Goal: Communication & Community: Connect with others

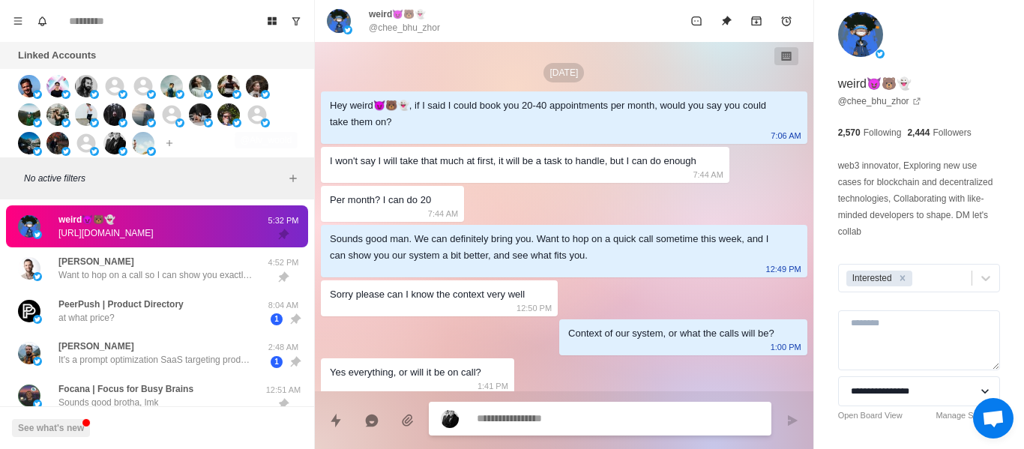
scroll to position [1113, 0]
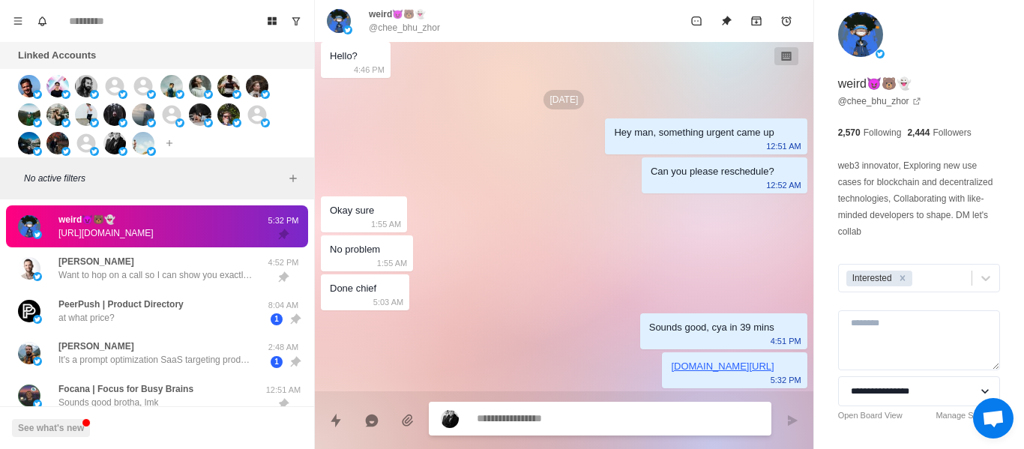
type textarea "*"
click at [624, 424] on textarea at bounding box center [618, 420] width 283 height 22
type textarea "*"
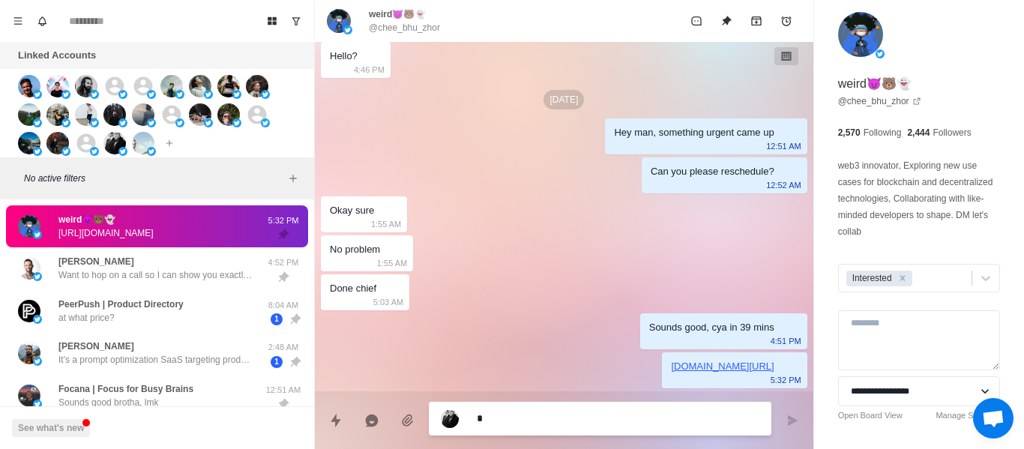
type textarea "**"
type textarea "*"
type textarea "***"
type textarea "*"
type textarea "***"
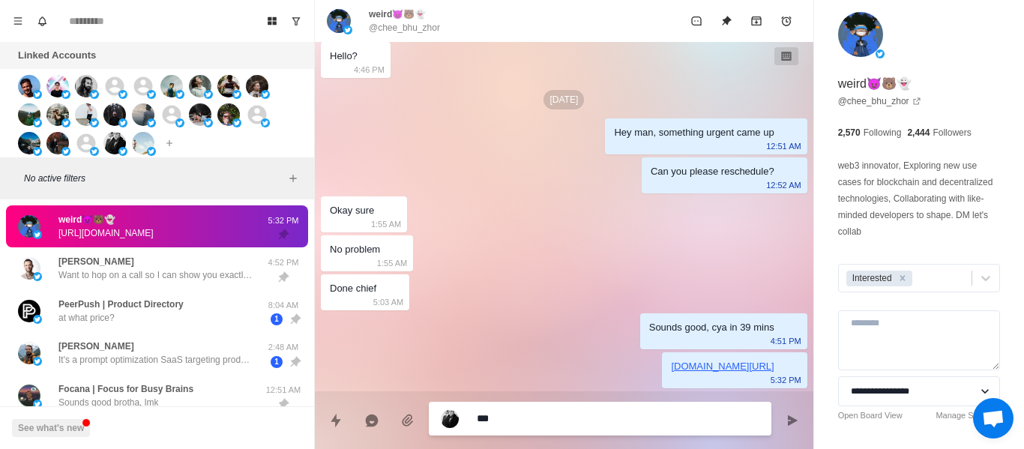
type textarea "*"
type textarea "*****"
type textarea "*"
type textarea "***"
type textarea "*"
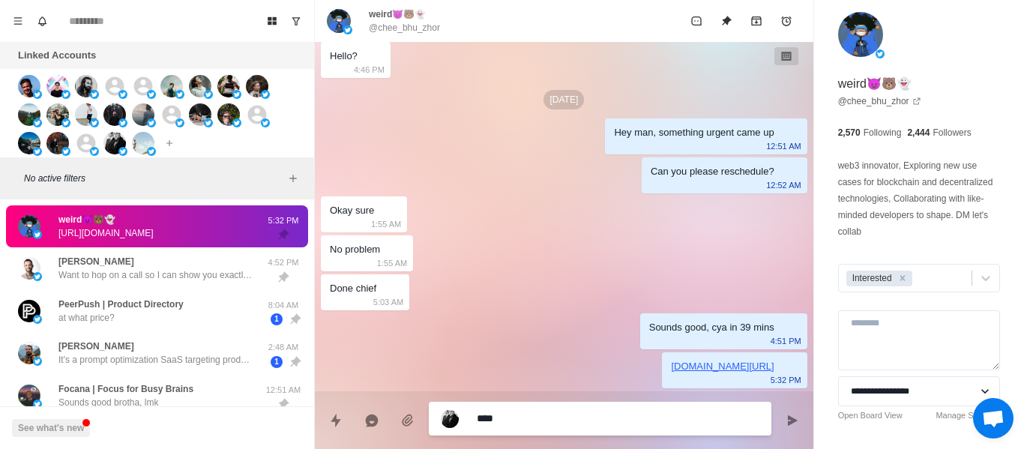
type textarea "*****"
type textarea "*"
type textarea "******"
type textarea "*"
type textarea "*******"
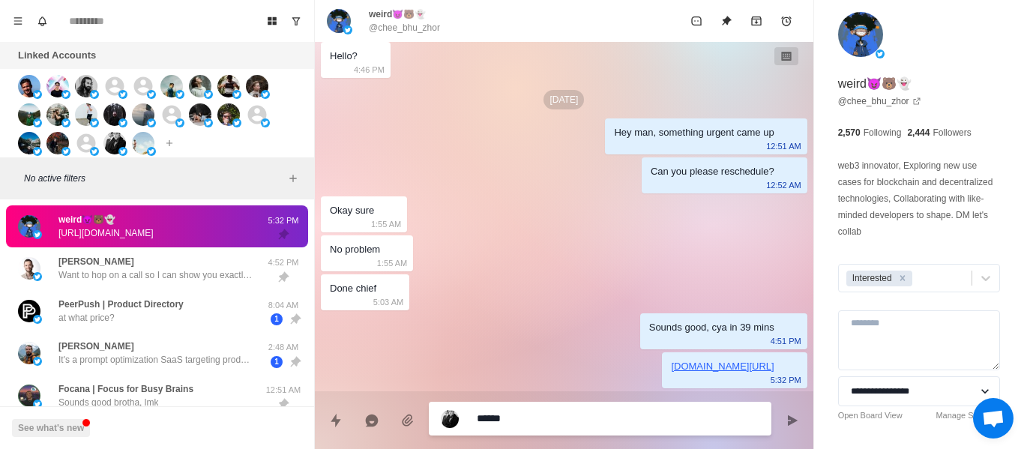
type textarea "*"
type textarea "********"
type textarea "*"
type textarea "********"
type textarea "*"
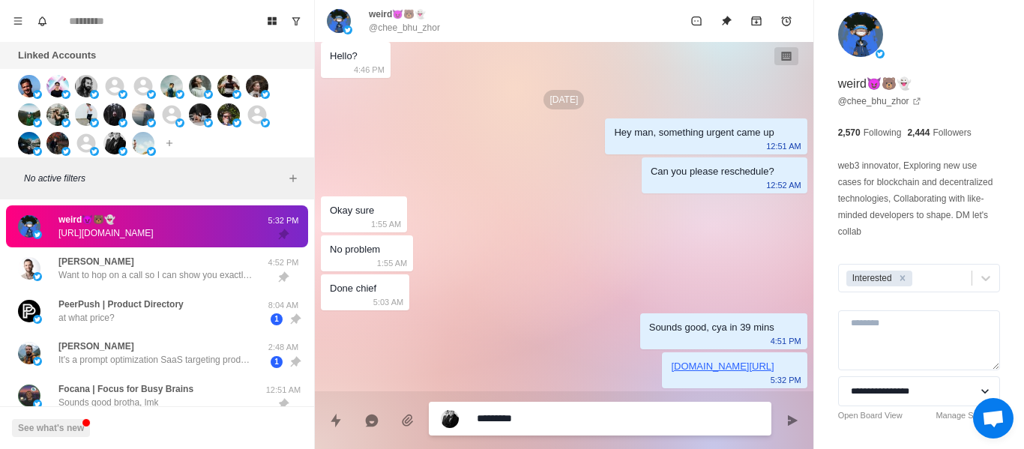
type textarea "**********"
type textarea "*"
type textarea "**********"
type textarea "*"
type textarea "**********"
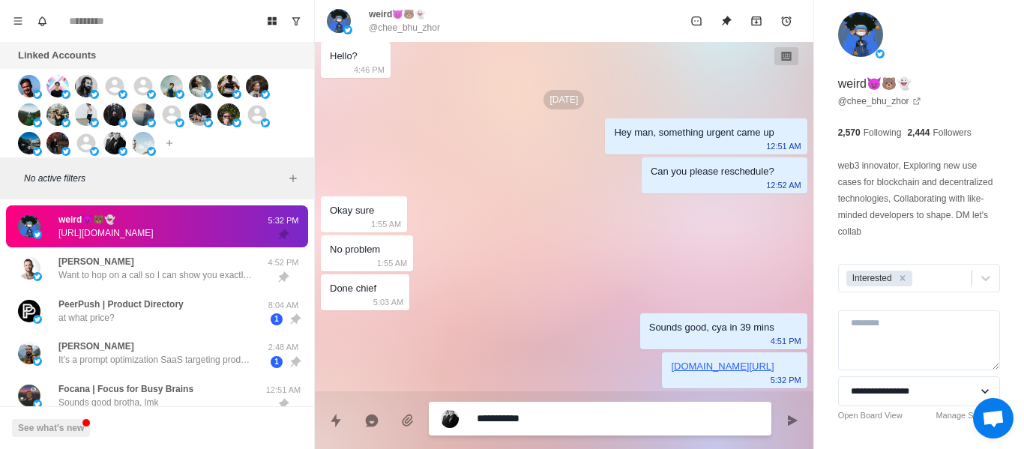
type textarea "*"
type textarea "**********"
type textarea "*"
type textarea "**********"
type textarea "*"
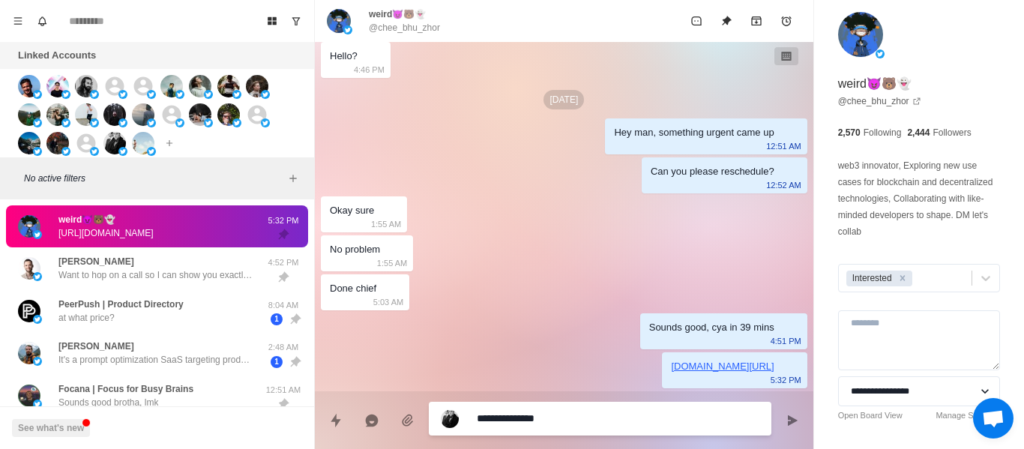
type textarea "**********"
type textarea "*"
type textarea "**********"
type textarea "*"
type textarea "**********"
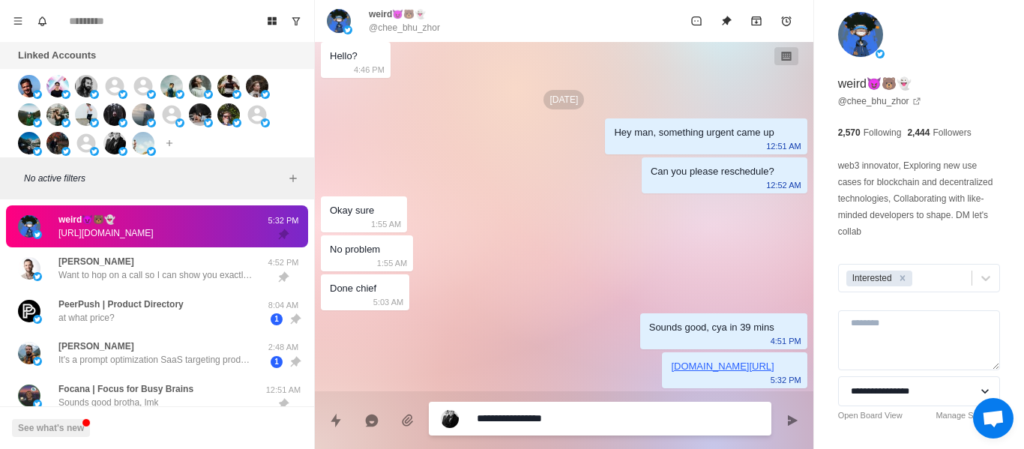
type textarea "*"
type textarea "**********"
type textarea "*"
type textarea "**********"
type textarea "*"
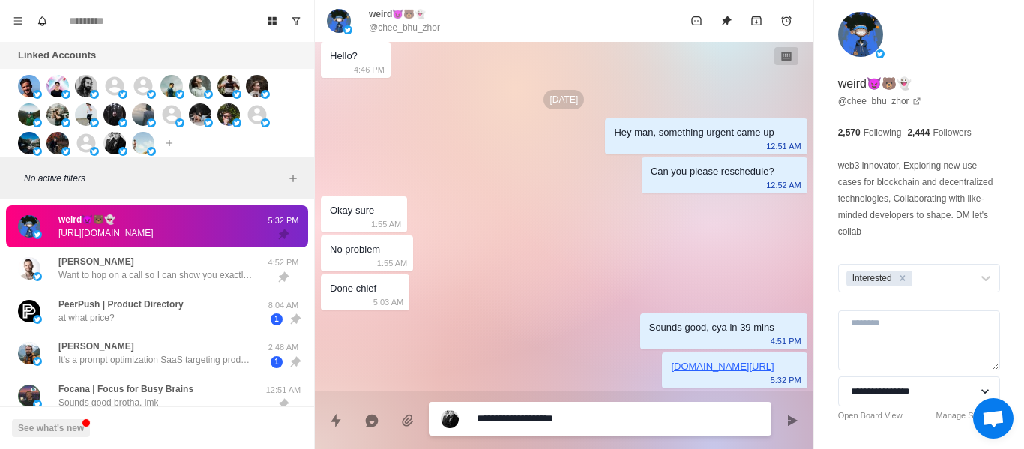
type textarea "**********"
type textarea "*"
type textarea "**********"
type textarea "*"
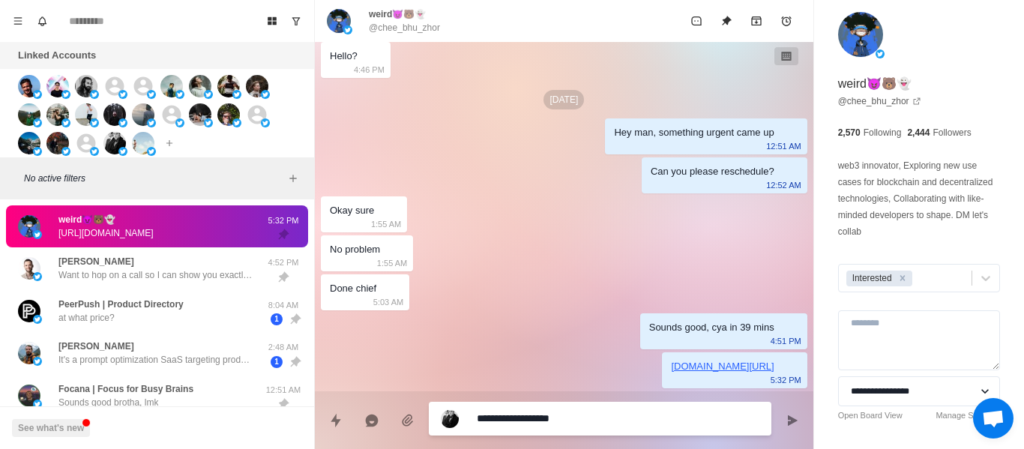
click at [596, 421] on textarea "**********" at bounding box center [618, 419] width 283 height 22
type textarea "**********"
type textarea "*"
type textarea "**********"
type textarea "*"
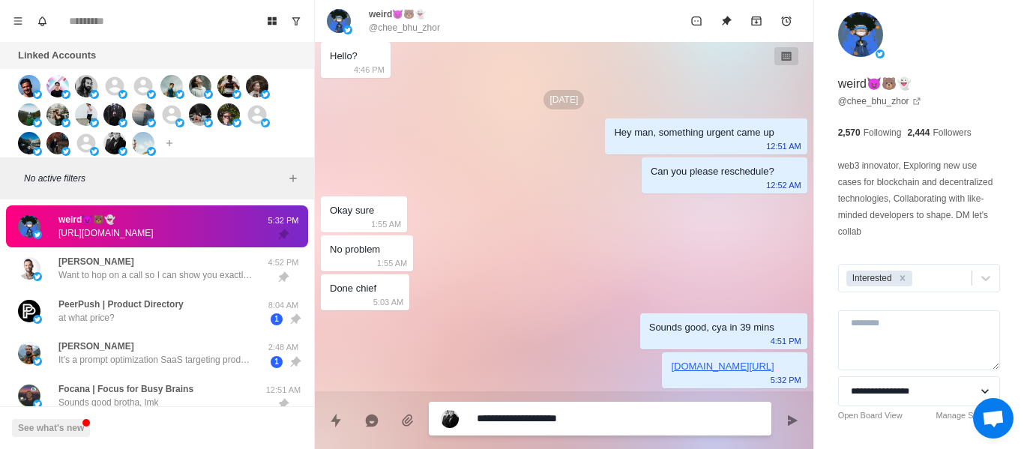
type textarea "**********"
type textarea "*"
type textarea "**********"
type textarea "*"
type textarea "**********"
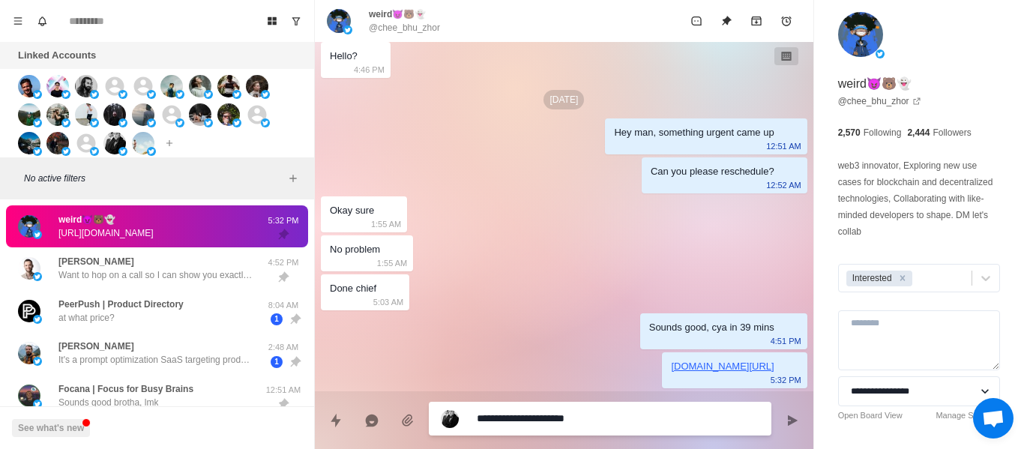
type textarea "*"
type textarea "**********"
type textarea "*"
type textarea "**********"
type textarea "*"
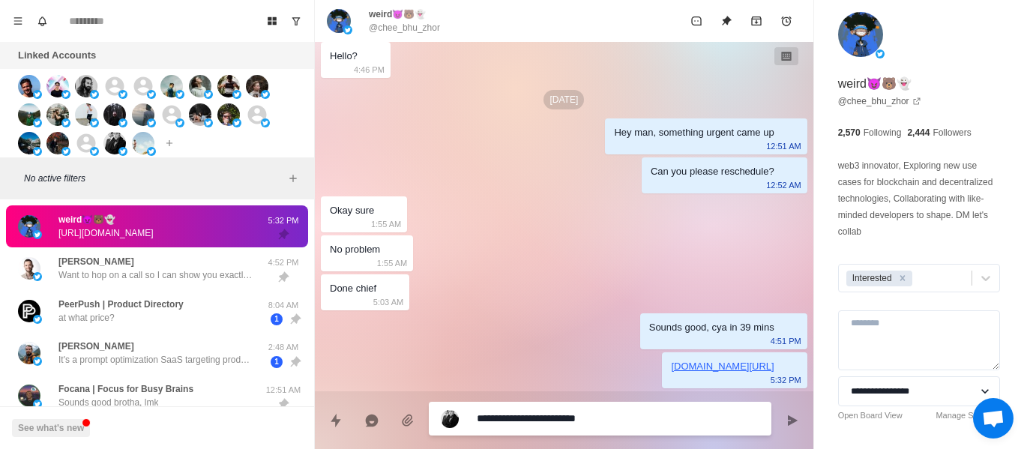
type textarea "**********"
type textarea "*"
type textarea "**********"
type textarea "*"
type textarea "**********"
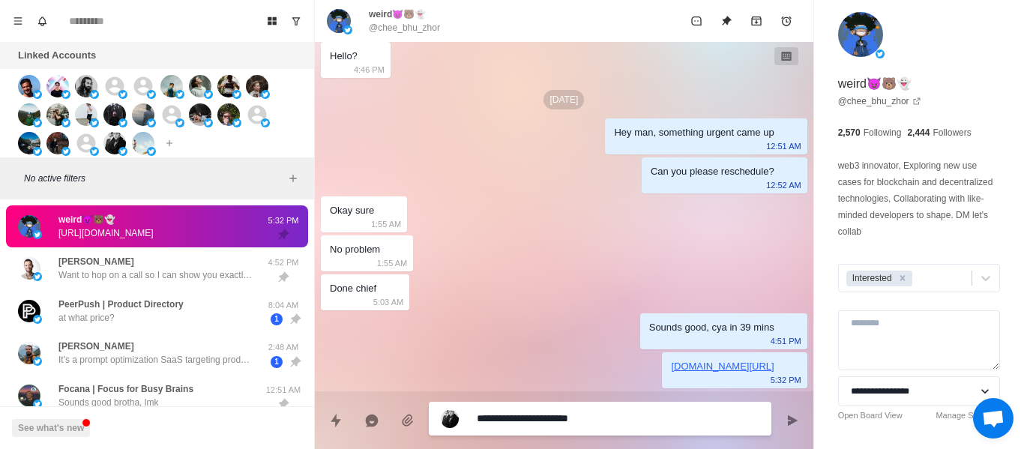
type textarea "*"
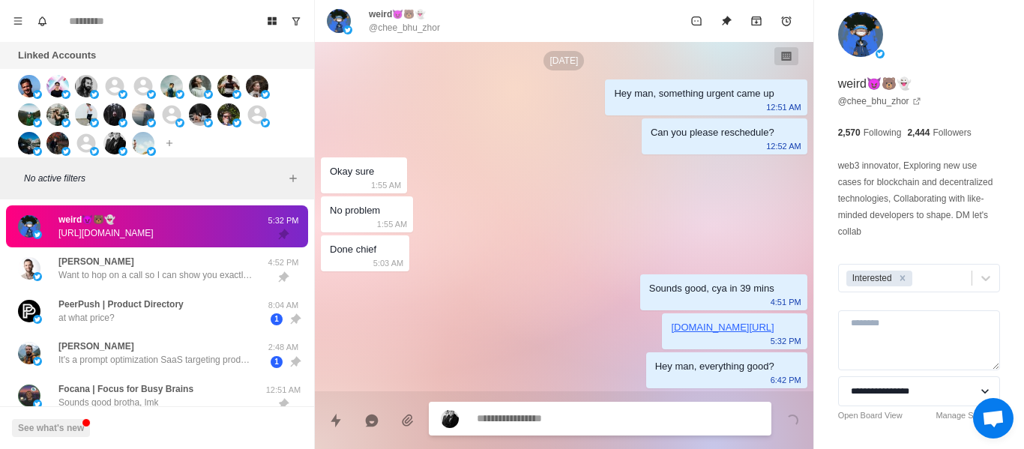
drag, startPoint x: 480, startPoint y: 304, endPoint x: 169, endPoint y: 313, distance: 310.6
click at [292, 40] on div "Board View Tools Archived Chats Mark many as read Keyboard shortcuts Team Setti…" at bounding box center [157, 224] width 315 height 449
click at [296, 31] on button "Show unread conversations" at bounding box center [296, 21] width 24 height 24
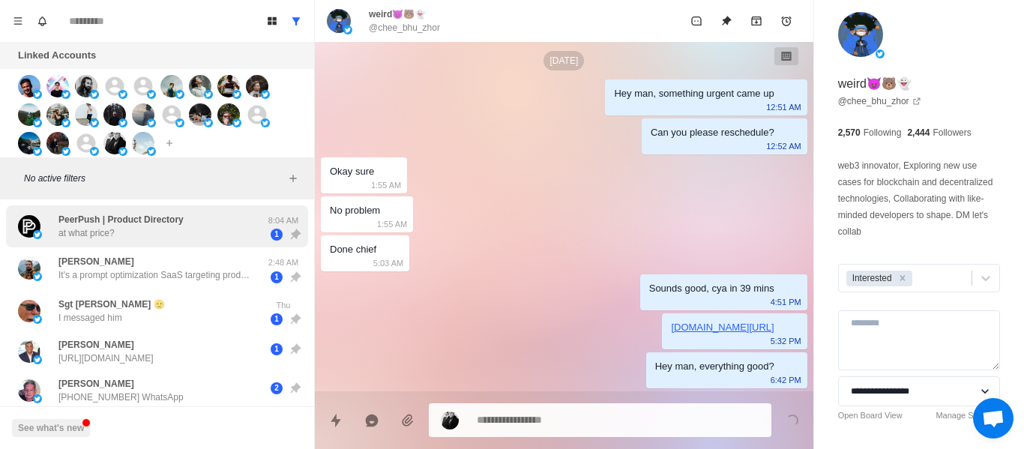
click at [170, 216] on p "PeerPush | Product Directory" at bounding box center [120, 219] width 125 height 13
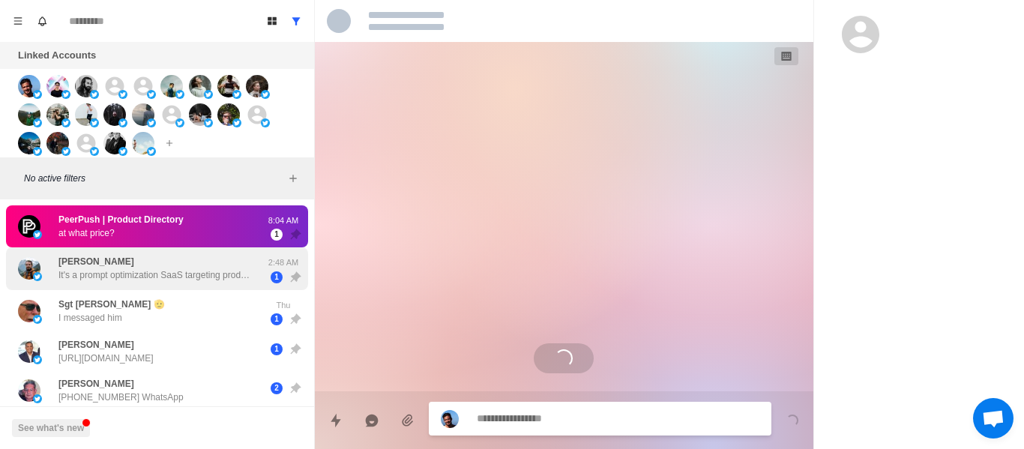
scroll to position [0, 0]
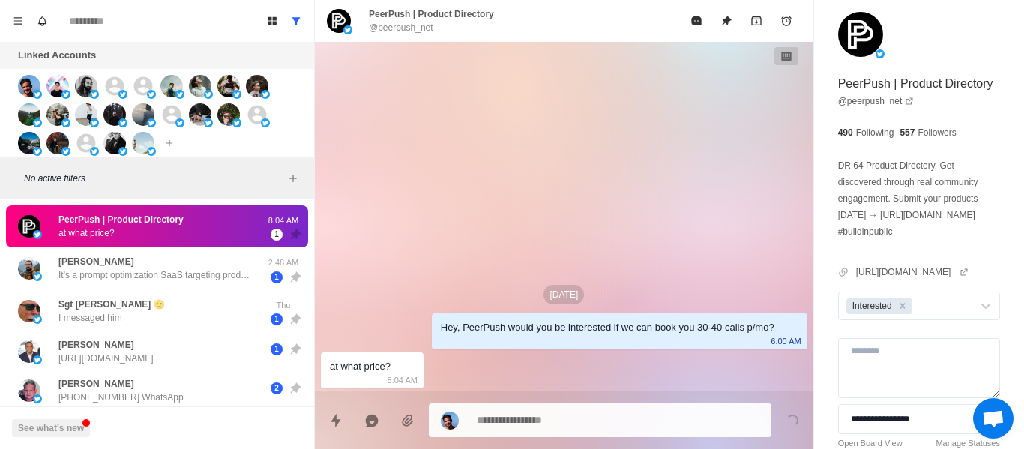
click at [527, 294] on div "[DATE]" at bounding box center [564, 294] width 487 height 19
type textarea "*"
paste textarea "**********"
type textarea "**********"
type textarea "*"
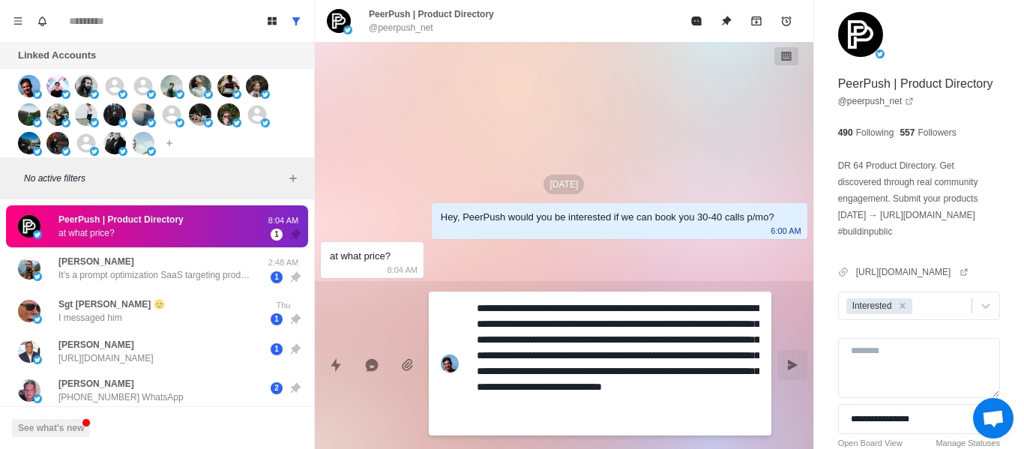
type textarea "**********"
drag, startPoint x: 781, startPoint y: 368, endPoint x: 643, endPoint y: 196, distance: 220.9
click at [780, 365] on button "Send message" at bounding box center [793, 365] width 30 height 30
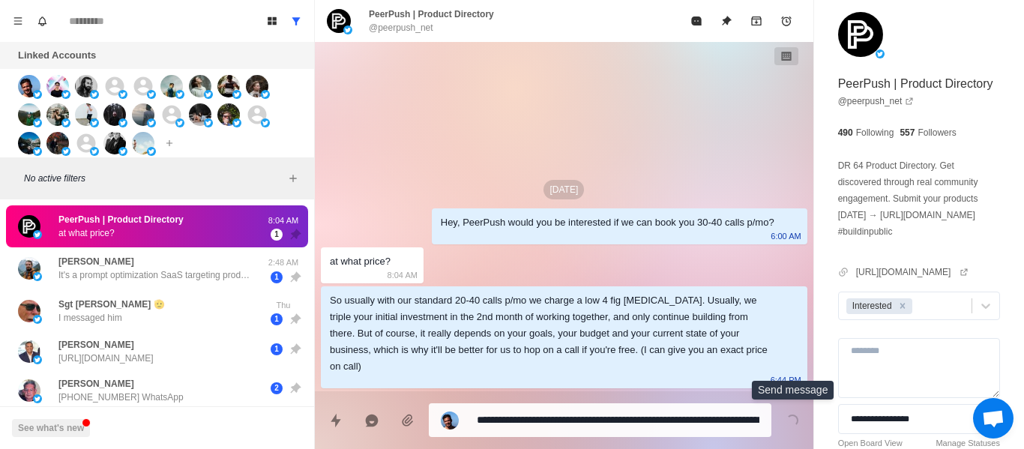
click at [580, 124] on div "[DATE] Hey, PeerPush would you be interested if we can book you 30-40 calls p/m…" at bounding box center [564, 216] width 499 height 349
drag, startPoint x: 109, startPoint y: 272, endPoint x: 221, endPoint y: 418, distance: 184.5
click at [110, 271] on p "It's a prompt optimization SaaS targeting product managers, founders, CTOs that…" at bounding box center [155, 274] width 195 height 13
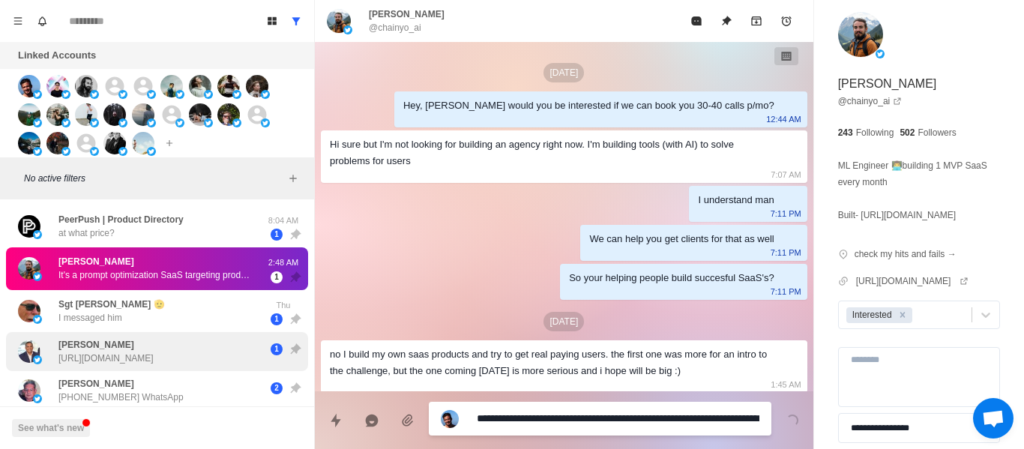
scroll to position [225, 0]
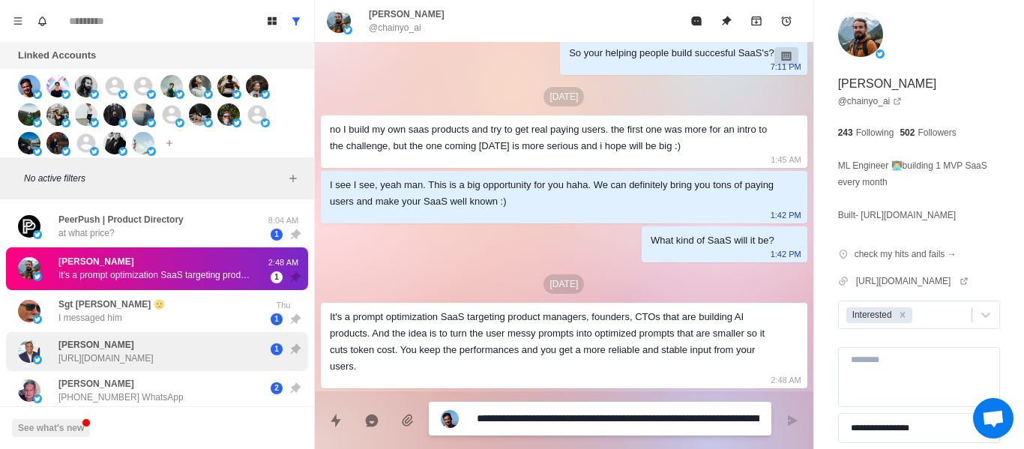
click at [164, 325] on div "Sgt [PERSON_NAME] 🫡 I messaged him" at bounding box center [141, 311] width 247 height 31
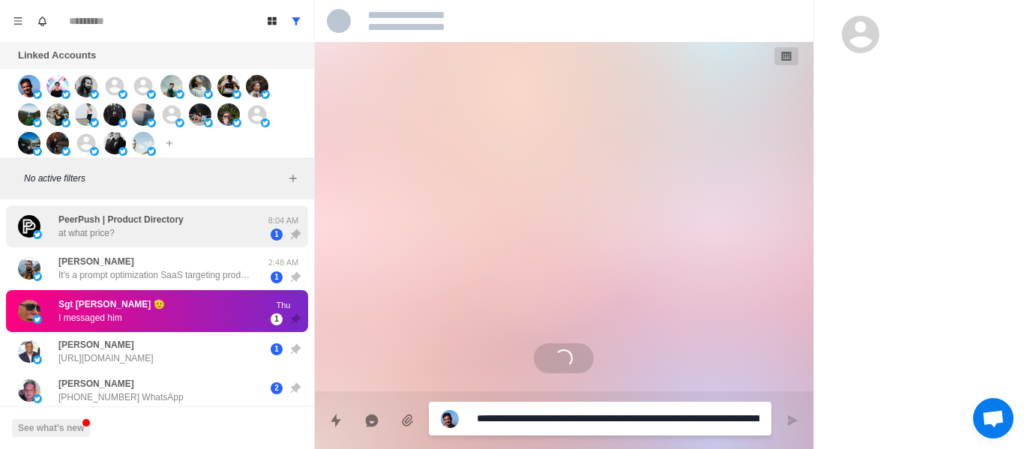
scroll to position [0, 0]
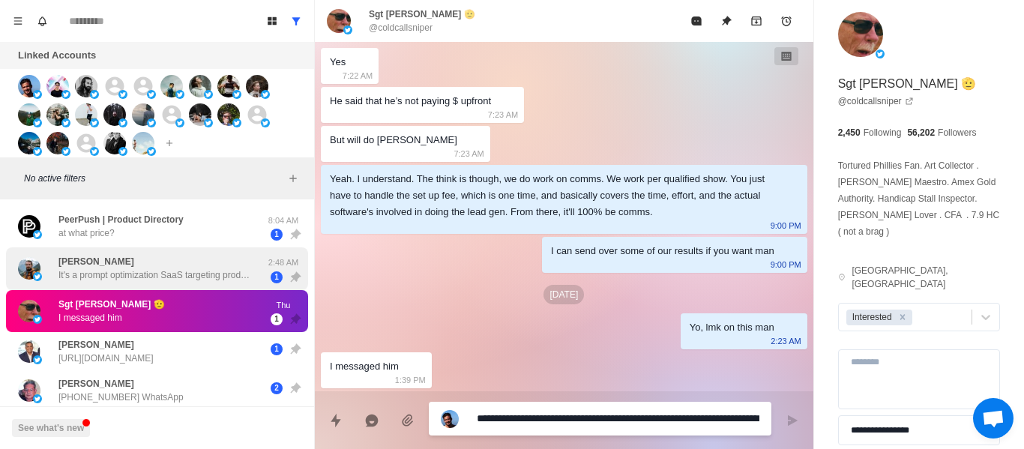
click at [151, 277] on p "It's a prompt optimization SaaS targeting product managers, founders, CTOs that…" at bounding box center [155, 274] width 195 height 13
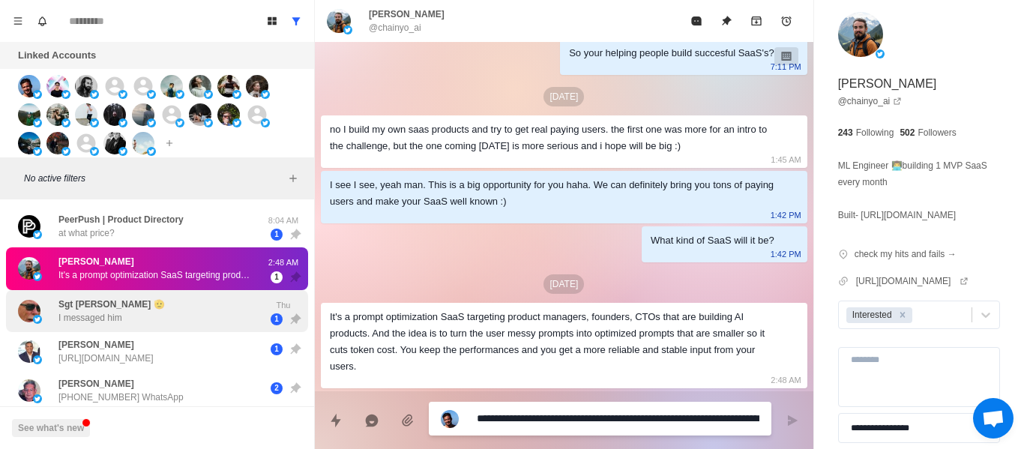
drag, startPoint x: 145, startPoint y: 311, endPoint x: 302, endPoint y: 362, distance: 164.8
click at [145, 312] on div "Sgt [PERSON_NAME] 🫡 I messaged him" at bounding box center [141, 311] width 247 height 31
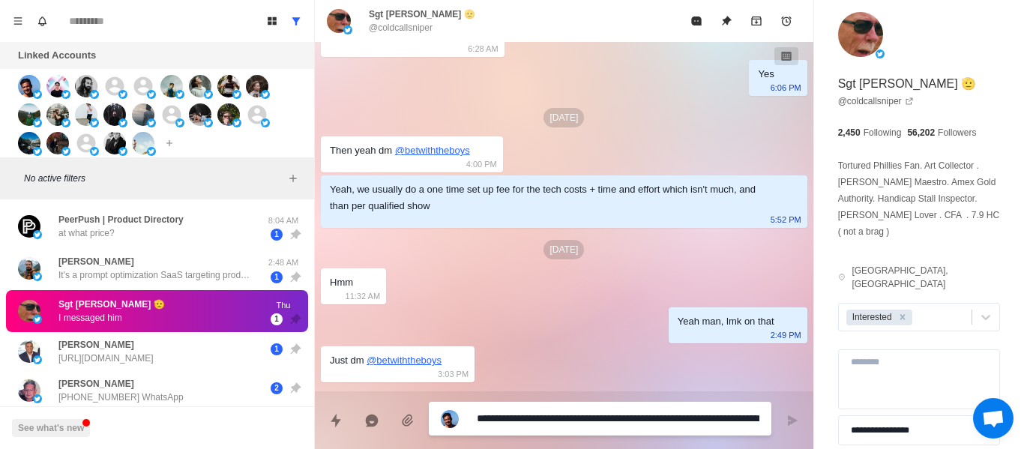
scroll to position [753, 0]
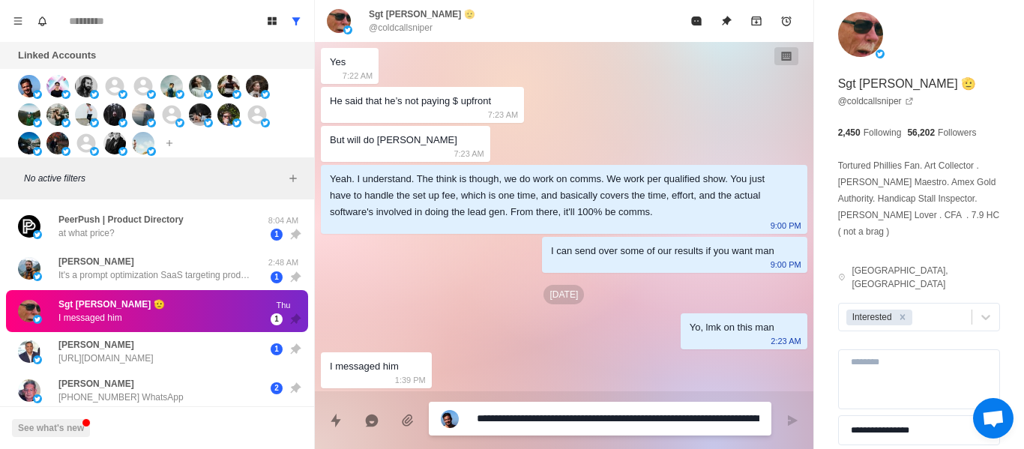
type textarea "*"
type textarea "**"
type textarea "*"
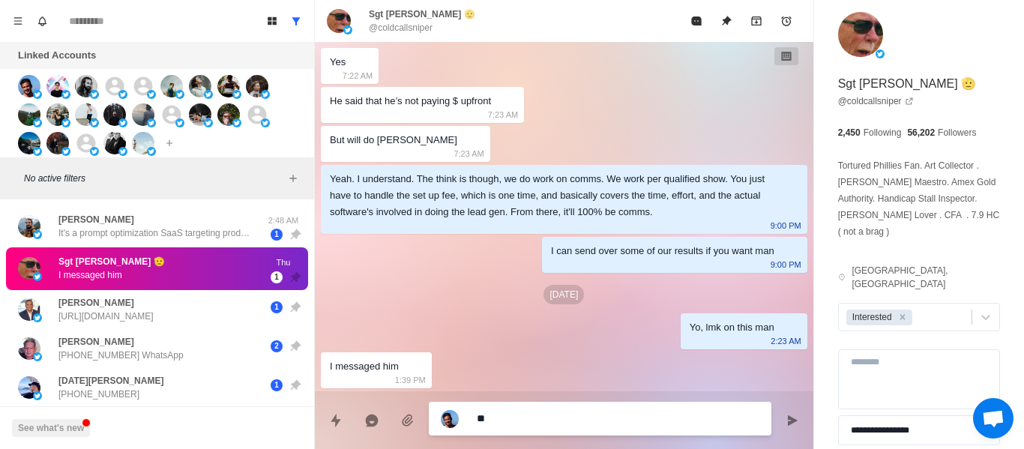
type textarea "***"
type textarea "*"
type textarea "****"
type textarea "*"
type textarea "****"
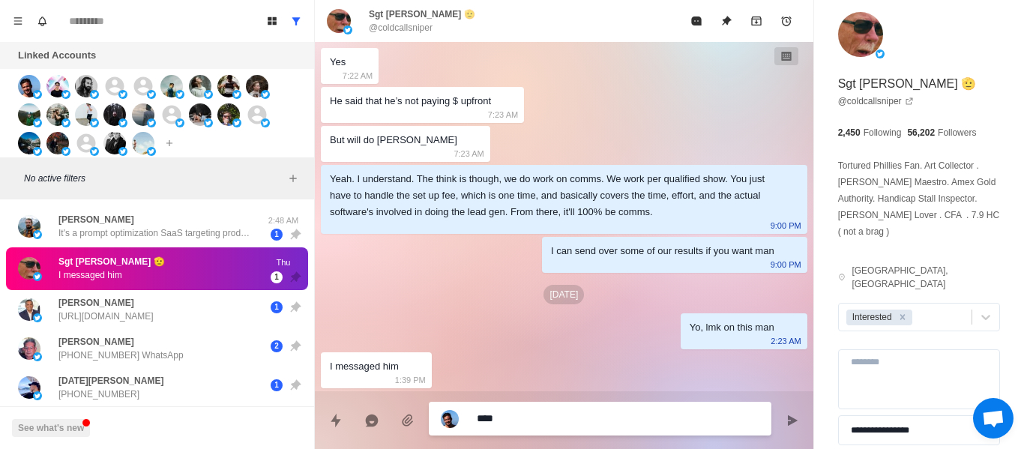
type textarea "*"
type textarea "******"
type textarea "*"
type textarea "*******"
type textarea "*"
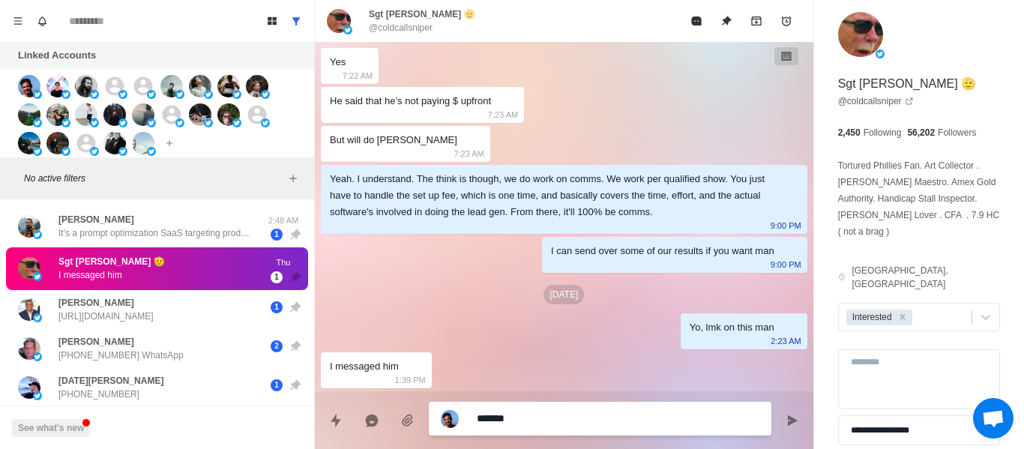
type textarea "********"
type textarea "*"
type textarea "********"
type textarea "*"
type textarea "**********"
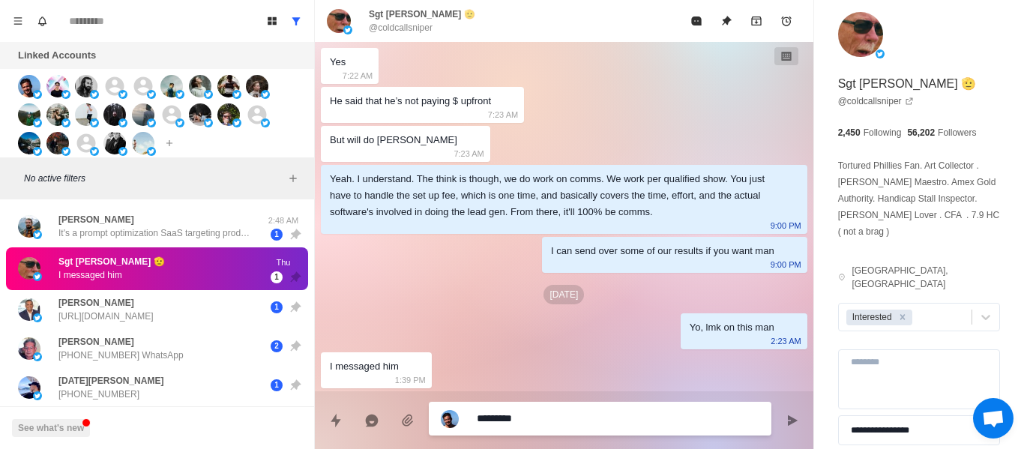
type textarea "*"
type textarea "**********"
type textarea "*"
type textarea "**********"
type textarea "*"
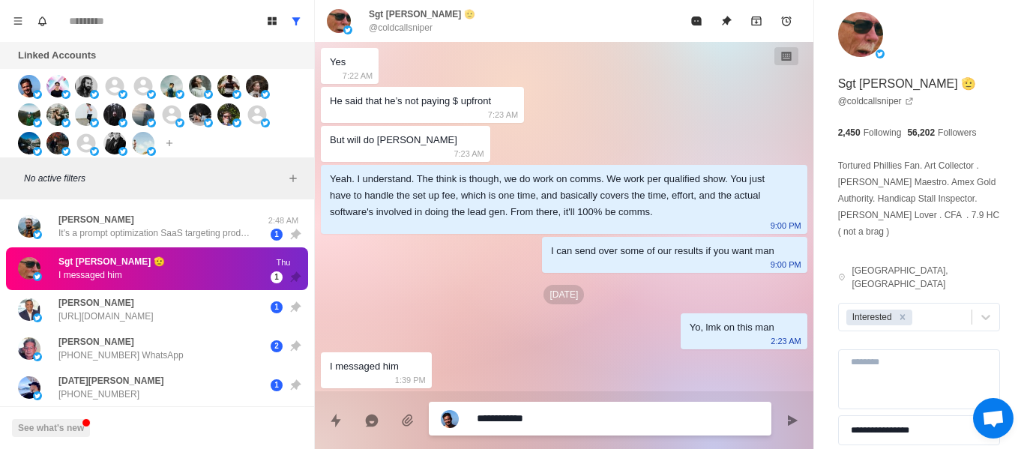
type textarea "**********"
type textarea "*"
type textarea "**********"
type textarea "*"
type textarea "**********"
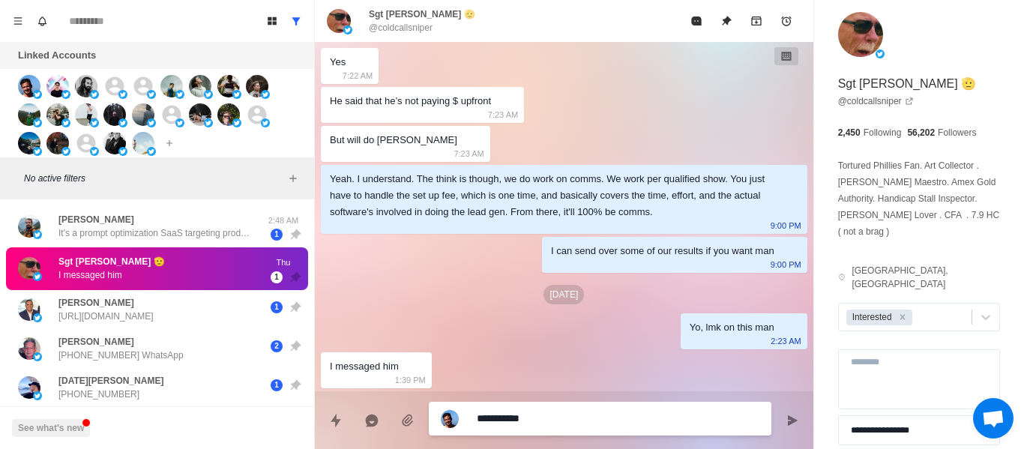
type textarea "*"
type textarea "**********"
type textarea "*"
type textarea "********"
type textarea "*"
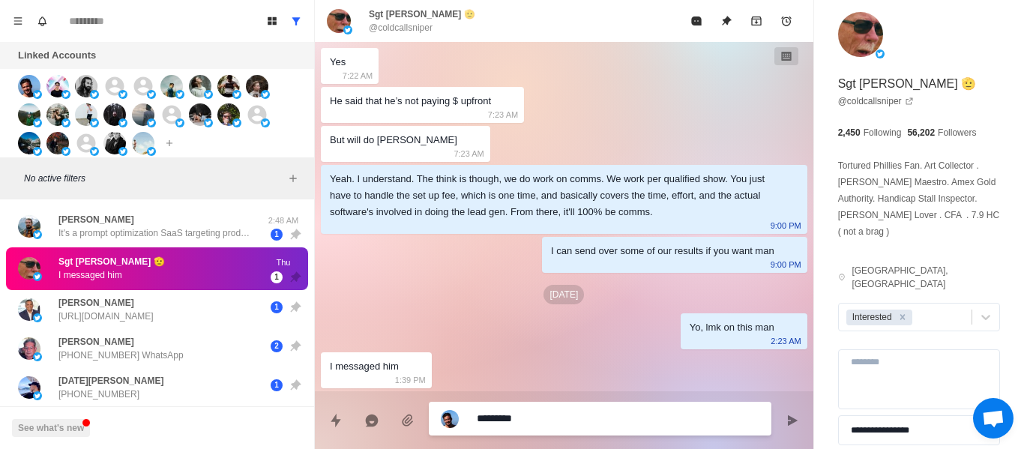
type textarea "**********"
type textarea "*"
type textarea "**********"
type textarea "*"
type textarea "**********"
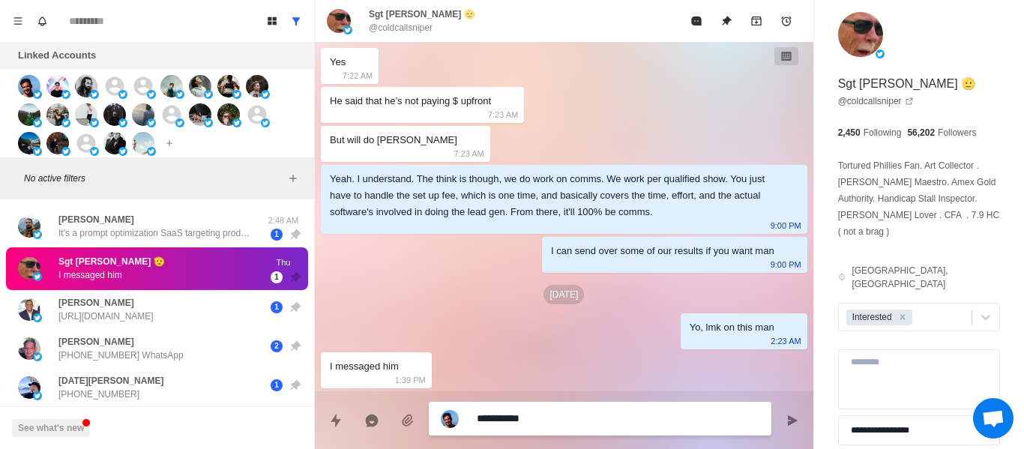
type textarea "*"
type textarea "**********"
type textarea "*"
type textarea "**********"
type textarea "*"
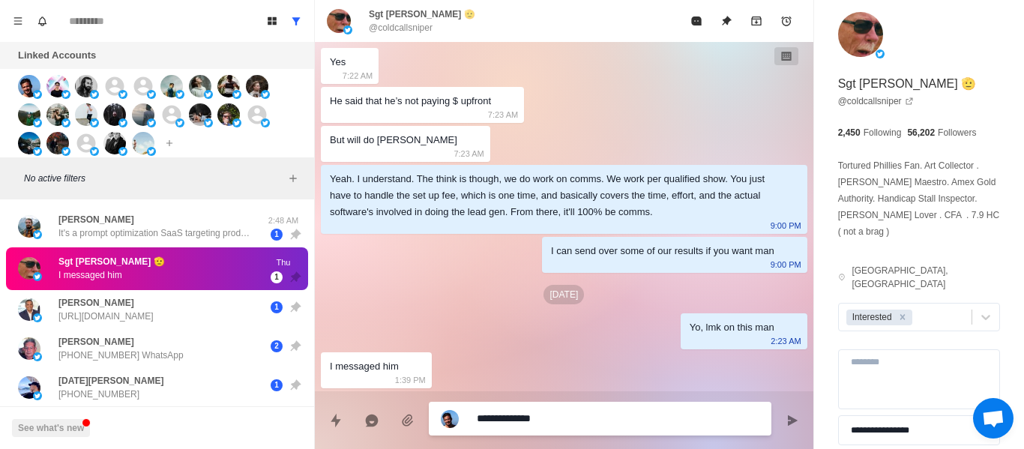
type textarea "**********"
type textarea "*"
type textarea "**********"
type textarea "*"
type textarea "**********"
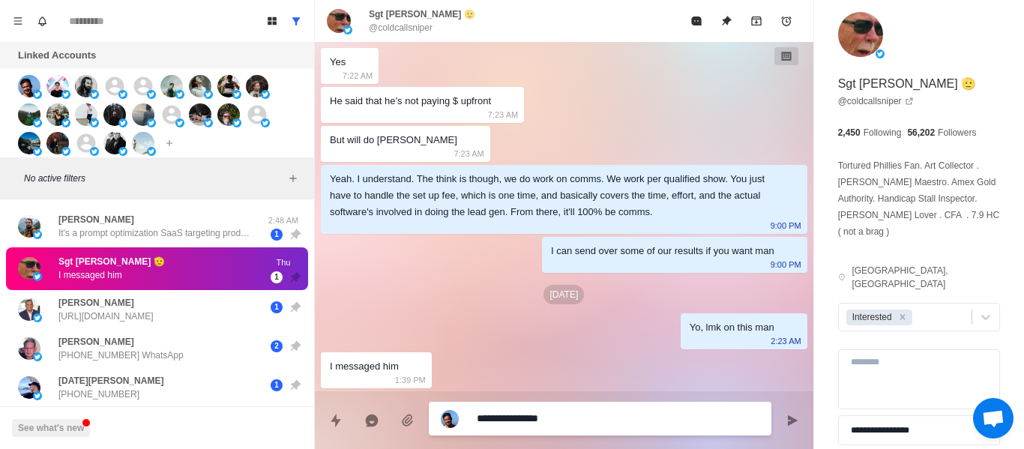
type textarea "*"
type textarea "**********"
type textarea "*"
type textarea "**********"
type textarea "*"
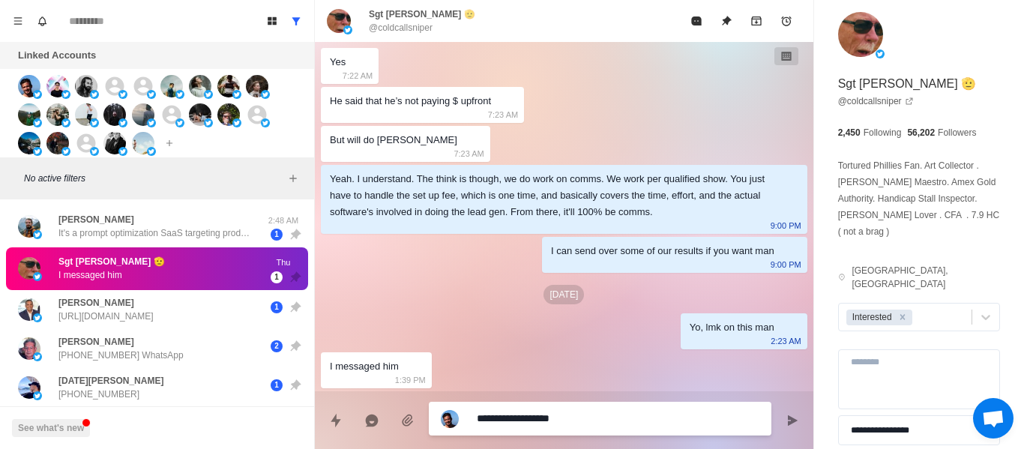
type textarea "**********"
type textarea "*"
type textarea "**********"
type textarea "*"
type textarea "**********"
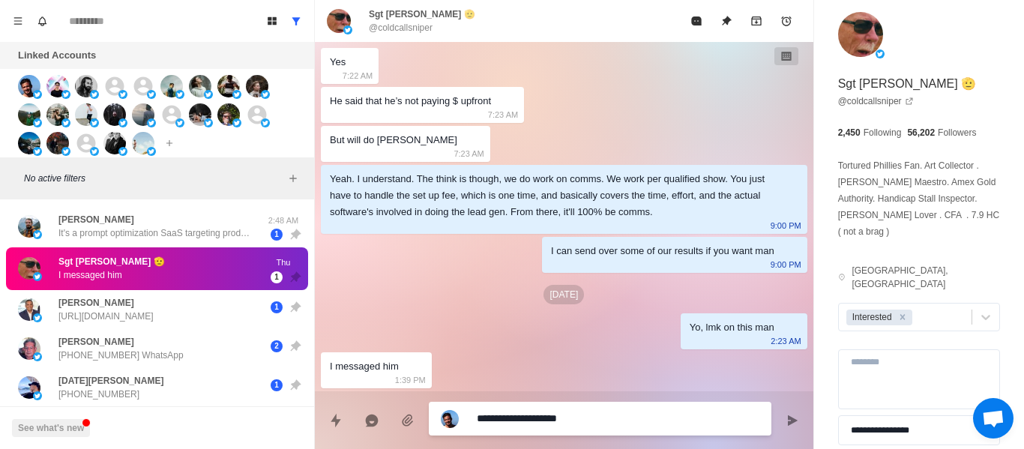
type textarea "*"
type textarea "**********"
type textarea "*"
type textarea "**********"
type textarea "*"
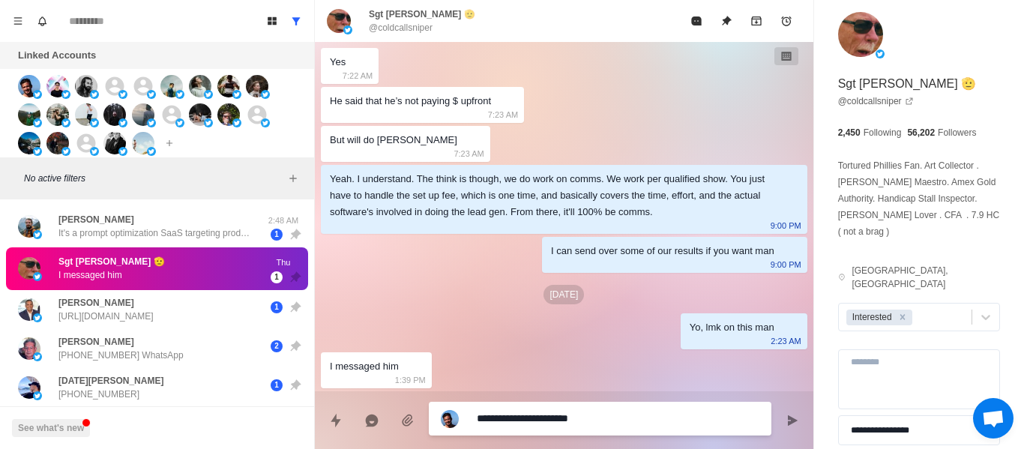
type textarea "**********"
type textarea "*"
type textarea "**********"
type textarea "*"
type textarea "**********"
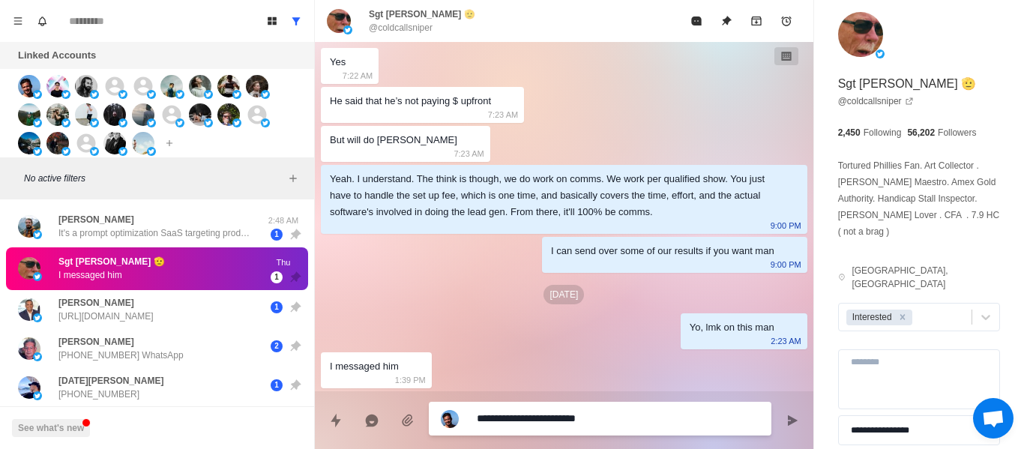
type textarea "*"
type textarea "**********"
type textarea "*"
type textarea "**********"
type textarea "*"
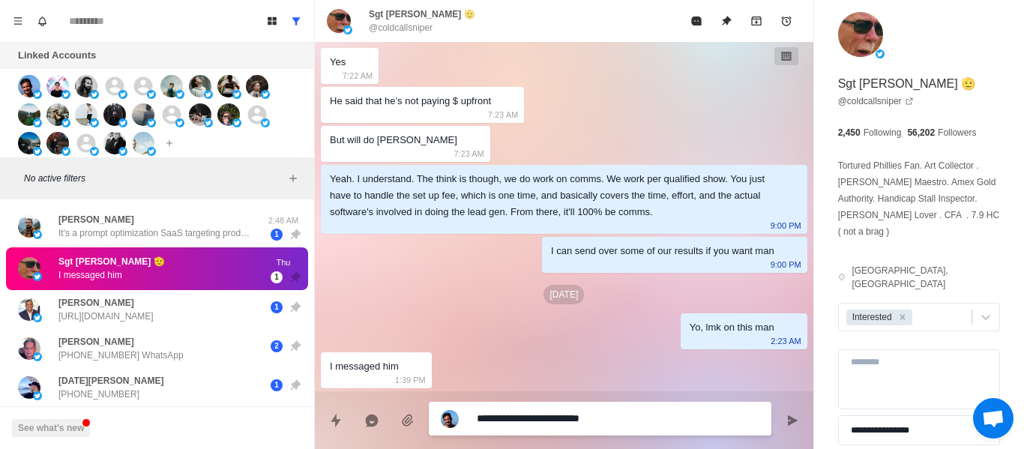
type textarea "**********"
type textarea "*"
type textarea "**********"
type textarea "*"
type textarea "**********"
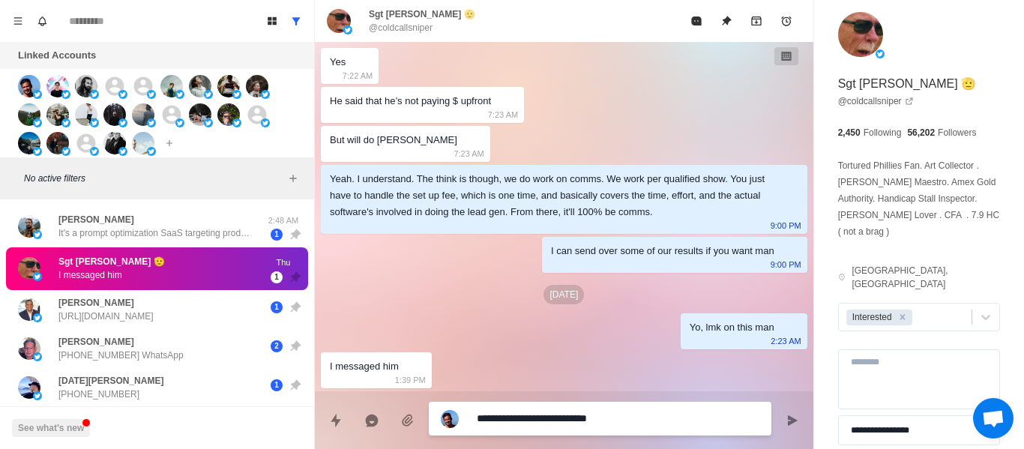
type textarea "*"
type textarea "**********"
type textarea "*"
type textarea "**********"
type textarea "*"
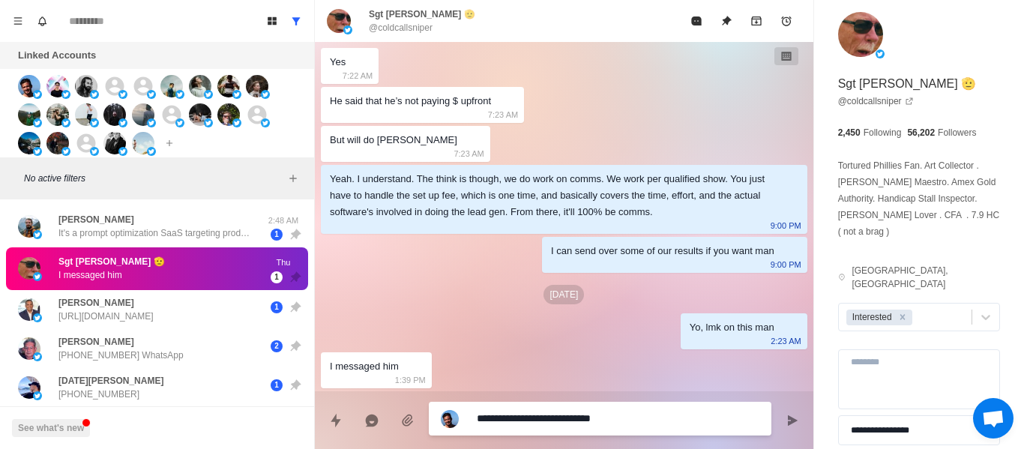
type textarea "**********"
type textarea "*"
type textarea "**********"
type textarea "*"
type textarea "**********"
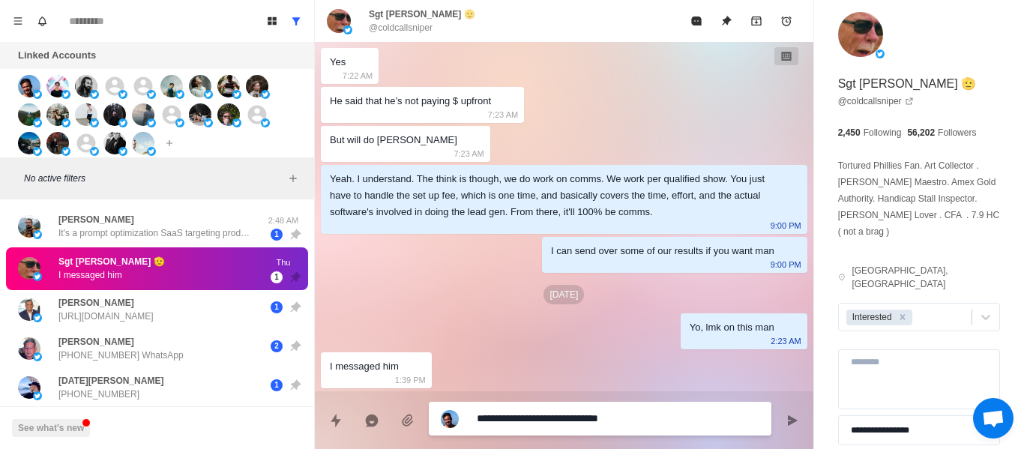
type textarea "*"
type textarea "**********"
type textarea "*"
type textarea "**********"
type textarea "*"
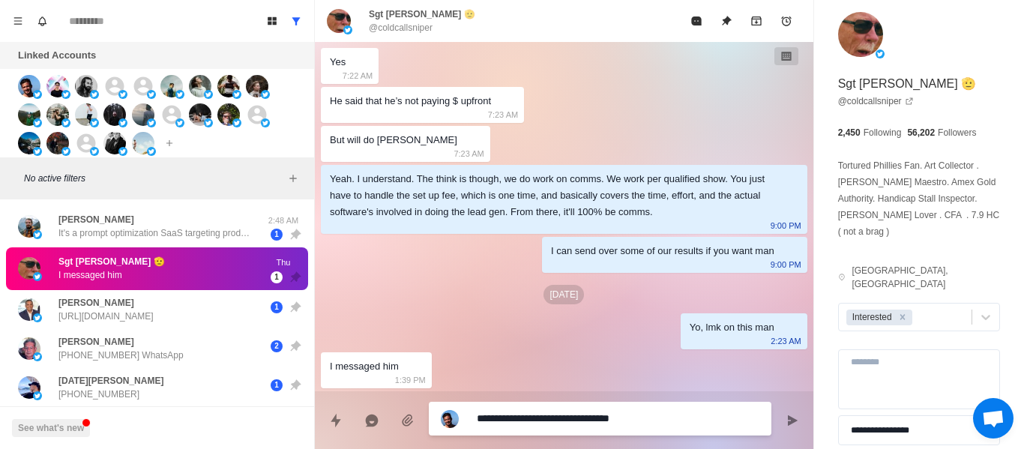
type textarea "**********"
type textarea "*"
type textarea "**********"
type textarea "*"
type textarea "**********"
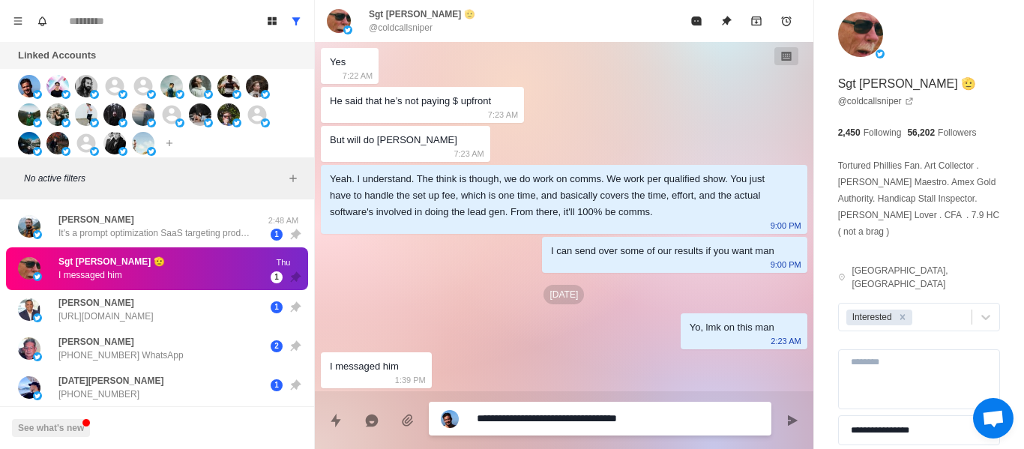
type textarea "*"
type textarea "**********"
type textarea "*"
type textarea "**********"
type textarea "*"
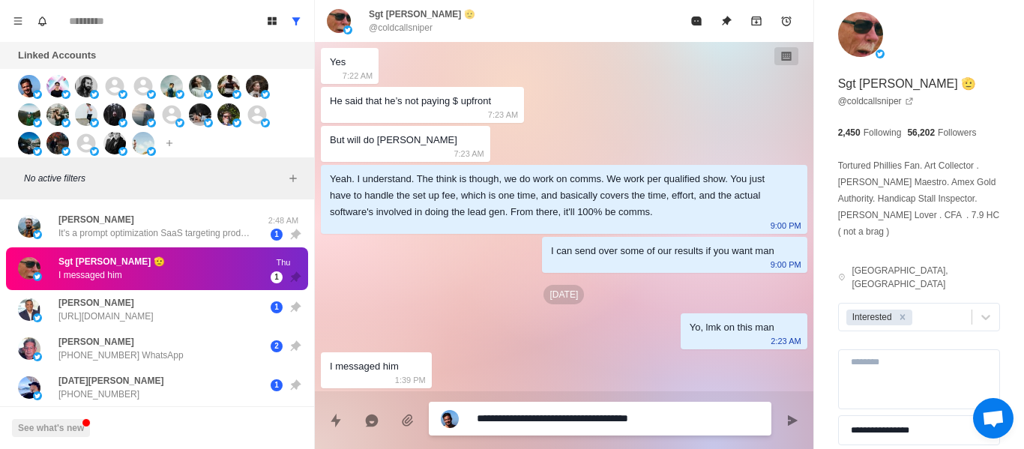
type textarea "**********"
type textarea "*"
type textarea "**********"
type textarea "*"
type textarea "**********"
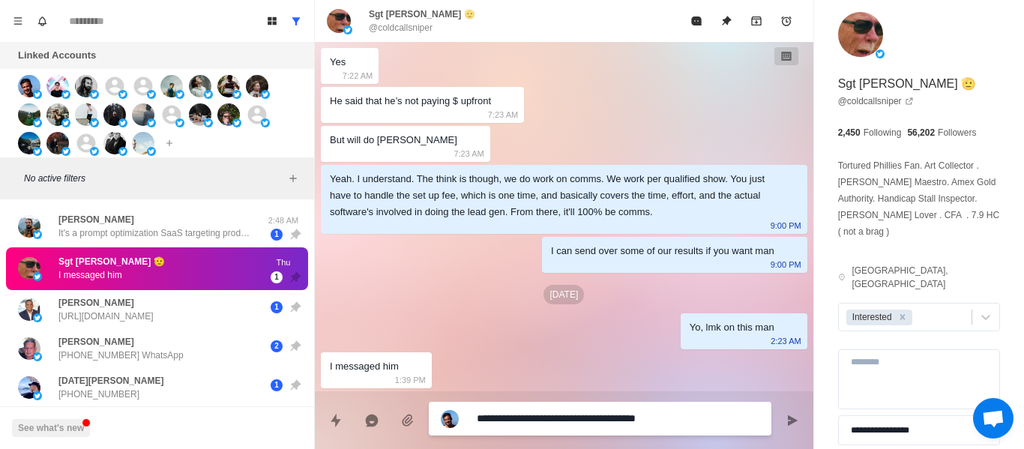
type textarea "*"
type textarea "**********"
type textarea "*"
type textarea "**********"
type textarea "*"
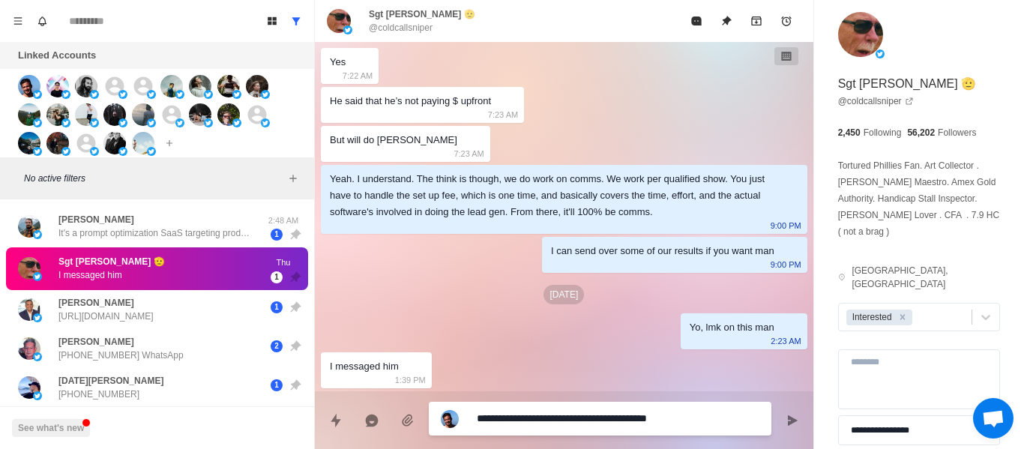
type textarea "**********"
type textarea "*"
type textarea "**********"
type textarea "*"
type textarea "**********"
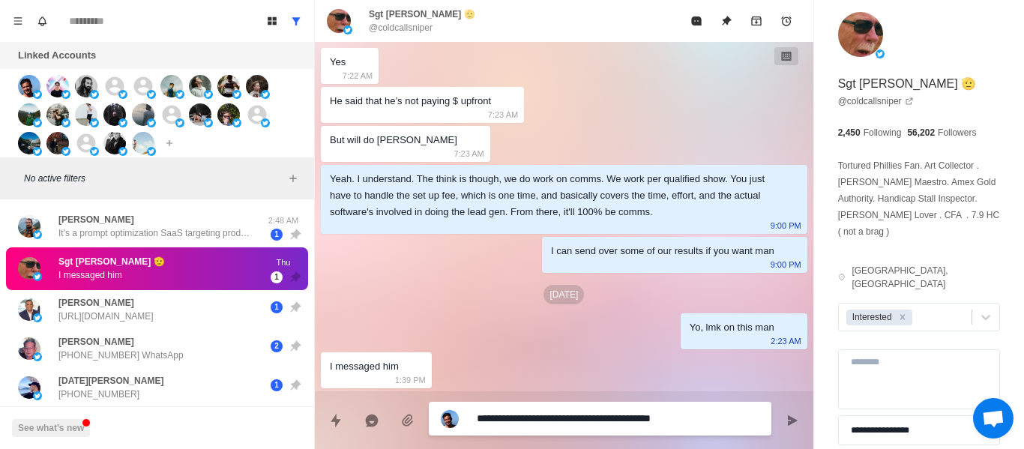
type textarea "*"
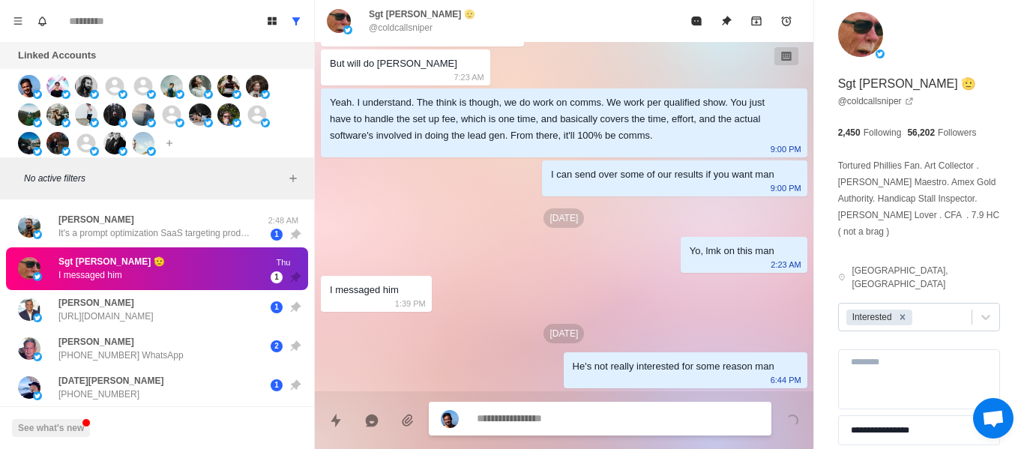
click at [903, 312] on icon "Remove Interested" at bounding box center [903, 317] width 10 height 10
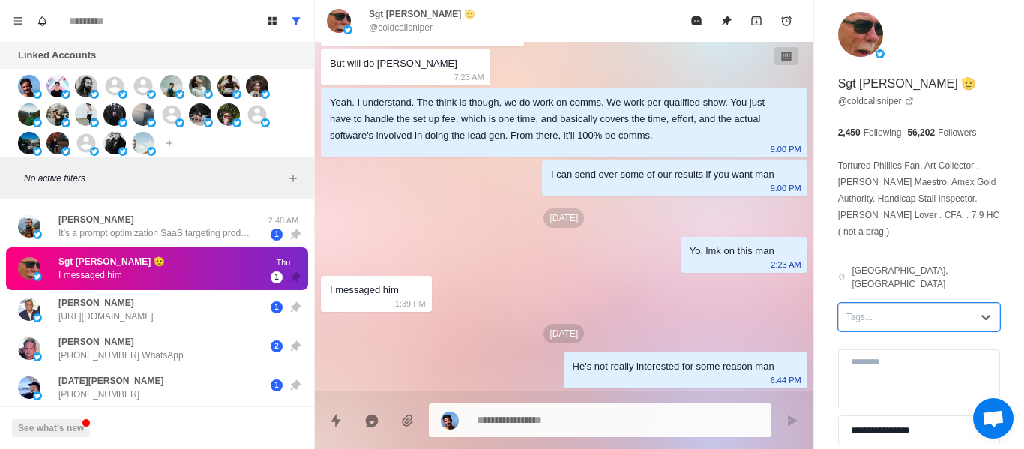
scroll to position [868, 0]
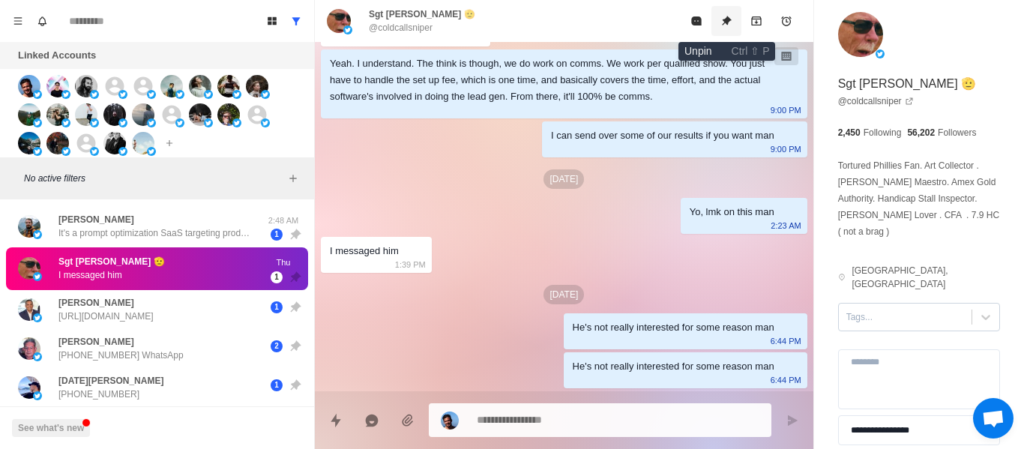
click at [721, 27] on button "Unpin" at bounding box center [727, 21] width 30 height 30
click at [178, 277] on div "Sgt [PERSON_NAME] 🫡 I messaged him" at bounding box center [141, 268] width 247 height 31
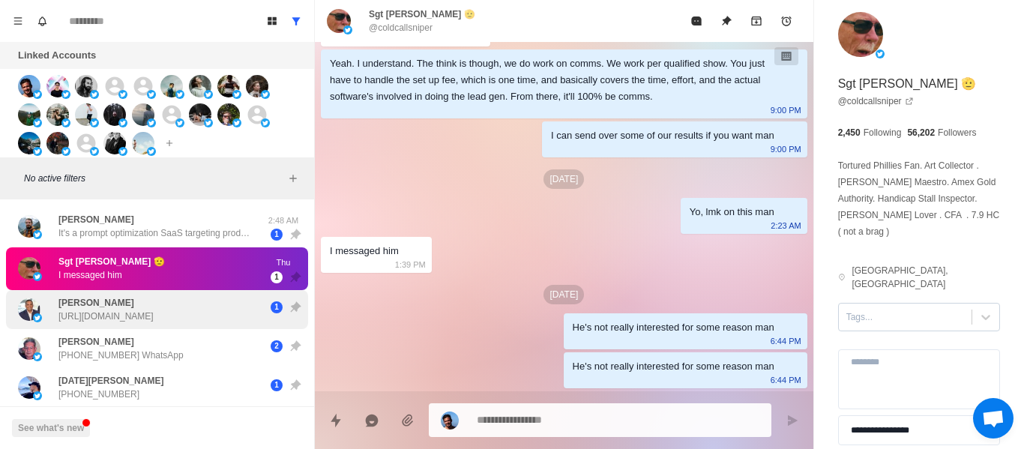
click at [154, 298] on div "[PERSON_NAME] [URL][DOMAIN_NAME]" at bounding box center [105, 309] width 95 height 27
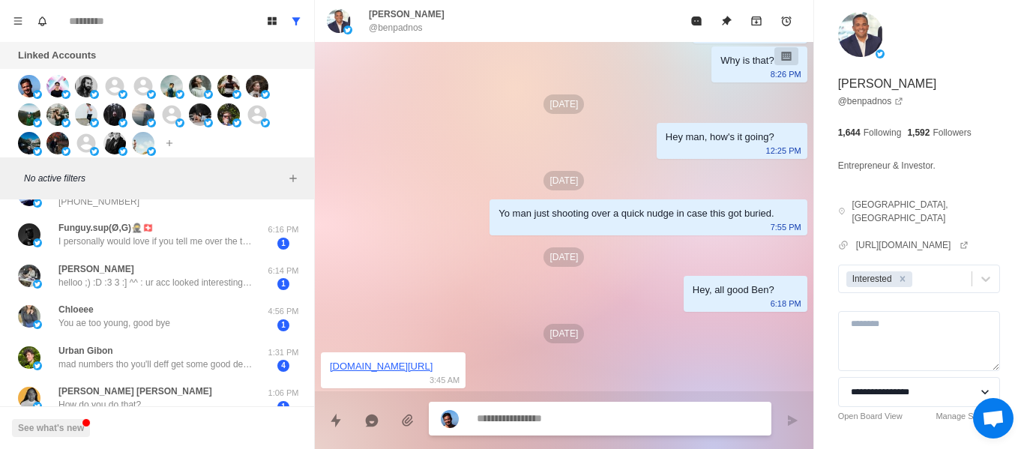
scroll to position [108, 0]
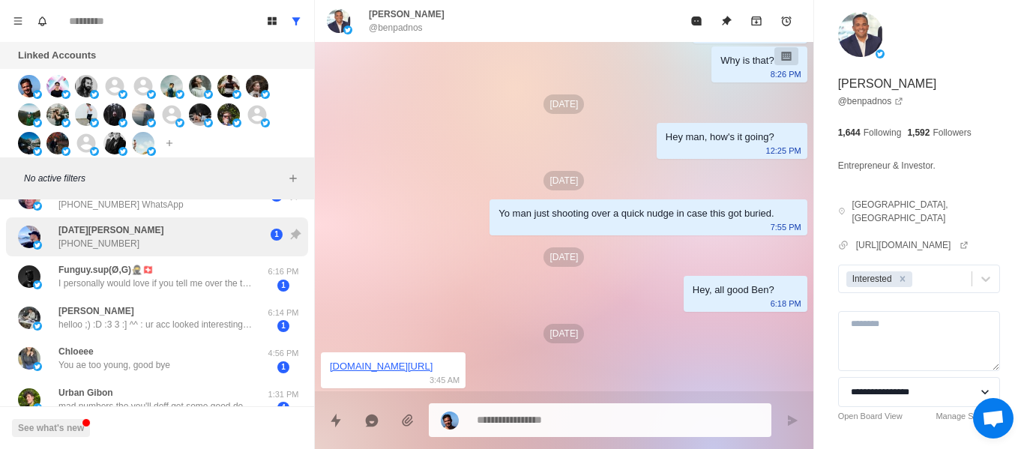
click at [160, 256] on div "Funguy.sup(Ø,G)🥷🇨🇭 I personally would love if you tell me over the text here, h…" at bounding box center [157, 276] width 302 height 41
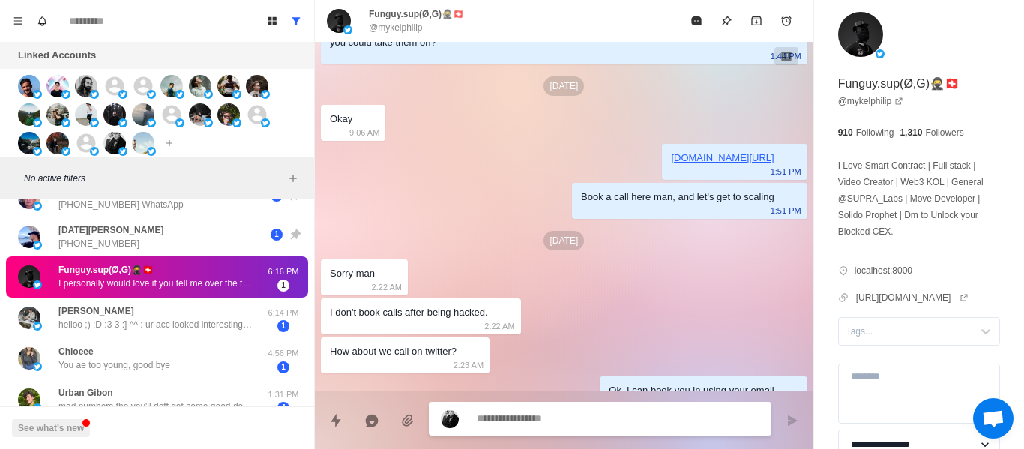
scroll to position [220, 0]
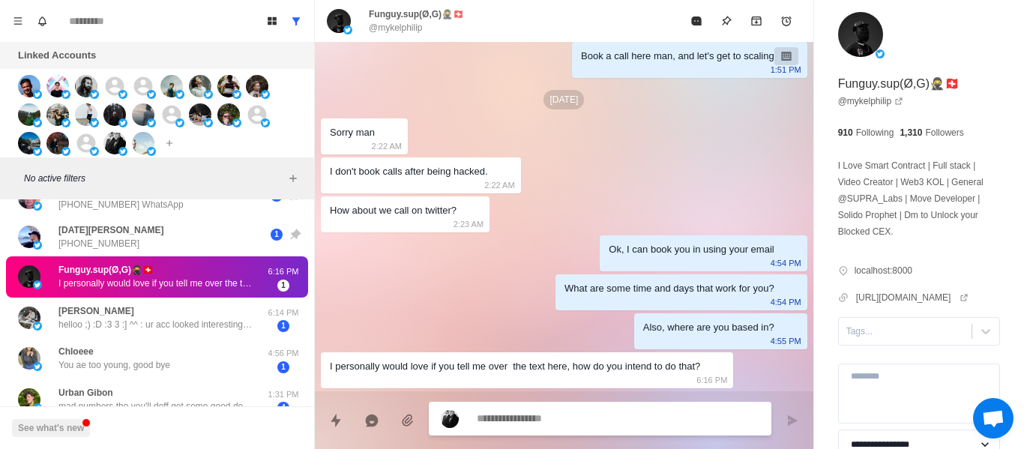
type textarea "*"
type textarea "**"
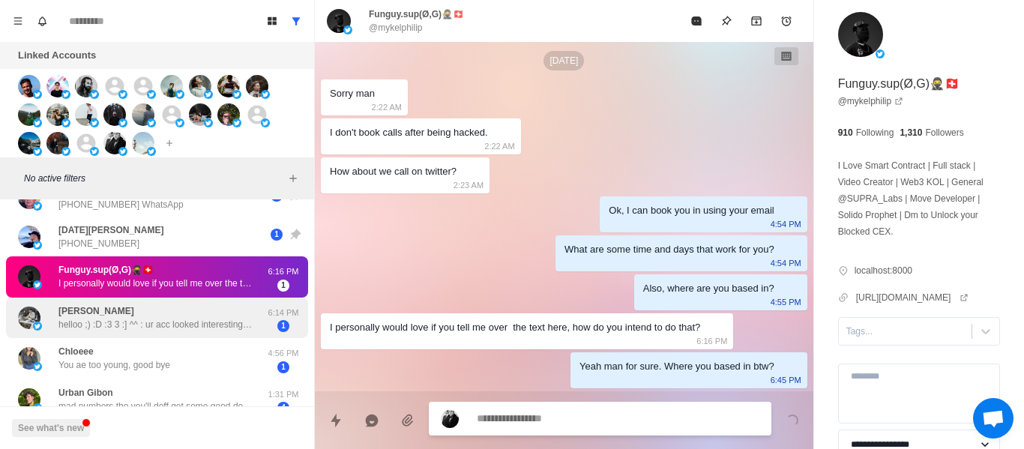
click at [174, 318] on p "helloo ;) :D :3 3 :] ^^ : ur acc looked interesting so I had to text u u look l…" at bounding box center [155, 324] width 195 height 13
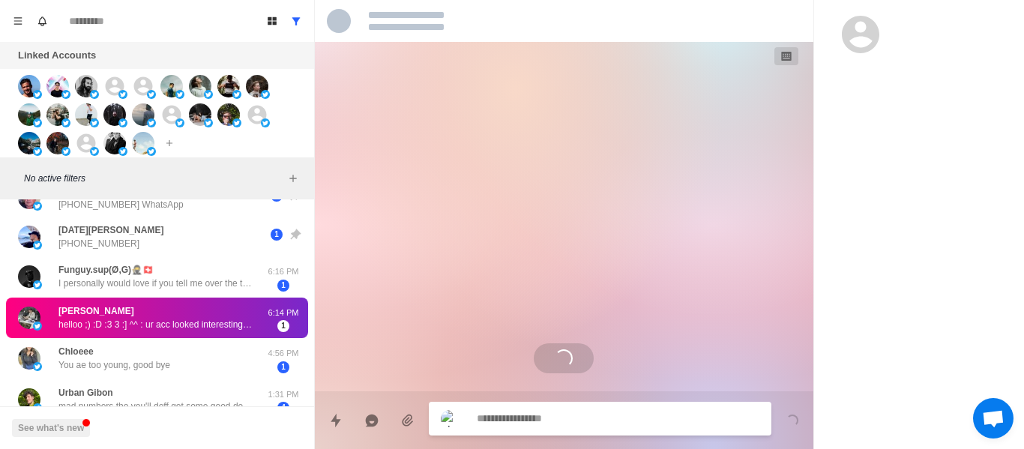
scroll to position [0, 0]
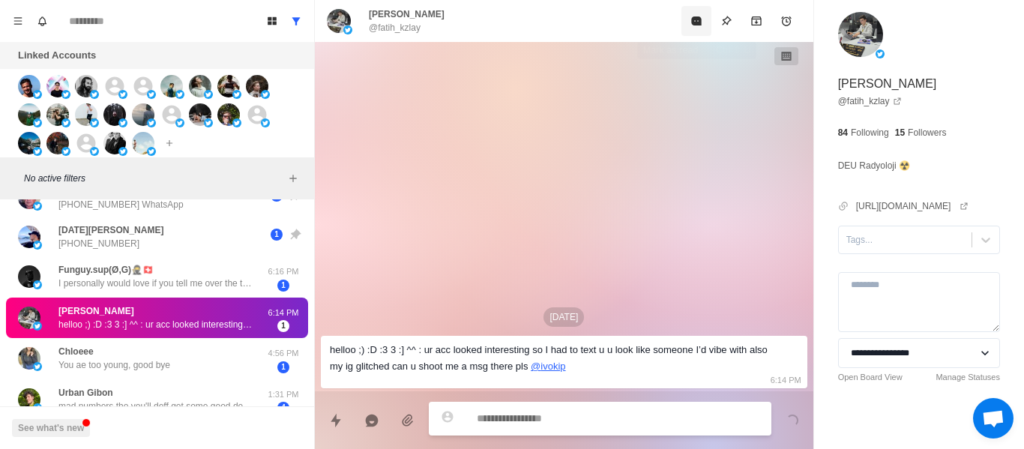
click at [697, 29] on button "Mark as read" at bounding box center [697, 21] width 30 height 30
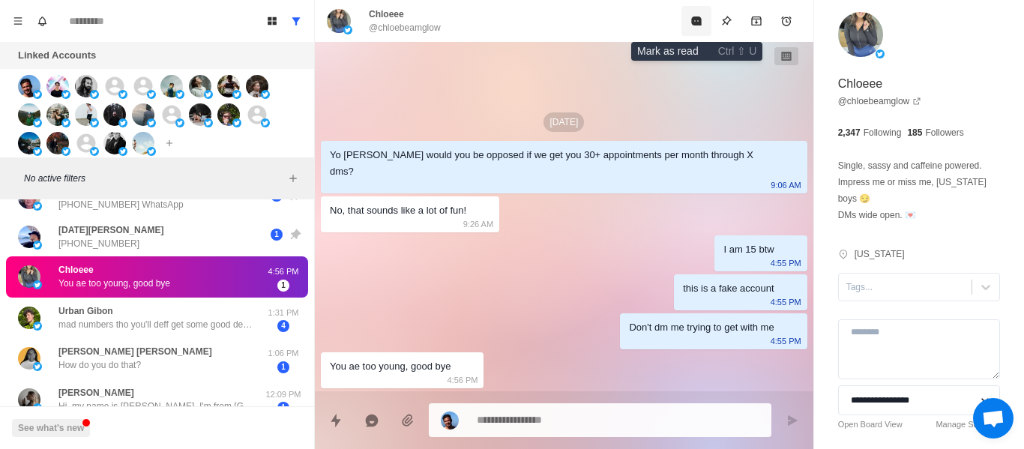
click at [700, 14] on button "Mark as read" at bounding box center [697, 21] width 30 height 30
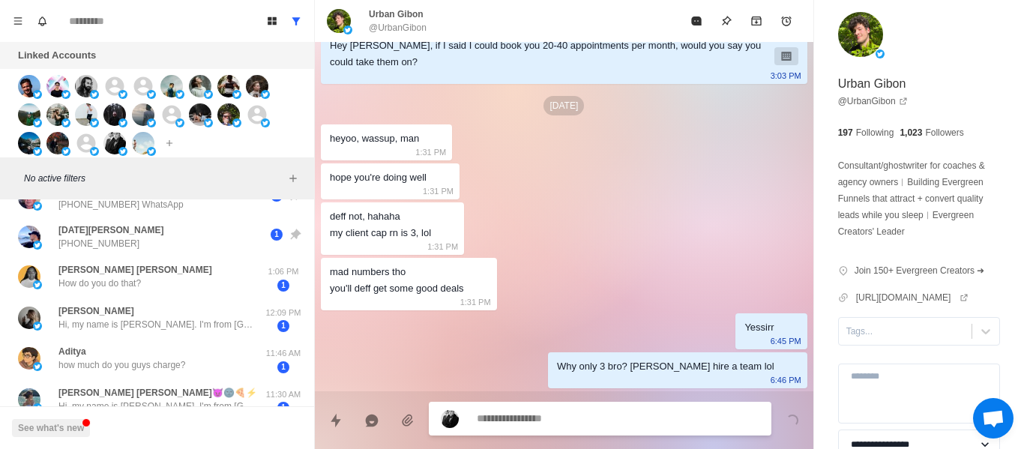
scroll to position [99, 0]
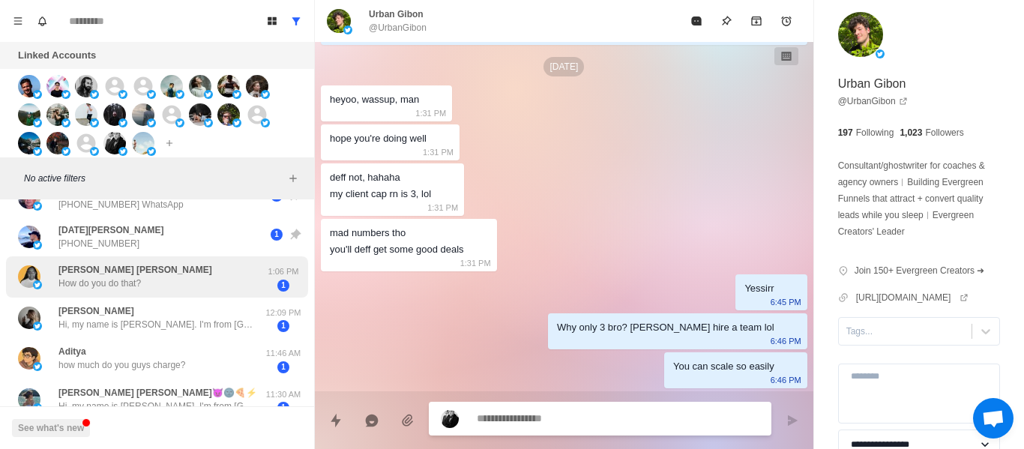
click at [130, 253] on div "[DATE][PERSON_NAME] [PHONE_NUMBER] 1" at bounding box center [157, 236] width 302 height 39
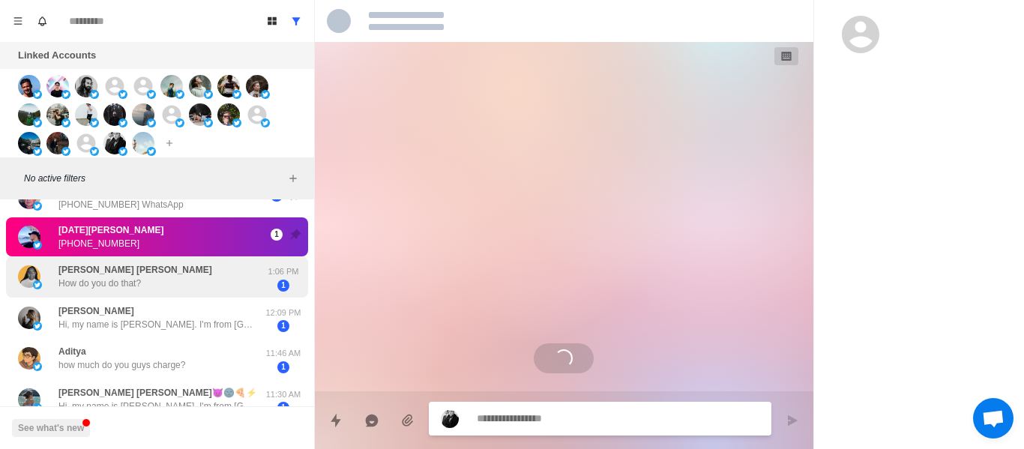
scroll to position [0, 0]
click at [174, 275] on div "[PERSON_NAME] [PERSON_NAME] How do you do that?" at bounding box center [141, 276] width 247 height 29
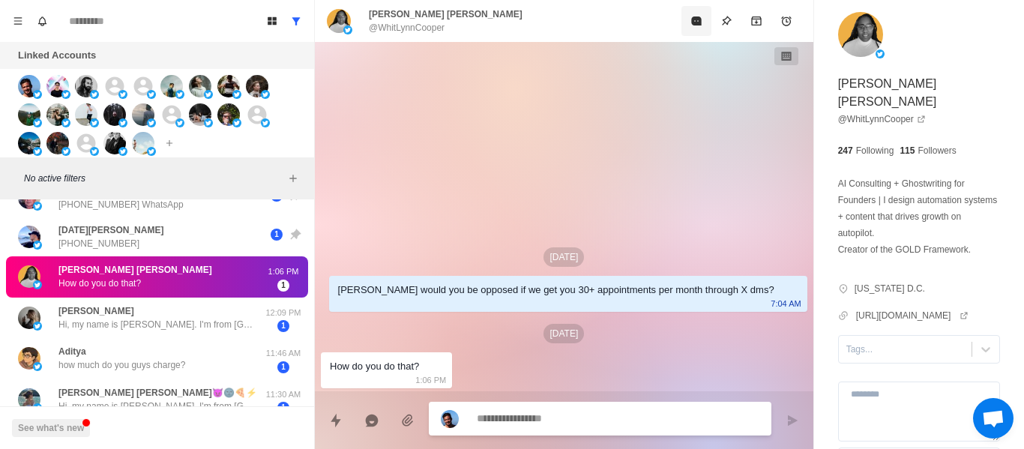
click at [703, 13] on button "Mark as read" at bounding box center [697, 21] width 30 height 30
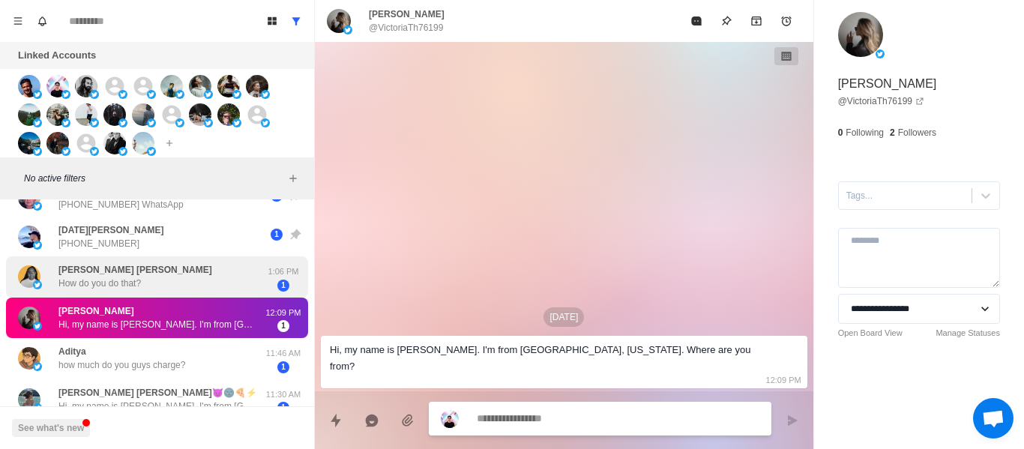
click at [199, 274] on div "[PERSON_NAME] [PERSON_NAME] How do you do that?" at bounding box center [141, 276] width 247 height 29
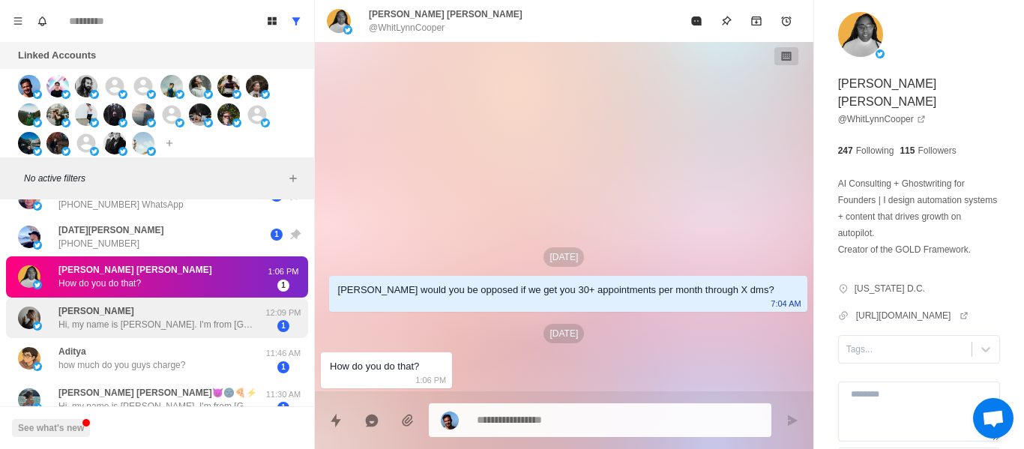
click at [196, 319] on p "Hi, my name is [PERSON_NAME]. I'm from [GEOGRAPHIC_DATA], [US_STATE]. Where are…" at bounding box center [155, 324] width 195 height 13
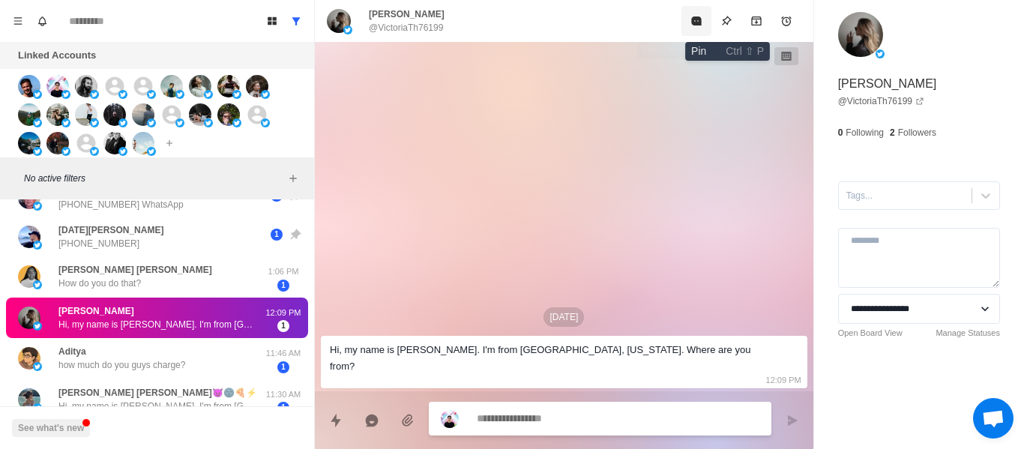
click at [695, 20] on icon "Mark as read" at bounding box center [696, 20] width 10 height 9
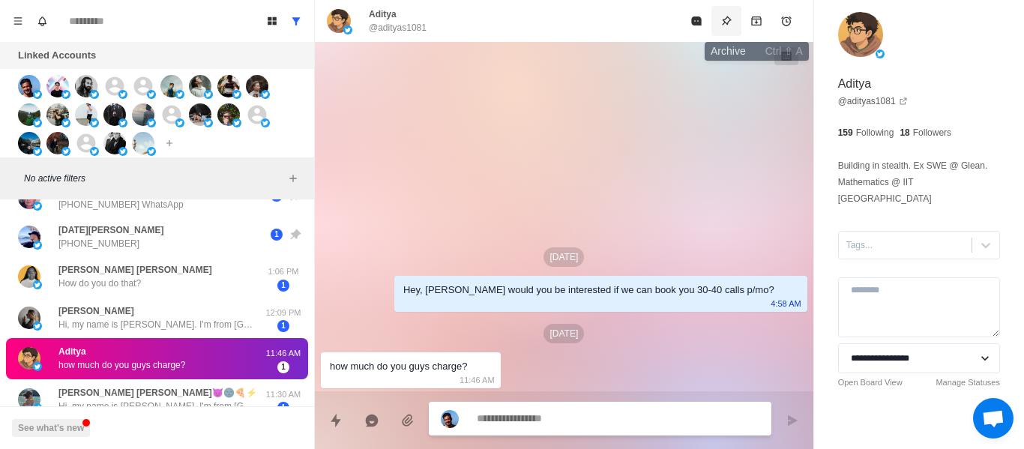
click at [735, 19] on button "Pin" at bounding box center [727, 21] width 30 height 30
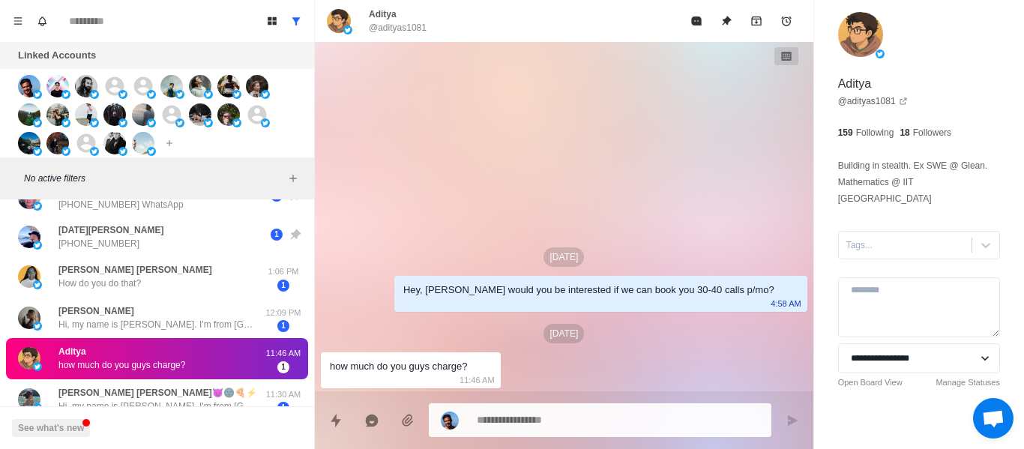
click at [847, 244] on div "**********" at bounding box center [919, 227] width 210 height 455
click at [853, 237] on div at bounding box center [906, 245] width 118 height 16
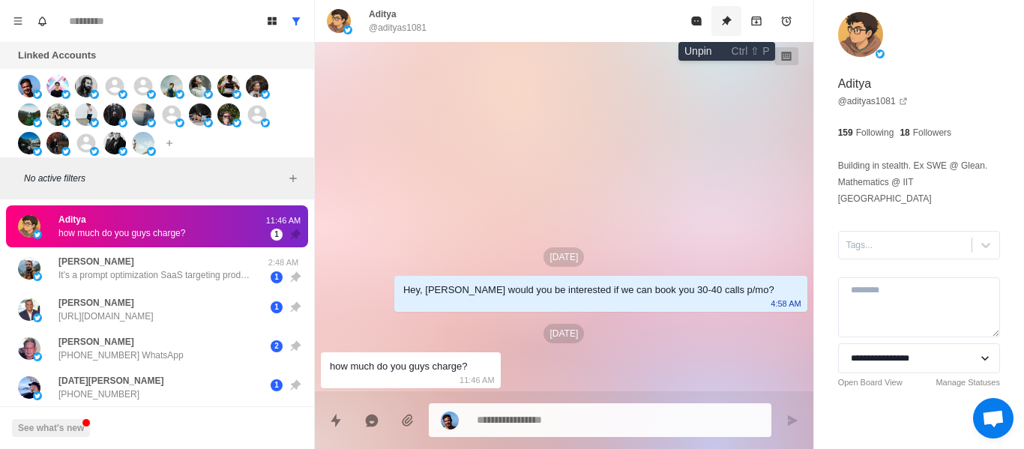
click at [736, 16] on button "Unpin" at bounding box center [727, 21] width 30 height 30
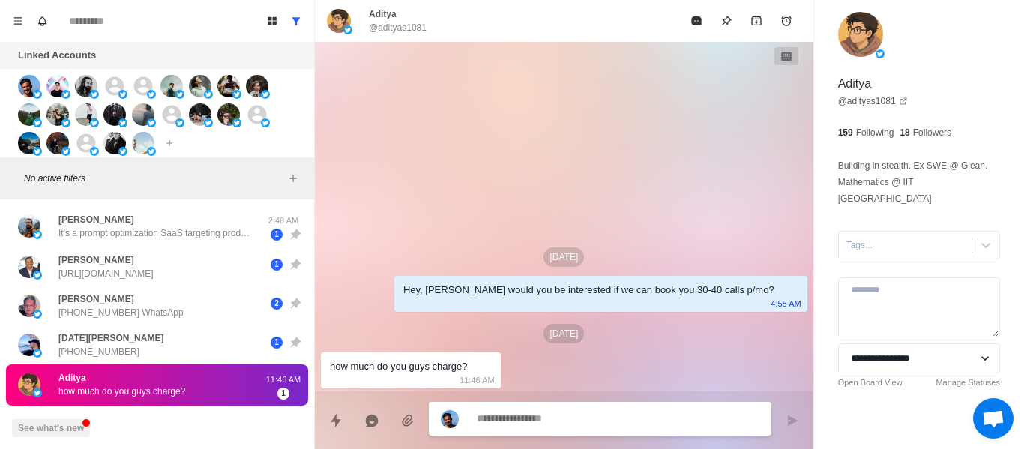
paste textarea "**********"
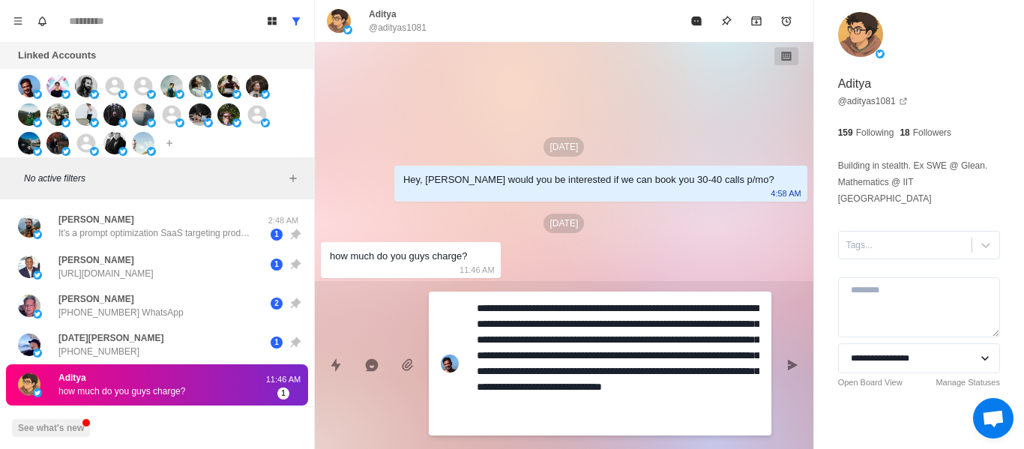
click at [809, 360] on div "**********" at bounding box center [564, 359] width 499 height 156
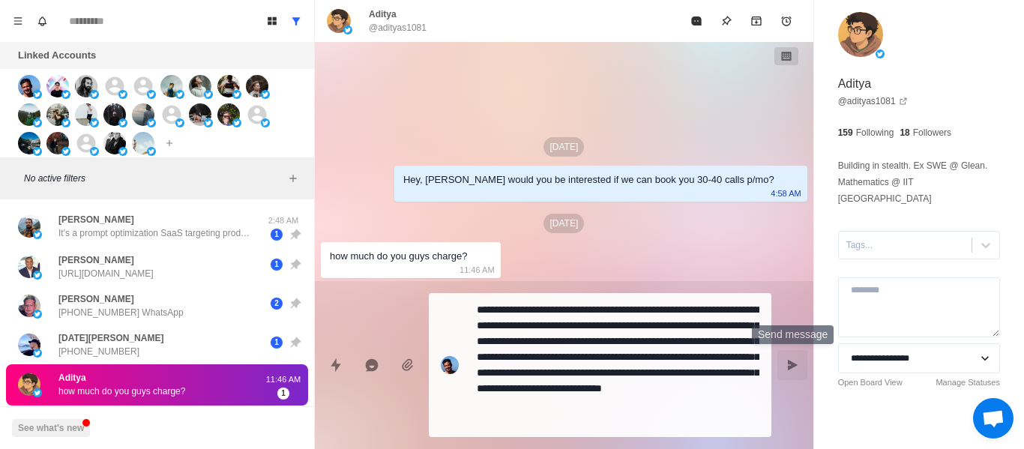
click at [802, 357] on button "Send message" at bounding box center [793, 365] width 30 height 30
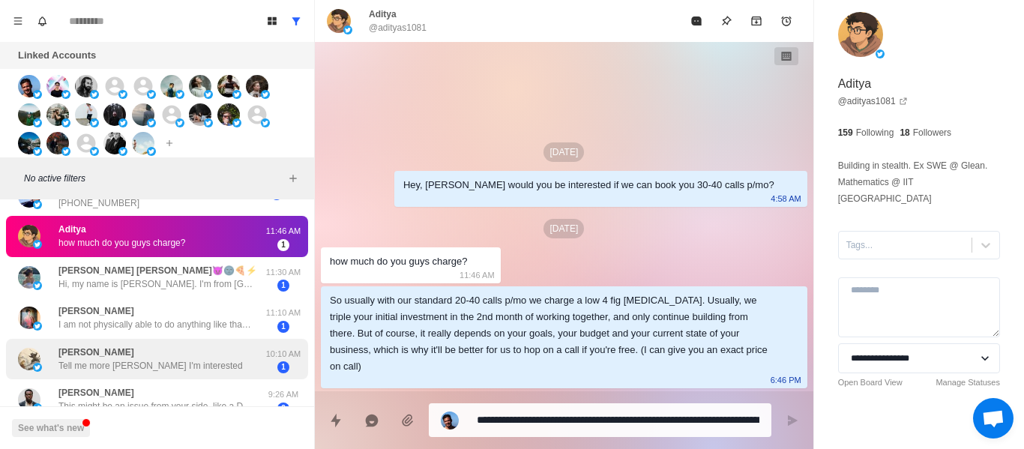
scroll to position [150, 0]
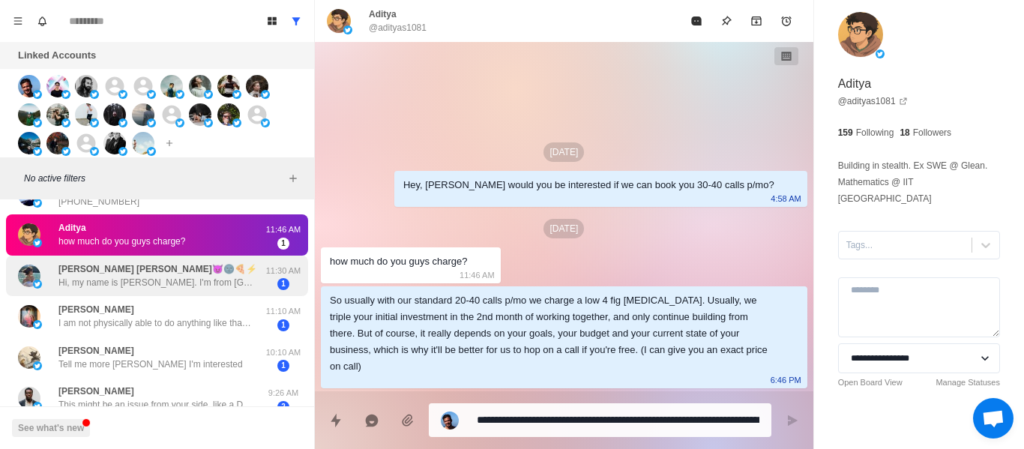
click at [114, 283] on p "Hi, my name is [PERSON_NAME]. I'm from [GEOGRAPHIC_DATA], [US_STATE]. Where are…" at bounding box center [155, 282] width 195 height 13
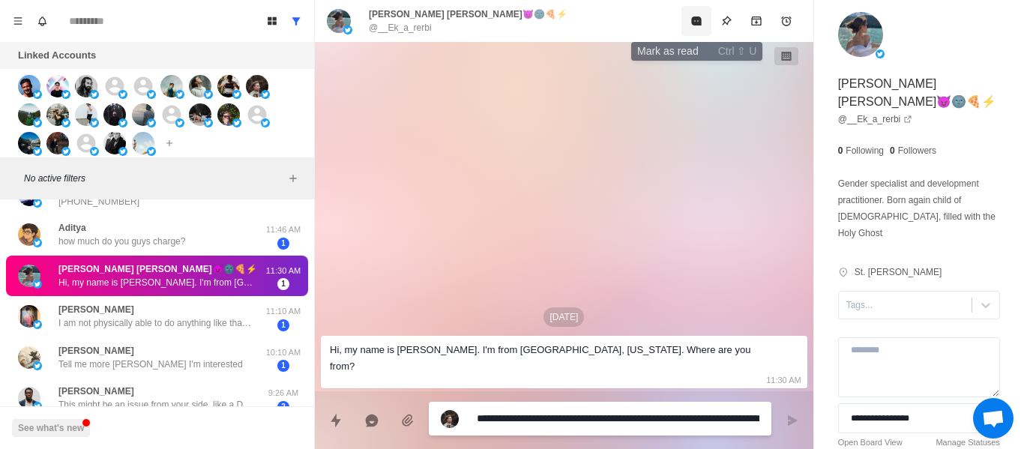
click at [700, 13] on button "Mark as read" at bounding box center [697, 21] width 30 height 30
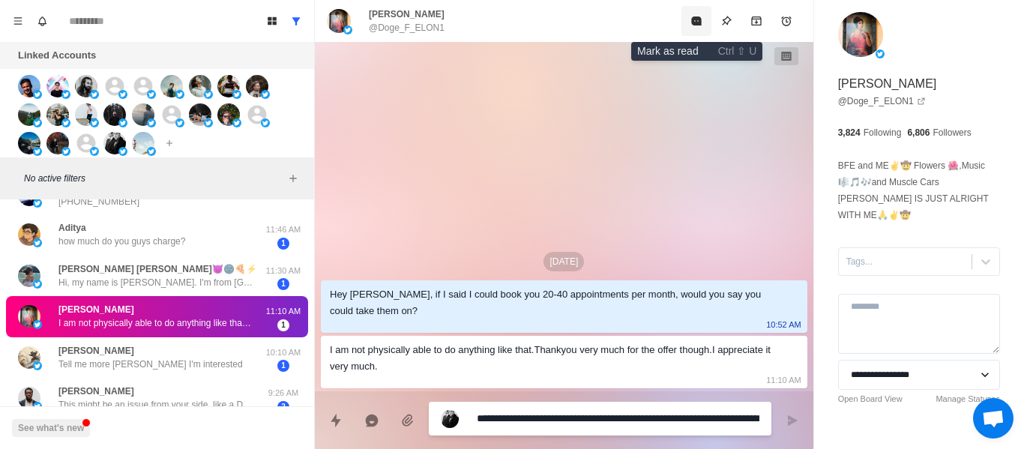
click at [696, 16] on icon "Mark as read" at bounding box center [697, 21] width 12 height 12
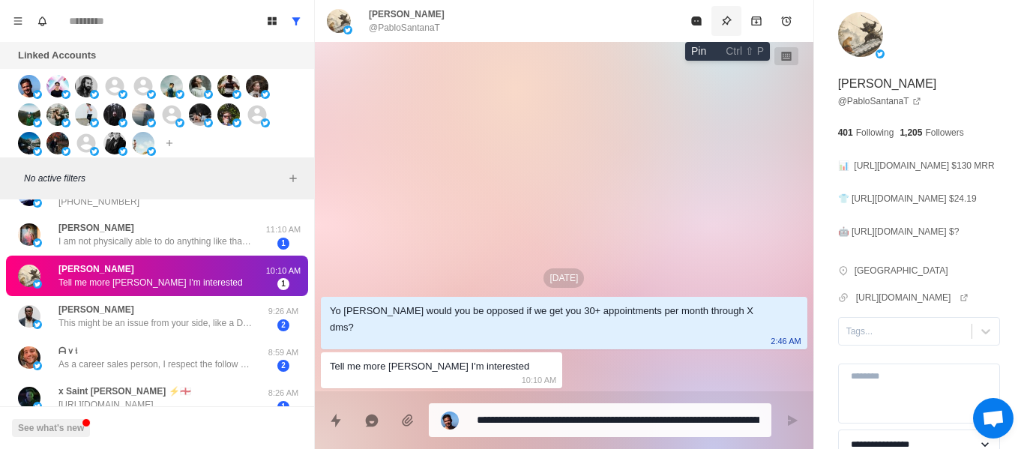
click at [726, 22] on icon "Pin" at bounding box center [727, 21] width 10 height 10
click at [877, 326] on div "**********" at bounding box center [919, 270] width 210 height 541
drag, startPoint x: 878, startPoint y: 335, endPoint x: 880, endPoint y: 327, distance: 8.5
click at [880, 331] on div "**********" at bounding box center [919, 270] width 210 height 541
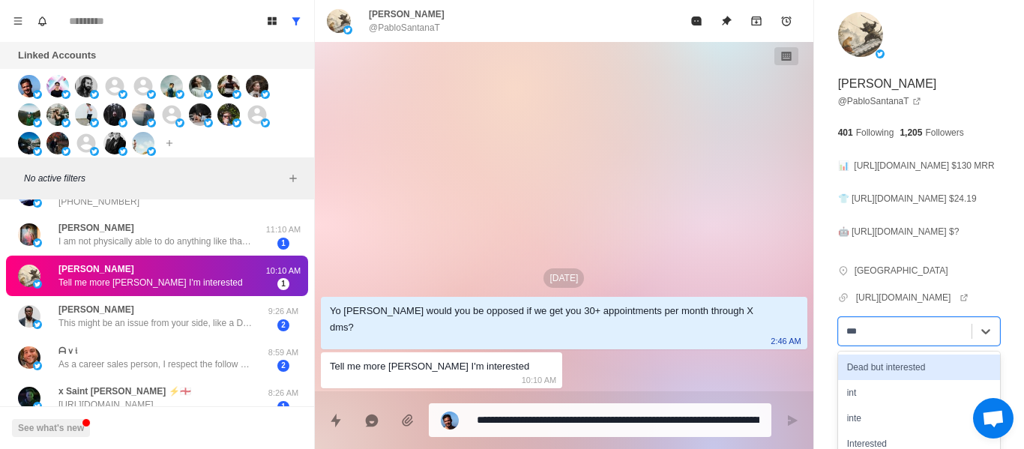
scroll to position [109, 0]
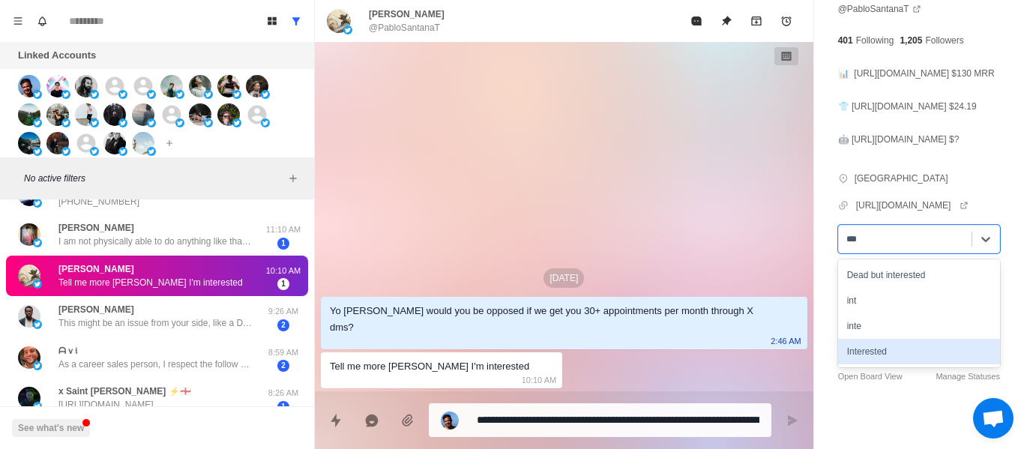
drag, startPoint x: 861, startPoint y: 355, endPoint x: 755, endPoint y: 319, distance: 111.9
click at [861, 355] on div "Interested" at bounding box center [919, 351] width 162 height 25
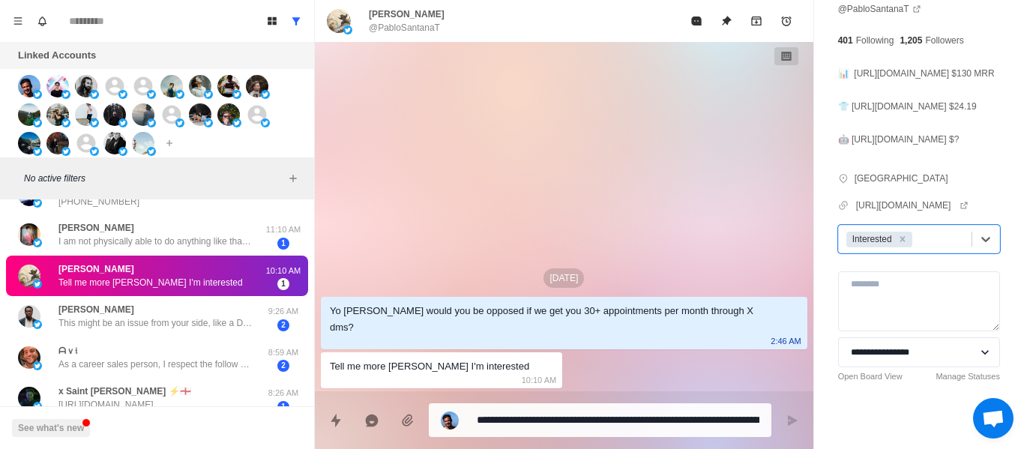
click at [509, 260] on div "[DATE][DEMOGRAPHIC_DATA] [PERSON_NAME] would you be opposed if we get you 30+ a…" at bounding box center [564, 216] width 499 height 349
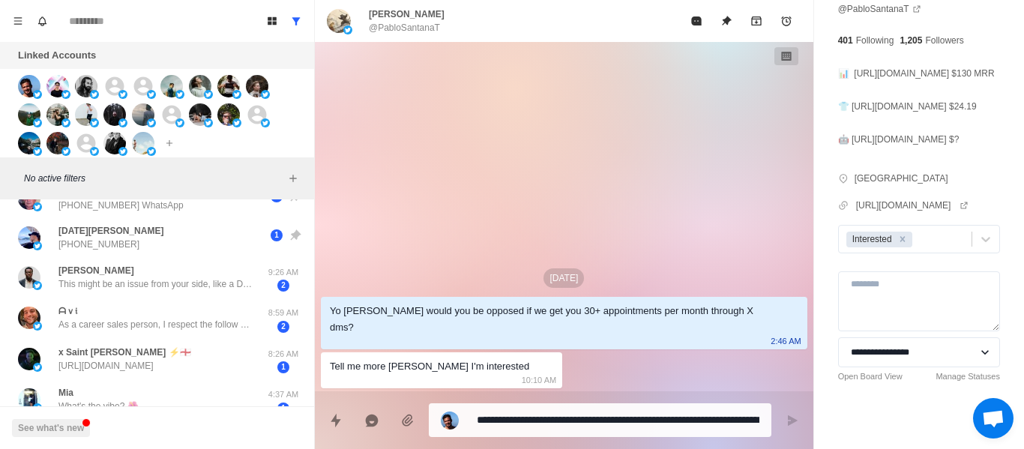
scroll to position [0, 0]
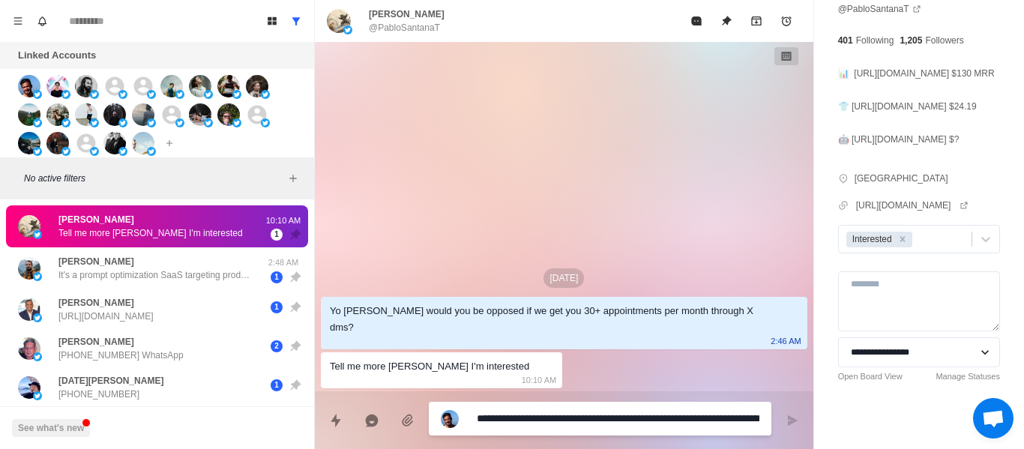
paste textarea "**********"
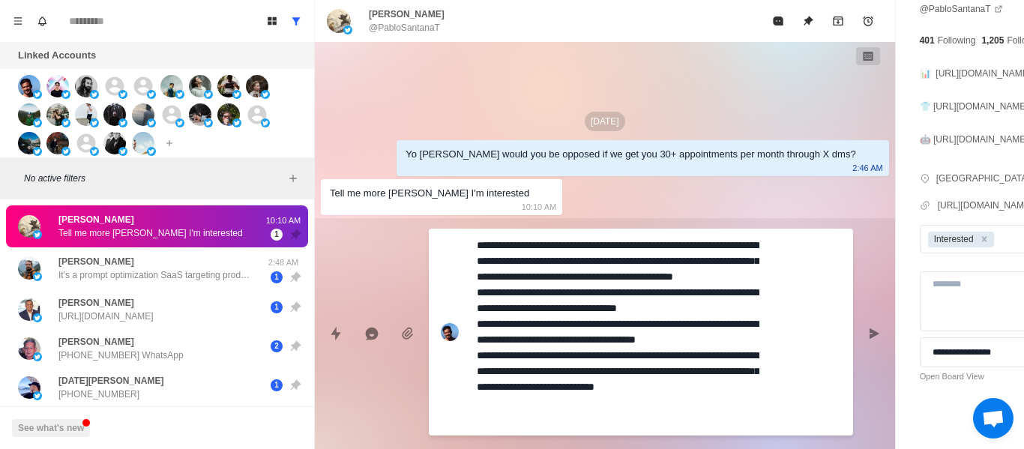
scroll to position [31, 0]
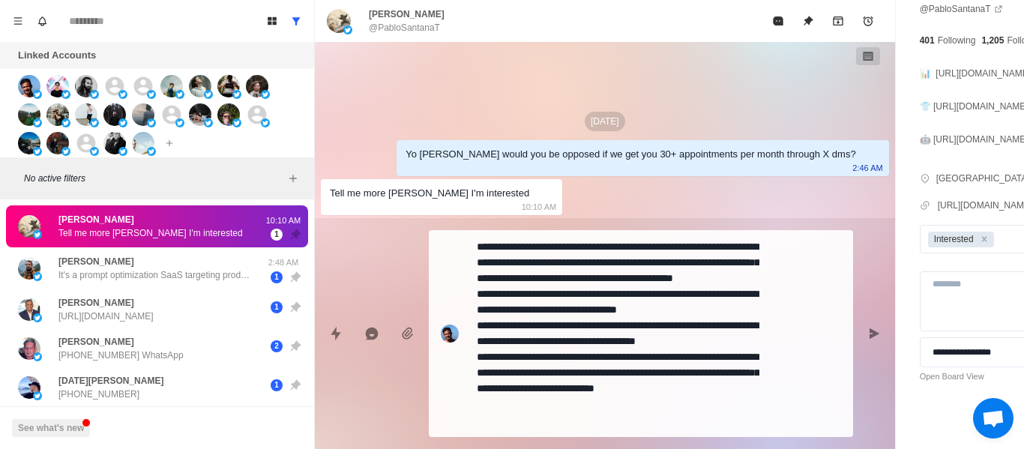
drag, startPoint x: 473, startPoint y: 353, endPoint x: 518, endPoint y: 386, distance: 55.8
click at [504, 379] on div "**********" at bounding box center [641, 333] width 424 height 207
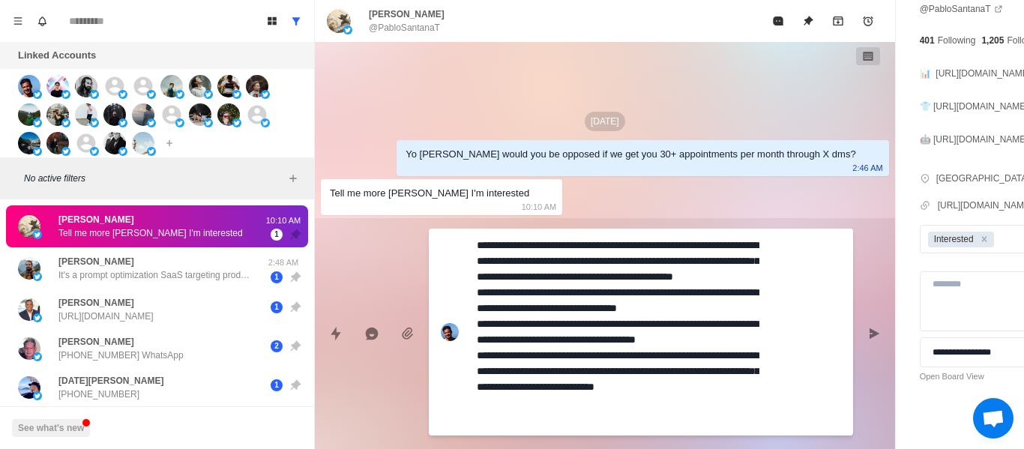
drag, startPoint x: 533, startPoint y: 402, endPoint x: 457, endPoint y: 353, distance: 90.1
click at [457, 353] on div "**********" at bounding box center [641, 332] width 424 height 207
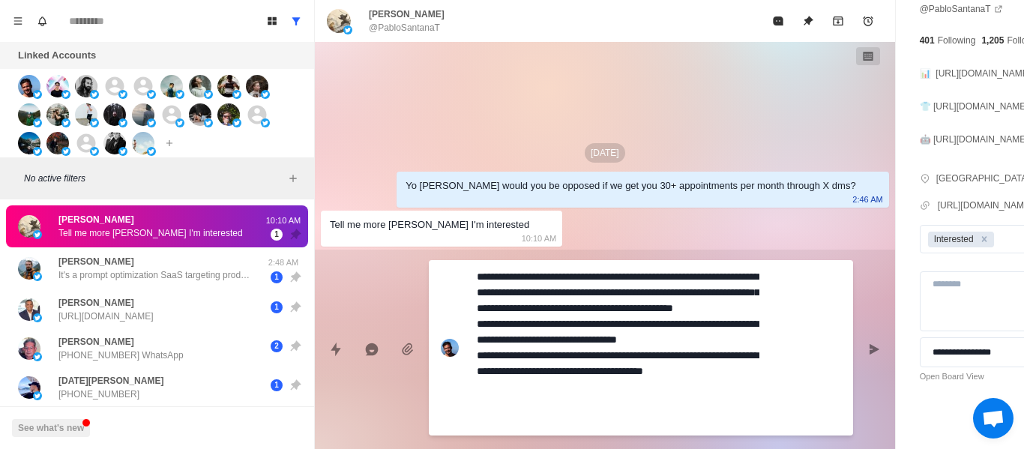
scroll to position [0, 0]
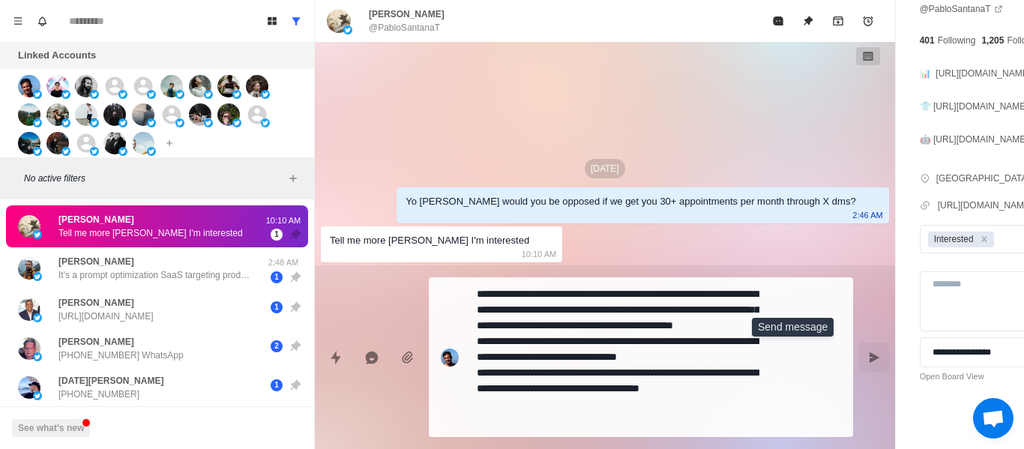
drag, startPoint x: 788, startPoint y: 366, endPoint x: 595, endPoint y: 118, distance: 314.2
click at [859, 365] on button "Send message" at bounding box center [874, 358] width 30 height 30
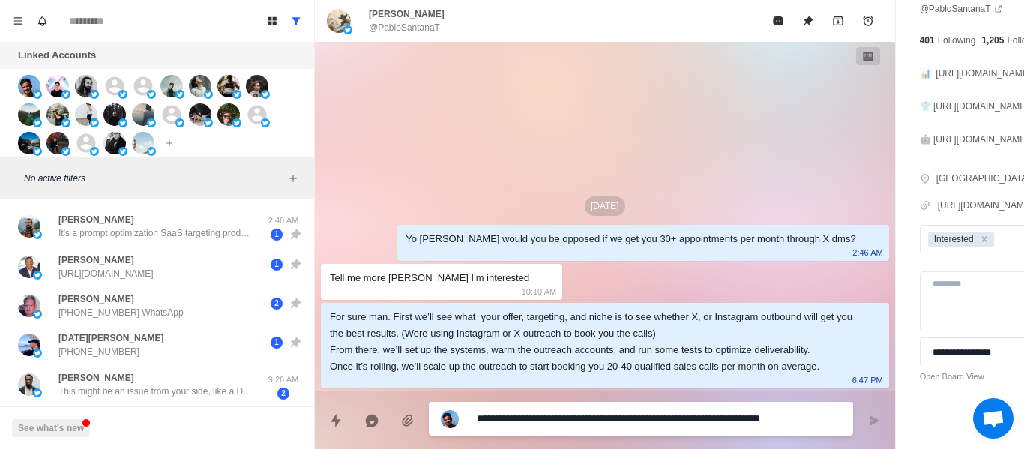
paste textarea
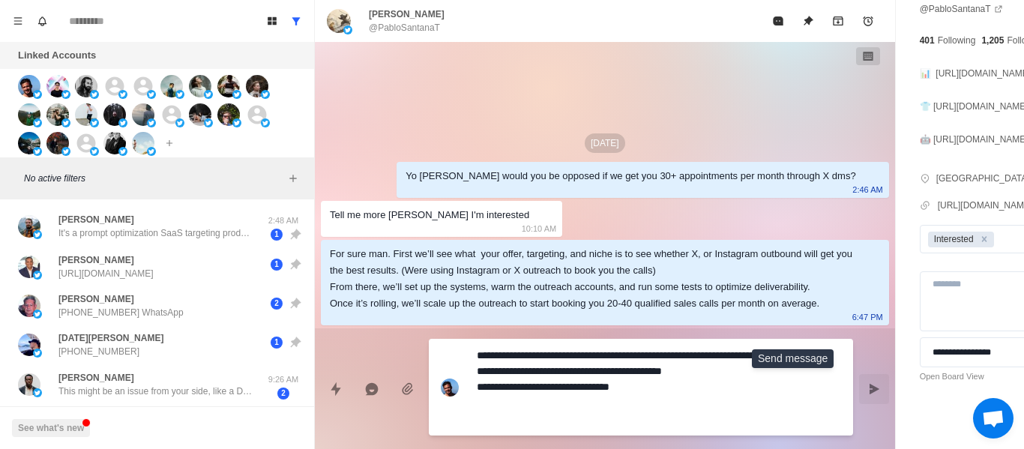
click at [868, 386] on icon "Send message" at bounding box center [874, 389] width 12 height 12
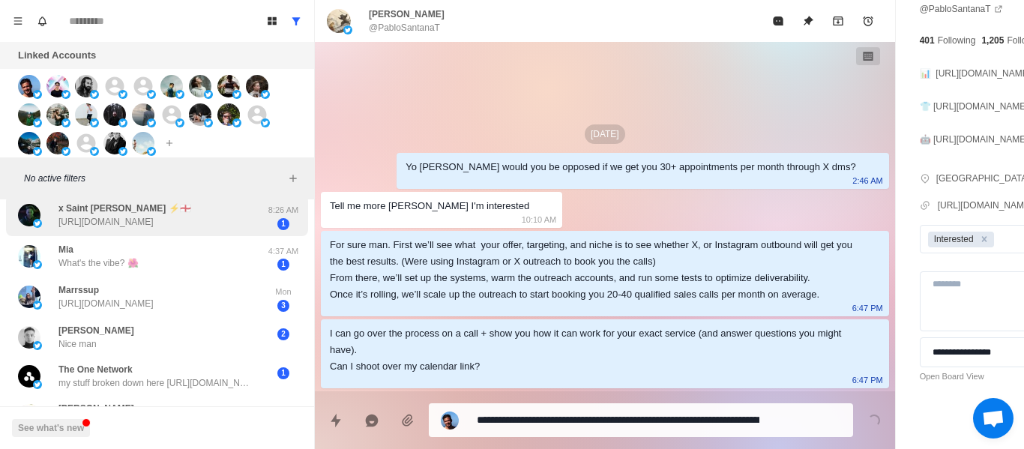
scroll to position [150, 0]
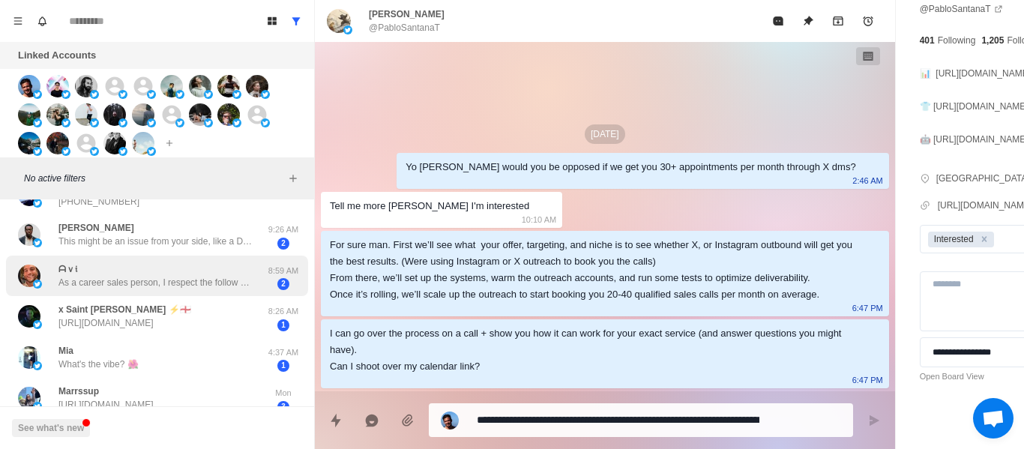
click at [150, 289] on p "As a career sales person, I respect the follow up. If the set up fee is under $…" at bounding box center [155, 282] width 195 height 13
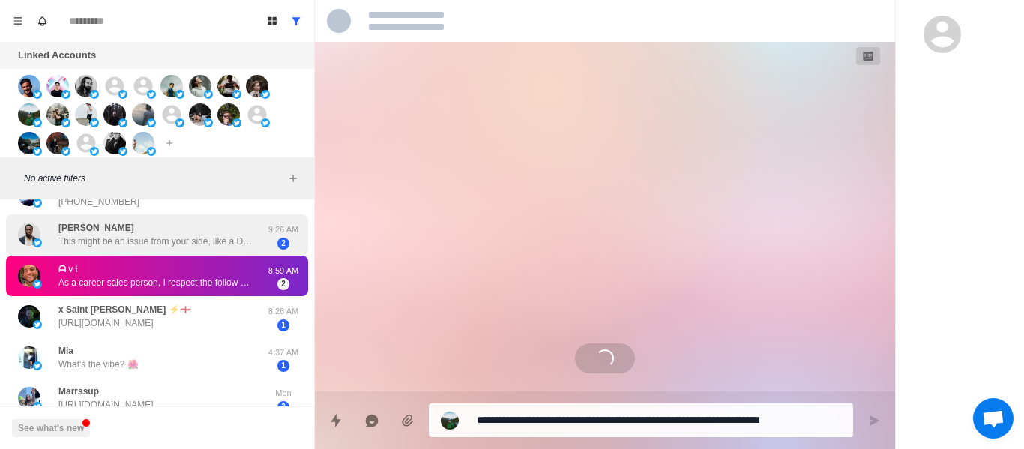
click at [148, 238] on p "This might be an issue from your side, like a DNS problem. Try clearing your ca…" at bounding box center [155, 241] width 195 height 13
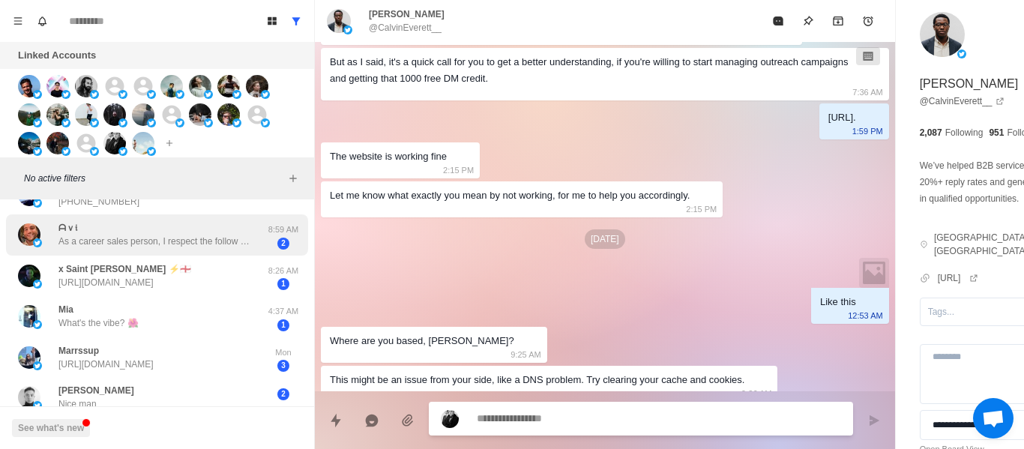
scroll to position [1612, 0]
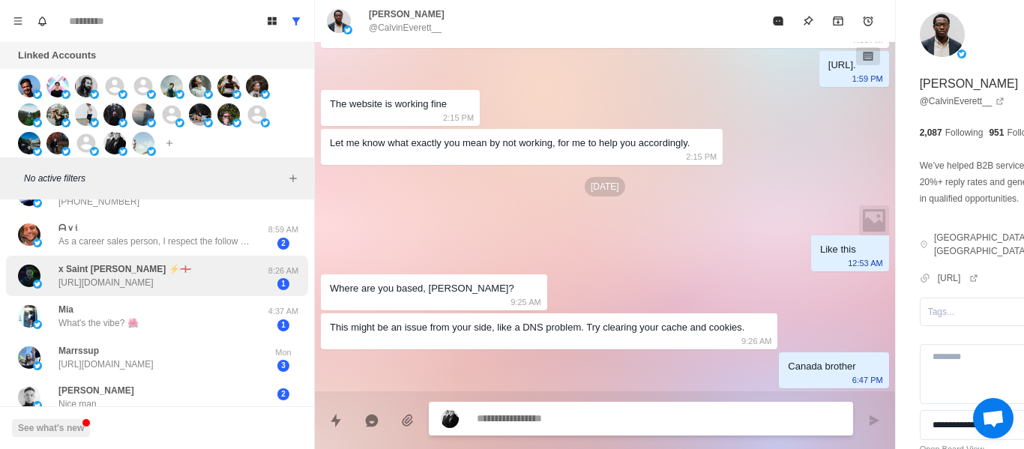
click at [154, 277] on p "[URL][DOMAIN_NAME]" at bounding box center [105, 282] width 95 height 13
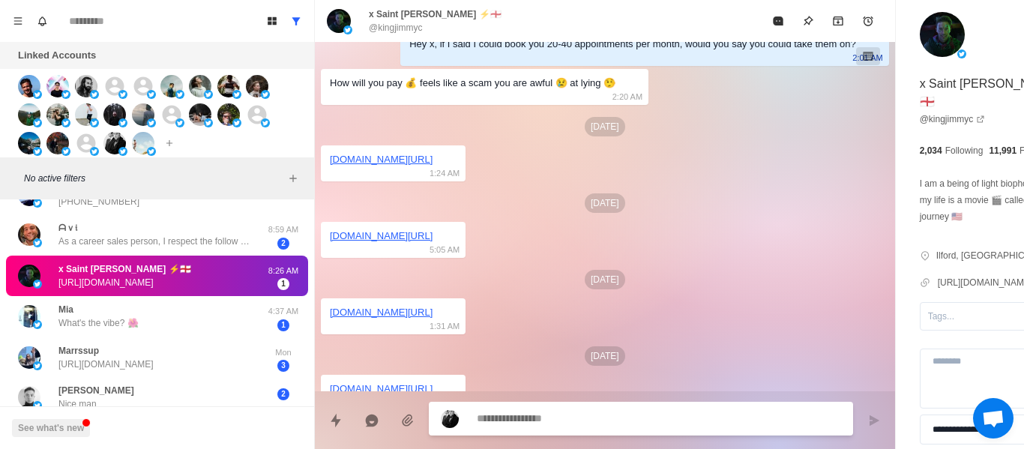
scroll to position [25, 0]
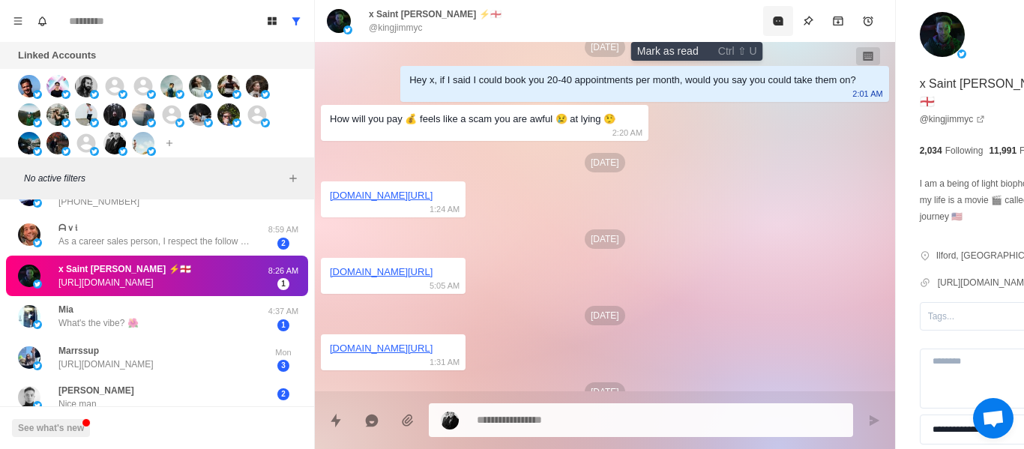
click at [773, 19] on icon "Mark as read" at bounding box center [778, 20] width 10 height 9
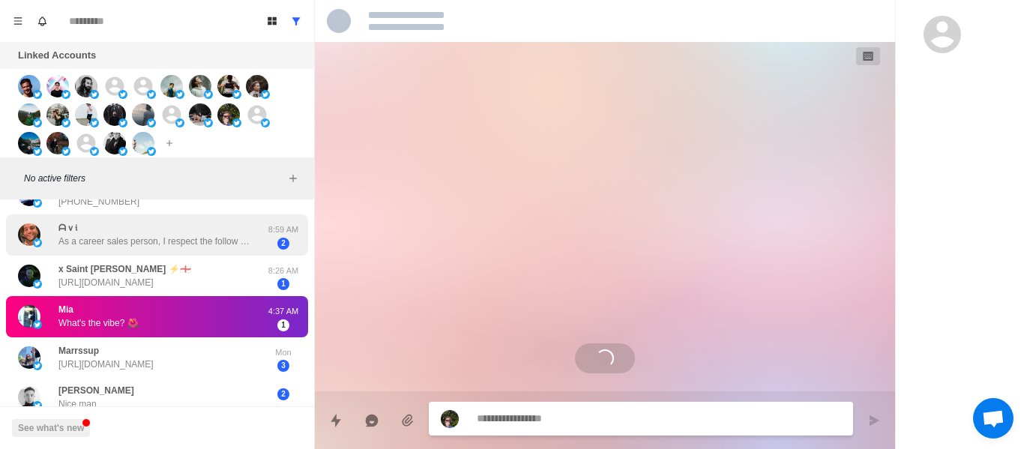
scroll to position [0, 0]
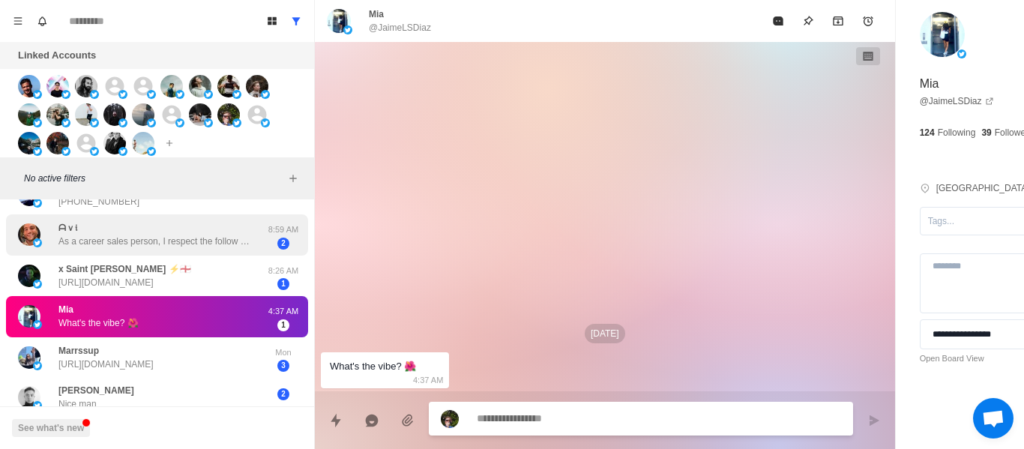
drag, startPoint x: 112, startPoint y: 217, endPoint x: 145, endPoint y: 291, distance: 80.9
click at [112, 217] on div "ᗩｖ𝔦 As a career sales person, I respect the follow up. If the set up fee is und…" at bounding box center [157, 234] width 302 height 41
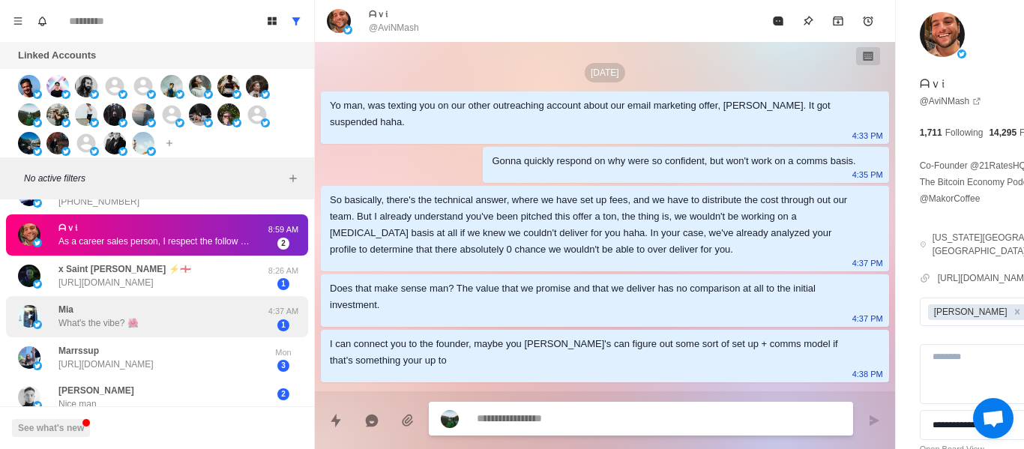
scroll to position [252, 0]
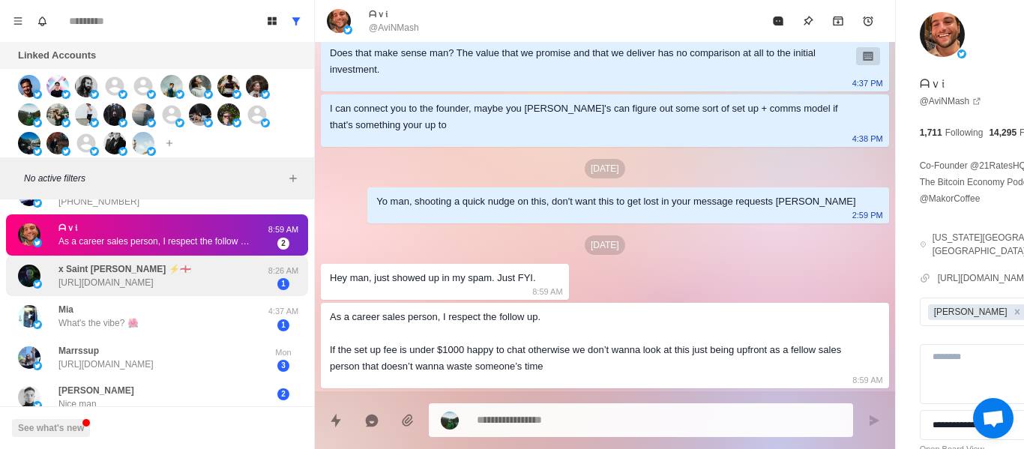
click at [201, 295] on div "x [PERSON_NAME] ⚡️🏴󠁧󠁢󠁥󠁮󠁧󠁿 [URL][DOMAIN_NAME] 8:26 AM 1" at bounding box center [157, 276] width 302 height 41
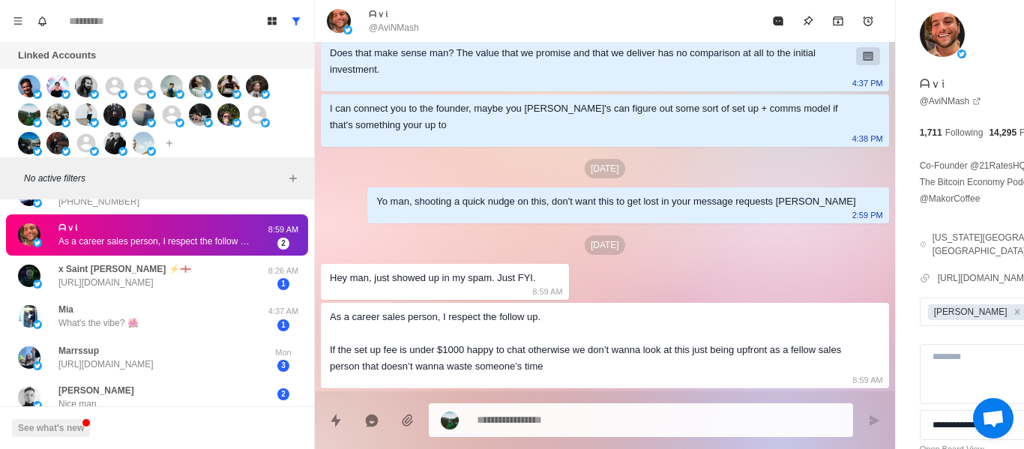
scroll to position [100, 0]
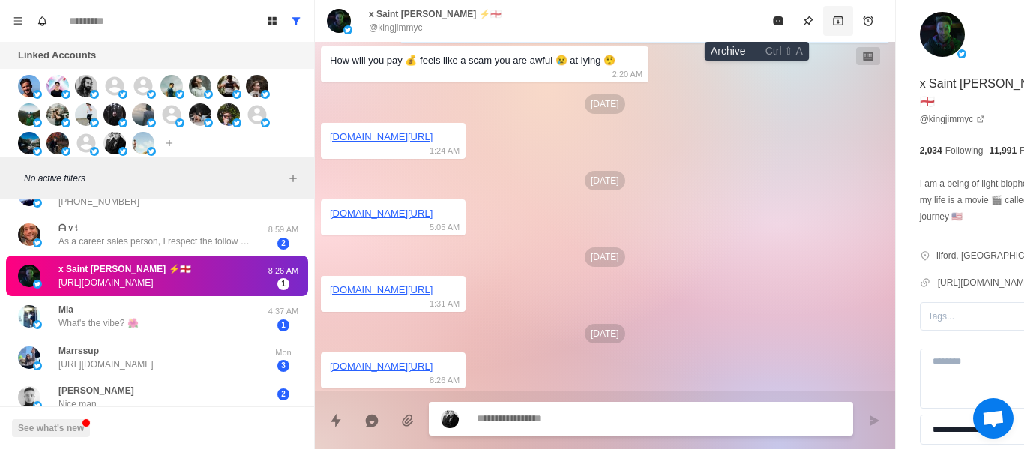
click at [833, 19] on icon "Archive" at bounding box center [838, 20] width 10 height 9
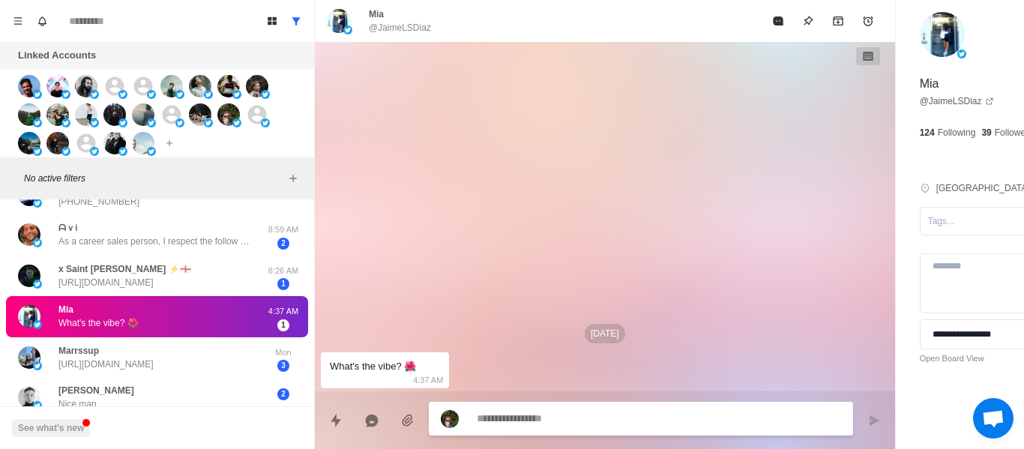
scroll to position [0, 0]
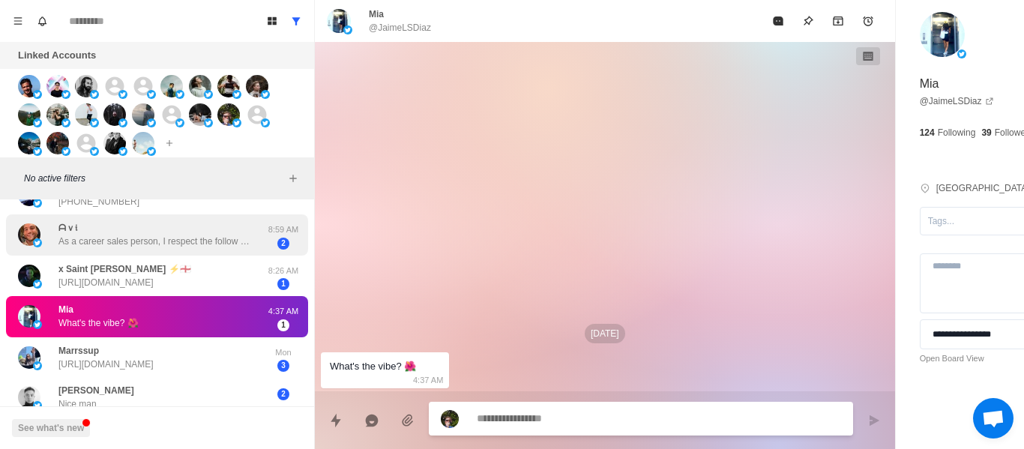
drag, startPoint x: 298, startPoint y: 208, endPoint x: 205, endPoint y: 238, distance: 97.9
click at [291, 208] on div "[PERSON_NAME] It's a prompt optimization SaaS targeting product managers, found…" at bounding box center [157, 315] width 314 height 521
click at [204, 239] on p "As a career sales person, I respect the follow up. If the set up fee is under $…" at bounding box center [155, 241] width 195 height 13
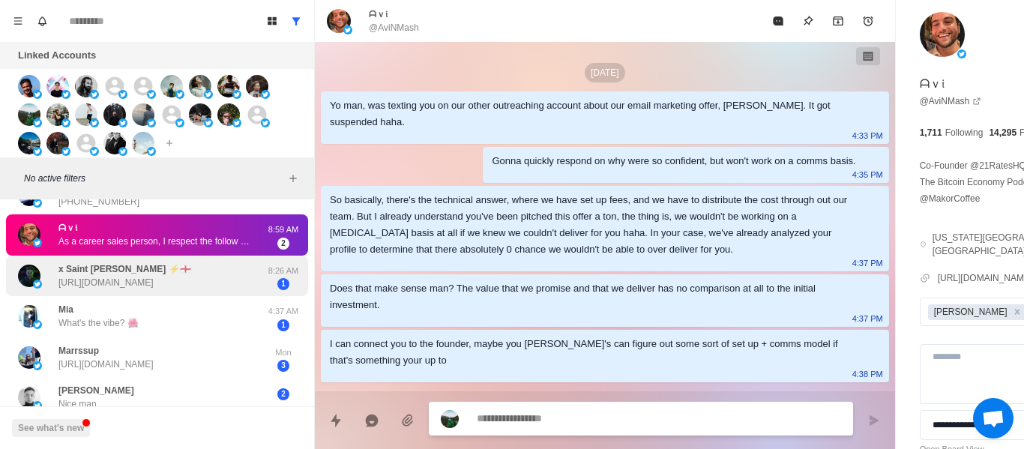
scroll to position [252, 0]
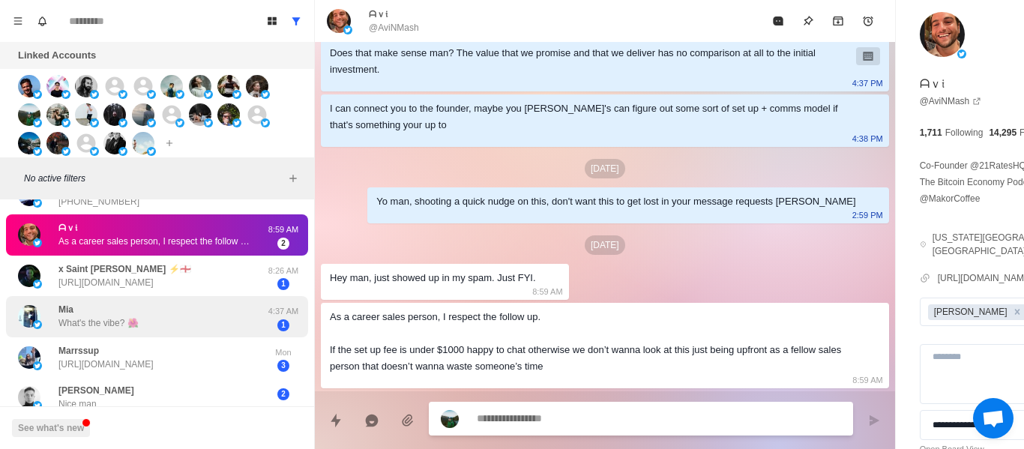
drag, startPoint x: 184, startPoint y: 304, endPoint x: 181, endPoint y: 325, distance: 20.5
click at [183, 307] on div "[PERSON_NAME] What's the vibe? 🌺" at bounding box center [141, 316] width 247 height 29
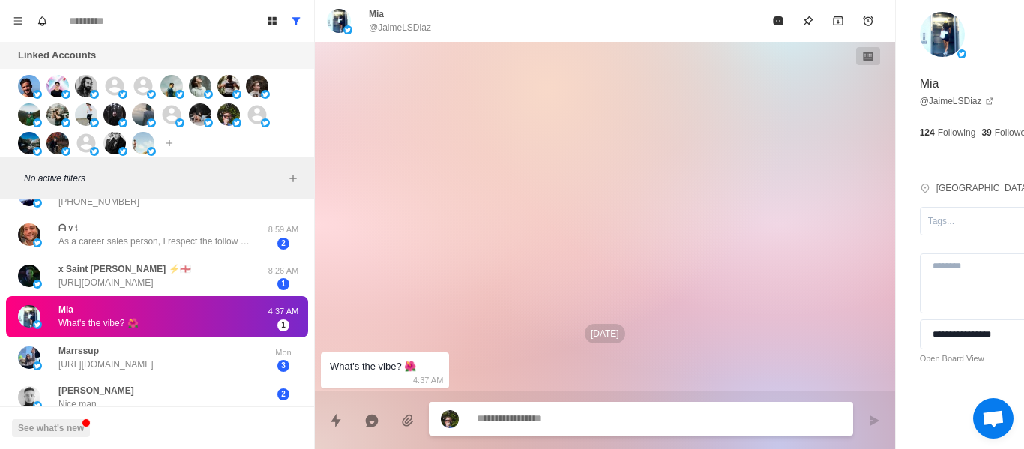
scroll to position [0, 0]
drag, startPoint x: 183, startPoint y: 326, endPoint x: 348, endPoint y: 316, distance: 165.2
click at [184, 326] on div "[PERSON_NAME] What's the vibe? 🌺" at bounding box center [141, 316] width 247 height 29
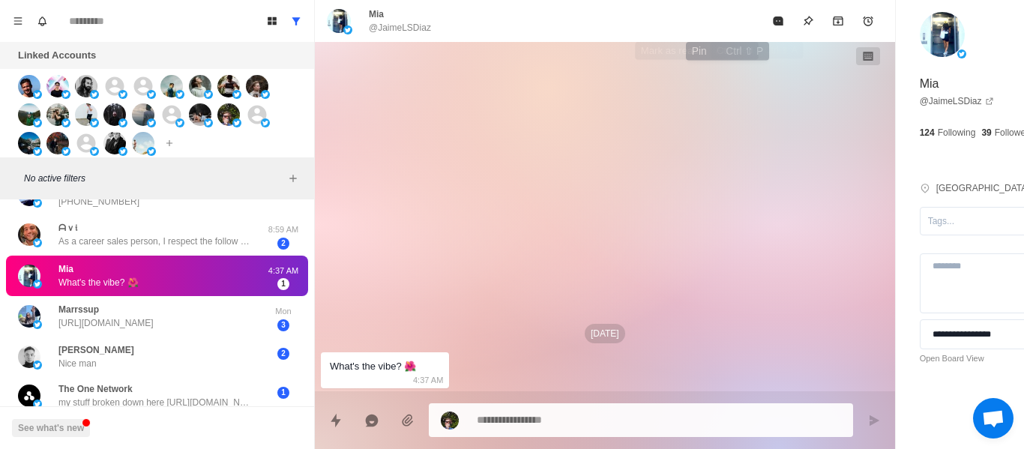
click at [772, 16] on icon "Mark as read" at bounding box center [778, 21] width 12 height 12
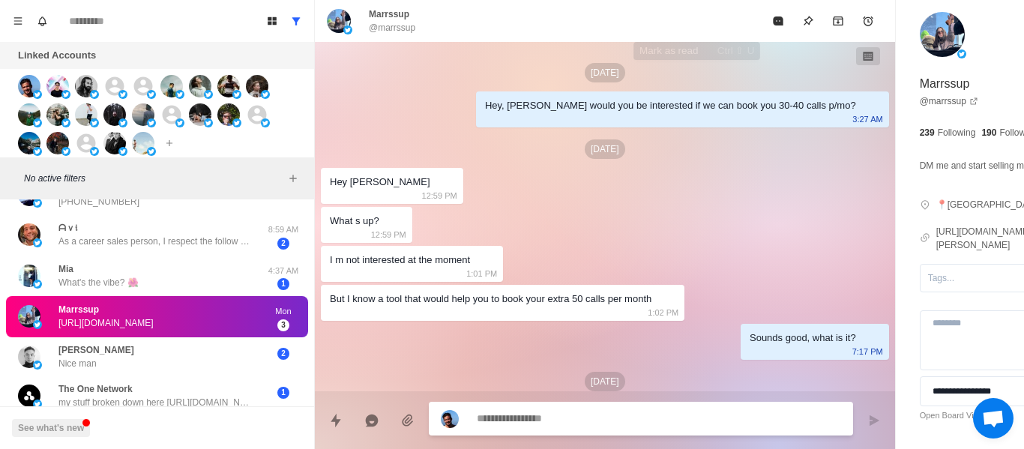
scroll to position [1206, 0]
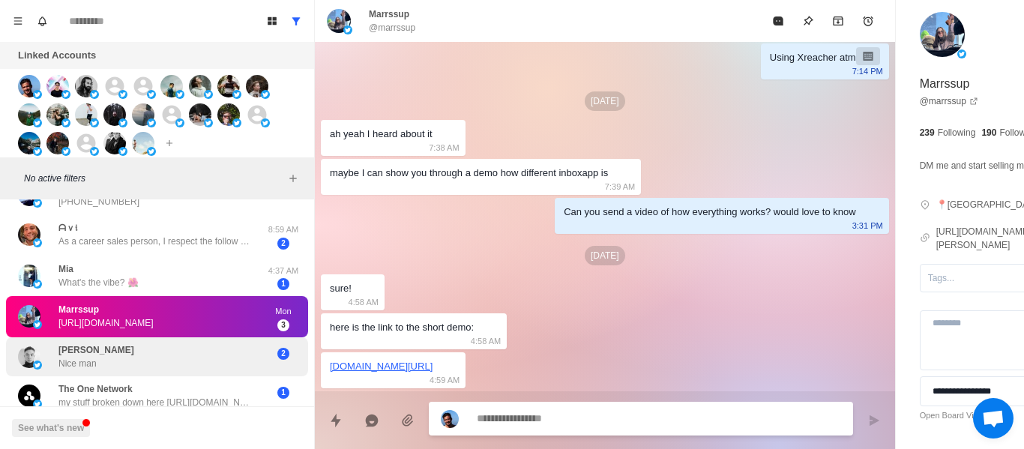
drag, startPoint x: 205, startPoint y: 373, endPoint x: 193, endPoint y: 344, distance: 31.6
click at [205, 372] on div "[PERSON_NAME] Nice man [DEMOGRAPHIC_DATA]" at bounding box center [157, 356] width 302 height 39
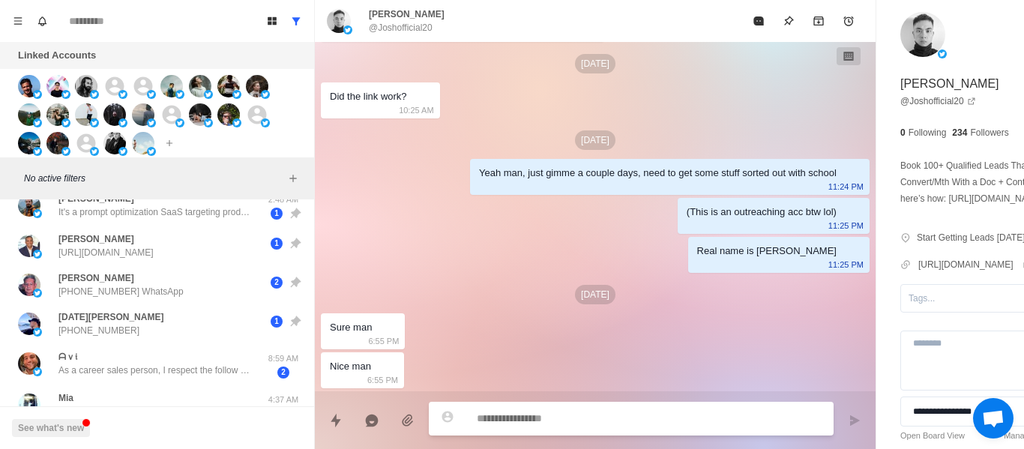
scroll to position [0, 0]
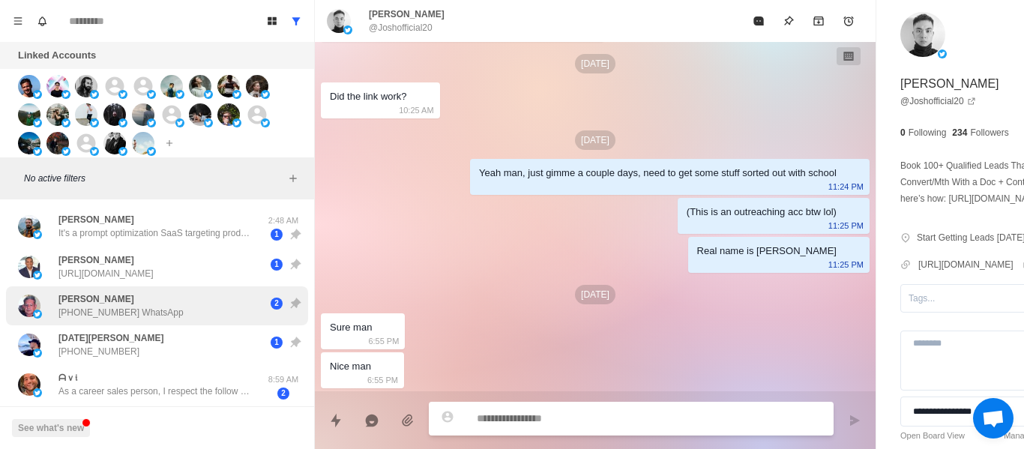
click at [146, 297] on div "[PERSON_NAME] [PHONE_NUMBER] WhatsApp" at bounding box center [120, 305] width 125 height 27
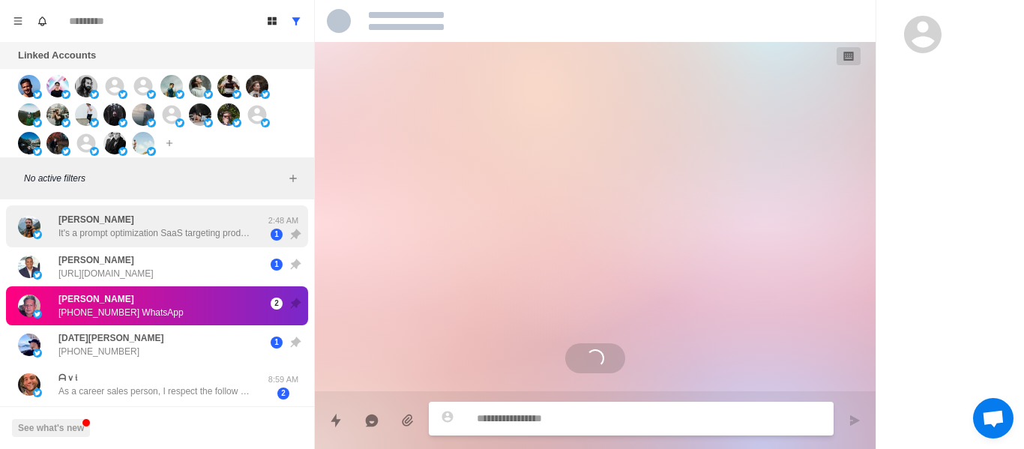
click at [152, 229] on p "It's a prompt optimization SaaS targeting product managers, founders, CTOs that…" at bounding box center [155, 232] width 195 height 13
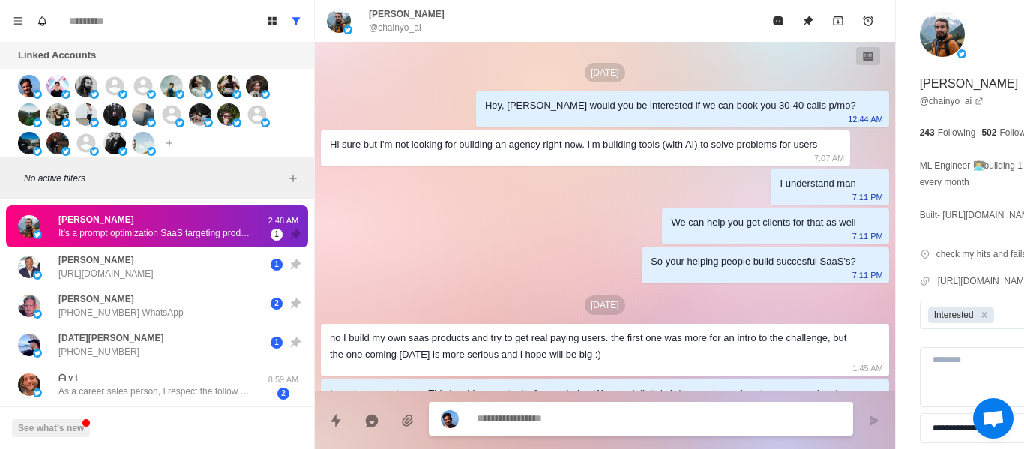
scroll to position [225, 0]
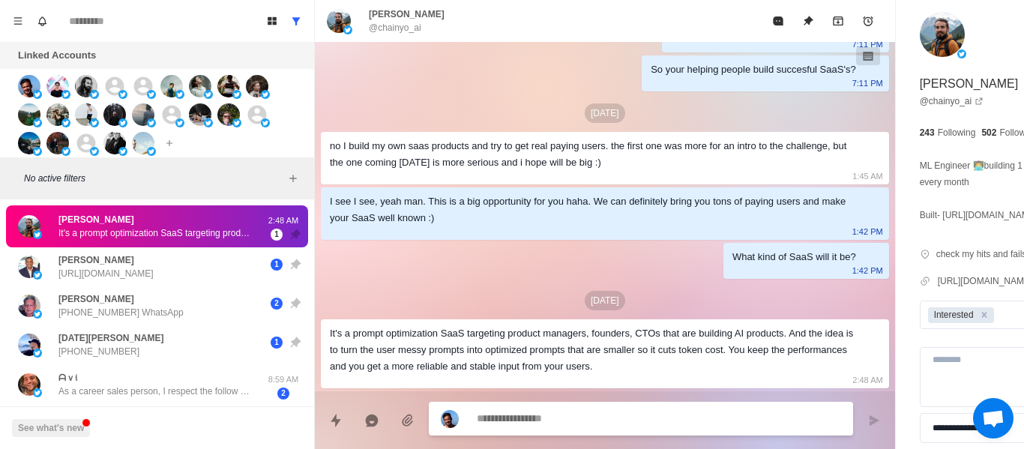
click at [458, 325] on div "It's a prompt optimization SaaS targeting product managers, founders, CTOs that…" at bounding box center [593, 349] width 526 height 49
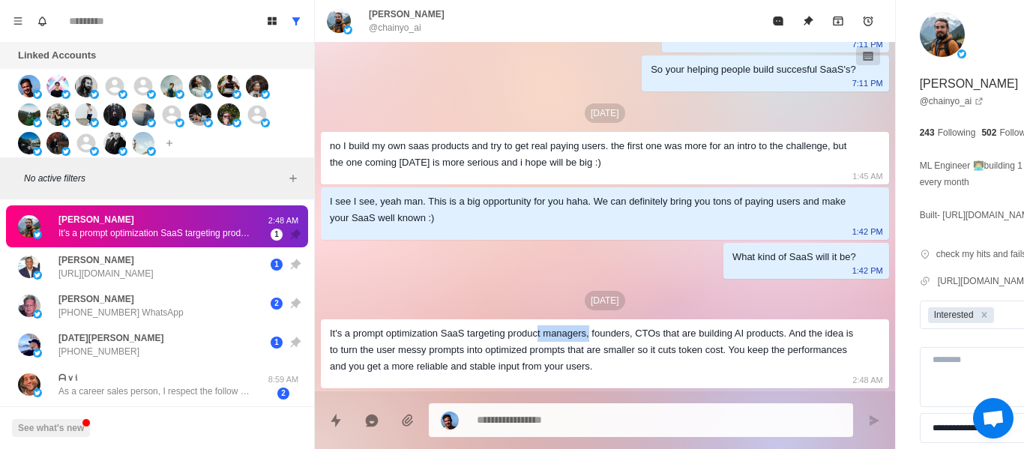
drag, startPoint x: 538, startPoint y: 322, endPoint x: 591, endPoint y: 322, distance: 53.2
click at [591, 325] on div "It's a prompt optimization SaaS targeting product managers, founders, CTOs that…" at bounding box center [593, 349] width 526 height 49
drag, startPoint x: 597, startPoint y: 315, endPoint x: 679, endPoint y: 318, distance: 81.8
click at [679, 325] on div "It's a prompt optimization SaaS targeting product managers, founders, CTOs that…" at bounding box center [593, 349] width 526 height 49
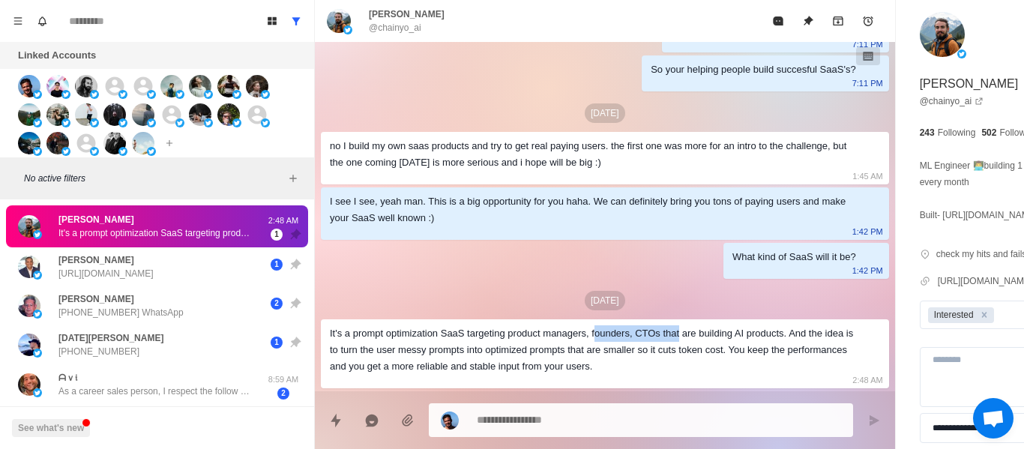
click at [650, 325] on div "It's a prompt optimization SaaS targeting product managers, founders, CTOs that…" at bounding box center [593, 349] width 526 height 49
click at [630, 325] on div "It's a prompt optimization SaaS targeting product managers, founders, CTOs that…" at bounding box center [593, 349] width 526 height 49
click at [637, 325] on div "It's a prompt optimization SaaS targeting product managers, founders, CTOs that…" at bounding box center [593, 349] width 526 height 49
drag, startPoint x: 684, startPoint y: 318, endPoint x: 741, endPoint y: 328, distance: 57.8
click at [686, 325] on div "It's a prompt optimization SaaS targeting product managers, founders, CTOs that…" at bounding box center [593, 349] width 526 height 49
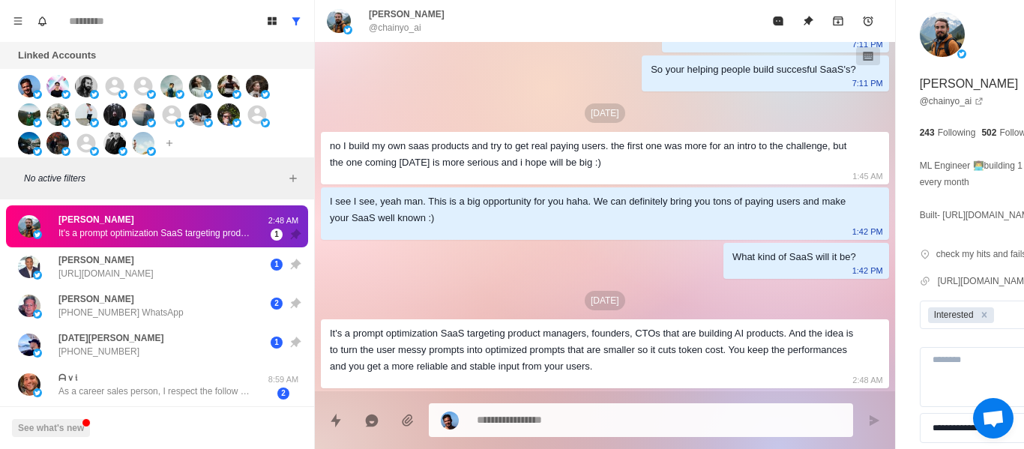
click at [636, 325] on div "It's a prompt optimization SaaS targeting product managers, founders, CTOs that…" at bounding box center [593, 349] width 526 height 49
drag, startPoint x: 644, startPoint y: 316, endPoint x: 652, endPoint y: 60, distance: 256.6
click at [645, 325] on div "It's a prompt optimization SaaS targeting product managers, founders, CTOs that…" at bounding box center [593, 349] width 526 height 49
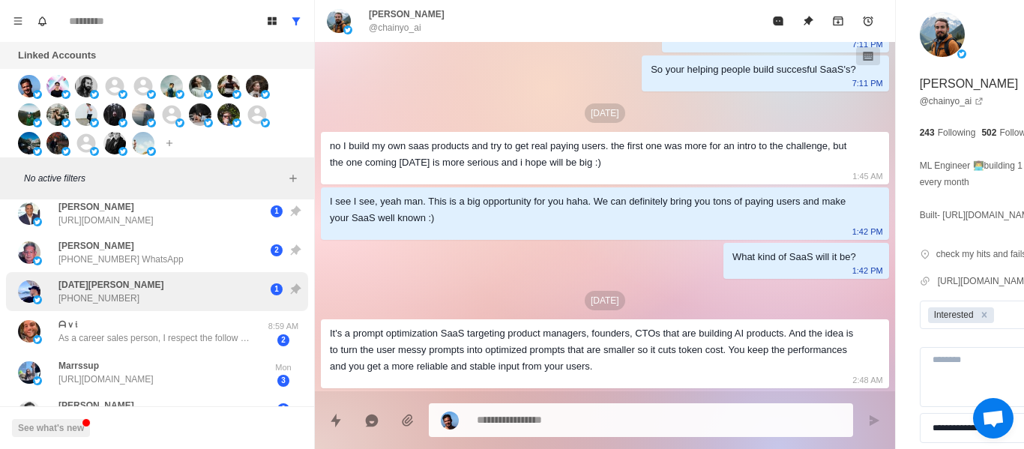
scroll to position [0, 0]
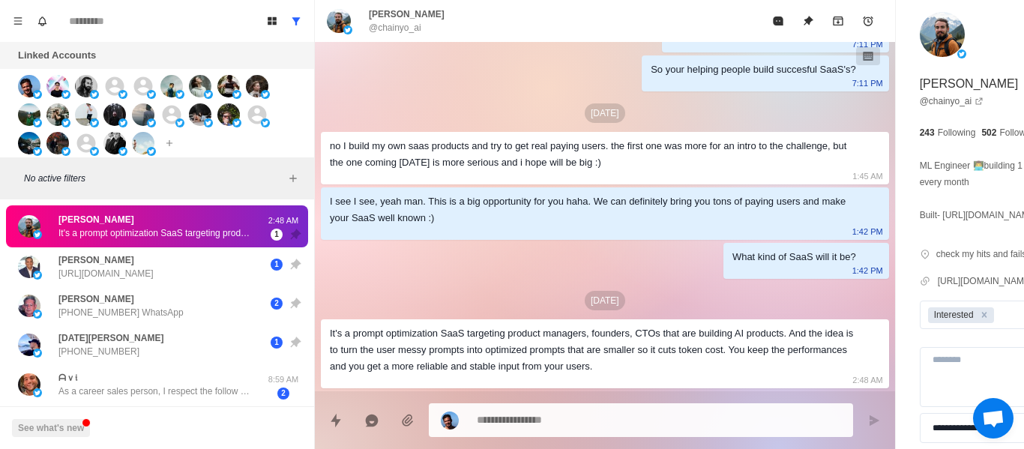
drag, startPoint x: 511, startPoint y: 414, endPoint x: 507, endPoint y: 384, distance: 30.2
click at [510, 406] on div at bounding box center [641, 420] width 424 height 34
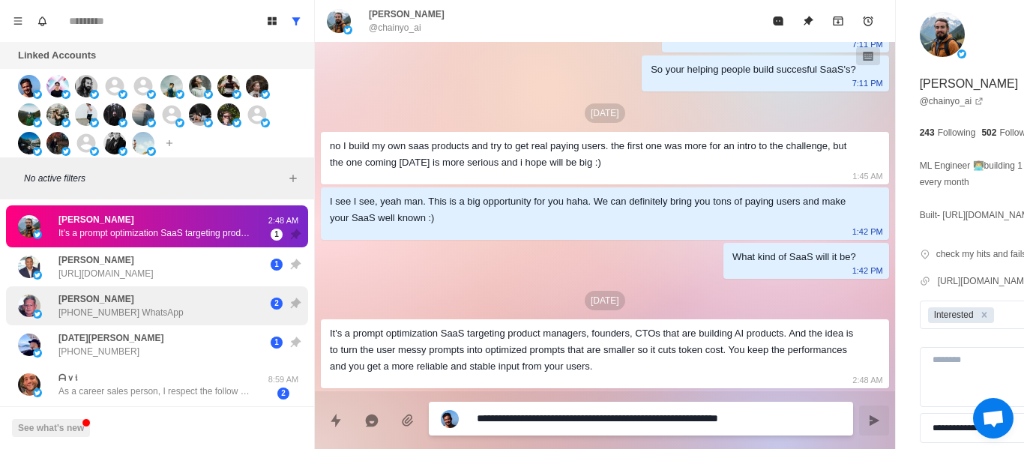
click at [154, 277] on p "[URL][DOMAIN_NAME]" at bounding box center [105, 273] width 95 height 13
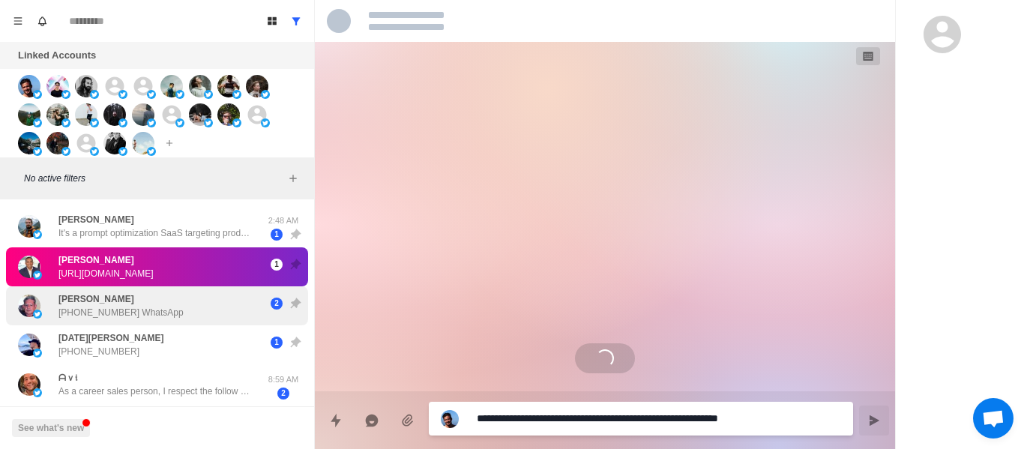
click at [151, 314] on p "[PHONE_NUMBER] WhatsApp" at bounding box center [120, 312] width 125 height 13
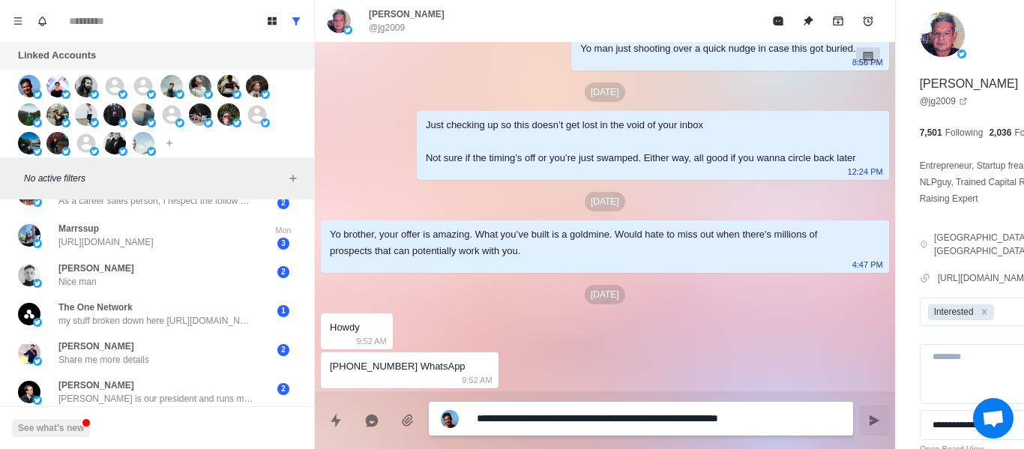
scroll to position [206, 0]
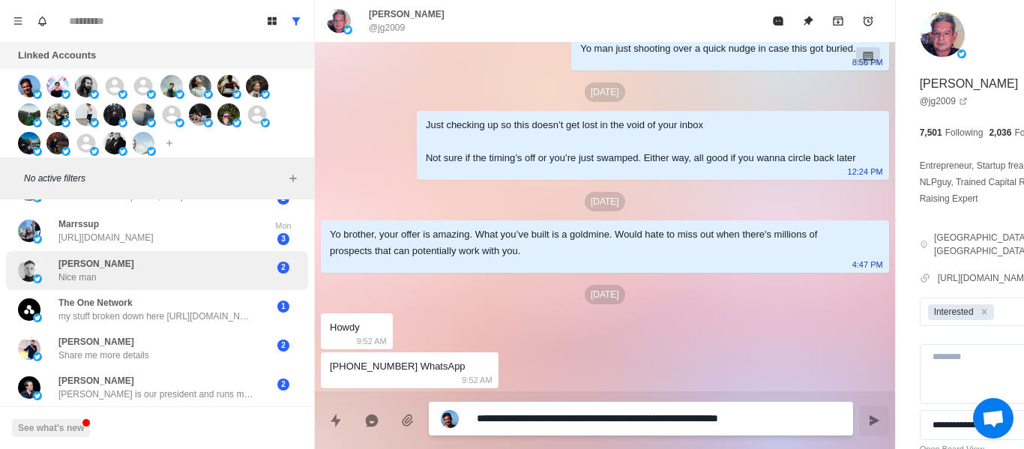
click at [119, 257] on div "[PERSON_NAME] Nice man" at bounding box center [141, 270] width 247 height 27
click at [117, 231] on p "[URL][DOMAIN_NAME]" at bounding box center [105, 237] width 95 height 13
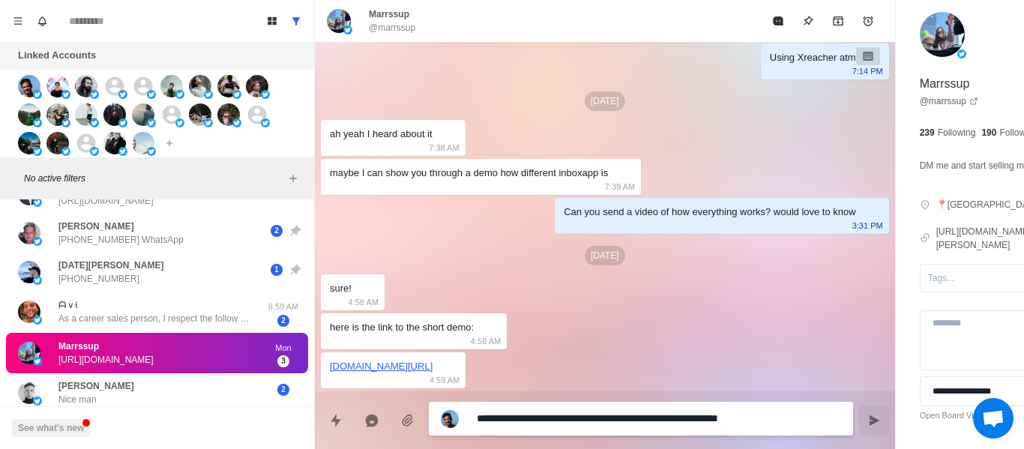
scroll to position [0, 0]
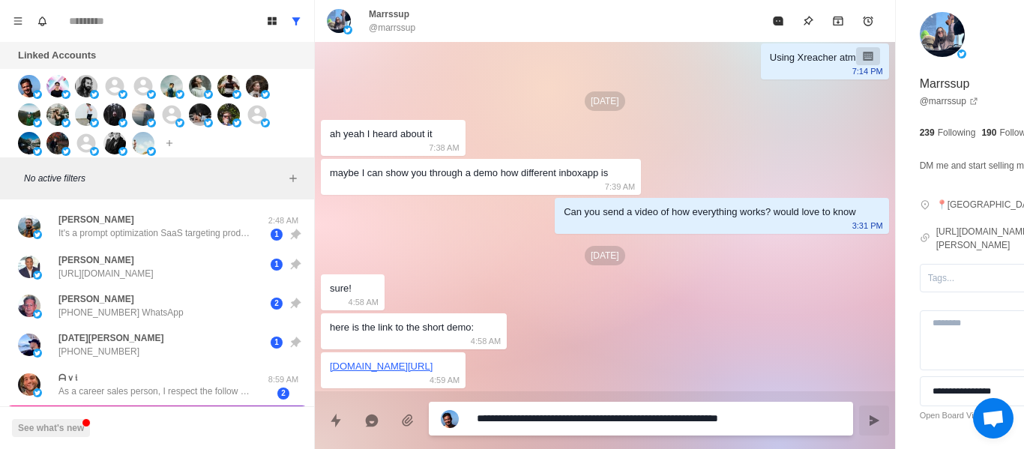
click at [176, 241] on div "[PERSON_NAME] It's a prompt optimization SaaS targeting product managers, found…" at bounding box center [157, 226] width 302 height 43
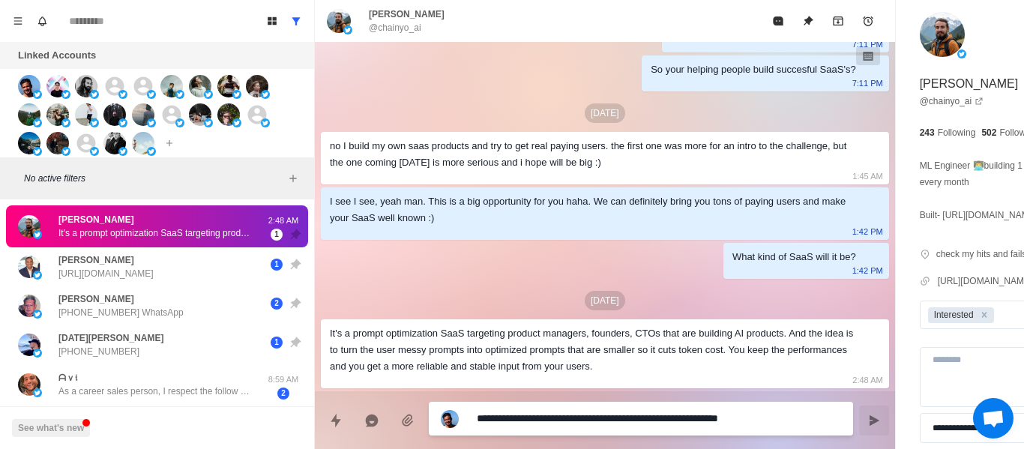
scroll to position [225, 0]
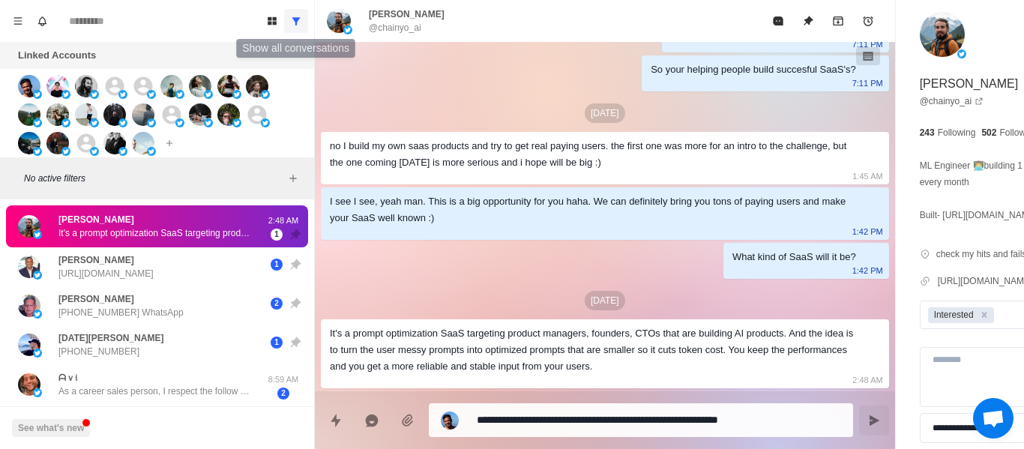
click at [303, 31] on button "Show all conversations" at bounding box center [296, 21] width 24 height 24
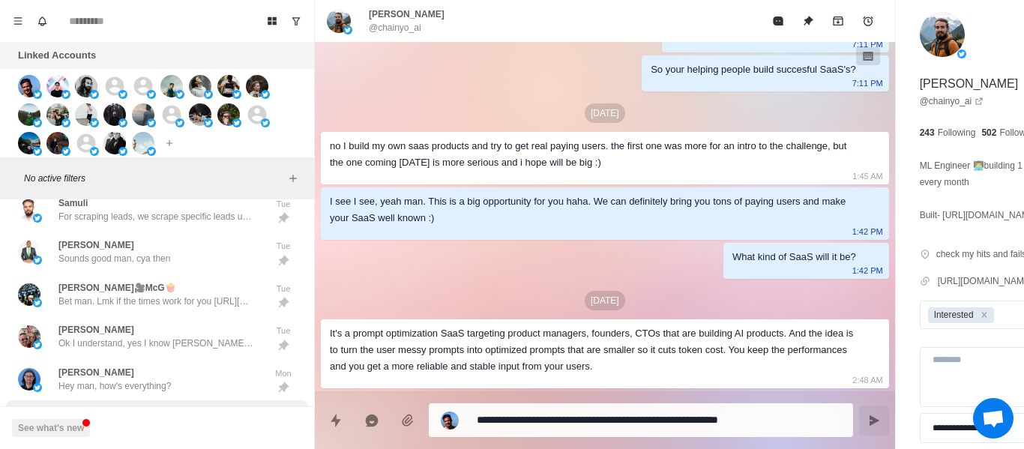
scroll to position [722, 0]
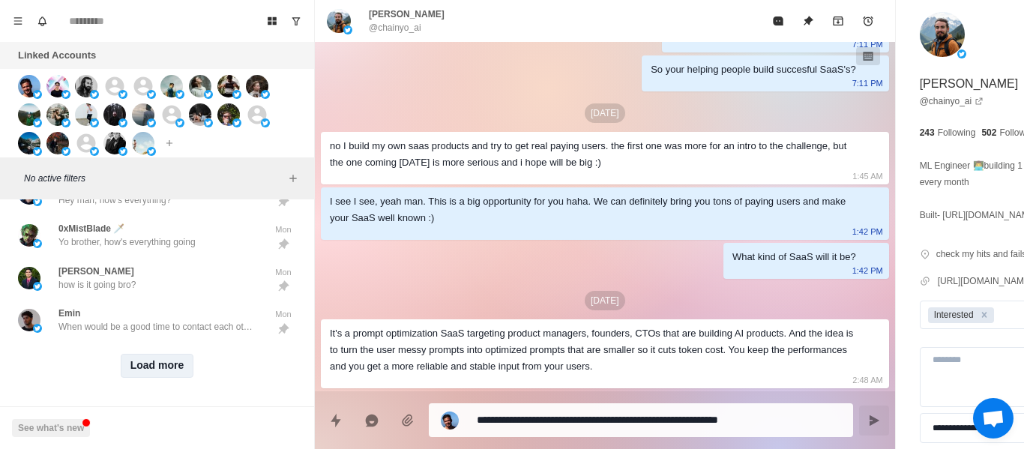
click at [142, 321] on p "When would be a good time to contact each other?" at bounding box center [155, 326] width 195 height 13
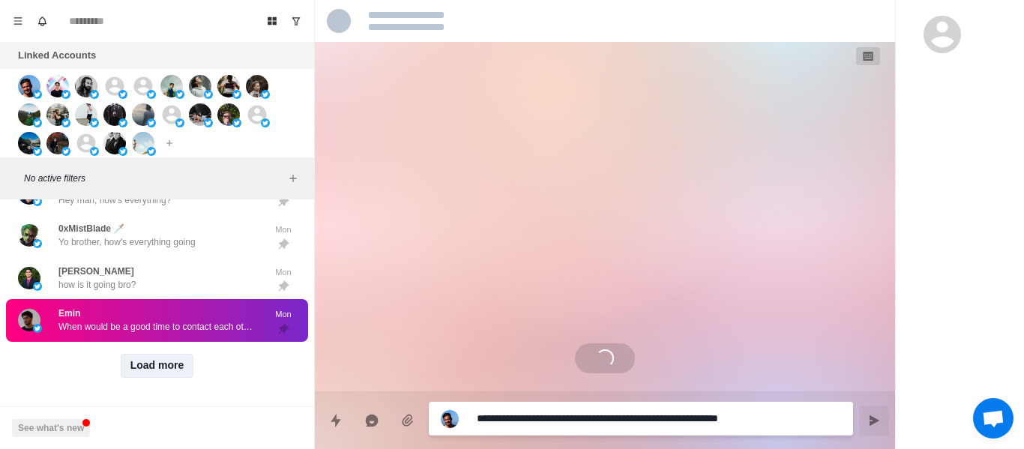
scroll to position [0, 0]
click at [151, 358] on button "Load more" at bounding box center [157, 366] width 73 height 24
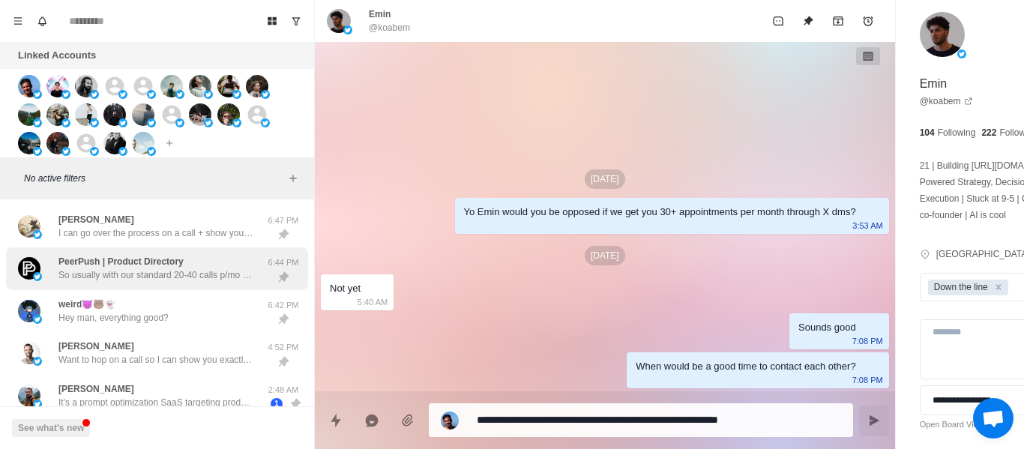
click at [178, 268] on p "So usually with our standard 20-40 calls p/mo we charge a low 4 fig [MEDICAL_DA…" at bounding box center [155, 274] width 195 height 13
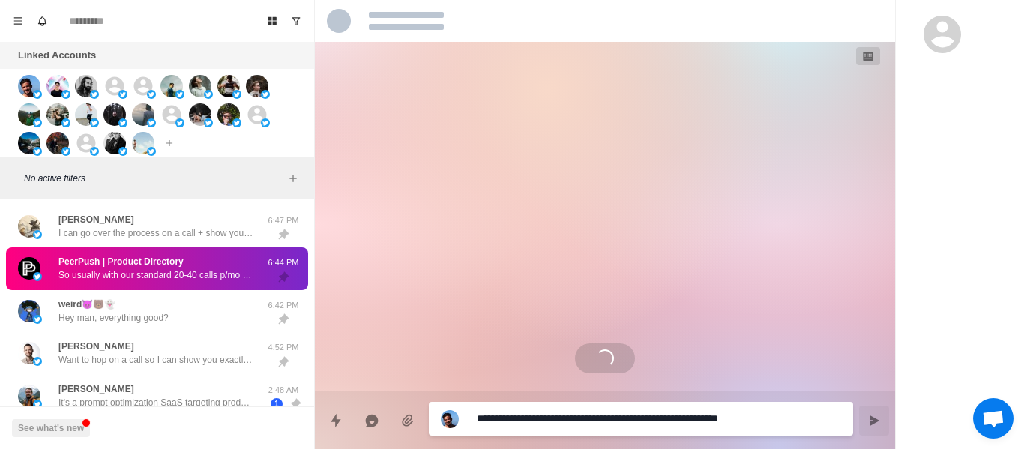
scroll to position [225, 0]
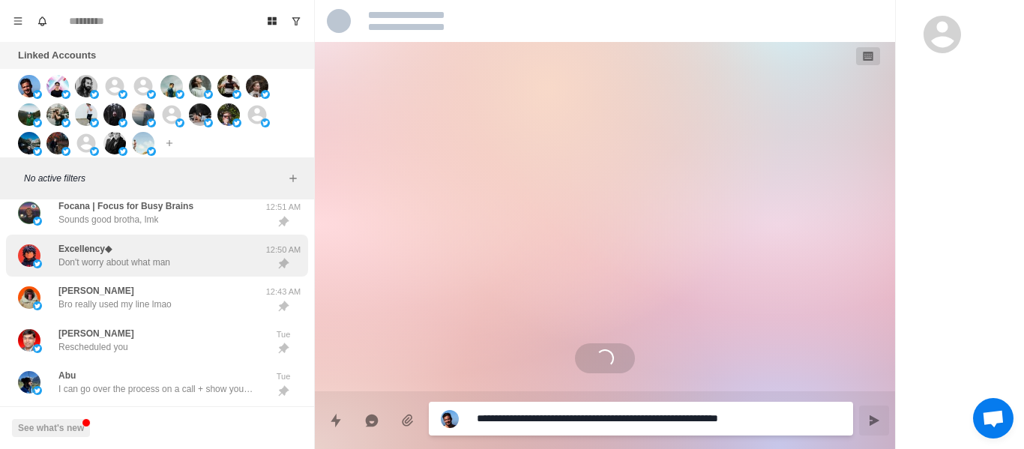
click at [170, 238] on div "Excellency◆ Don't worry about what man [DEMOGRAPHIC_DATA]:50 AM" at bounding box center [157, 256] width 302 height 43
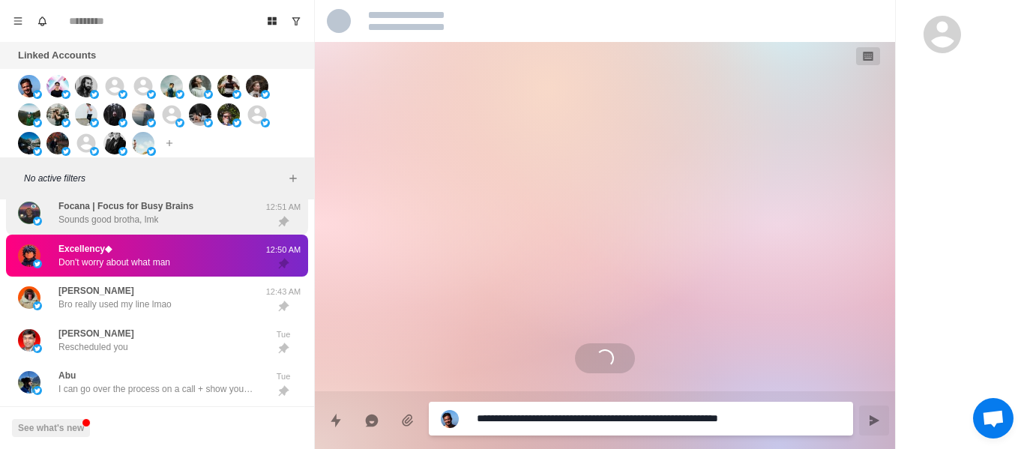
click at [180, 216] on div "Focana | Focus for Busy Brains Sounds good brotha, lmk" at bounding box center [125, 212] width 135 height 27
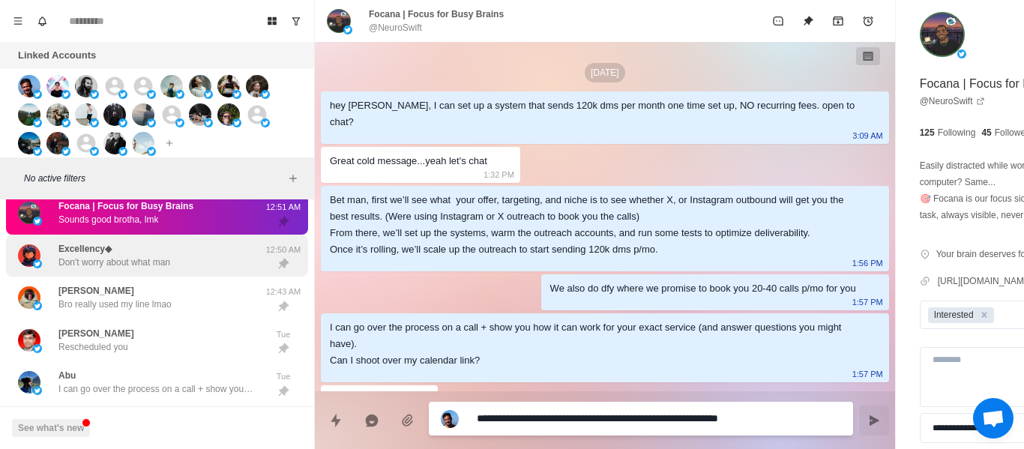
scroll to position [243, 0]
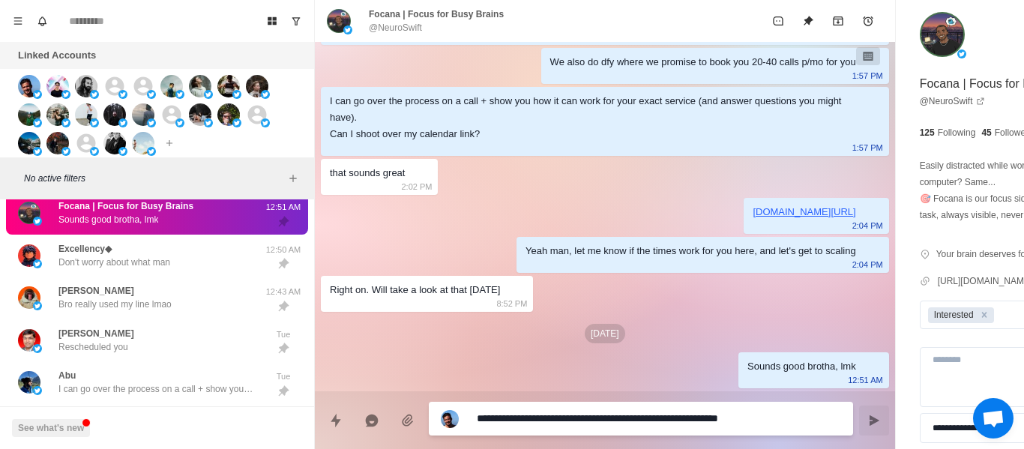
click at [584, 419] on textarea "**********" at bounding box center [618, 419] width 283 height 22
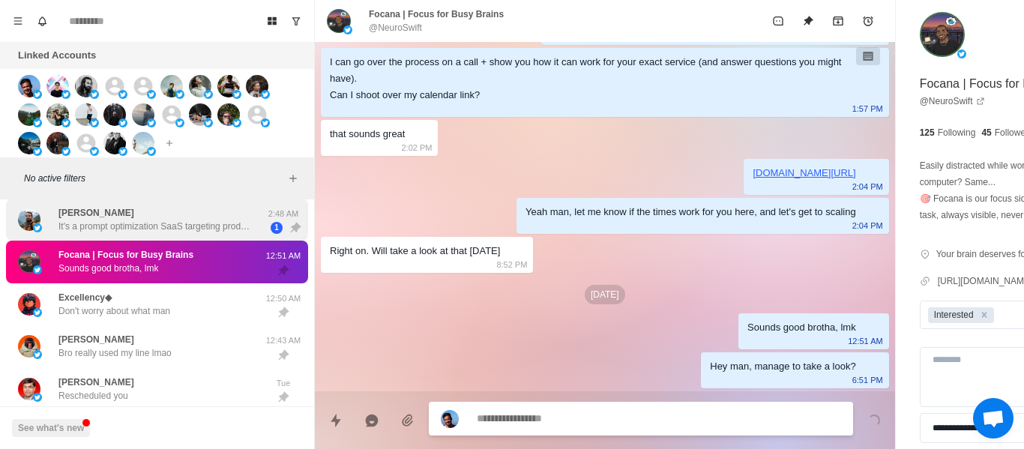
scroll to position [150, 0]
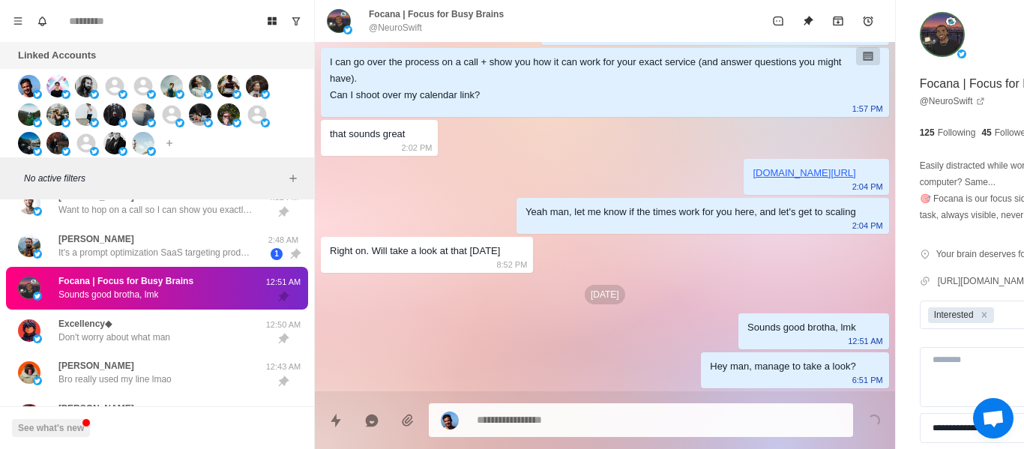
drag, startPoint x: 127, startPoint y: 245, endPoint x: 204, endPoint y: 289, distance: 88.4
click at [127, 244] on div "[PERSON_NAME] It's a prompt optimization SaaS targeting product managers, found…" at bounding box center [155, 245] width 195 height 27
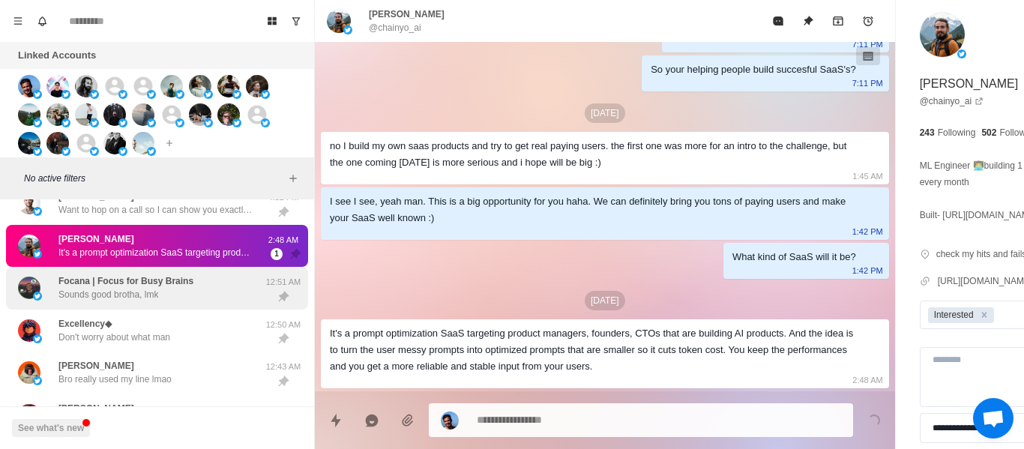
click at [99, 295] on p "Sounds good brotha, lmk" at bounding box center [108, 294] width 100 height 13
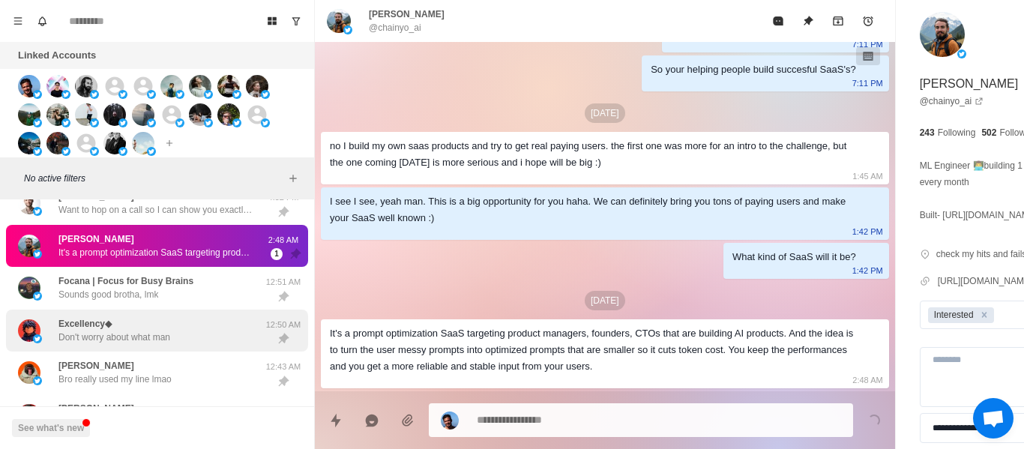
click at [103, 339] on p "Don't worry about what man" at bounding box center [114, 337] width 112 height 13
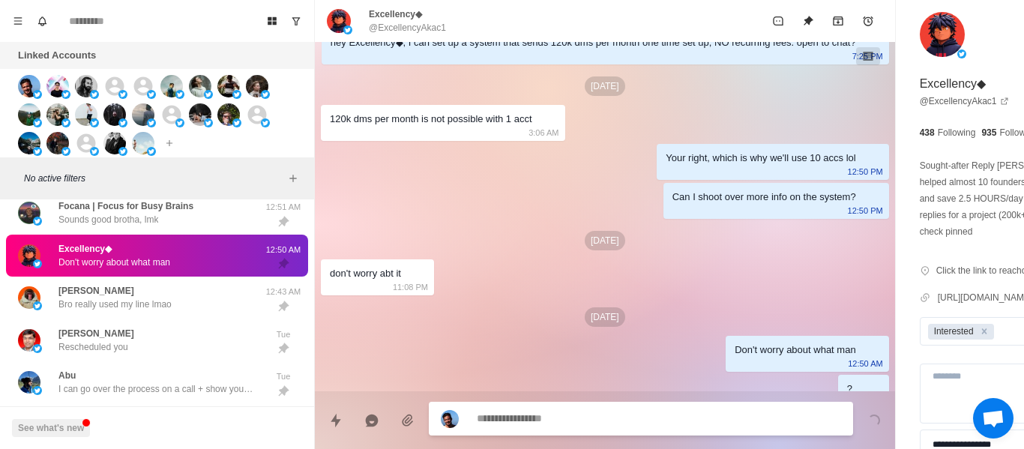
scroll to position [102, 0]
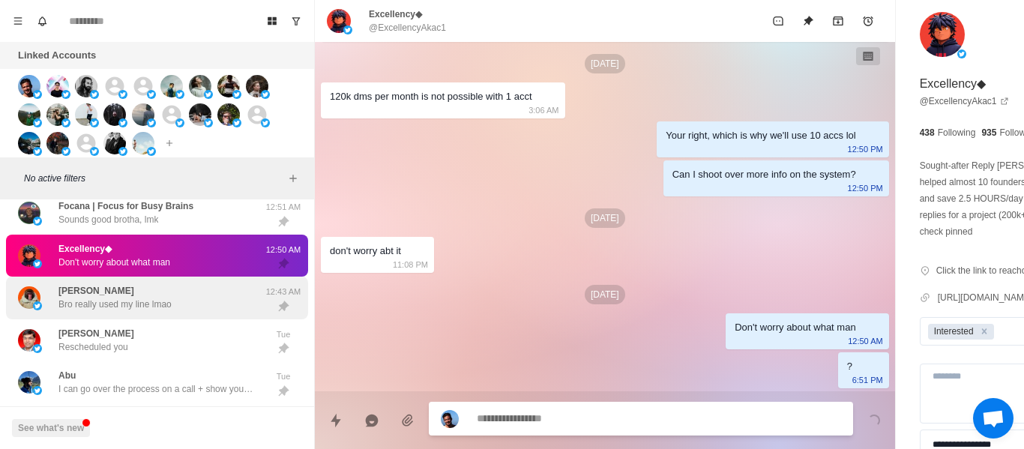
click at [124, 289] on div "[PERSON_NAME] really used my line lmao" at bounding box center [114, 297] width 113 height 27
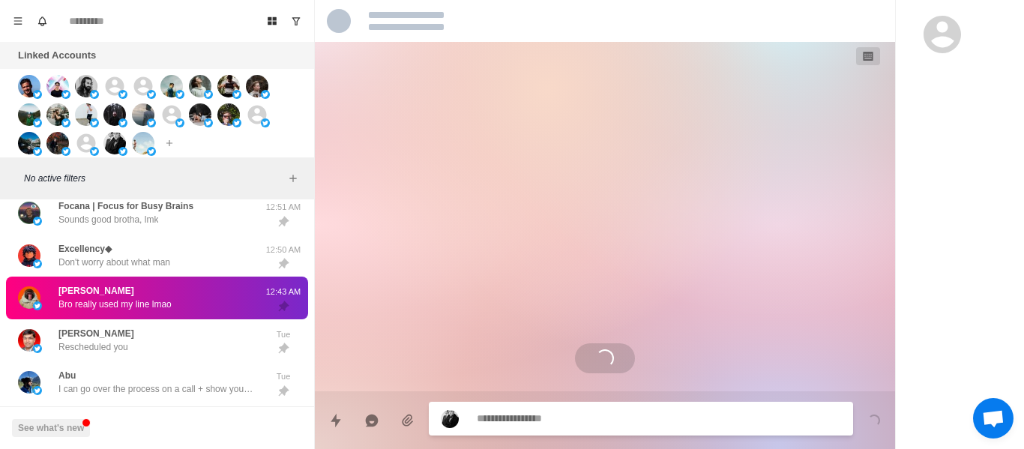
scroll to position [0, 0]
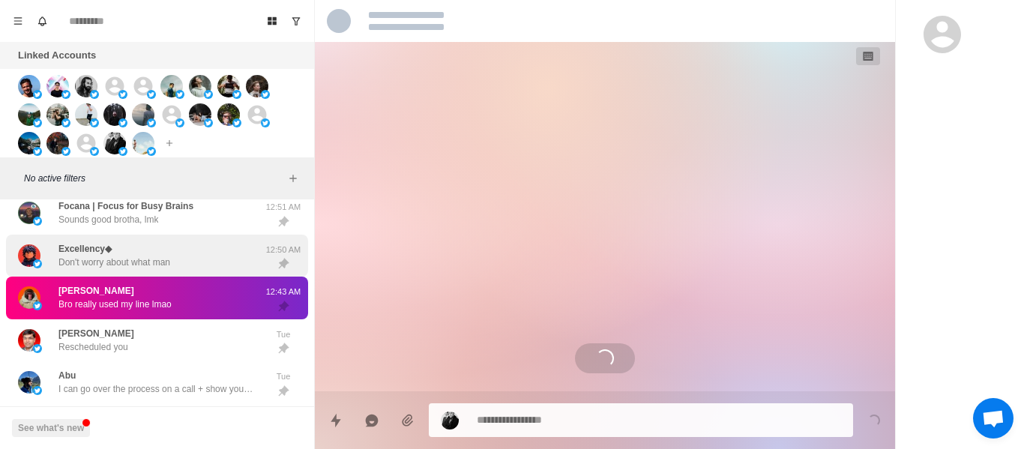
click at [248, 253] on div "Excellency◆ Don't worry about what man" at bounding box center [141, 256] width 247 height 31
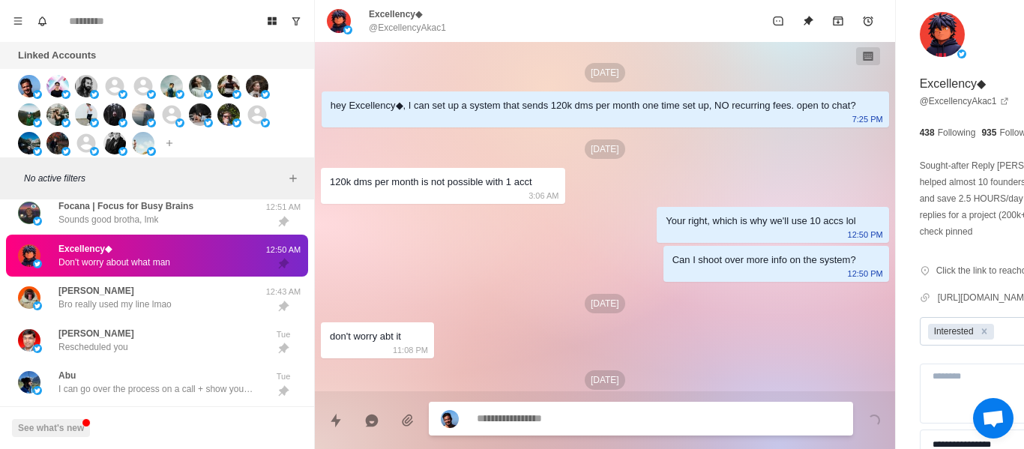
scroll to position [102, 0]
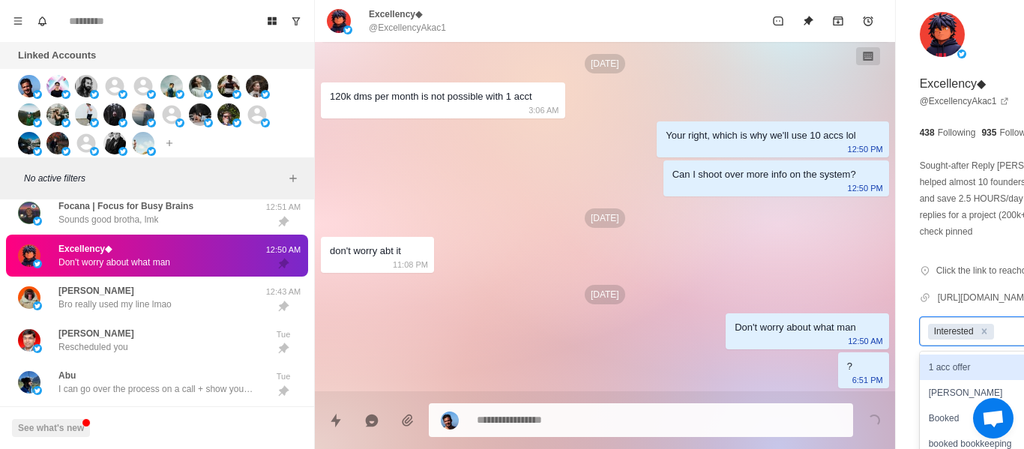
click at [997, 340] on div at bounding box center [1025, 331] width 56 height 16
click at [976, 340] on div "Remove Interested" at bounding box center [984, 332] width 16 height 16
click at [793, 28] on button "Unpin" at bounding box center [808, 21] width 30 height 30
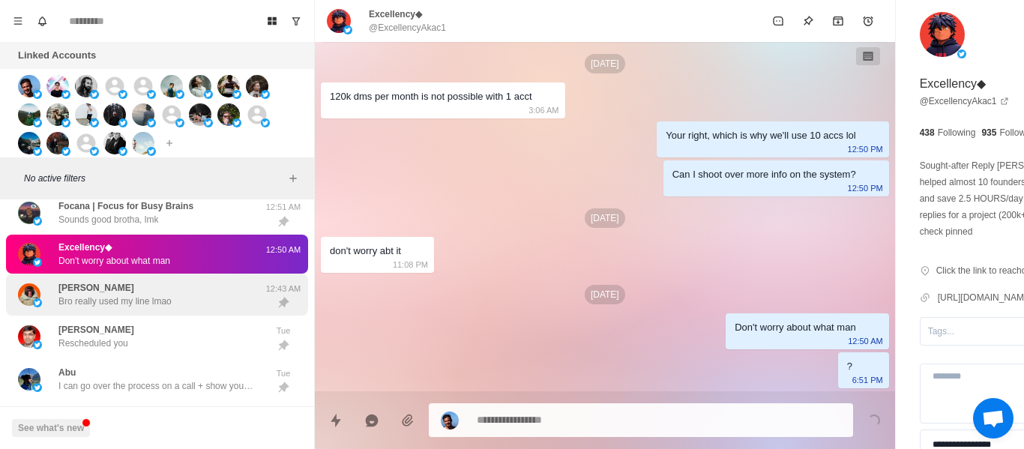
drag, startPoint x: 159, startPoint y: 304, endPoint x: 507, endPoint y: 383, distance: 356.7
click at [161, 304] on p "Bro really used my line lmao" at bounding box center [114, 301] width 113 height 13
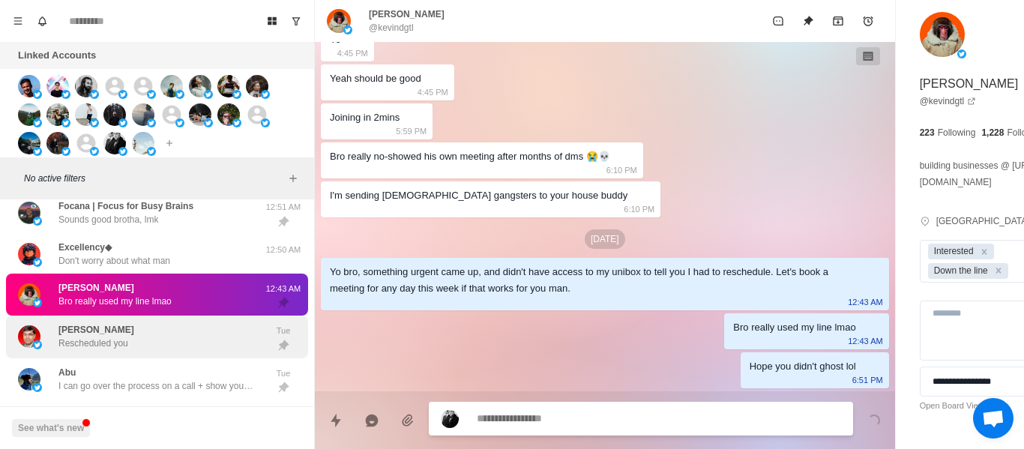
scroll to position [2732, 0]
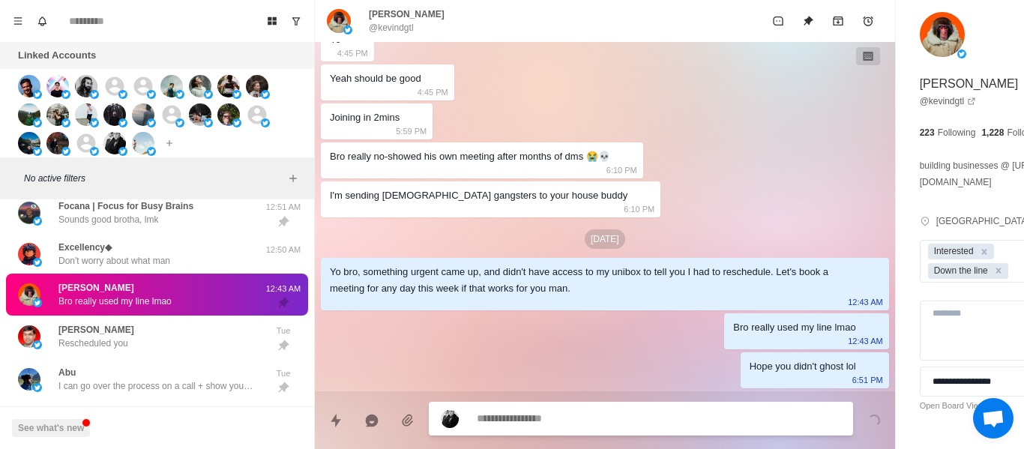
click at [114, 435] on div "See what's new" at bounding box center [157, 427] width 314 height 43
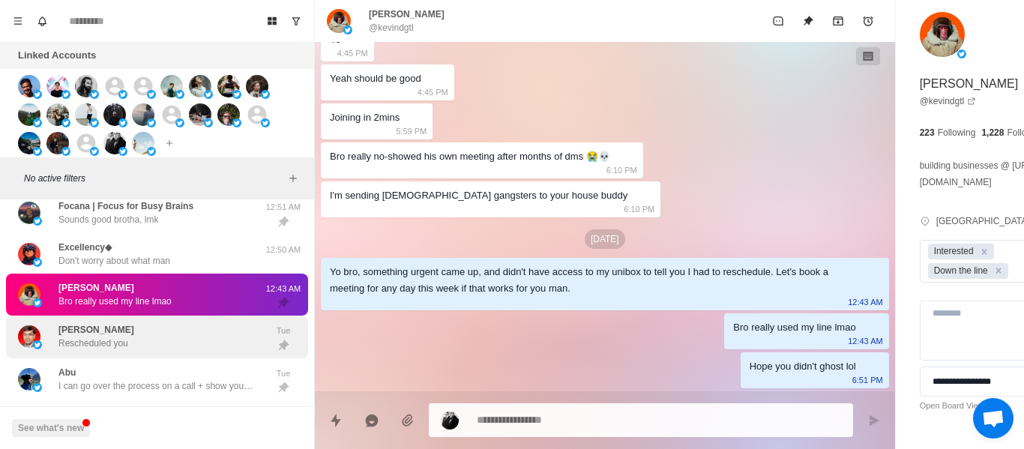
click at [151, 337] on div "[PERSON_NAME] Rescheduled you" at bounding box center [141, 337] width 247 height 31
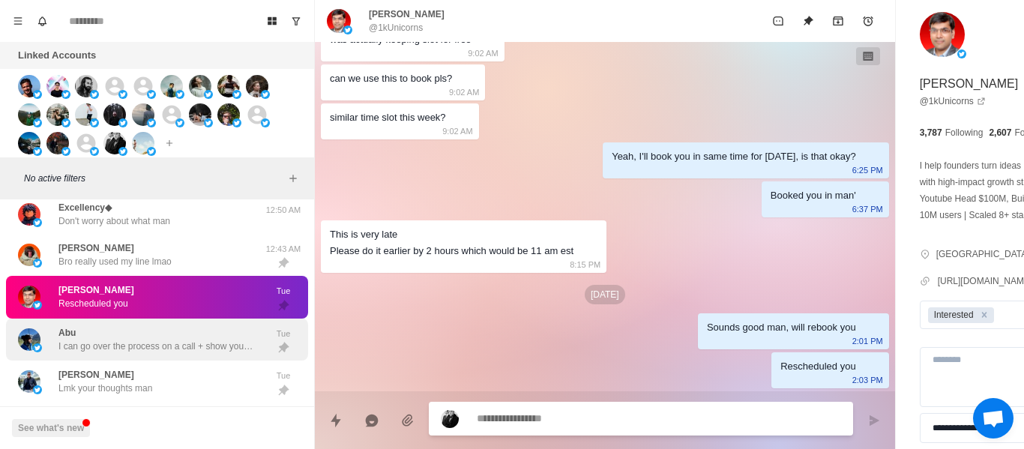
scroll to position [300, 0]
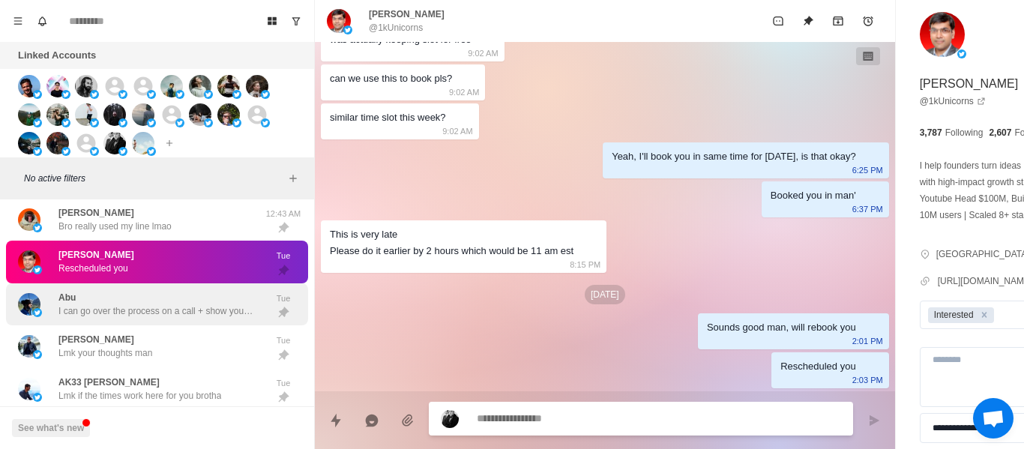
click at [182, 292] on div "Abu I can go over the process on a call + show you how it can work for your exa…" at bounding box center [155, 304] width 195 height 27
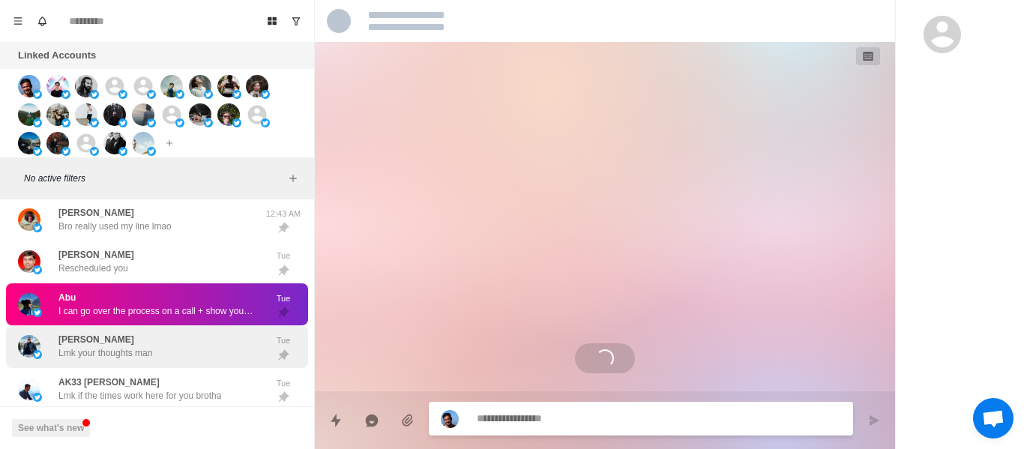
scroll to position [48, 0]
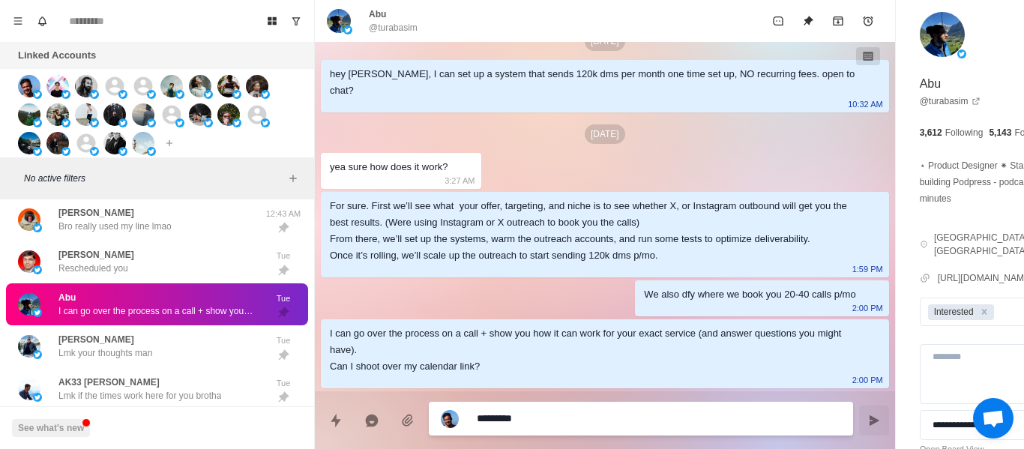
click at [544, 419] on textarea "********" at bounding box center [618, 419] width 283 height 22
drag, startPoint x: 667, startPoint y: 412, endPoint x: 631, endPoint y: 422, distance: 37.5
click at [667, 412] on textarea "**********" at bounding box center [618, 419] width 283 height 22
click at [583, 417] on textarea "**********" at bounding box center [618, 419] width 283 height 22
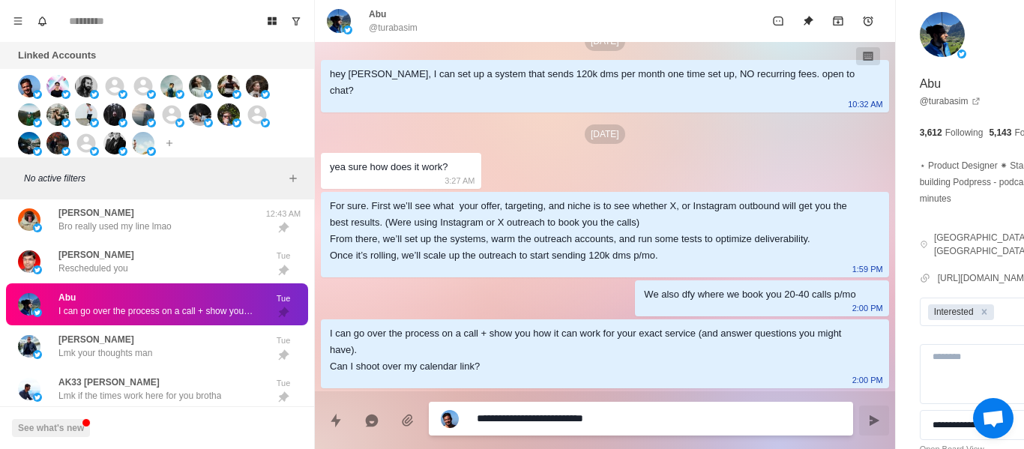
click at [583, 417] on textarea "**********" at bounding box center [618, 419] width 283 height 22
click at [859, 418] on button "Send message" at bounding box center [874, 421] width 30 height 30
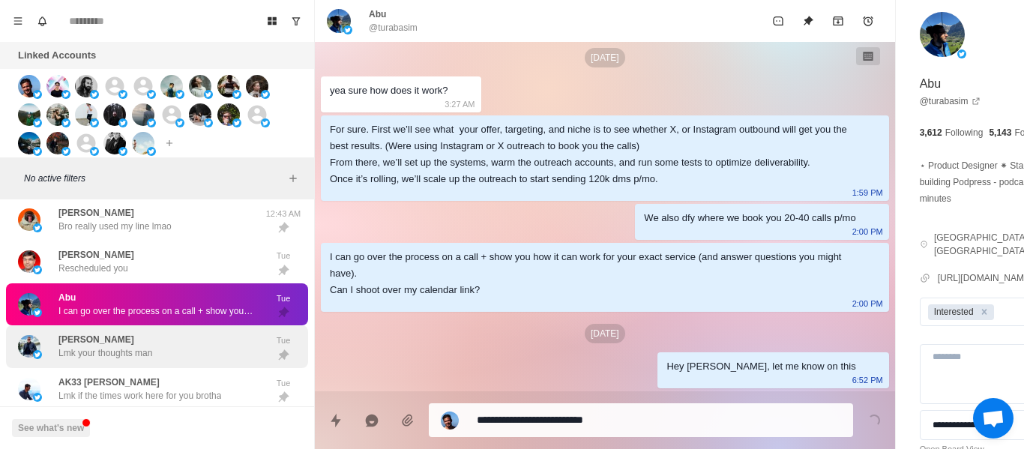
click at [129, 331] on div "[PERSON_NAME] your thoughts man" at bounding box center [141, 346] width 247 height 31
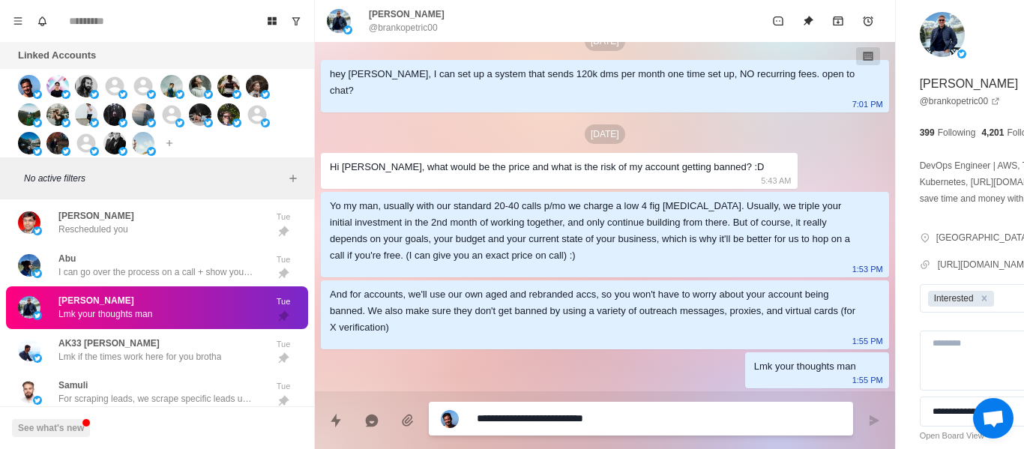
scroll to position [261, 0]
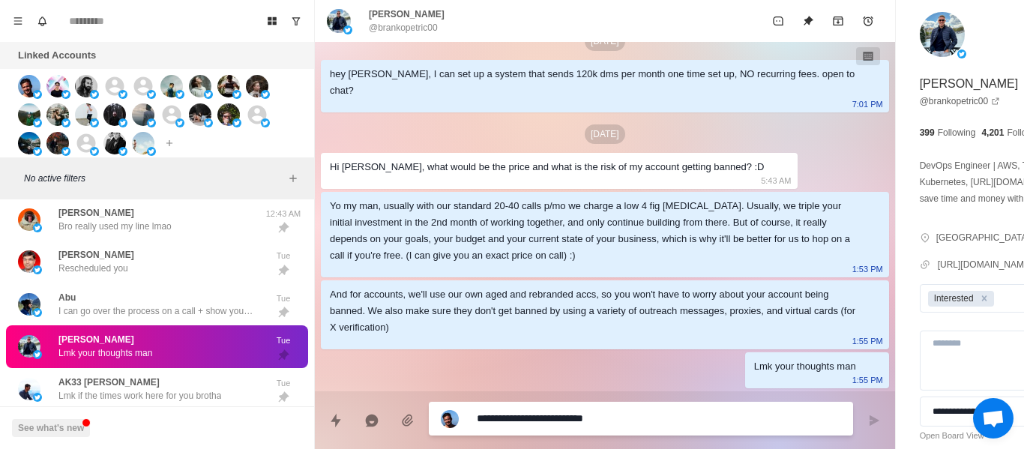
paste textarea "**********"
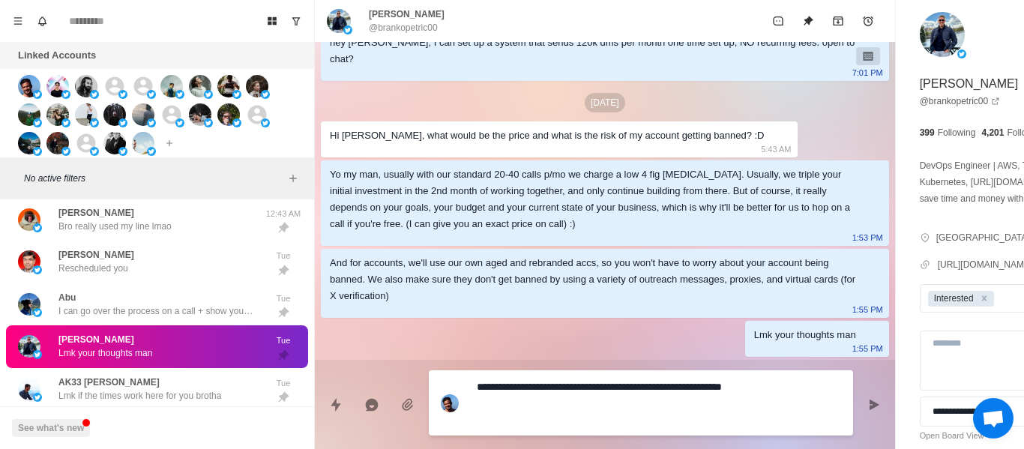
scroll to position [79, 0]
click at [870, 406] on icon "Send message" at bounding box center [875, 404] width 10 height 10
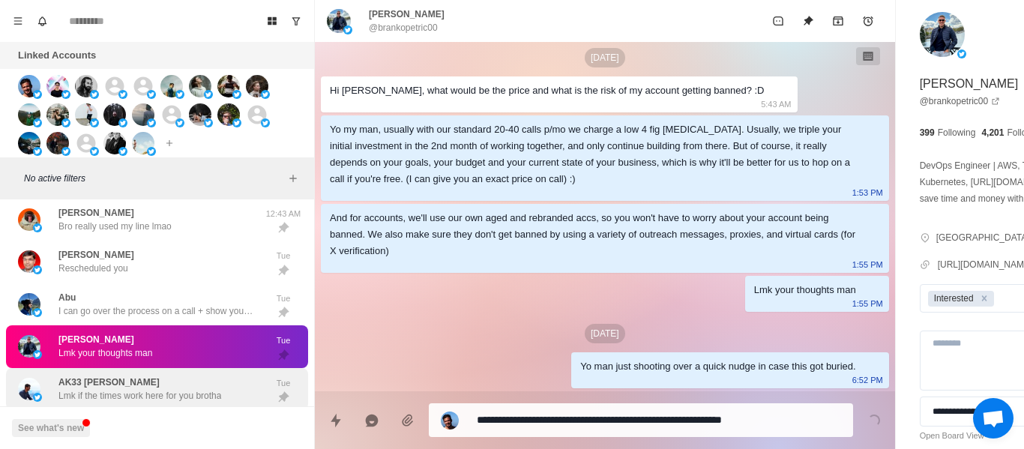
drag, startPoint x: 191, startPoint y: 392, endPoint x: 176, endPoint y: 303, distance: 90.5
click at [191, 391] on p "Lmk if the times work here for you brotha" at bounding box center [139, 395] width 163 height 13
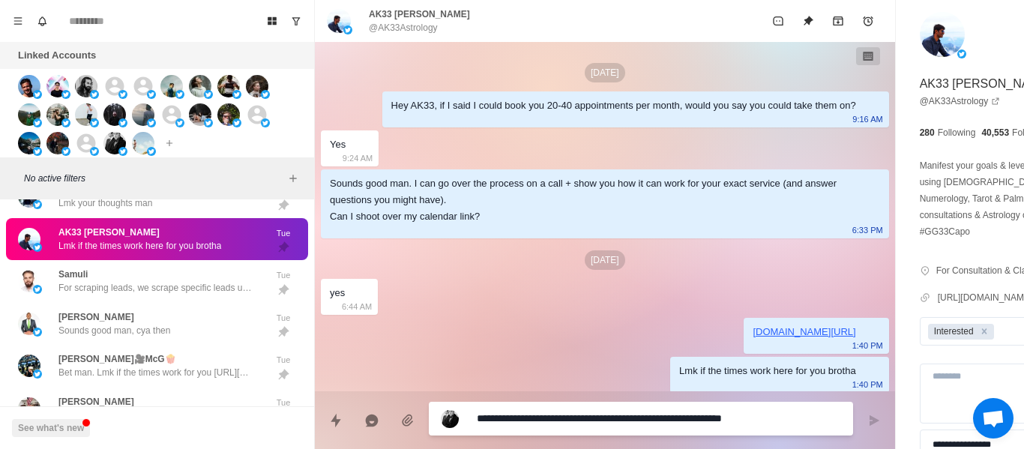
scroll to position [21, 0]
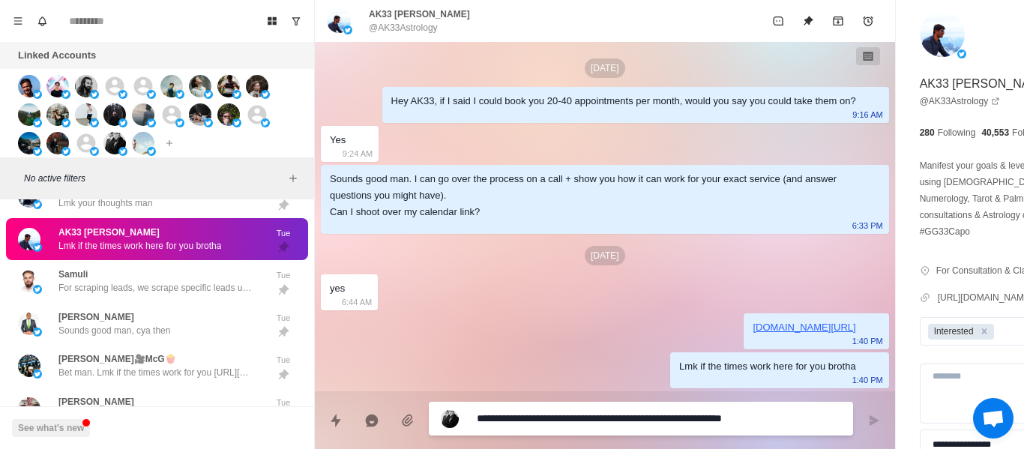
click at [514, 421] on textarea "**********" at bounding box center [618, 419] width 283 height 22
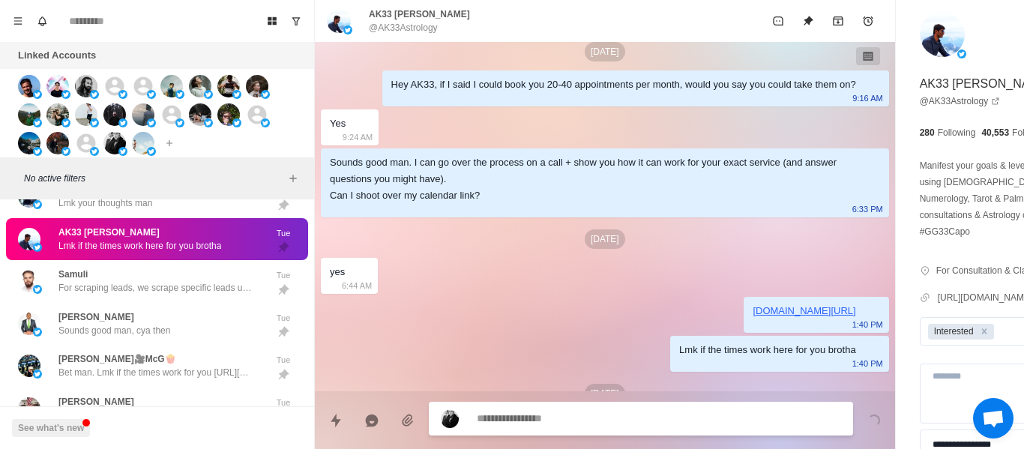
scroll to position [97, 0]
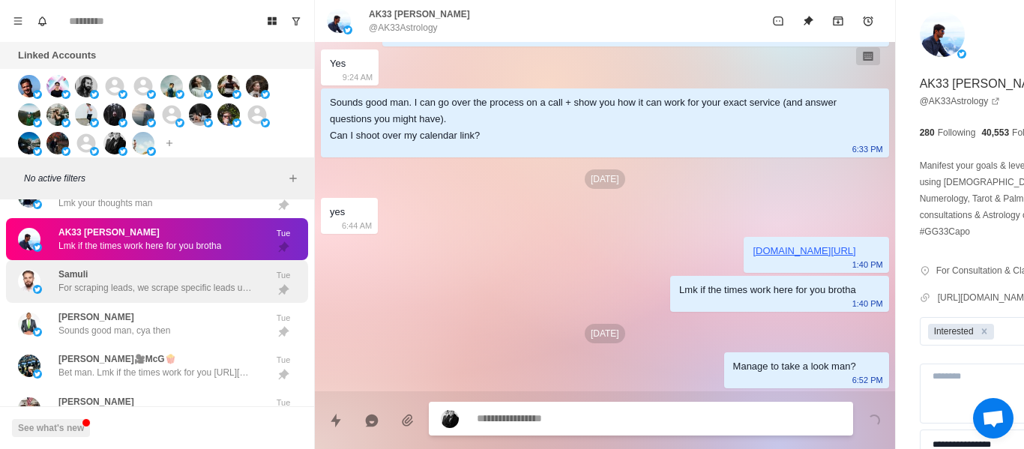
click at [181, 298] on div "Samuli For scraping leads, we scrape specific leads using the scraper our tool …" at bounding box center [157, 281] width 302 height 43
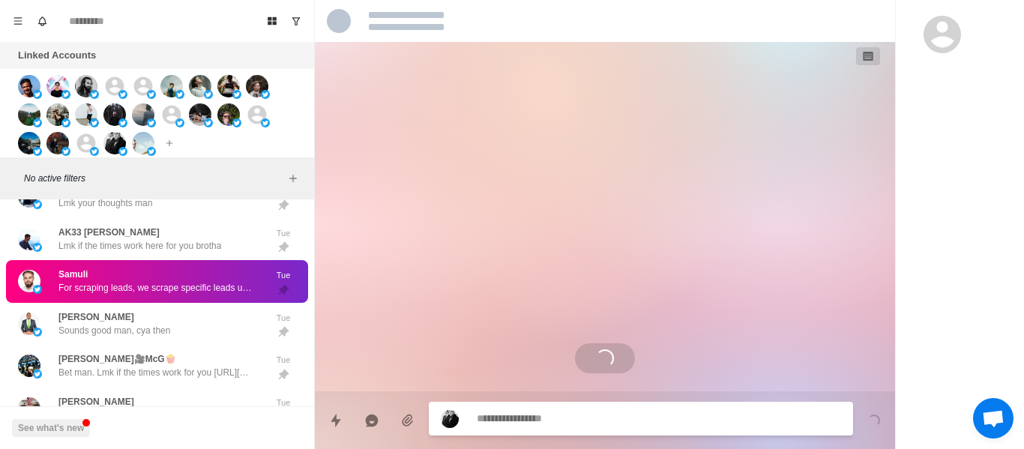
scroll to position [0, 0]
click at [177, 276] on div "Samuli For scraping leads, we scrape specific leads using the scraper our tool …" at bounding box center [155, 281] width 195 height 27
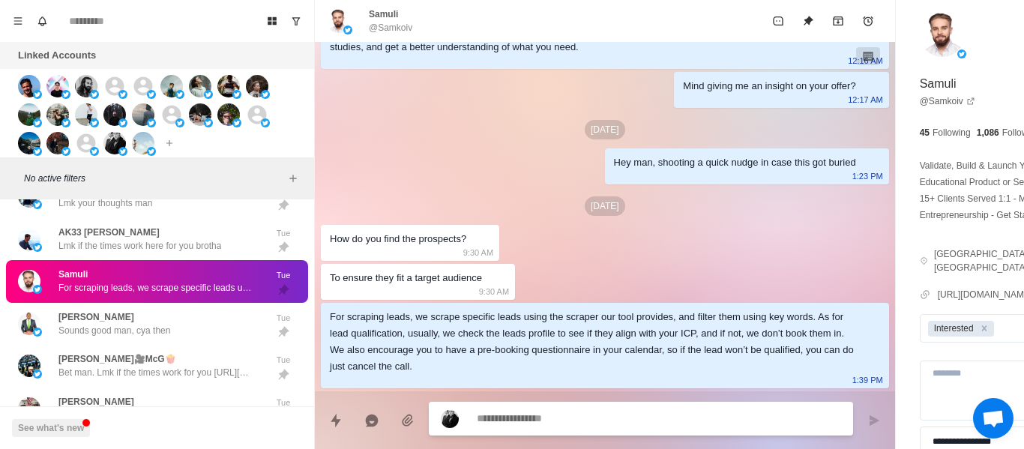
click at [543, 418] on textarea at bounding box center [618, 419] width 283 height 22
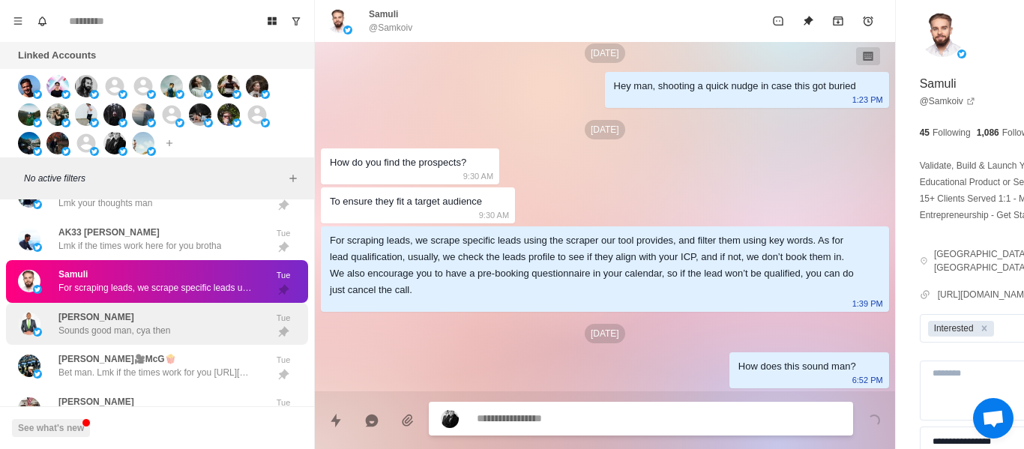
drag, startPoint x: 185, startPoint y: 343, endPoint x: 193, endPoint y: 340, distance: 8.8
click at [185, 342] on div "[PERSON_NAME] Sounds good man, cya then Tue" at bounding box center [157, 324] width 302 height 43
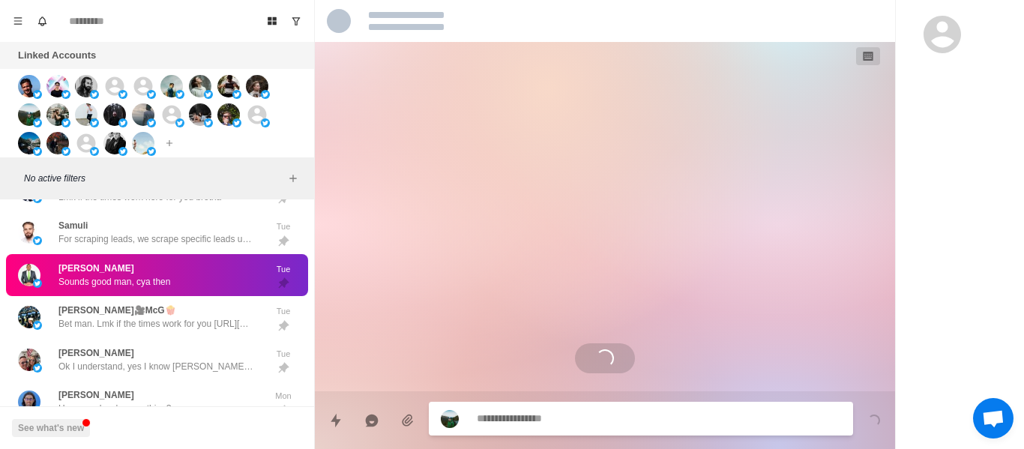
scroll to position [486, 0]
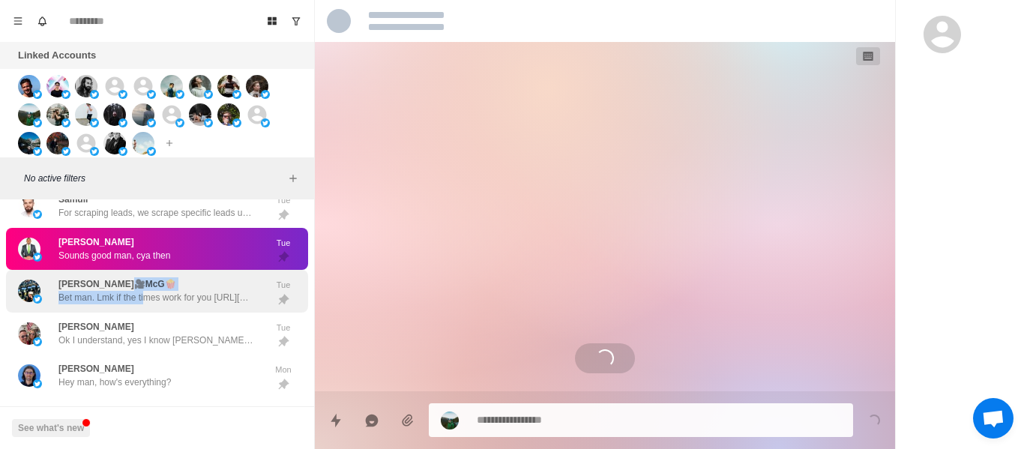
click at [142, 273] on div "[PERSON_NAME]🎥McG🍿 Bet man. Lmk if the times work for you [URL][DOMAIN_NAME] Tue" at bounding box center [157, 291] width 302 height 43
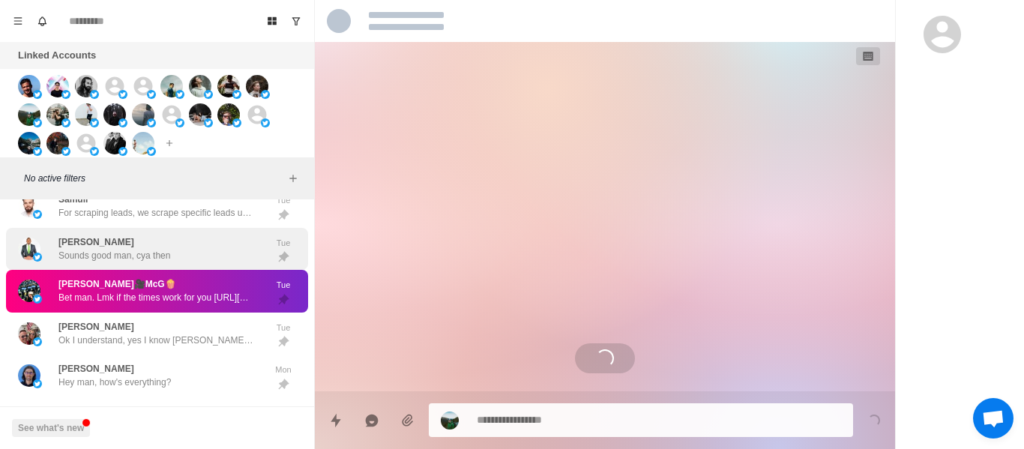
drag, startPoint x: 212, startPoint y: 253, endPoint x: 196, endPoint y: 267, distance: 21.2
click at [211, 253] on div "[PERSON_NAME] Sounds good man, cya then" at bounding box center [141, 249] width 247 height 31
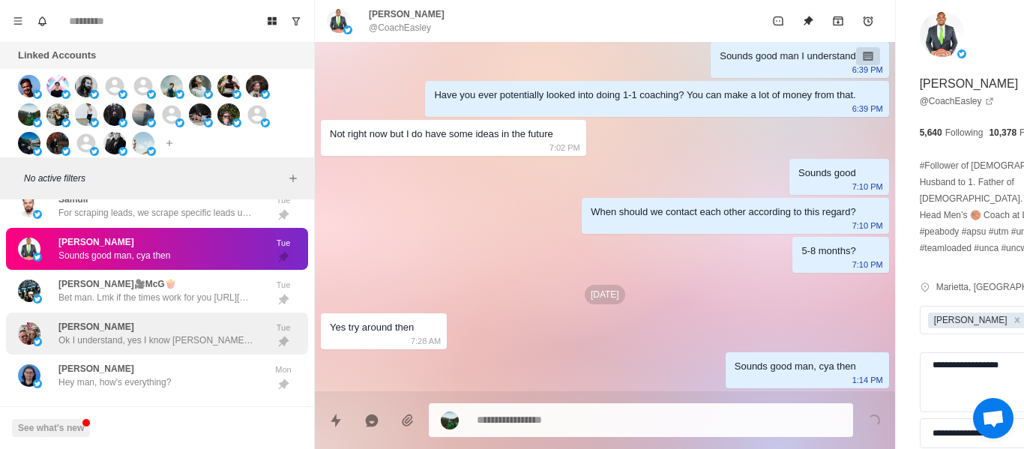
drag, startPoint x: 168, startPoint y: 289, endPoint x: 242, endPoint y: 325, distance: 82.5
click at [168, 289] on div "[PERSON_NAME]🎥McG🍿 Bet man. Lmk if the times work for you [URL][DOMAIN_NAME]" at bounding box center [155, 290] width 195 height 27
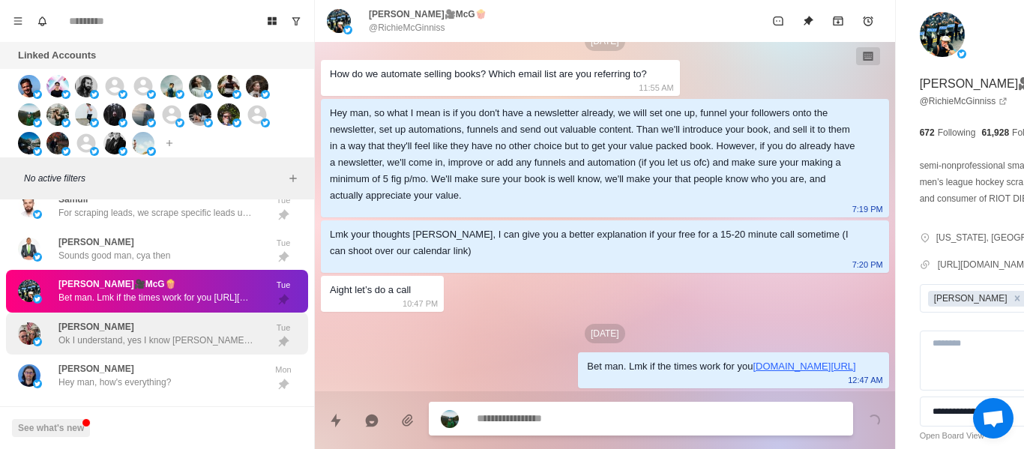
scroll to position [574, 0]
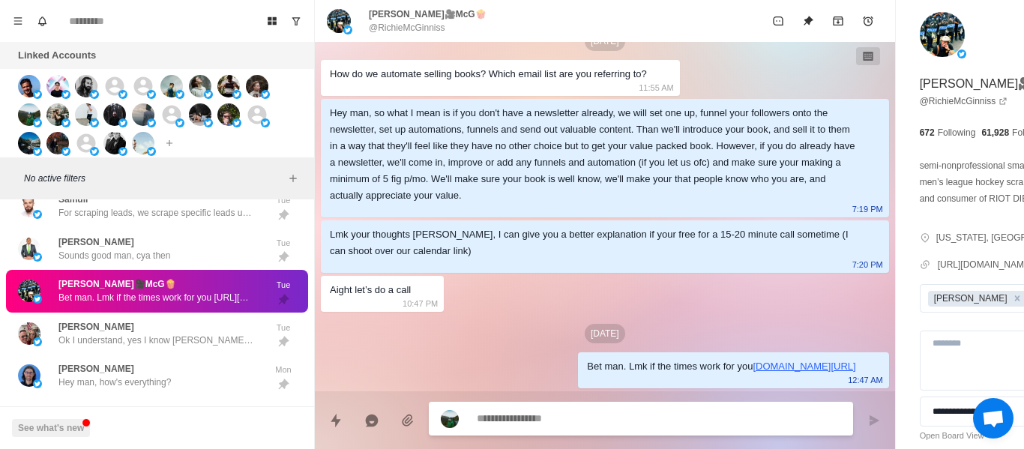
click at [594, 430] on div at bounding box center [641, 419] width 424 height 34
drag, startPoint x: 594, startPoint y: 431, endPoint x: 589, endPoint y: 424, distance: 8.1
click at [593, 431] on div at bounding box center [641, 419] width 424 height 34
click at [403, 22] on p "@RichieMcGinniss" at bounding box center [407, 27] width 76 height 13
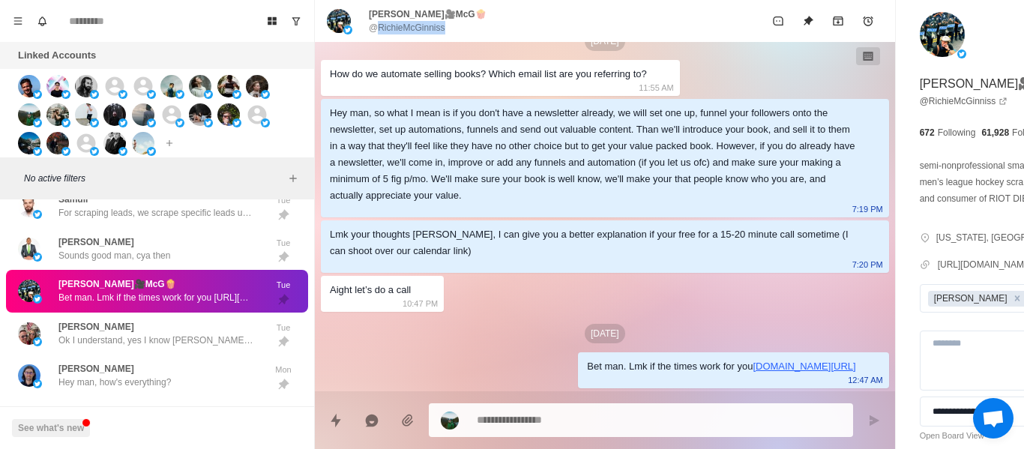
drag, startPoint x: 403, startPoint y: 22, endPoint x: 403, endPoint y: 14, distance: 8.2
click at [403, 14] on div "[PERSON_NAME]🎥McG🍿 @RichieMcGinniss" at bounding box center [428, 20] width 118 height 27
click at [403, 14] on p "[PERSON_NAME]🎥McG🍿" at bounding box center [428, 13] width 118 height 13
click at [405, 18] on p "[PERSON_NAME]🎥McG🍿" at bounding box center [428, 13] width 118 height 13
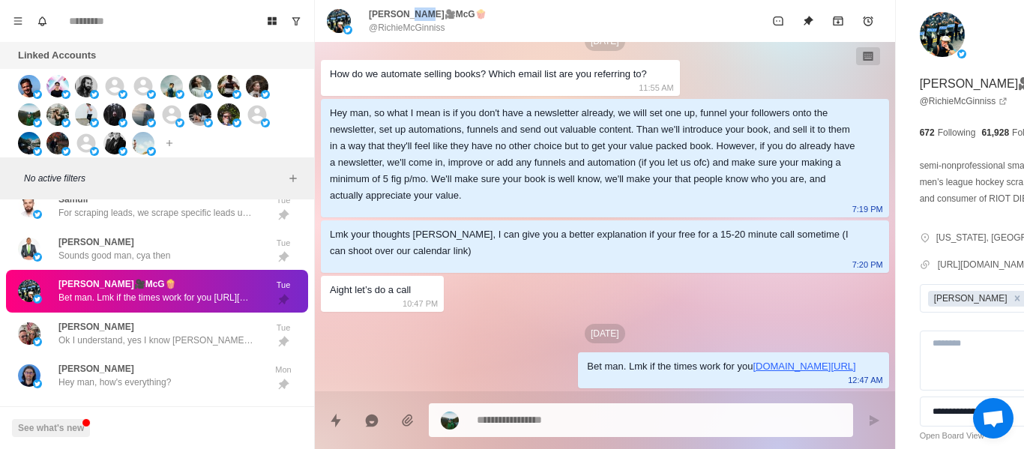
click at [405, 16] on p "[PERSON_NAME]🎥McG🍿" at bounding box center [428, 13] width 118 height 13
drag, startPoint x: 405, startPoint y: 16, endPoint x: 405, endPoint y: 6, distance: 10.5
click at [405, 7] on div "[PERSON_NAME]🎥McG🍿 @RichieMcGinniss" at bounding box center [605, 21] width 580 height 42
click at [397, 16] on p "[PERSON_NAME]🎥McG🍿" at bounding box center [428, 13] width 118 height 13
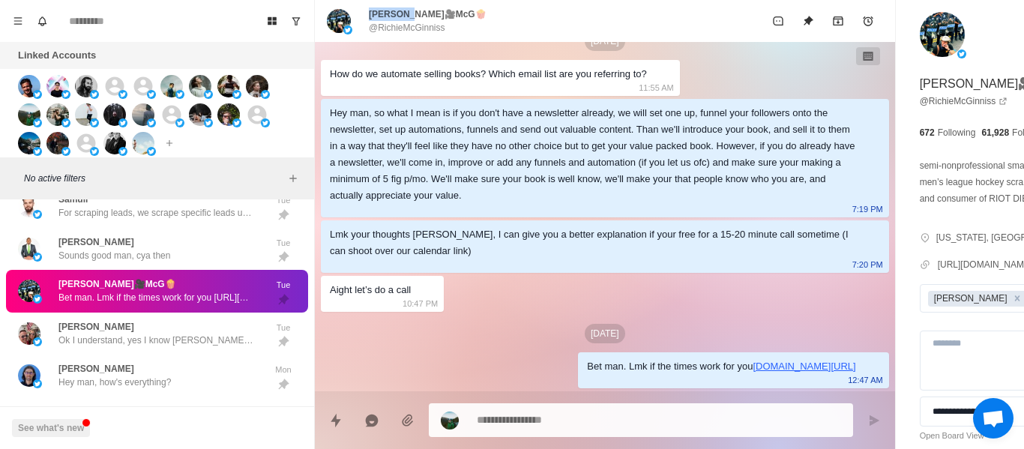
drag, startPoint x: 397, startPoint y: 16, endPoint x: 397, endPoint y: 3, distance: 13.5
click at [397, 3] on div "[PERSON_NAME]🎥McG🍿 @RichieMcGinniss" at bounding box center [605, 21] width 580 height 42
click at [394, 26] on p "@RichieMcGinniss" at bounding box center [407, 27] width 76 height 13
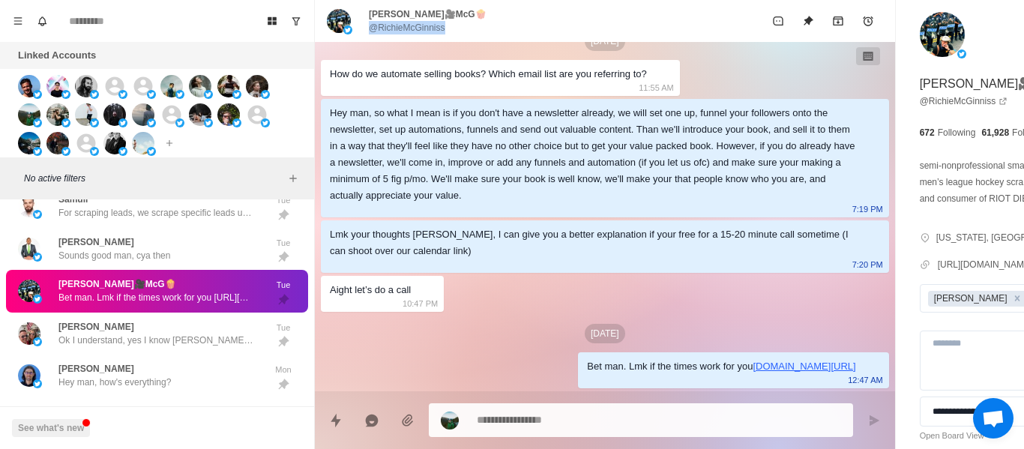
copy div "@RichieMcGinniss"
click at [568, 424] on textarea at bounding box center [618, 420] width 283 height 22
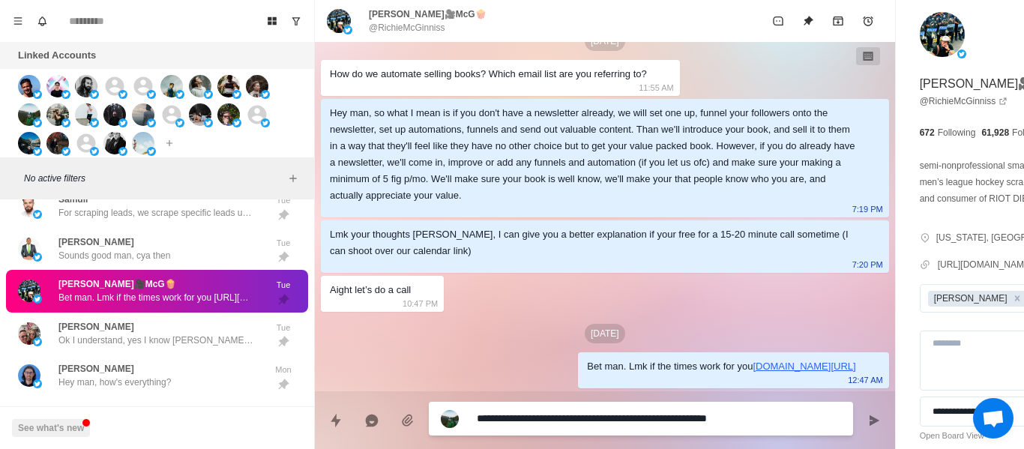
scroll to position [590, 0]
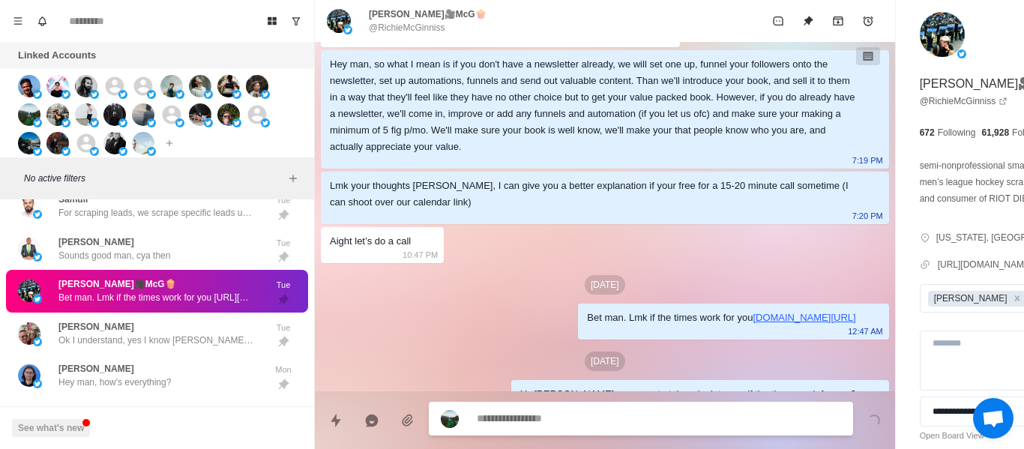
scroll to position [651, 0]
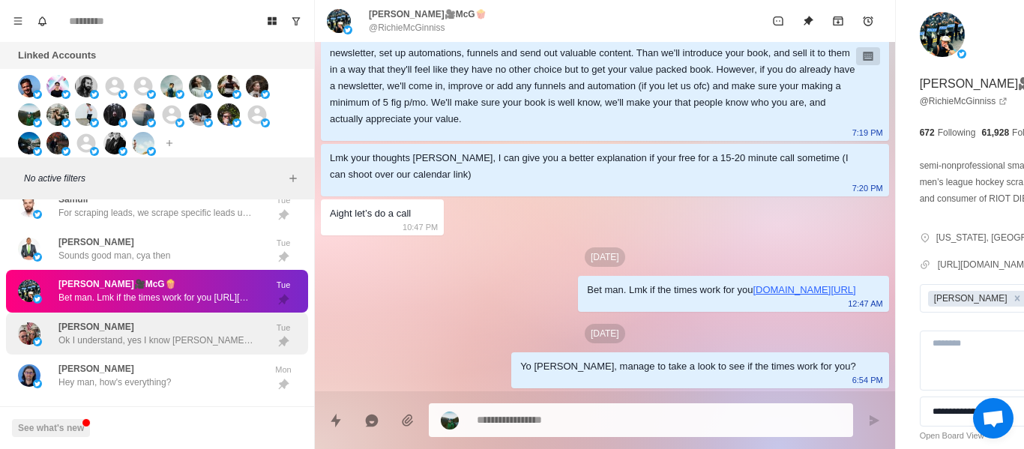
click at [149, 349] on div "[PERSON_NAME] Ok I understand, yes I know [PERSON_NAME], but not on a personal …" at bounding box center [157, 334] width 302 height 43
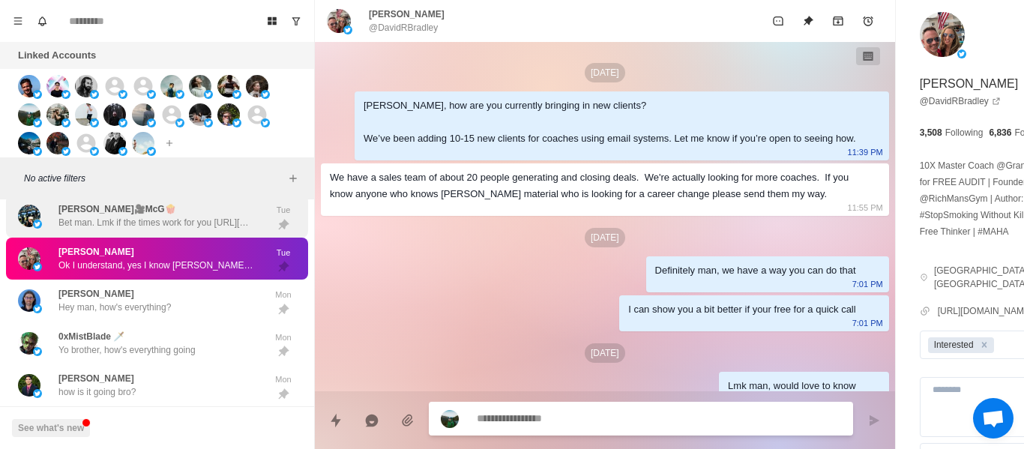
scroll to position [672, 0]
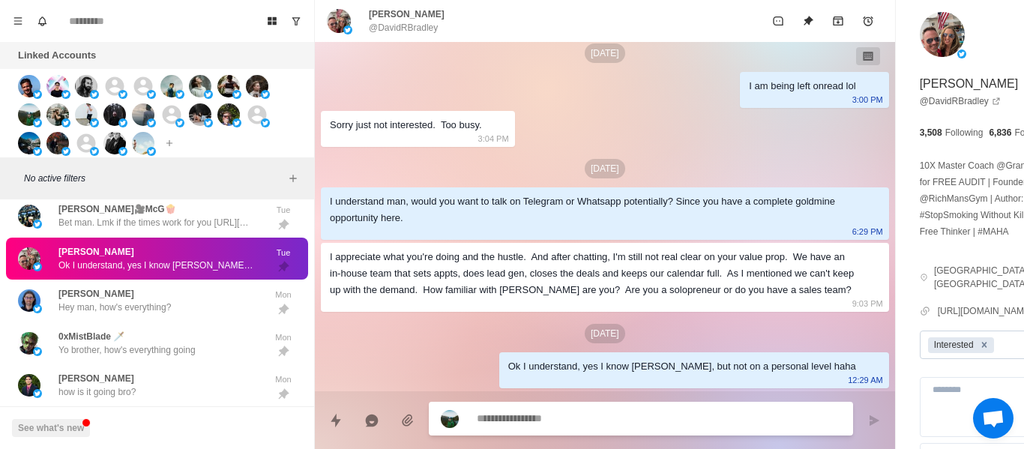
click at [979, 348] on icon "Remove Interested" at bounding box center [984, 345] width 10 height 10
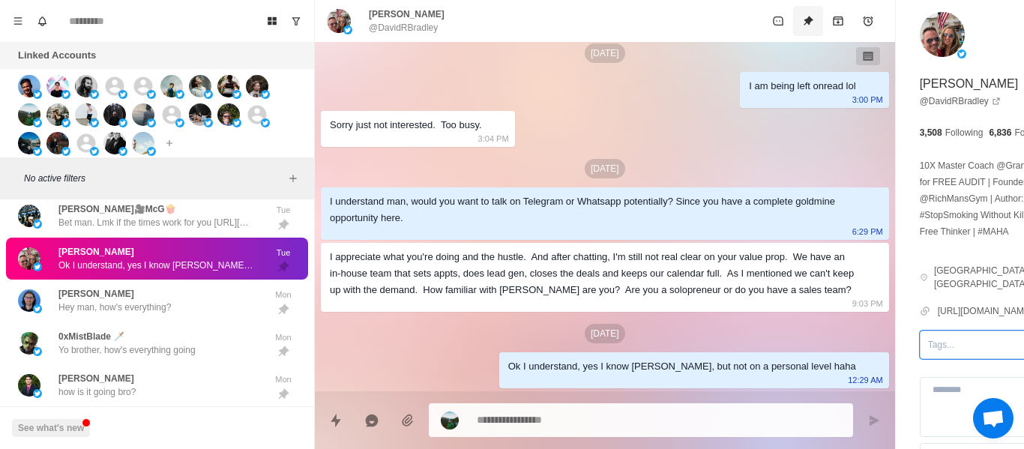
click at [804, 22] on icon "Unpin" at bounding box center [809, 21] width 10 height 10
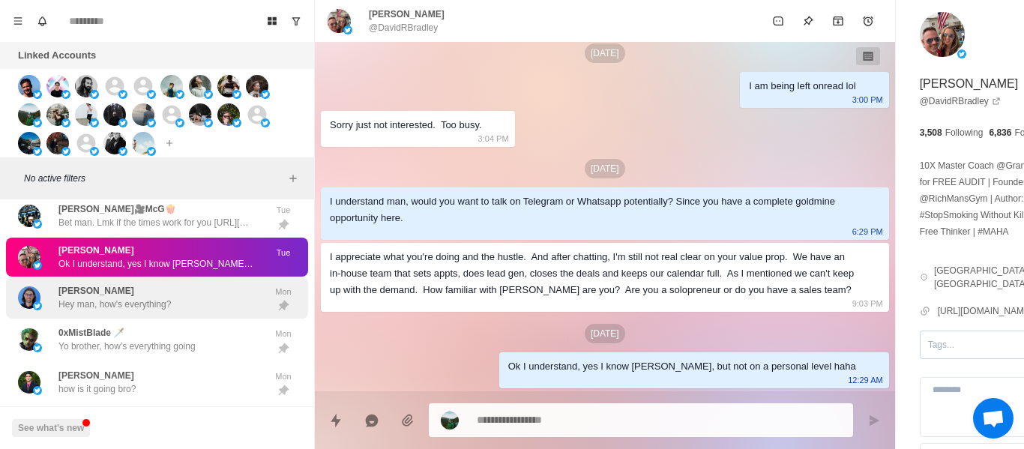
click at [192, 307] on div "[PERSON_NAME] Hey man, how's everything?" at bounding box center [141, 298] width 247 height 31
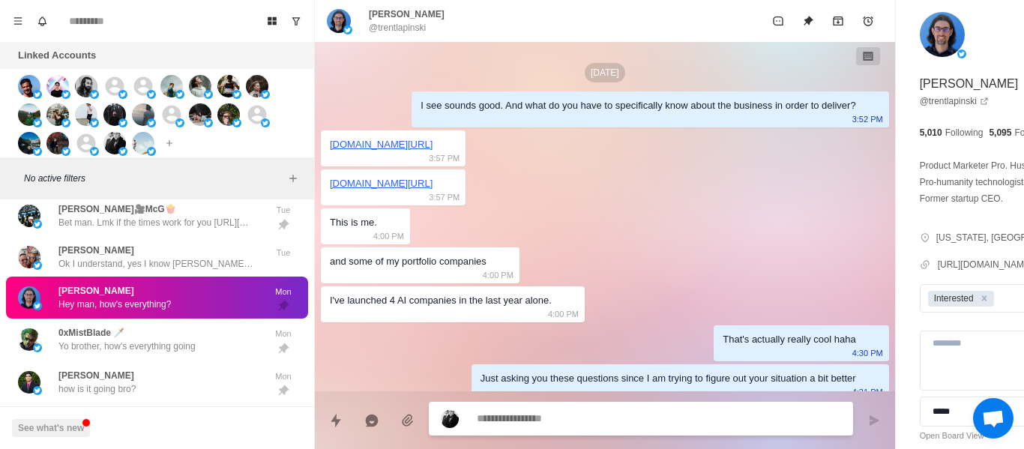
scroll to position [2590, 0]
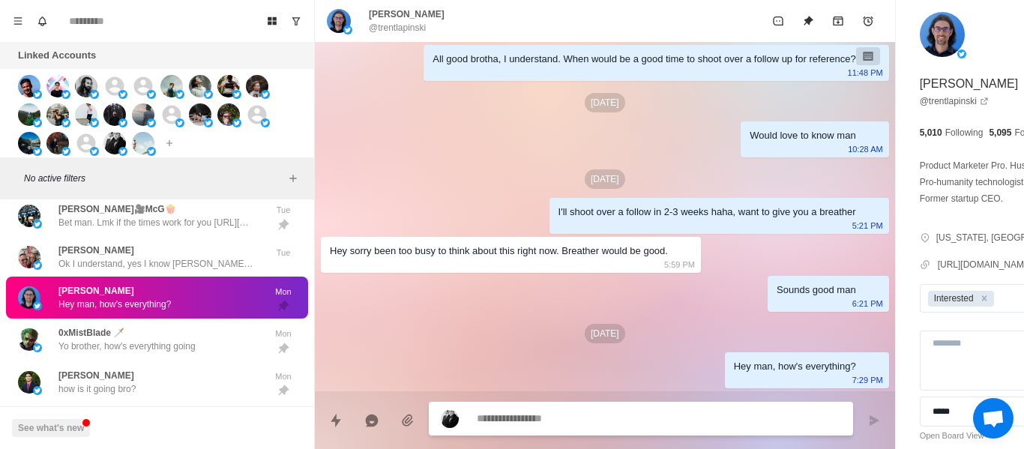
click at [533, 410] on textarea at bounding box center [618, 419] width 283 height 22
paste textarea "**********"
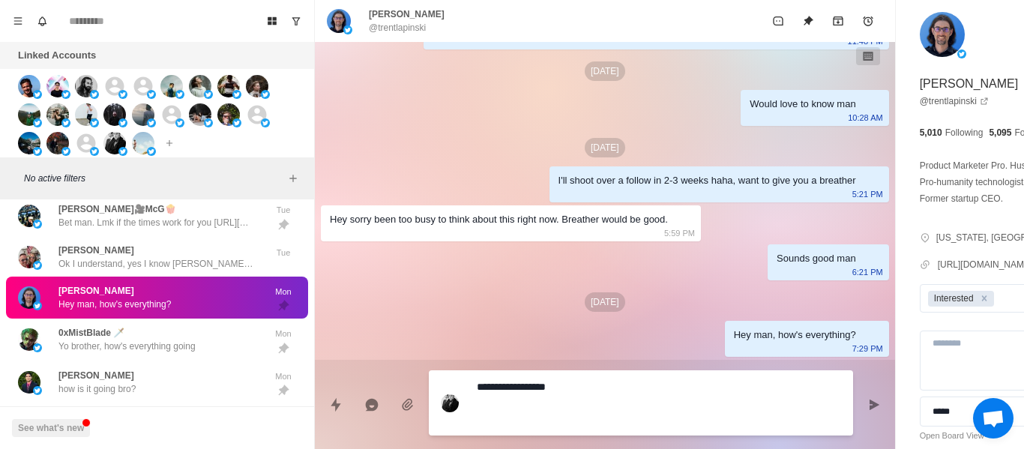
click at [583, 393] on textarea "**********" at bounding box center [618, 402] width 283 height 53
drag, startPoint x: 583, startPoint y: 393, endPoint x: 202, endPoint y: 406, distance: 381.1
click at [290, 391] on div "Board View Tools Archived Chats Mark many as read Keyboard shortcuts Team Setti…" at bounding box center [512, 224] width 1024 height 449
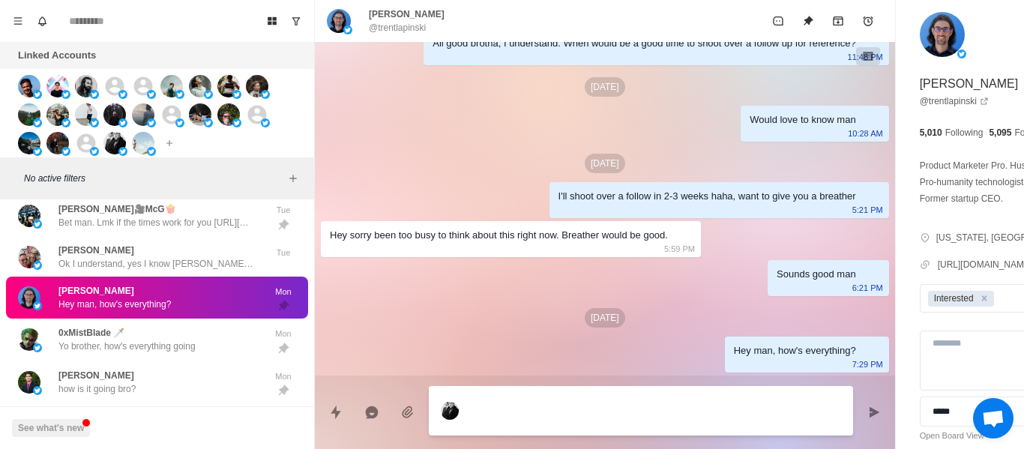
drag, startPoint x: 463, startPoint y: 224, endPoint x: 452, endPoint y: 25, distance: 199.0
click at [550, 218] on div "I'll shoot over a follow in 2-3 weeks haha, want to give you a breather 5:21 PM" at bounding box center [720, 200] width 340 height 36
drag, startPoint x: 502, startPoint y: 438, endPoint x: 502, endPoint y: 451, distance: 12.7
click at [502, 448] on html "Board View Tools Archived Chats Mark many as read Keyboard shortcuts Team Setti…" at bounding box center [512, 224] width 1024 height 449
drag, startPoint x: 492, startPoint y: 205, endPoint x: 505, endPoint y: 308, distance: 104.3
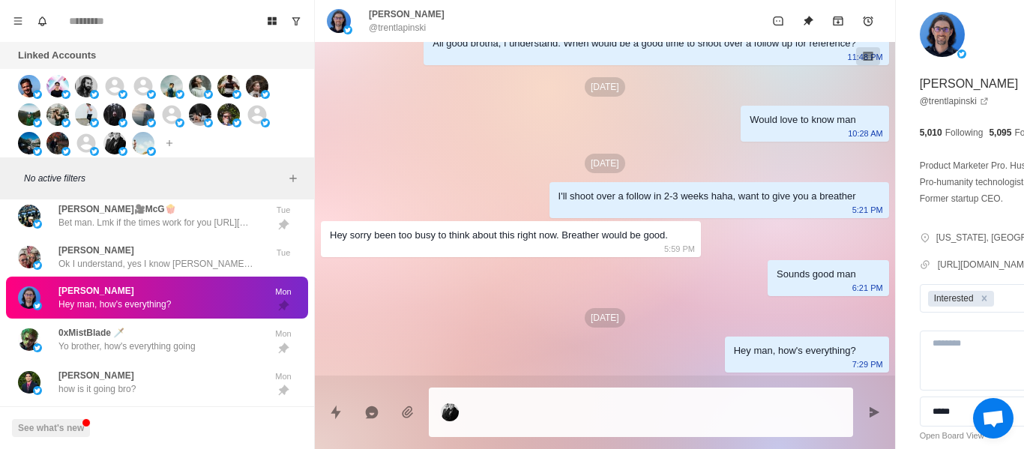
click at [550, 205] on div "I'll shoot over a follow in 2-3 weeks haha, want to give you a breather 5:21 PM" at bounding box center [720, 200] width 340 height 36
drag, startPoint x: 480, startPoint y: 428, endPoint x: 377, endPoint y: 245, distance: 209.8
click at [377, 244] on div "Hey sorry been too busy to think about this right now. Breather would be good." at bounding box center [499, 235] width 338 height 16
click at [486, 406] on textarea at bounding box center [618, 412] width 283 height 37
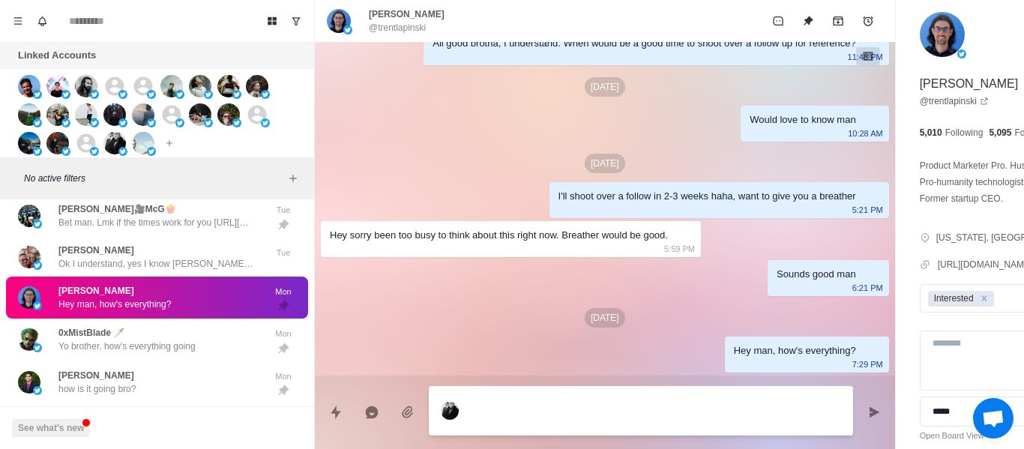
paste textarea "**********"
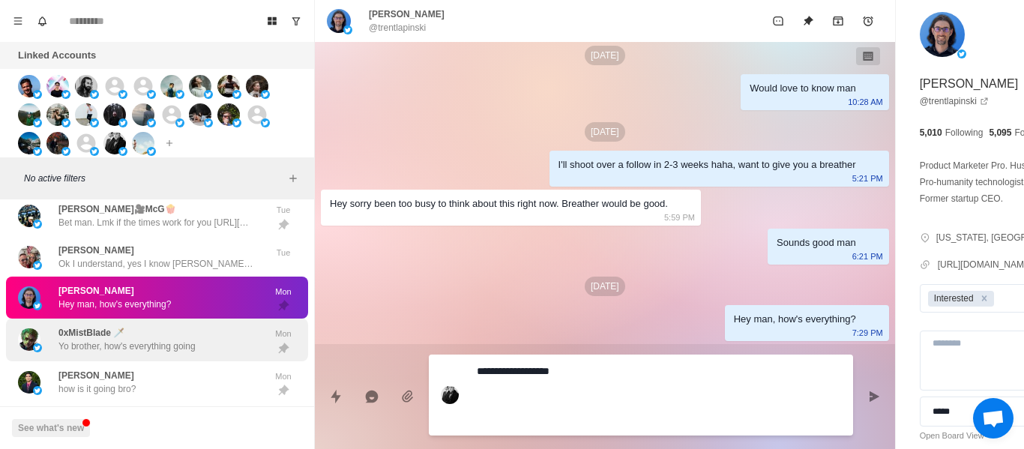
drag, startPoint x: 498, startPoint y: 370, endPoint x: 281, endPoint y: 346, distance: 218.0
click at [307, 353] on div "Board View Tools Archived Chats Mark many as read Keyboard shortcuts Team Setti…" at bounding box center [512, 224] width 1024 height 449
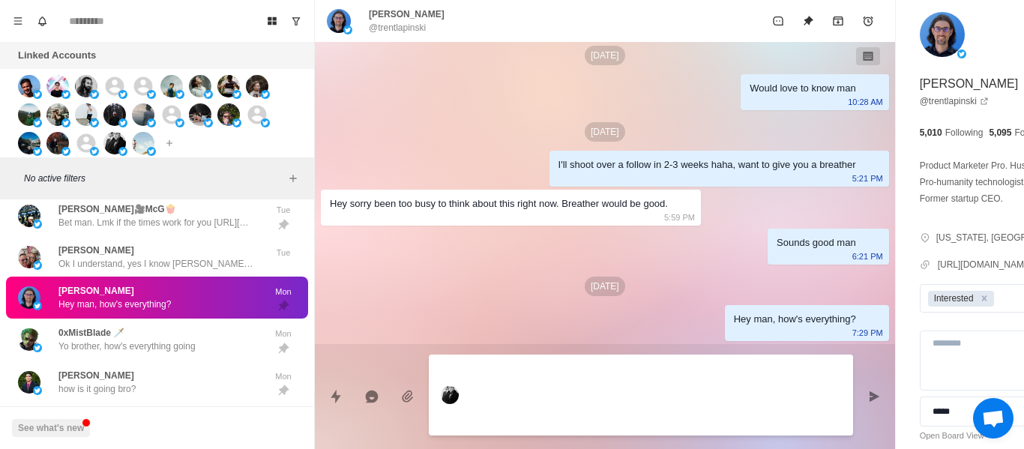
click at [523, 403] on textarea at bounding box center [618, 395] width 283 height 69
paste textarea "**********"
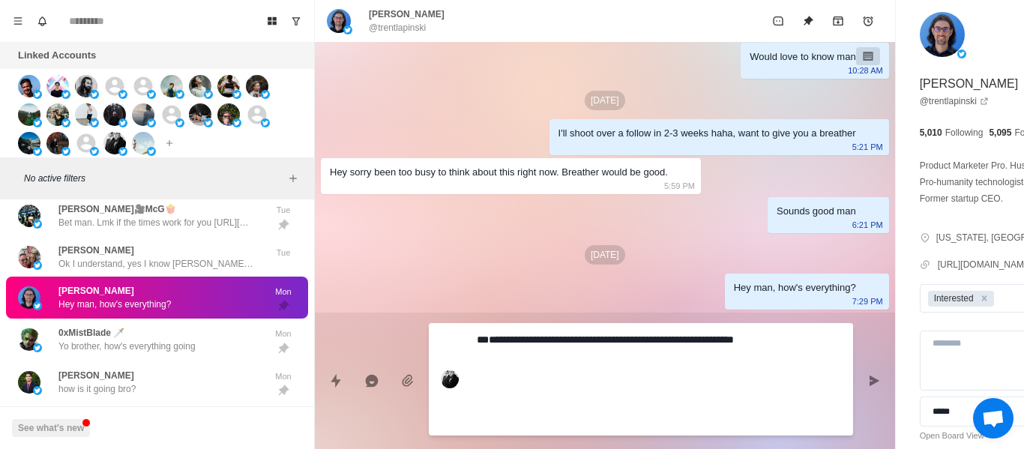
click at [496, 355] on textarea "**********" at bounding box center [618, 379] width 283 height 100
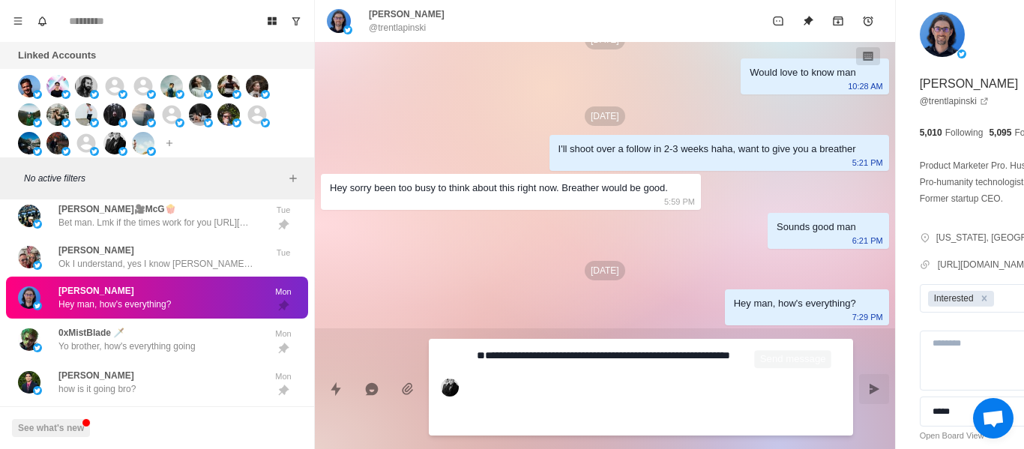
click at [868, 386] on icon "Send message" at bounding box center [874, 389] width 12 height 12
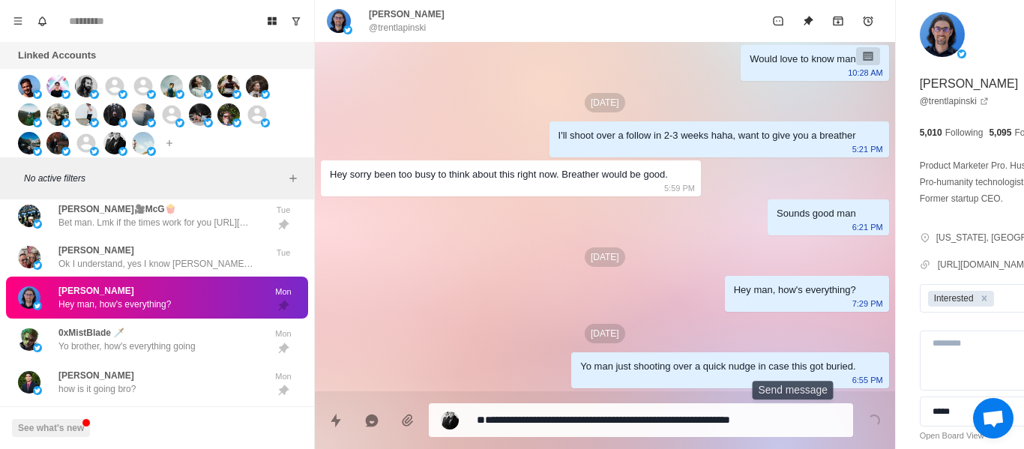
scroll to position [10, 0]
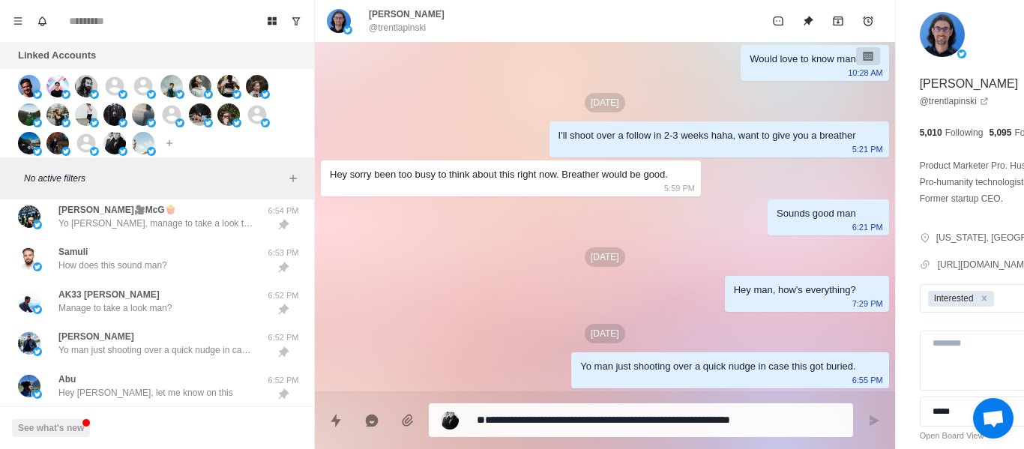
drag, startPoint x: 770, startPoint y: 179, endPoint x: 669, endPoint y: 213, distance: 106.7
click at [768, 199] on div "Sounds good man [DEMOGRAPHIC_DATA]:21 PM" at bounding box center [828, 217] width 121 height 36
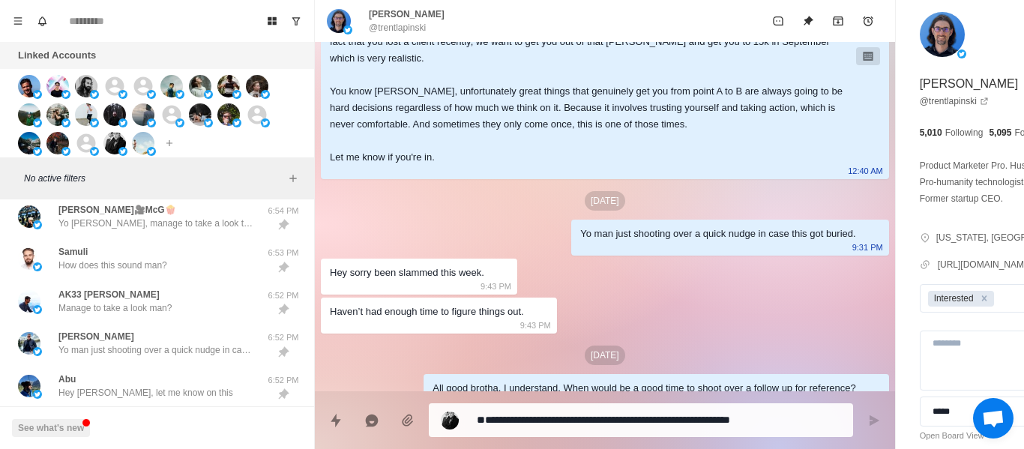
scroll to position [2175, 0]
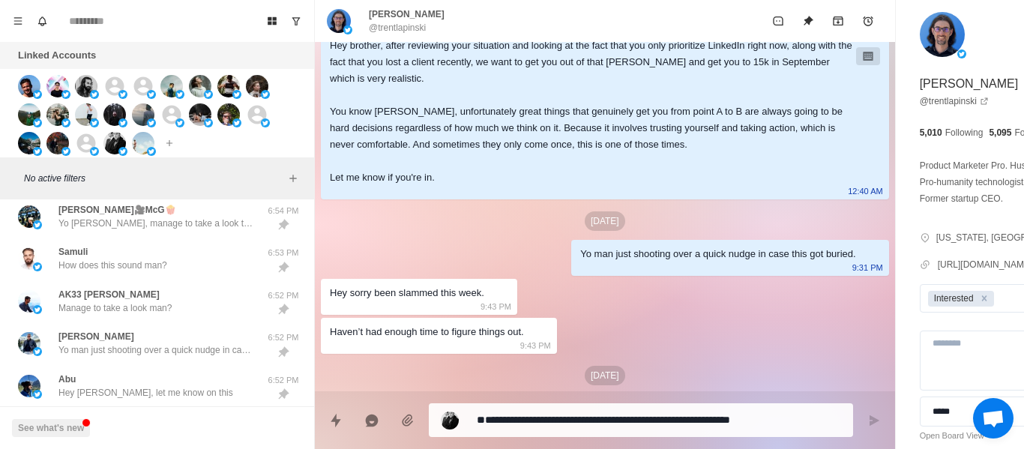
click at [580, 262] on div "Yo man just shooting over a quick nudge in case this got buried." at bounding box center [717, 254] width 275 height 16
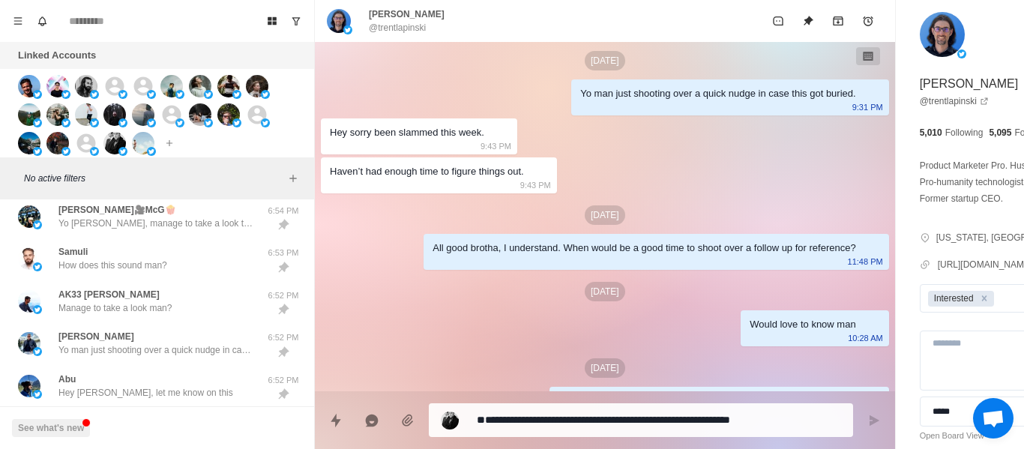
scroll to position [2399, 0]
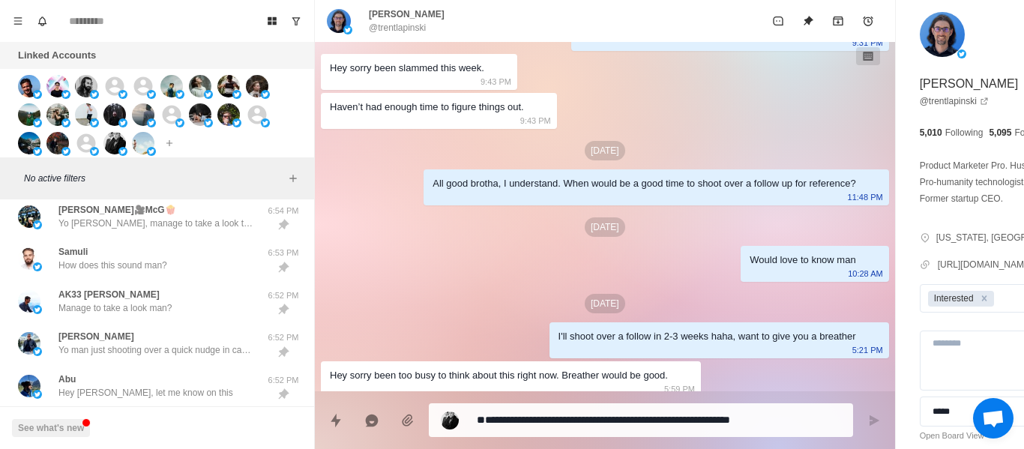
click at [571, 51] on div "Yo man just shooting over a quick nudge in case this got buried. 9:31 PM" at bounding box center [729, 33] width 317 height 36
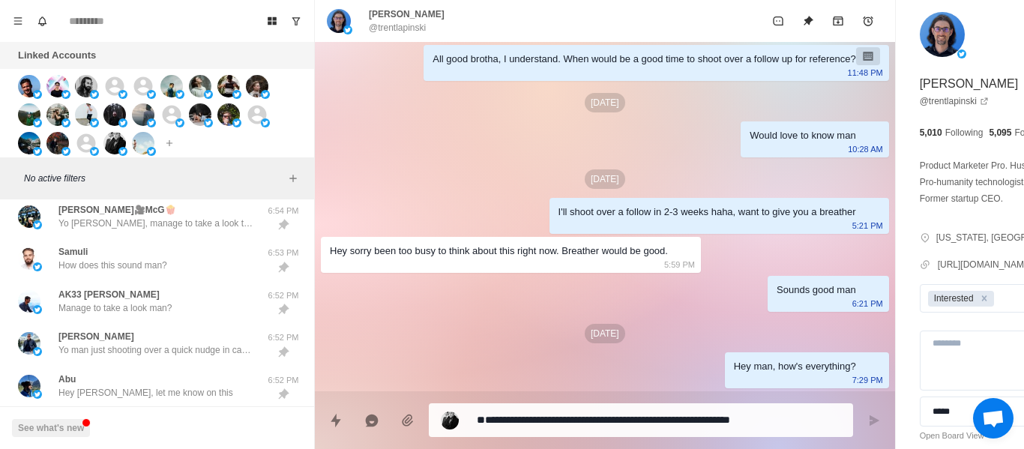
scroll to position [2549, 0]
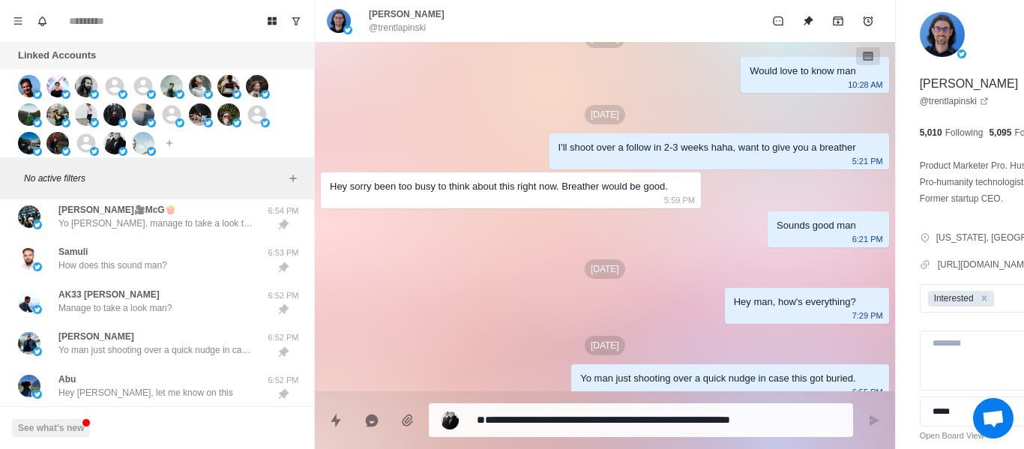
scroll to position [2644, 0]
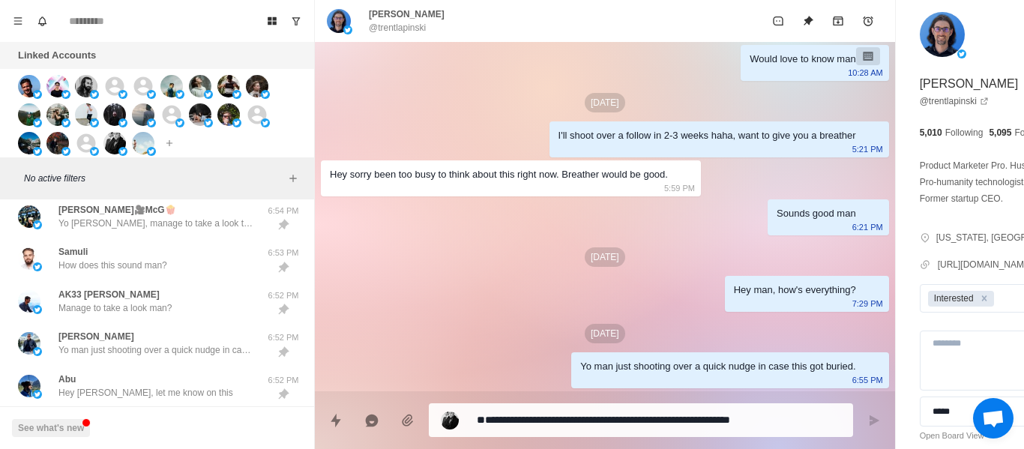
drag, startPoint x: 757, startPoint y: 188, endPoint x: 760, endPoint y: 226, distance: 38.4
click at [768, 199] on div "Sounds good man [DEMOGRAPHIC_DATA]:21 PM" at bounding box center [828, 217] width 121 height 36
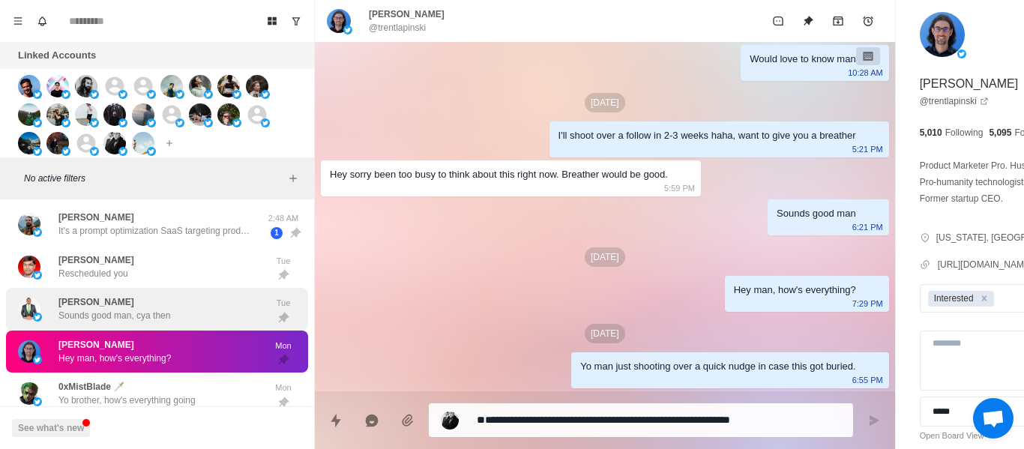
scroll to position [460, 0]
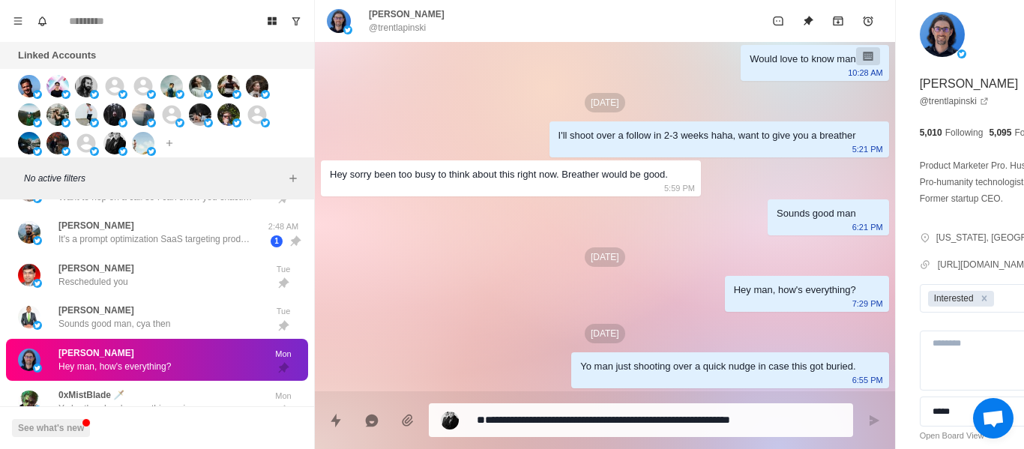
click at [112, 396] on p "0xMistBlade 🗡️" at bounding box center [91, 394] width 66 height 13
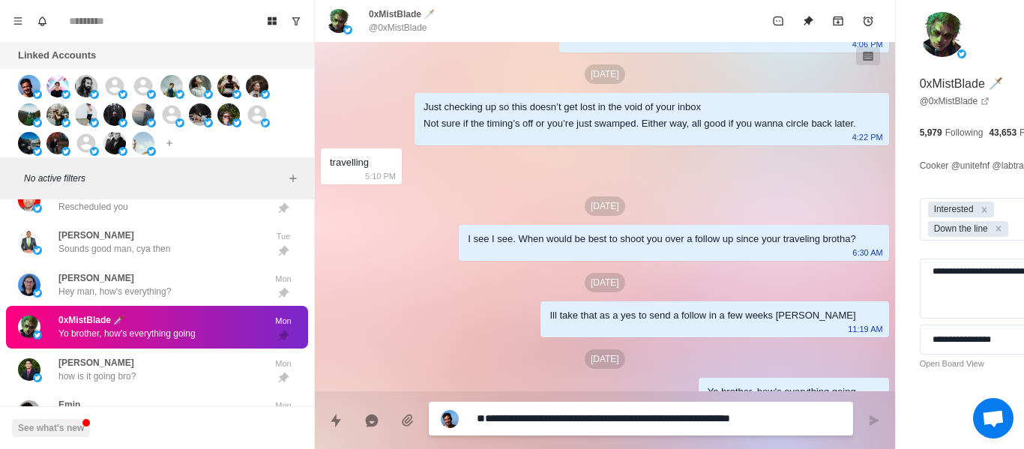
scroll to position [717, 0]
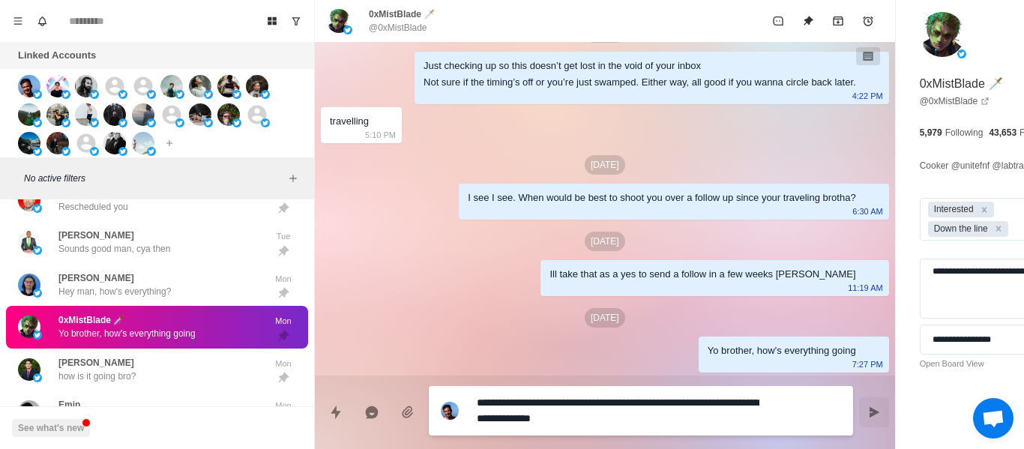
click at [613, 401] on textarea "**********" at bounding box center [618, 410] width 283 height 37
drag, startPoint x: 796, startPoint y: 415, endPoint x: 772, endPoint y: 410, distance: 24.6
click at [868, 415] on icon "Send message" at bounding box center [874, 412] width 12 height 12
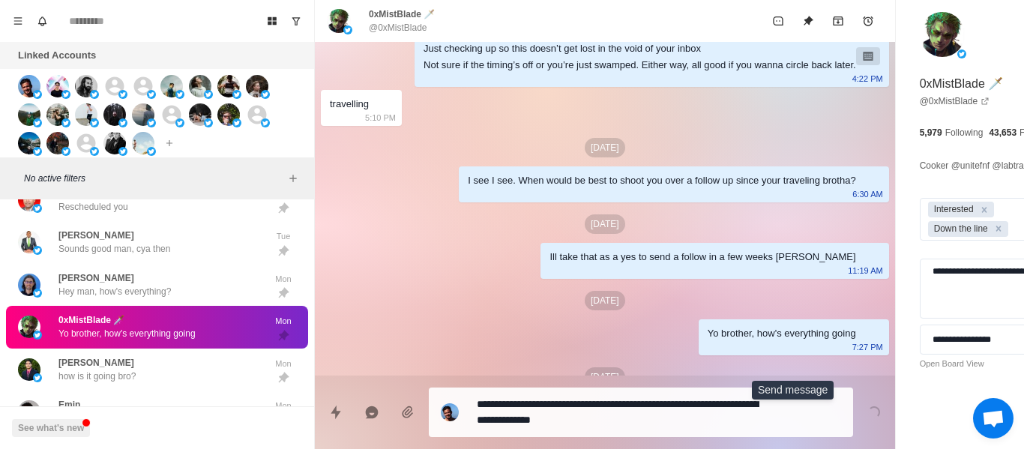
scroll to position [793, 0]
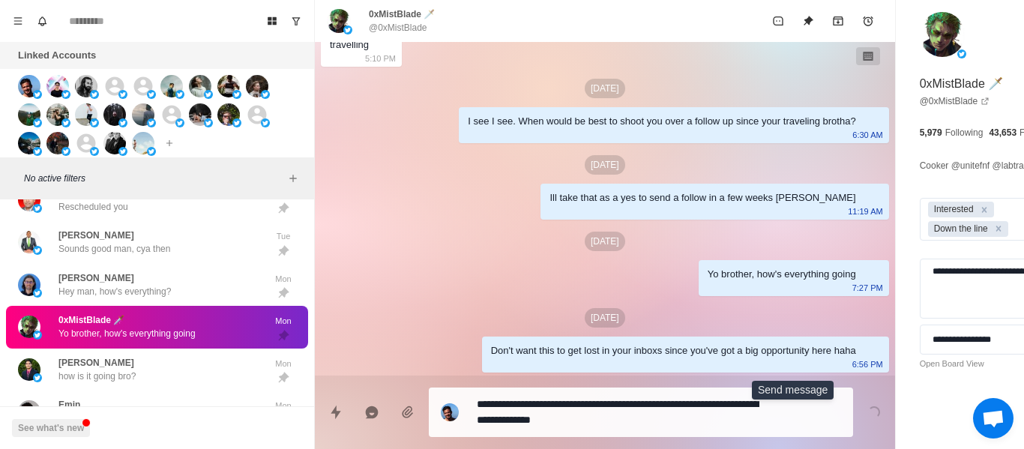
click at [358, 249] on div "[DATE]" at bounding box center [605, 241] width 568 height 19
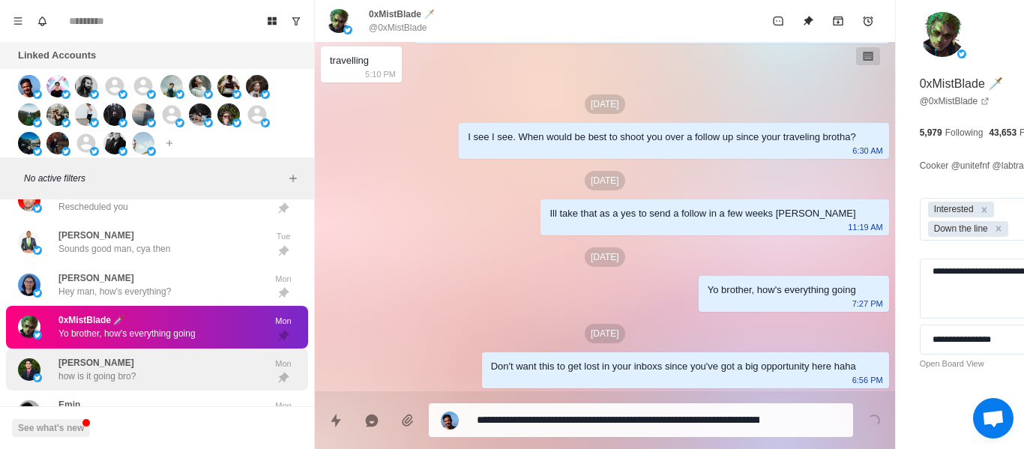
drag, startPoint x: 62, startPoint y: 397, endPoint x: 64, endPoint y: 374, distance: 23.3
click at [62, 396] on div "Emin When would be a good time to contact each other? Mon" at bounding box center [157, 412] width 302 height 43
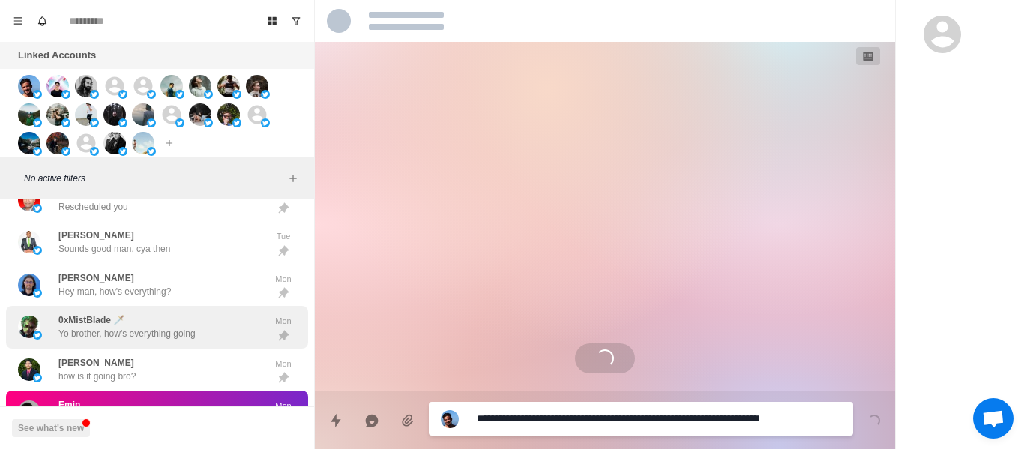
scroll to position [0, 0]
drag, startPoint x: 64, startPoint y: 373, endPoint x: 107, endPoint y: 340, distance: 54.0
click at [65, 373] on p "how is it going bro?" at bounding box center [96, 376] width 77 height 13
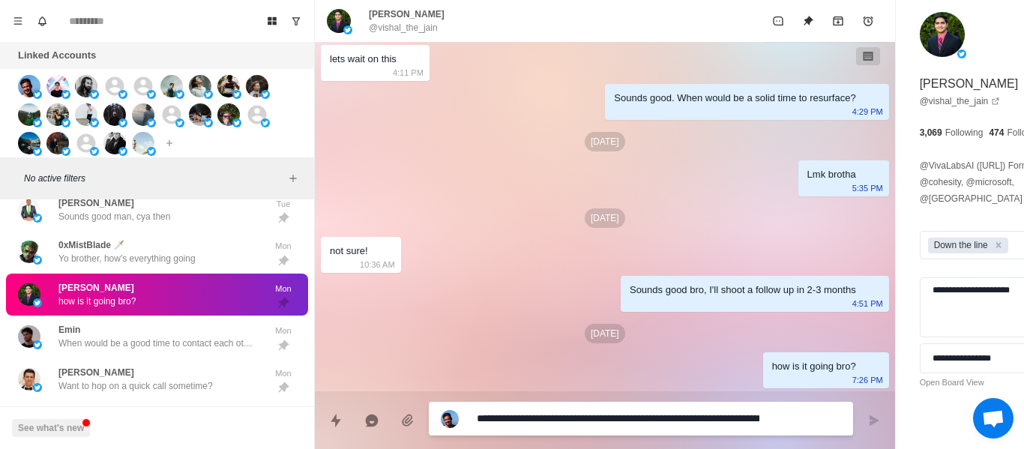
scroll to position [16, 0]
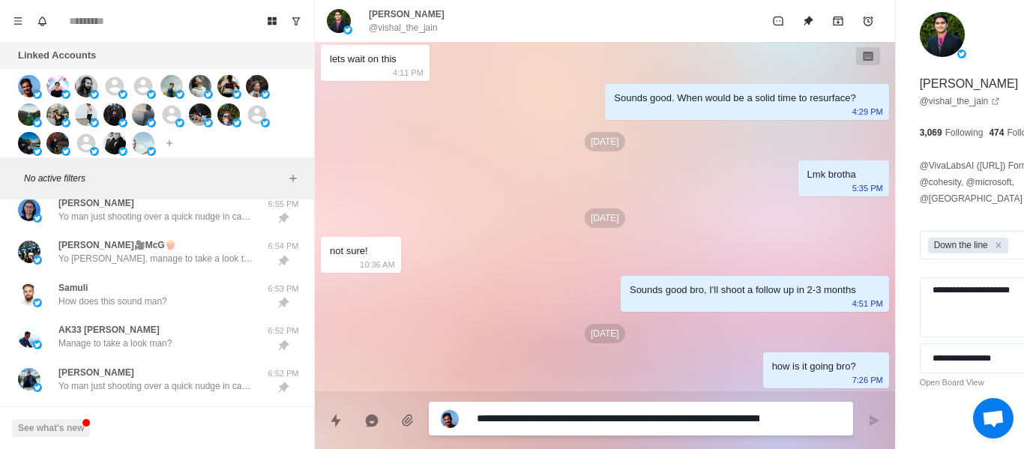
click at [556, 423] on textarea "**********" at bounding box center [618, 419] width 283 height 22
click at [556, 421] on textarea "**********" at bounding box center [618, 419] width 283 height 22
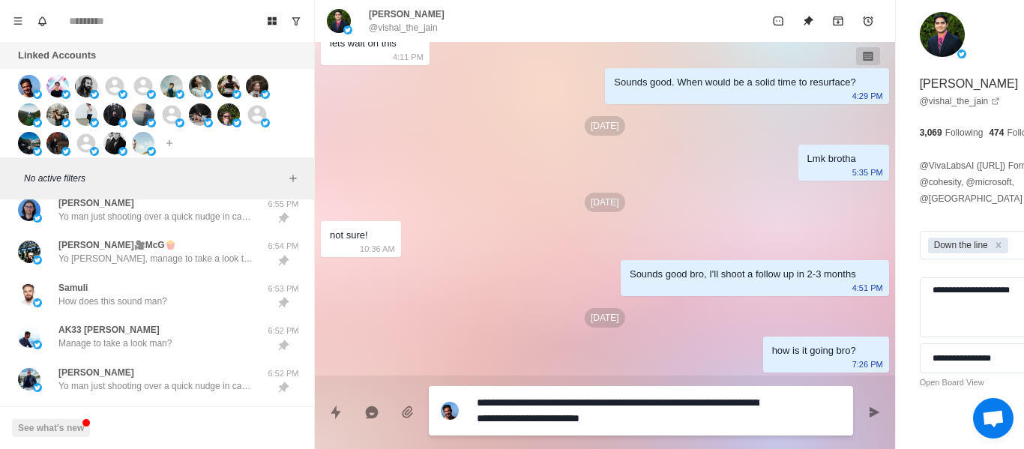
click at [552, 415] on textarea "**********" at bounding box center [618, 410] width 283 height 37
click at [868, 414] on icon "Send message" at bounding box center [874, 412] width 12 height 12
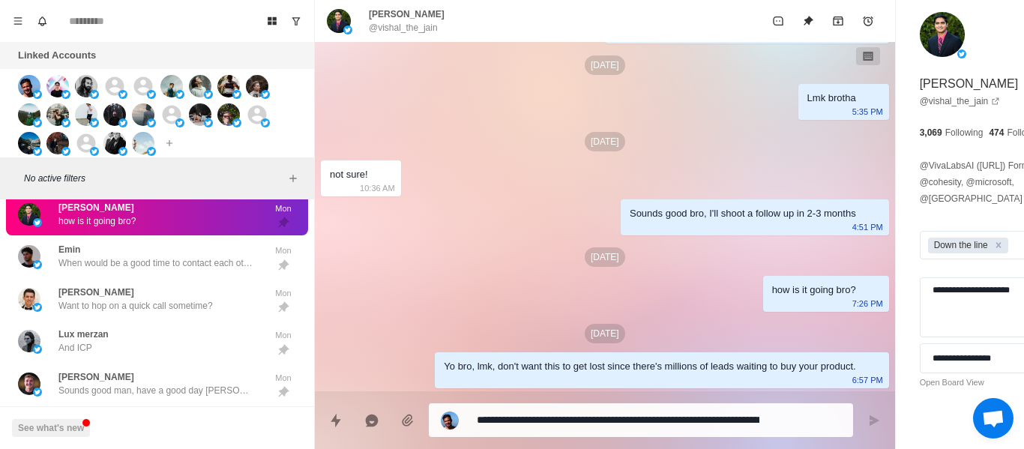
scroll to position [616, 0]
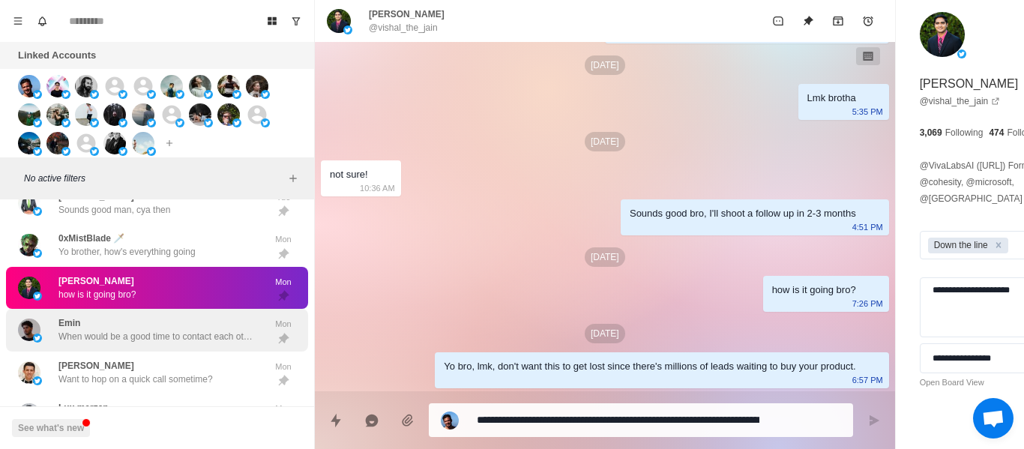
click at [145, 320] on div "Emin When would be a good time to contact each other?" at bounding box center [155, 329] width 195 height 27
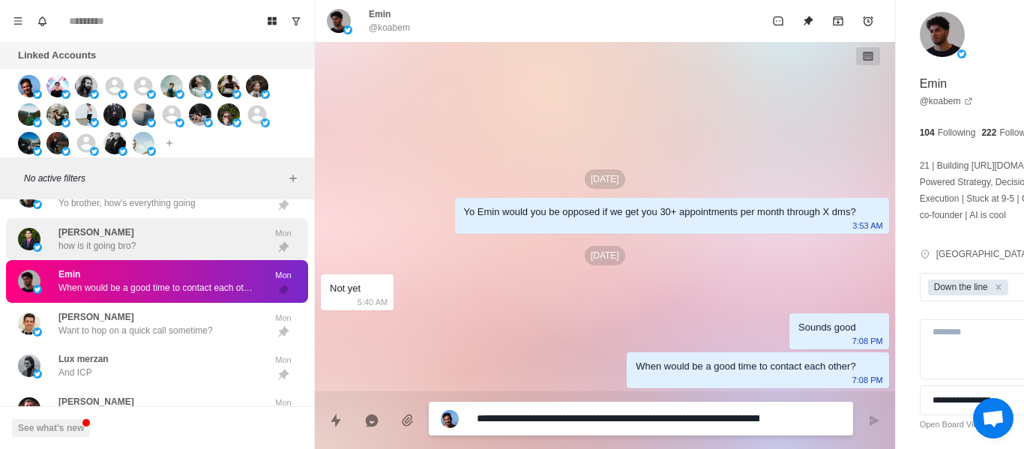
scroll to position [691, 0]
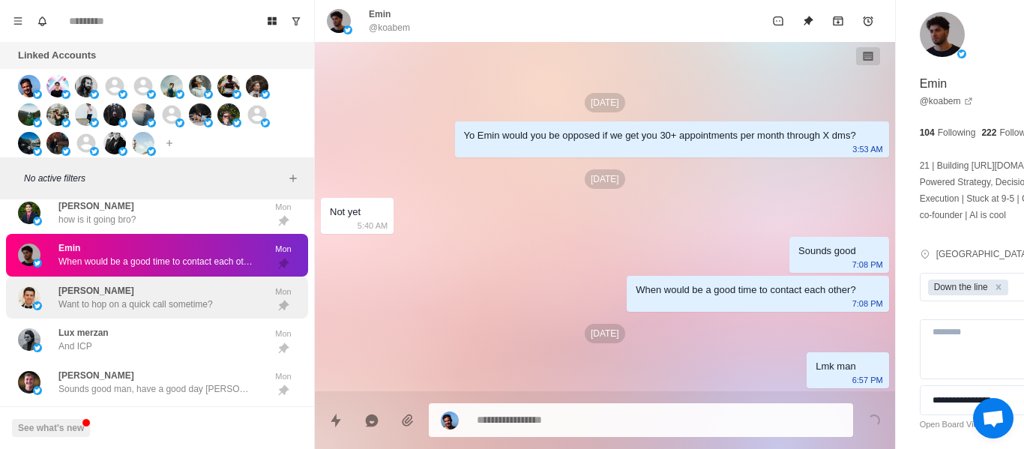
click at [136, 289] on div "[PERSON_NAME] Want to hop on a quick call sometime?" at bounding box center [135, 297] width 154 height 27
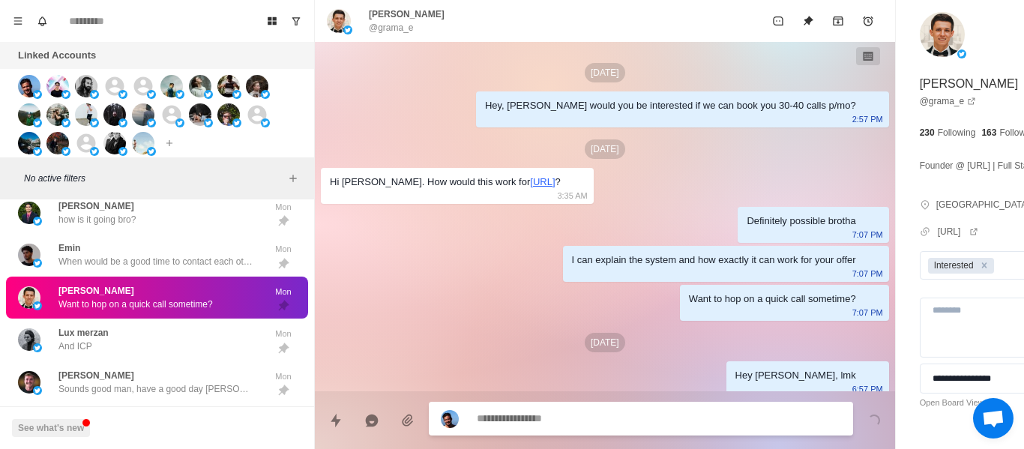
scroll to position [9, 0]
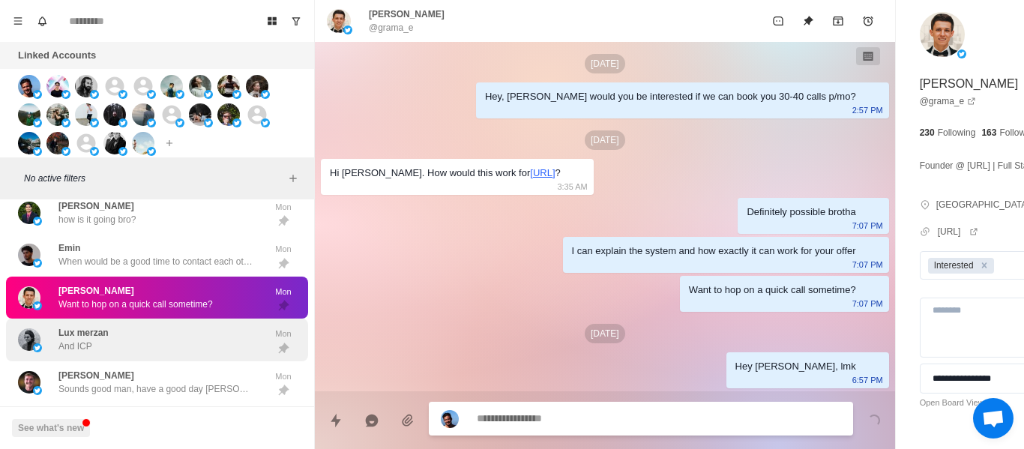
click at [133, 322] on div "Lux merzan And ICP Mon" at bounding box center [157, 340] width 302 height 43
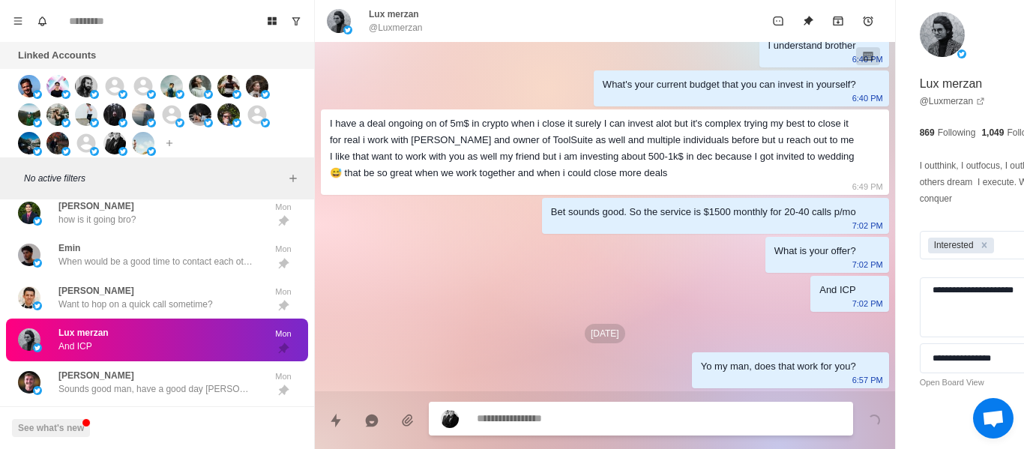
scroll to position [691, 0]
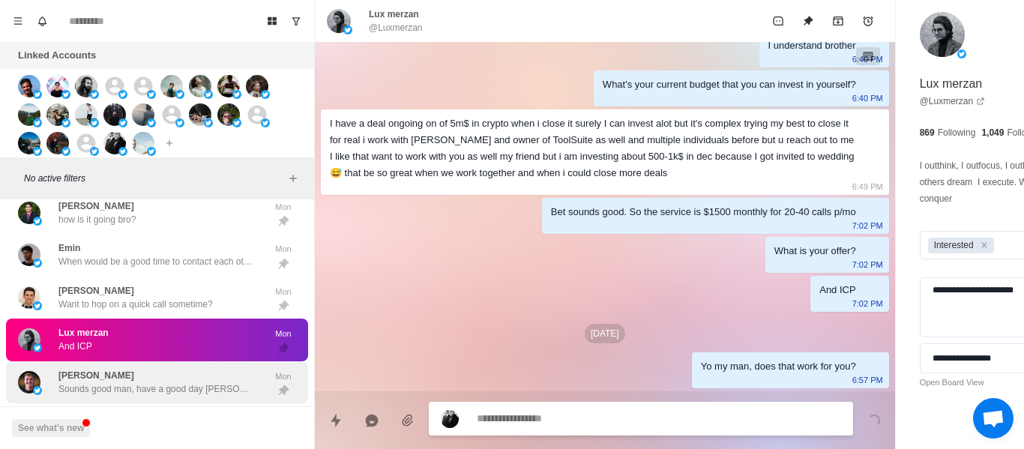
click at [174, 376] on div "[PERSON_NAME] Sounds good man, have a good day [PERSON_NAME]" at bounding box center [155, 382] width 195 height 27
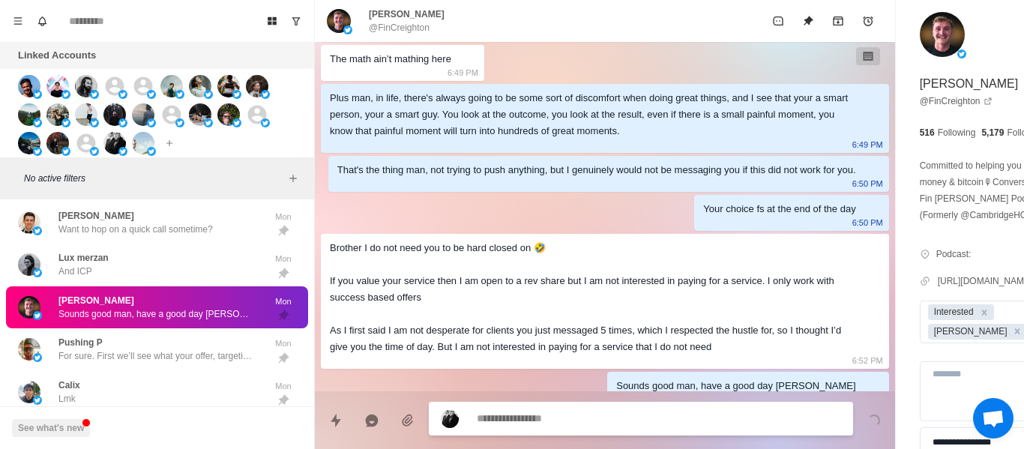
scroll to position [2017, 0]
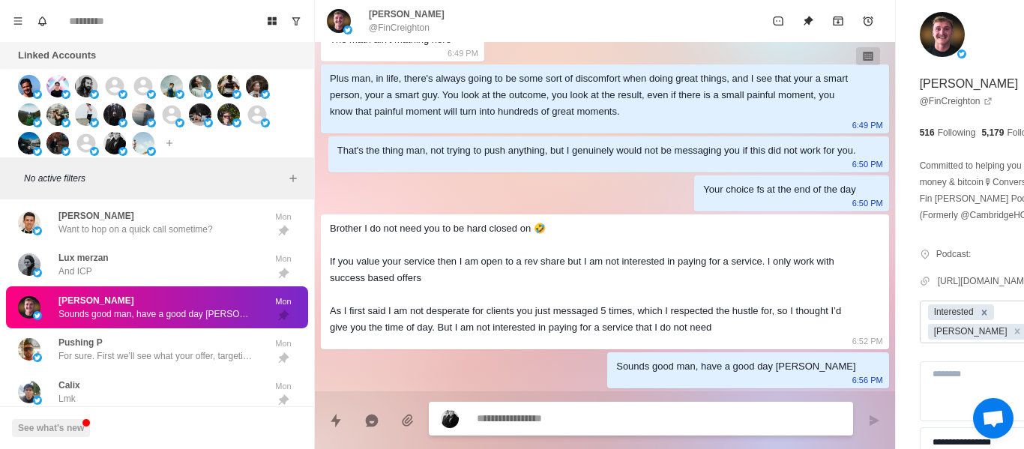
click at [979, 318] on icon "Remove Interested" at bounding box center [984, 312] width 10 height 10
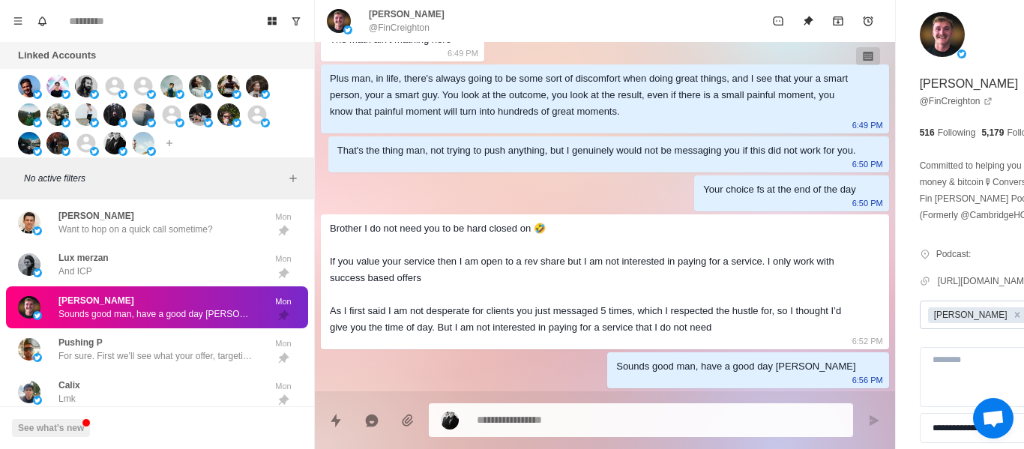
click at [707, 311] on div "Brother I do not need you to be hard closed on 🤣 If you value your service then…" at bounding box center [593, 277] width 526 height 115
click at [594, 418] on textarea at bounding box center [618, 419] width 283 height 22
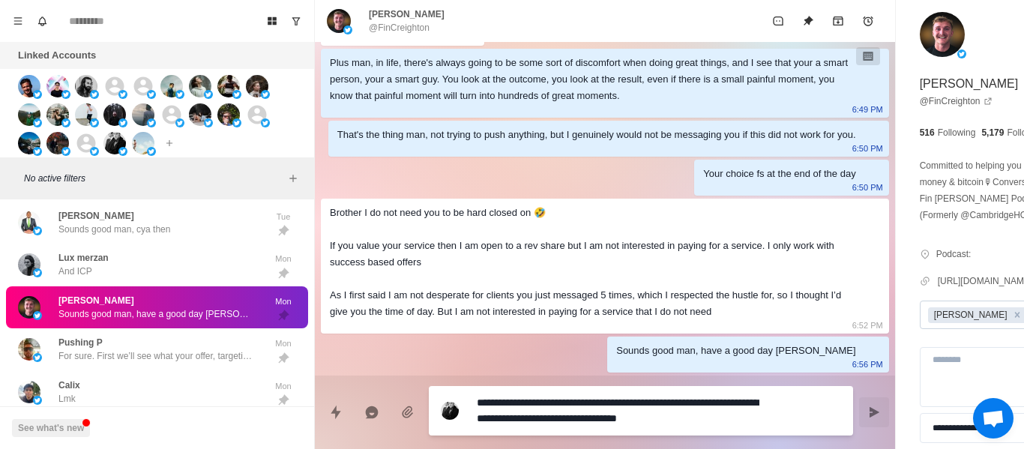
scroll to position [4, 0]
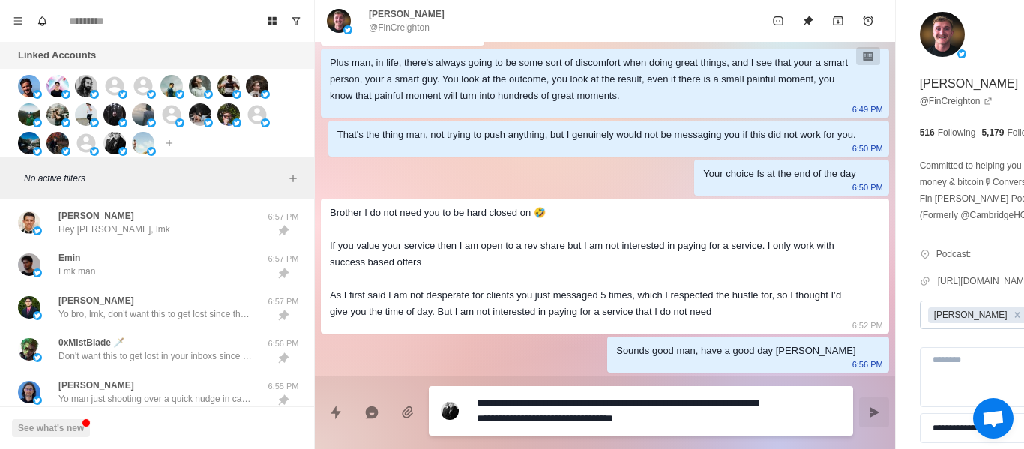
click at [695, 413] on textarea "**********" at bounding box center [618, 410] width 283 height 37
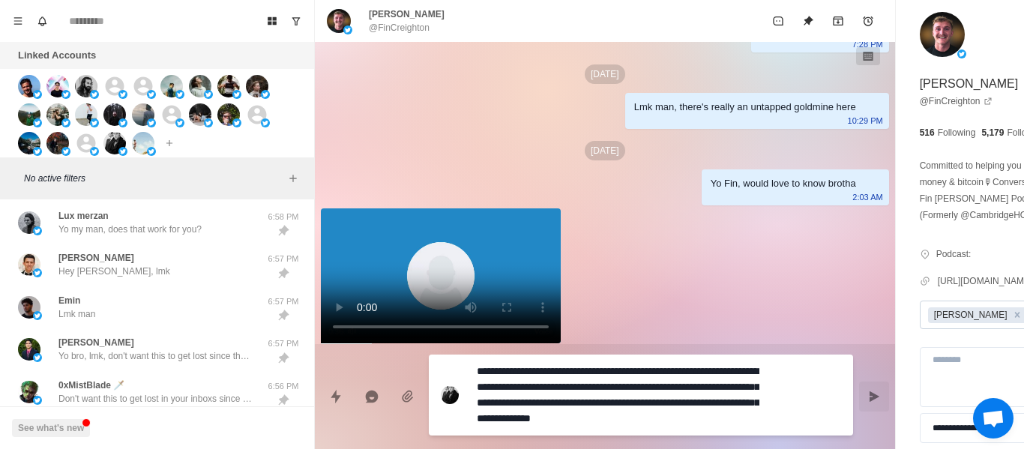
scroll to position [1574, 0]
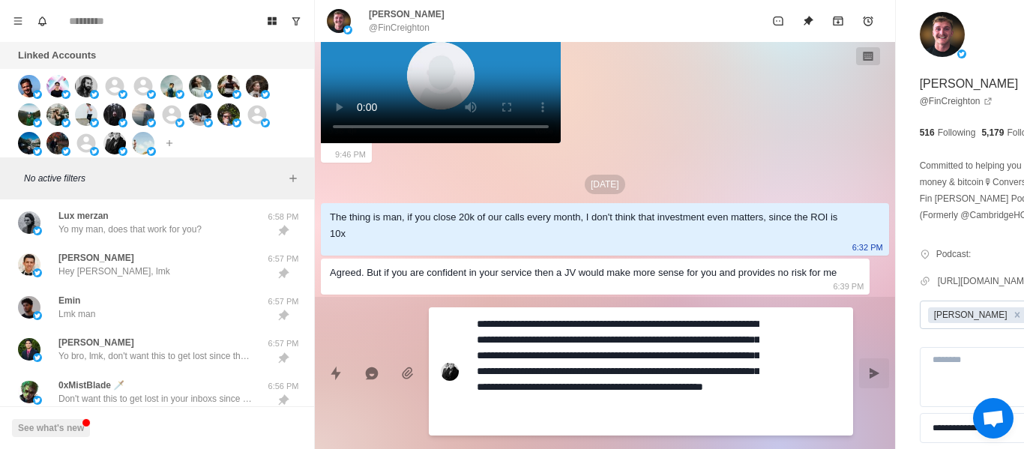
click at [729, 399] on textarea "**********" at bounding box center [618, 371] width 283 height 116
click at [477, 413] on textarea "**********" at bounding box center [618, 371] width 283 height 116
drag, startPoint x: 527, startPoint y: 417, endPoint x: 538, endPoint y: 418, distance: 10.5
click at [529, 417] on textarea "**********" at bounding box center [618, 371] width 283 height 116
click at [619, 439] on div "**********" at bounding box center [605, 373] width 580 height 152
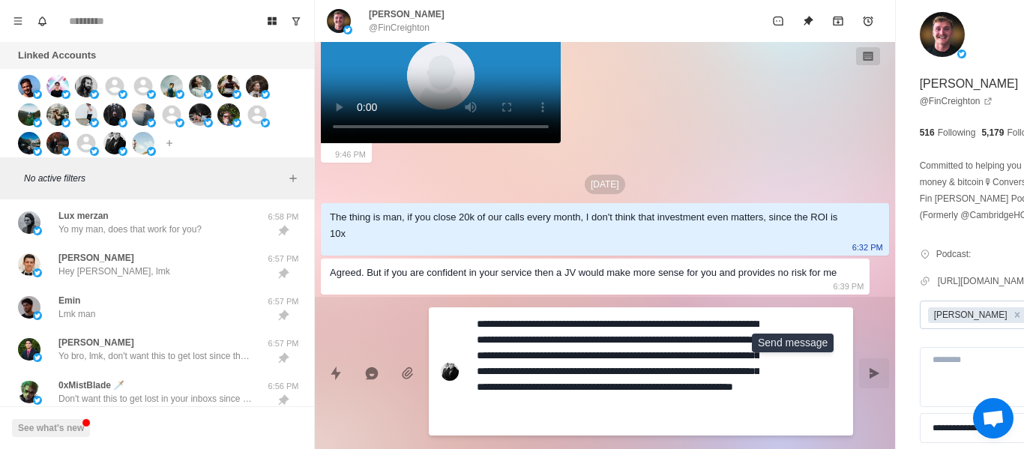
click at [859, 366] on button "Send message" at bounding box center [874, 373] width 30 height 30
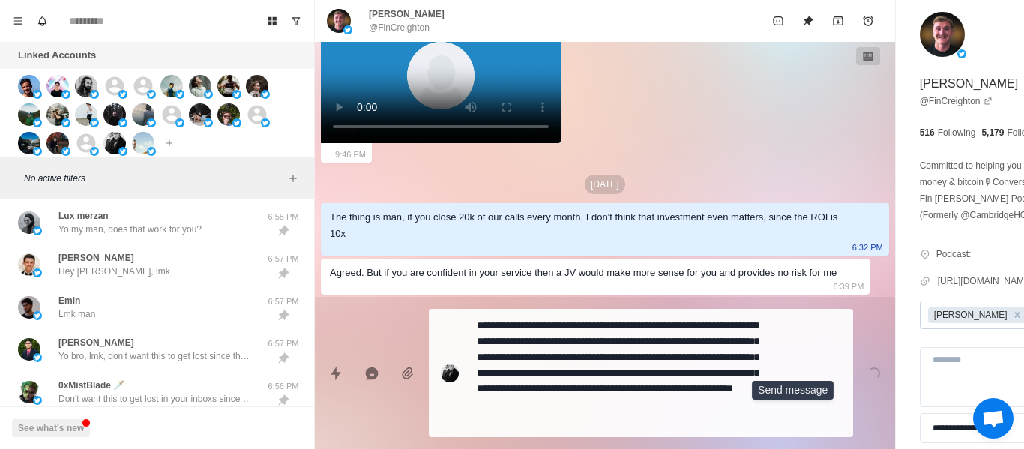
scroll to position [2143, 0]
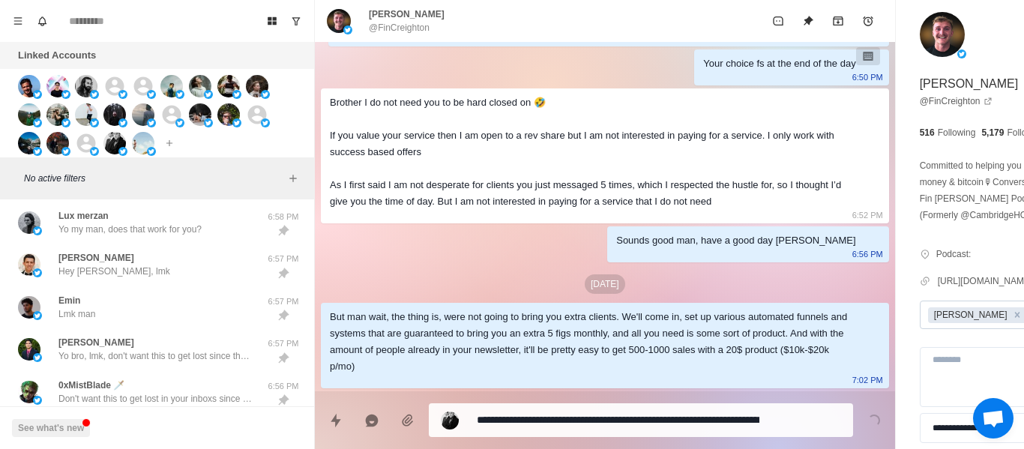
click at [582, 421] on textarea "**********" at bounding box center [618, 420] width 283 height 22
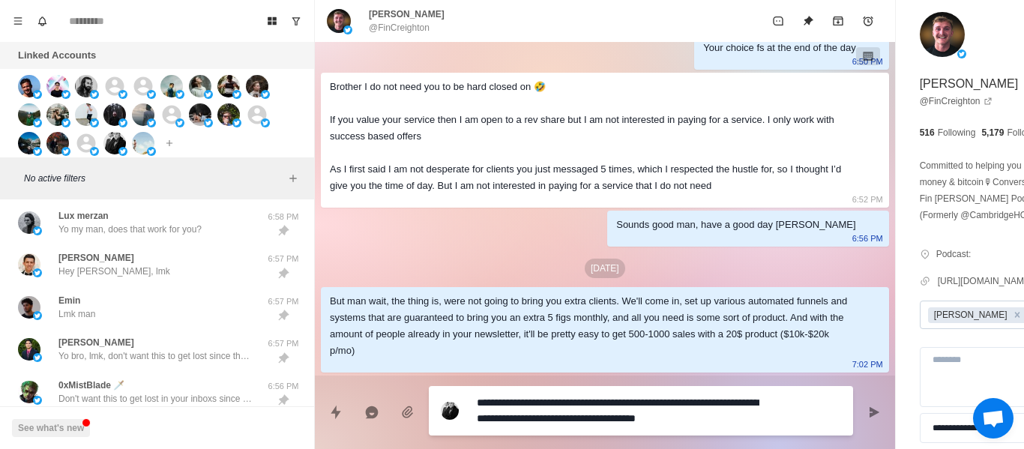
click at [595, 424] on textarea "**********" at bounding box center [618, 410] width 283 height 37
click at [749, 421] on textarea "**********" at bounding box center [618, 410] width 283 height 37
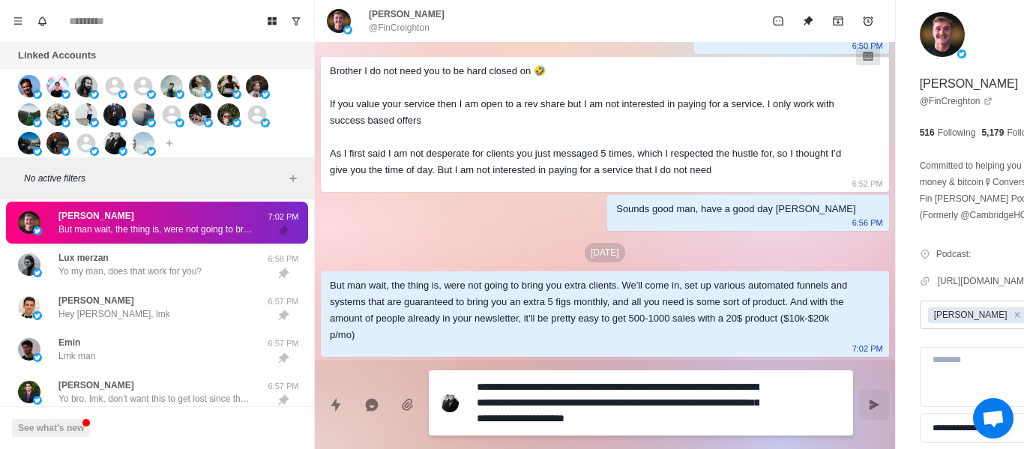
click at [859, 400] on button "Send message" at bounding box center [874, 405] width 30 height 30
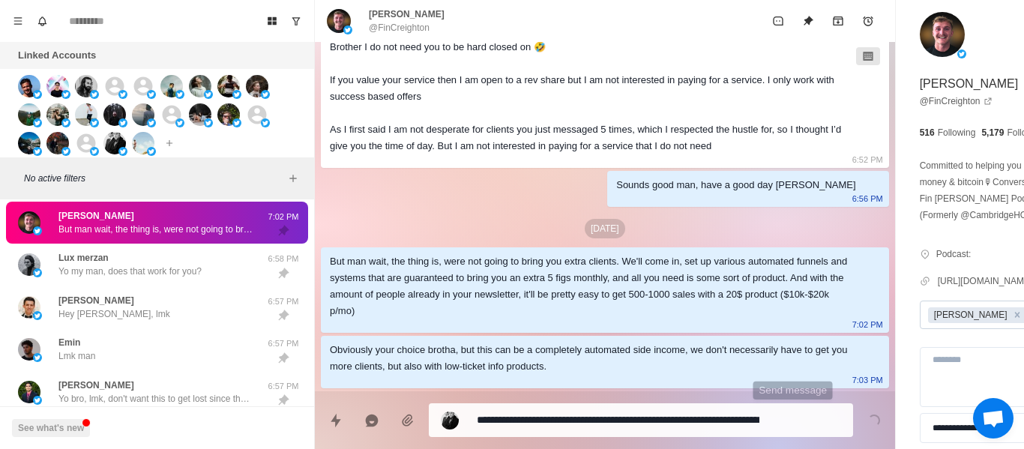
scroll to position [2198, 0]
click at [667, 424] on textarea "**********" at bounding box center [618, 420] width 283 height 22
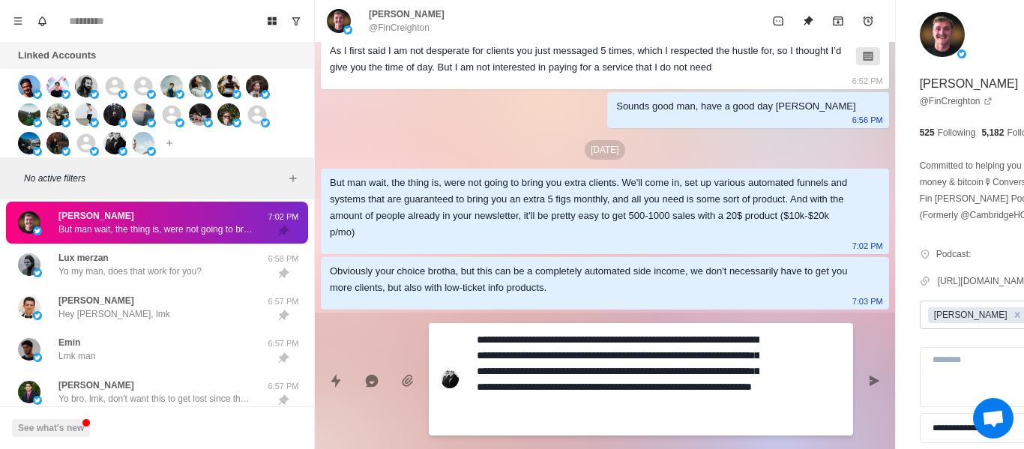
drag, startPoint x: 678, startPoint y: 391, endPoint x: 721, endPoint y: 387, distance: 43.0
click at [661, 394] on textarea "**********" at bounding box center [618, 379] width 283 height 100
click at [558, 415] on textarea "**********" at bounding box center [618, 379] width 283 height 100
click at [594, 226] on div "But man wait, the thing is, were not going to bring you extra clients. We'll co…" at bounding box center [593, 208] width 526 height 66
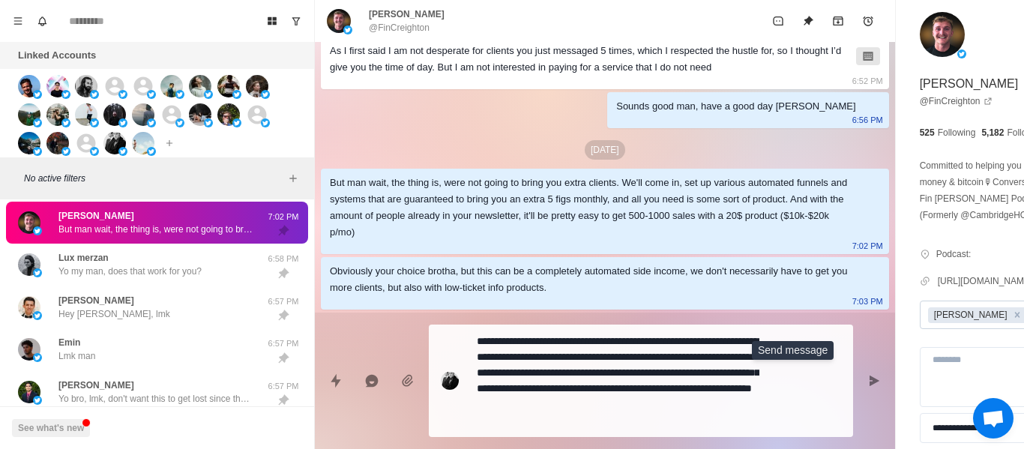
click at [859, 382] on button "Send message" at bounding box center [874, 381] width 30 height 30
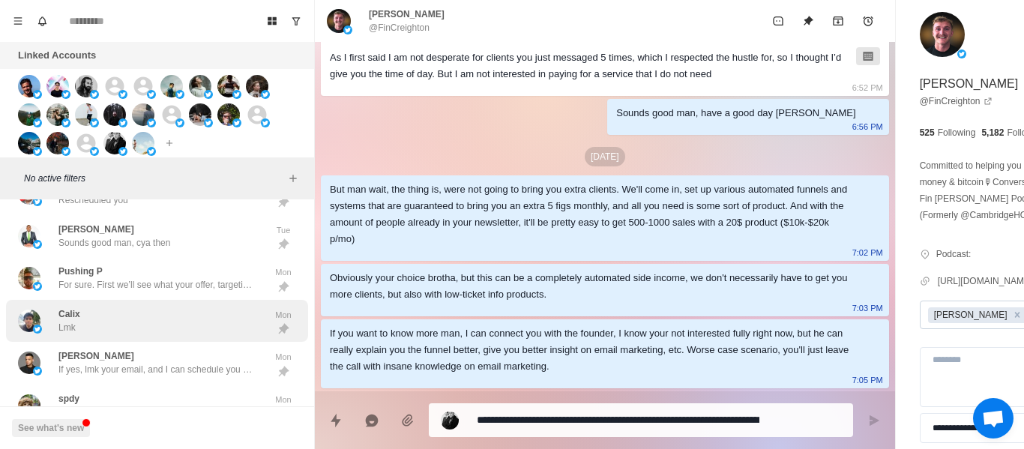
scroll to position [754, 0]
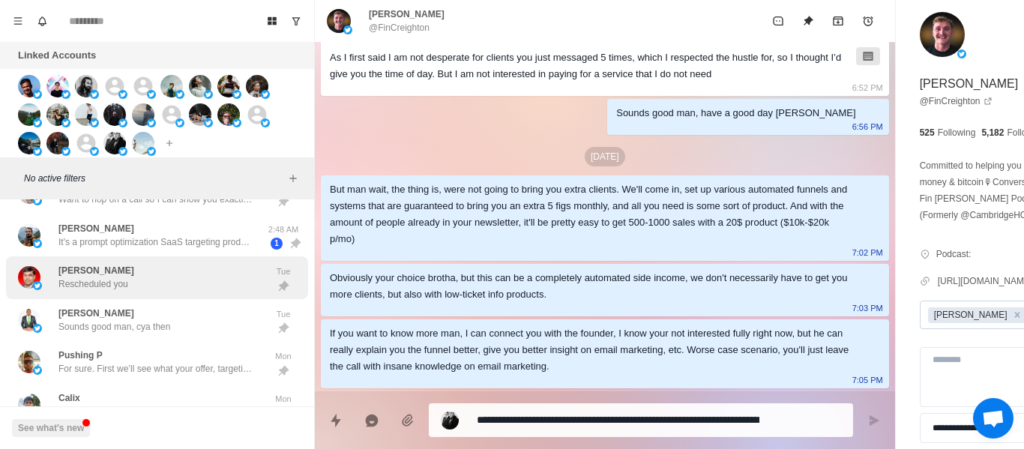
drag, startPoint x: 149, startPoint y: 268, endPoint x: 156, endPoint y: 294, distance: 27.1
click at [148, 270] on div "[PERSON_NAME] Rescheduled you" at bounding box center [141, 277] width 247 height 31
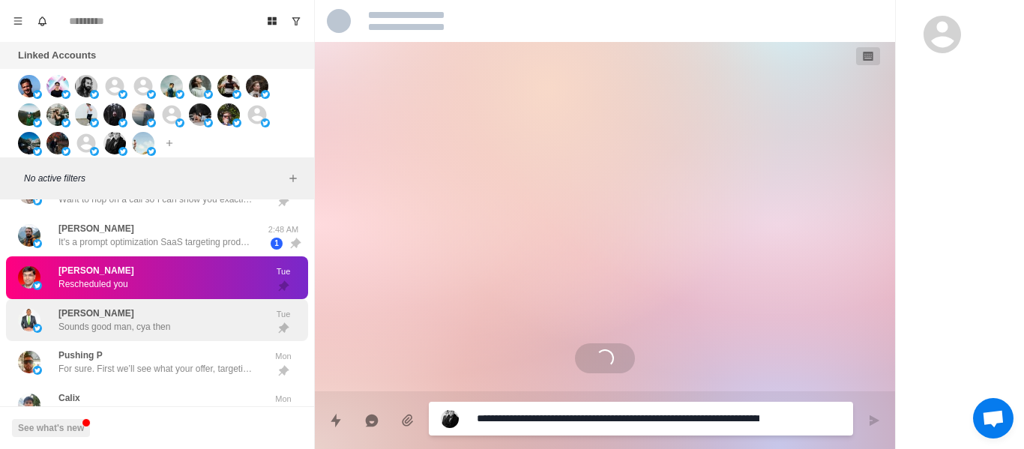
scroll to position [0, 0]
click at [166, 313] on div "[PERSON_NAME] Sounds good man, cya then" at bounding box center [114, 320] width 112 height 27
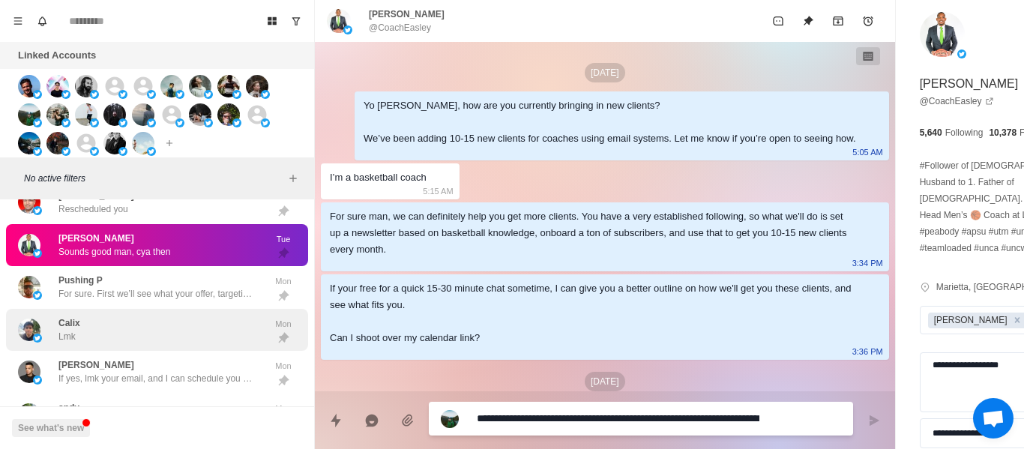
scroll to position [760, 0]
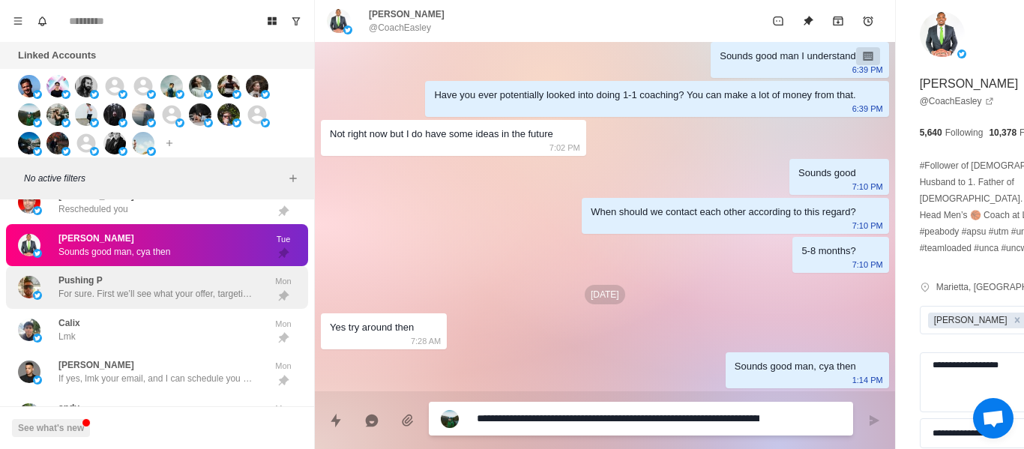
click at [169, 307] on div "Pushing P For sure. First we’ll see what your offer, targeting, and niche is to…" at bounding box center [157, 287] width 302 height 43
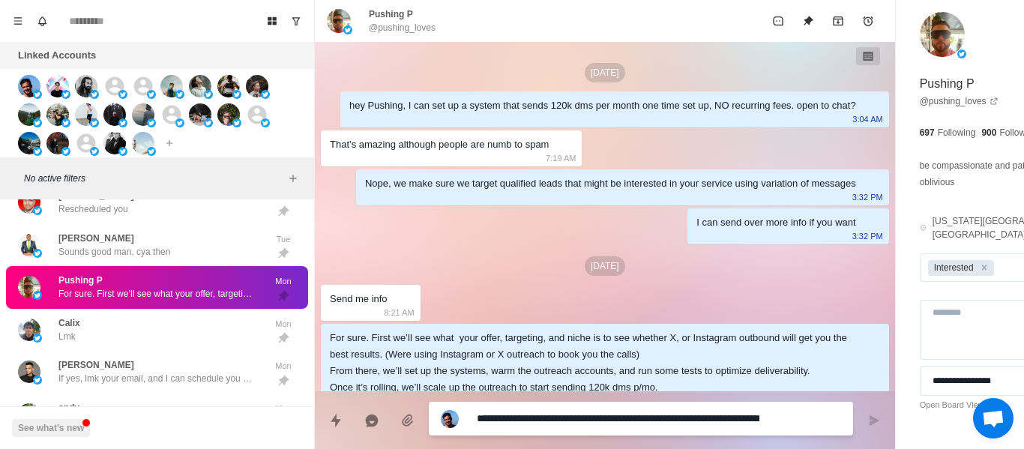
scroll to position [70, 0]
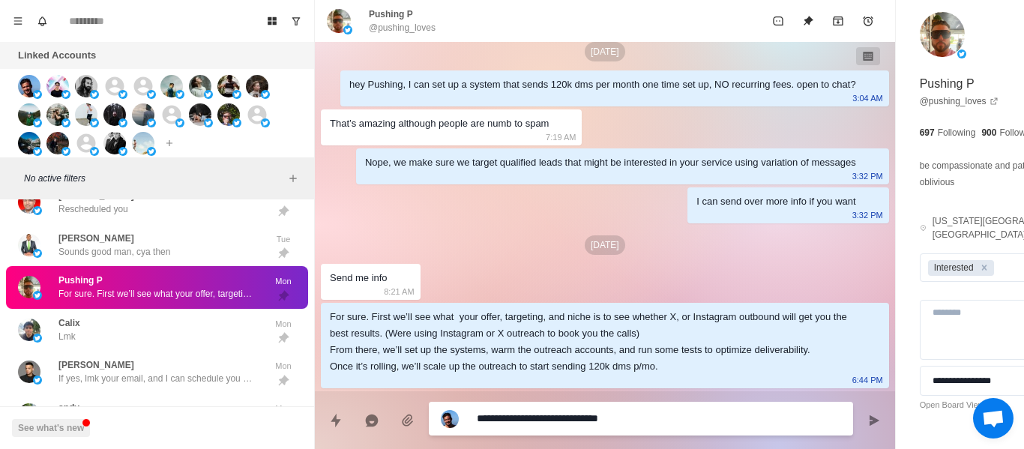
paste textarea "**********"
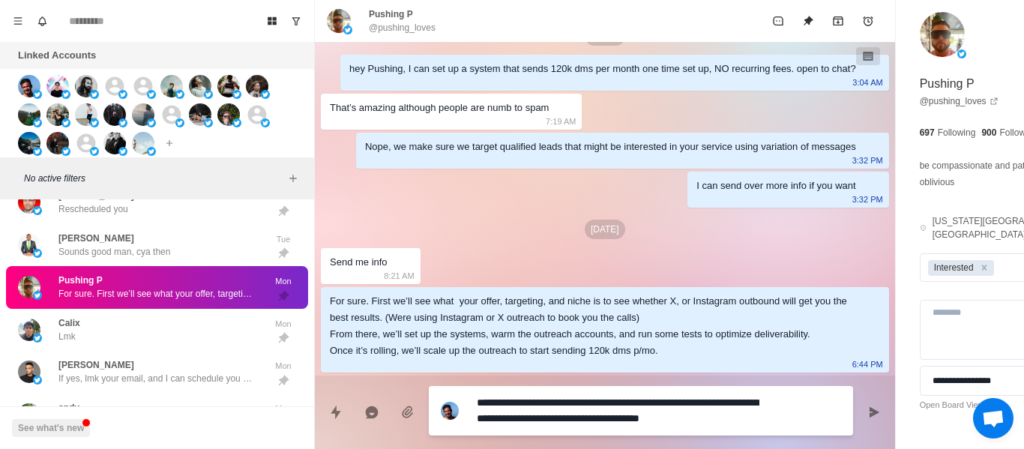
scroll to position [0, 0]
click at [652, 408] on textarea "**********" at bounding box center [618, 410] width 283 height 37
click at [739, 422] on textarea "**********" at bounding box center [618, 410] width 283 height 37
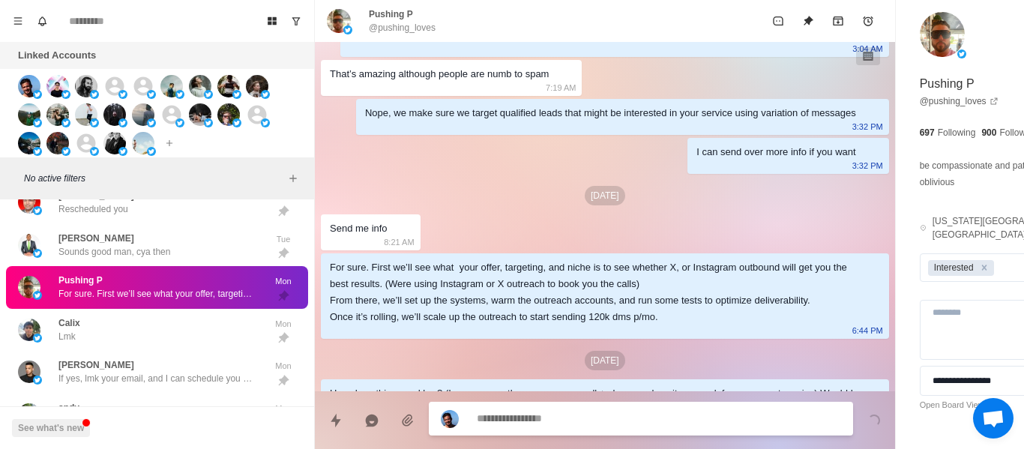
scroll to position [163, 0]
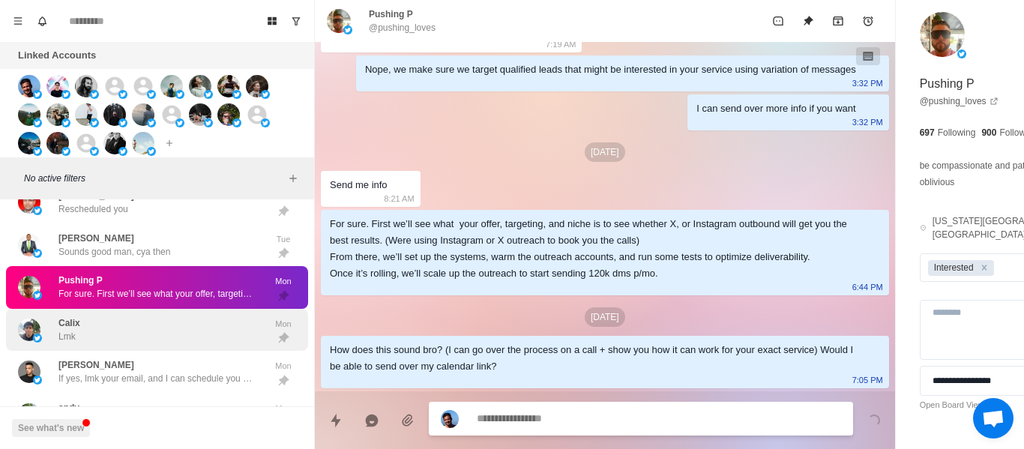
click at [183, 331] on div "Calix Lmk" at bounding box center [141, 330] width 247 height 31
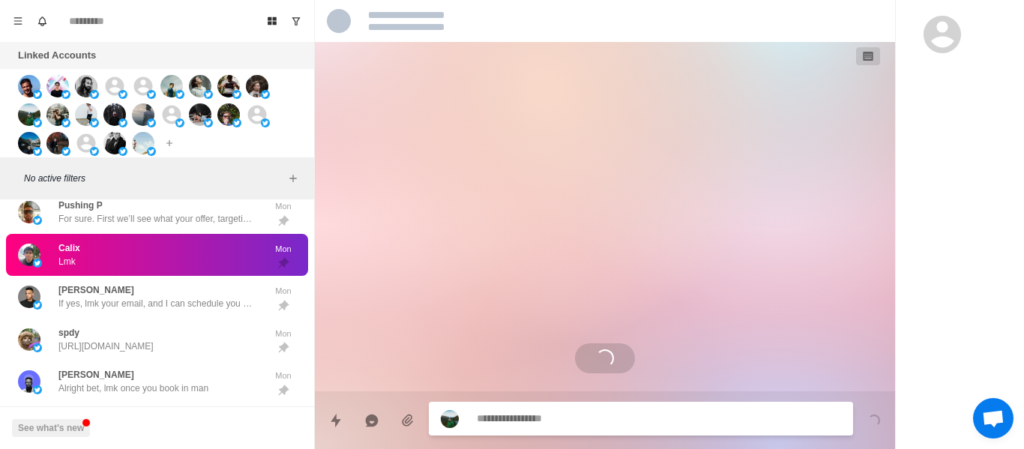
scroll to position [1402, 0]
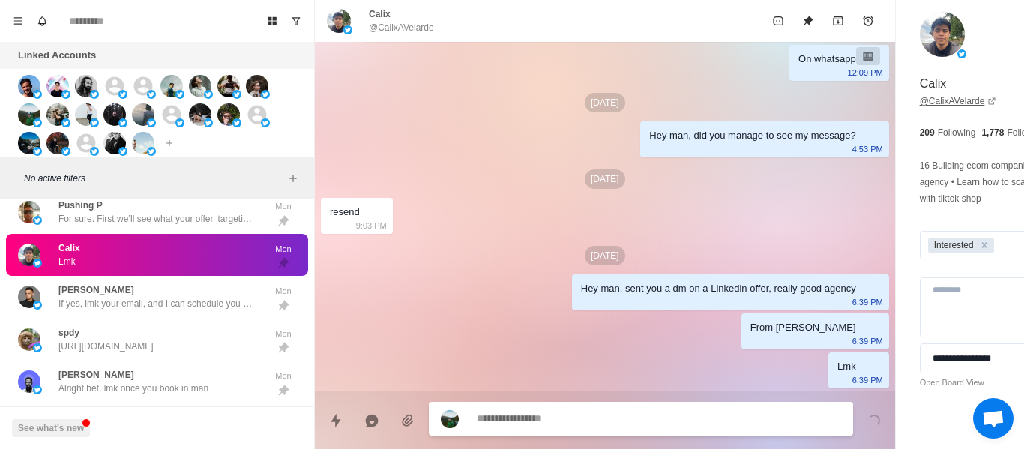
click at [920, 104] on link "@ CalixAVelarde" at bounding box center [958, 100] width 77 height 13
click at [495, 424] on textarea at bounding box center [618, 420] width 283 height 22
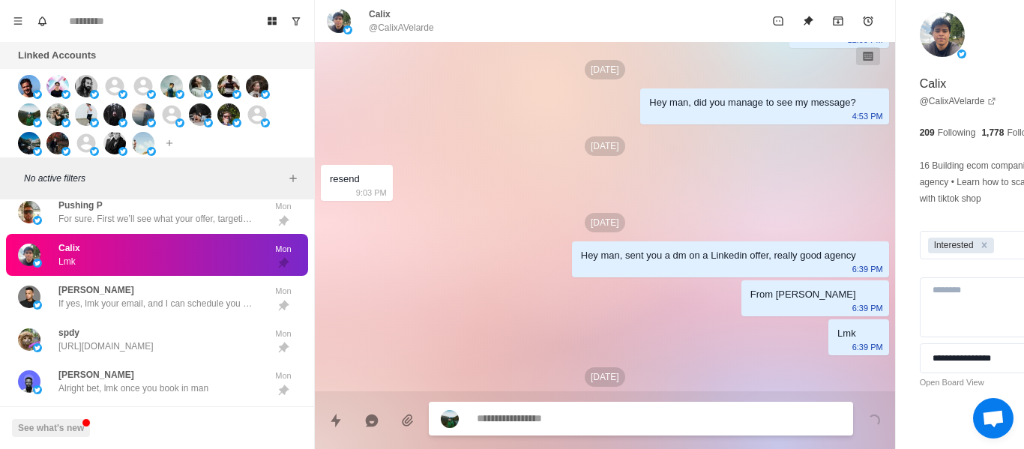
scroll to position [1479, 0]
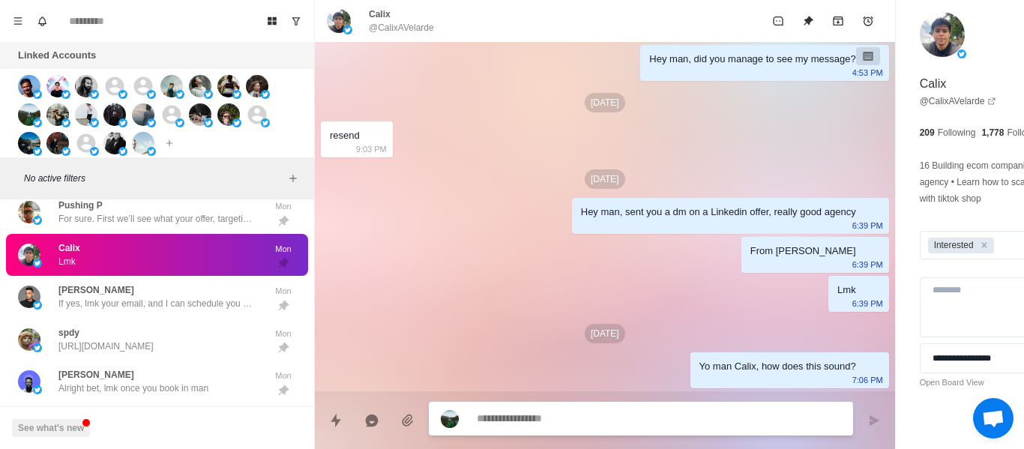
click at [22, 265] on div "Calix Lmk Mon" at bounding box center [157, 255] width 302 height 43
click at [298, 271] on div "Fin [PERSON_NAME] Obviously your choice brotha, but this can be a completely au…" at bounding box center [157, 203] width 314 height 1803
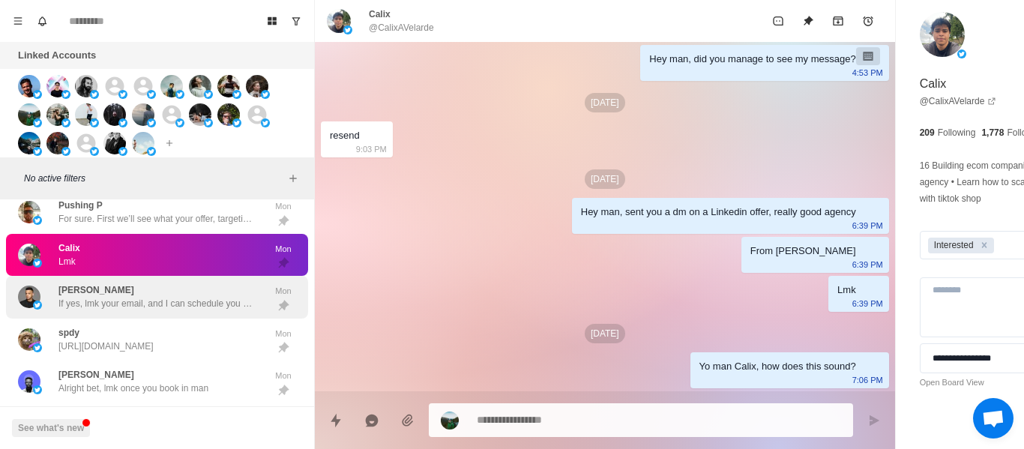
click at [233, 281] on div "[PERSON_NAME] If yes, lmk your email, and I can schedule you for one of those t…" at bounding box center [157, 297] width 302 height 43
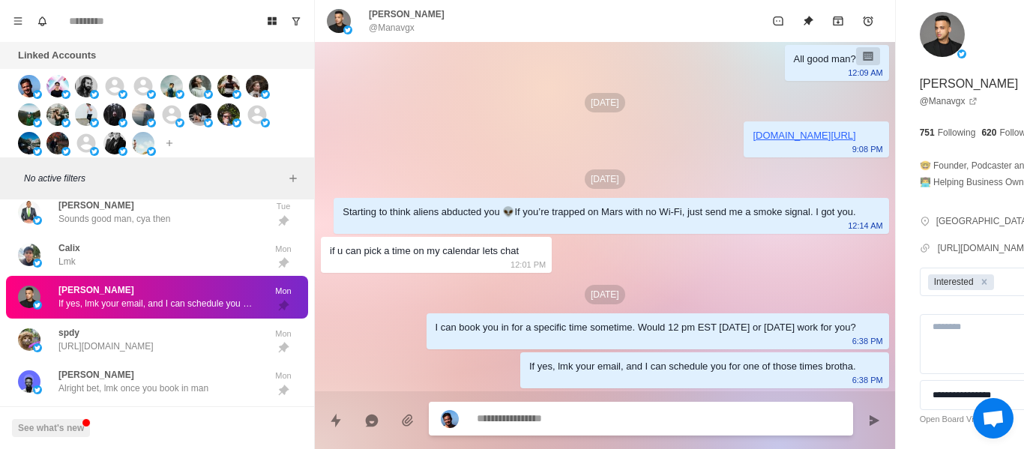
scroll to position [1021, 0]
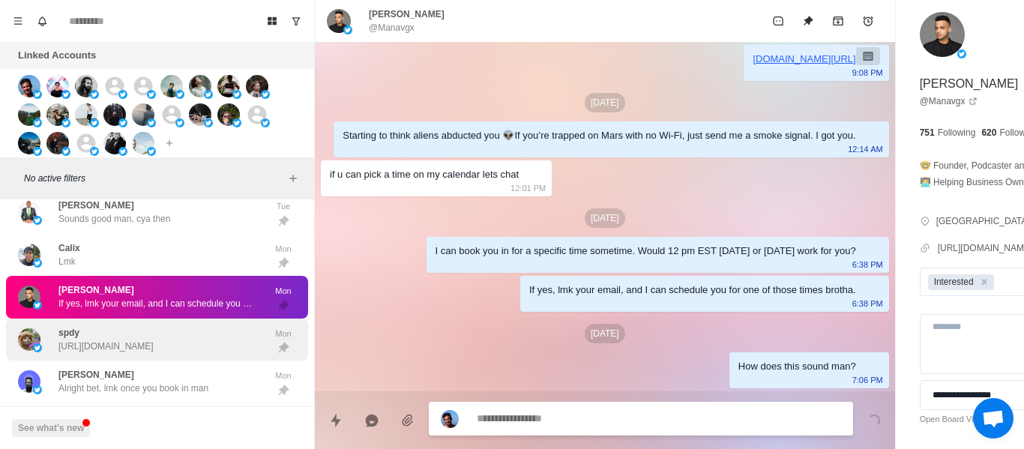
drag, startPoint x: 113, startPoint y: 374, endPoint x: 141, endPoint y: 355, distance: 33.9
click at [113, 373] on p "[PERSON_NAME]" at bounding box center [96, 374] width 76 height 13
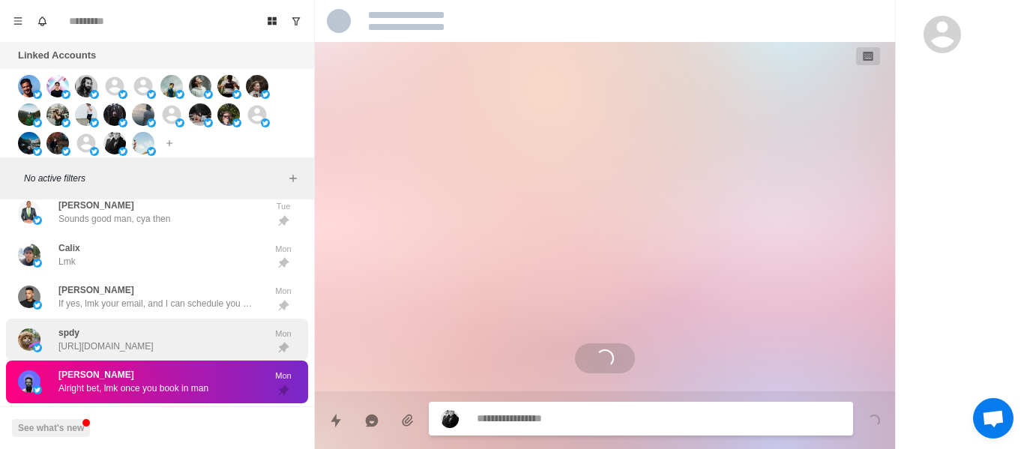
scroll to position [0, 0]
click at [145, 349] on p "[URL][DOMAIN_NAME]" at bounding box center [105, 346] width 95 height 13
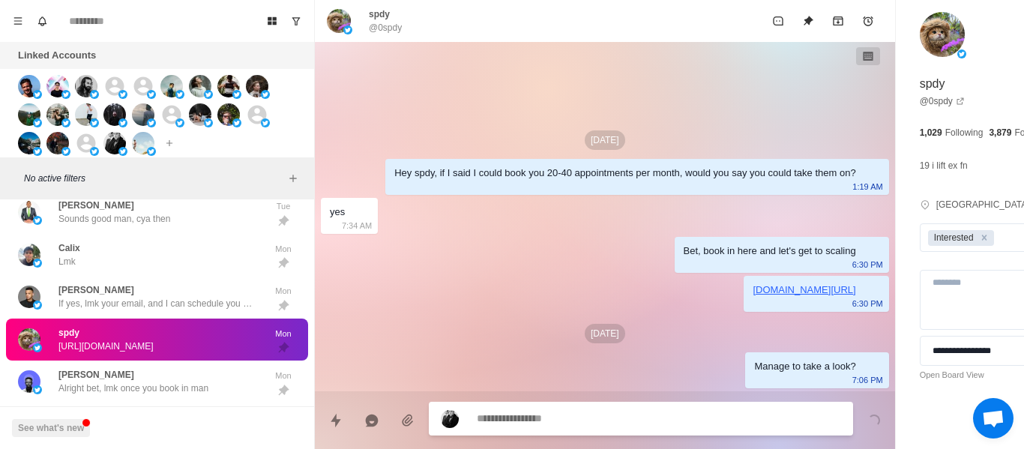
drag, startPoint x: 124, startPoint y: 392, endPoint x: 133, endPoint y: 347, distance: 46.0
click at [127, 390] on p "Alright bet, lmk once you book in man" at bounding box center [133, 388] width 150 height 13
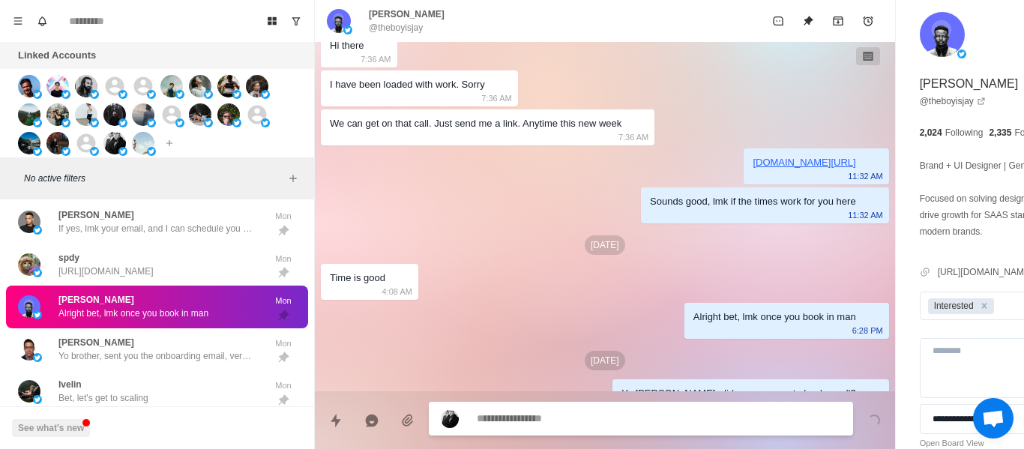
scroll to position [640, 0]
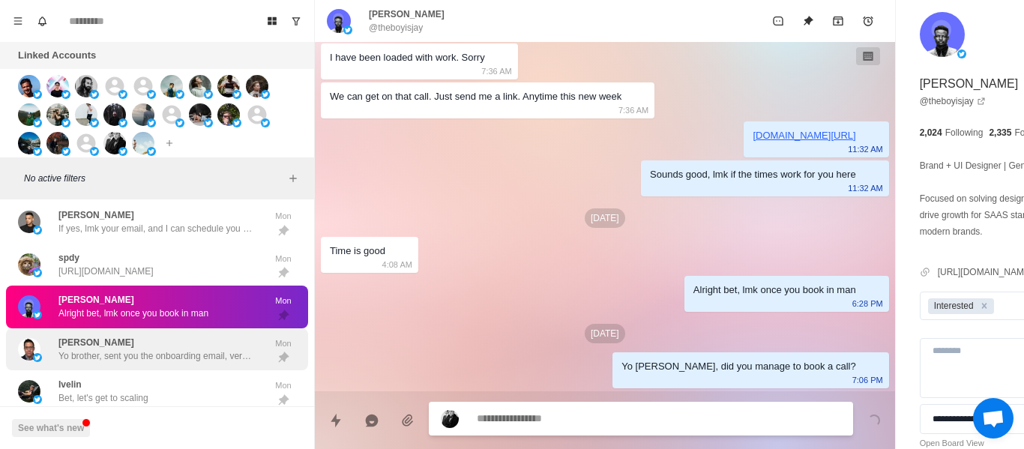
click at [112, 352] on p "Yo brother, sent you the onboarding email, very happy to have you onboard" at bounding box center [155, 355] width 195 height 13
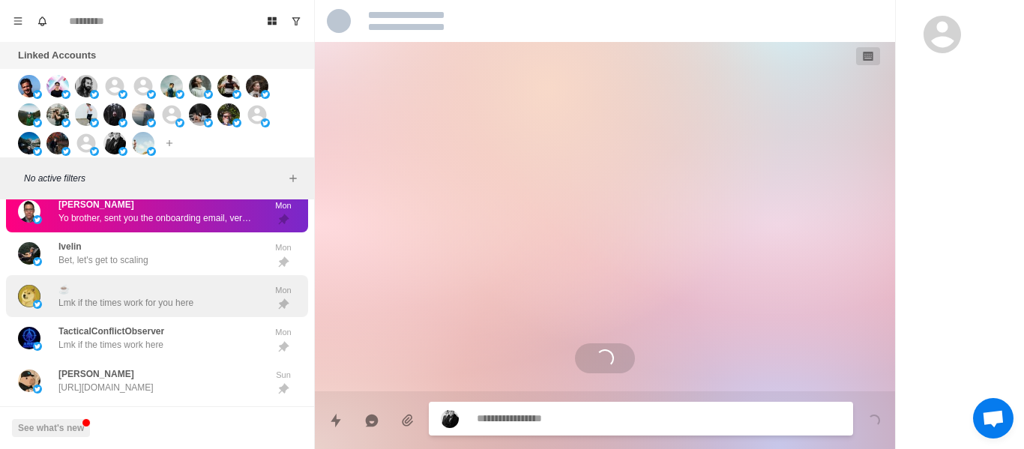
scroll to position [1128, 0]
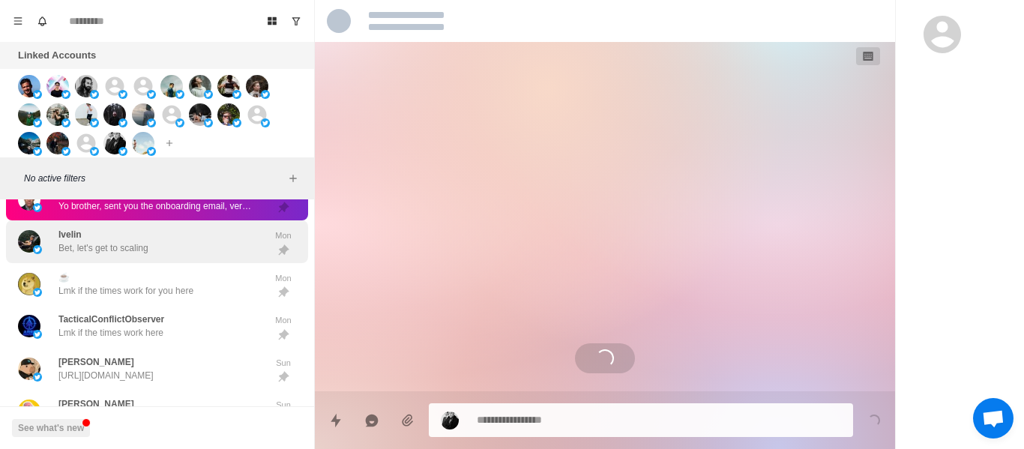
drag, startPoint x: 105, startPoint y: 262, endPoint x: 111, endPoint y: 253, distance: 11.4
drag, startPoint x: 111, startPoint y: 253, endPoint x: 118, endPoint y: 248, distance: 8.7
click at [111, 251] on p "Bet, let's get to scaling" at bounding box center [103, 247] width 90 height 13
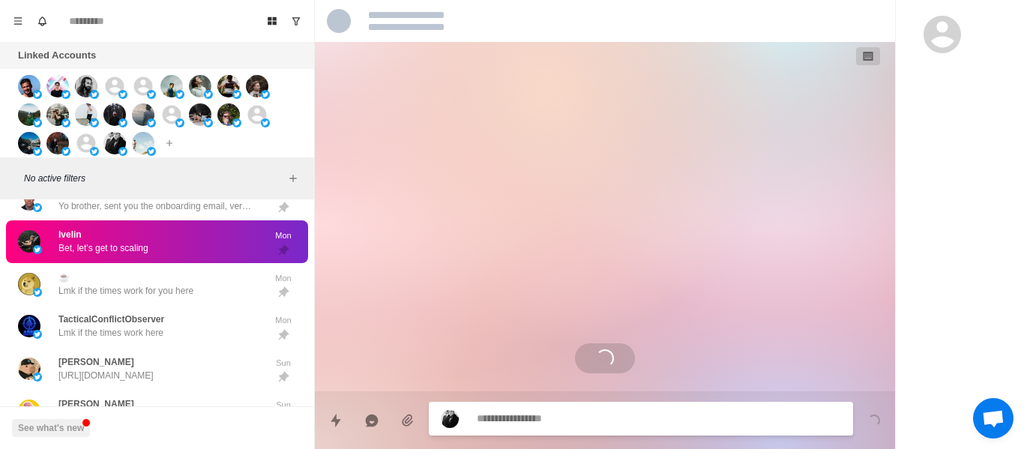
click at [175, 213] on div "[PERSON_NAME] Yo brother, sent you the onboarding email, very happy to have you…" at bounding box center [141, 199] width 247 height 31
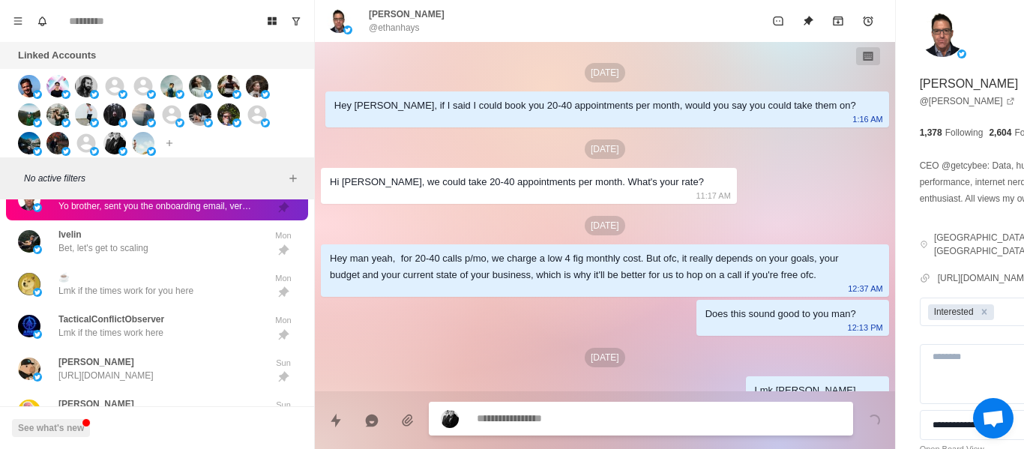
scroll to position [588, 0]
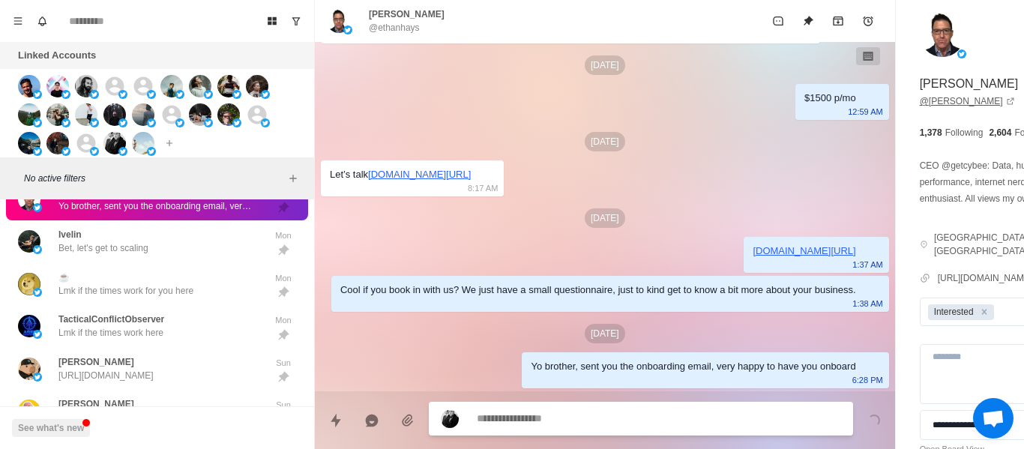
click at [920, 103] on link "@ ethanhays" at bounding box center [967, 100] width 95 height 13
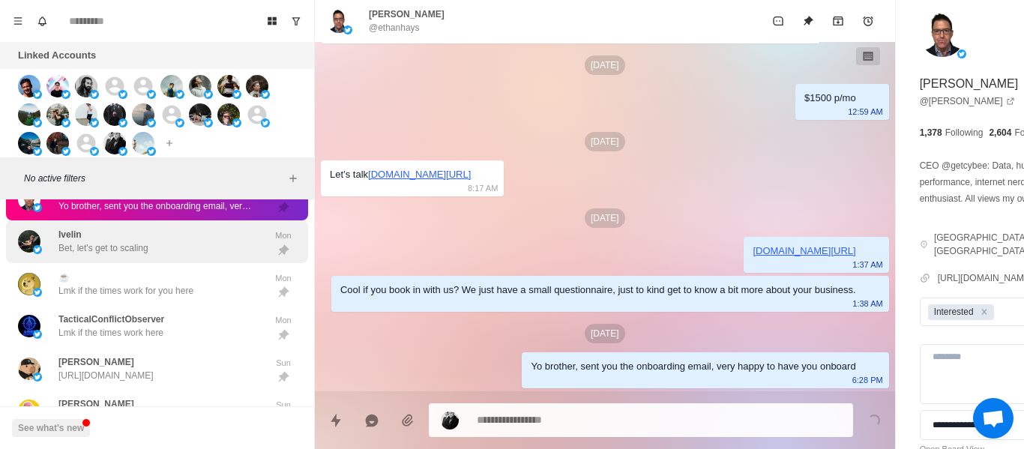
click at [201, 243] on div "Ivelin Bet, let's get to scaling" at bounding box center [141, 241] width 247 height 31
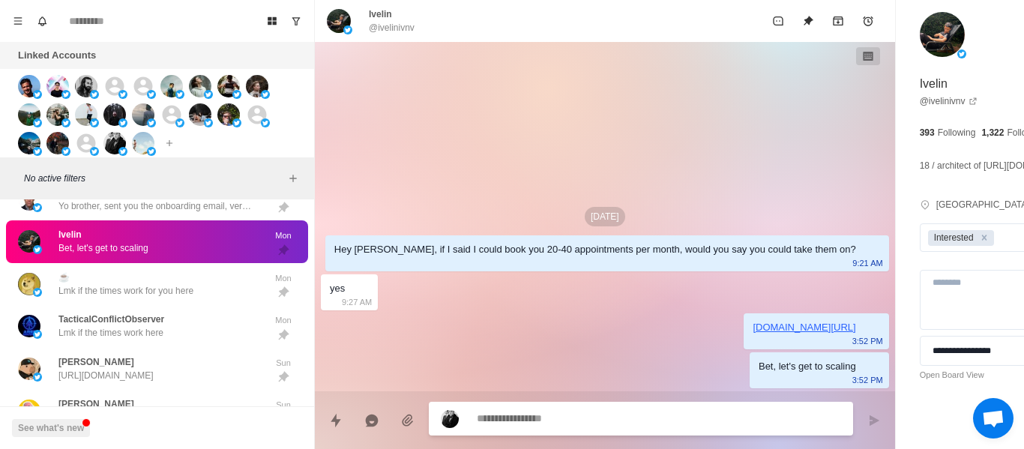
scroll to position [0, 0]
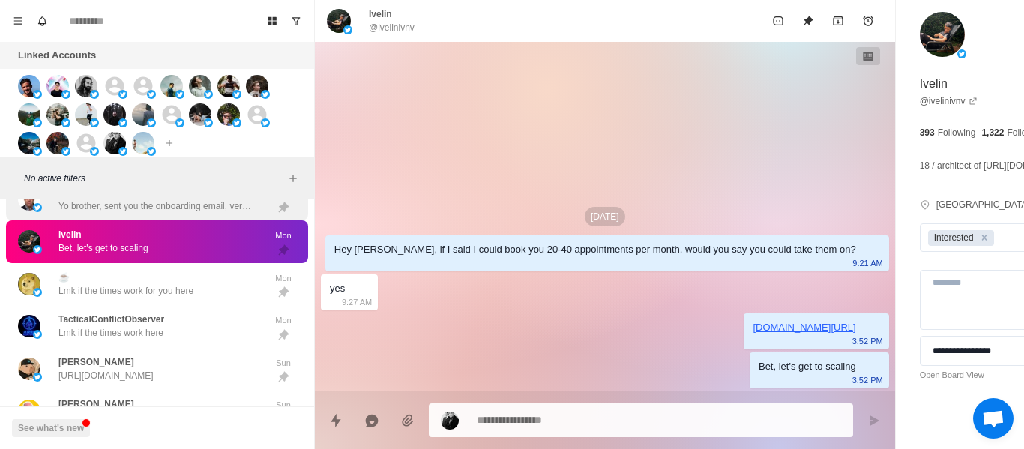
click at [148, 201] on p "Yo brother, sent you the onboarding email, very happy to have you onboard" at bounding box center [155, 205] width 195 height 13
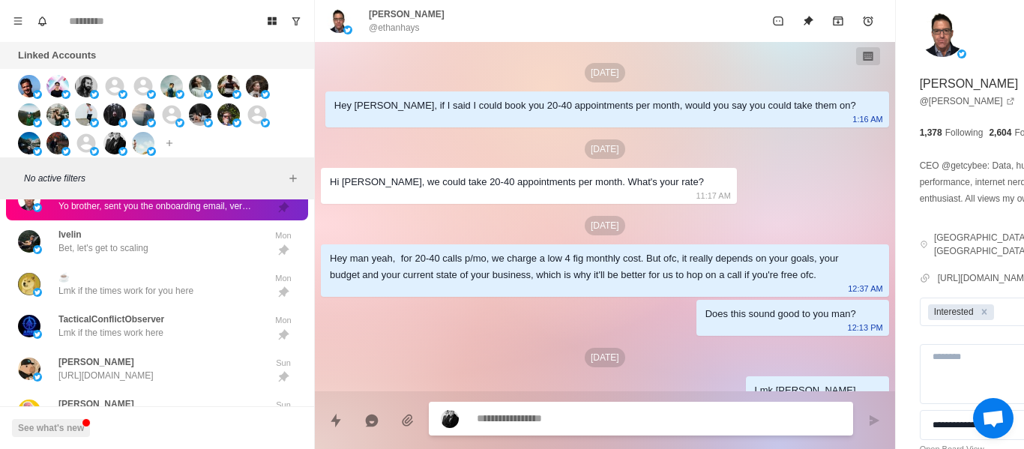
scroll to position [588, 0]
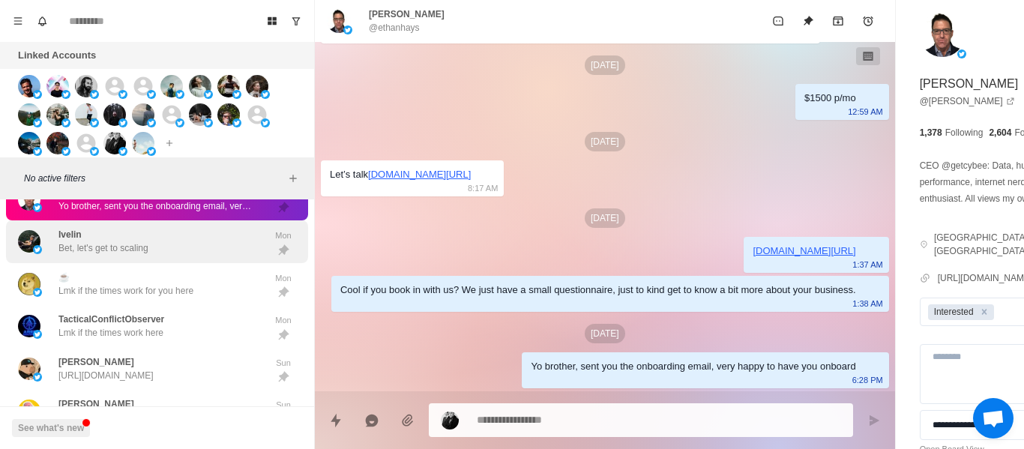
click at [162, 238] on div "Ivelin Bet, let's get to scaling" at bounding box center [141, 241] width 247 height 31
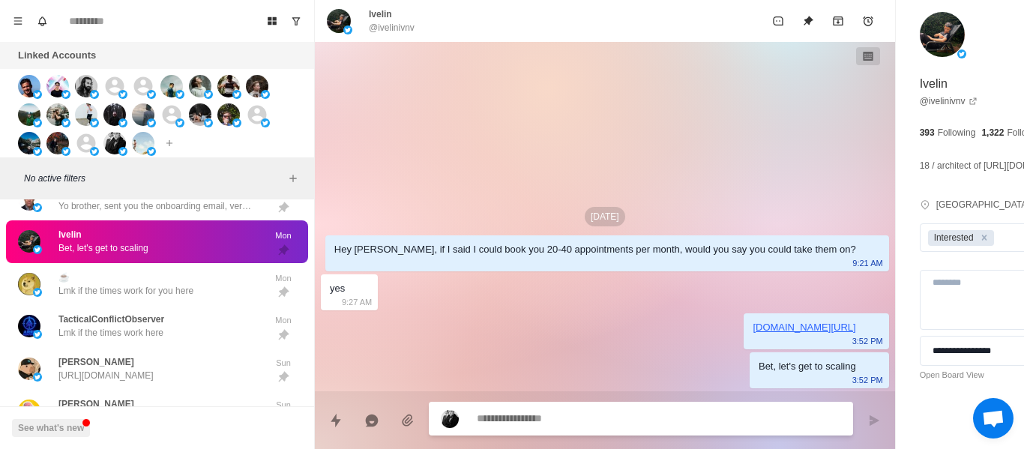
scroll to position [0, 0]
click at [635, 432] on div at bounding box center [641, 419] width 424 height 34
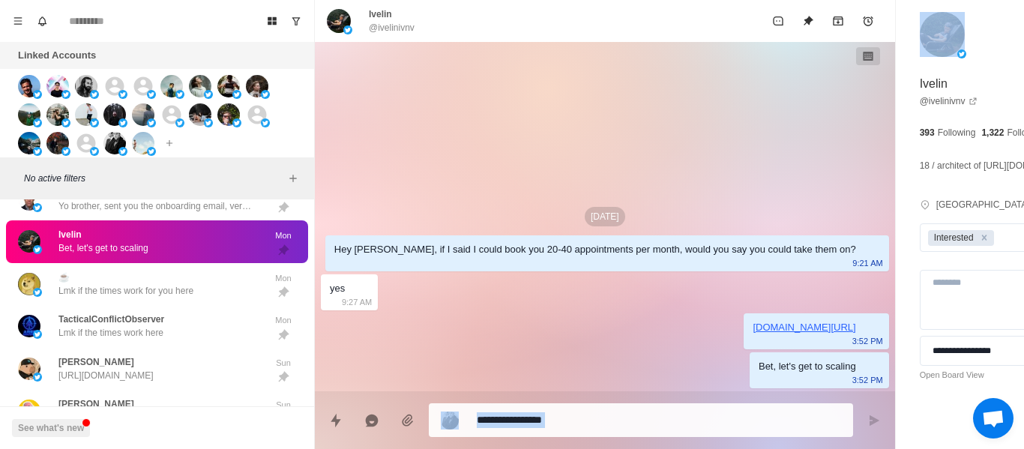
click at [635, 432] on div at bounding box center [641, 420] width 424 height 34
click at [622, 427] on textarea at bounding box center [618, 419] width 283 height 22
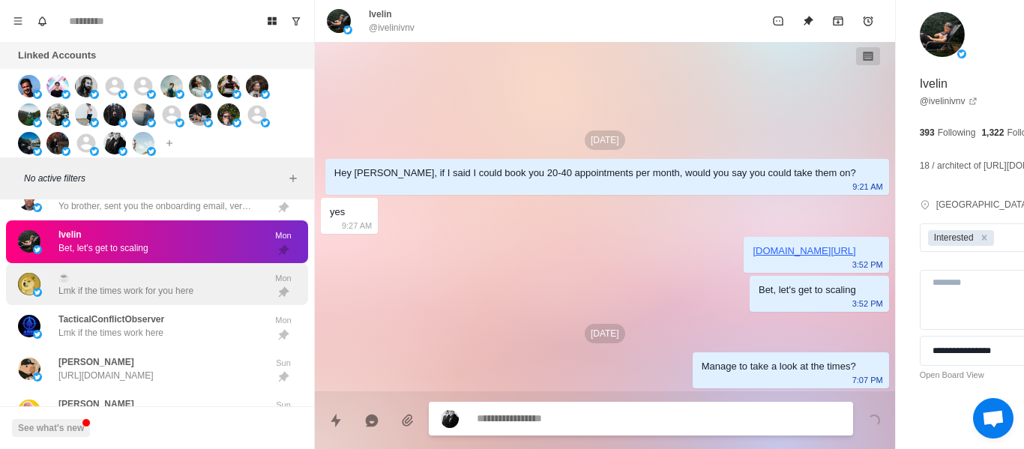
click at [150, 278] on div "☕️ Lmk if the times work for you here" at bounding box center [125, 284] width 135 height 27
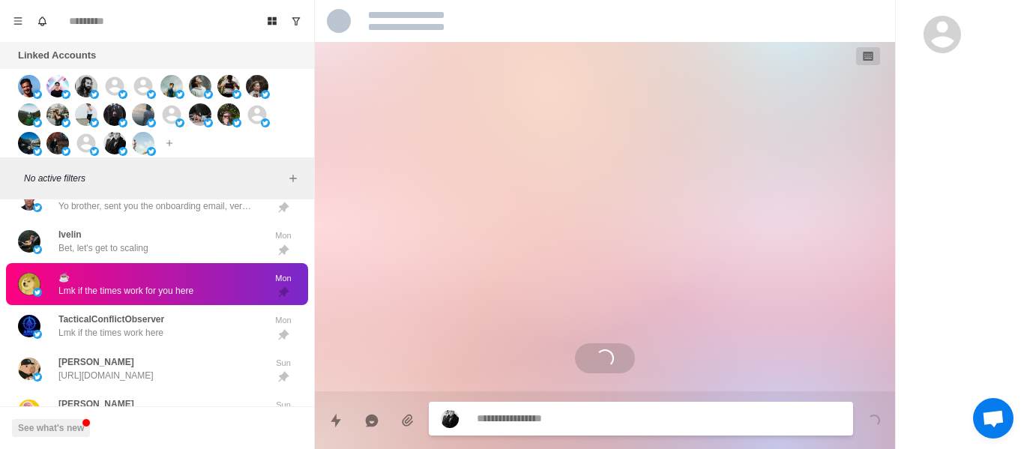
scroll to position [375, 0]
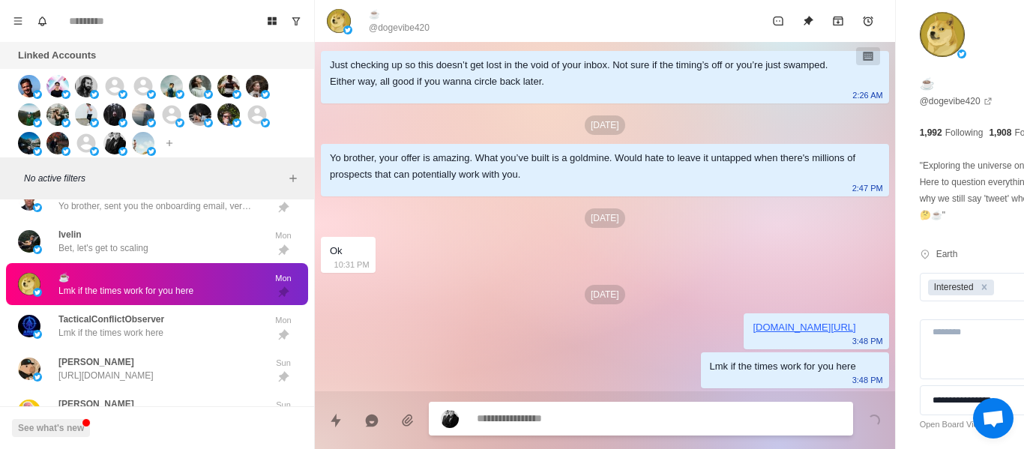
click at [523, 412] on textarea at bounding box center [618, 419] width 283 height 22
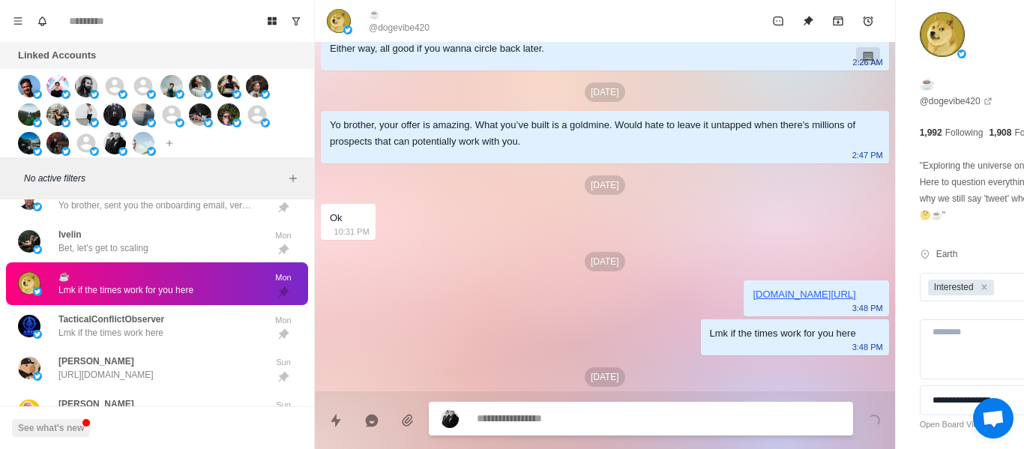
scroll to position [451, 0]
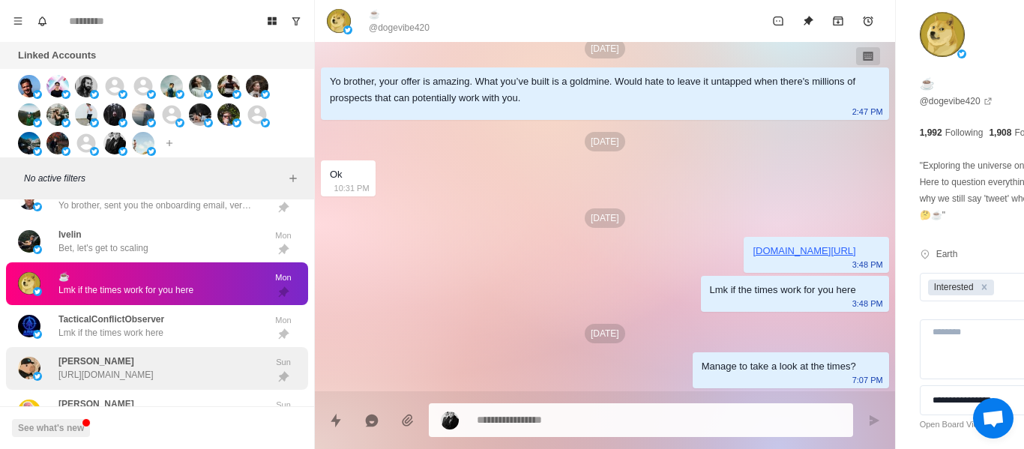
click at [226, 349] on div "[PERSON_NAME] [URL][DOMAIN_NAME] Sun" at bounding box center [157, 368] width 302 height 43
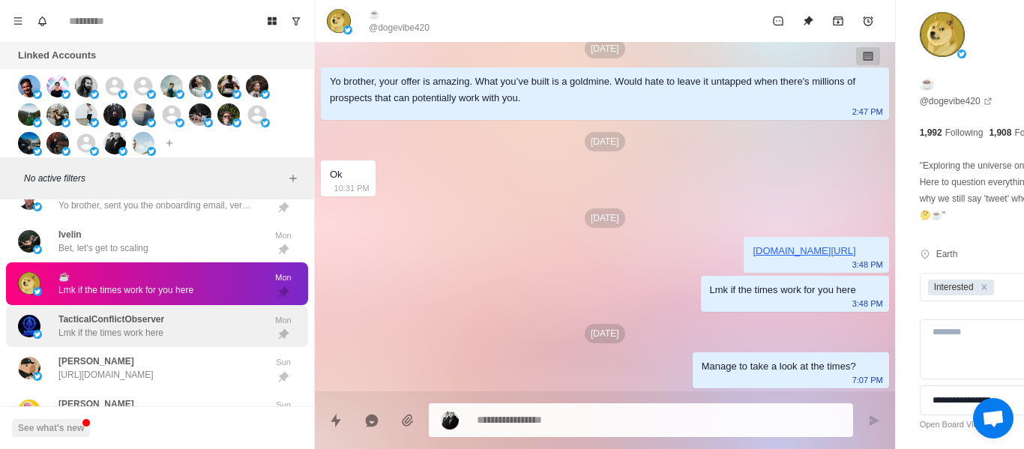
scroll to position [0, 0]
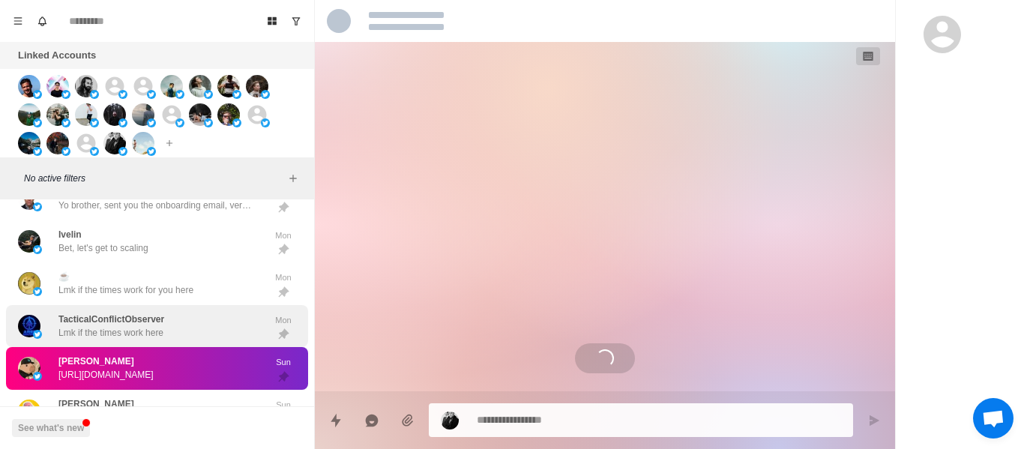
click at [207, 334] on div "TacticalConflictObserver Lmk if the times work here" at bounding box center [141, 326] width 247 height 31
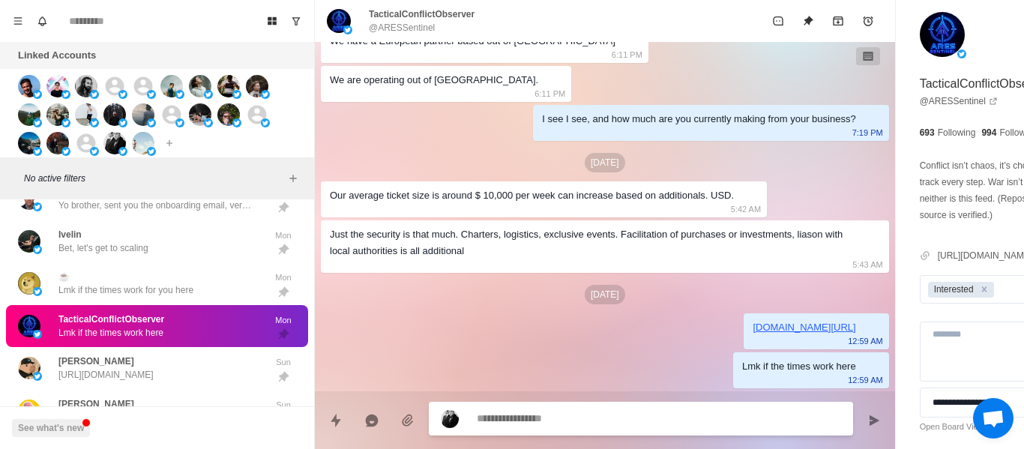
scroll to position [903, 0]
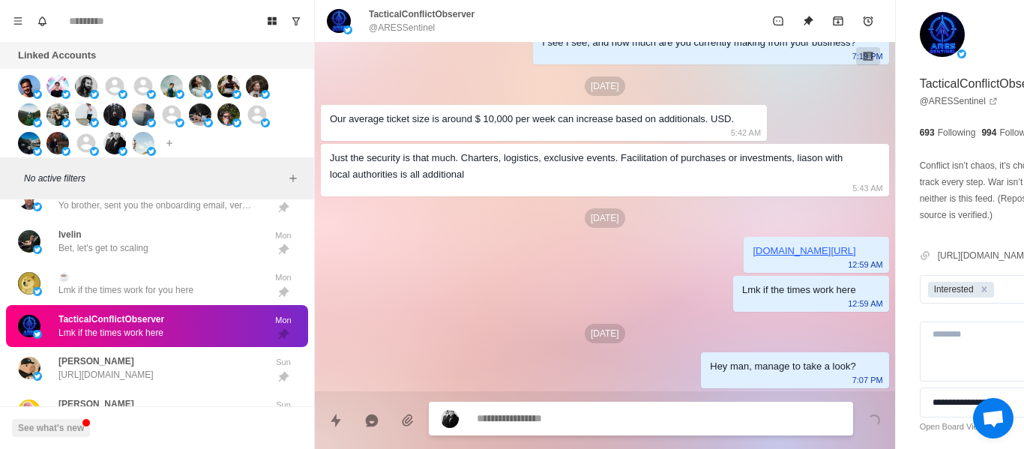
drag, startPoint x: 160, startPoint y: 363, endPoint x: 142, endPoint y: 322, distance: 44.7
click at [151, 359] on div "[PERSON_NAME] [URL][DOMAIN_NAME]" at bounding box center [105, 368] width 95 height 27
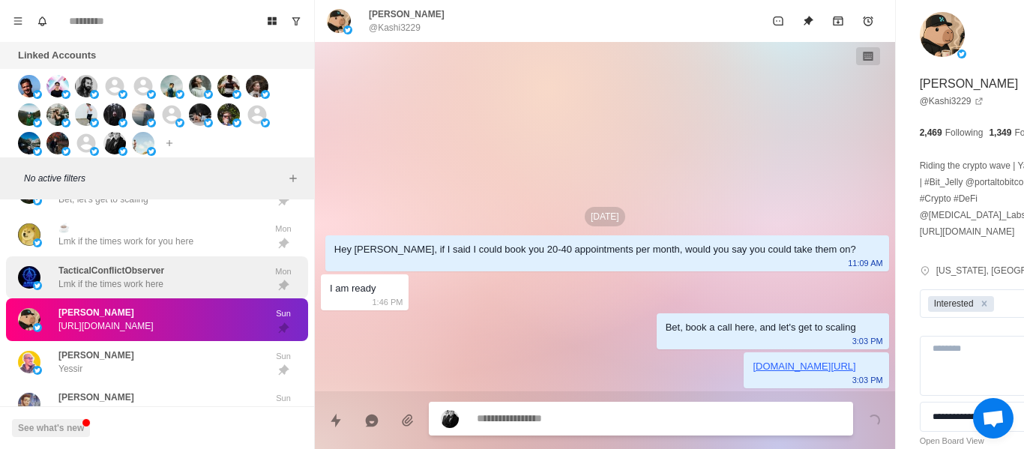
scroll to position [1246, 0]
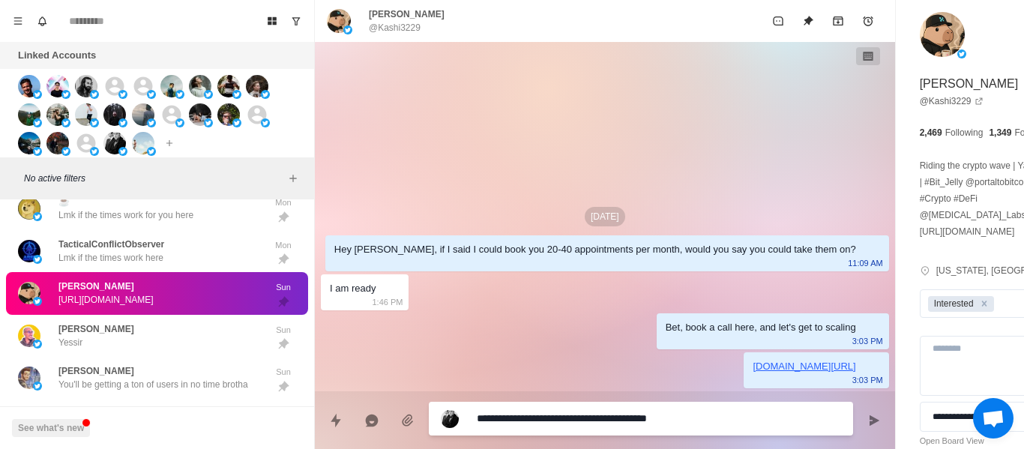
click at [585, 414] on textarea "**********" at bounding box center [618, 419] width 283 height 22
click at [868, 425] on icon "Send message" at bounding box center [874, 421] width 12 height 12
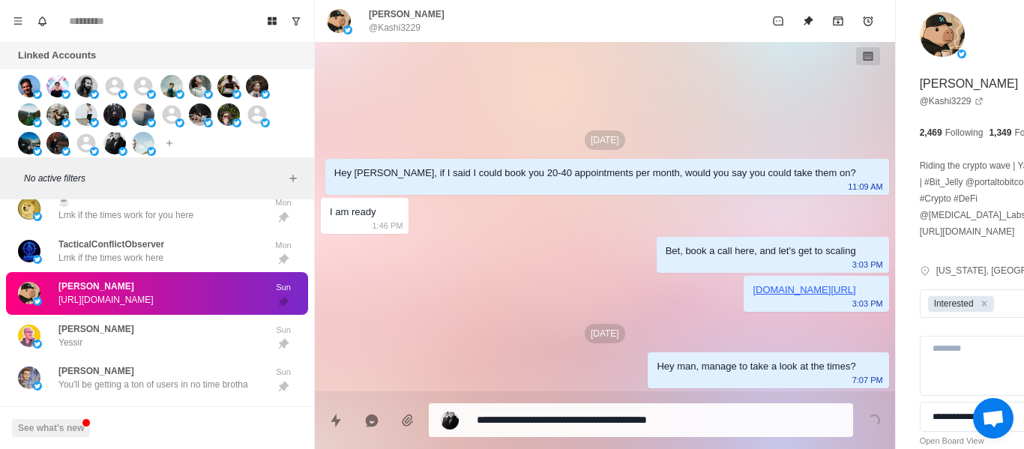
click at [482, 235] on div "[DATE] Hey [PERSON_NAME], if I said I could book you 20-40 appointments per mon…" at bounding box center [605, 216] width 580 height 349
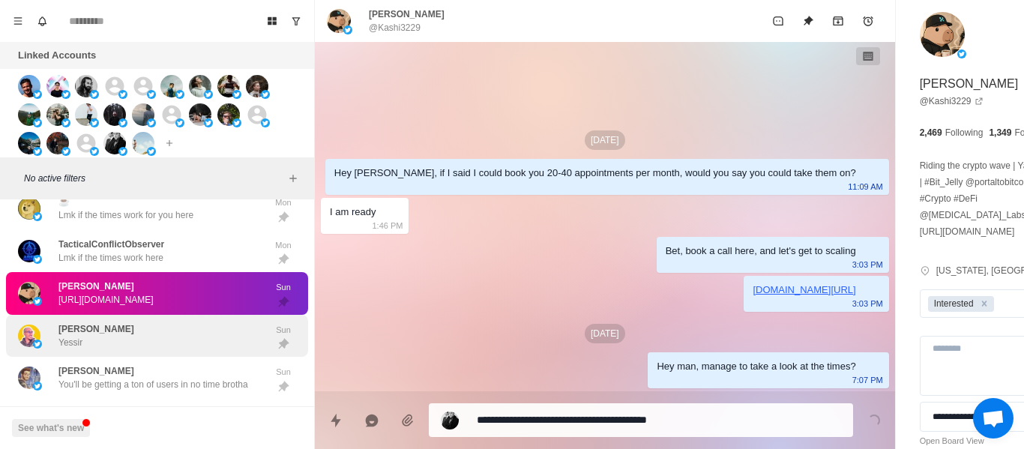
drag, startPoint x: 73, startPoint y: 309, endPoint x: 111, endPoint y: 338, distance: 47.5
click at [75, 313] on div "[PERSON_NAME] [URL][DOMAIN_NAME] Sun" at bounding box center [157, 293] width 302 height 43
click at [112, 339] on div "[PERSON_NAME] Yessir" at bounding box center [96, 335] width 76 height 27
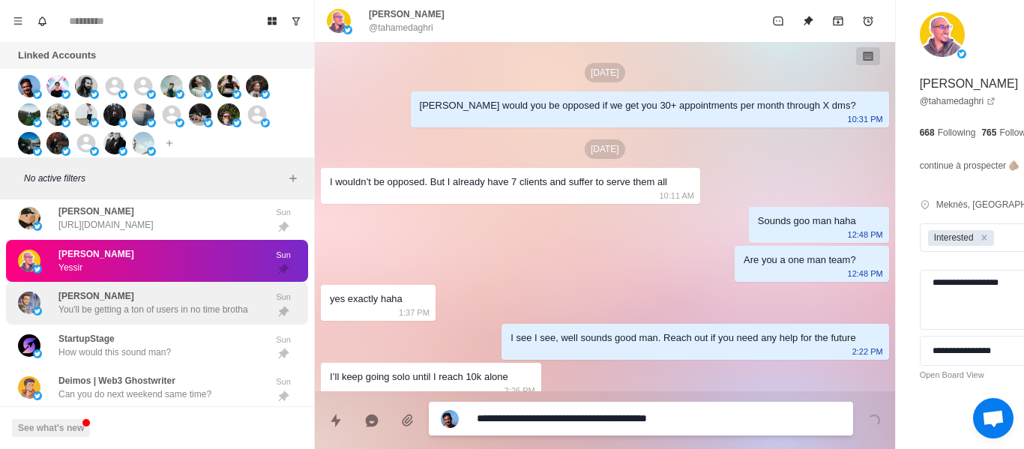
scroll to position [399, 0]
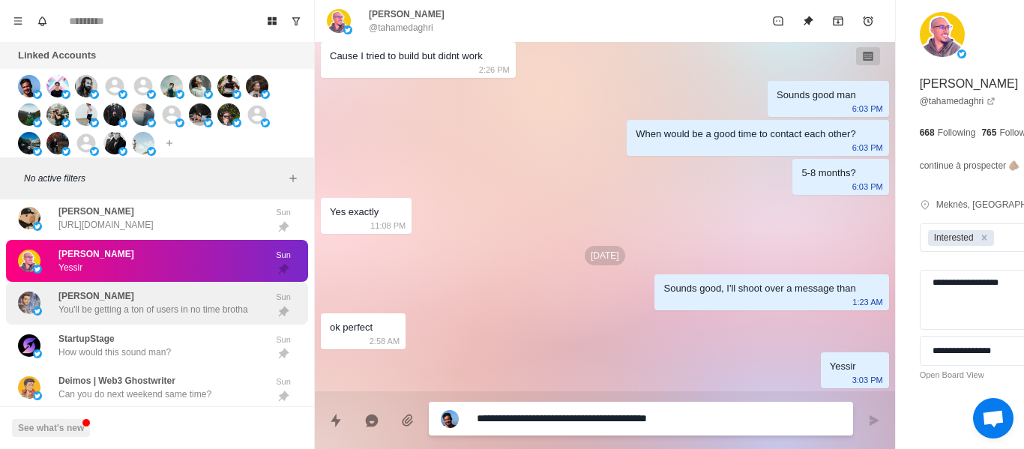
drag, startPoint x: 109, startPoint y: 317, endPoint x: 125, endPoint y: 306, distance: 19.4
click at [110, 316] on div "[PERSON_NAME] You'll be getting a ton of users in no time brotha" at bounding box center [141, 303] width 247 height 31
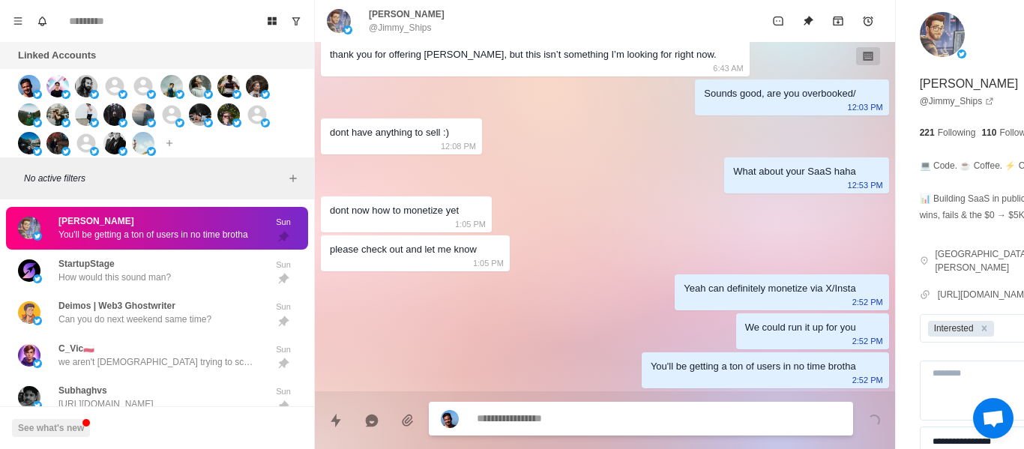
scroll to position [183, 0]
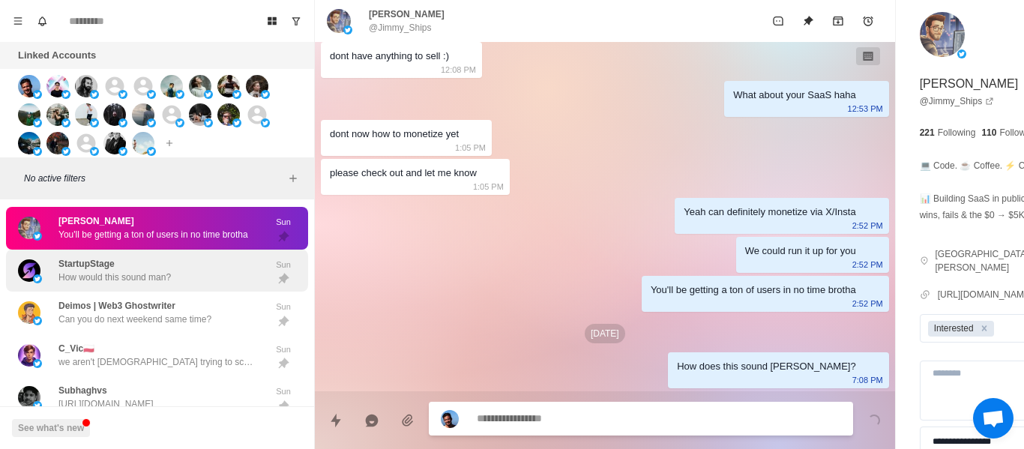
click at [119, 258] on div "StartupStage How would this sound man?" at bounding box center [114, 270] width 112 height 27
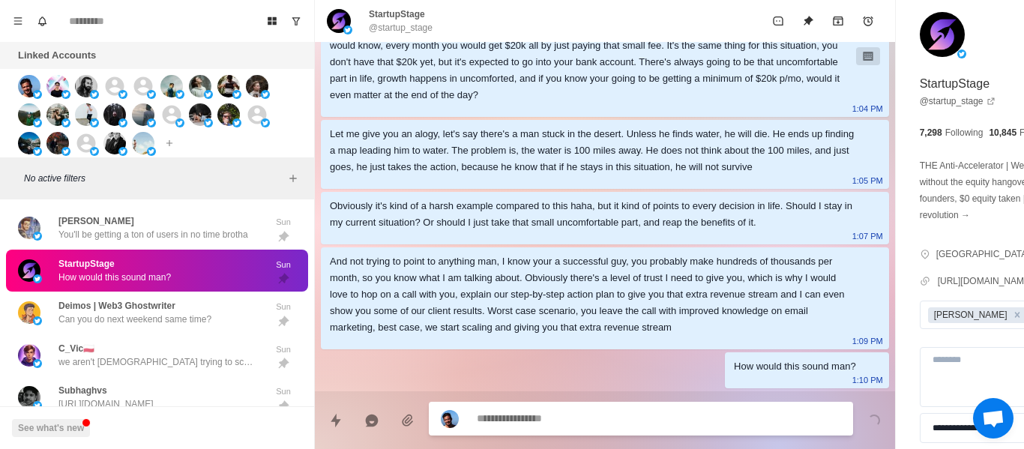
scroll to position [1339, 0]
click at [405, 35] on div "StartupStage @startup_stage" at bounding box center [605, 21] width 580 height 42
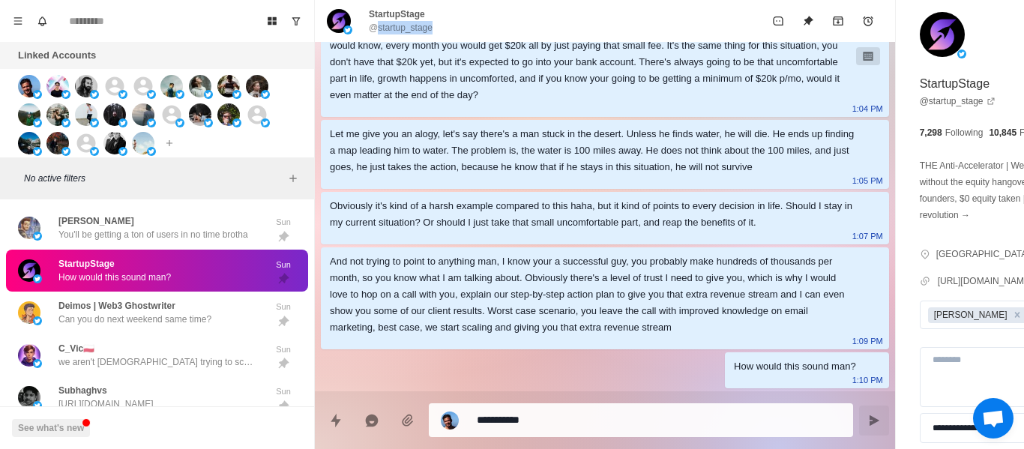
click at [405, 35] on div "StartupStage @startup_stage" at bounding box center [605, 21] width 580 height 42
click at [405, 34] on div "StartupStage @startup_stage" at bounding box center [605, 21] width 580 height 42
copy div "@startup_stage"
click at [475, 198] on div "Obviously it's kind of a harsh example compared to this haha, but it kind of po…" at bounding box center [593, 214] width 526 height 33
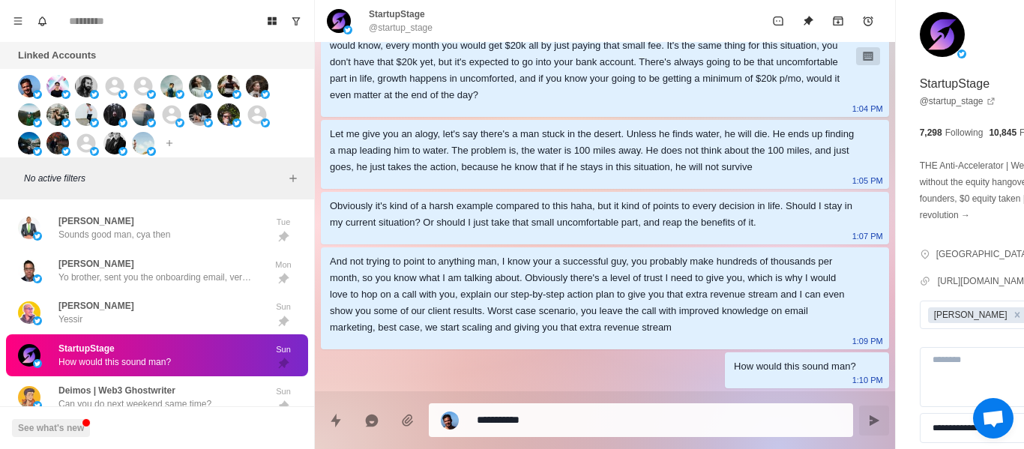
scroll to position [210, 0]
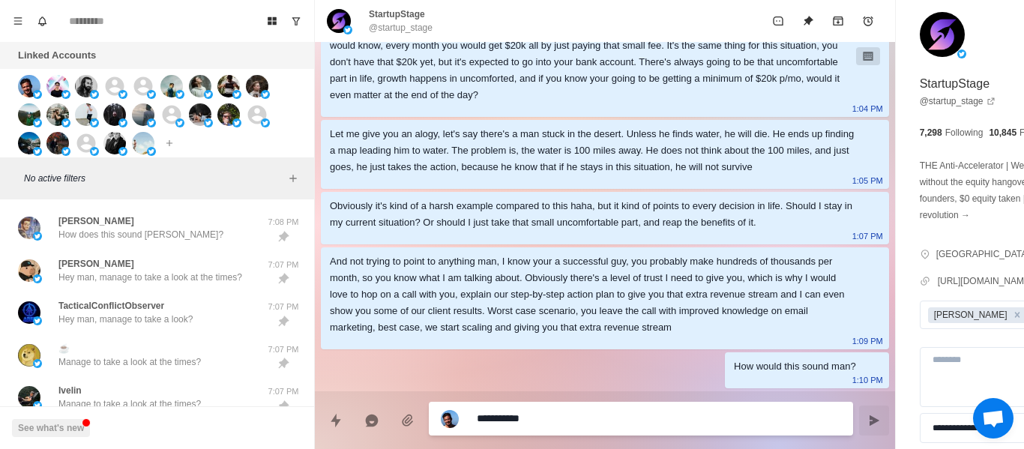
click at [574, 422] on textarea "**********" at bounding box center [618, 419] width 283 height 22
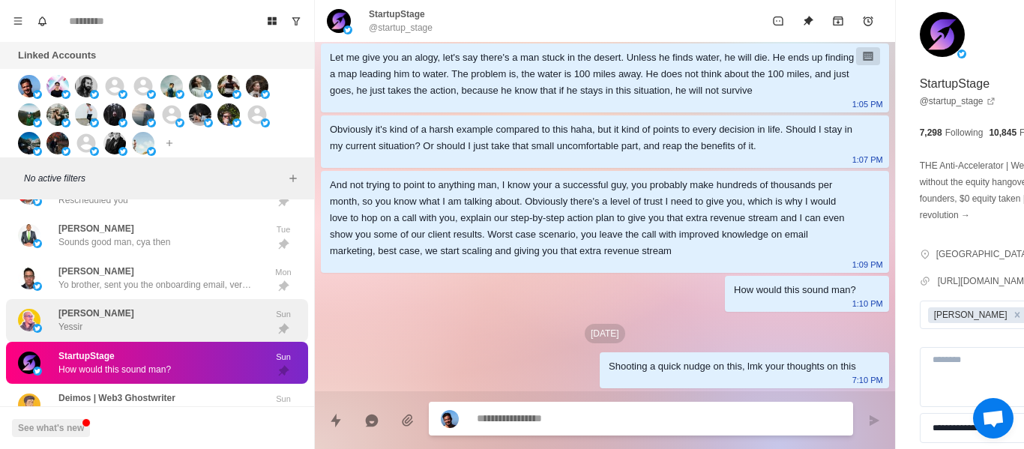
scroll to position [1500, 0]
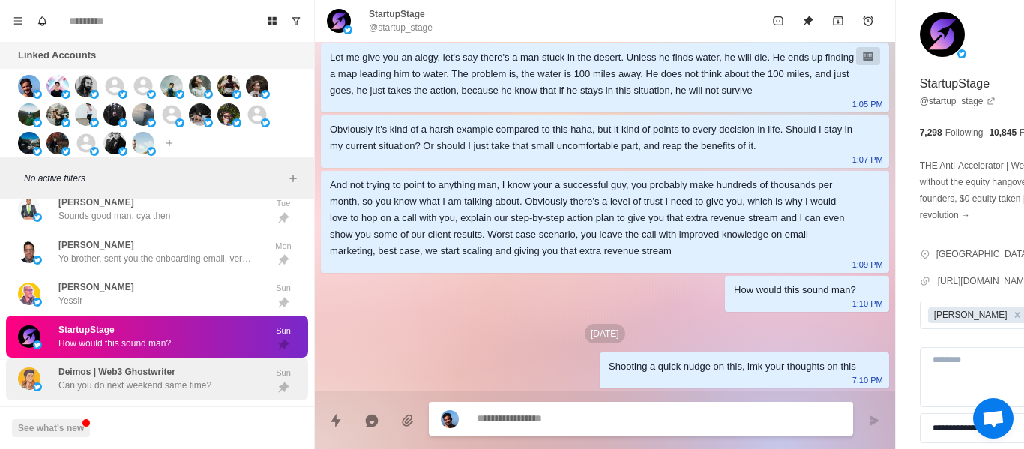
click at [121, 370] on p "Deimos | Web3 Ghostwriter" at bounding box center [116, 371] width 117 height 13
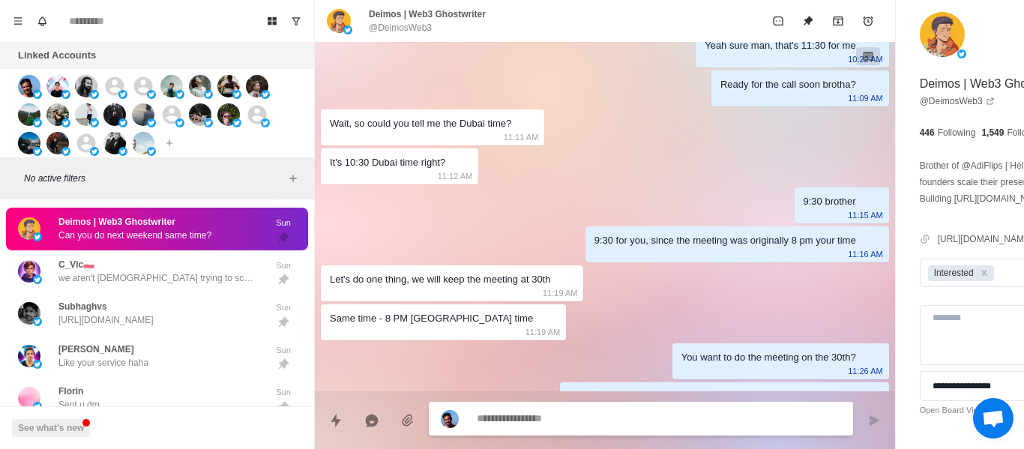
scroll to position [1440, 0]
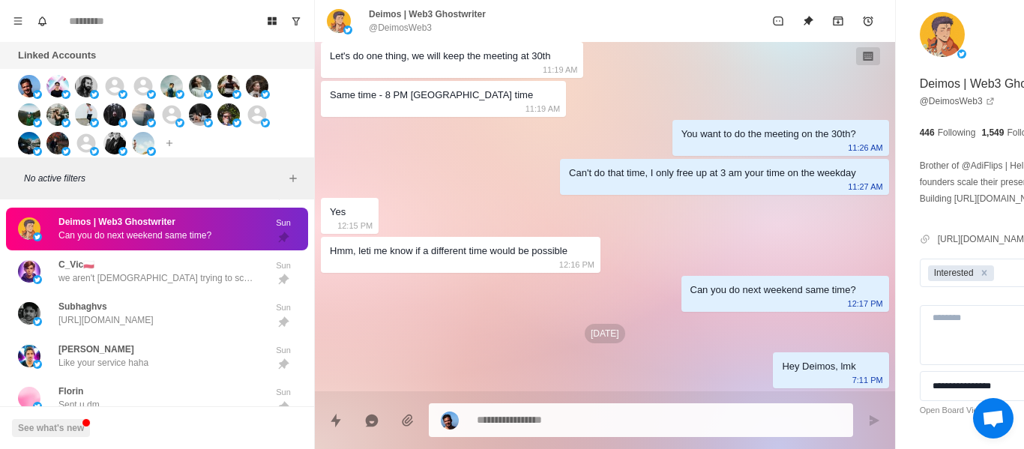
click at [94, 245] on div "Deimos | Web3 Ghostwriter Can you do next weekend same time? Sun" at bounding box center [157, 229] width 302 height 43
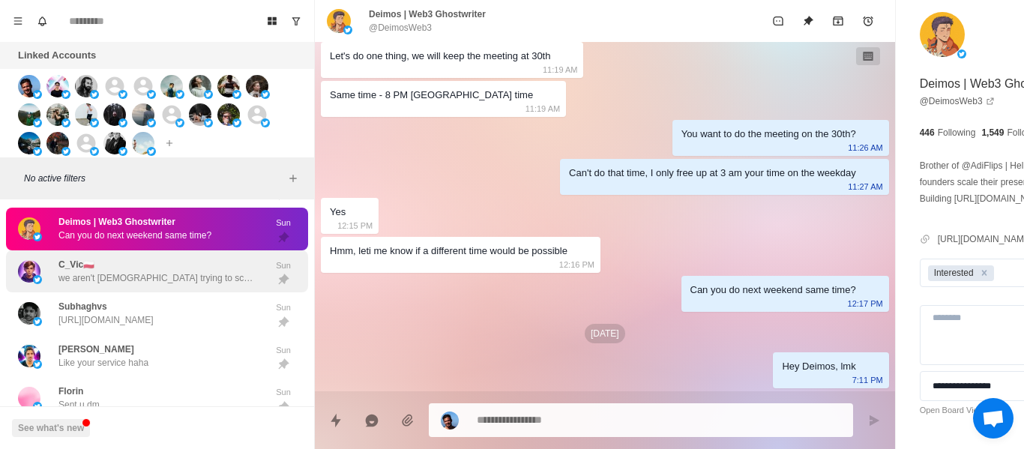
click at [133, 274] on p "we aren't [DEMOGRAPHIC_DATA] trying to scam you brotha you're all good" at bounding box center [155, 277] width 195 height 13
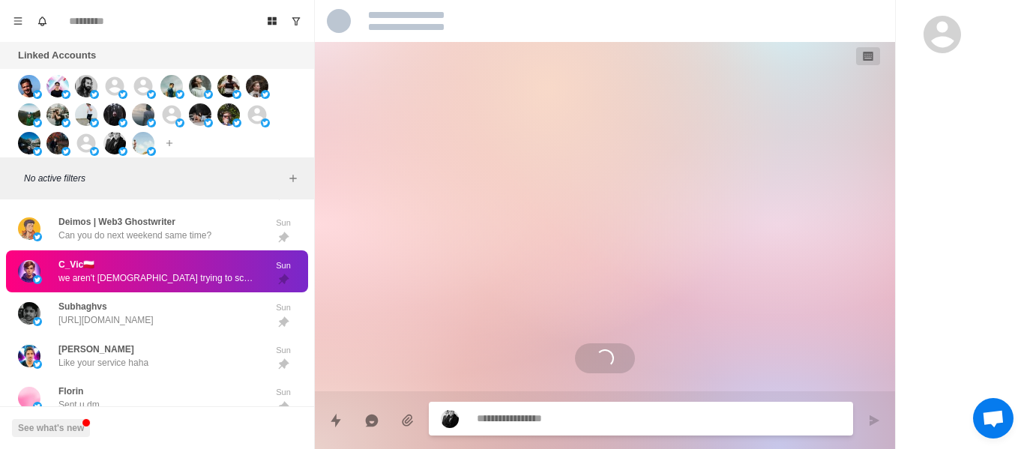
scroll to position [0, 0]
click at [479, 256] on div "Loading..." at bounding box center [605, 216] width 580 height 349
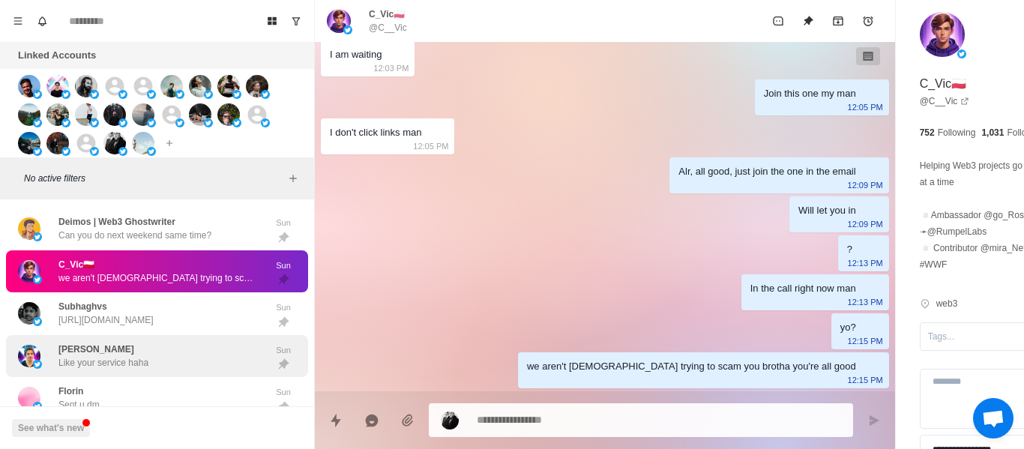
click at [793, 28] on button "Unpin" at bounding box center [808, 21] width 30 height 30
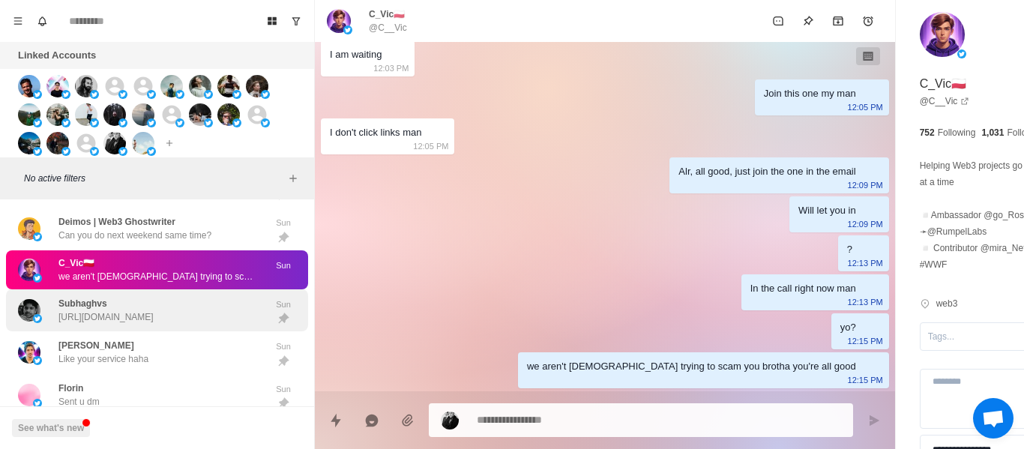
click at [194, 289] on div "Subhaghvs [URL][DOMAIN_NAME] Sun" at bounding box center [157, 310] width 302 height 43
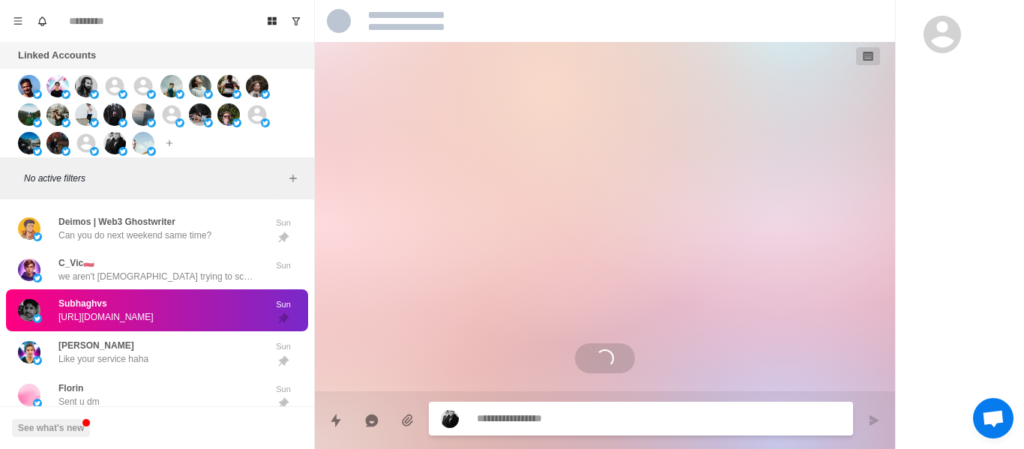
scroll to position [0, 0]
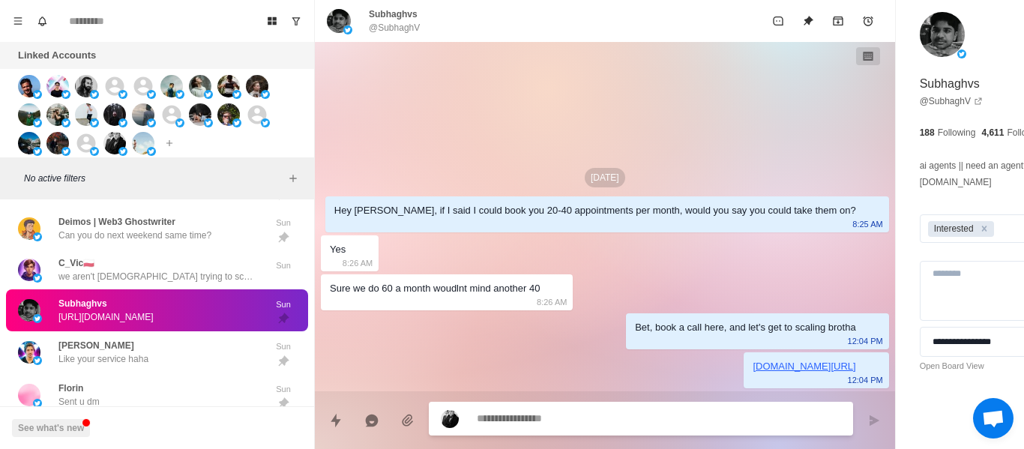
click at [598, 416] on textarea at bounding box center [618, 419] width 283 height 22
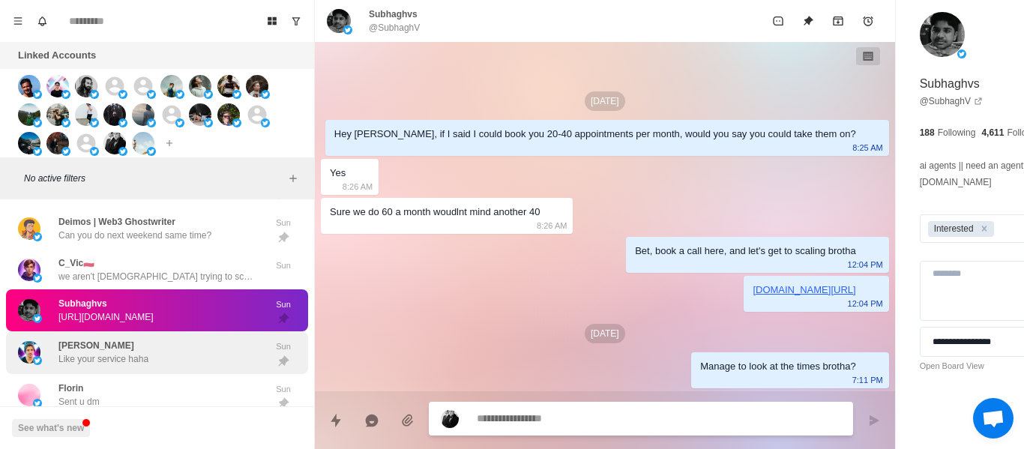
click at [143, 350] on div "[PERSON_NAME] Like your service haha" at bounding box center [103, 352] width 90 height 27
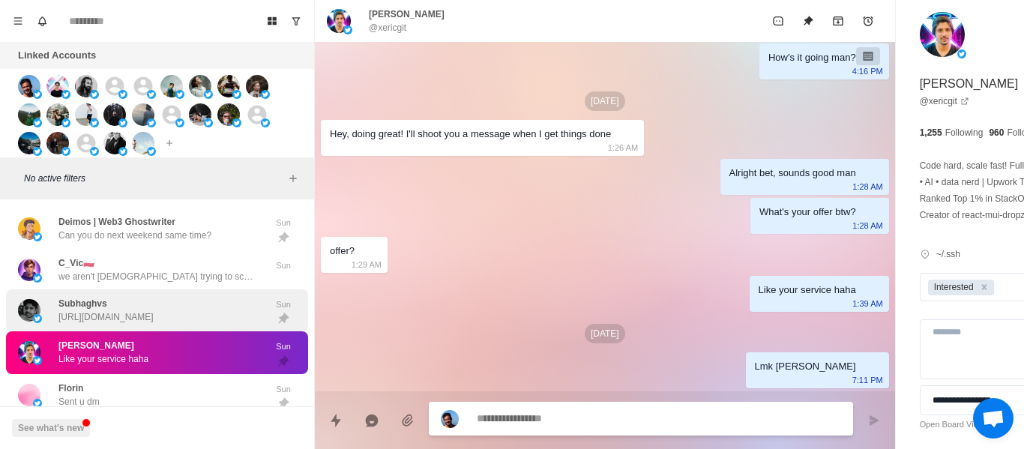
scroll to position [1778, 0]
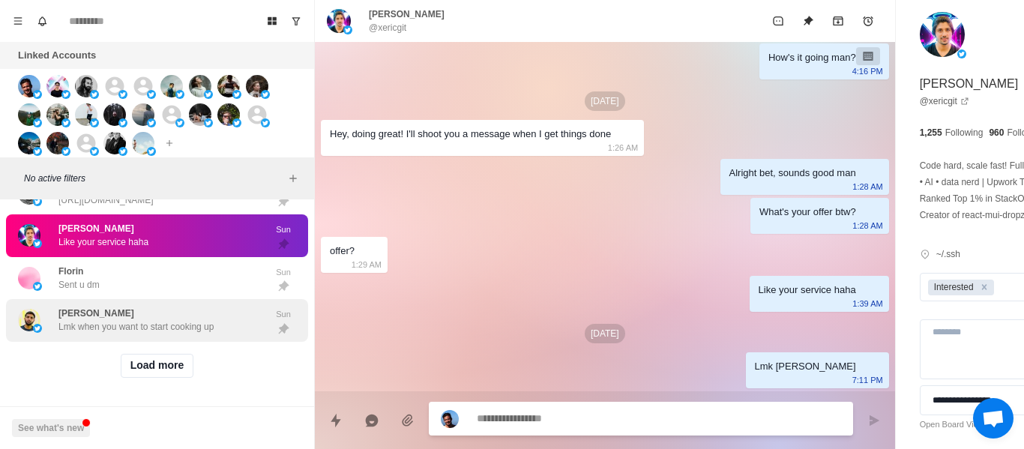
click at [133, 320] on p "Lmk when you want to start cooking up" at bounding box center [135, 326] width 155 height 13
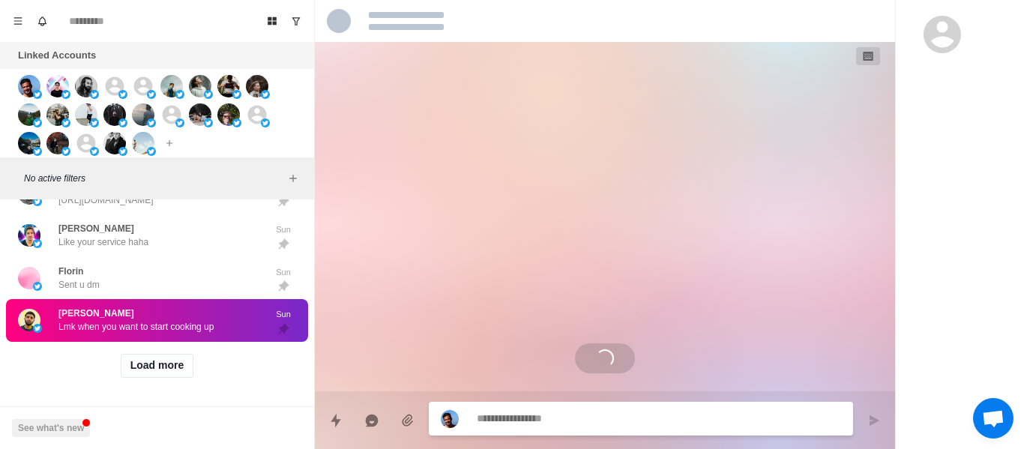
scroll to position [0, 0]
click at [155, 342] on div "Load more" at bounding box center [157, 366] width 302 height 48
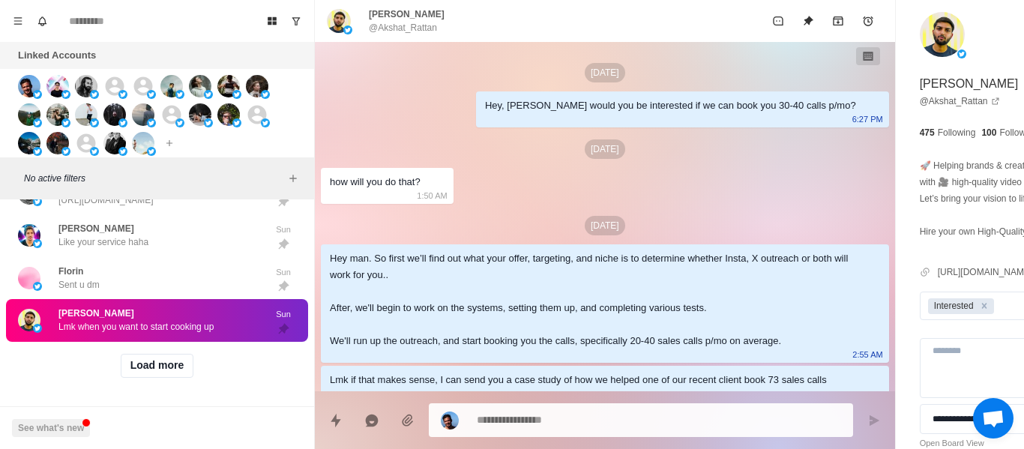
scroll to position [1059, 0]
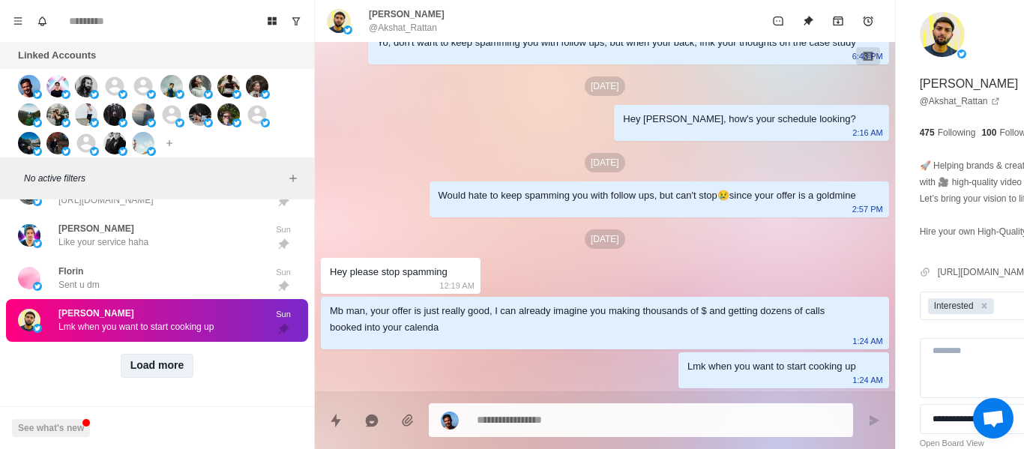
click at [148, 354] on button "Load more" at bounding box center [157, 366] width 73 height 24
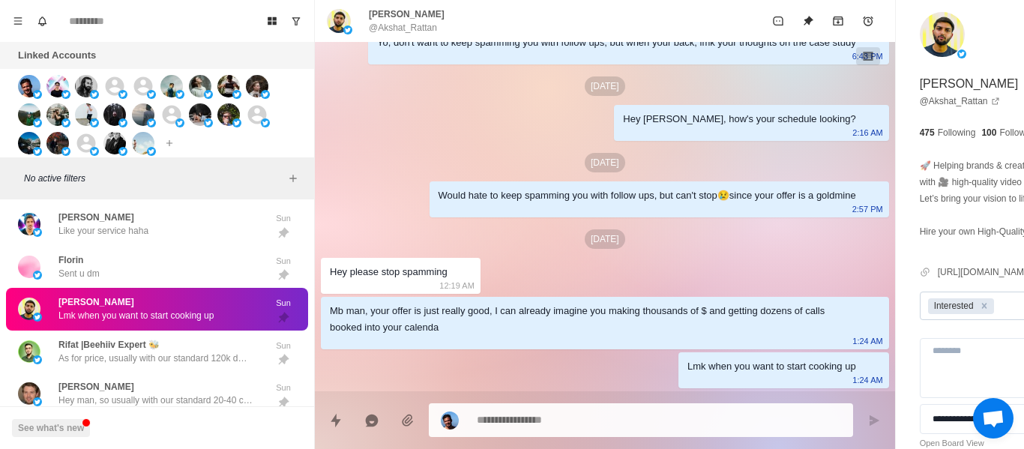
click at [921, 317] on div "Interested" at bounding box center [991, 306] width 140 height 22
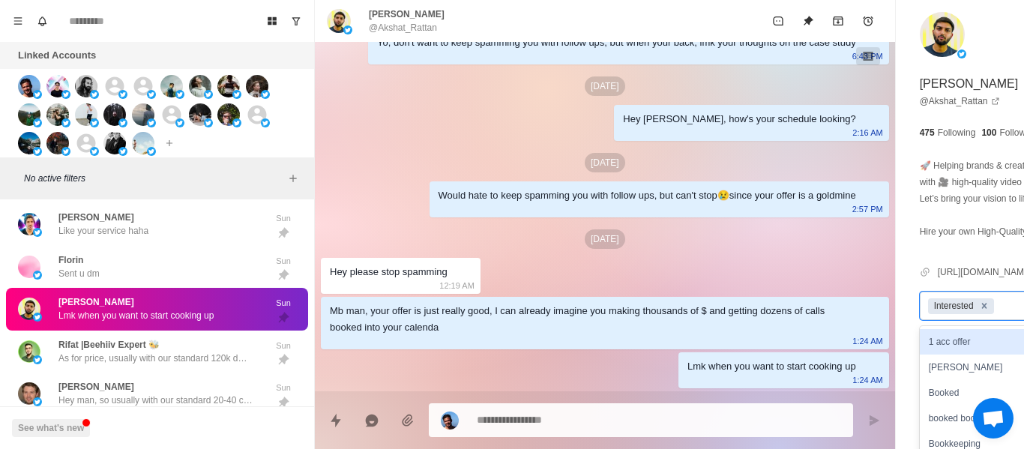
click at [979, 311] on icon "Remove Interested" at bounding box center [984, 306] width 10 height 10
drag, startPoint x: 732, startPoint y: 24, endPoint x: 307, endPoint y: 372, distance: 548.8
click at [802, 24] on icon "Unpin" at bounding box center [808, 21] width 12 height 12
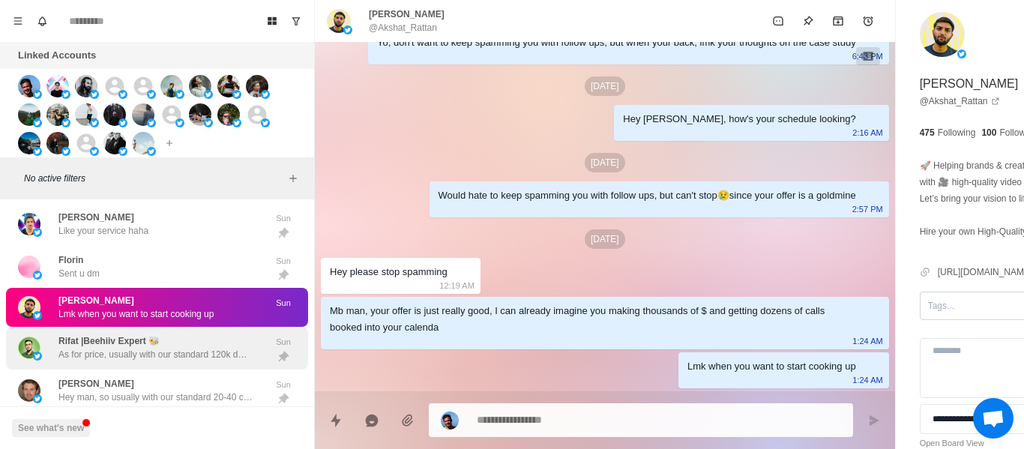
click at [107, 350] on p "As for price, usually with our standard 120k dms p/mo we charge a high 3 figure…" at bounding box center [155, 354] width 195 height 13
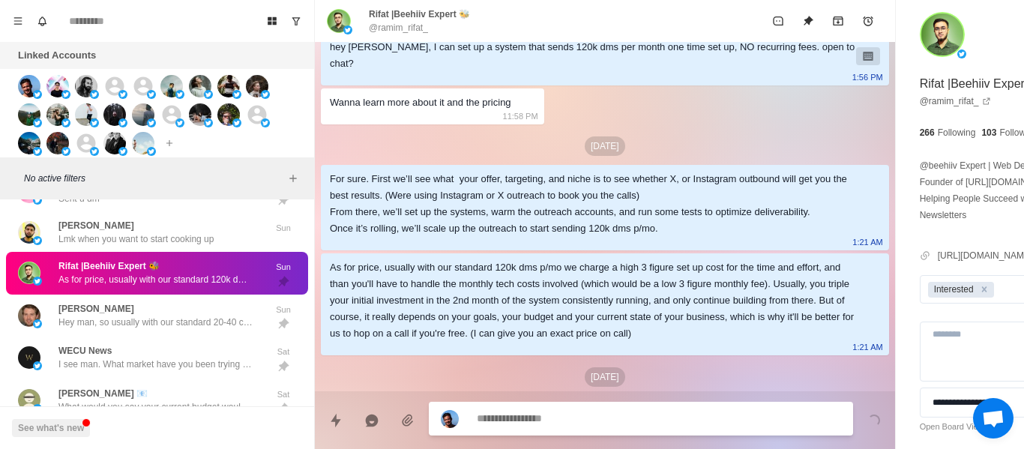
scroll to position [135, 0]
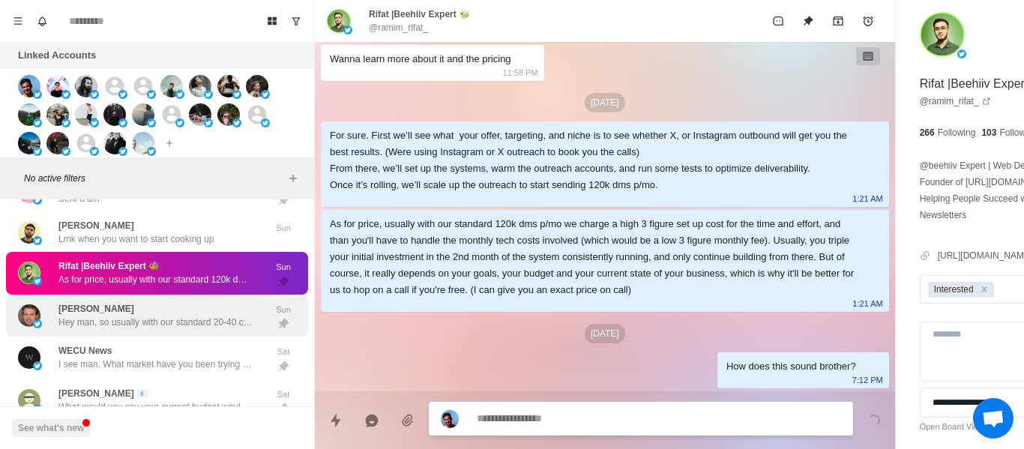
click at [170, 298] on div "[PERSON_NAME] Hey man, so usually with our standard 20-40 calls p/mo we charge …" at bounding box center [157, 316] width 302 height 43
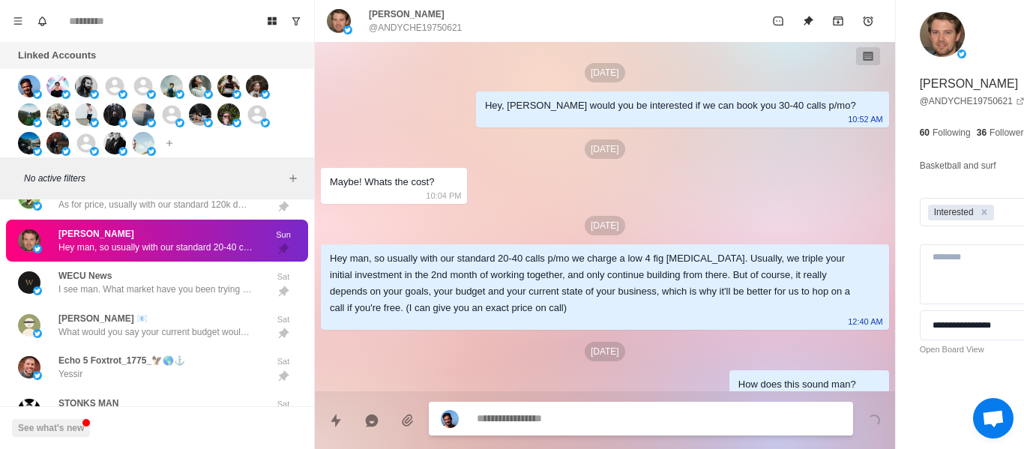
scroll to position [34, 0]
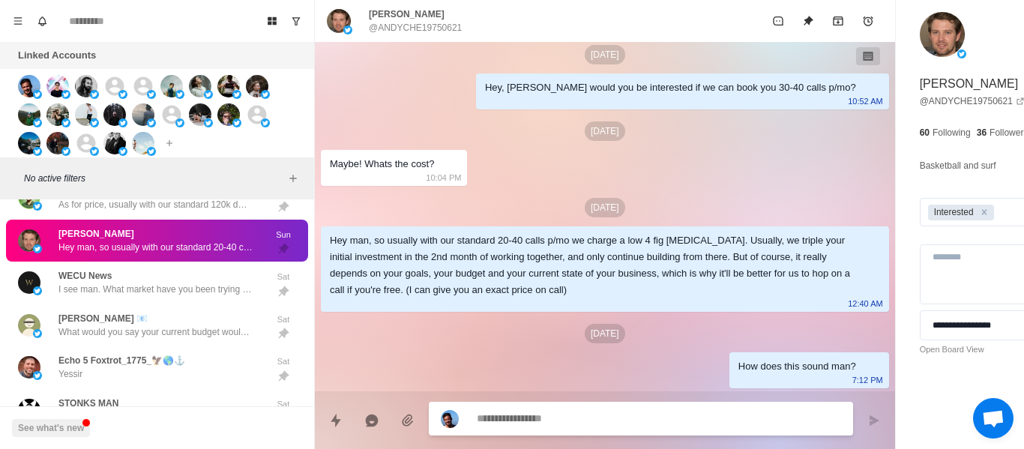
click at [133, 277] on div "WECU News I see man. What market have you been trying to target?" at bounding box center [155, 282] width 195 height 27
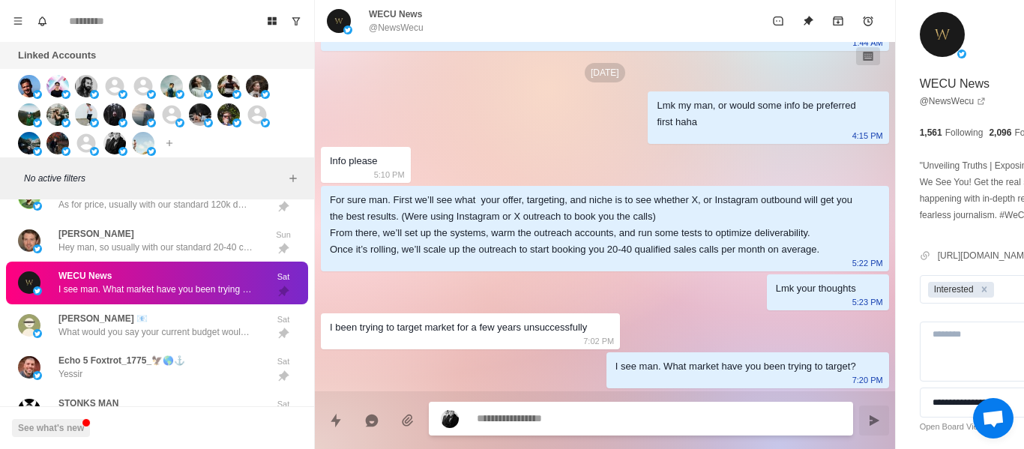
scroll to position [351, 0]
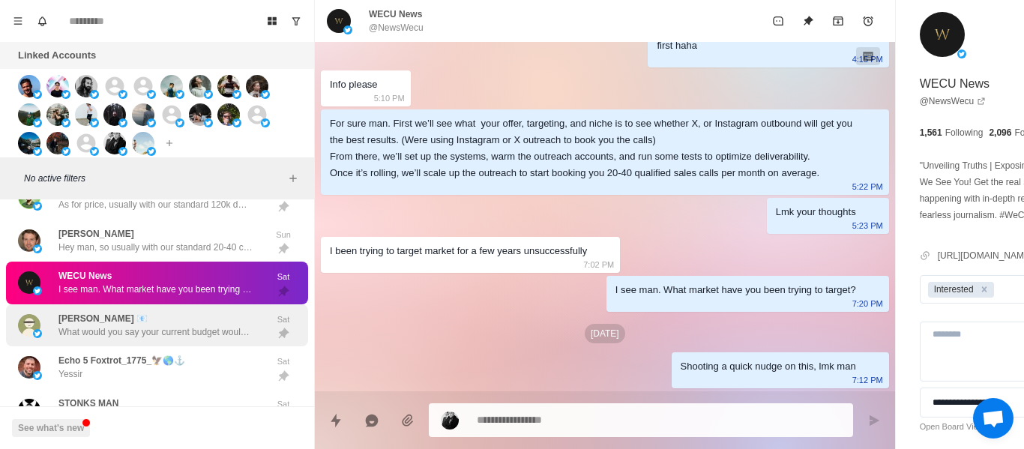
drag, startPoint x: 218, startPoint y: 332, endPoint x: 204, endPoint y: 322, distance: 17.7
click at [215, 330] on p "What would you say your current budget would be?" at bounding box center [155, 331] width 195 height 13
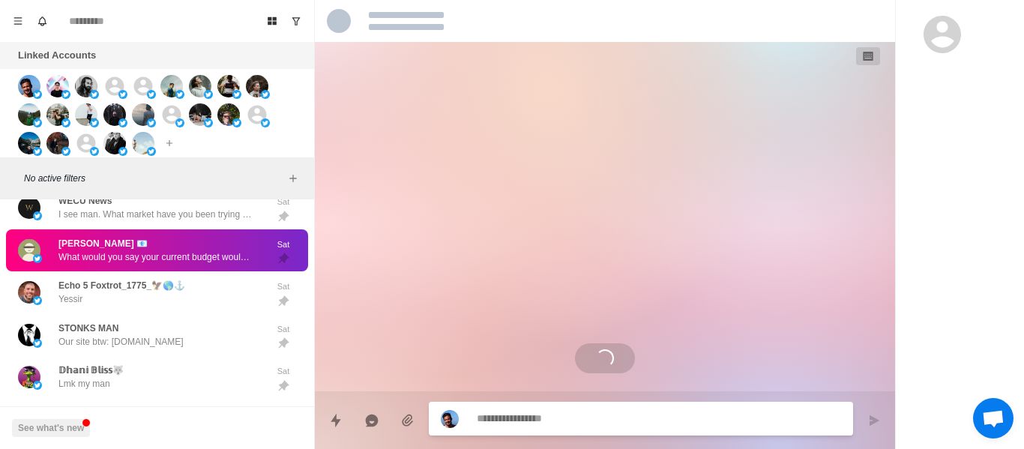
scroll to position [1650, 0]
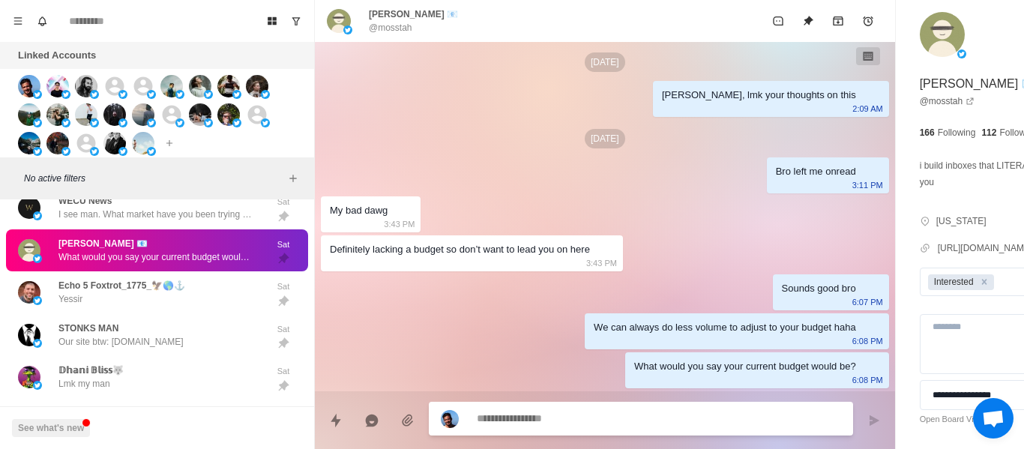
click at [550, 421] on textarea at bounding box center [618, 419] width 283 height 22
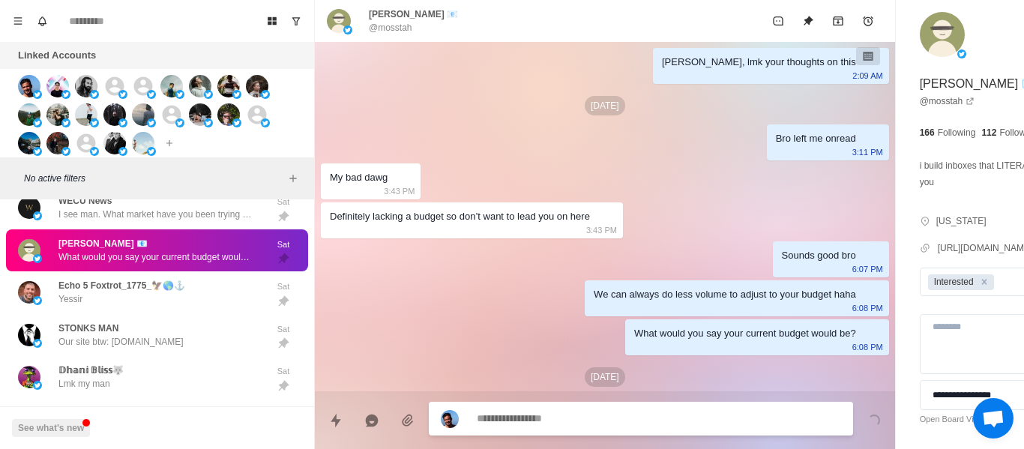
scroll to position [1726, 0]
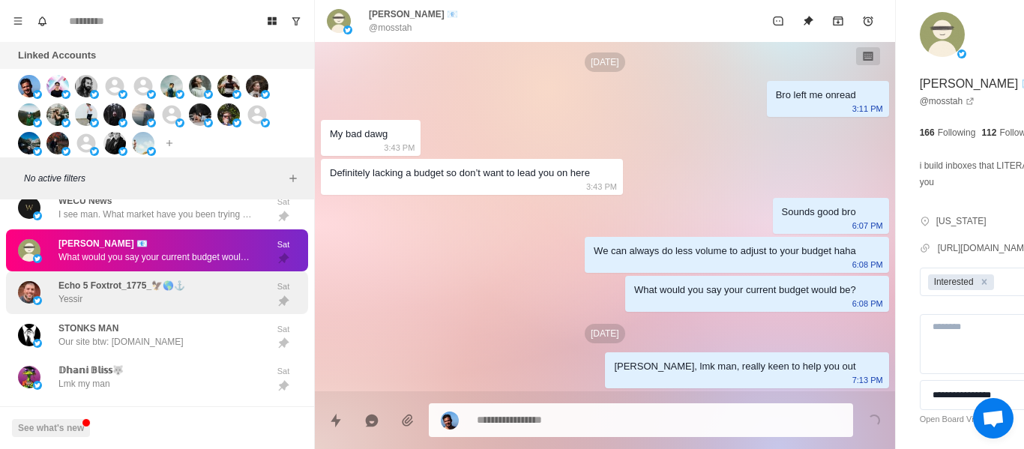
click at [87, 304] on div "Echo 5 Foxtrot_1775_🦅🌎⚓ Yessir" at bounding box center [121, 292] width 127 height 27
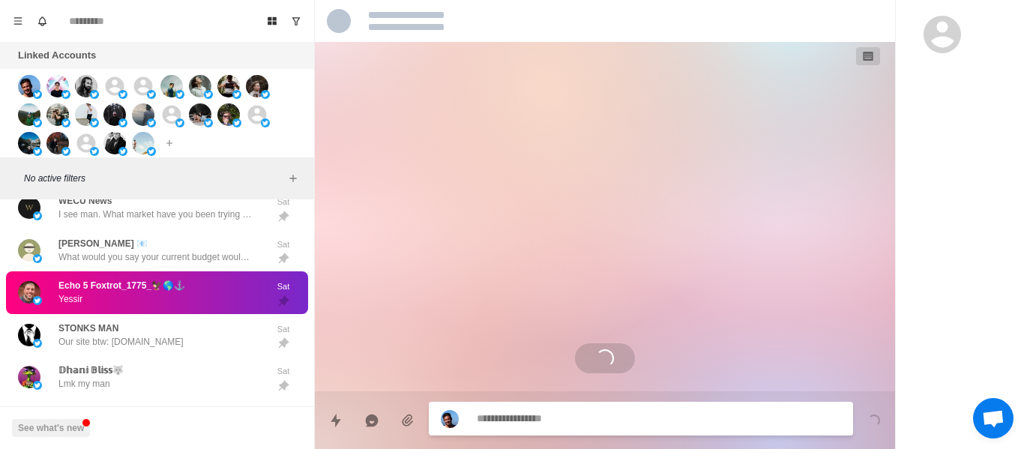
scroll to position [1344, 0]
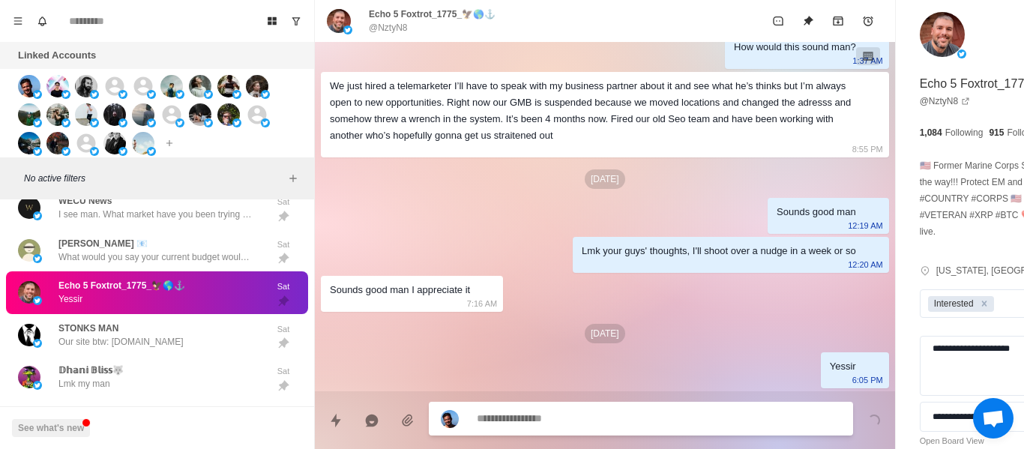
click at [391, 307] on div "Sounds good man I appreciate it 7:16 AM" at bounding box center [412, 294] width 182 height 36
click at [584, 269] on div "Lmk your guys' thoughts, I'll shoot over a nudge in a week or so 12:20 AM" at bounding box center [731, 255] width 316 height 36
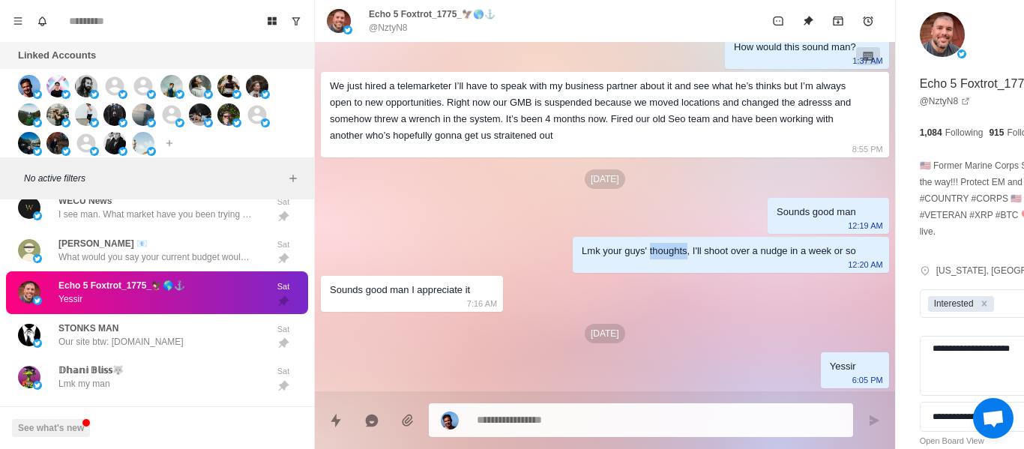
click at [583, 268] on div "Lmk your guys' thoughts, I'll shoot over a nudge in a week or so 12:20 AM" at bounding box center [731, 255] width 316 height 36
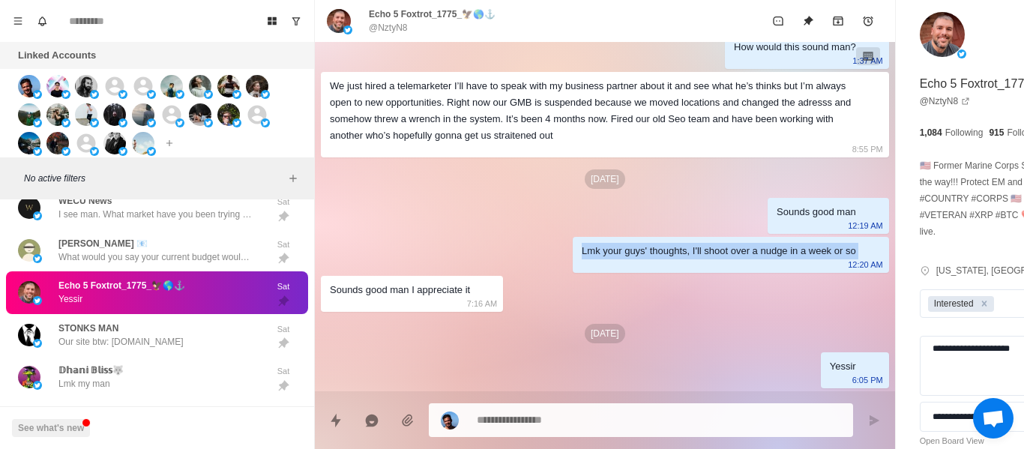
click at [582, 266] on div "Lmk your guys' thoughts, I'll shoot over a nudge in a week or so 12:20 AM" at bounding box center [731, 255] width 316 height 36
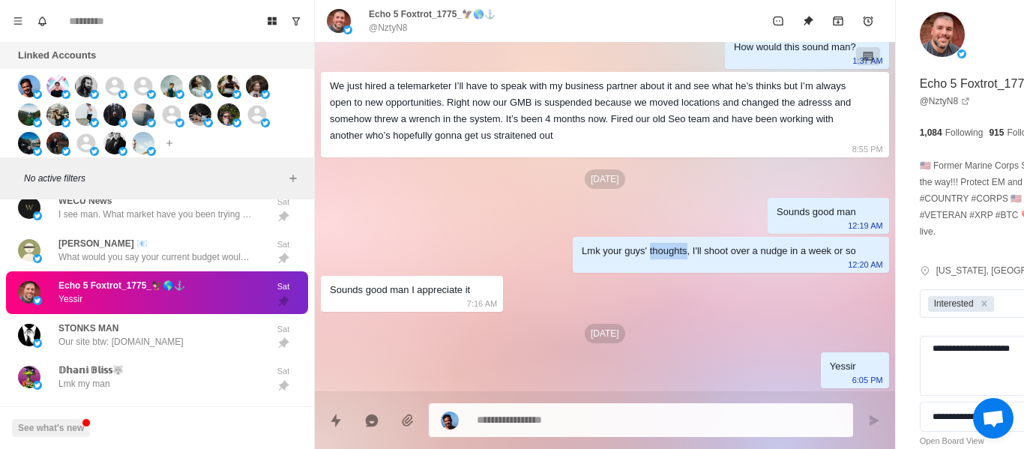
click at [582, 266] on div "Lmk your guys' thoughts, I'll shoot over a nudge in a week or so 12:20 AM" at bounding box center [731, 255] width 316 height 36
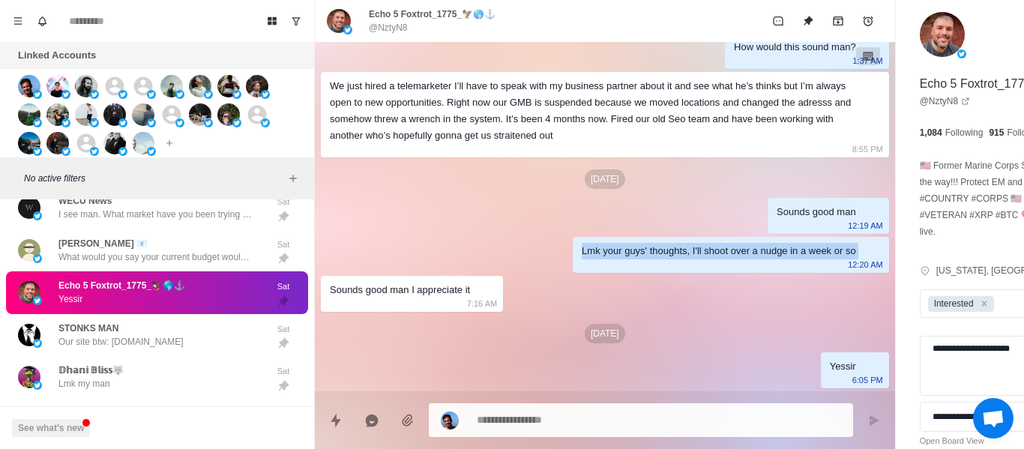
click at [581, 265] on div "Lmk your guys' thoughts, I'll shoot over a nudge in a week or so 12:20 AM" at bounding box center [731, 255] width 316 height 36
click at [580, 265] on div "Lmk your guys' thoughts, I'll shoot over a nudge in a week or so 12:20 AM" at bounding box center [731, 255] width 316 height 36
click at [579, 265] on div "Lmk your guys' thoughts, I'll shoot over a nudge in a week or so 12:20 AM" at bounding box center [731, 255] width 316 height 36
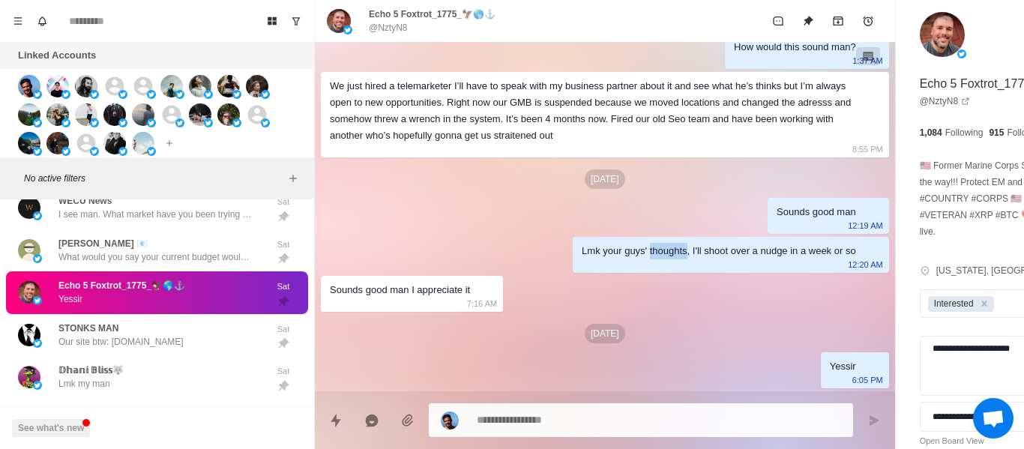
drag, startPoint x: 579, startPoint y: 265, endPoint x: 570, endPoint y: 265, distance: 9.0
click at [577, 265] on div "Lmk your guys' thoughts, I'll shoot over a nudge in a week or so 12:20 AM" at bounding box center [731, 255] width 316 height 36
click at [573, 265] on div "Lmk your guys' thoughts, I'll shoot over a nudge in a week or so 12:20 AM" at bounding box center [731, 255] width 316 height 36
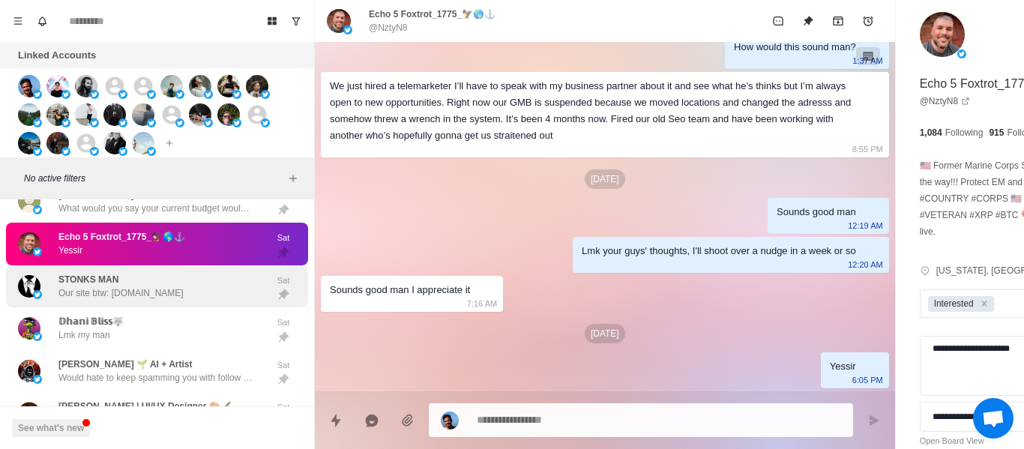
scroll to position [2078, 0]
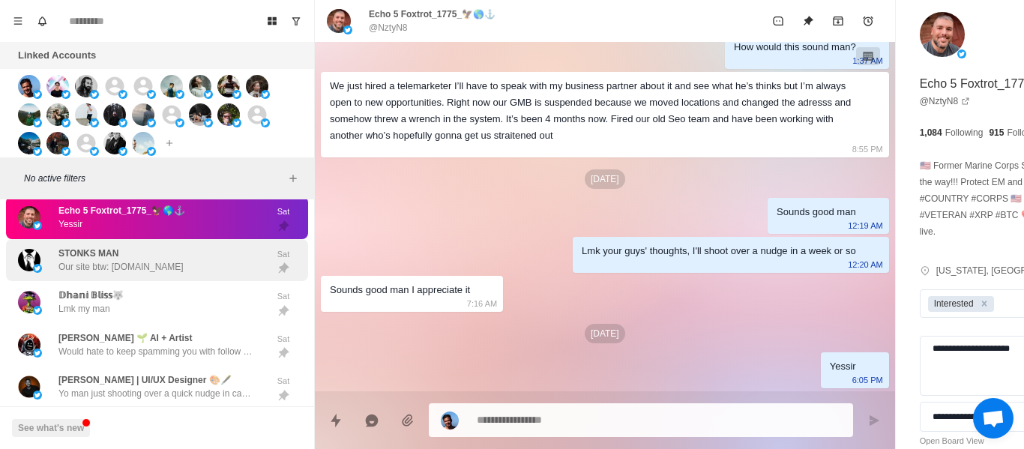
click at [87, 262] on p "Our site btw: [DOMAIN_NAME]" at bounding box center [120, 266] width 125 height 13
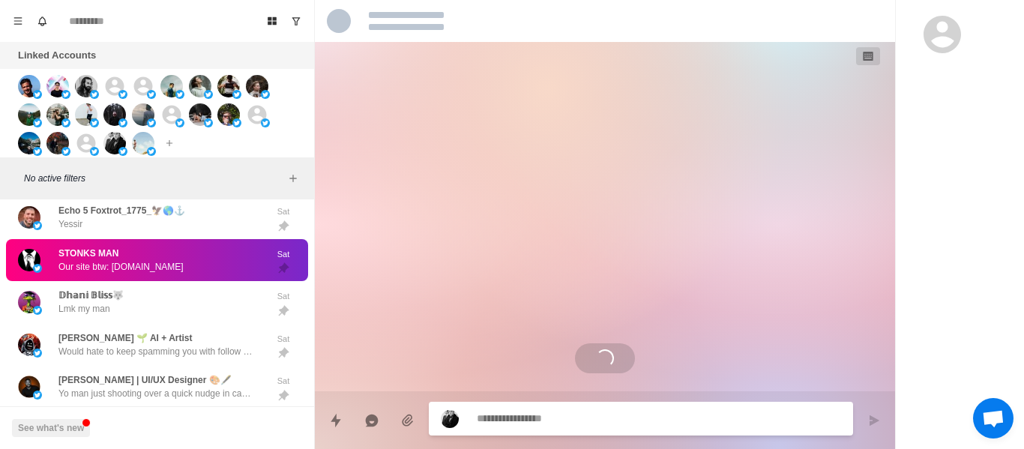
scroll to position [723, 0]
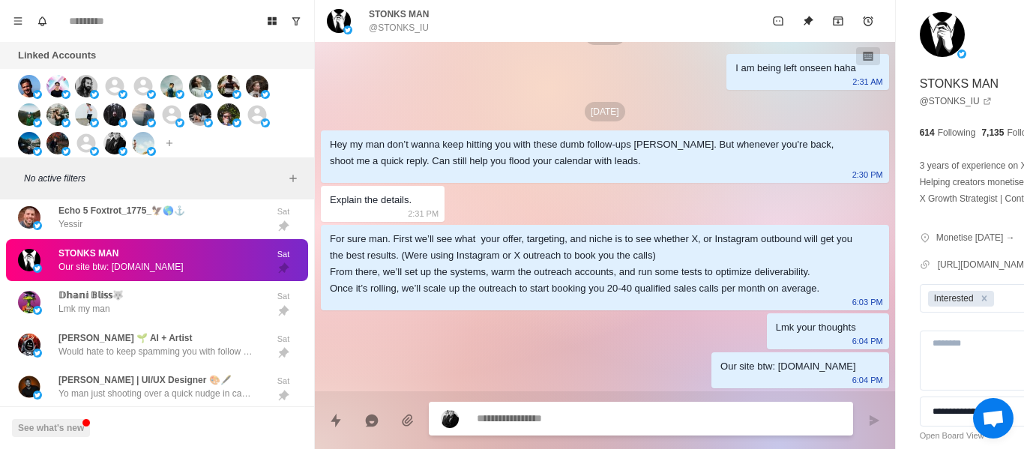
click at [523, 414] on textarea at bounding box center [618, 419] width 283 height 22
click at [532, 412] on textarea at bounding box center [618, 419] width 283 height 22
click at [533, 412] on textarea at bounding box center [618, 419] width 283 height 22
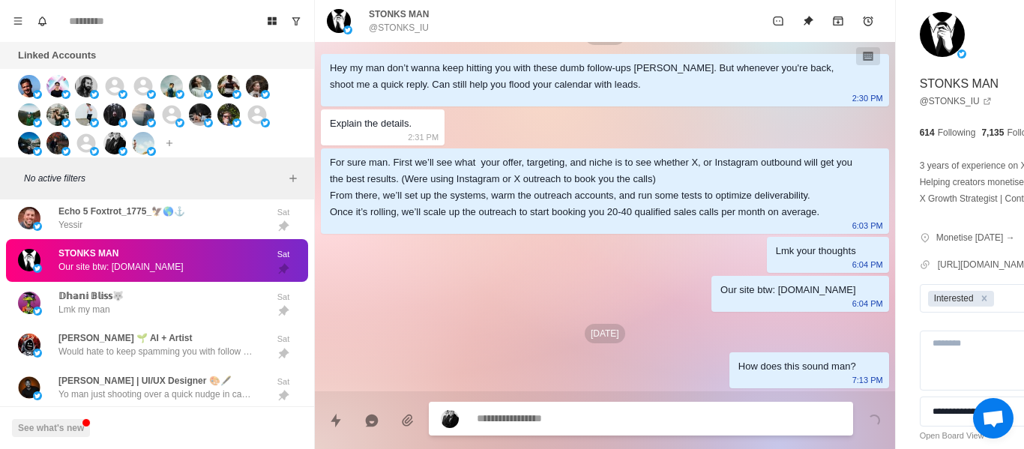
scroll to position [799, 0]
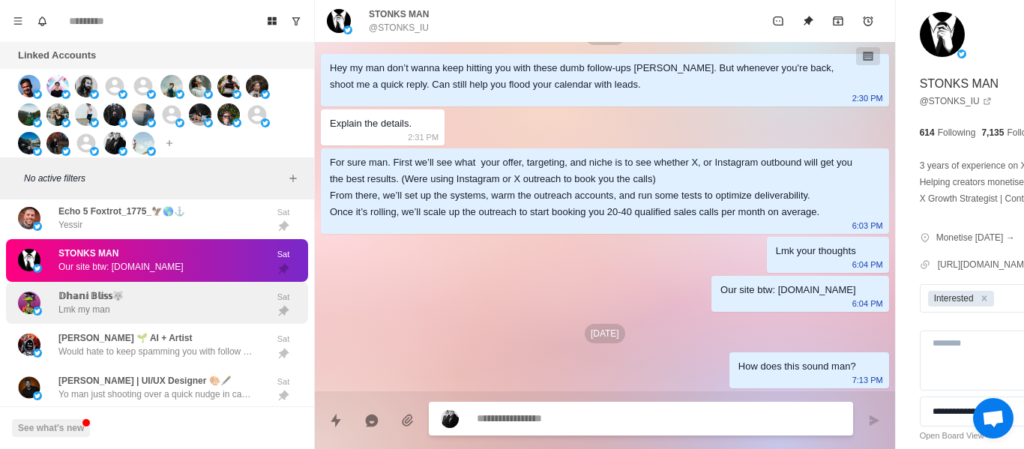
click at [160, 299] on div "𝔻𝕙𝕒𝕟𝕚 𝔹𝕝𝕚𝕤𝕤🐺 Lmk my man" at bounding box center [141, 303] width 247 height 31
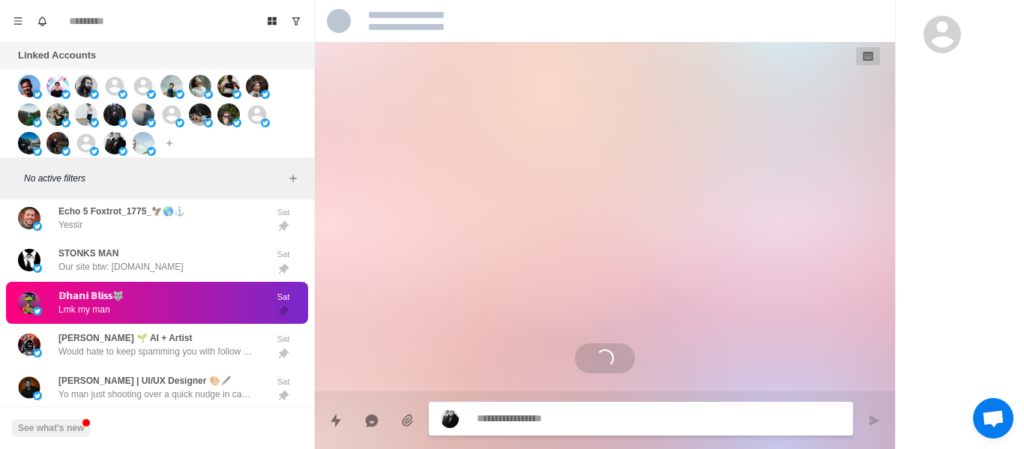
scroll to position [0, 0]
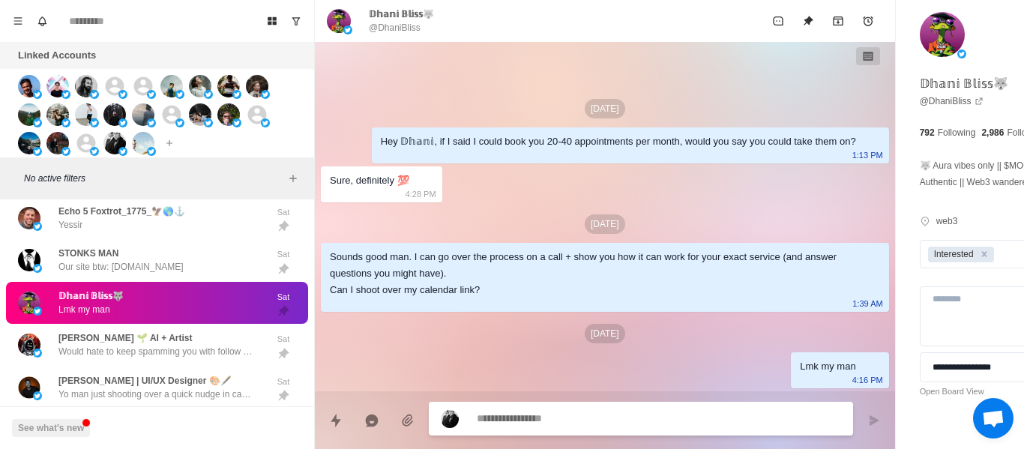
paste textarea "**********"
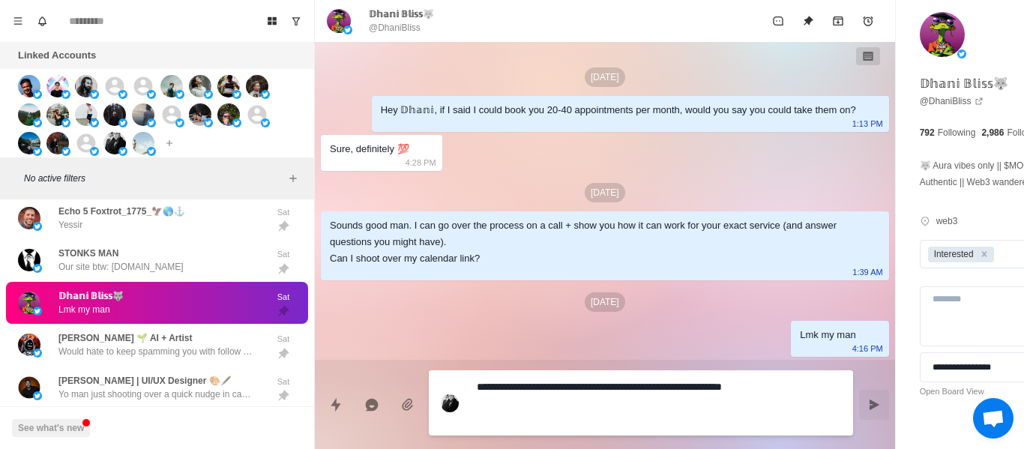
drag, startPoint x: 621, startPoint y: 363, endPoint x: 690, endPoint y: 397, distance: 77.1
click at [619, 362] on div "**********" at bounding box center [605, 398] width 580 height 77
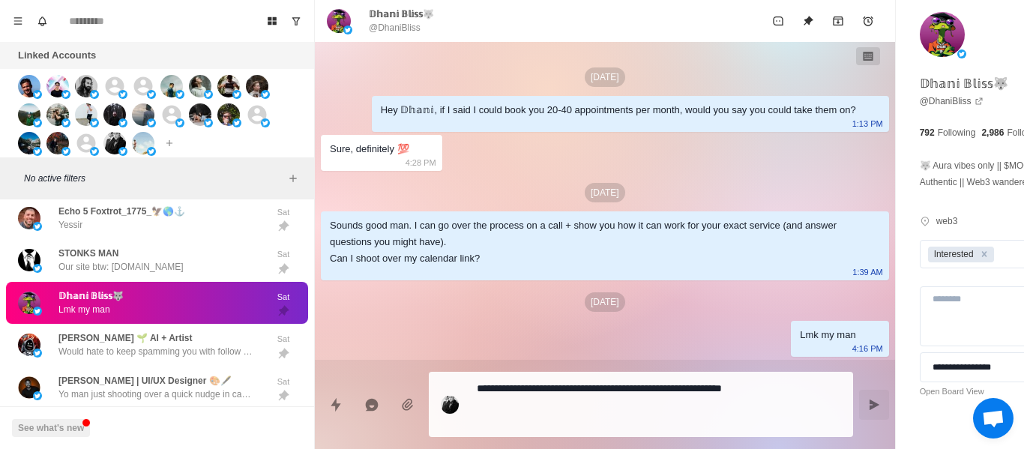
drag, startPoint x: 773, startPoint y: 413, endPoint x: 761, endPoint y: 404, distance: 15.0
click at [774, 413] on div "**********" at bounding box center [605, 398] width 580 height 77
click at [896, 415] on div "**********" at bounding box center [1004, 232] width 217 height 464
click at [859, 407] on button "Send message" at bounding box center [874, 405] width 30 height 30
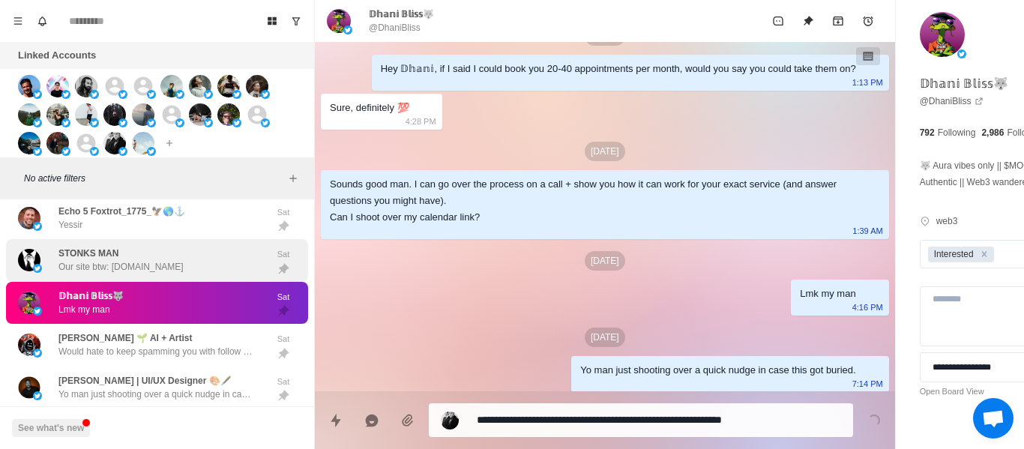
scroll to position [57, 0]
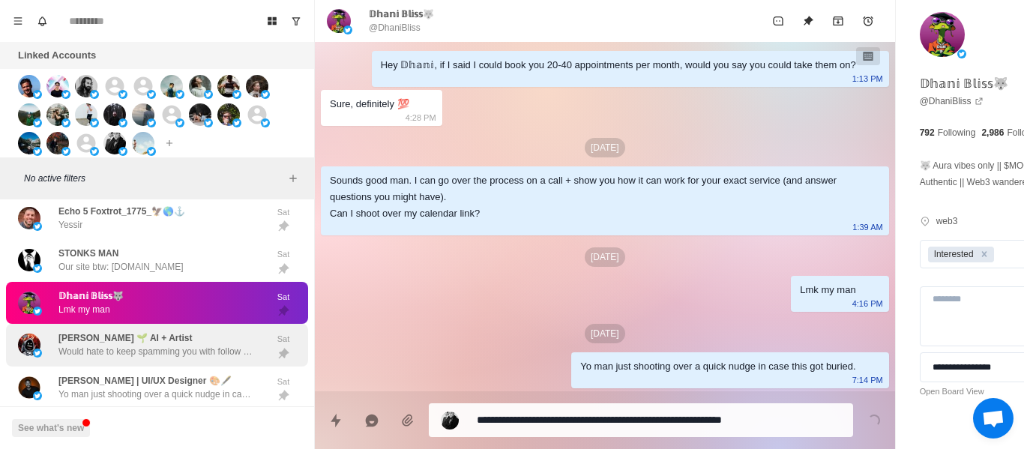
click at [148, 358] on p "Would hate to keep spamming you with follow ups, but can't stop😢since your offe…" at bounding box center [155, 351] width 195 height 13
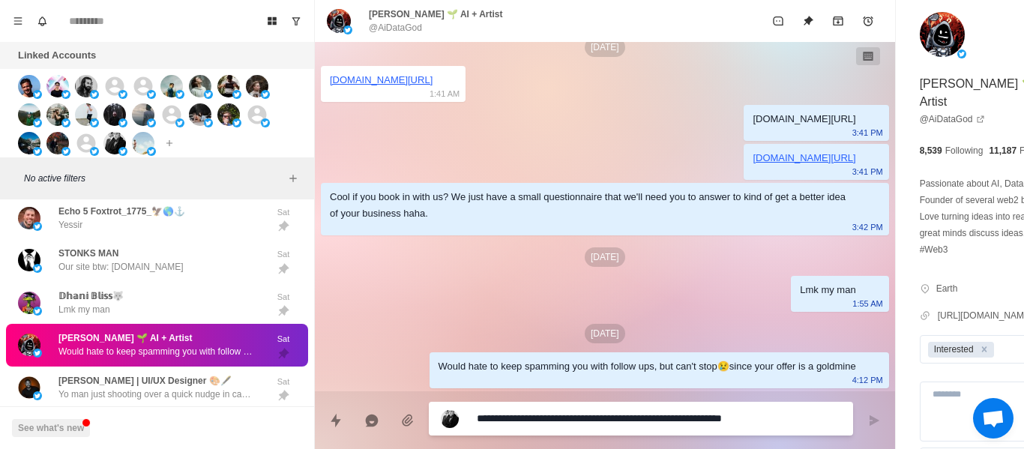
scroll to position [1186, 0]
paste textarea "**********"
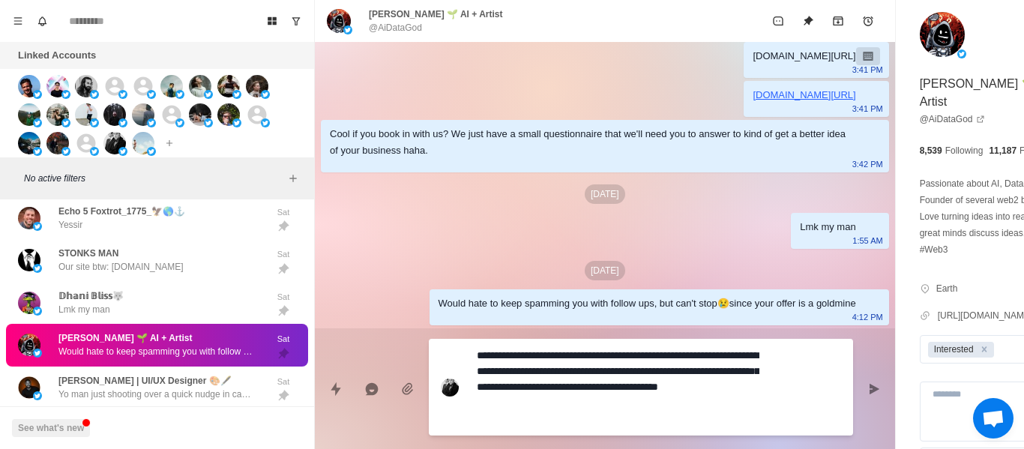
drag, startPoint x: 796, startPoint y: 388, endPoint x: 796, endPoint y: 269, distance: 118.5
click at [870, 388] on icon "Send message" at bounding box center [875, 388] width 10 height 10
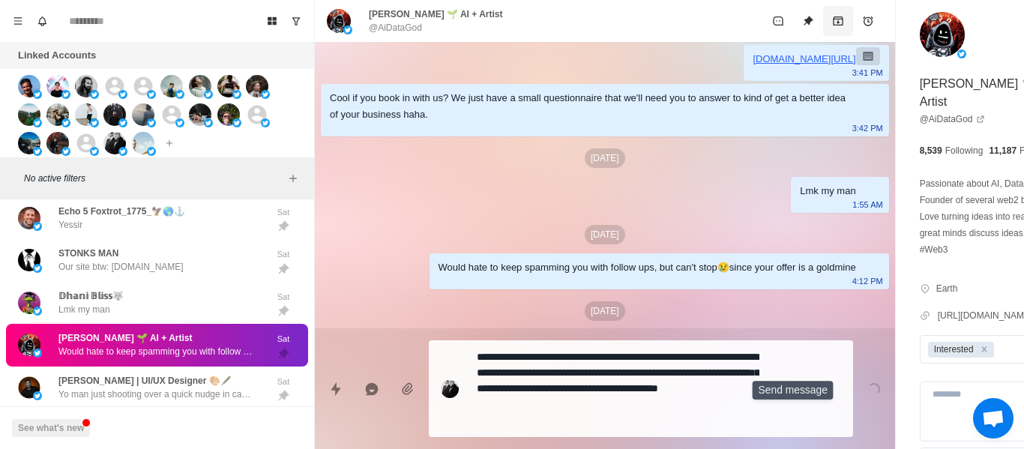
scroll to position [1279, 0]
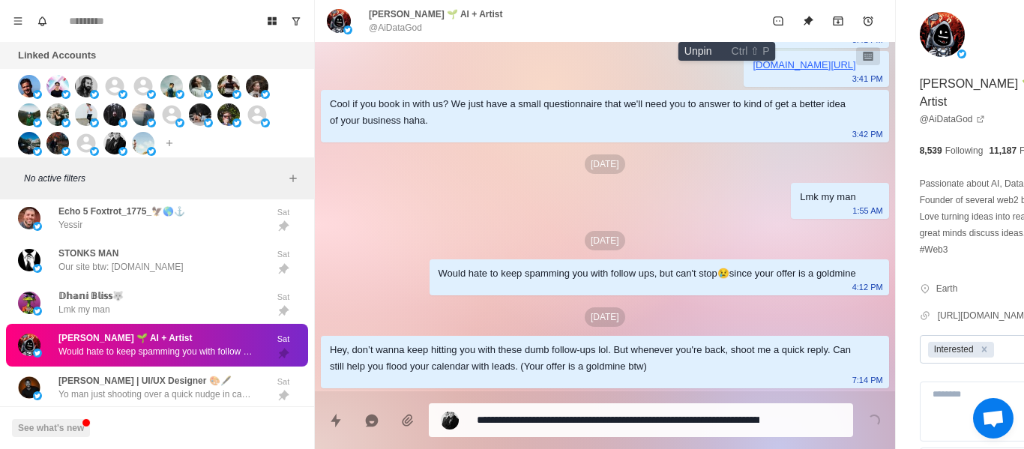
drag, startPoint x: 732, startPoint y: 21, endPoint x: 856, endPoint y: 343, distance: 344.9
click at [802, 22] on icon "Unpin" at bounding box center [808, 21] width 12 height 12
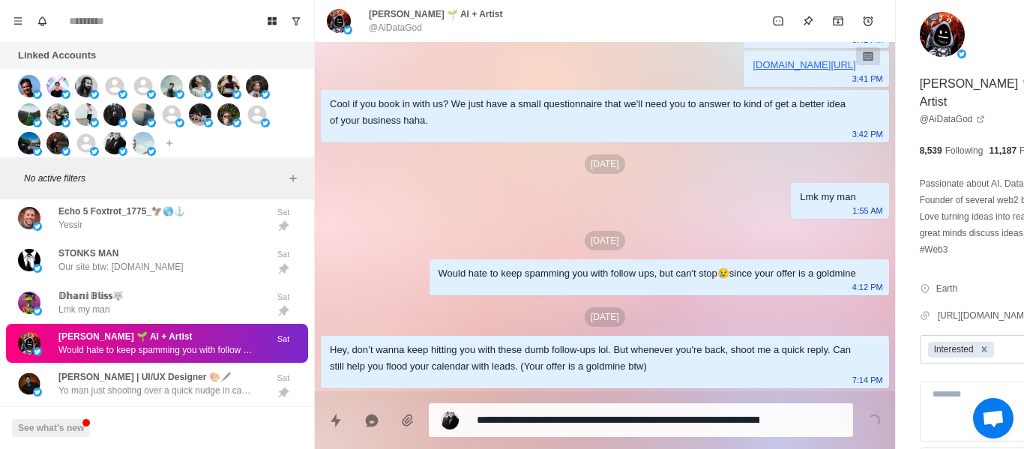
click at [982, 346] on icon "Remove Interested" at bounding box center [984, 348] width 5 height 5
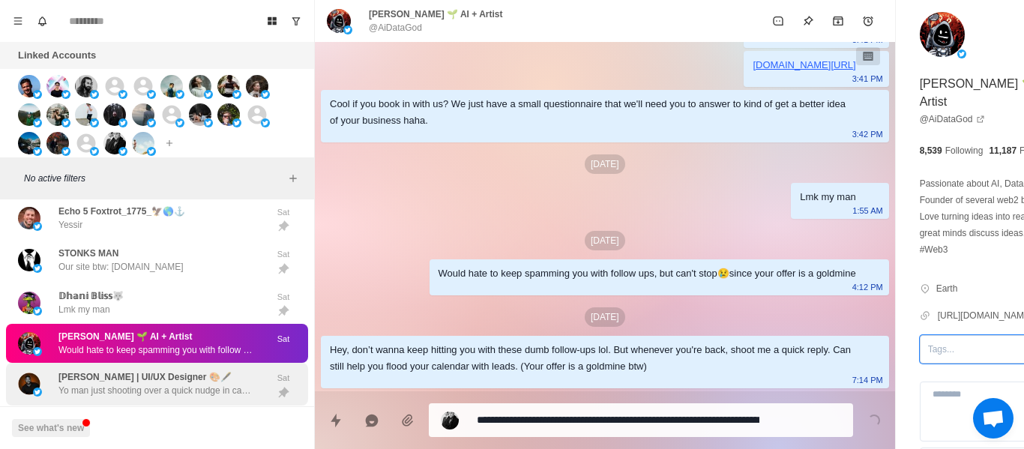
click at [131, 391] on p "Yo man just shooting over a quick nudge in case this got buried." at bounding box center [155, 390] width 195 height 13
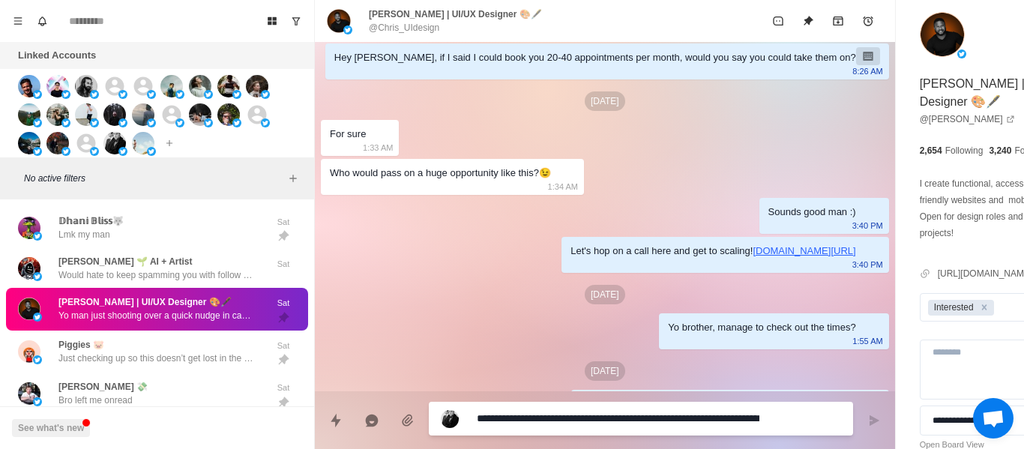
scroll to position [102, 0]
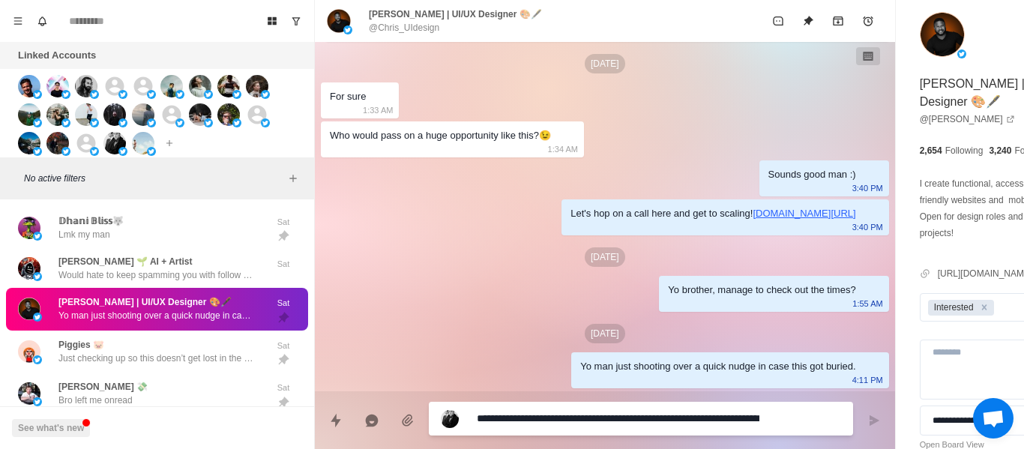
click at [376, 28] on p "@Chris_UIdesign" at bounding box center [404, 27] width 70 height 13
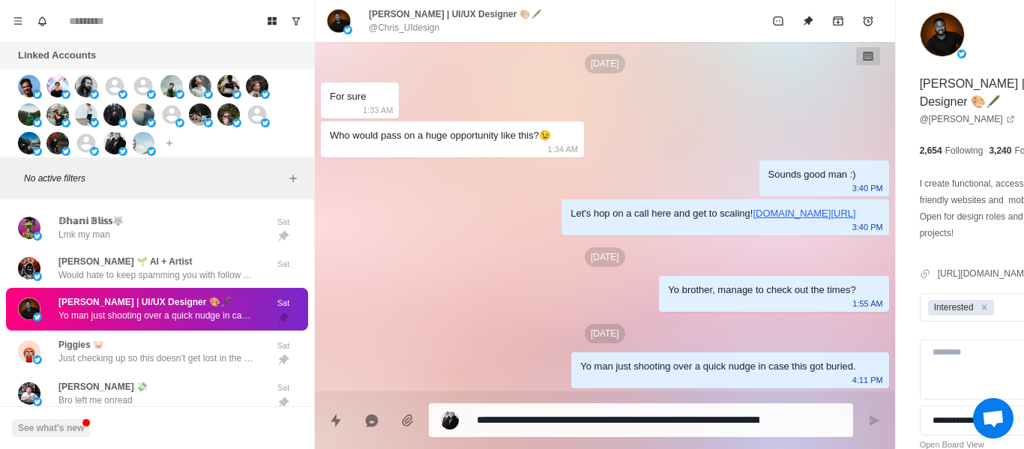
click at [379, 28] on p "@Chris_UIdesign" at bounding box center [404, 27] width 70 height 13
copy div "@Chris_UIdesign"
click at [465, 170] on div "[DATE] Hey [PERSON_NAME], if I said I could book you 20-40 appointments per mon…" at bounding box center [605, 174] width 580 height 435
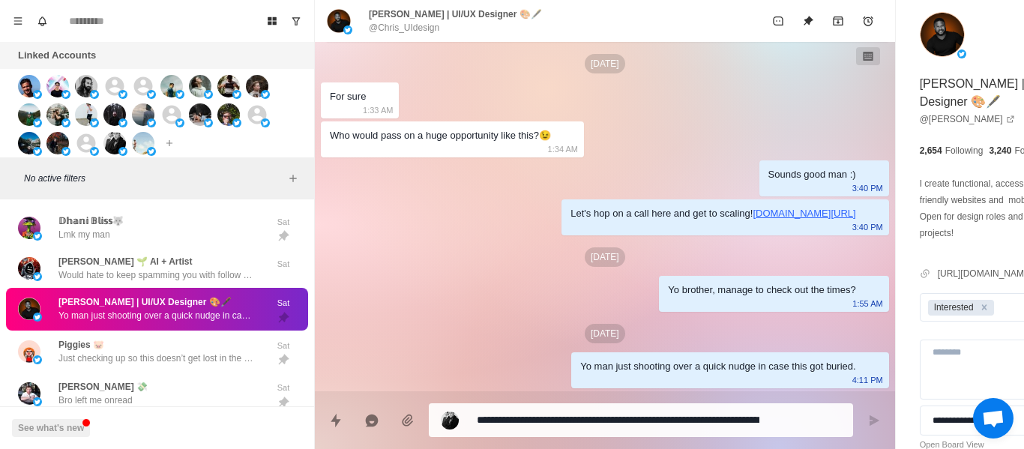
click at [618, 441] on div "**********" at bounding box center [605, 420] width 580 height 58
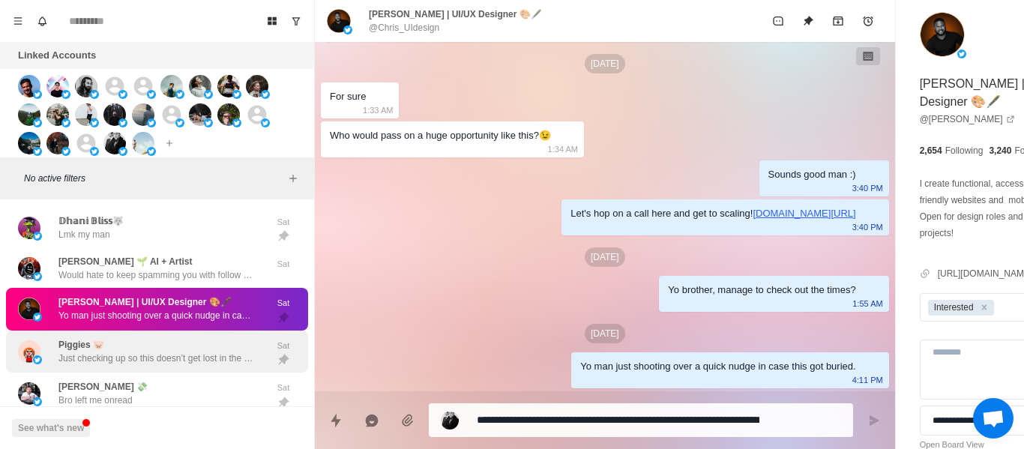
click at [159, 364] on p "Just checking up so this doesn’t get lost in the void of your inbox. Not sure i…" at bounding box center [155, 358] width 195 height 13
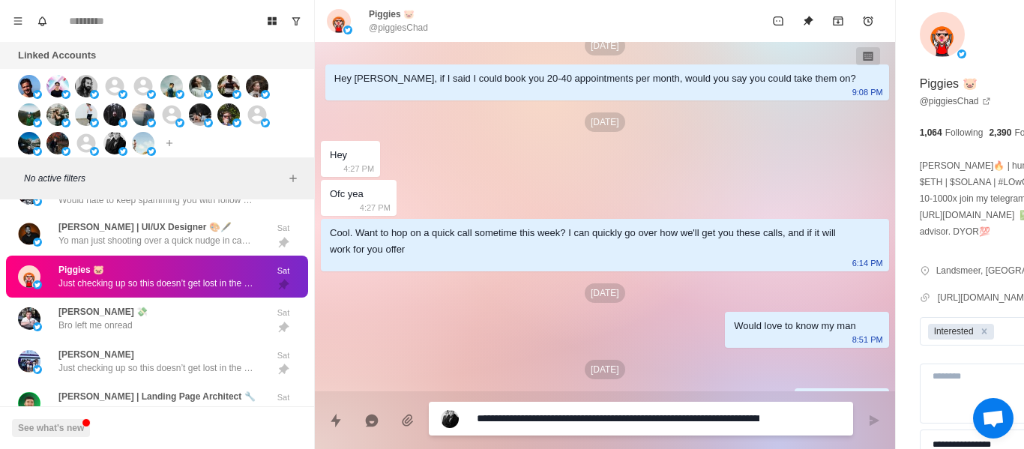
scroll to position [402, 0]
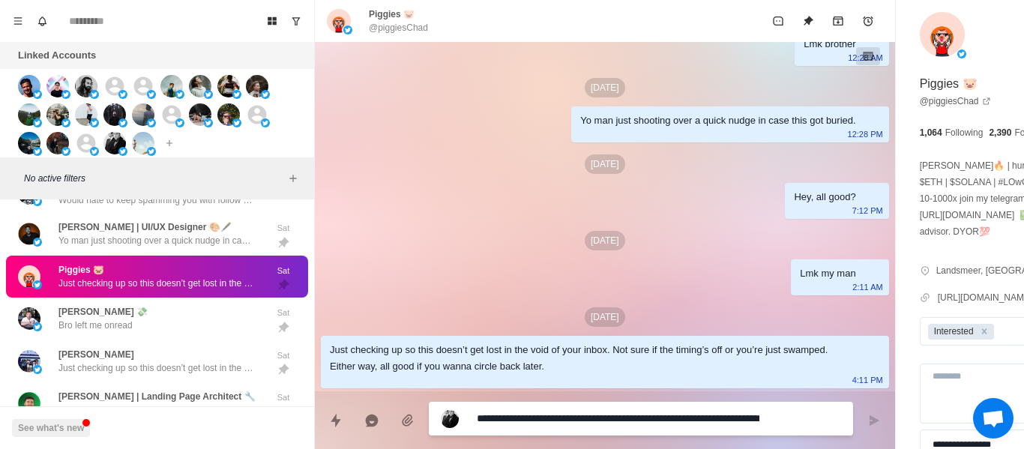
click at [403, 32] on p "@piggiesChad" at bounding box center [398, 27] width 59 height 13
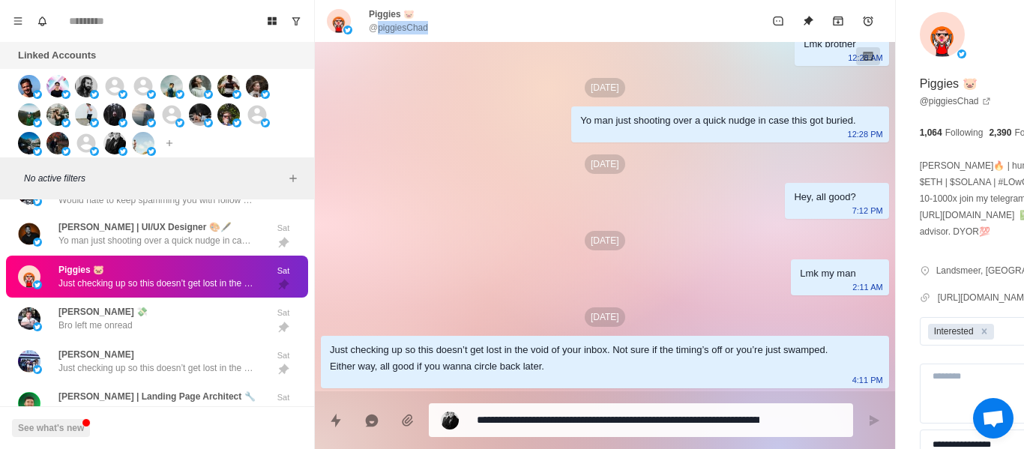
click at [403, 32] on p "@piggiesChad" at bounding box center [398, 27] width 59 height 13
copy div "@piggiesChad"
click at [559, 225] on div "[DATE] Hey Piggies, if I said I could book you 20-40 appointments per month, wo…" at bounding box center [605, 24] width 580 height 735
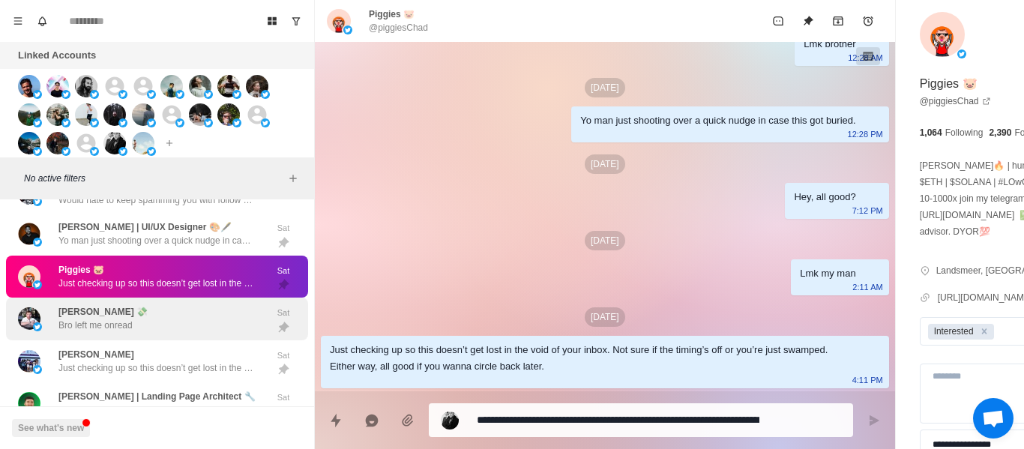
click at [181, 301] on div "[PERSON_NAME] 💸 Bro left me onread Sat" at bounding box center [157, 319] width 302 height 43
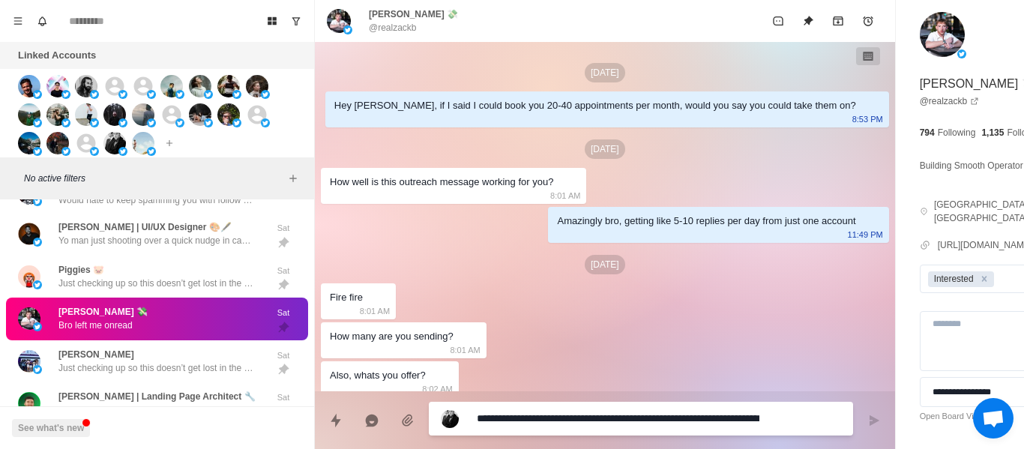
scroll to position [1356, 0]
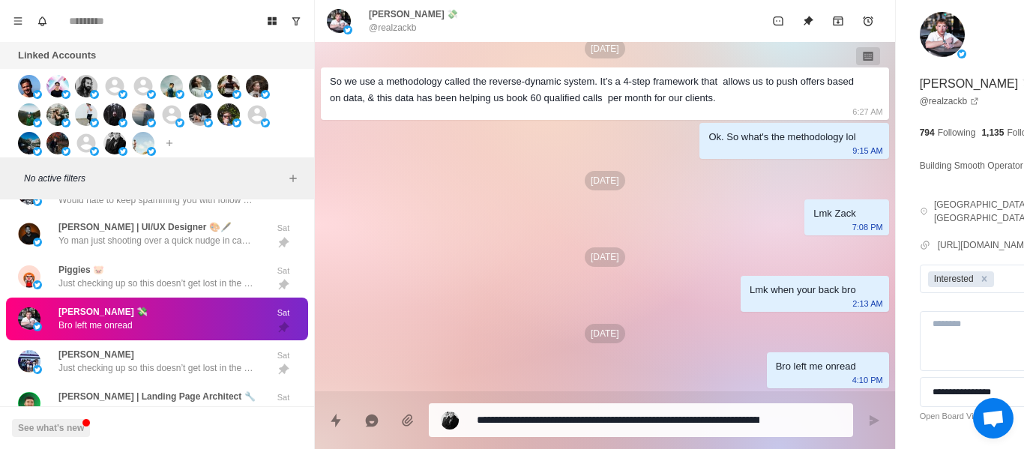
click at [401, 30] on p "@realzackb" at bounding box center [393, 27] width 48 height 13
click at [401, 29] on p "@realzackb" at bounding box center [393, 27] width 48 height 13
copy div "@realzackb"
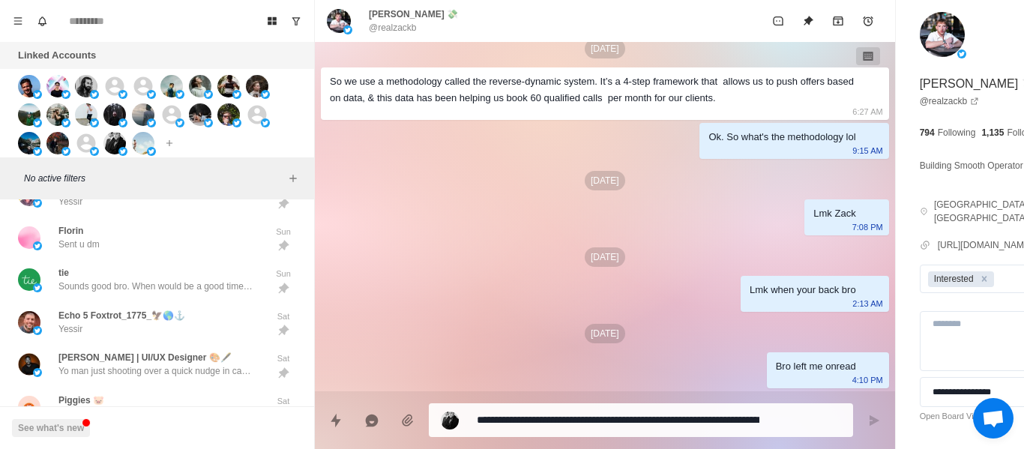
scroll to position [2322, 0]
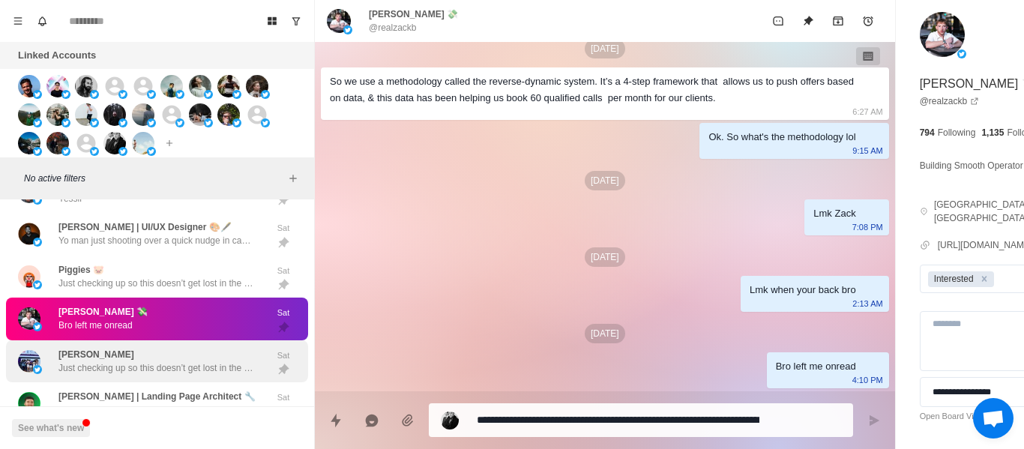
click at [175, 355] on div "[PERSON_NAME] Just checking up so this doesn’t get lost in the void of your inb…" at bounding box center [155, 361] width 195 height 27
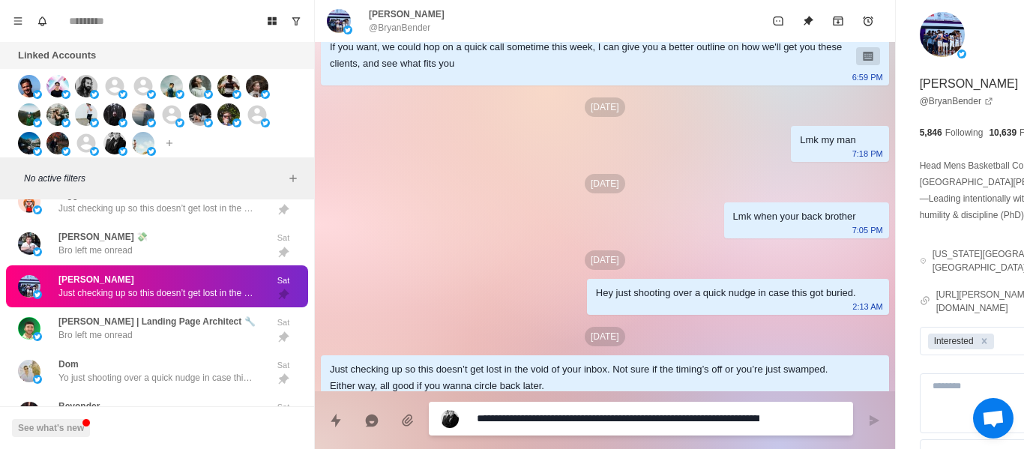
scroll to position [327, 0]
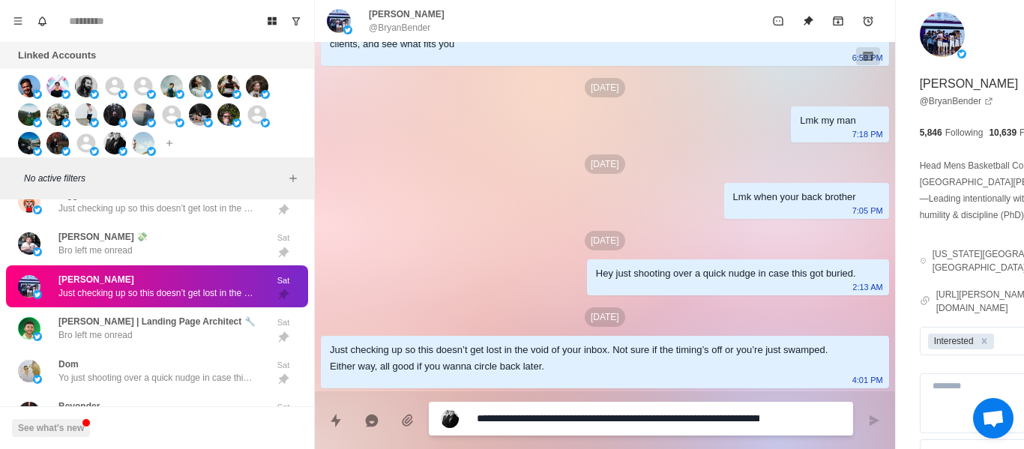
click at [402, 28] on p "@BryanBender" at bounding box center [399, 27] width 61 height 13
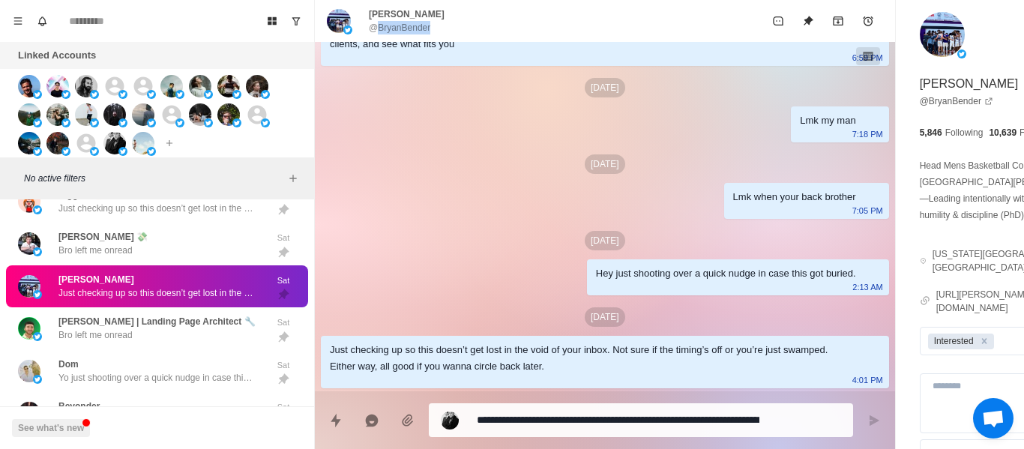
click at [402, 28] on p "@BryanBender" at bounding box center [399, 27] width 61 height 13
copy div "@BryanBender"
drag, startPoint x: 536, startPoint y: 324, endPoint x: 532, endPoint y: 316, distance: 8.4
click at [535, 320] on div "[DATE]" at bounding box center [605, 316] width 568 height 19
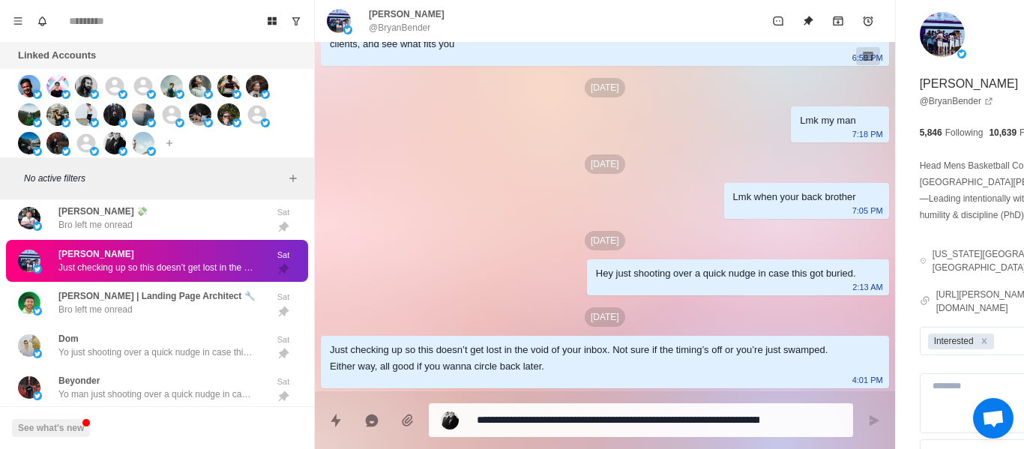
scroll to position [2424, 0]
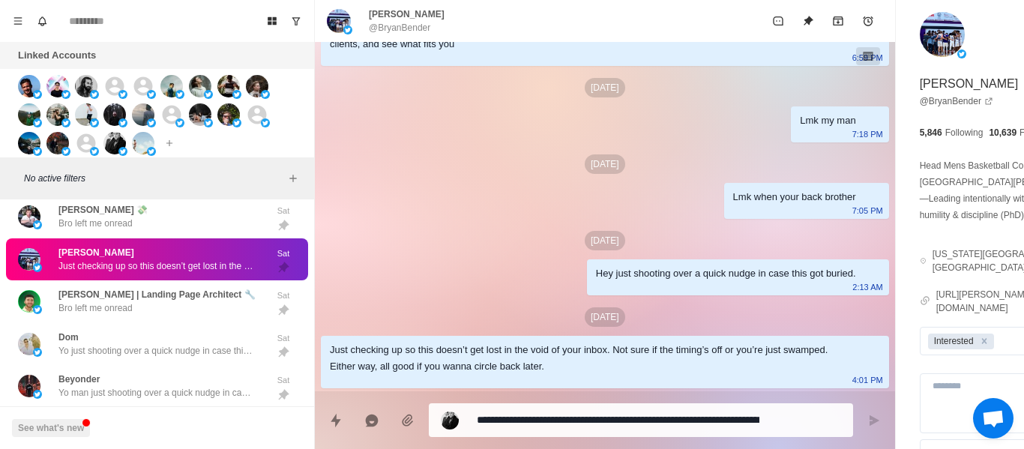
click at [538, 247] on div "[DATE]" at bounding box center [605, 240] width 568 height 19
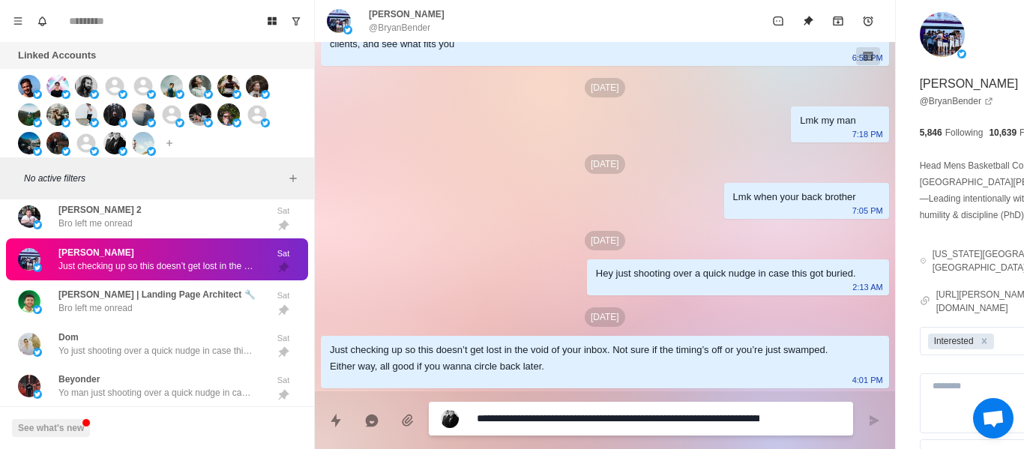
paste textarea
click at [596, 265] on div "Hey just shooting over a quick nudge in case this got buried." at bounding box center [726, 273] width 260 height 16
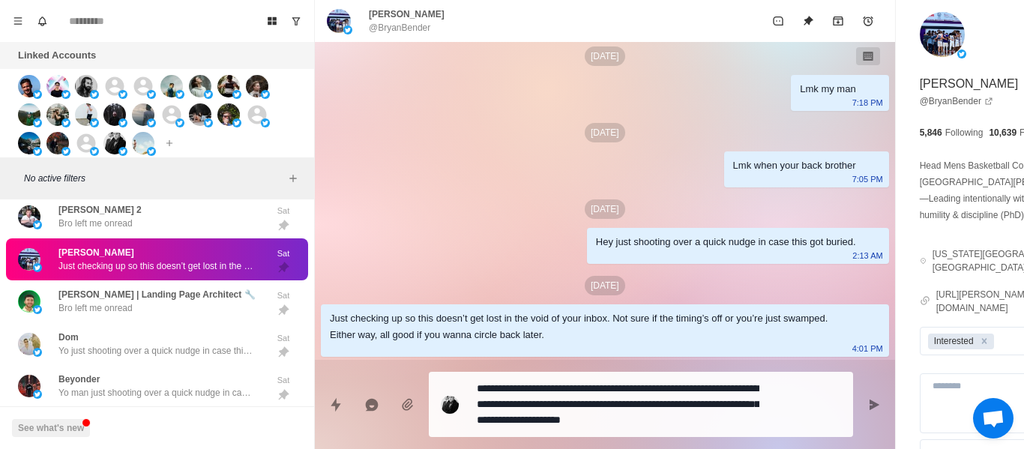
drag, startPoint x: 796, startPoint y: 406, endPoint x: 764, endPoint y: 417, distance: 33.2
click at [868, 406] on icon "Send message" at bounding box center [874, 405] width 12 height 12
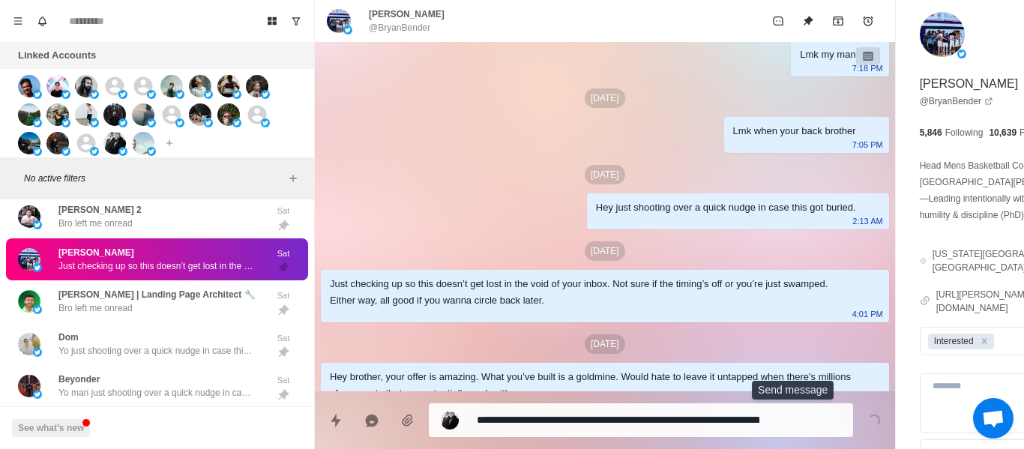
scroll to position [420, 0]
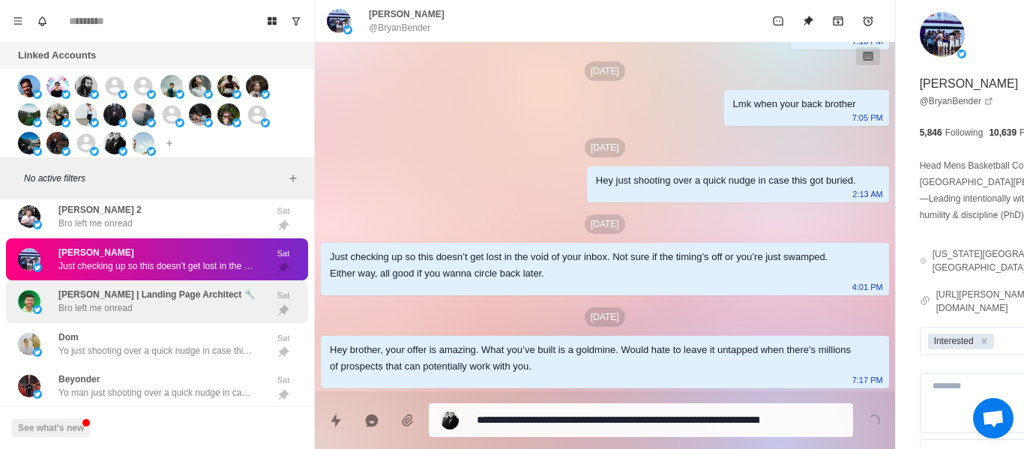
drag, startPoint x: 201, startPoint y: 336, endPoint x: 184, endPoint y: 310, distance: 31.4
click at [201, 335] on div "[PERSON_NAME] just shooting over a quick nudge in case this got buried." at bounding box center [155, 344] width 195 height 27
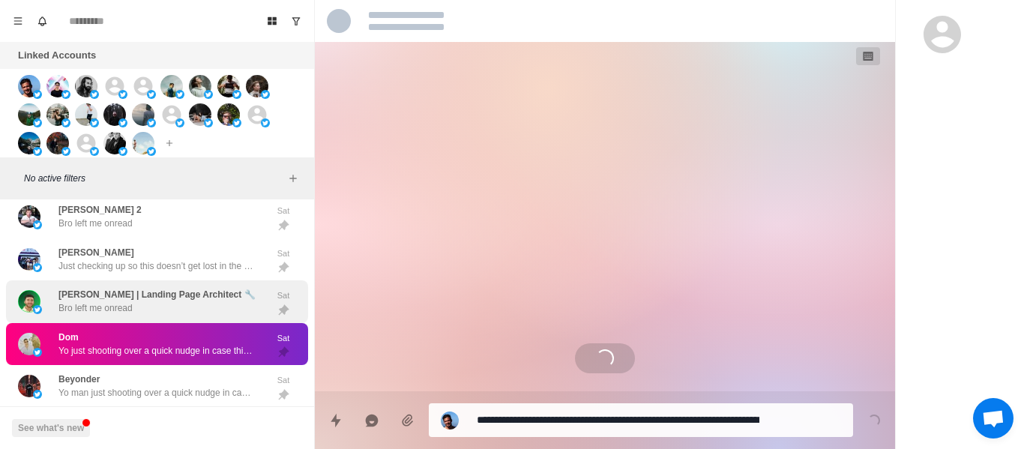
click at [181, 307] on div "[PERSON_NAME] | Landing Page Architect 🔧 Bro left me onread" at bounding box center [156, 301] width 197 height 27
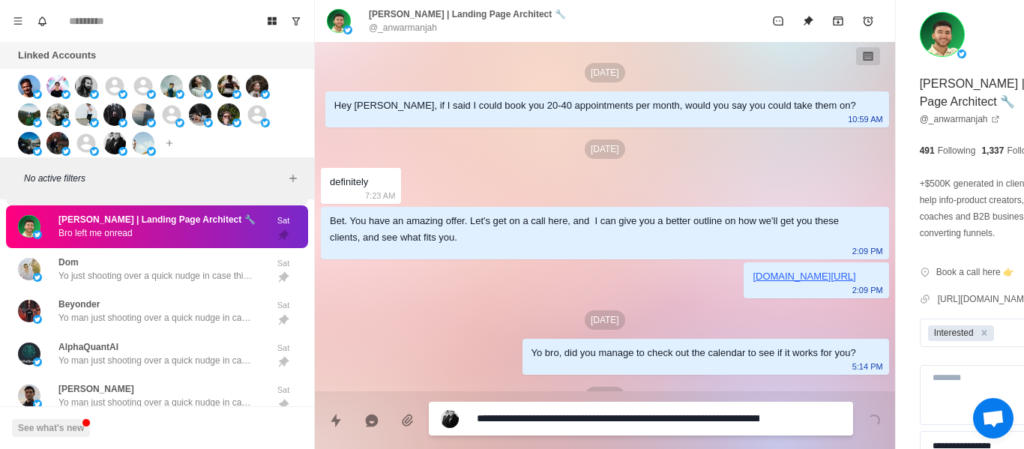
scroll to position [1587, 0]
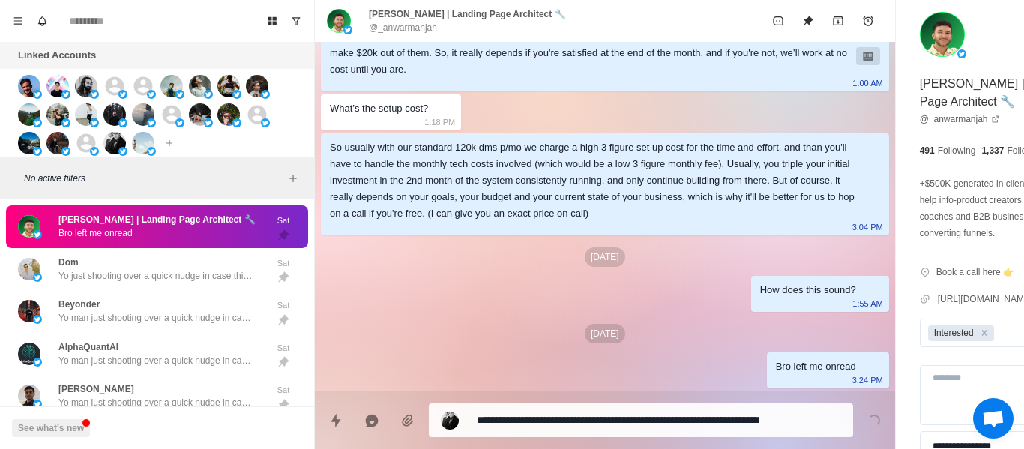
click at [397, 19] on p "[PERSON_NAME] | Landing Page Architect 🔧" at bounding box center [467, 13] width 197 height 13
click at [398, 26] on p "@_anwarmanjah" at bounding box center [403, 27] width 68 height 13
click at [399, 27] on p "@_anwarmanjah" at bounding box center [403, 27] width 68 height 13
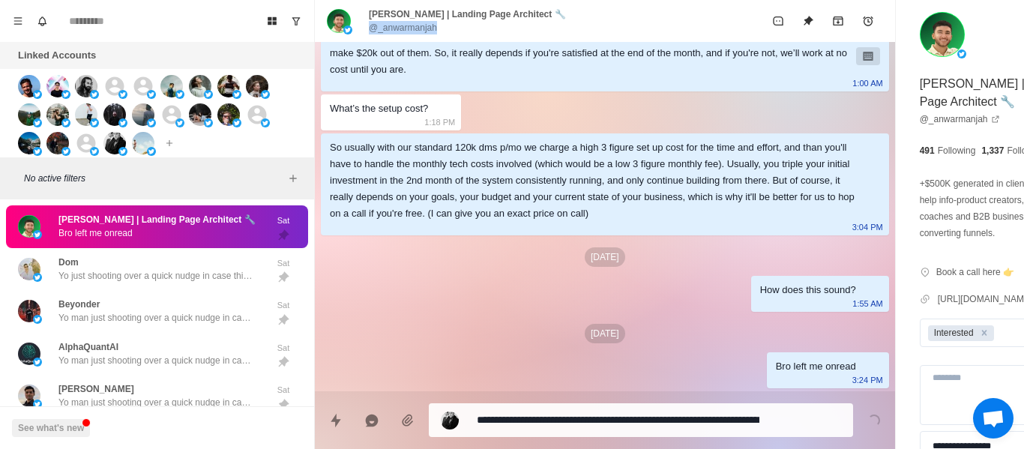
copy div "@_anwarmanjah"
drag, startPoint x: 478, startPoint y: 217, endPoint x: 457, endPoint y: 217, distance: 20.2
click at [477, 217] on div "So usually with our standard 120k dms p/mo we charge a high 3 figure set up cos…" at bounding box center [593, 180] width 526 height 82
drag, startPoint x: 124, startPoint y: 289, endPoint x: 411, endPoint y: 346, distance: 292.8
click at [130, 283] on div "[PERSON_NAME] just shooting over a quick nudge in case this got buried. Sat" at bounding box center [157, 269] width 302 height 43
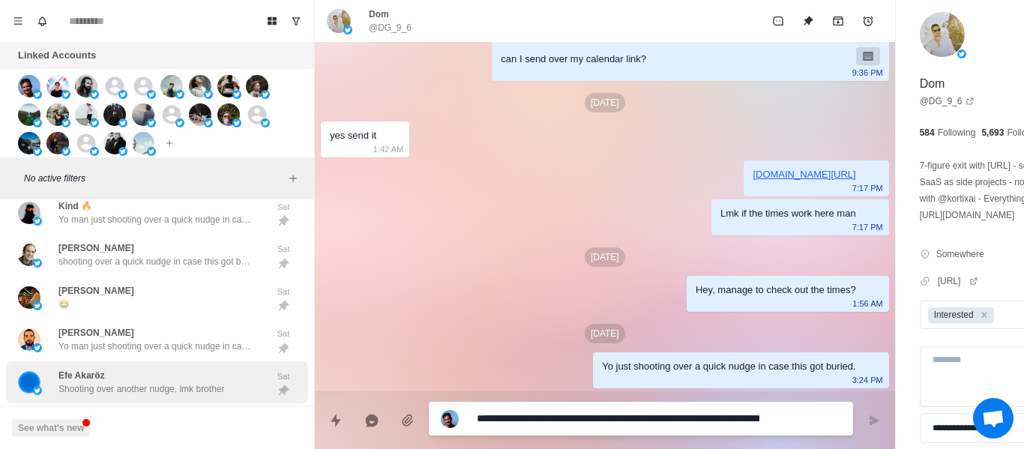
scroll to position [2798, 0]
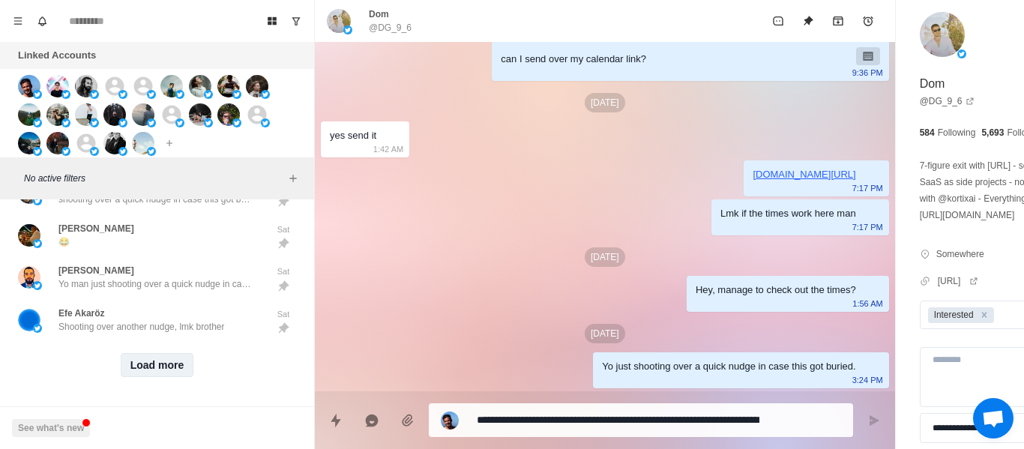
click at [130, 359] on button "Load more" at bounding box center [157, 365] width 73 height 24
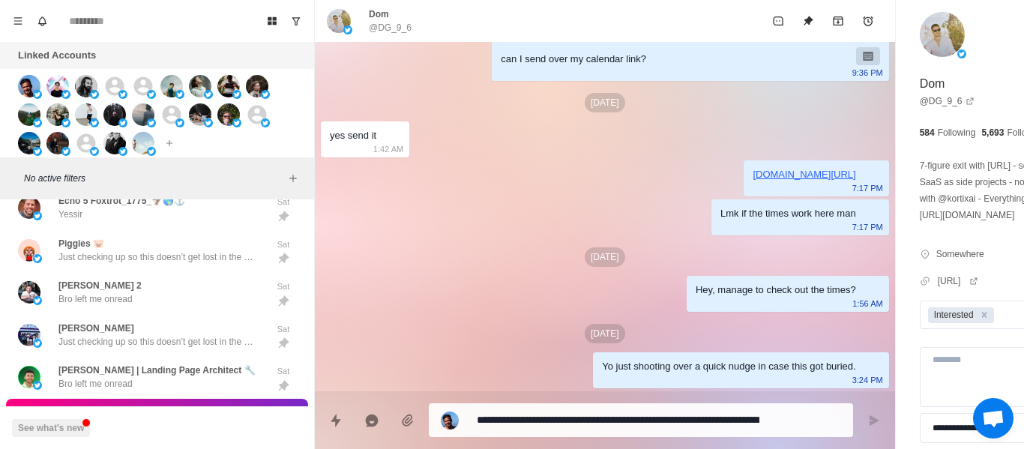
scroll to position [2573, 0]
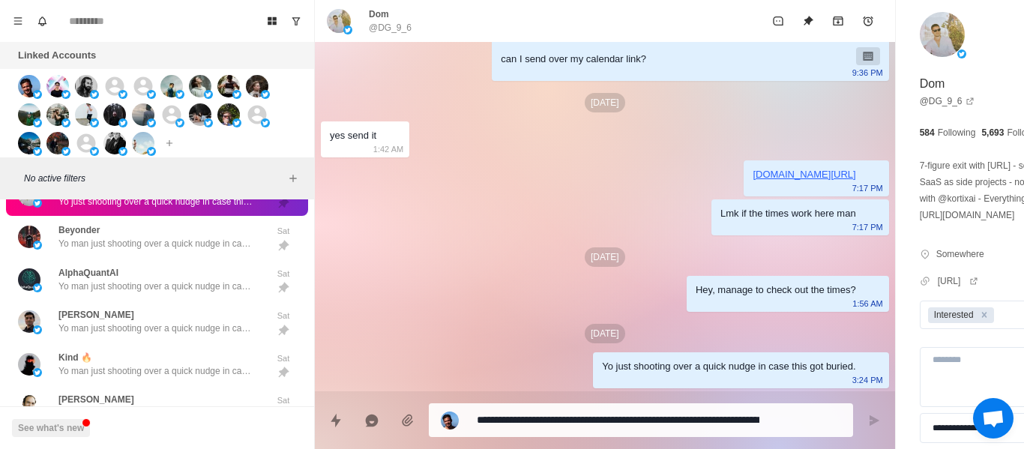
click at [386, 16] on p "Dom" at bounding box center [379, 13] width 20 height 13
click at [385, 23] on p "@DG_9_6" at bounding box center [390, 27] width 43 height 13
click at [523, 207] on div "[DATE] Hey, [PERSON_NAME] would you be interested if we can book you 30-40 call…" at bounding box center [605, 60] width 580 height 661
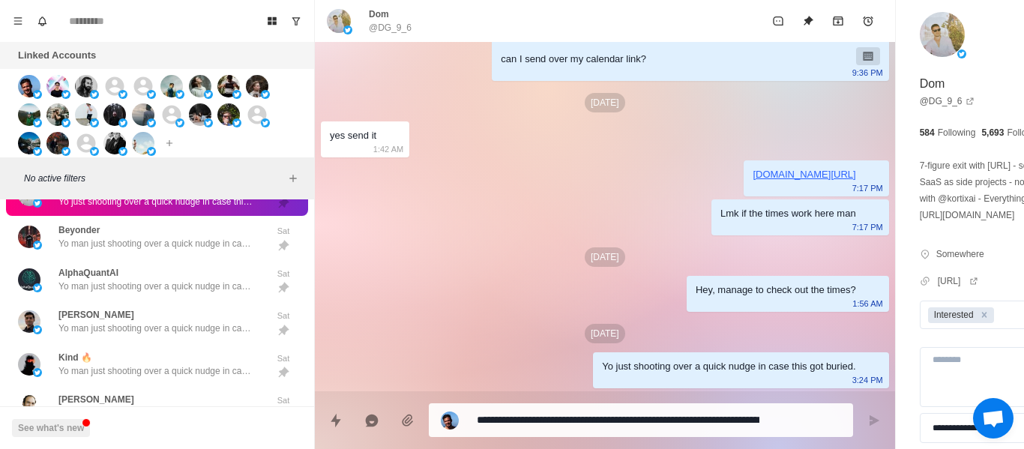
click at [398, 26] on p "@DG_9_6" at bounding box center [390, 27] width 43 height 13
drag, startPoint x: 397, startPoint y: 26, endPoint x: 384, endPoint y: 32, distance: 14.8
click at [384, 32] on p "@DG_9_6" at bounding box center [390, 27] width 43 height 13
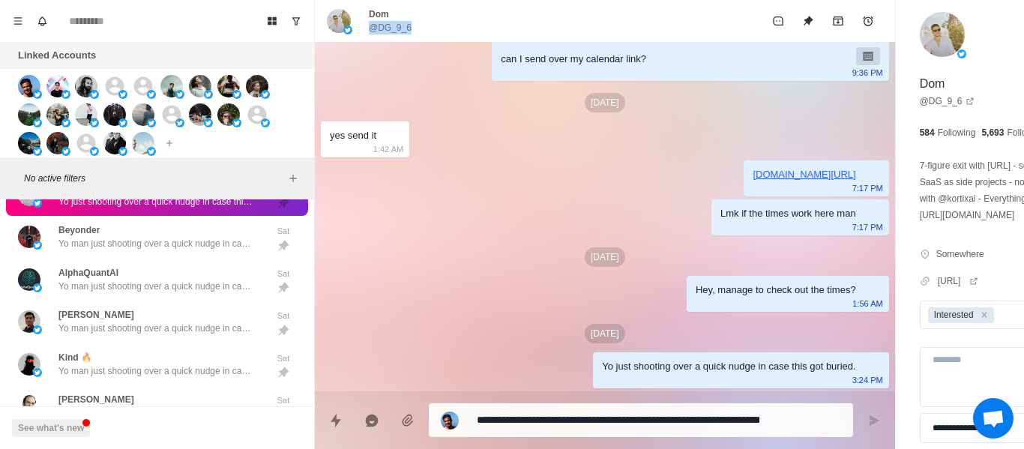
click at [384, 32] on p "@DG_9_6" at bounding box center [390, 27] width 43 height 13
click at [161, 214] on div "[PERSON_NAME] just shooting over a quick nudge in case this got buried. Sat" at bounding box center [157, 195] width 302 height 43
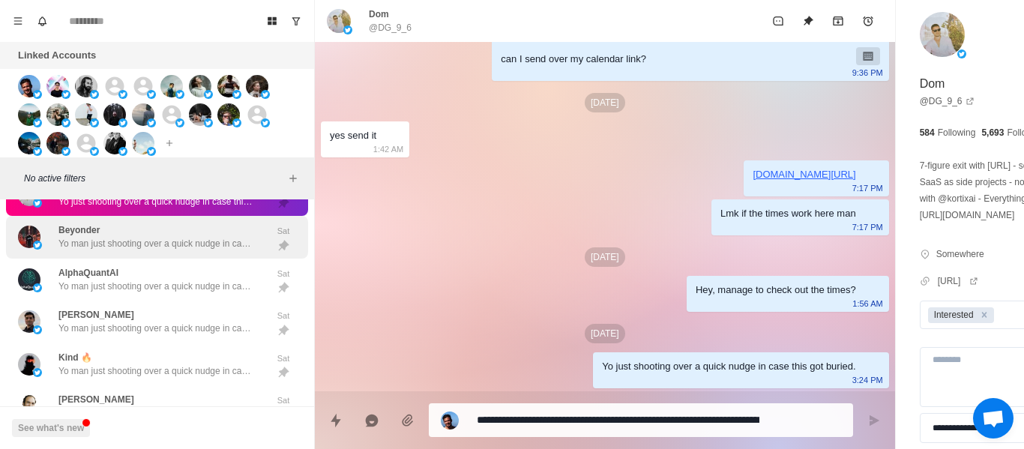
click at [166, 230] on div "Beyonder Yo man just shooting over a quick nudge in case this got buried." at bounding box center [155, 236] width 195 height 27
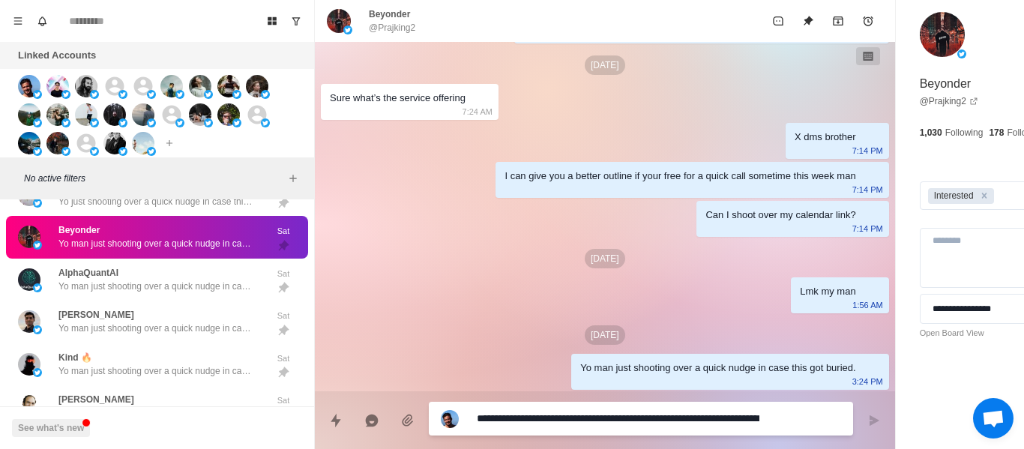
scroll to position [85, 0]
click at [404, 40] on div "Beyonder @Prajking2" at bounding box center [605, 21] width 580 height 42
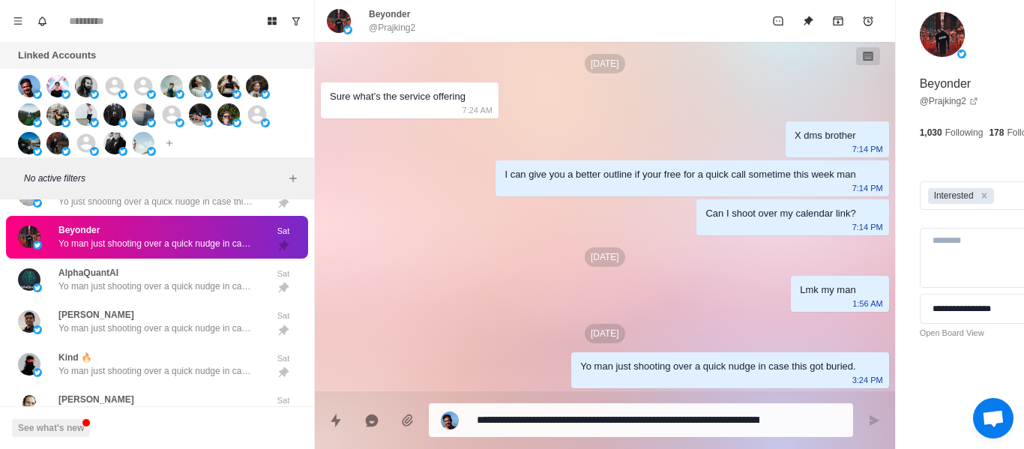
click at [396, 27] on p "@Prajking2" at bounding box center [392, 27] width 46 height 13
copy div "@Prajking2"
drag, startPoint x: 417, startPoint y: 130, endPoint x: 589, endPoint y: 394, distance: 314.9
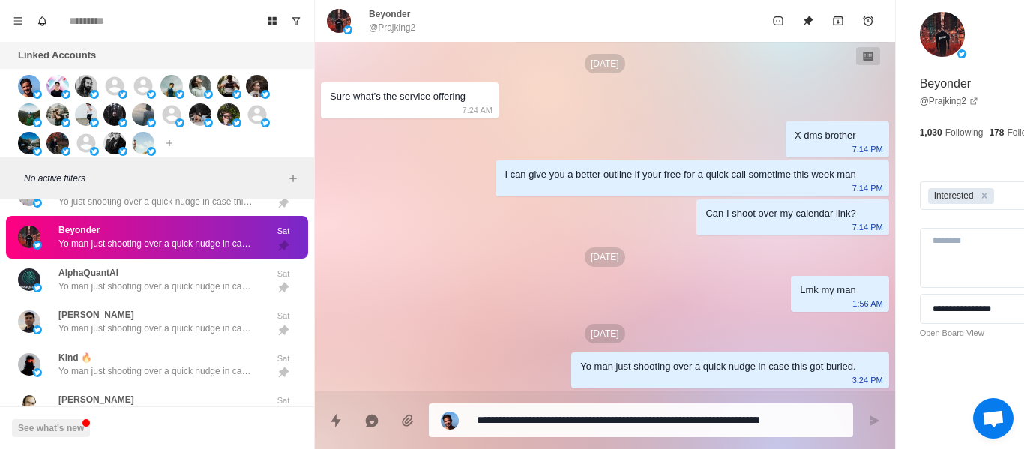
click at [417, 135] on div "[DATE] Hey, Beyonder would you be interested if we can book you 30-40 calls p/m…" at bounding box center [605, 174] width 580 height 435
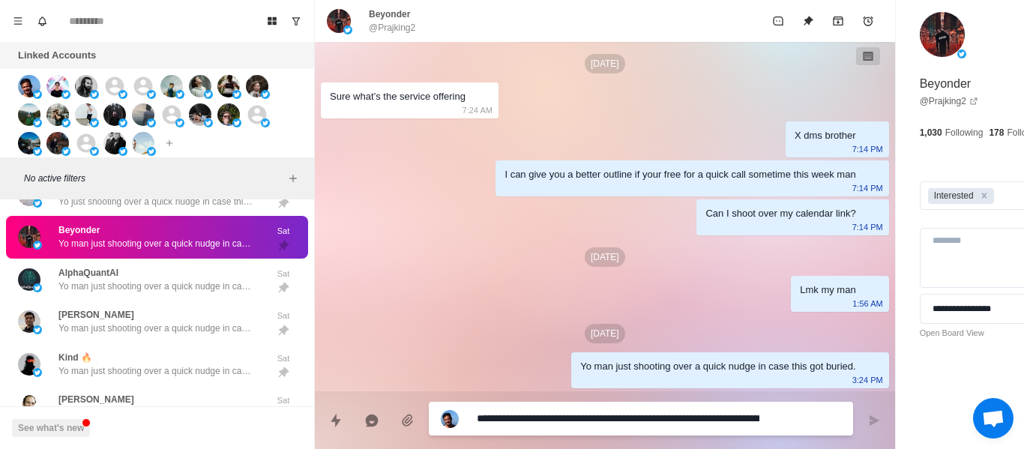
paste textarea "***"
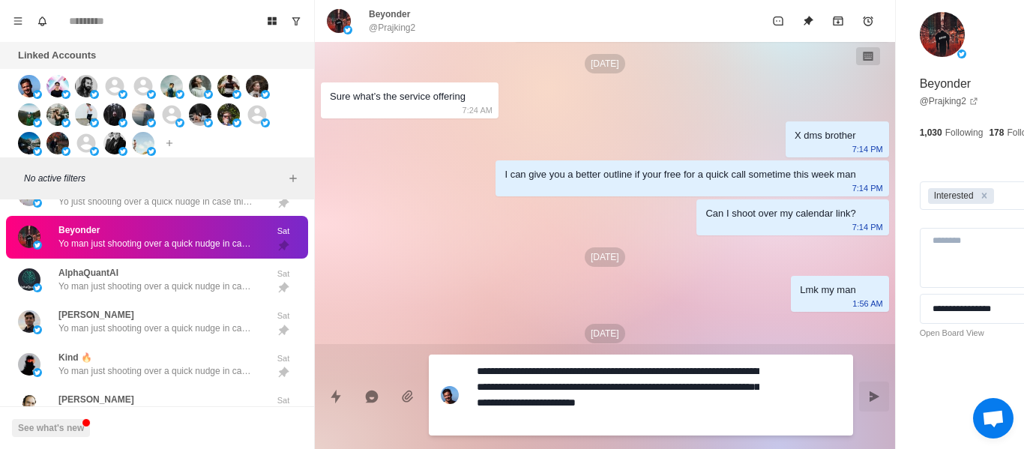
click at [859, 386] on button "Send message" at bounding box center [874, 397] width 30 height 30
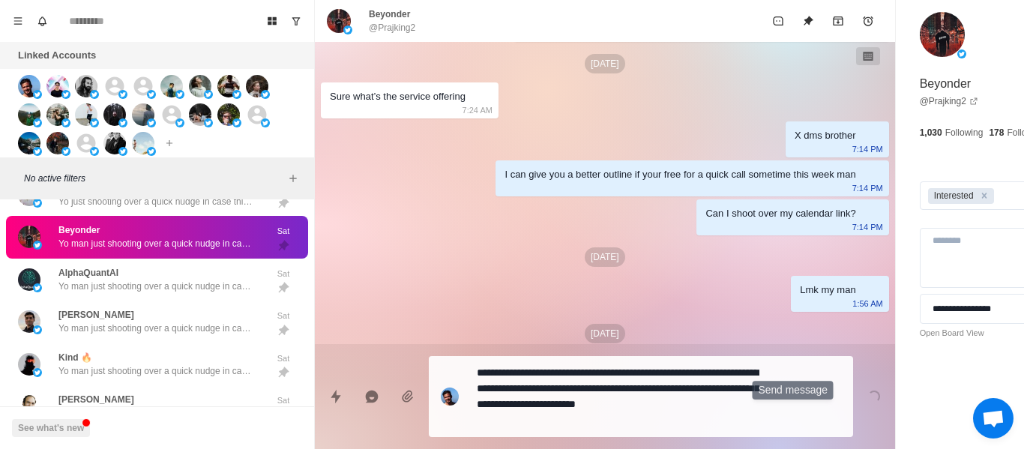
scroll to position [0, 0]
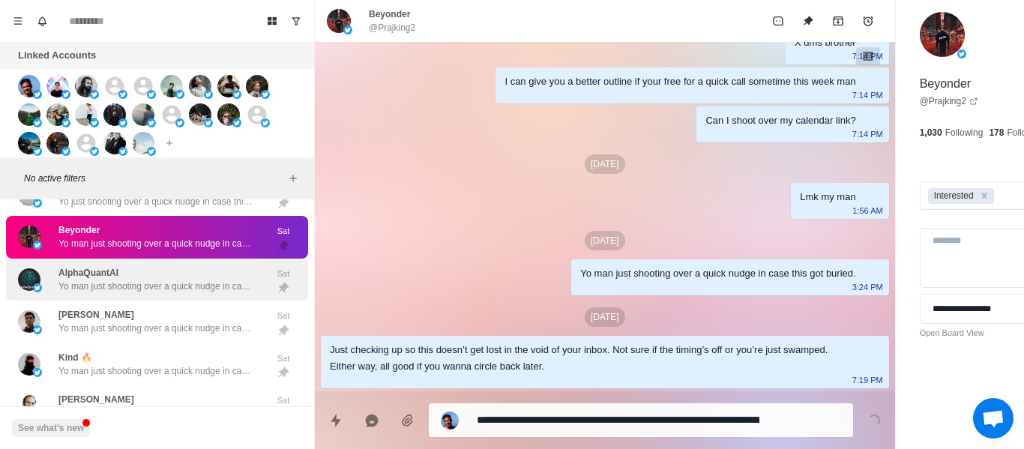
click at [180, 270] on div "AlphaQuantAI Yo man just shooting over a quick nudge in case this got buried." at bounding box center [155, 279] width 195 height 27
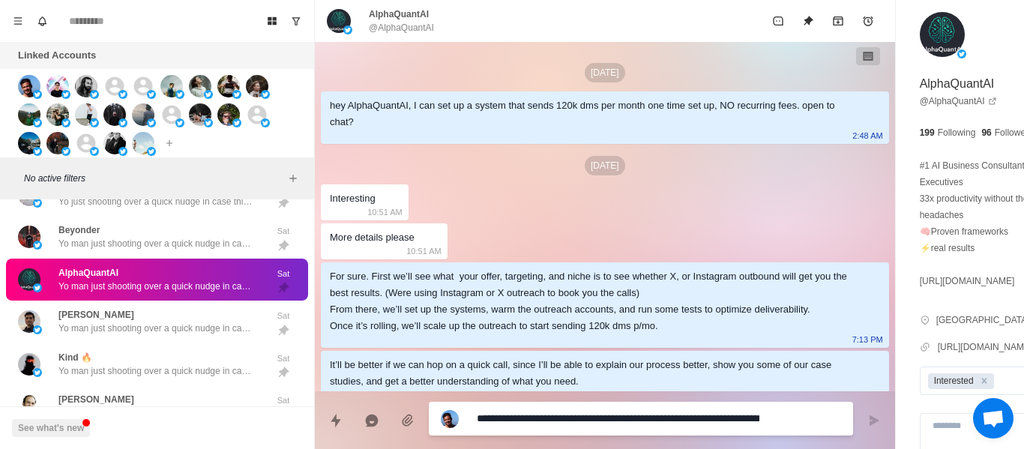
scroll to position [223, 0]
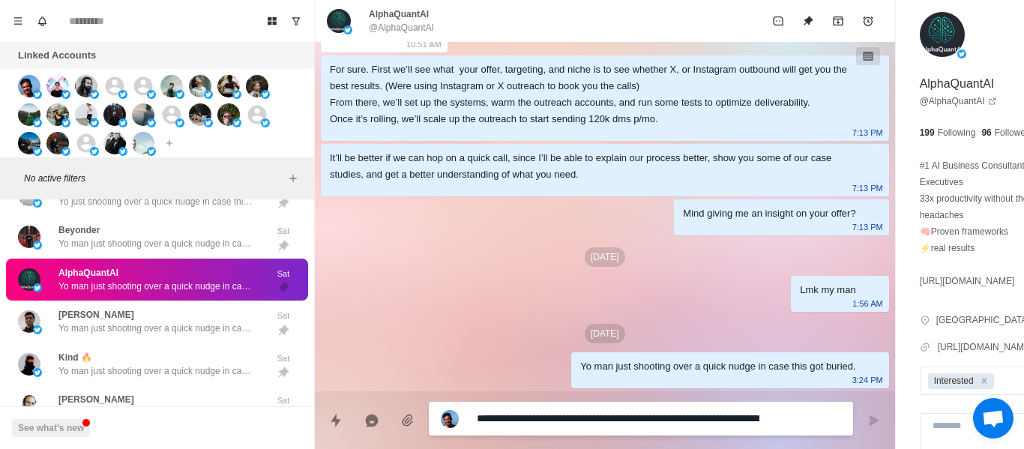
paste textarea
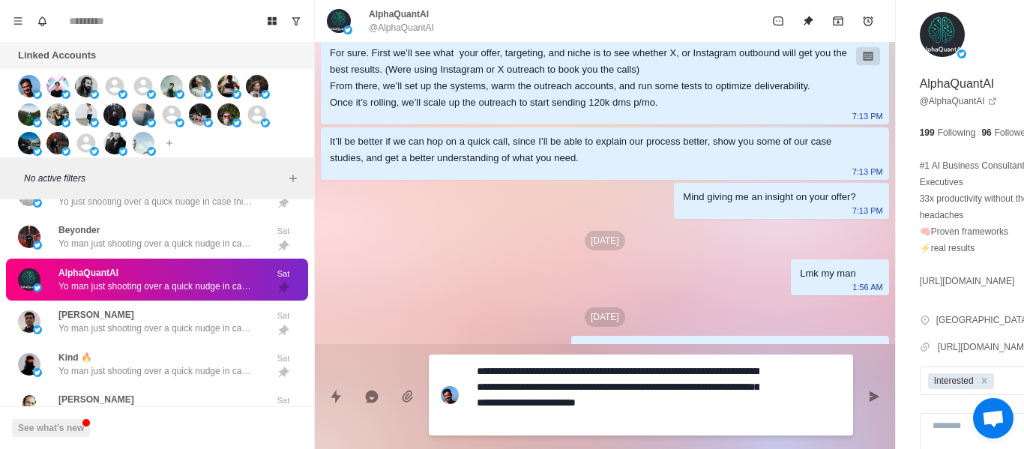
scroll to position [0, 0]
drag, startPoint x: 770, startPoint y: 385, endPoint x: 783, endPoint y: 392, distance: 14.4
click at [770, 386] on div "**********" at bounding box center [641, 395] width 424 height 81
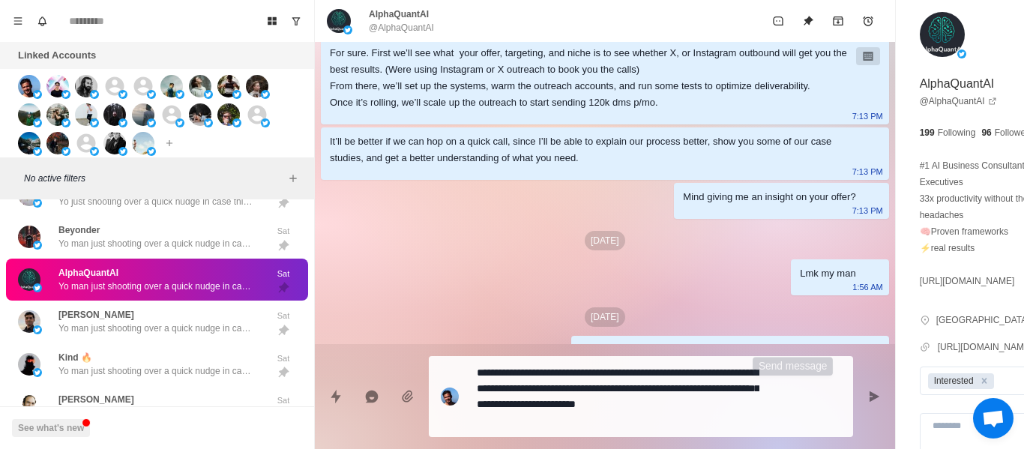
click at [868, 397] on icon "Send message" at bounding box center [874, 397] width 12 height 12
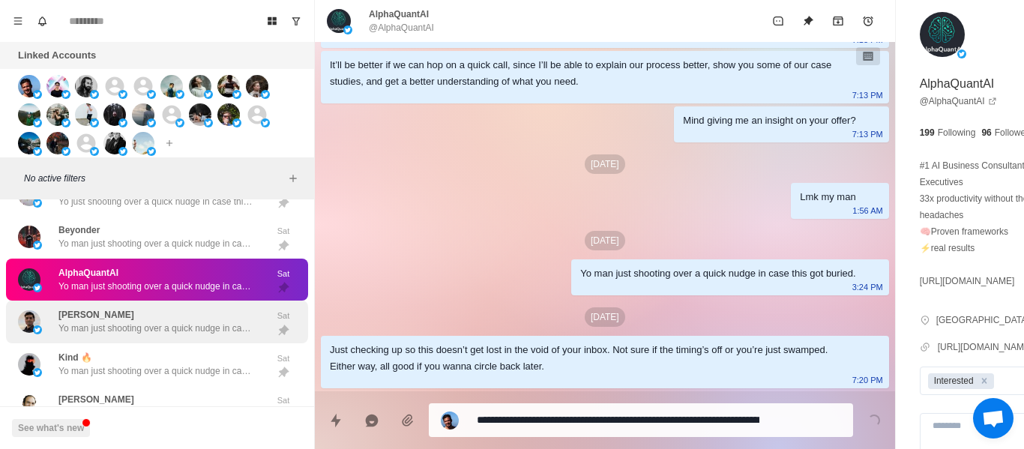
click at [155, 313] on div "[PERSON_NAME] Yo man just shooting over a quick nudge in case this got buried." at bounding box center [155, 321] width 195 height 27
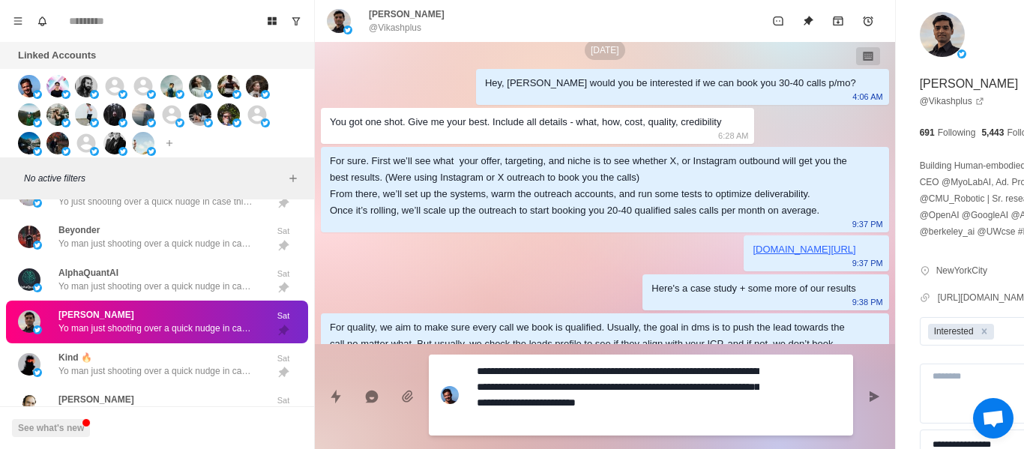
scroll to position [0, 0]
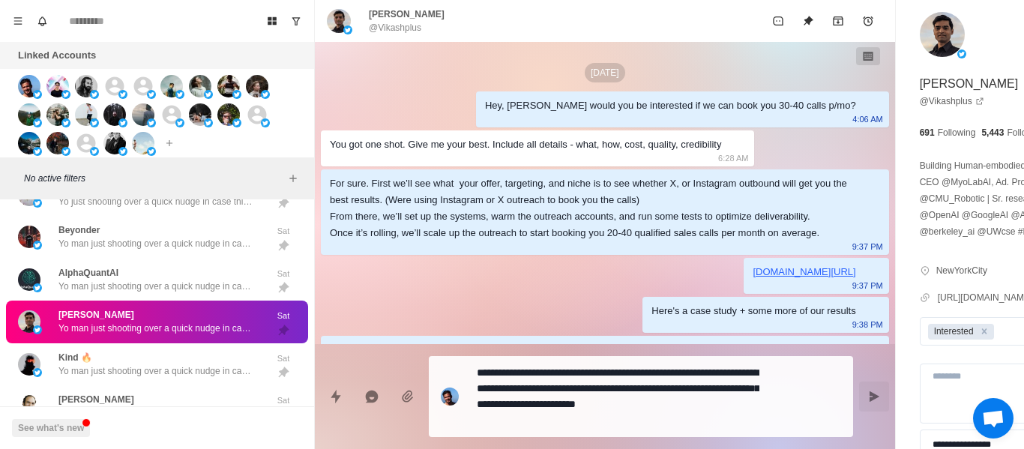
click at [809, 394] on div "**********" at bounding box center [605, 390] width 580 height 93
click at [859, 395] on button "Send message" at bounding box center [874, 397] width 30 height 30
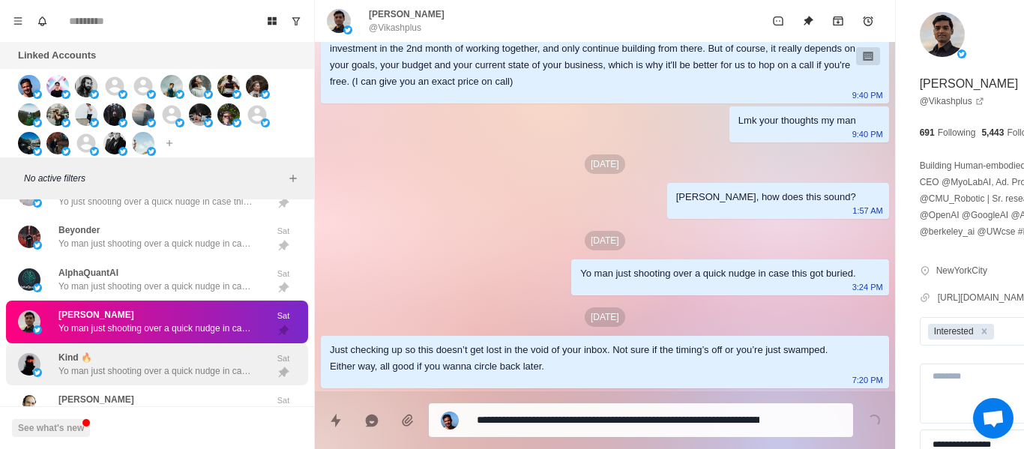
click at [168, 356] on div "Kind 🔥 Yo man just shooting over a quick nudge in case this got buried." at bounding box center [155, 364] width 195 height 27
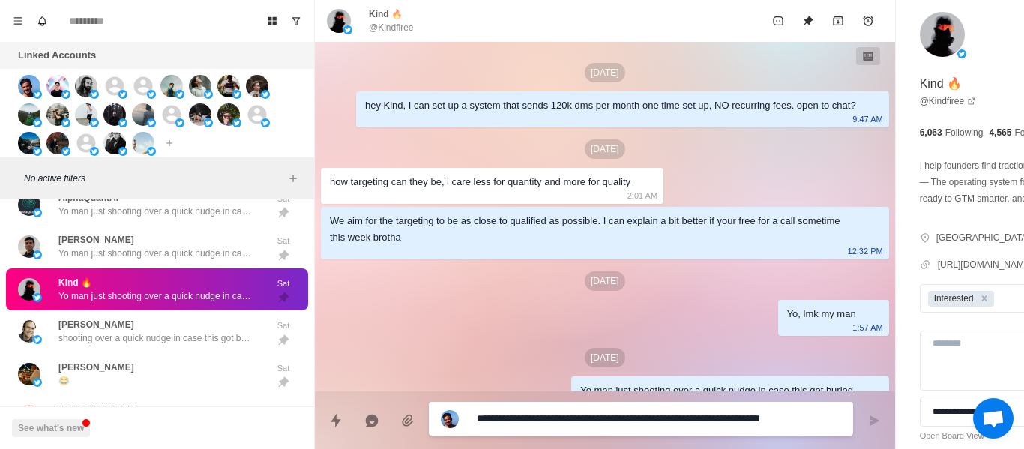
scroll to position [40, 0]
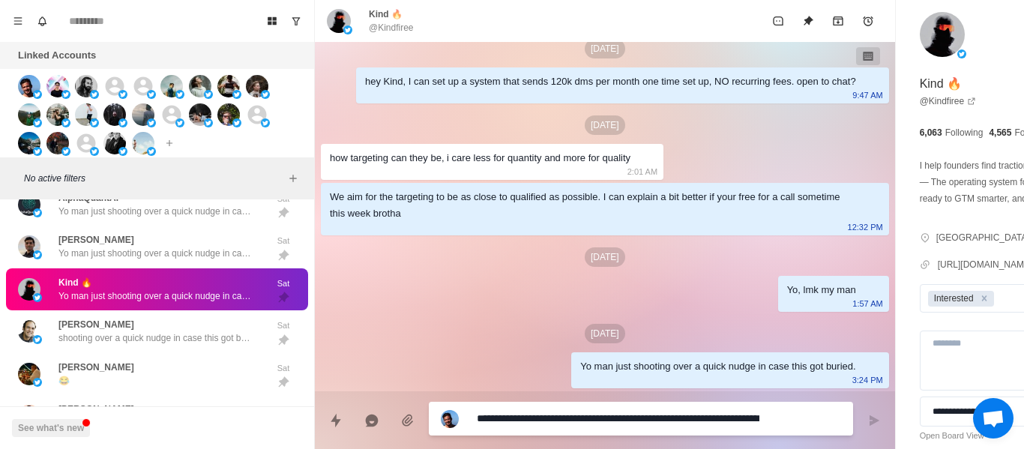
paste textarea
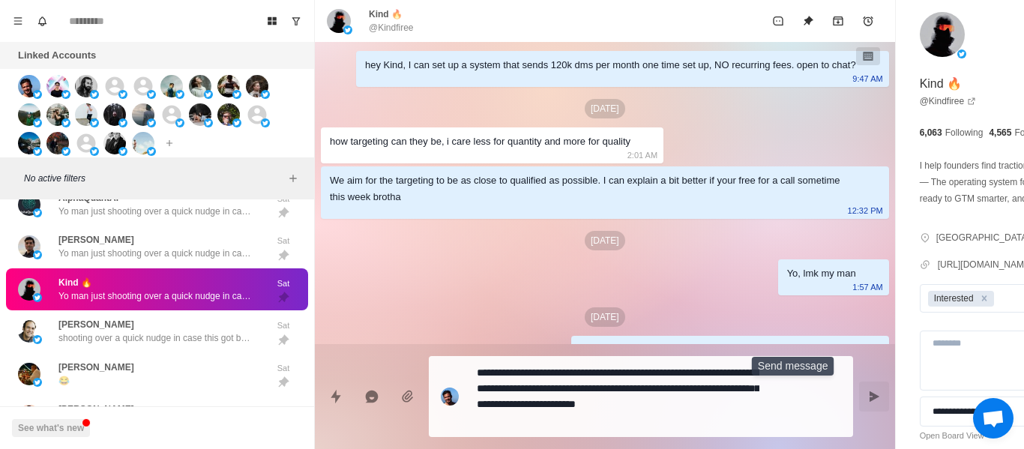
click at [859, 385] on button "Send message" at bounding box center [874, 397] width 30 height 30
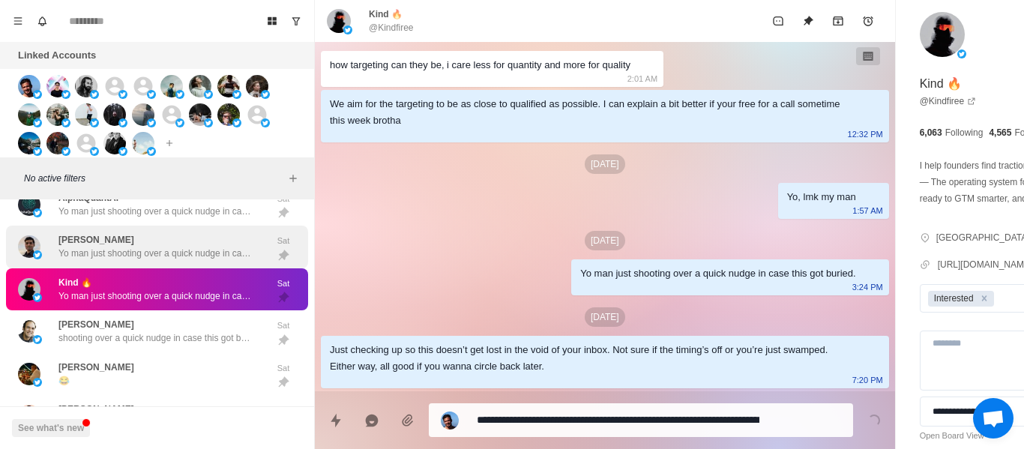
click at [205, 322] on div "[PERSON_NAME] shooting over a quick nudge in case this got buried." at bounding box center [155, 331] width 195 height 27
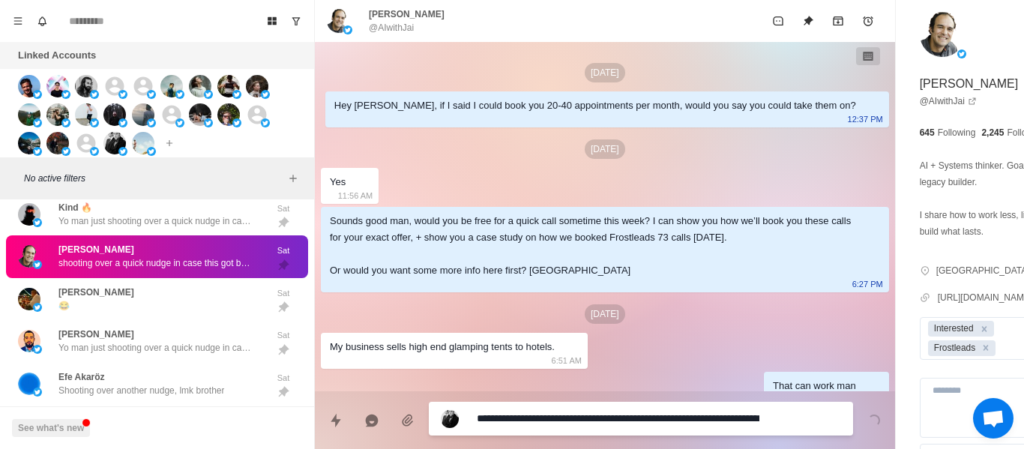
scroll to position [592, 0]
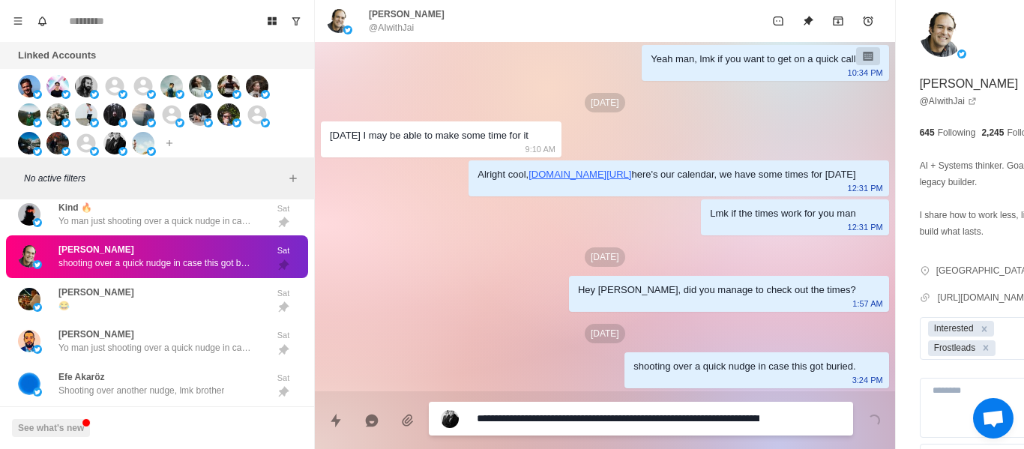
click at [386, 25] on p "@AIwithJai" at bounding box center [391, 27] width 45 height 13
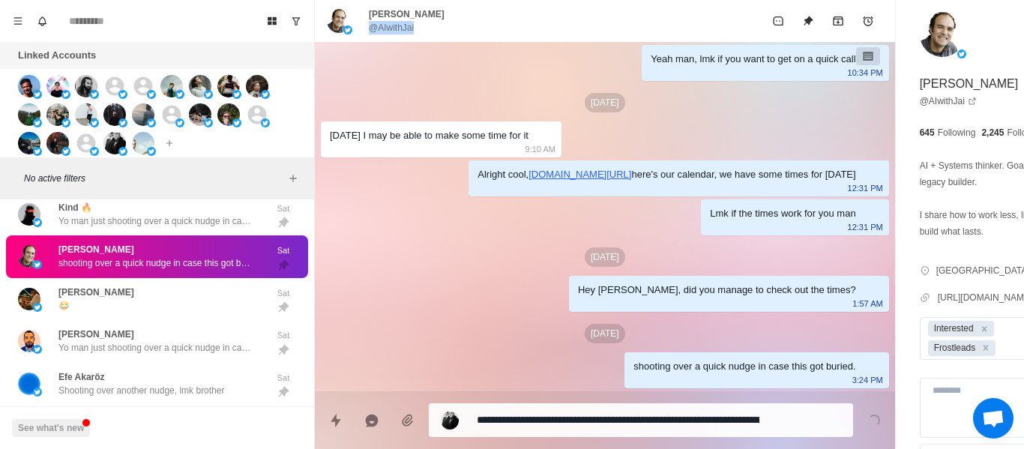
click at [386, 25] on p "@AIwithJai" at bounding box center [391, 27] width 45 height 13
copy div "@AIwithJai"
drag, startPoint x: 424, startPoint y: 136, endPoint x: 444, endPoint y: 178, distance: 45.6
click at [424, 139] on div "[DATE] I may be able to make some time for it" at bounding box center [429, 135] width 199 height 16
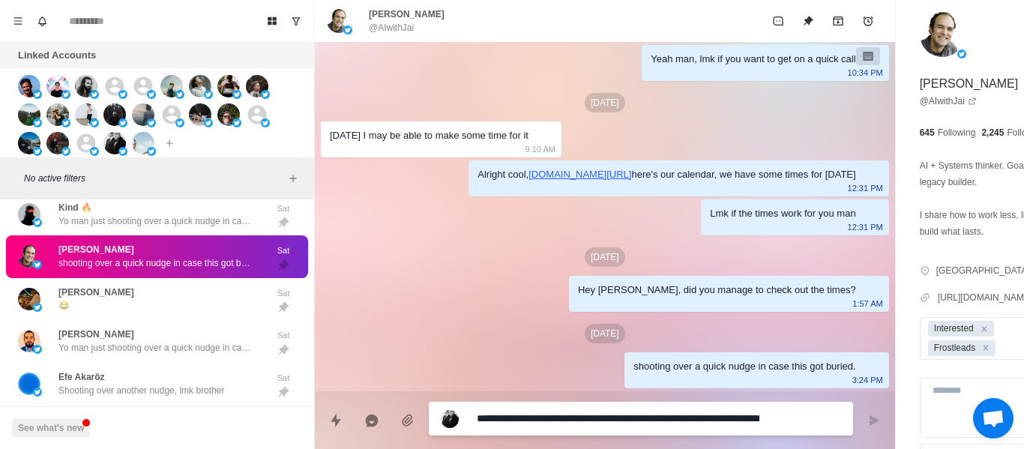
paste textarea
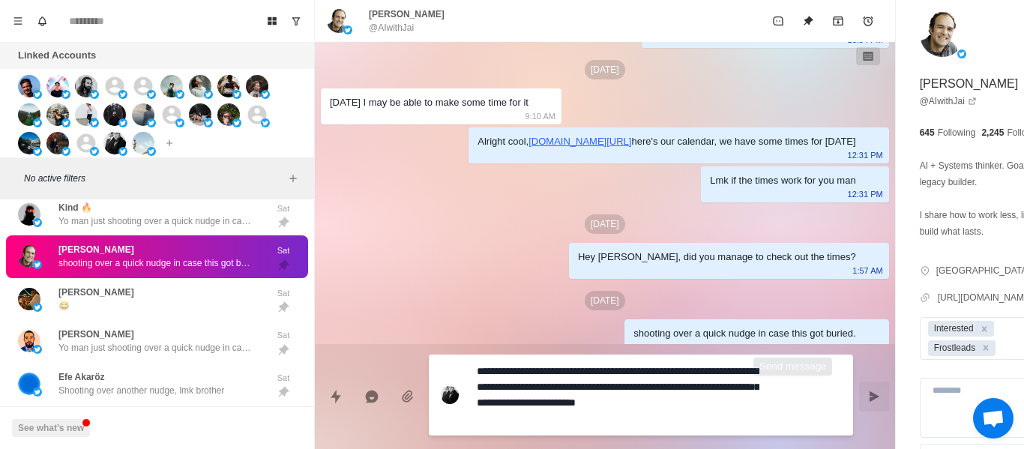
click at [805, 390] on div "**********" at bounding box center [605, 390] width 580 height 93
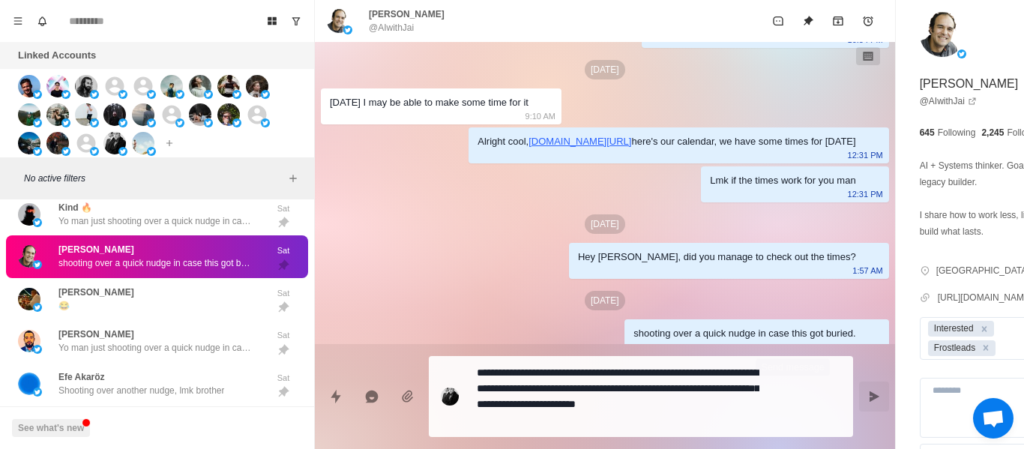
drag, startPoint x: 796, startPoint y: 390, endPoint x: 744, endPoint y: 405, distance: 54.6
click at [859, 390] on button "Send message" at bounding box center [874, 397] width 30 height 30
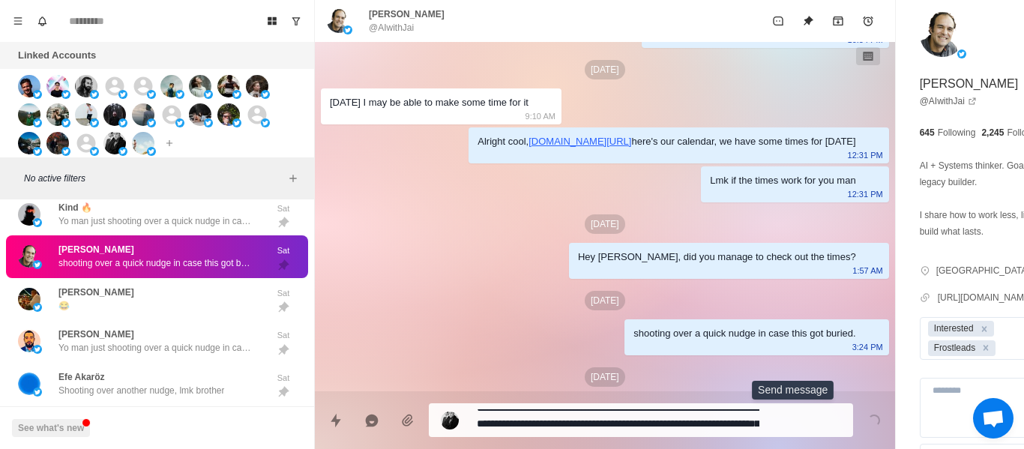
scroll to position [0, 0]
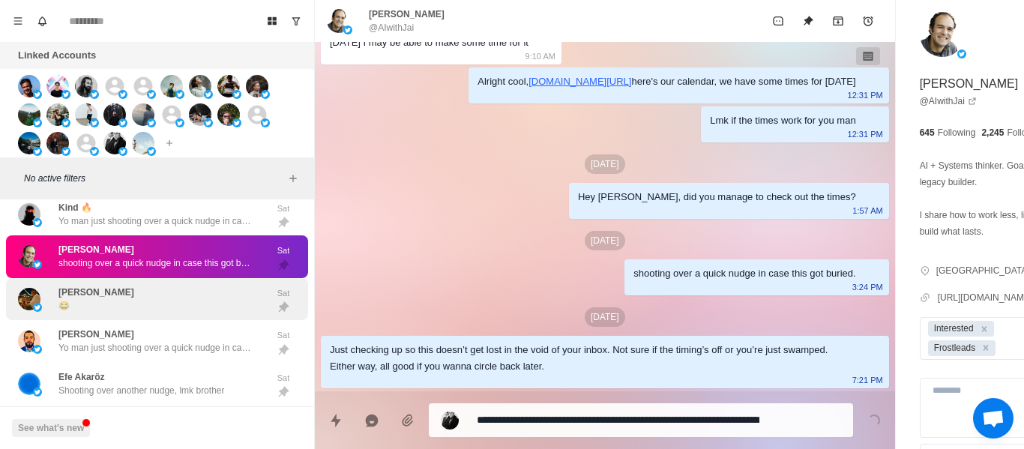
drag, startPoint x: 108, startPoint y: 280, endPoint x: 83, endPoint y: 280, distance: 24.8
click at [106, 280] on div "[PERSON_NAME] 😂 Sat" at bounding box center [157, 299] width 302 height 43
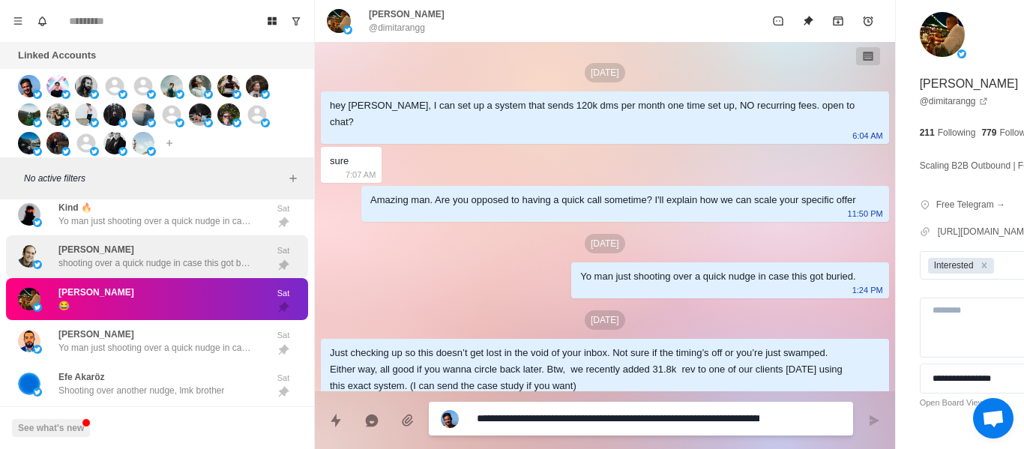
scroll to position [1336, 0]
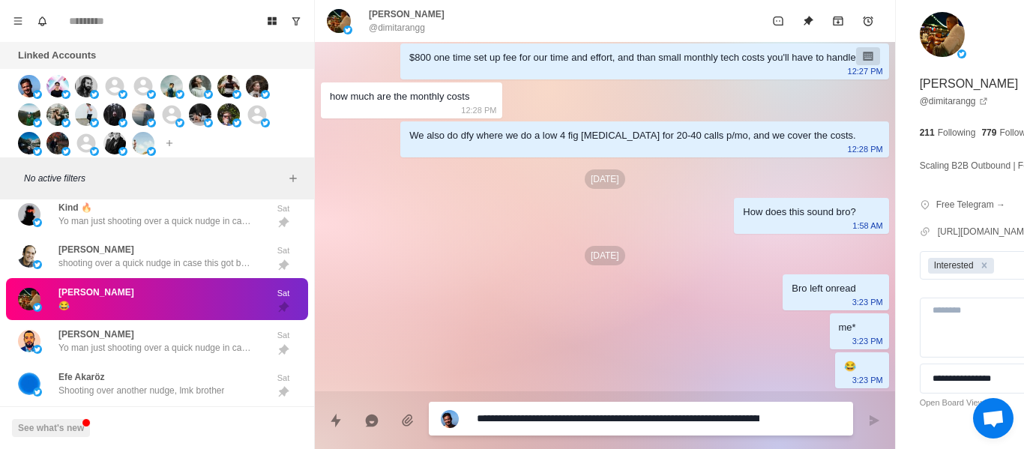
click at [377, 26] on p "@dimitarangg" at bounding box center [397, 27] width 56 height 13
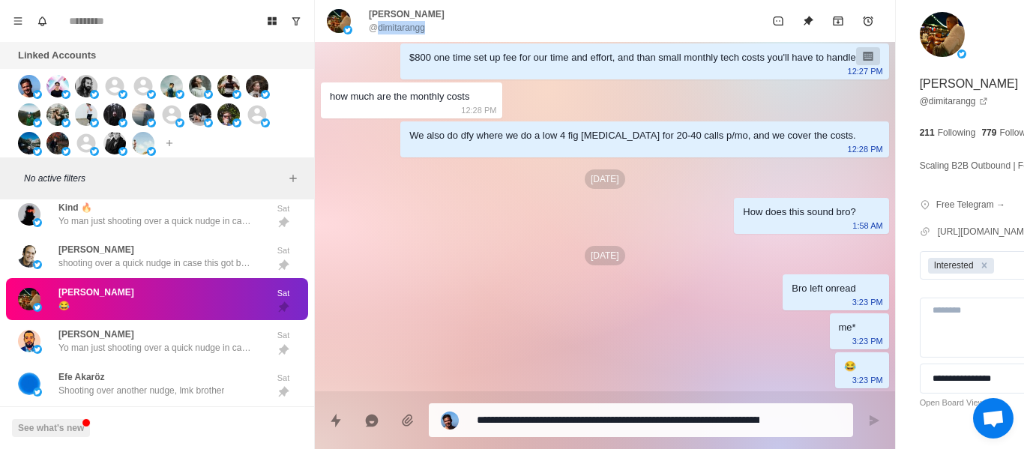
click at [377, 26] on p "@dimitarangg" at bounding box center [397, 27] width 56 height 13
copy div "@dimitarangg"
click at [205, 338] on div "[PERSON_NAME] man just shooting over a quick nudge in case this got buried." at bounding box center [155, 341] width 195 height 27
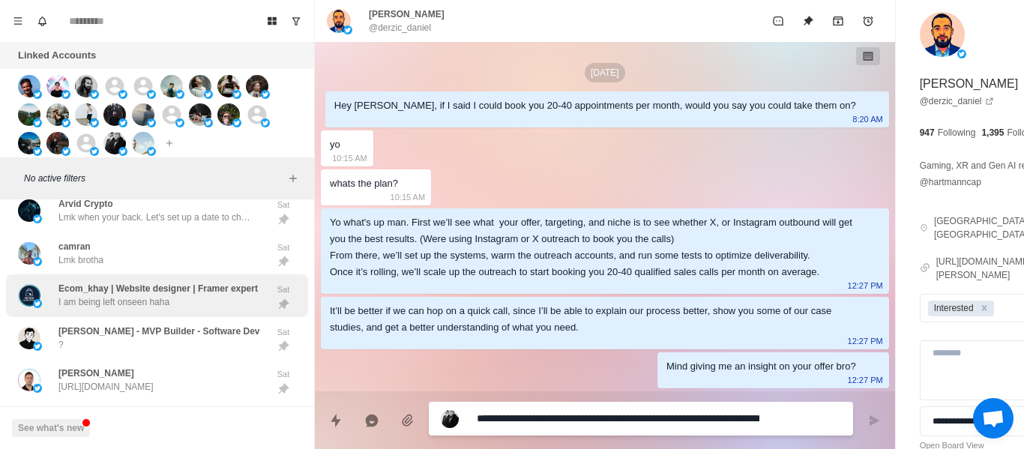
scroll to position [219, 0]
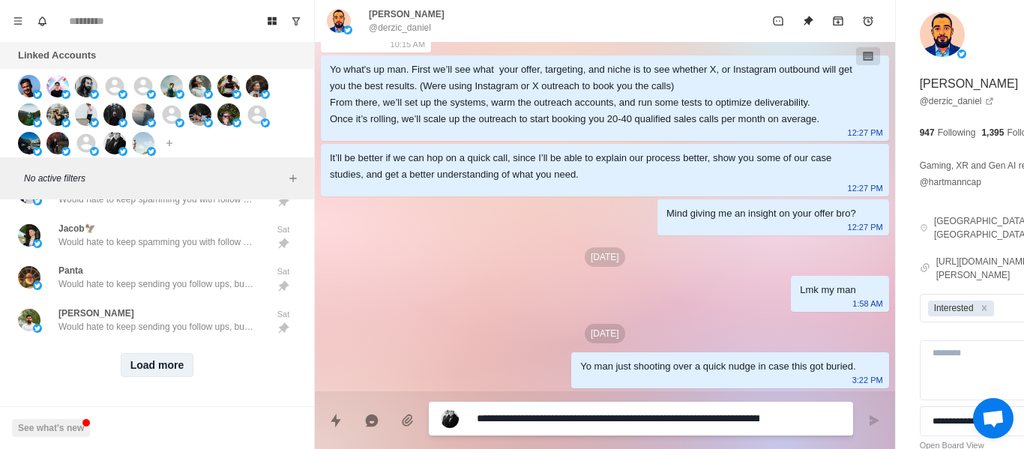
click at [143, 353] on button "Load more" at bounding box center [157, 365] width 73 height 24
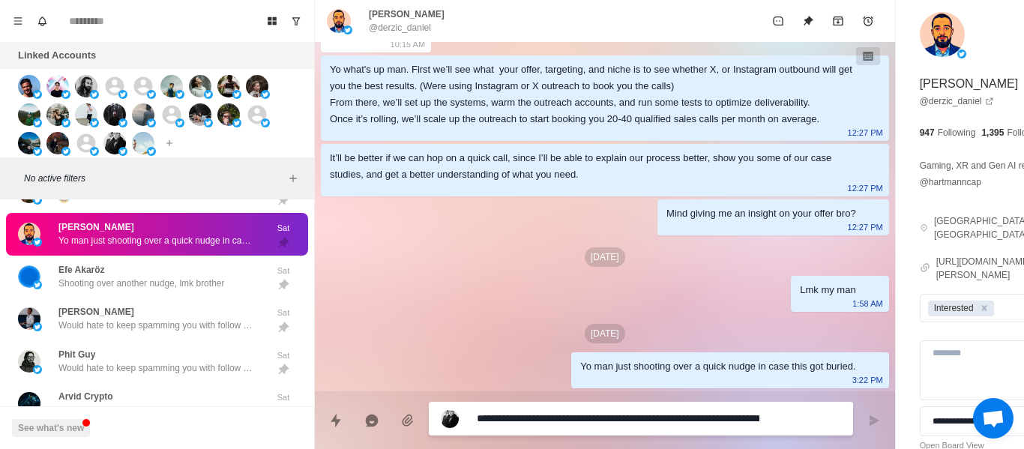
paste textarea
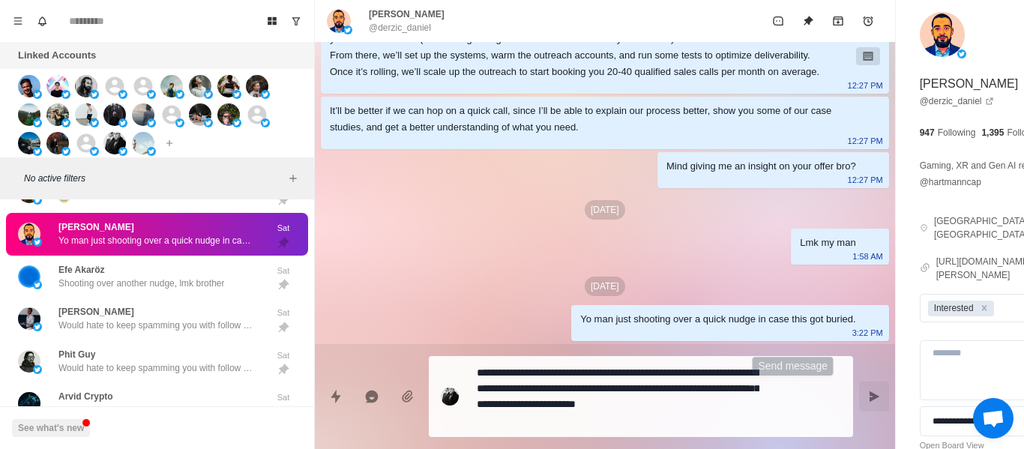
click at [859, 390] on button "Send message" at bounding box center [874, 397] width 30 height 30
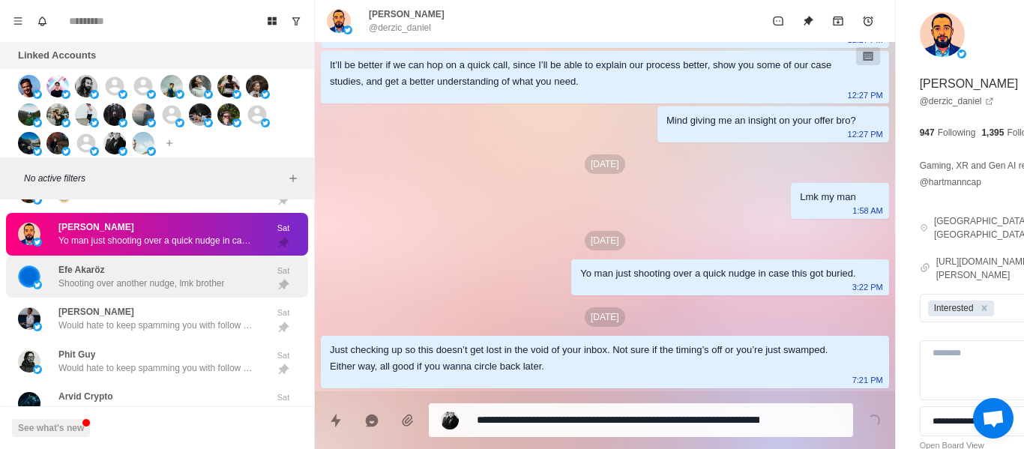
drag, startPoint x: 275, startPoint y: 278, endPoint x: 238, endPoint y: 291, distance: 39.6
click at [268, 277] on div "Sat" at bounding box center [283, 277] width 37 height 31
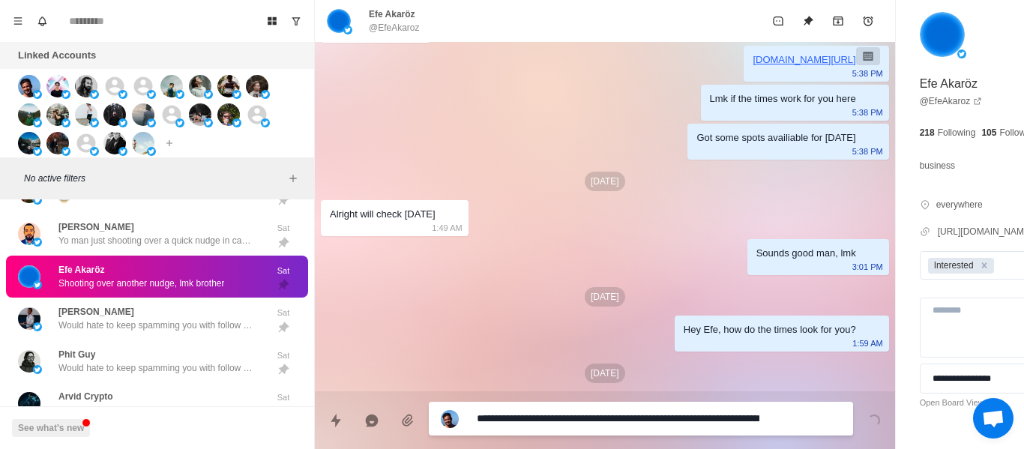
scroll to position [880, 0]
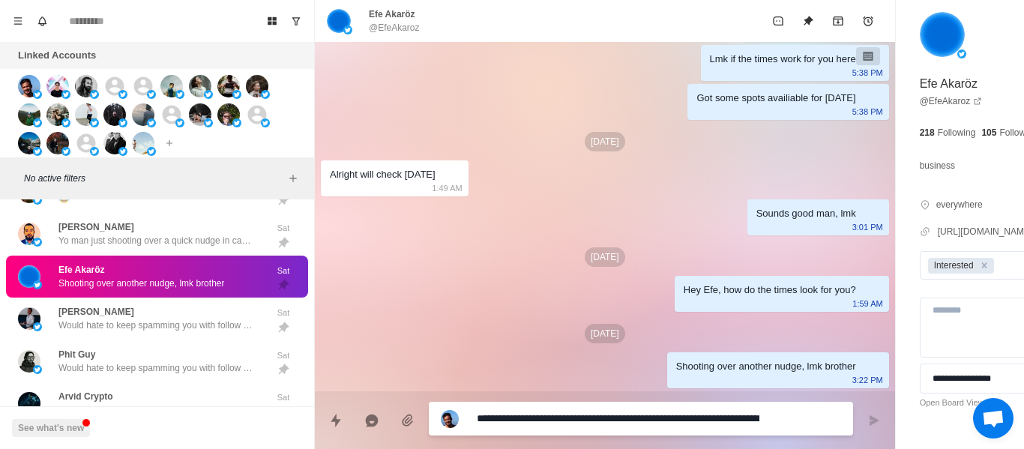
click at [369, 25] on p "@EfeAkaroz" at bounding box center [394, 27] width 51 height 13
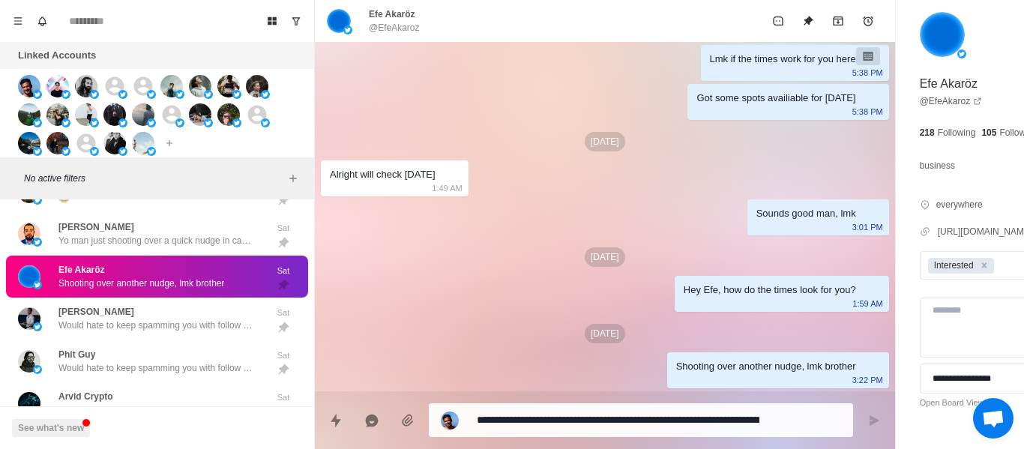
click at [371, 29] on p "@EfeAkaroz" at bounding box center [394, 27] width 51 height 13
click at [374, 31] on p "@EfeAkaroz" at bounding box center [394, 27] width 51 height 13
click at [376, 32] on p "@EfeAkaroz" at bounding box center [394, 27] width 51 height 13
click at [382, 32] on p "@EfeAkaroz" at bounding box center [394, 27] width 51 height 13
click at [382, 28] on p "@EfeAkaroz" at bounding box center [394, 27] width 51 height 13
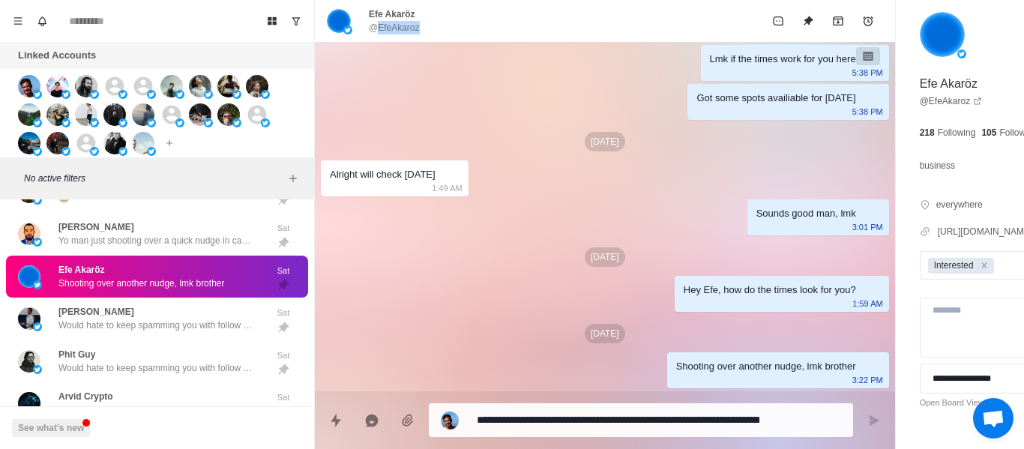
click at [382, 28] on p "@EfeAkaroz" at bounding box center [394, 27] width 51 height 13
drag, startPoint x: 455, startPoint y: 195, endPoint x: 509, endPoint y: 337, distance: 151.7
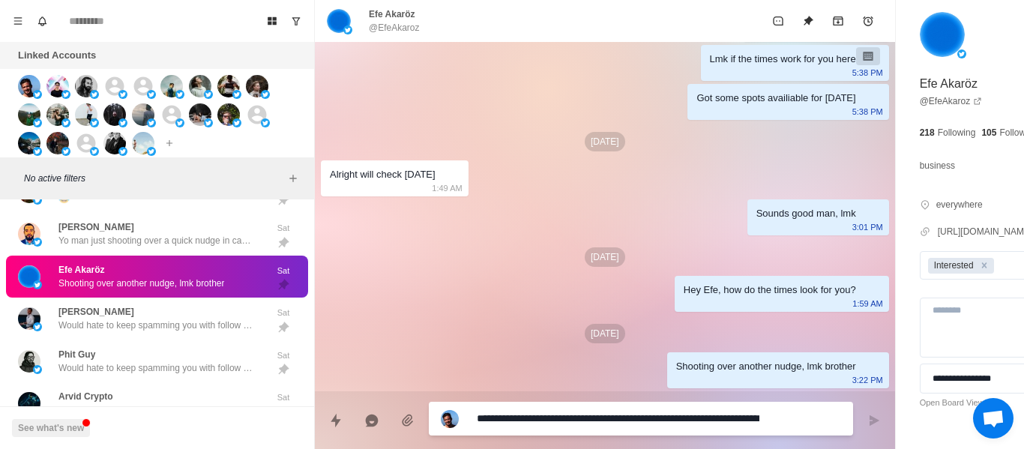
paste textarea
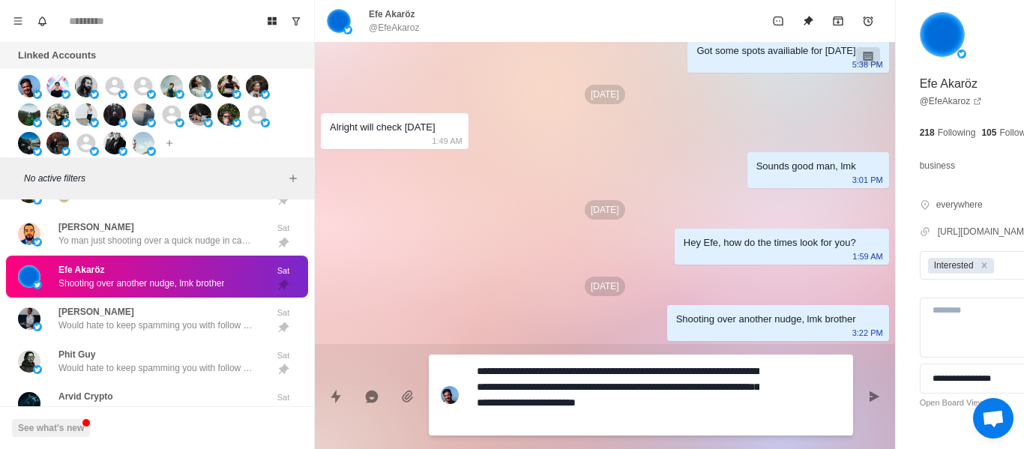
scroll to position [0, 0]
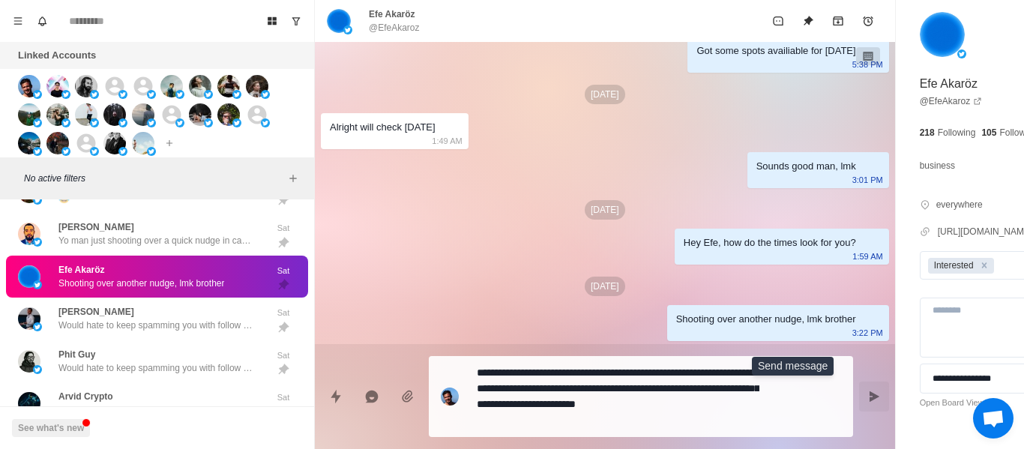
click at [868, 397] on icon "Send message" at bounding box center [874, 397] width 12 height 12
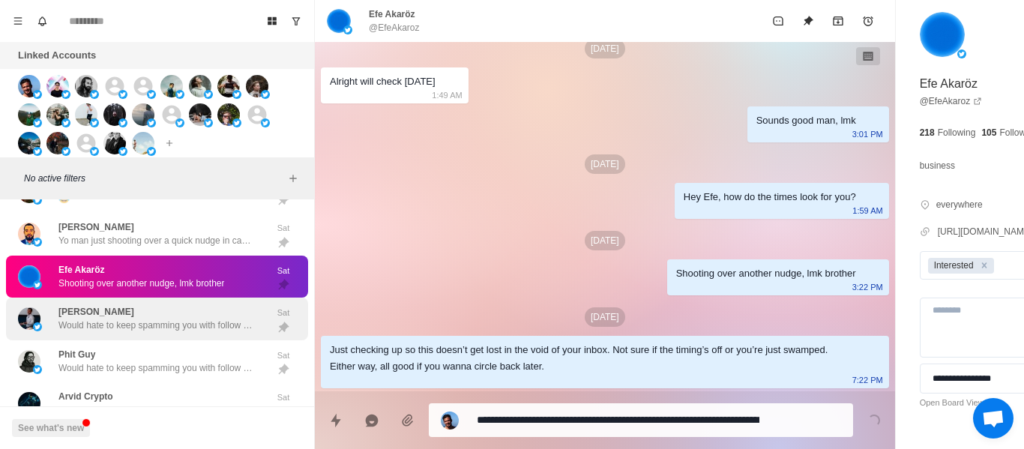
click at [230, 310] on div "[PERSON_NAME] Would hate to keep spamming you with follow ups, but can't stop😢s…" at bounding box center [155, 318] width 195 height 27
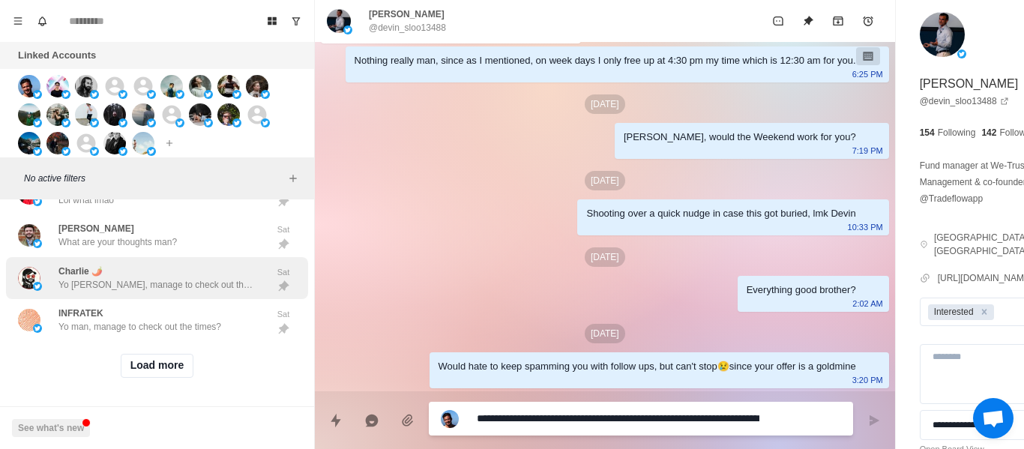
scroll to position [4672, 0]
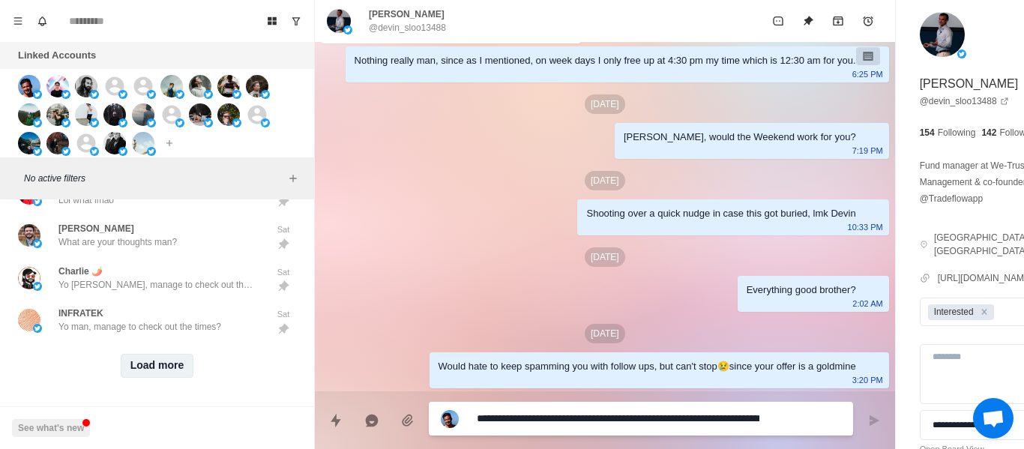
click at [130, 354] on button "Load more" at bounding box center [157, 366] width 73 height 24
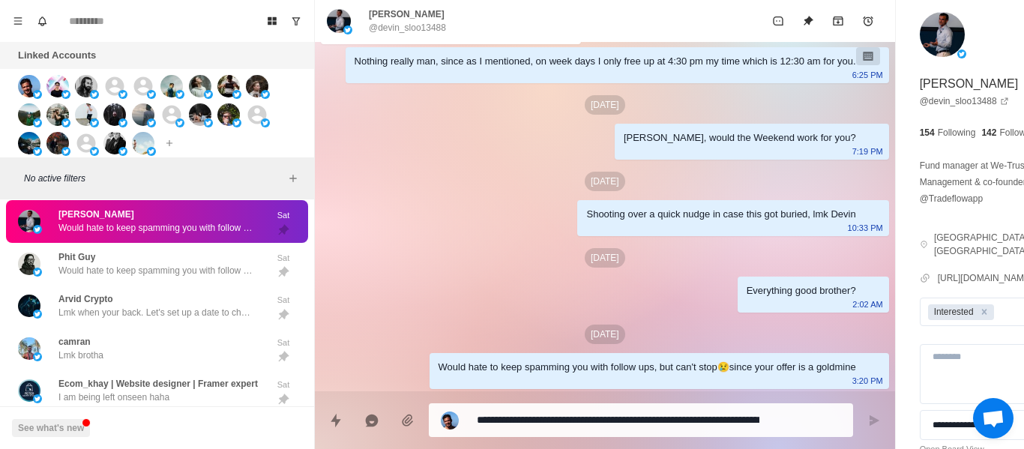
scroll to position [1150, 0]
click at [412, 31] on p "@devin_sloo13488" at bounding box center [407, 27] width 77 height 13
click at [436, 45] on div "Sorry just seen it now, what works for you [DATE]? 9:41 AM" at bounding box center [451, 27] width 260 height 36
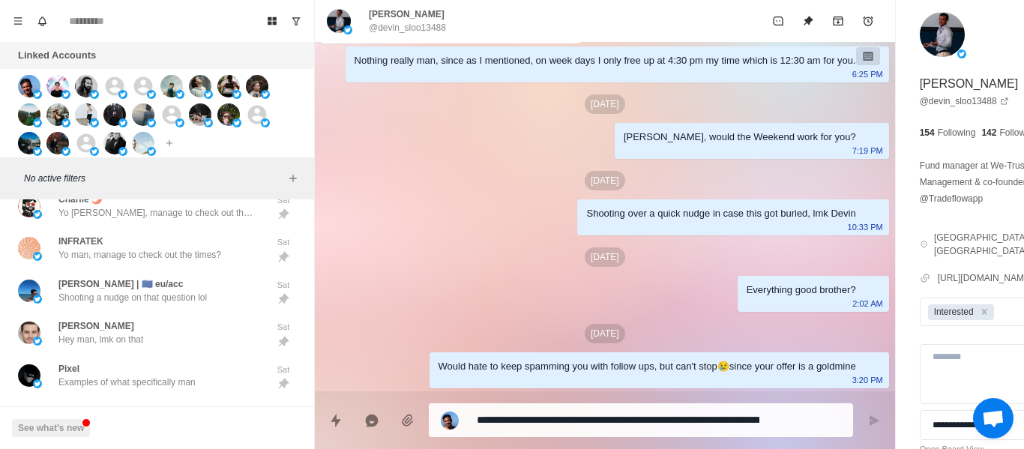
scroll to position [1300, 0]
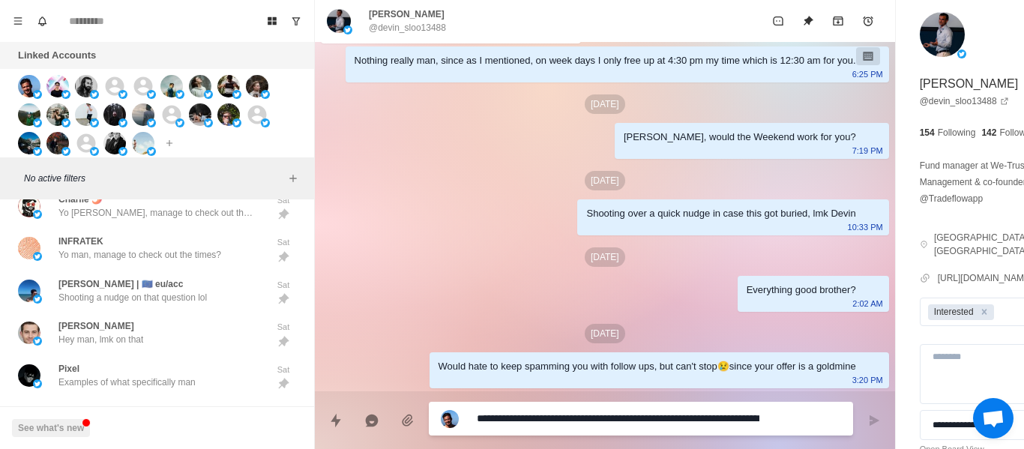
paste textarea
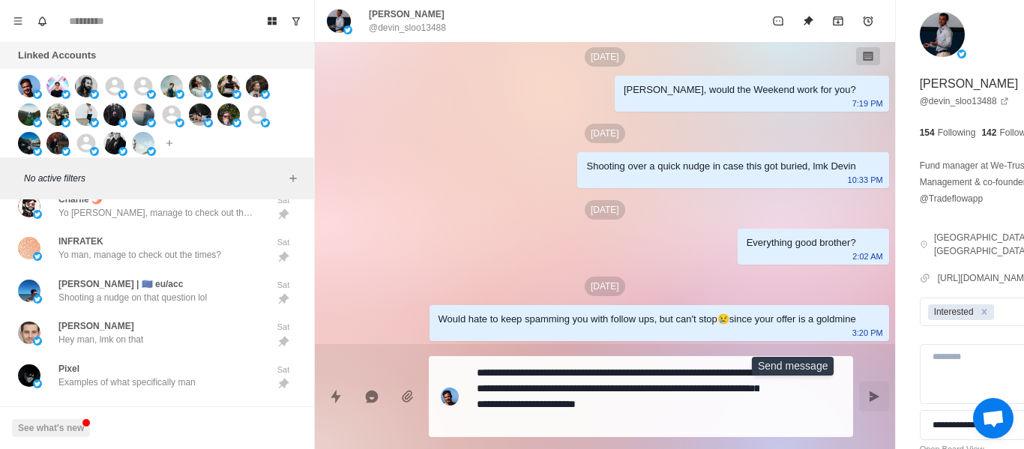
click at [859, 382] on button "Send message" at bounding box center [874, 397] width 30 height 30
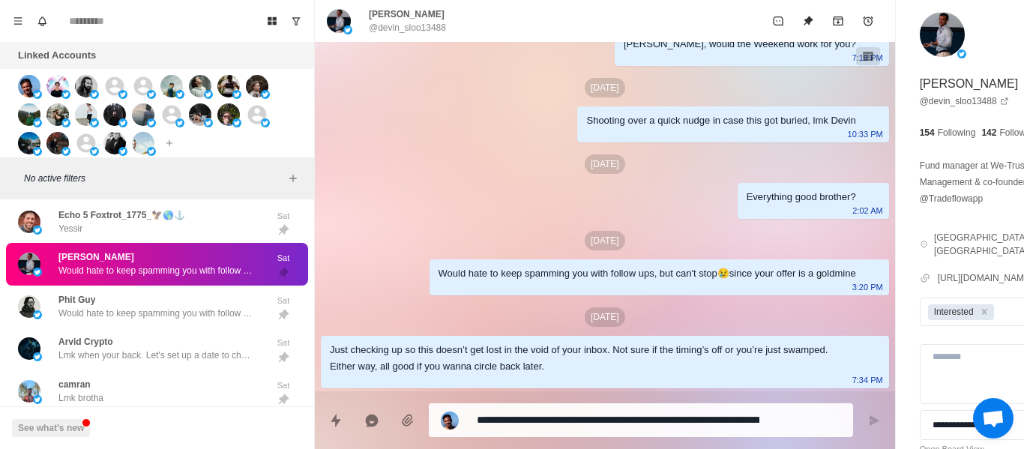
scroll to position [3083, 0]
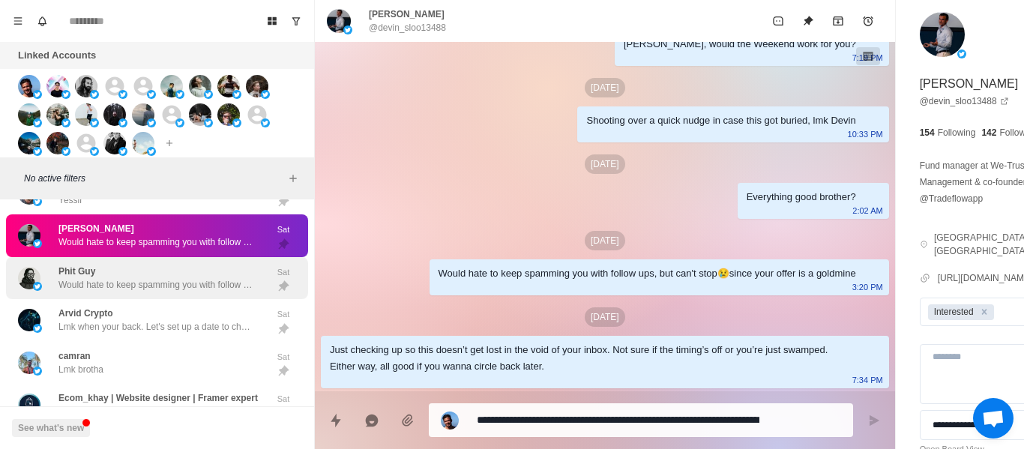
click at [131, 292] on div "Phit Guy Would hate to keep spamming you with follow ups, but can't stop😢since …" at bounding box center [141, 278] width 247 height 31
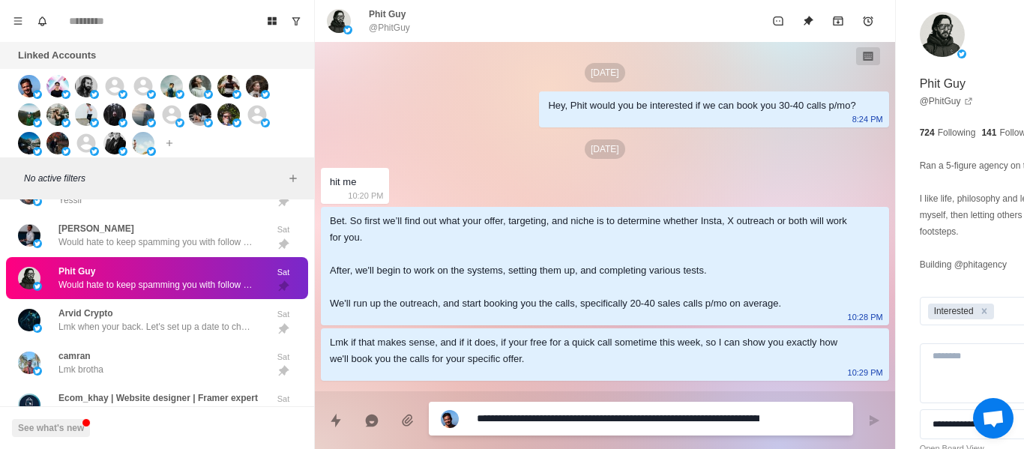
scroll to position [1053, 0]
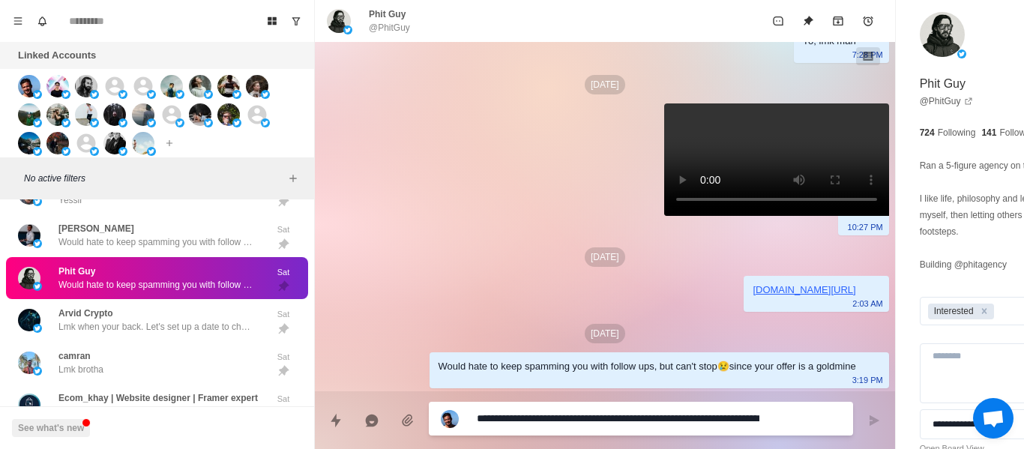
click at [388, 25] on p "@PhitGuy" at bounding box center [389, 27] width 41 height 13
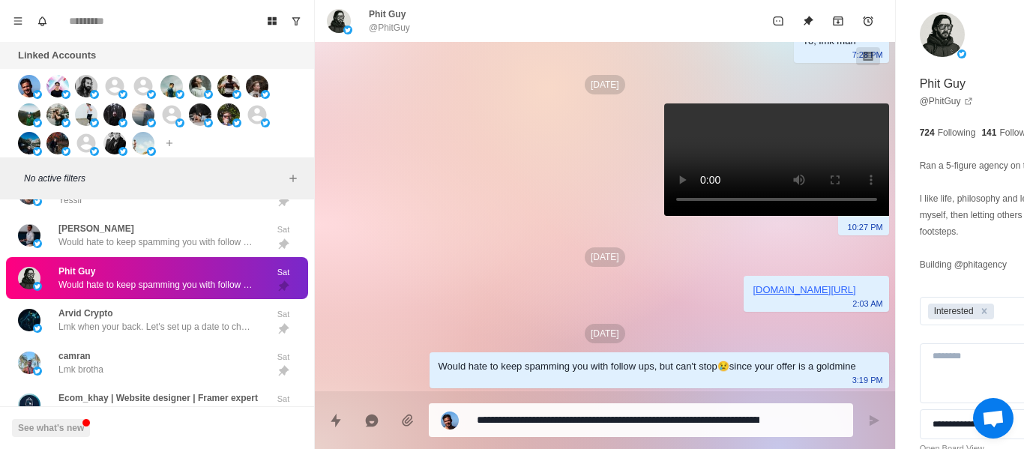
click at [389, 26] on p "@PhitGuy" at bounding box center [389, 27] width 41 height 13
click at [391, 26] on p "@PhitGuy" at bounding box center [389, 27] width 41 height 13
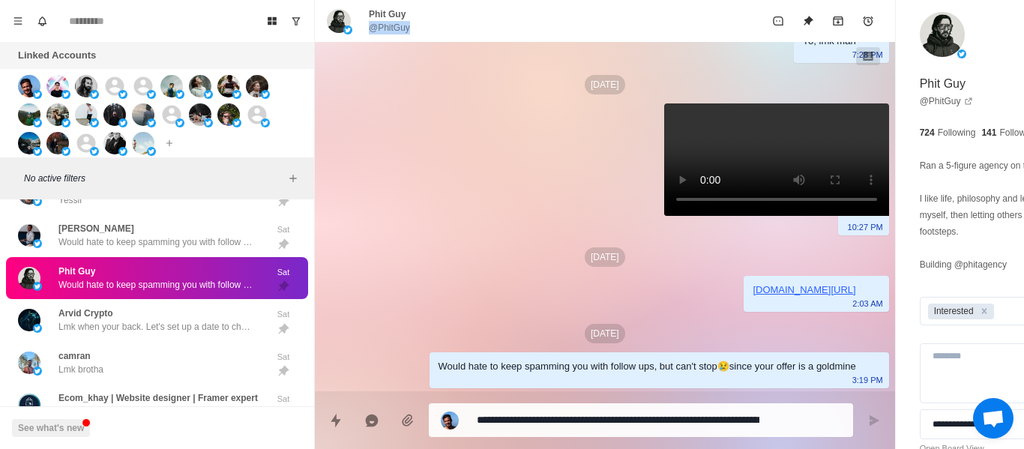
click at [391, 26] on p "@PhitGuy" at bounding box center [389, 27] width 41 height 13
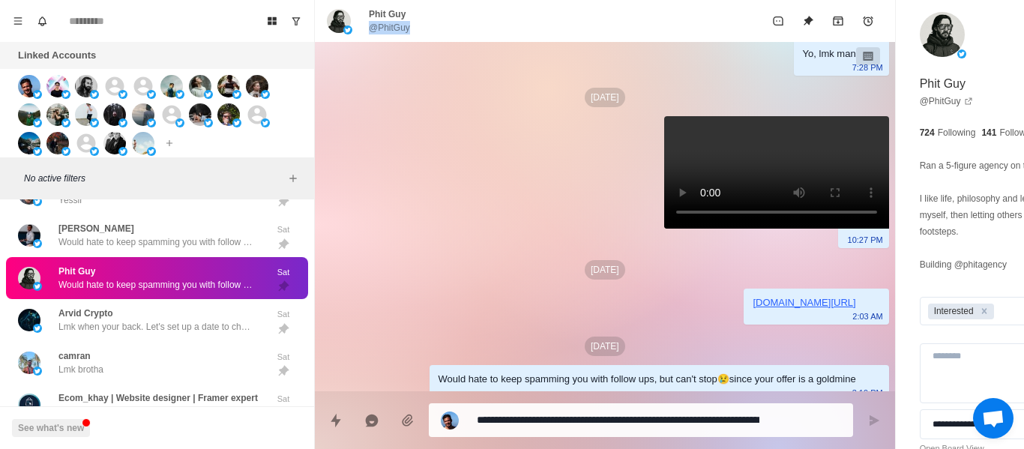
scroll to position [1104, 0]
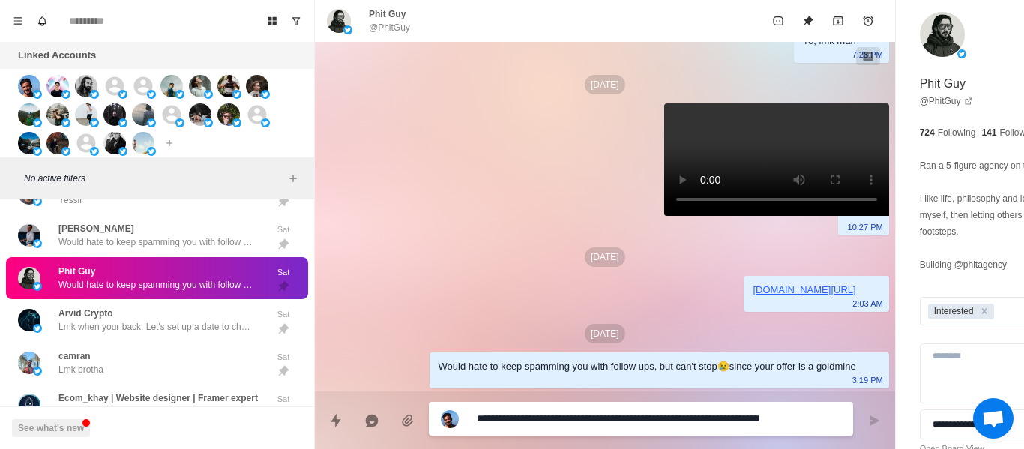
paste textarea
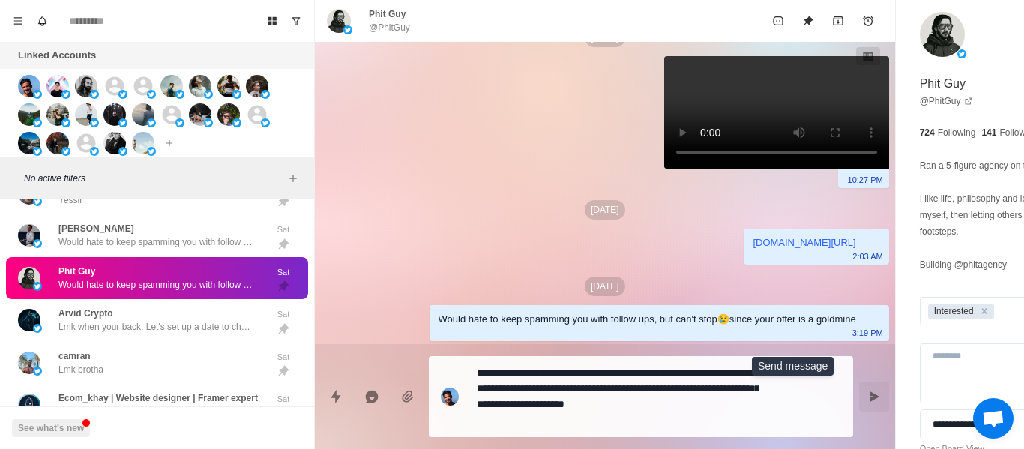
click at [868, 391] on icon "Send message" at bounding box center [874, 397] width 12 height 12
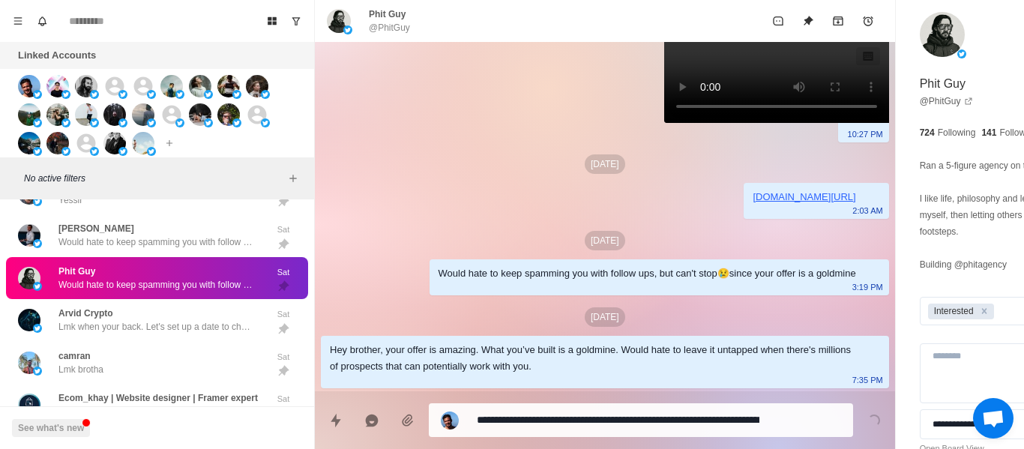
click at [166, 286] on p "Would hate to keep spamming you with follow ups, but can't stop😢since your offe…" at bounding box center [155, 284] width 195 height 13
click at [169, 297] on div "Phit Guy Would hate to keep spamming you with follow ups, but can't stop😢since …" at bounding box center [157, 278] width 302 height 43
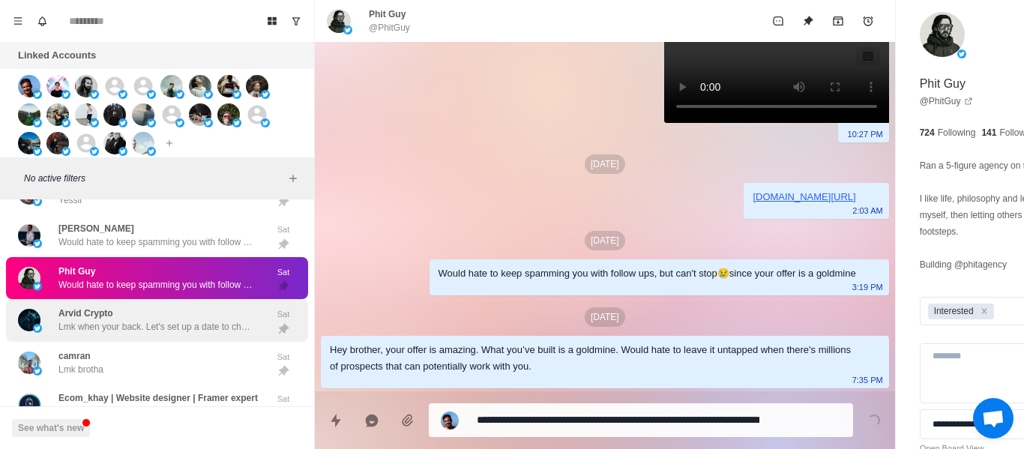
click at [164, 322] on p "Lmk when your back. Let's set up a date to chat without the calendar. What are …" at bounding box center [155, 326] width 195 height 13
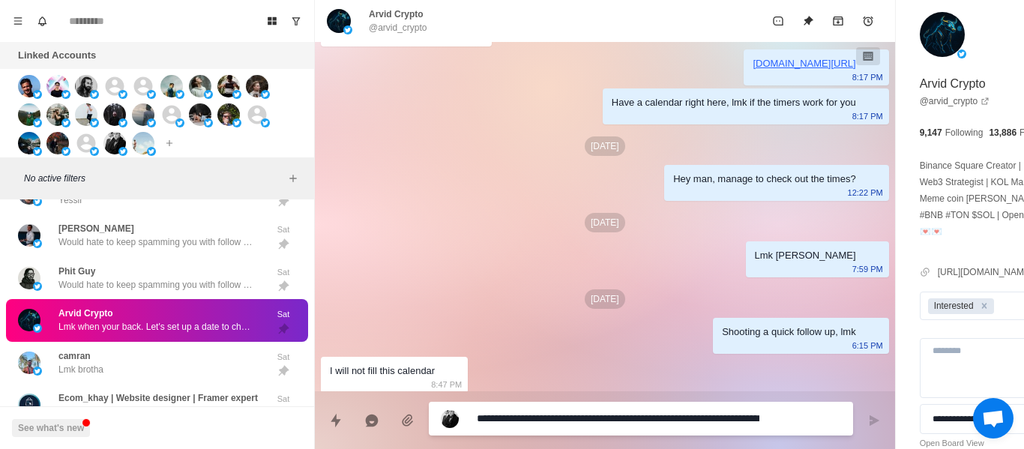
scroll to position [675, 0]
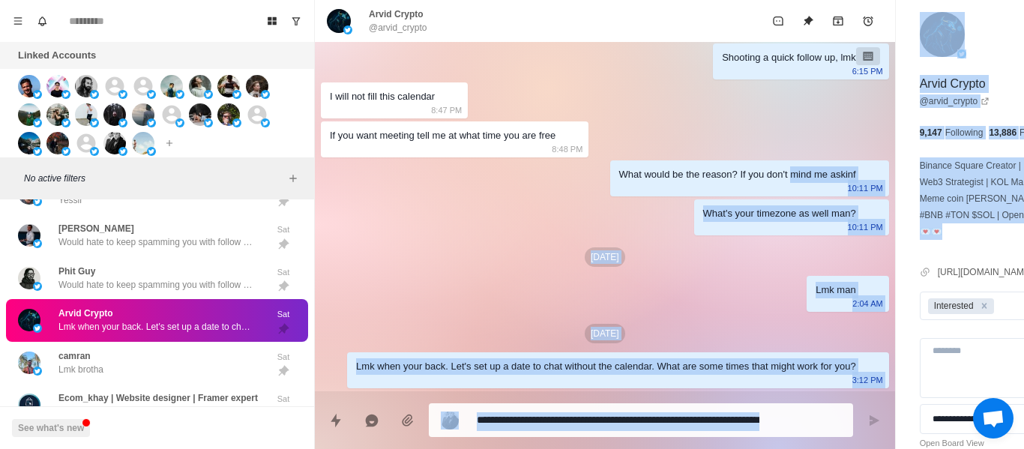
drag, startPoint x: 985, startPoint y: 250, endPoint x: 690, endPoint y: 204, distance: 298.3
click at [700, 201] on div "[PERSON_NAME] Crypto @arvid_crypto [DATE] Hey [PERSON_NAME], if I said I could …" at bounding box center [714, 224] width 799 height 449
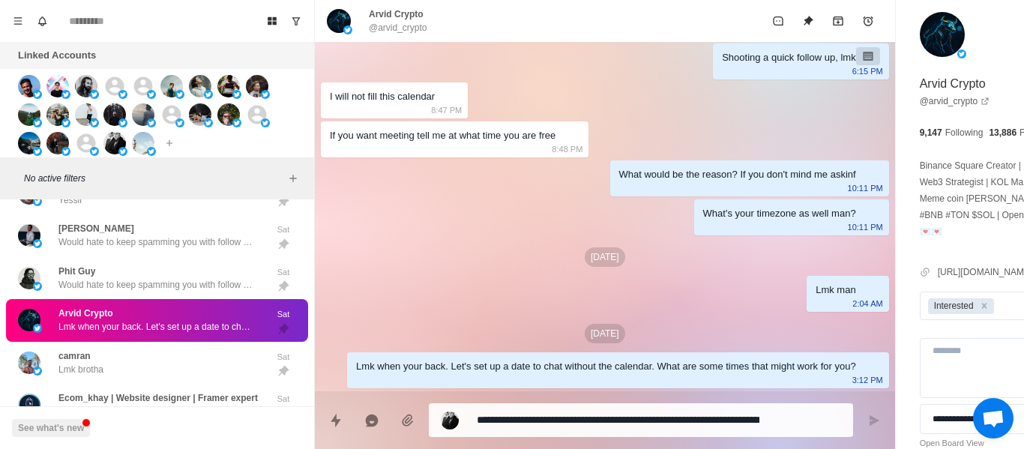
click at [619, 183] on div "What would be the reason? If you don't mind me askinf" at bounding box center [737, 174] width 237 height 16
drag, startPoint x: 612, startPoint y: 205, endPoint x: 519, endPoint y: 194, distance: 93.7
click at [619, 183] on div "What would be the reason? If you don't mind me askinf" at bounding box center [737, 174] width 237 height 16
click at [577, 435] on div "**********" at bounding box center [641, 420] width 424 height 34
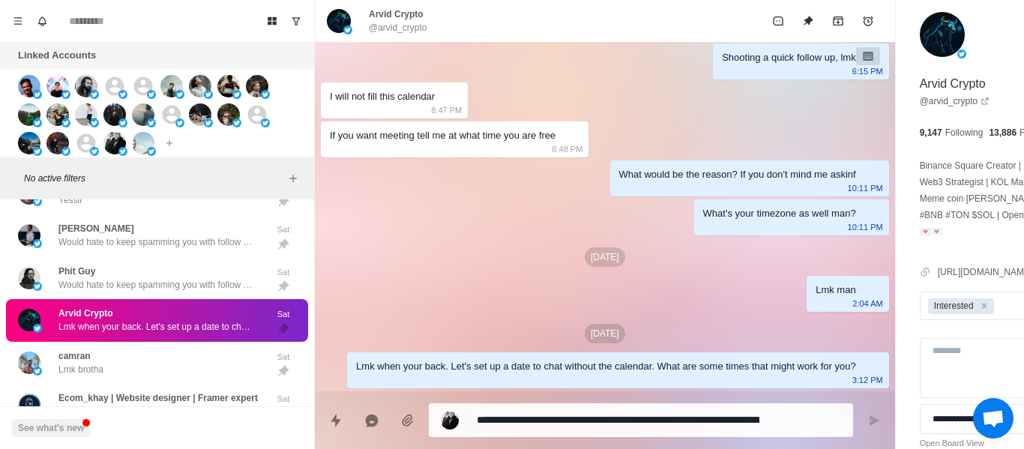
click at [577, 433] on div "**********" at bounding box center [641, 420] width 424 height 34
click at [573, 431] on div "**********" at bounding box center [641, 420] width 424 height 34
click at [568, 424] on textarea "**********" at bounding box center [618, 420] width 283 height 22
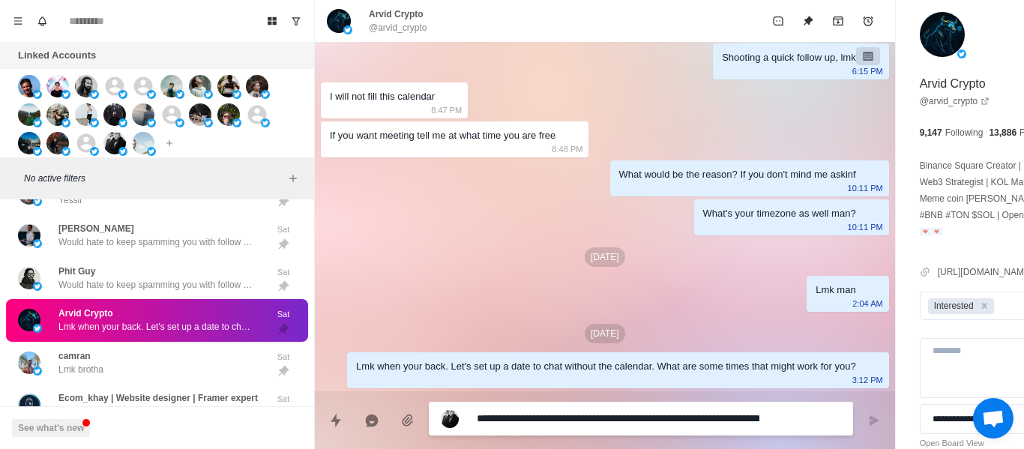
click at [566, 420] on textarea "**********" at bounding box center [618, 419] width 283 height 22
click at [565, 420] on textarea "**********" at bounding box center [618, 419] width 283 height 22
drag, startPoint x: 611, startPoint y: 414, endPoint x: 610, endPoint y: 424, distance: 9.8
paste textarea
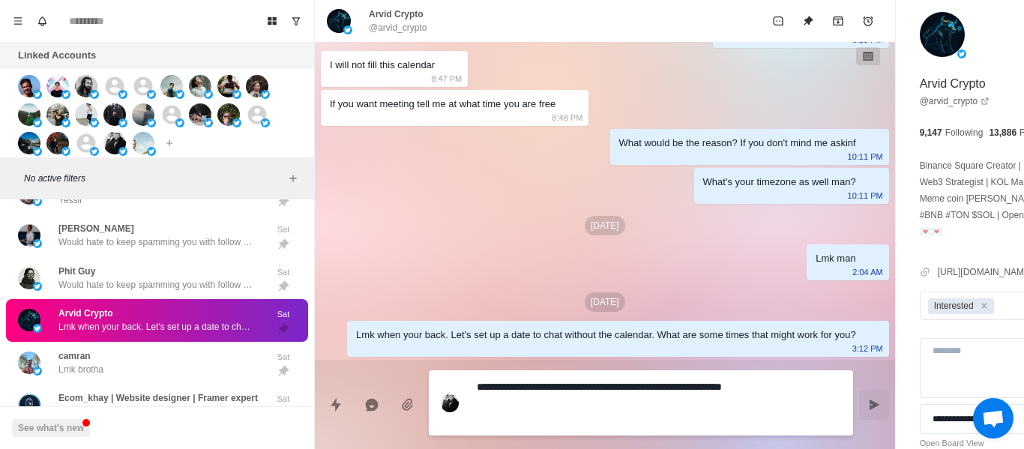
click at [859, 406] on button "Send message" at bounding box center [874, 405] width 30 height 30
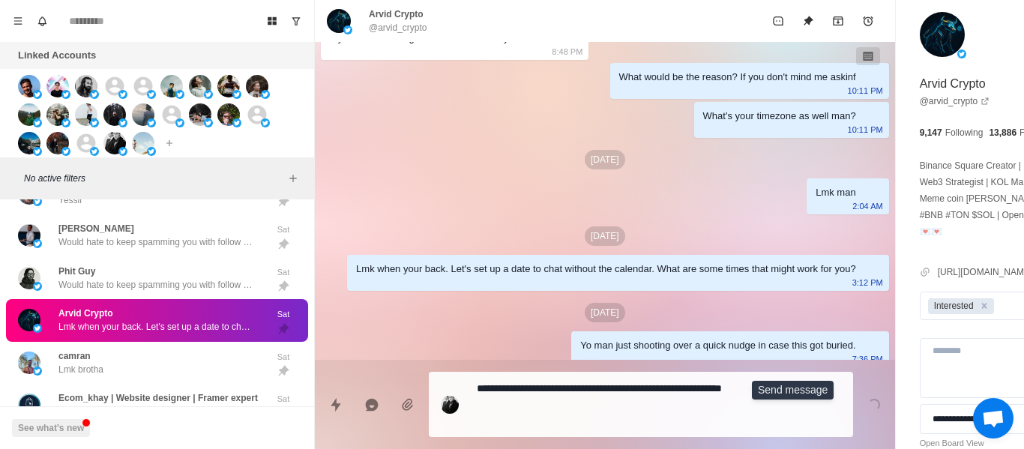
scroll to position [792, 0]
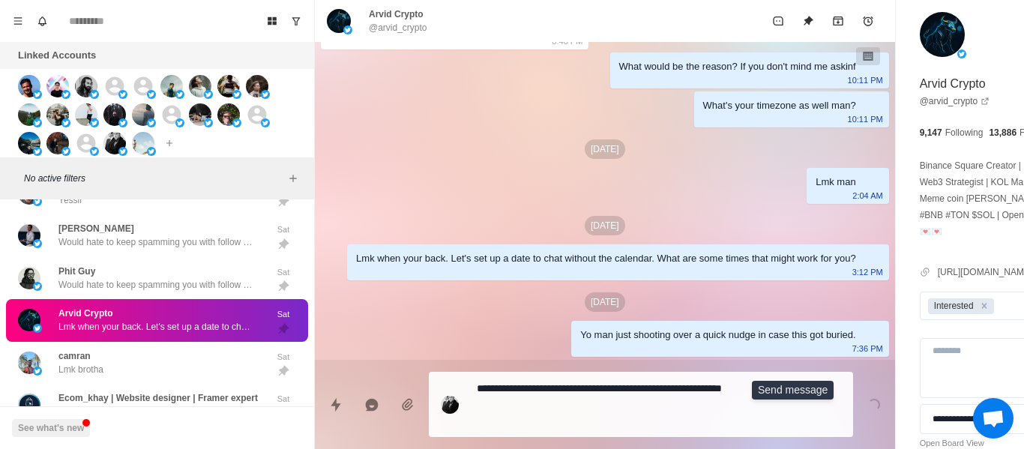
drag, startPoint x: 643, startPoint y: 234, endPoint x: 538, endPoint y: 307, distance: 128.1
click at [638, 234] on div "[DATE]" at bounding box center [605, 225] width 568 height 19
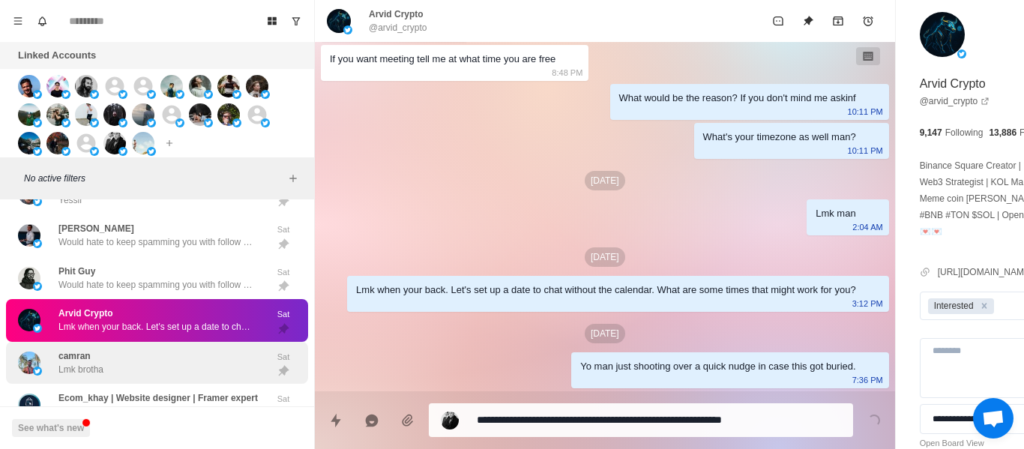
click at [162, 387] on div "Ecom_khay | Website designer | Framer expert I am being left onseen haha Sat" at bounding box center [157, 405] width 302 height 43
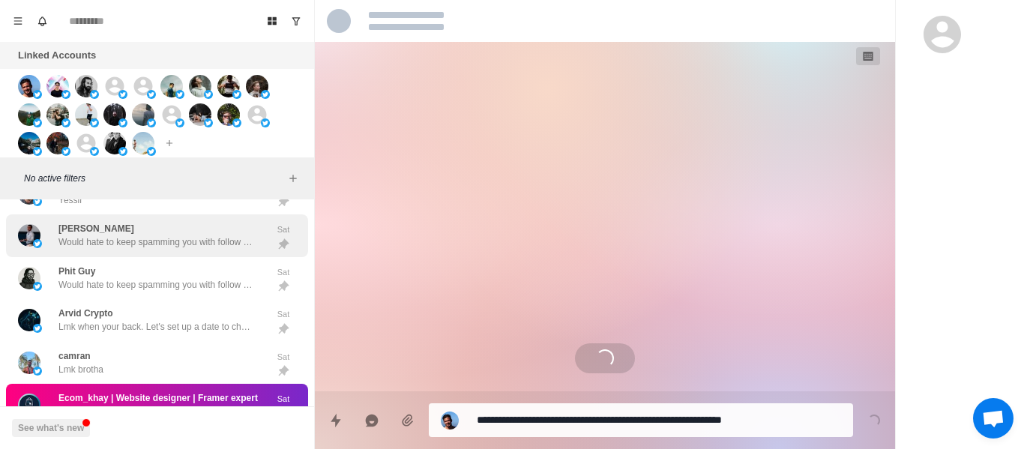
drag, startPoint x: 158, startPoint y: 376, endPoint x: 272, endPoint y: 253, distance: 167.1
click at [158, 374] on div "camran Lmk brotha" at bounding box center [141, 363] width 247 height 31
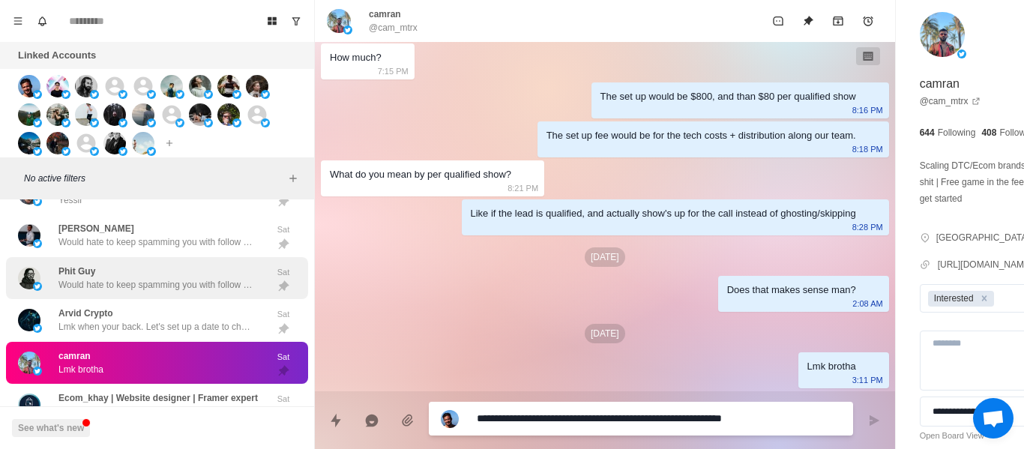
click at [133, 257] on div "Phit Guy Would hate to keep spamming you with follow ups, but can't stop😢since …" at bounding box center [157, 278] width 302 height 43
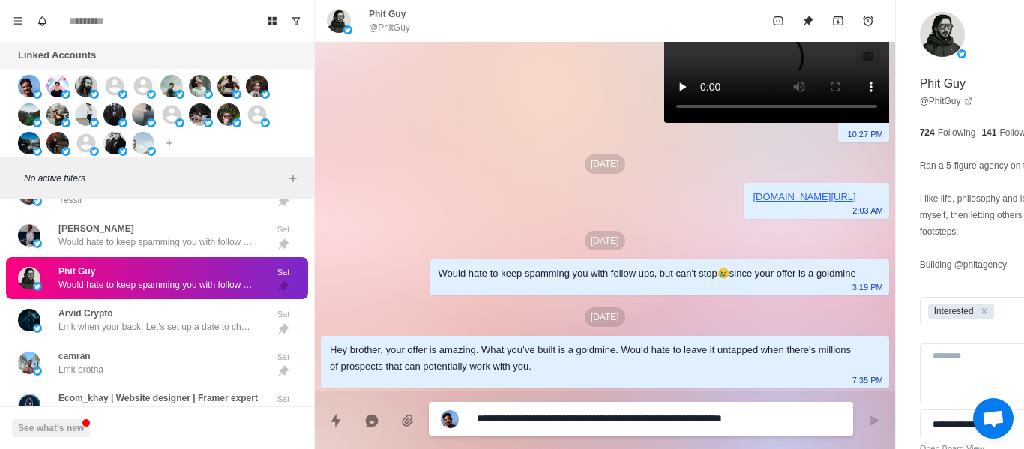
click at [128, 280] on p "Would hate to keep spamming you with follow ups, but can't stop😢since your offe…" at bounding box center [155, 284] width 195 height 13
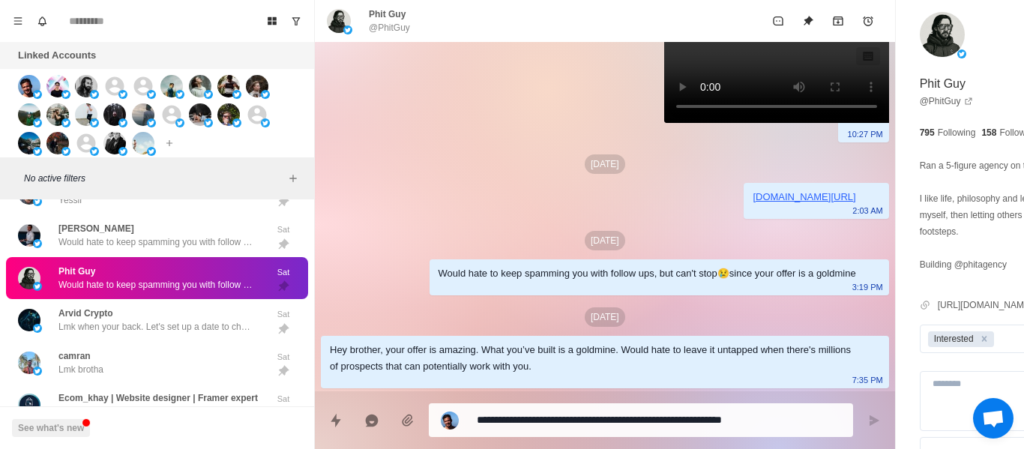
scroll to position [1197, 0]
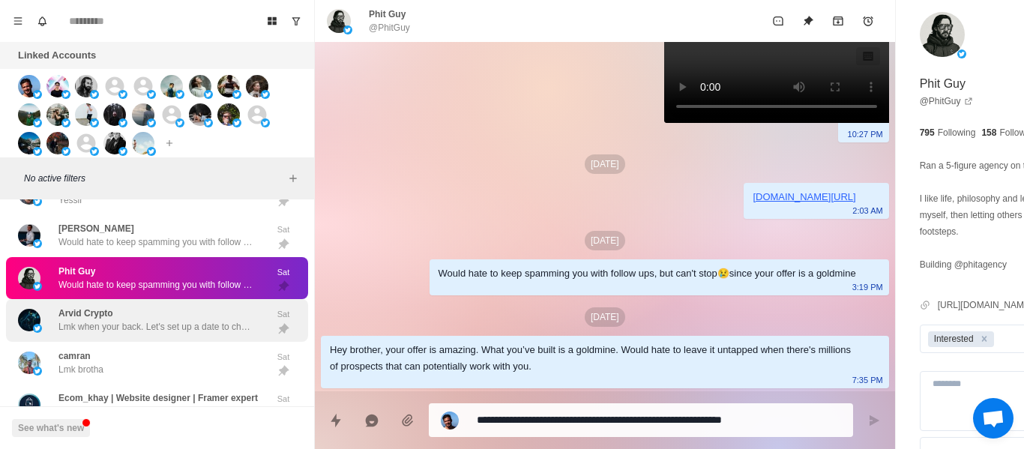
click at [173, 320] on div "[PERSON_NAME] Crypto Lmk when your back. Let's set up a date to chat without th…" at bounding box center [155, 320] width 195 height 27
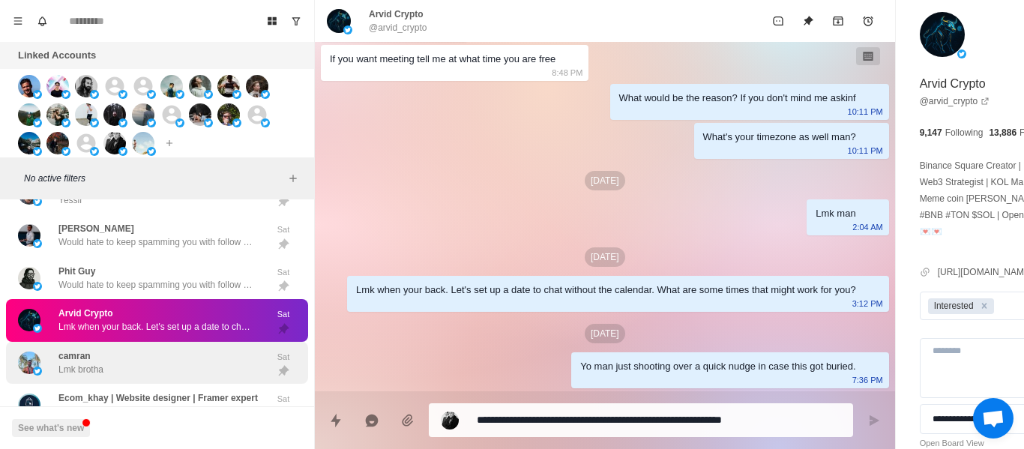
drag, startPoint x: 168, startPoint y: 340, endPoint x: 188, endPoint y: 341, distance: 20.3
click at [167, 340] on div "[PERSON_NAME] Crypto Lmk when your back. Let's set up a date to chat without th…" at bounding box center [157, 320] width 302 height 43
drag, startPoint x: 156, startPoint y: 340, endPoint x: 151, endPoint y: 363, distance: 23.1
click at [155, 340] on div "[PERSON_NAME] Crypto Lmk when your back. Let's set up a date to chat without th…" at bounding box center [157, 320] width 302 height 43
click at [121, 379] on div "camran Lmk brotha Sat" at bounding box center [157, 363] width 302 height 43
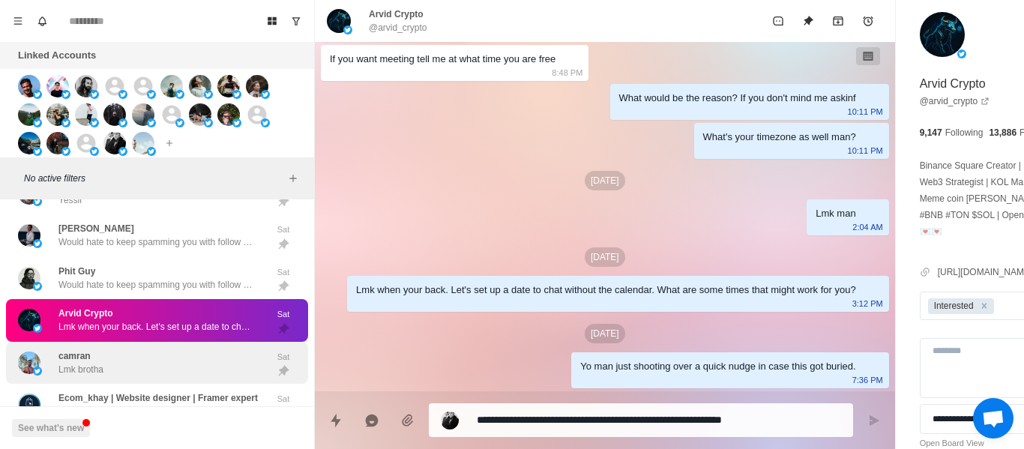
scroll to position [241, 0]
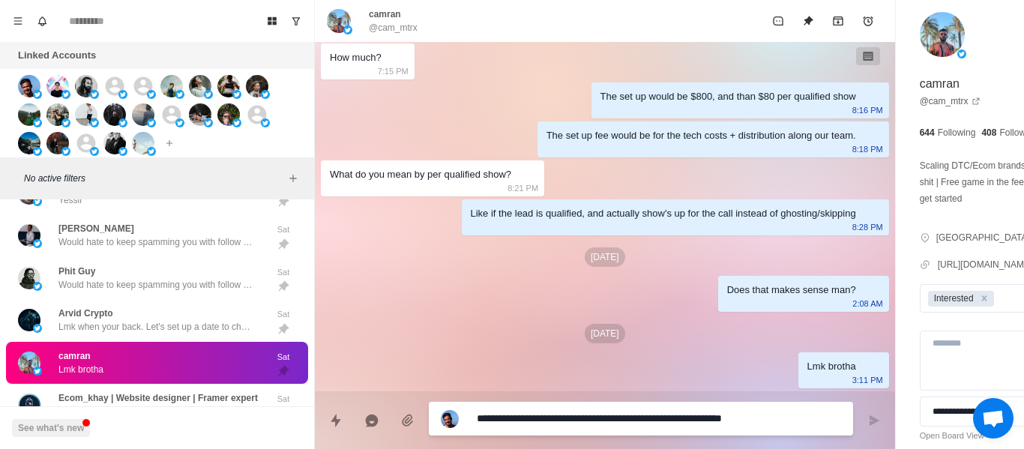
drag, startPoint x: 127, startPoint y: 367, endPoint x: 520, endPoint y: 314, distance: 396.5
click at [127, 367] on div "camran Lmk brotha" at bounding box center [141, 363] width 247 height 31
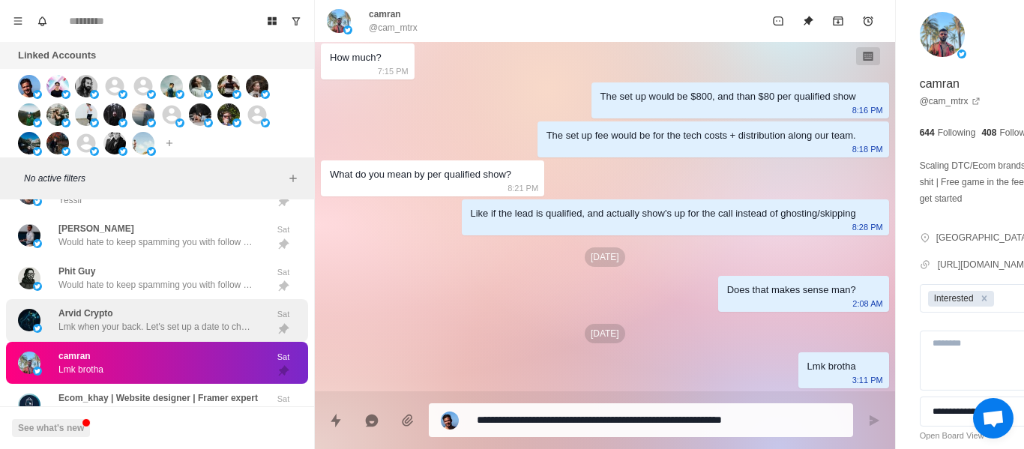
click at [106, 316] on p "Arvid Crypto" at bounding box center [85, 313] width 55 height 13
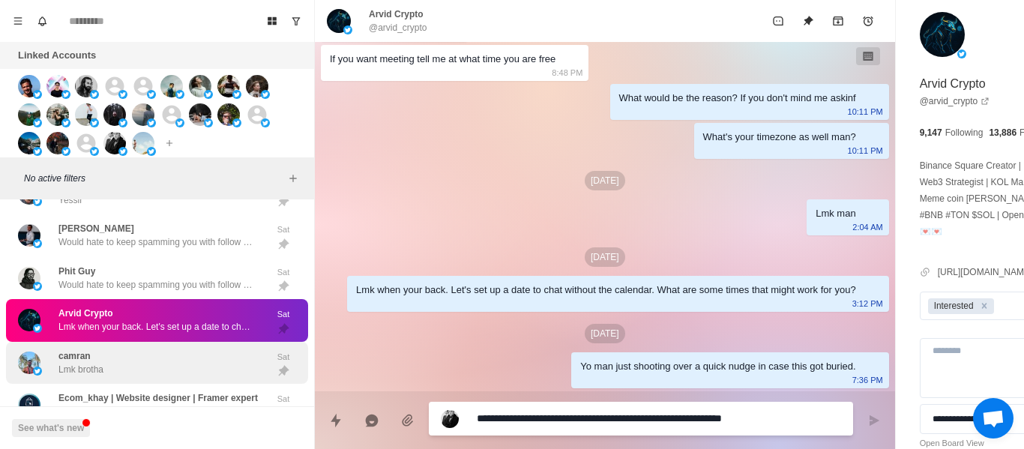
click at [116, 349] on div "camran Lmk brotha" at bounding box center [141, 363] width 247 height 31
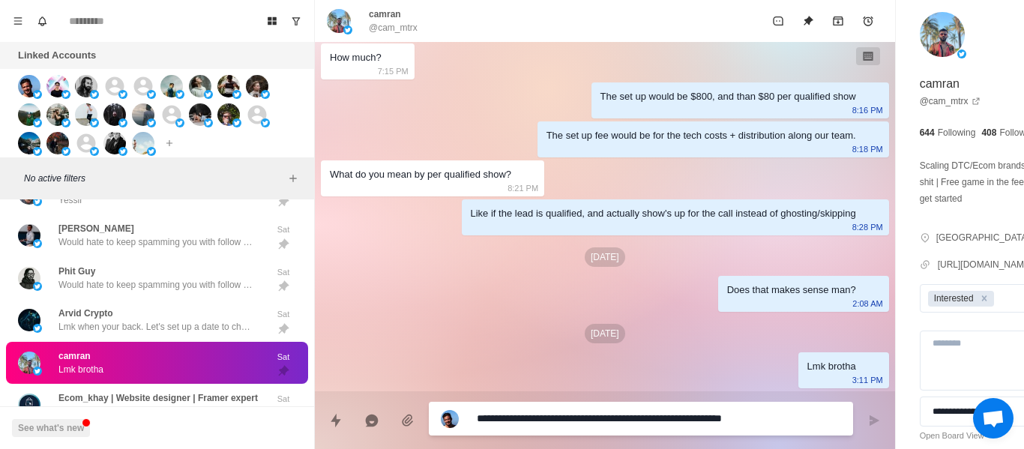
paste textarea
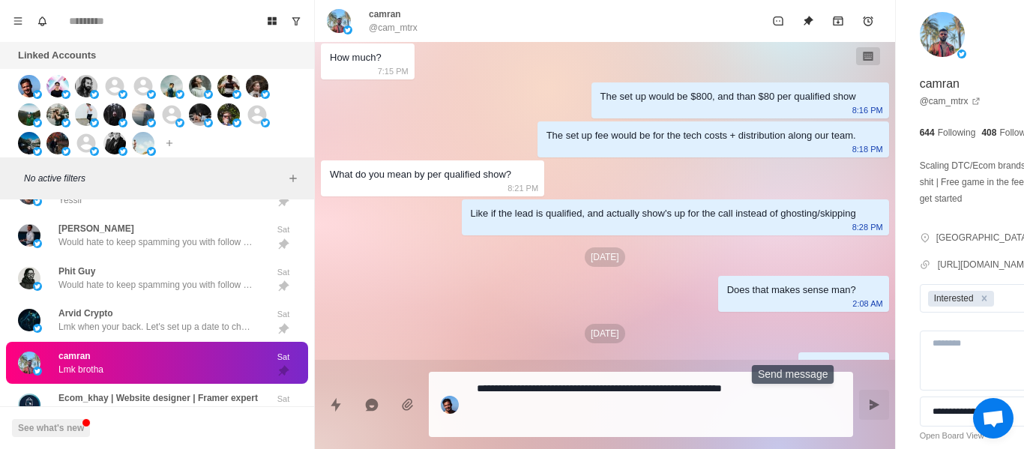
drag, startPoint x: 781, startPoint y: 407, endPoint x: 704, endPoint y: 427, distance: 79.7
click at [859, 408] on button "Send message" at bounding box center [874, 405] width 30 height 30
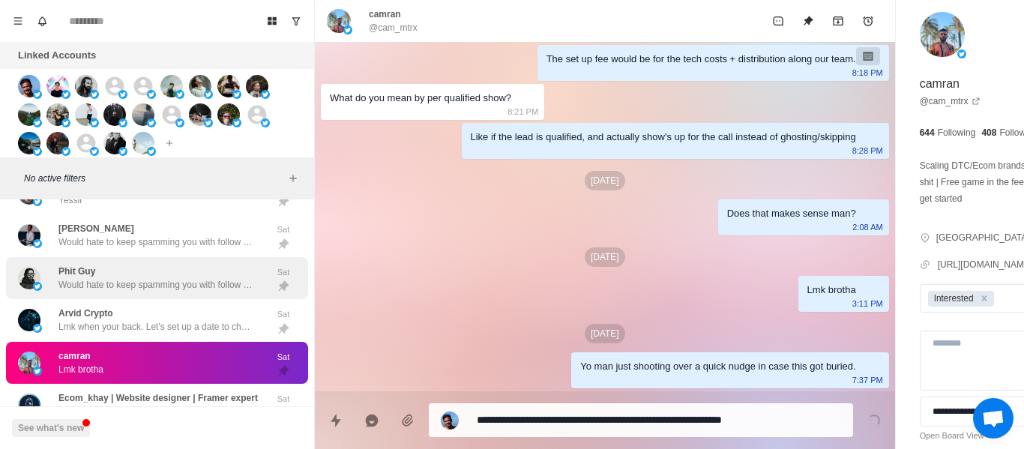
scroll to position [3158, 0]
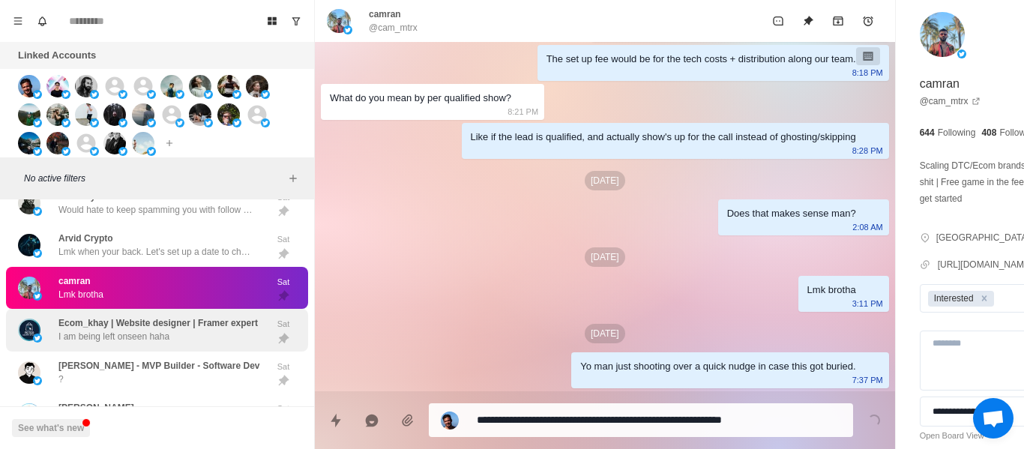
click at [148, 330] on p "Ecom_khay | Website designer | Framer expert" at bounding box center [157, 322] width 199 height 13
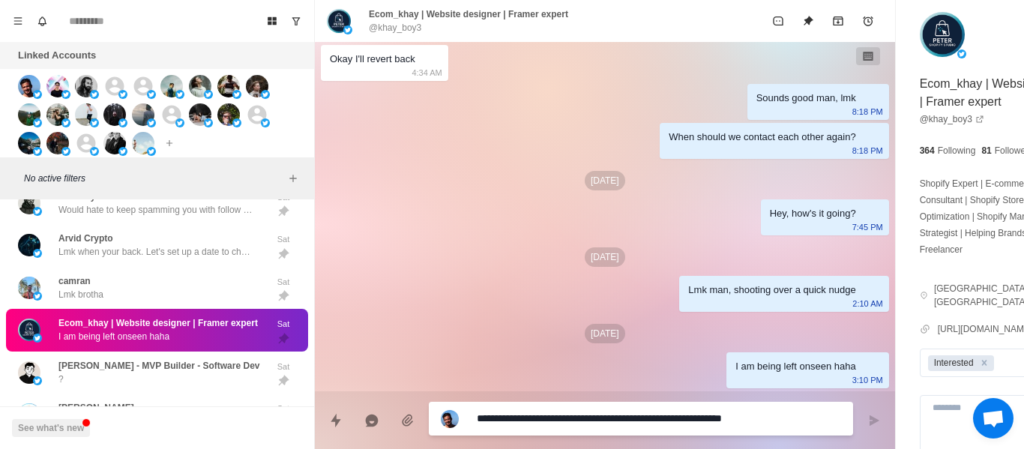
scroll to position [1210, 0]
paste textarea "**********"
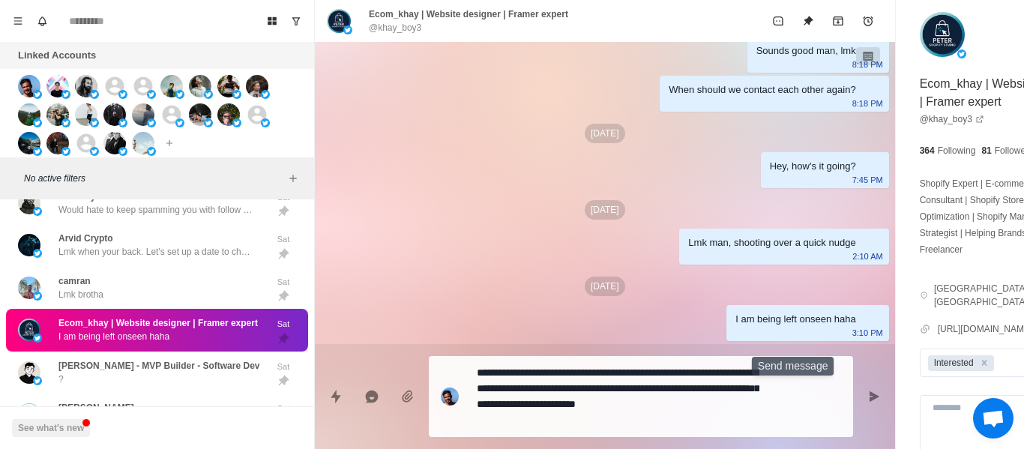
drag, startPoint x: 792, startPoint y: 394, endPoint x: 361, endPoint y: 397, distance: 431.2
click at [870, 395] on icon "Send message" at bounding box center [875, 396] width 10 height 10
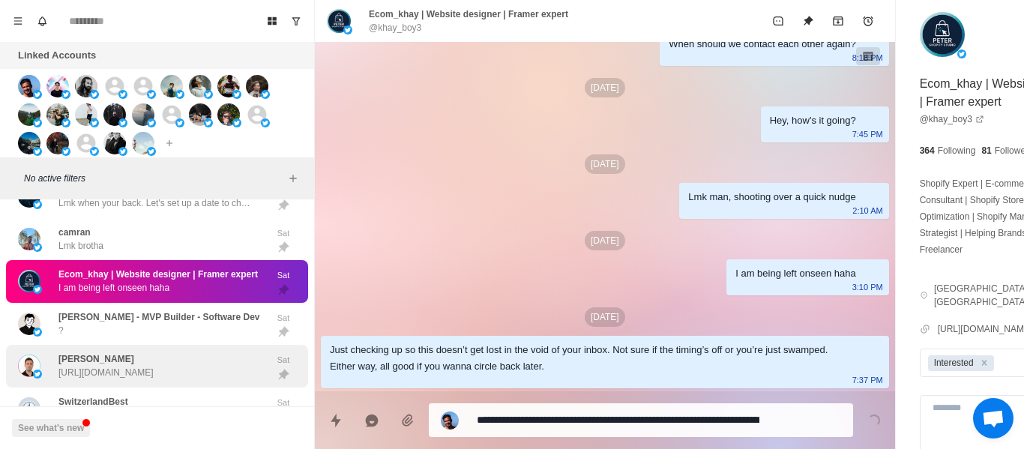
scroll to position [3233, 0]
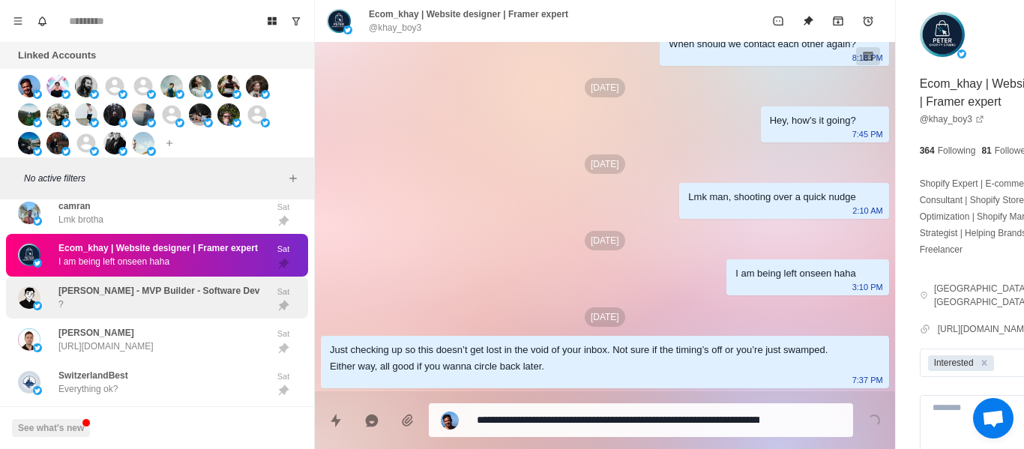
click at [154, 310] on div "[PERSON_NAME] - MVP Builder - Software Dev ?" at bounding box center [159, 297] width 202 height 27
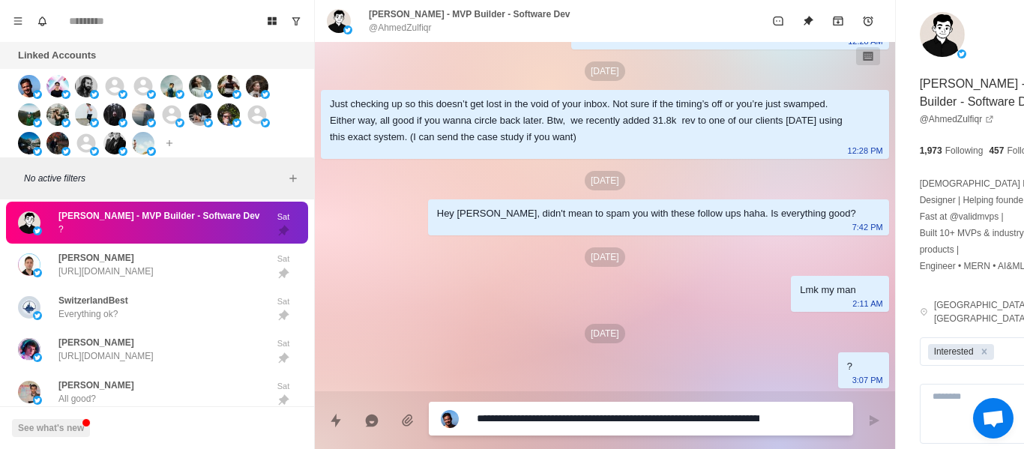
scroll to position [379, 0]
paste textarea "**********"
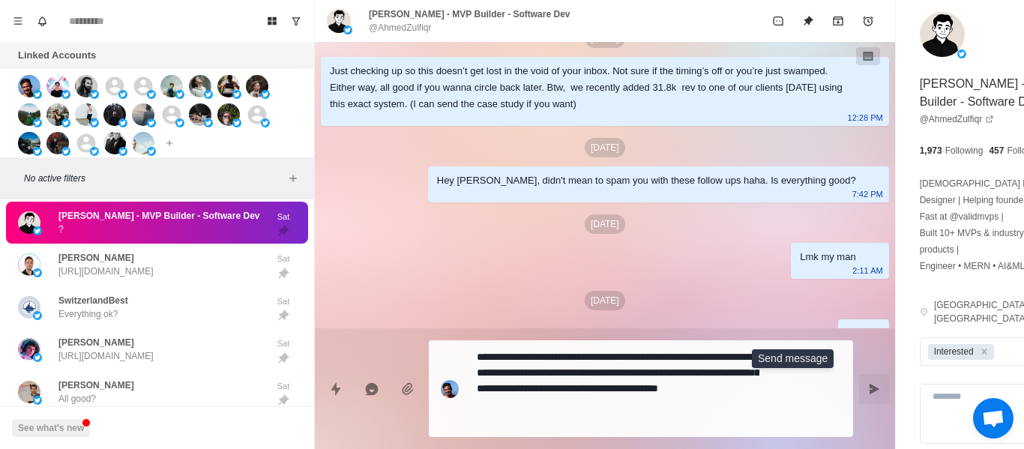
click at [859, 387] on button "Send message" at bounding box center [874, 389] width 30 height 30
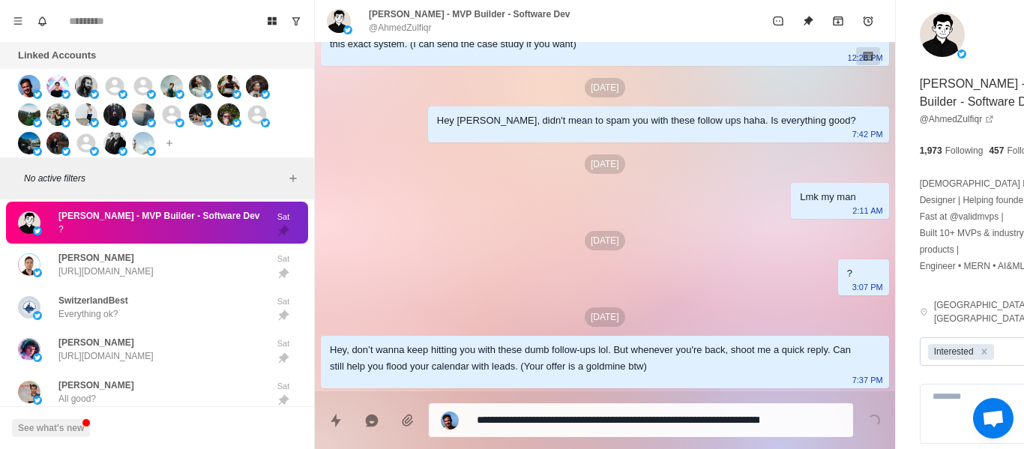
click at [921, 340] on div "Interested" at bounding box center [991, 351] width 140 height 22
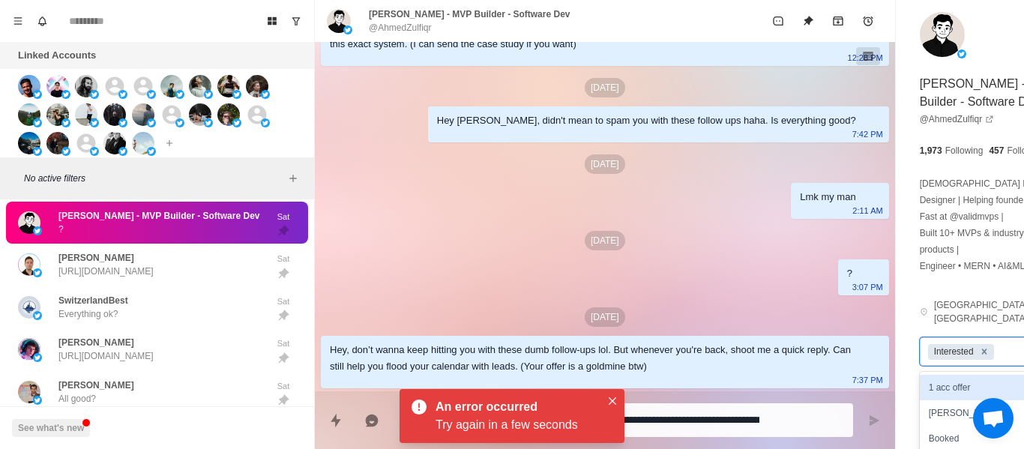
click at [979, 346] on icon "Remove Interested" at bounding box center [984, 351] width 10 height 10
click at [802, 22] on icon "Unpin" at bounding box center [808, 21] width 12 height 12
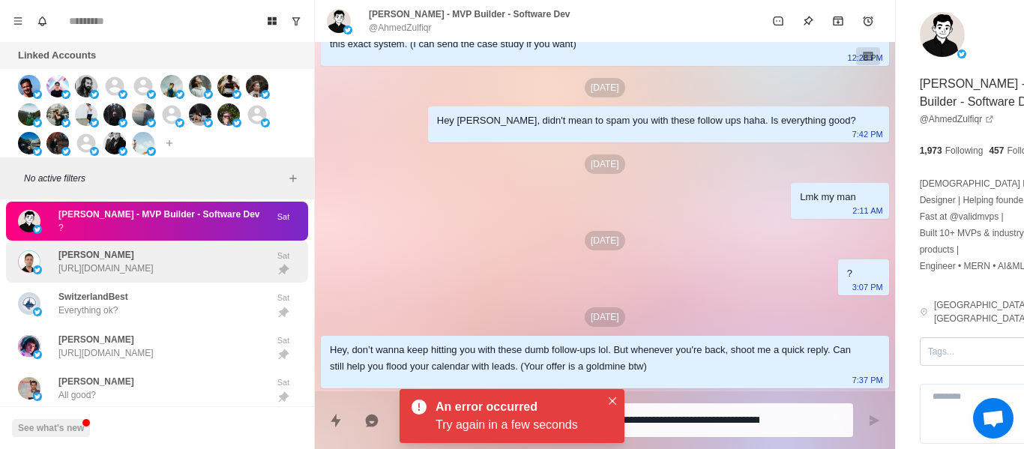
scroll to position [379, 0]
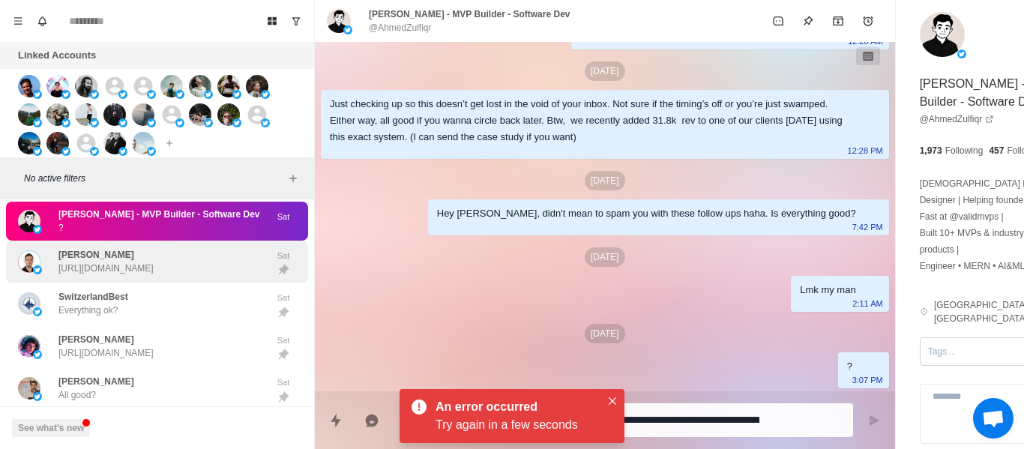
click at [154, 273] on p "[URL][DOMAIN_NAME]" at bounding box center [105, 268] width 95 height 13
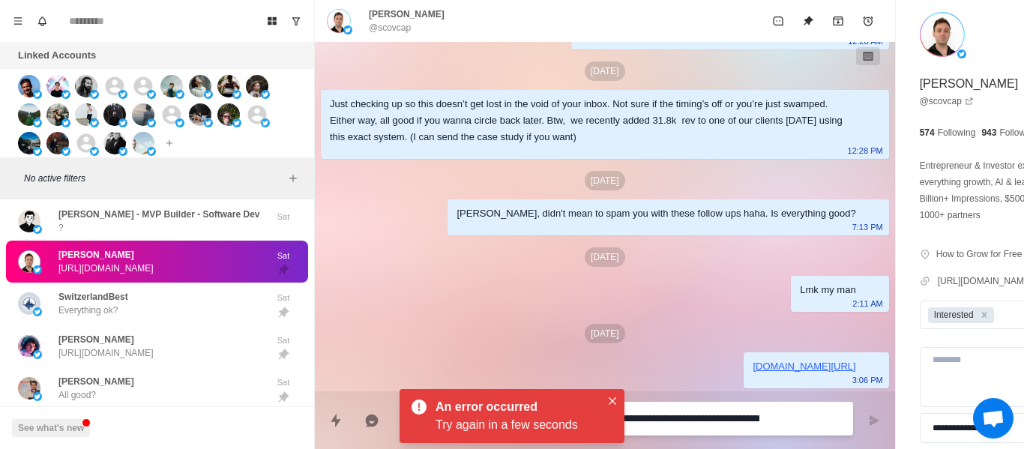
click at [623, 415] on div "An error occurred Try again in a few seconds" at bounding box center [512, 416] width 225 height 54
click at [614, 402] on icon "Close" at bounding box center [612, 400] width 7 height 7
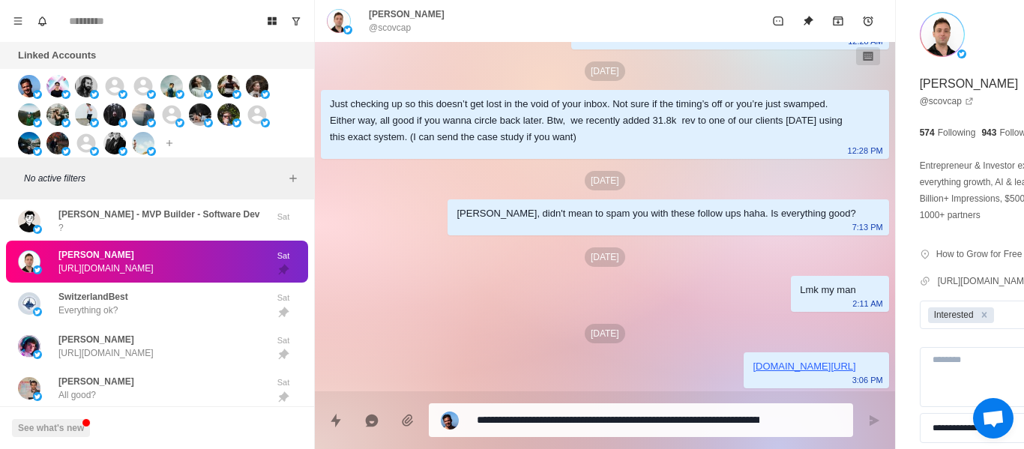
click at [612, 399] on div "**********" at bounding box center [605, 414] width 580 height 46
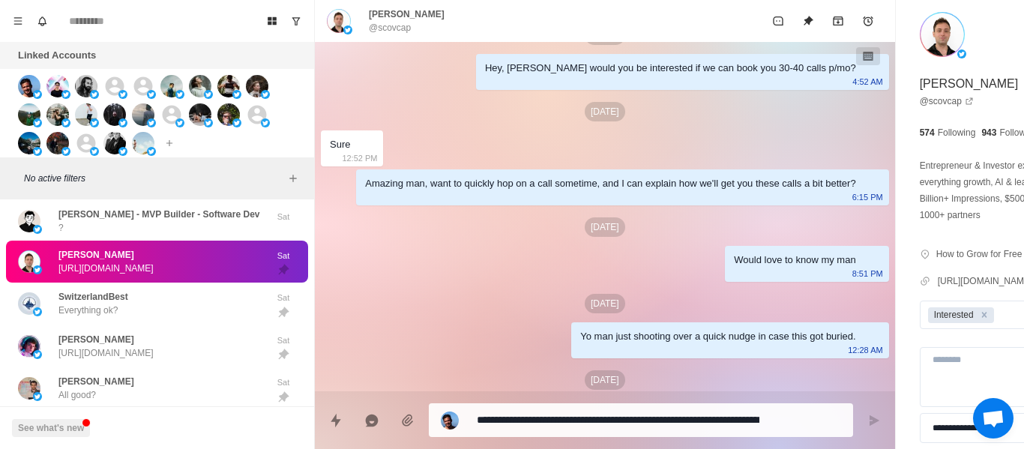
scroll to position [0, 0]
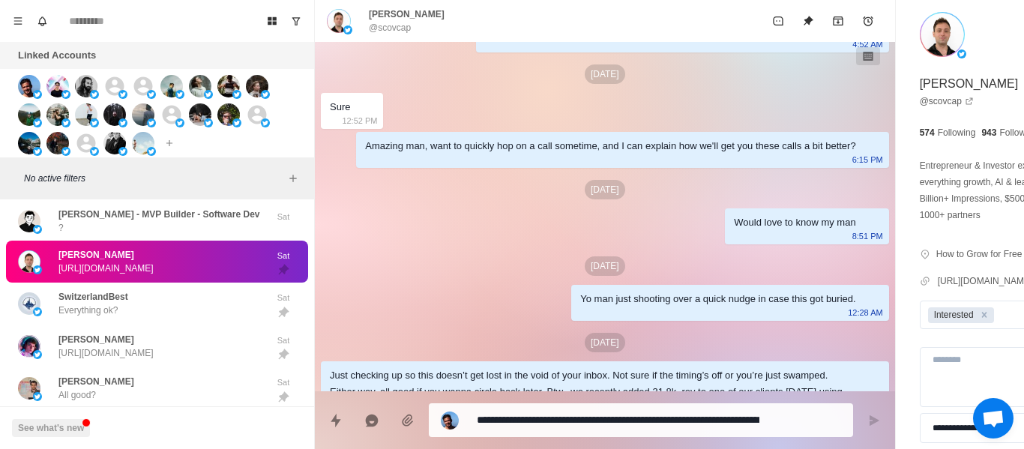
click at [725, 244] on div "Would love to know my man [DEMOGRAPHIC_DATA]:51 PM" at bounding box center [806, 226] width 163 height 36
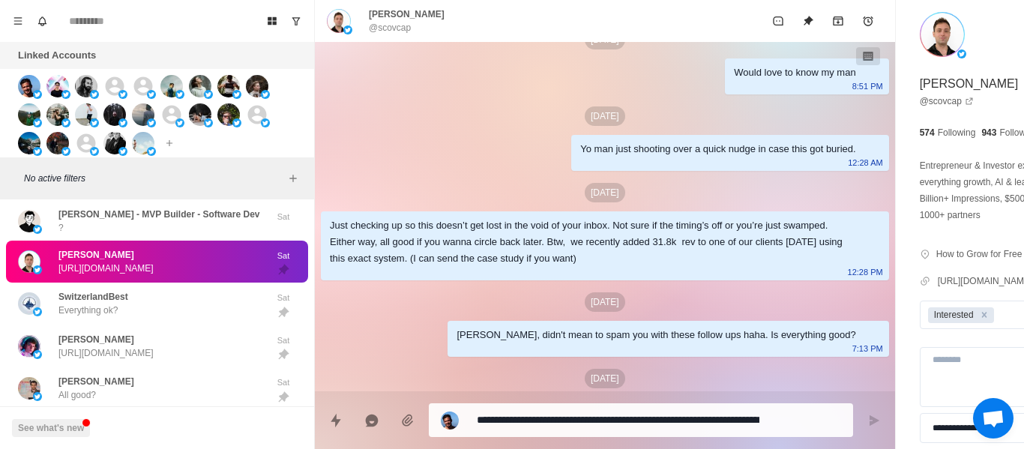
drag, startPoint x: 472, startPoint y: 207, endPoint x: 496, endPoint y: 200, distance: 24.2
click at [476, 202] on div "[DATE]" at bounding box center [605, 192] width 568 height 19
click at [473, 267] on div "Just checking up so this doesn’t get lost in the void of your inbox. Not sure i…" at bounding box center [593, 241] width 526 height 49
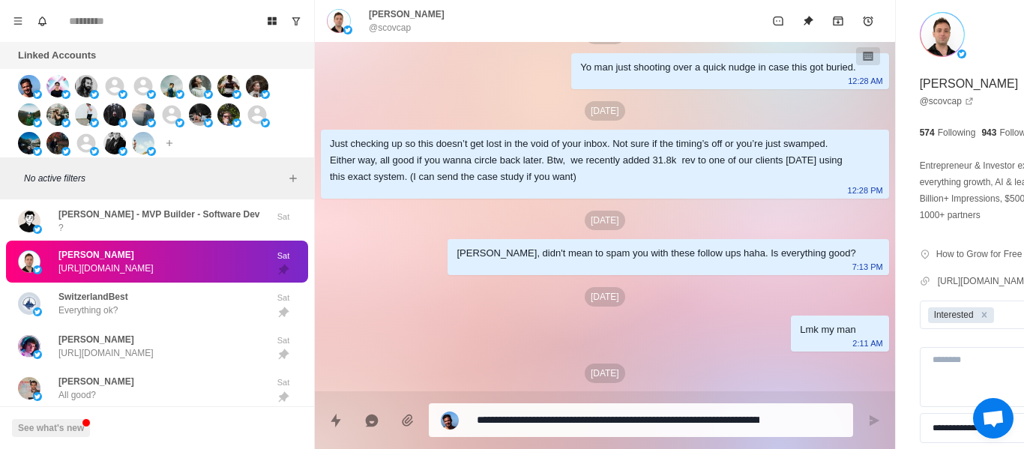
scroll to position [379, 0]
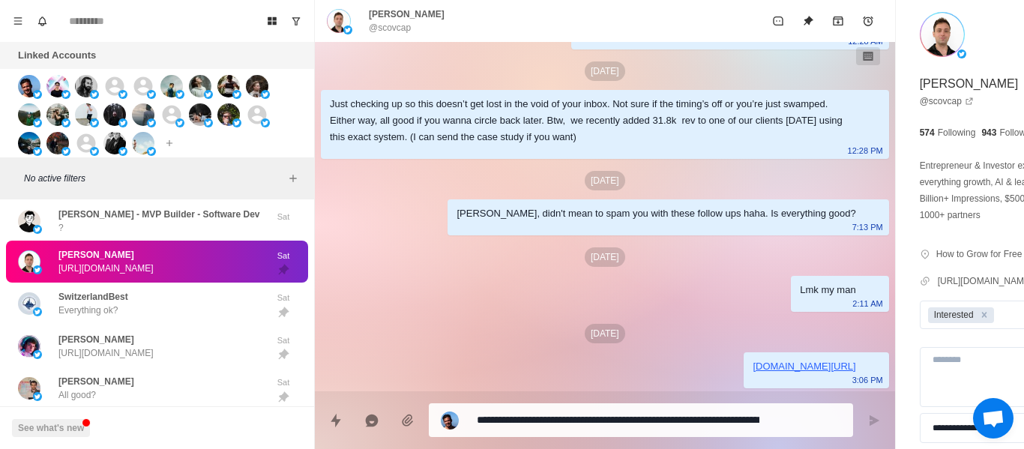
click at [457, 218] on div "[PERSON_NAME], didn't mean to spam you with these follow ups haha. Is everythin…" at bounding box center [656, 213] width 399 height 16
click at [743, 317] on div "[DATE] Hey, [PERSON_NAME] would you be interested if we can book you 30-40 call…" at bounding box center [605, 44] width 580 height 696
drag, startPoint x: 515, startPoint y: 434, endPoint x: 513, endPoint y: 423, distance: 11.5
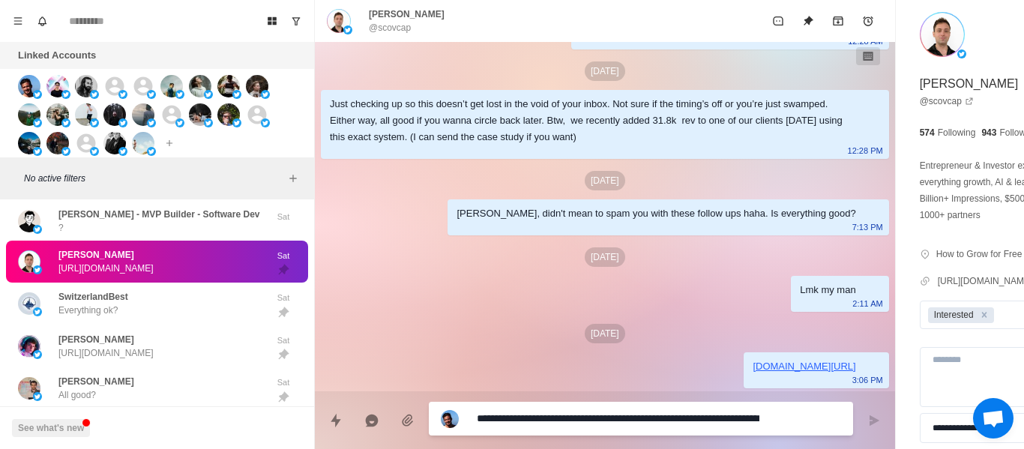
paste textarea
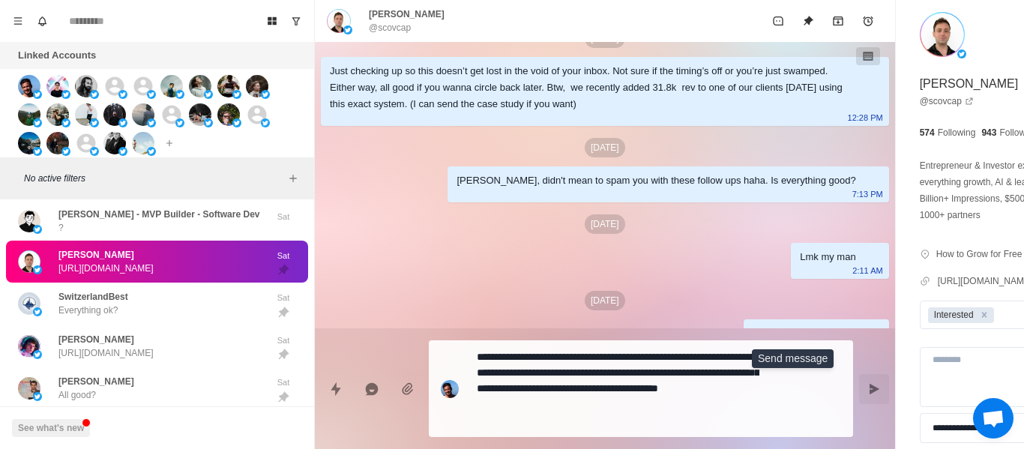
click at [859, 381] on button "Send message" at bounding box center [874, 389] width 30 height 30
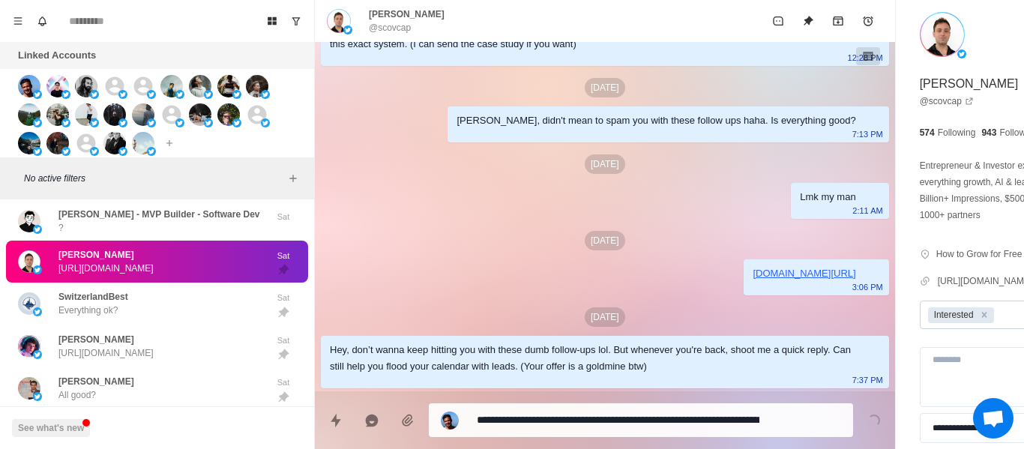
click at [976, 311] on div "Remove Interested" at bounding box center [984, 315] width 16 height 16
click at [793, 10] on button "Unpin" at bounding box center [808, 21] width 30 height 30
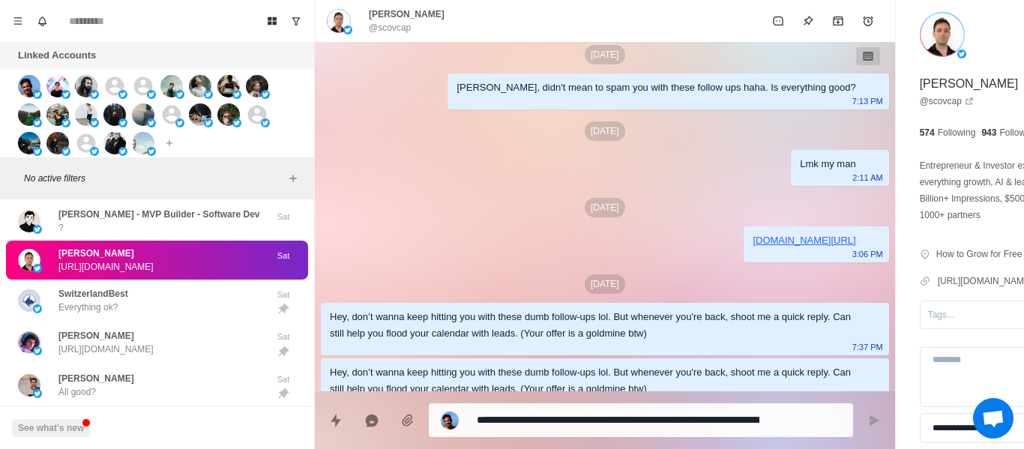
scroll to position [528, 0]
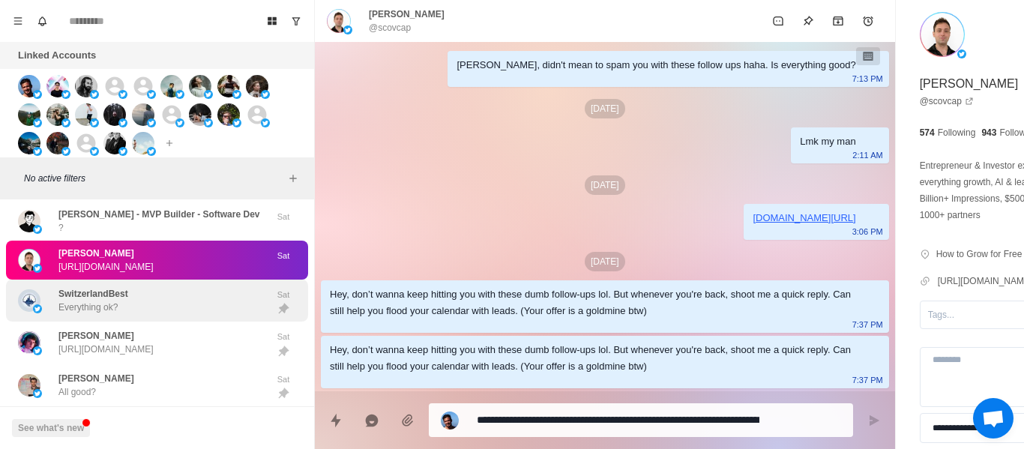
click at [118, 314] on div "SwitzerlandBest Everything ok?" at bounding box center [93, 300] width 70 height 27
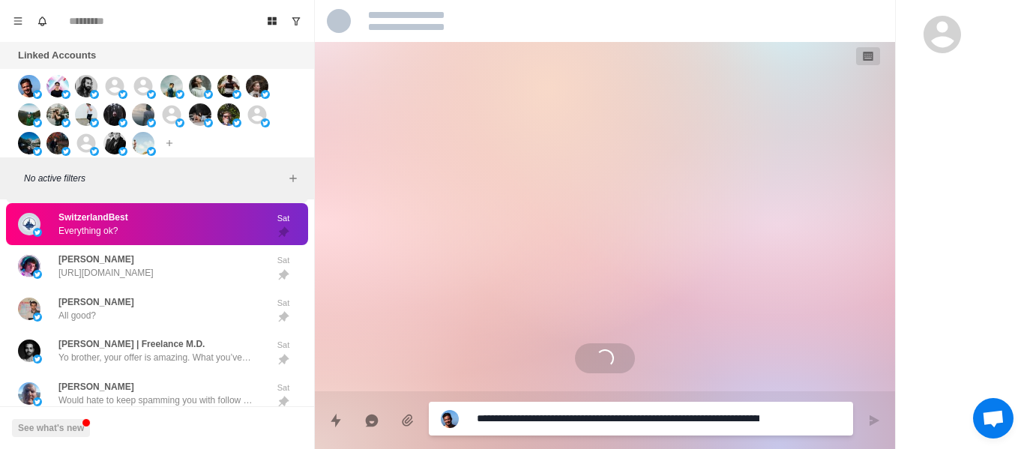
scroll to position [0, 0]
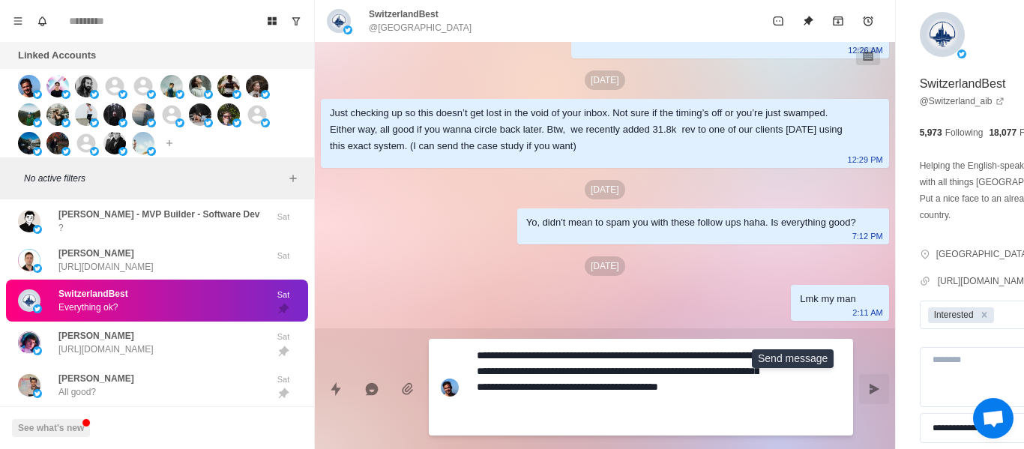
click at [868, 391] on icon "Send message" at bounding box center [874, 389] width 12 height 12
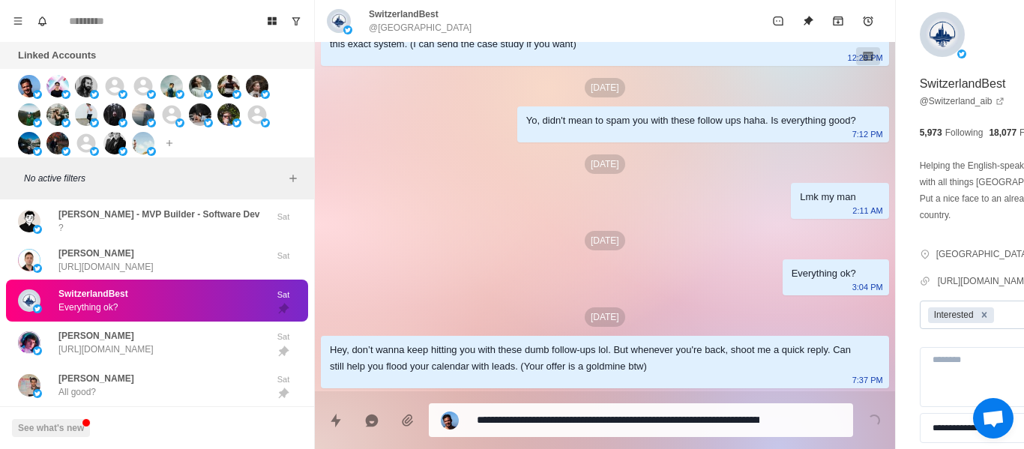
click at [976, 314] on div "Remove Interested" at bounding box center [984, 315] width 16 height 16
click at [793, 11] on button "Unpin" at bounding box center [808, 21] width 30 height 30
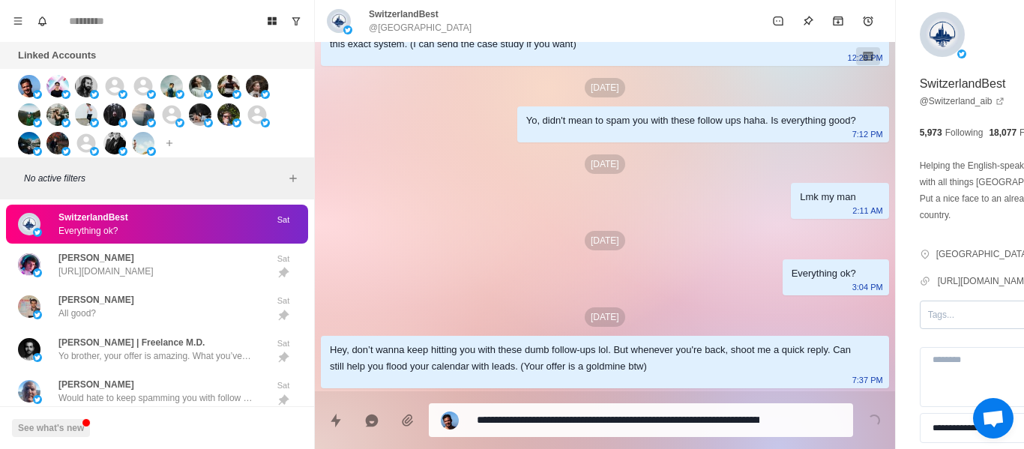
click at [126, 262] on div "[PERSON_NAME] [URL][DOMAIN_NAME]" at bounding box center [105, 264] width 95 height 27
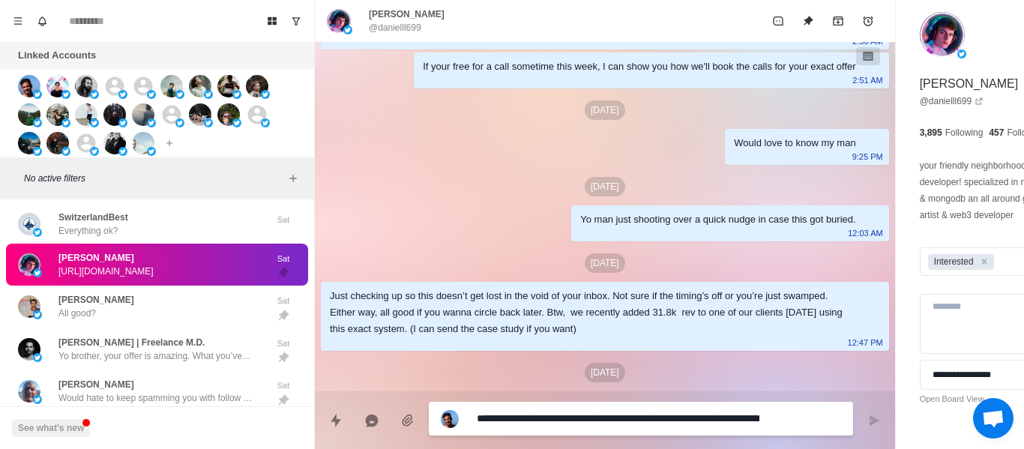
click at [725, 165] on div "Would love to know my man [DEMOGRAPHIC_DATA]:25 PM" at bounding box center [806, 147] width 163 height 36
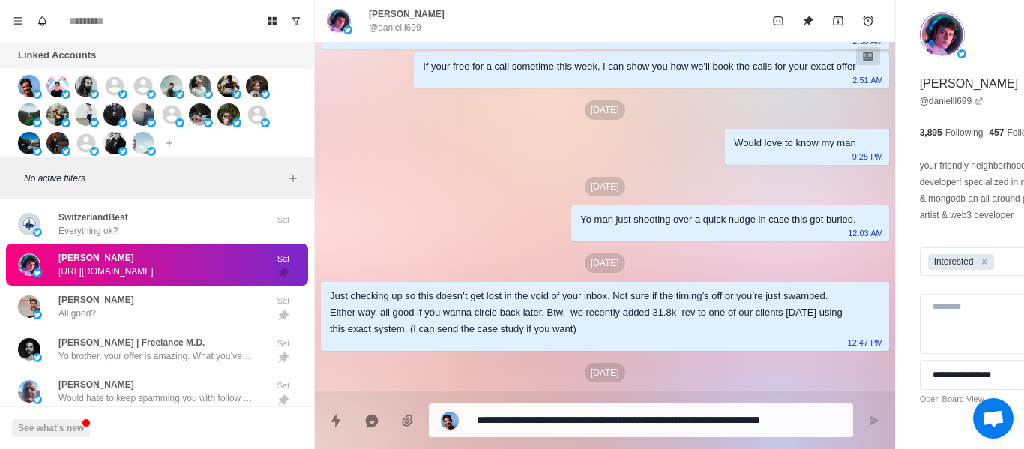
click at [596, 270] on div "[DATE]" at bounding box center [605, 262] width 568 height 19
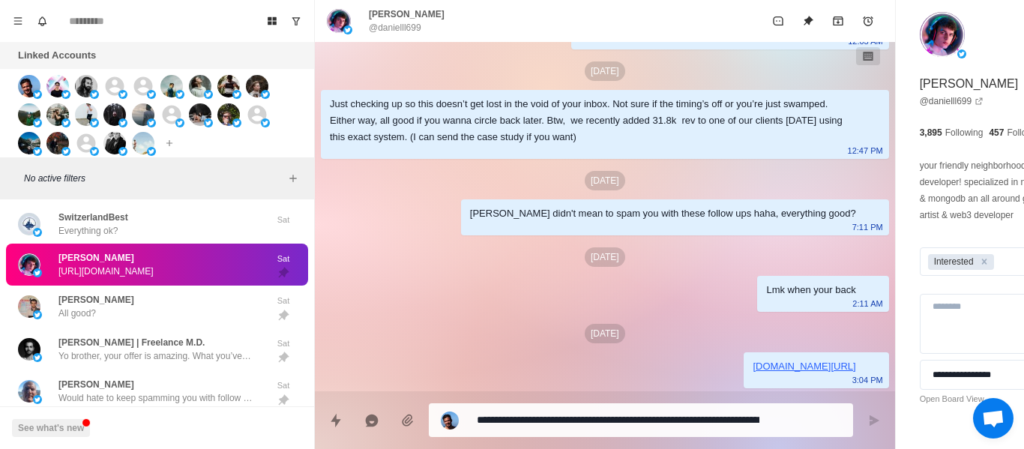
scroll to position [538, 0]
click at [513, 211] on div "[PERSON_NAME] didn't mean to spam you with these follow ups haha, everything go…" at bounding box center [663, 213] width 386 height 16
click at [602, 225] on div "[PERSON_NAME] didn't mean to spam you with these follow ups haha, everything go…" at bounding box center [675, 217] width 428 height 36
drag, startPoint x: 677, startPoint y: 267, endPoint x: 680, endPoint y: 277, distance: 10.2
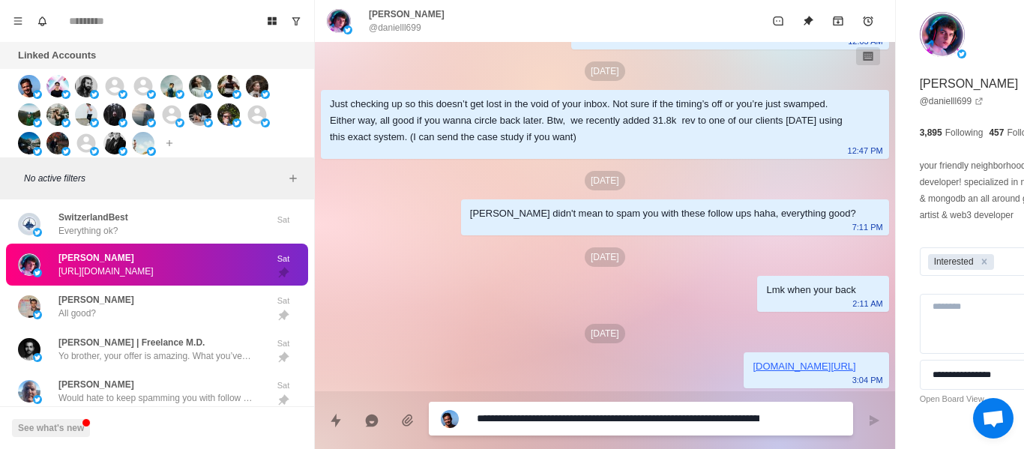
paste textarea
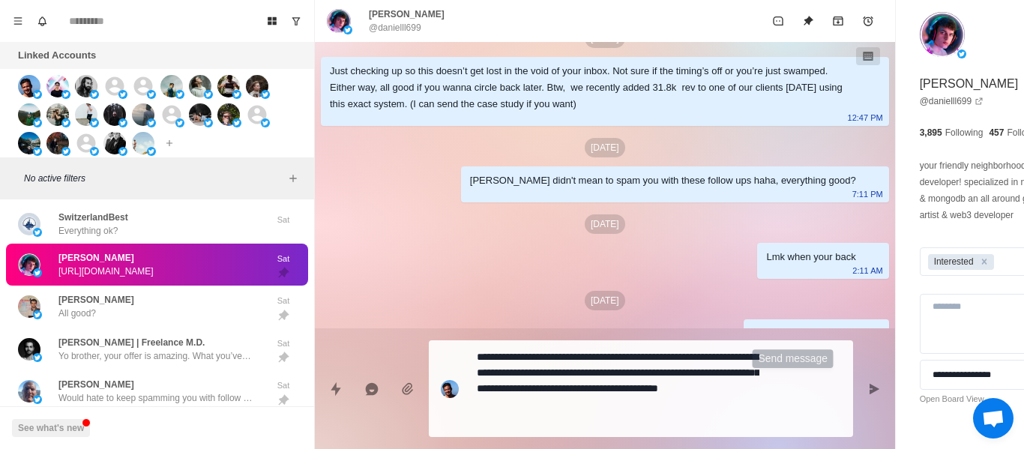
click at [859, 390] on button "Send message" at bounding box center [874, 389] width 30 height 30
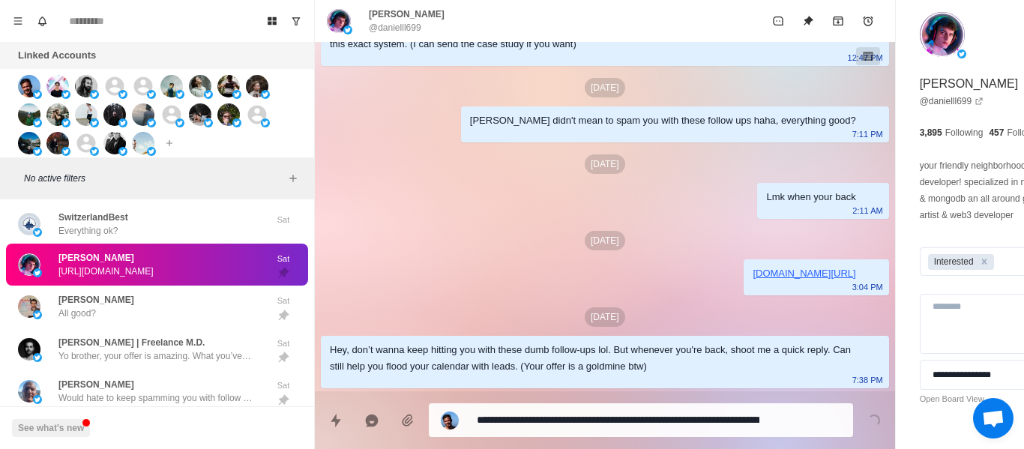
drag, startPoint x: 915, startPoint y: 276, endPoint x: 874, endPoint y: 241, distance: 53.8
click at [921, 273] on div "Interested" at bounding box center [991, 261] width 140 height 22
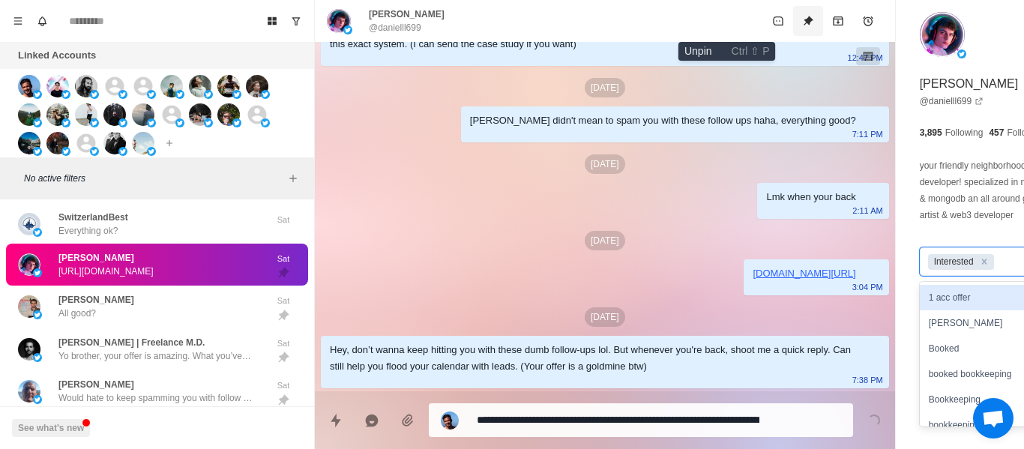
click at [804, 21] on icon "Unpin" at bounding box center [809, 21] width 10 height 10
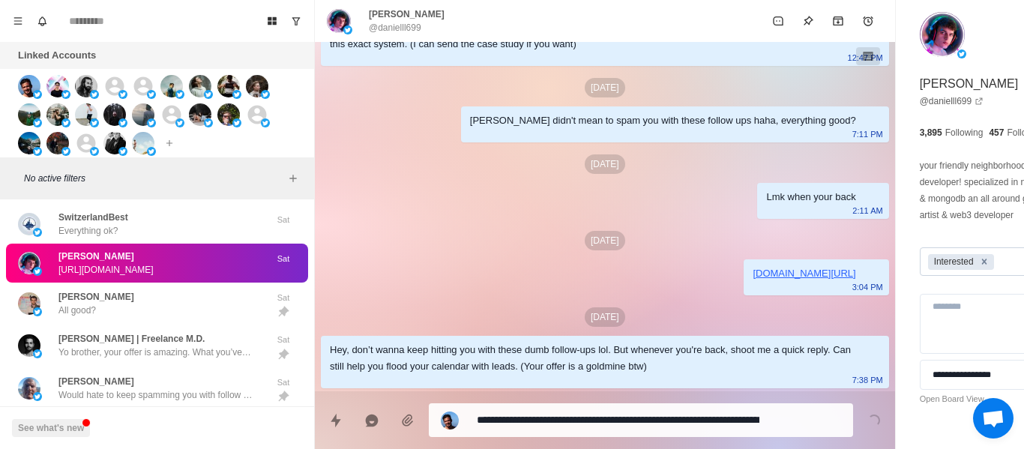
drag, startPoint x: 905, startPoint y: 282, endPoint x: 895, endPoint y: 291, distance: 13.8
click at [979, 267] on icon "Remove Interested" at bounding box center [984, 261] width 10 height 10
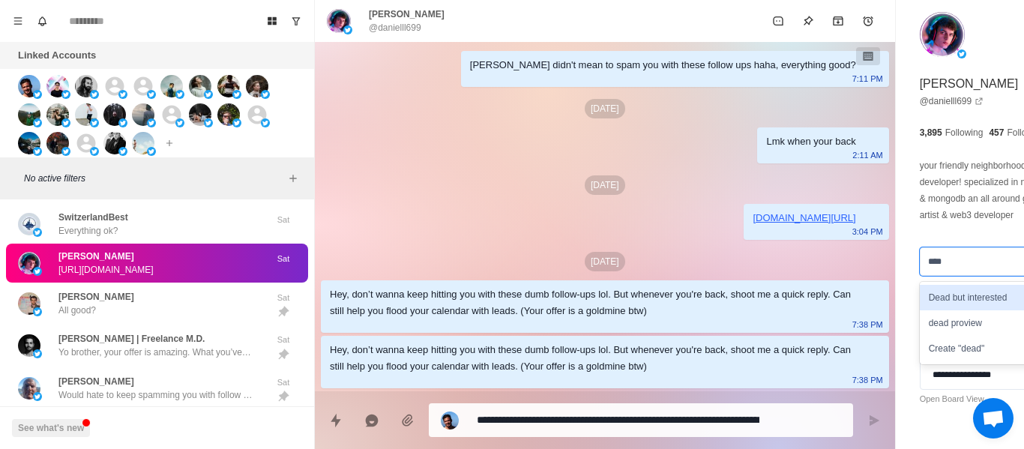
click at [920, 310] on div "Dead but interested" at bounding box center [1004, 297] width 169 height 25
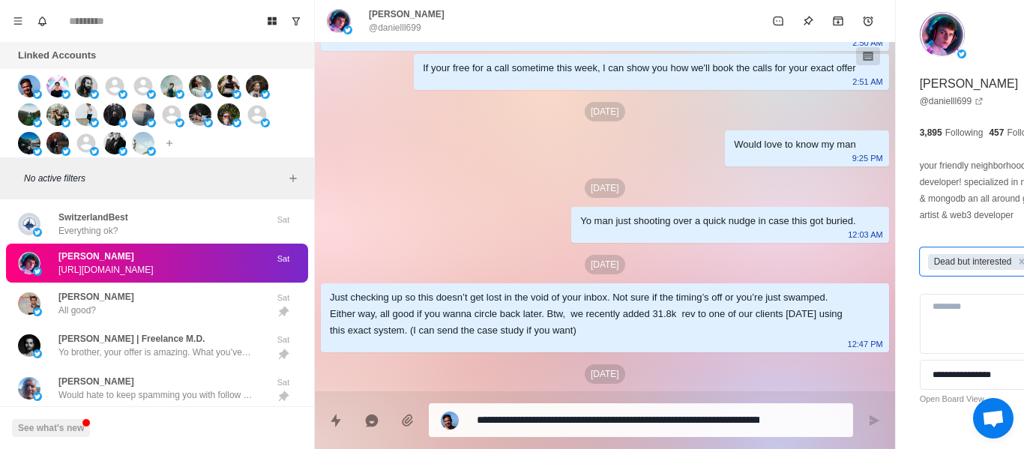
scroll to position [95, 0]
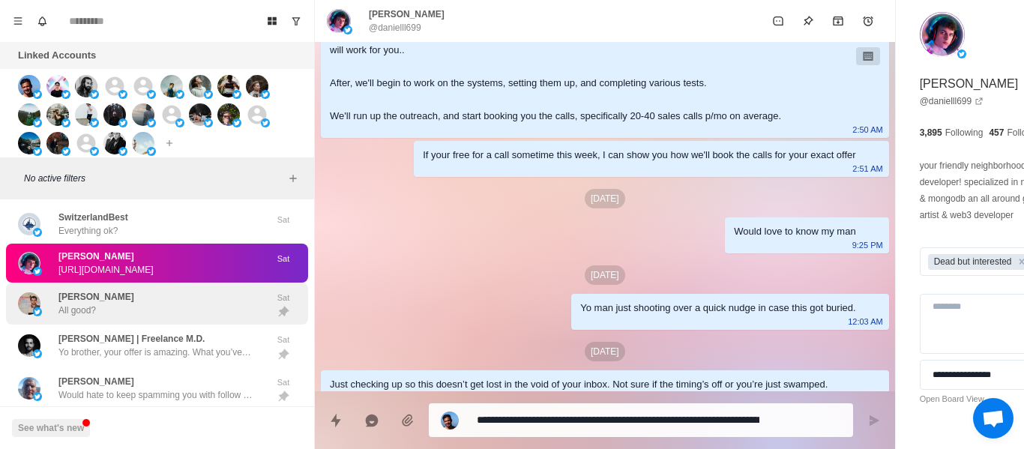
click at [216, 319] on div "[PERSON_NAME] All good?" at bounding box center [141, 304] width 247 height 31
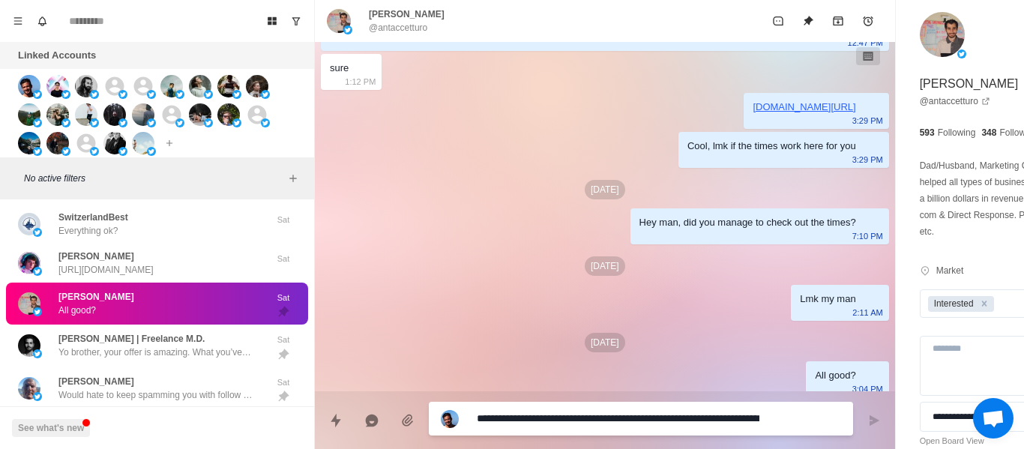
click at [640, 227] on div "Hey man, did you manage to check out the times?" at bounding box center [748, 222] width 217 height 16
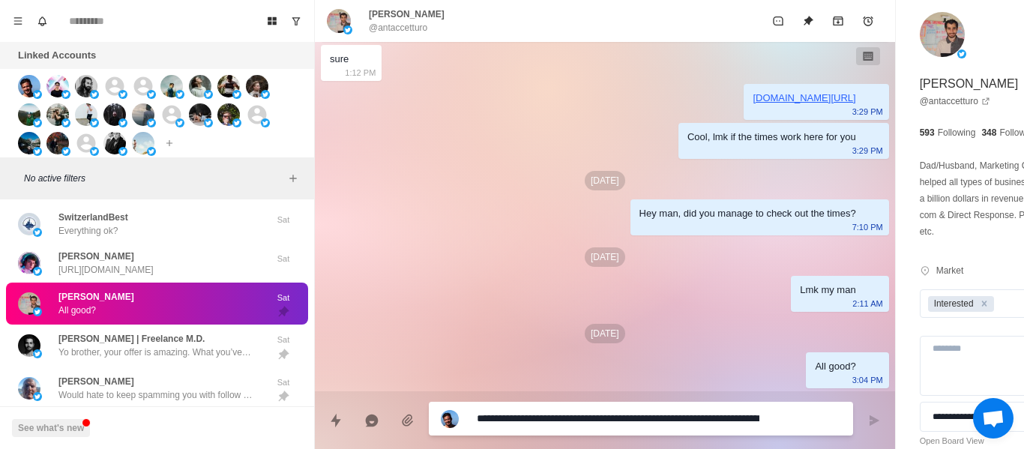
drag, startPoint x: 622, startPoint y: 419, endPoint x: 510, endPoint y: 22, distance: 412.8
click at [585, 249] on p "[DATE]" at bounding box center [605, 256] width 40 height 19
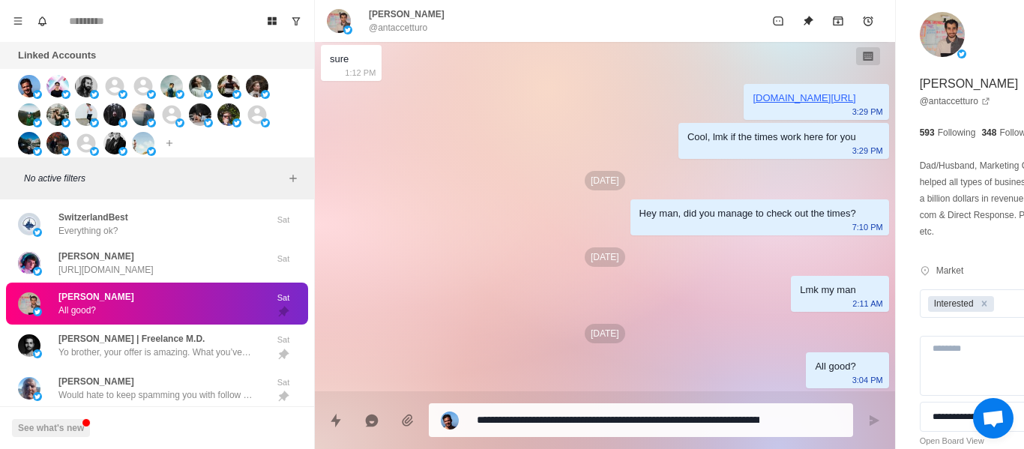
click at [405, 28] on p "@antaccetturo" at bounding box center [398, 27] width 58 height 13
click at [120, 319] on div "[PERSON_NAME] All good?" at bounding box center [141, 304] width 247 height 31
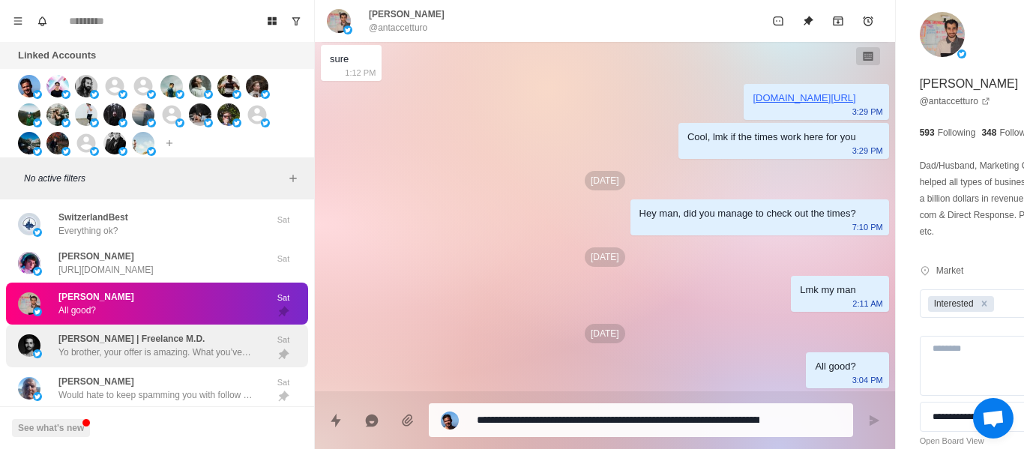
click at [116, 346] on p "[PERSON_NAME] | Freelance M.D." at bounding box center [131, 338] width 146 height 13
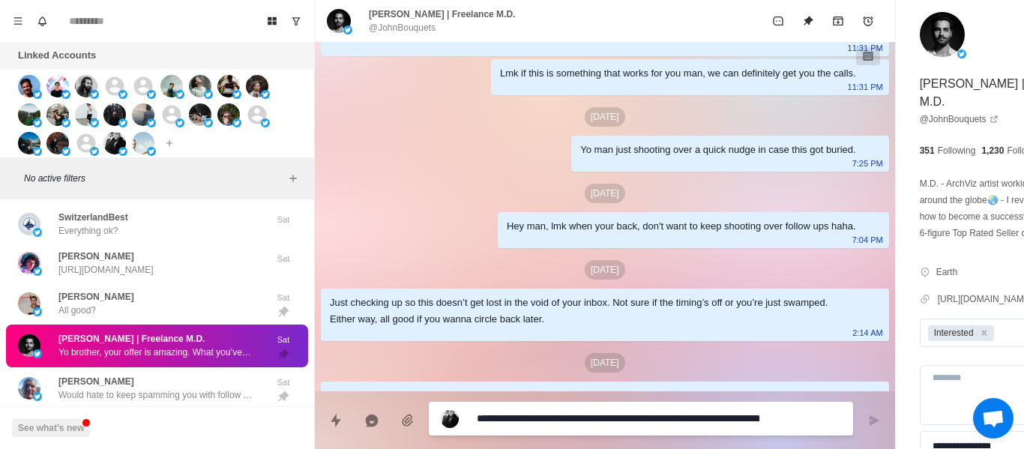
scroll to position [436, 0]
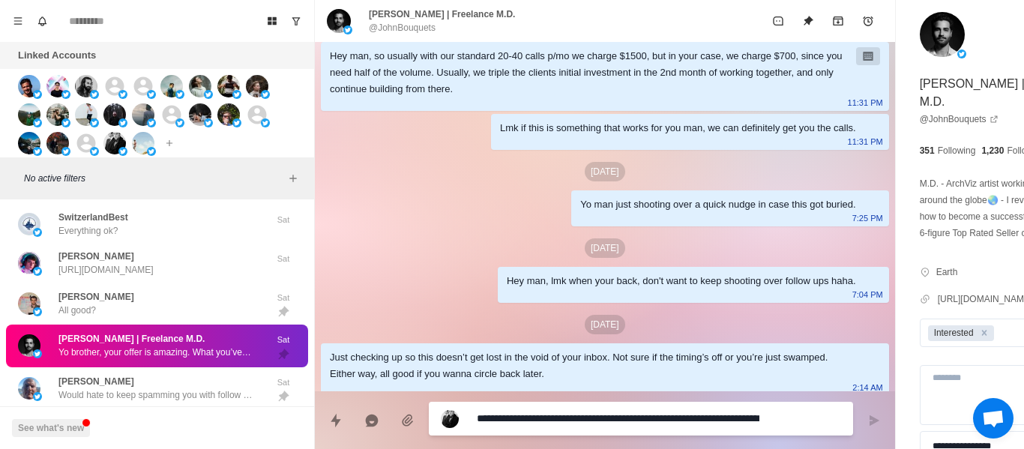
drag, startPoint x: 539, startPoint y: 256, endPoint x: 513, endPoint y: 323, distance: 71.7
click at [580, 213] on div "Yo man just shooting over a quick nudge in case this got buried." at bounding box center [717, 204] width 275 height 16
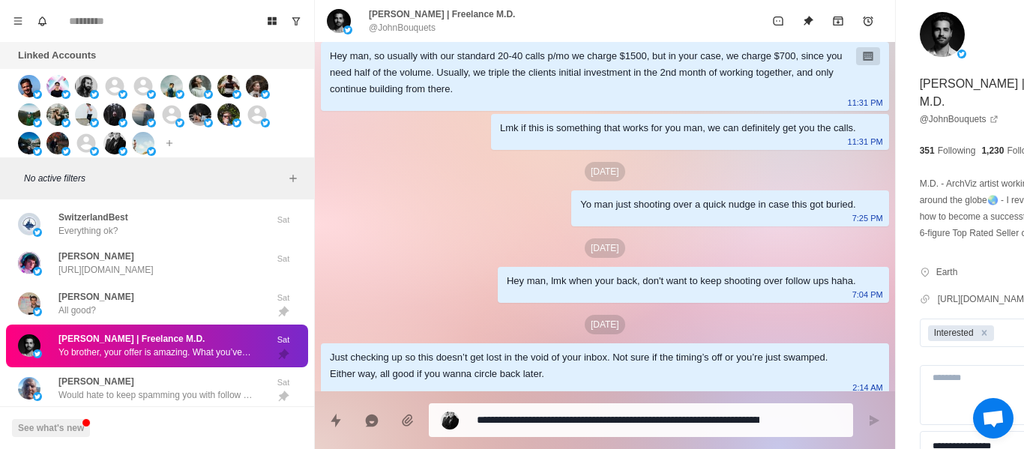
scroll to position [586, 0]
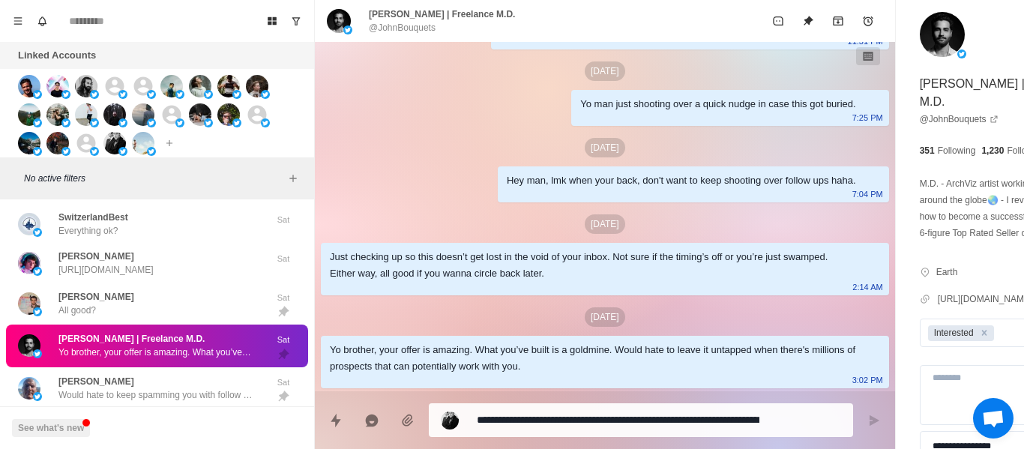
click at [498, 189] on div "Hey man, lmk when your back, don't want to keep shooting over follow ups haha. …" at bounding box center [693, 184] width 391 height 36
drag, startPoint x: 423, startPoint y: 367, endPoint x: 426, endPoint y: 256, distance: 110.3
click at [424, 364] on div "Yo brother, your offer is amazing. What you’ve built is a goldmine. Would hate …" at bounding box center [593, 358] width 526 height 33
click at [418, 13] on p "[PERSON_NAME] | Freelance M.D." at bounding box center [442, 13] width 146 height 13
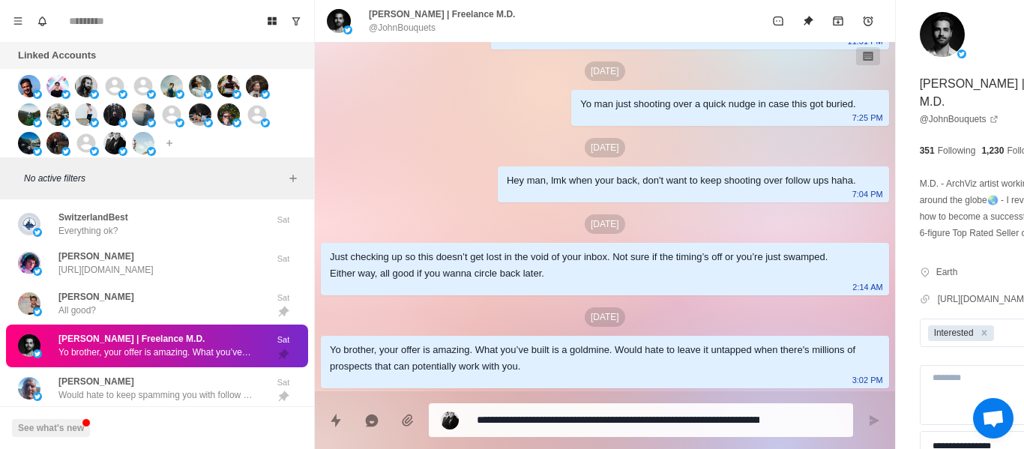
click at [401, 31] on p "@JohnBouquets" at bounding box center [402, 27] width 67 height 13
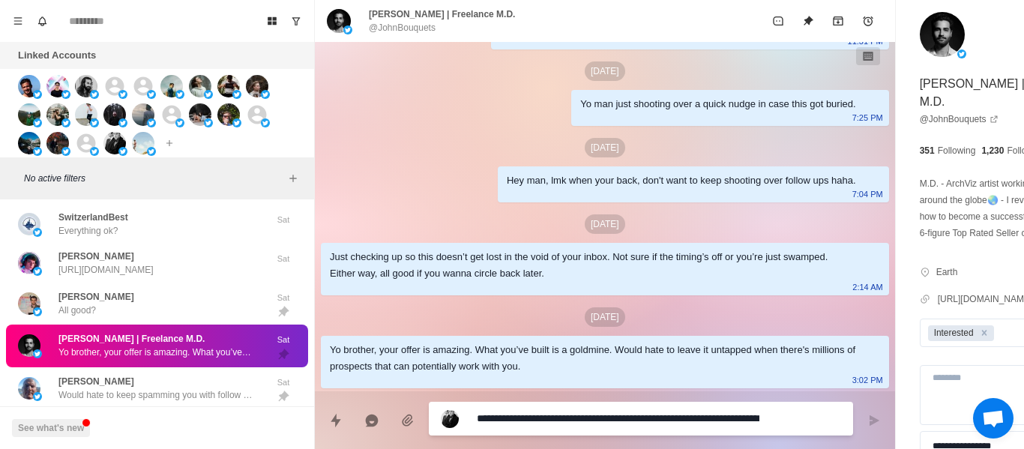
paste textarea
drag, startPoint x: 796, startPoint y: 424, endPoint x: 541, endPoint y: 358, distance: 263.2
click at [868, 424] on icon "Send message" at bounding box center [874, 421] width 12 height 12
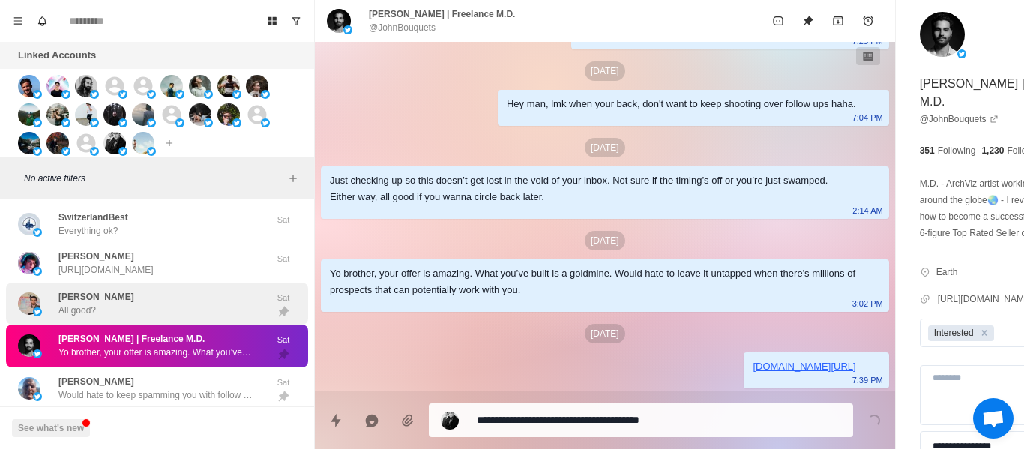
scroll to position [3458, 0]
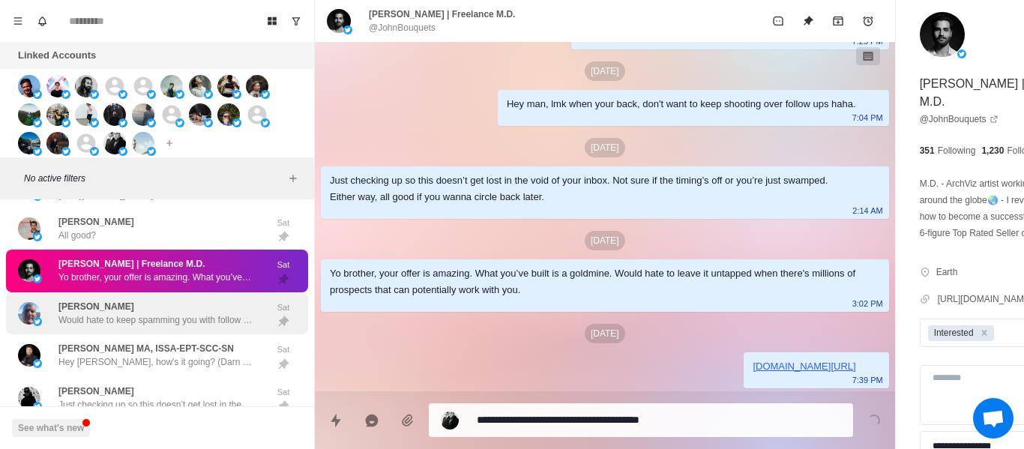
drag, startPoint x: 170, startPoint y: 287, endPoint x: 156, endPoint y: 321, distance: 36.6
click at [167, 284] on p "Yo brother, your offer is amazing. What you’ve built is a goldmine. Would hate …" at bounding box center [155, 277] width 195 height 13
click at [154, 322] on div "[PERSON_NAME] Would hate to keep spamming you with follow ups, but can't stop😢s…" at bounding box center [155, 313] width 195 height 27
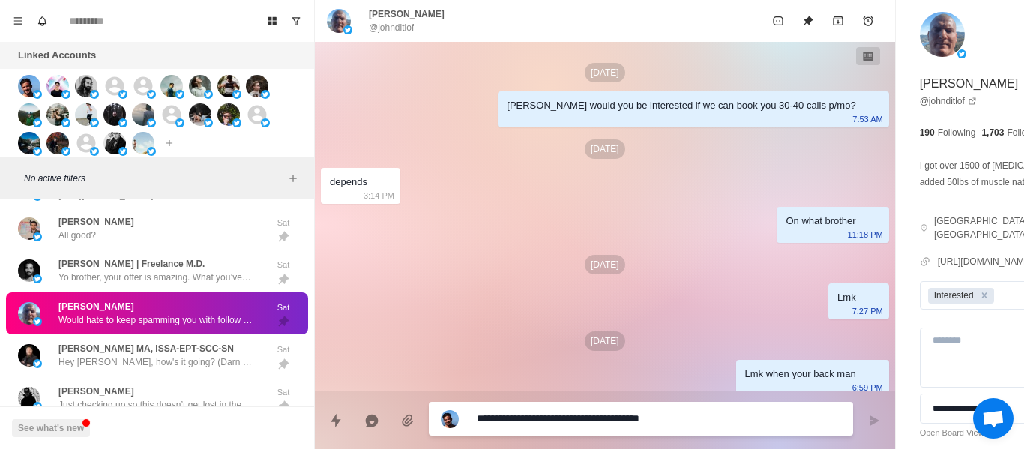
scroll to position [160, 0]
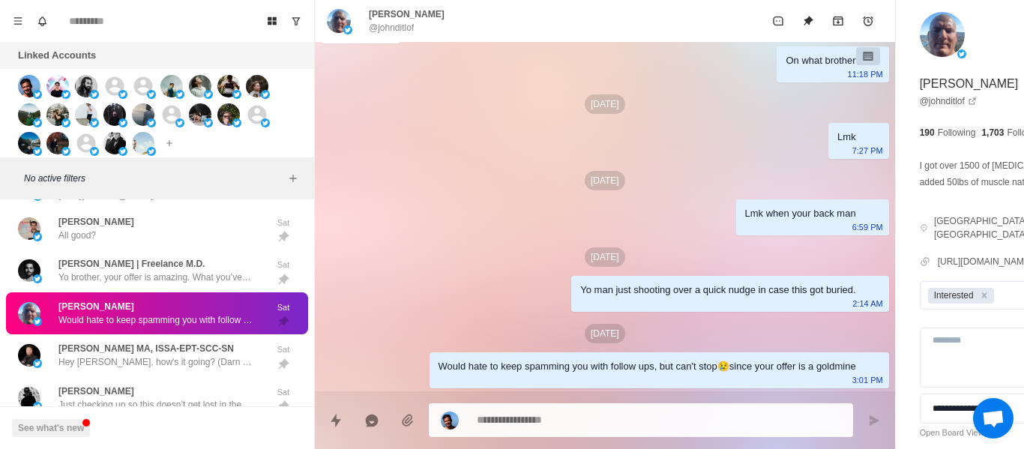
click at [397, 33] on p "@johnditlof" at bounding box center [391, 27] width 45 height 13
click at [397, 31] on p "@johnditlof" at bounding box center [391, 27] width 45 height 13
click at [397, 28] on p "@johnditlof" at bounding box center [391, 27] width 45 height 13
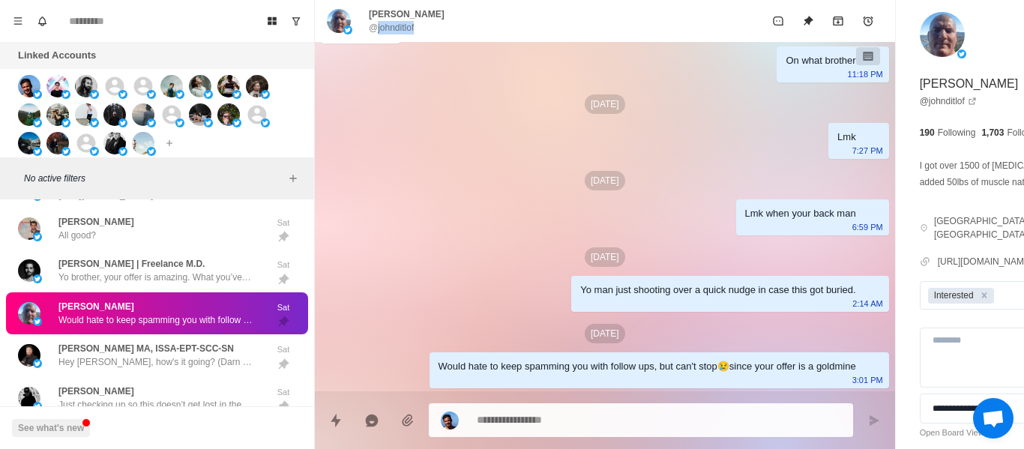
click at [397, 27] on p "@johnditlof" at bounding box center [391, 27] width 45 height 13
click at [451, 269] on div "[DATE] [PERSON_NAME] would you be interested if we can book you 30-40 calls p/m…" at bounding box center [605, 137] width 580 height 510
paste textarea "**********"
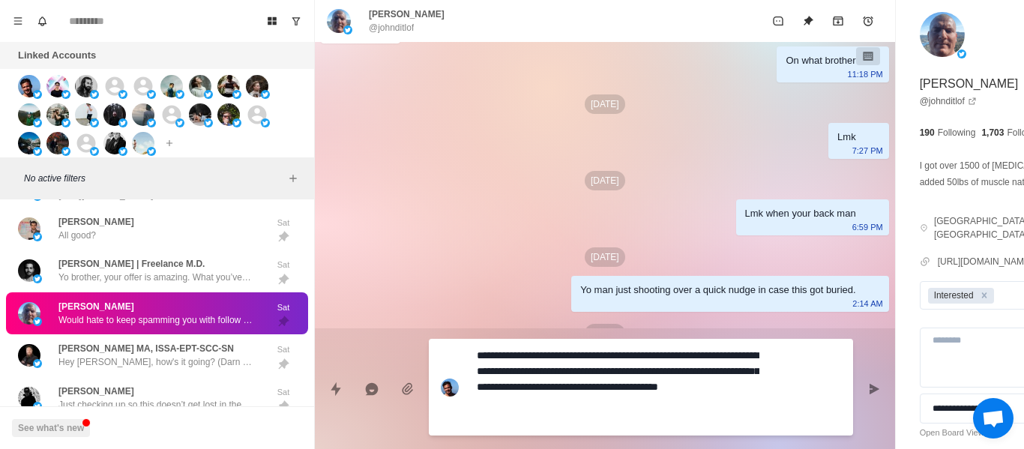
click at [502, 373] on textarea "**********" at bounding box center [618, 387] width 283 height 85
click at [859, 385] on button "Send message" at bounding box center [874, 389] width 30 height 30
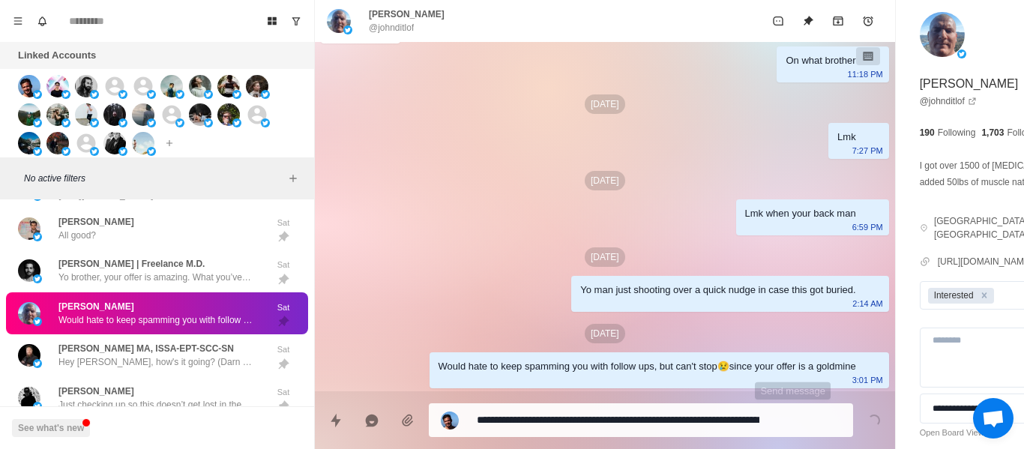
scroll to position [253, 0]
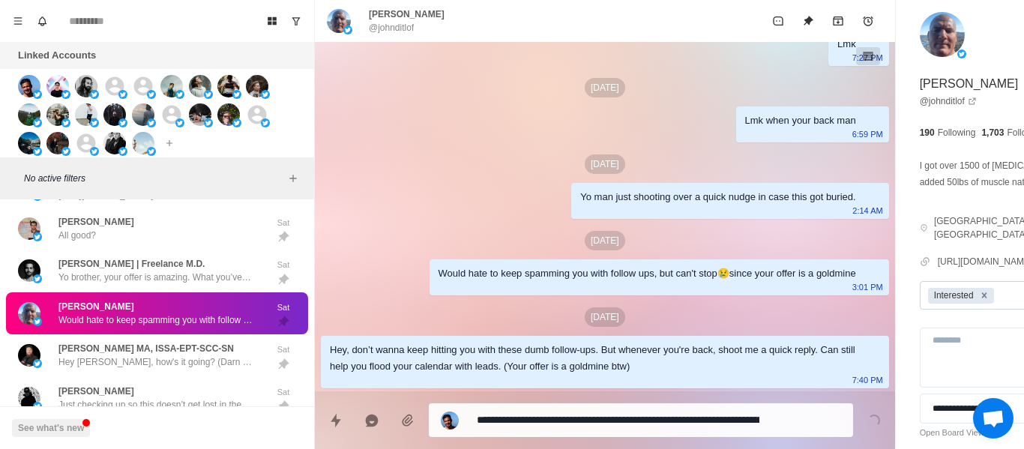
click at [979, 301] on icon "Remove Interested" at bounding box center [984, 295] width 10 height 10
click at [793, 30] on button "Unpin" at bounding box center [808, 21] width 30 height 30
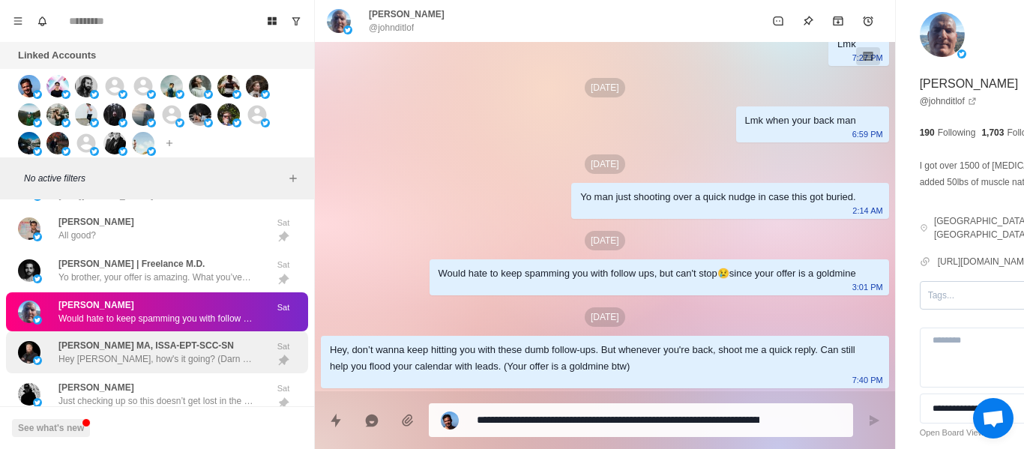
click at [136, 361] on div "[PERSON_NAME] MA, ISSA-EPT-SCC-SN Hey [PERSON_NAME], how's it going? (Darn it, …" at bounding box center [155, 352] width 195 height 27
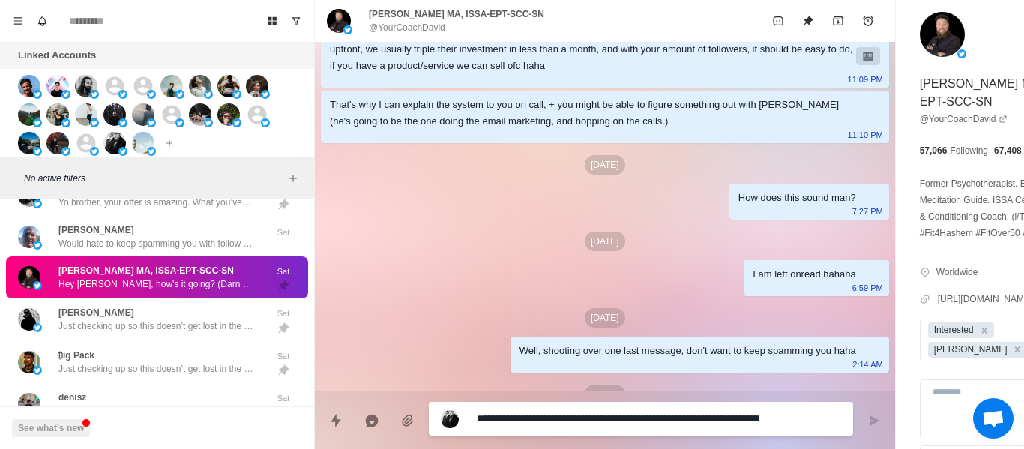
scroll to position [1624, 0]
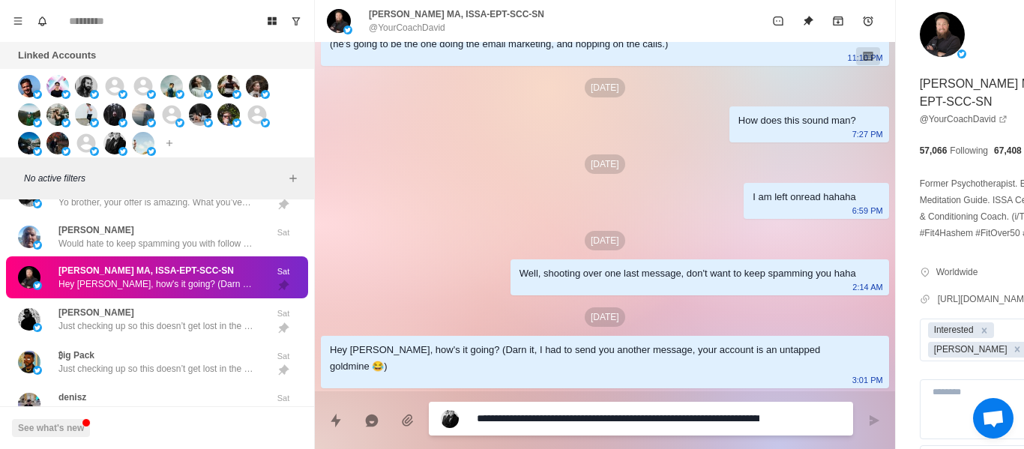
paste textarea "****"
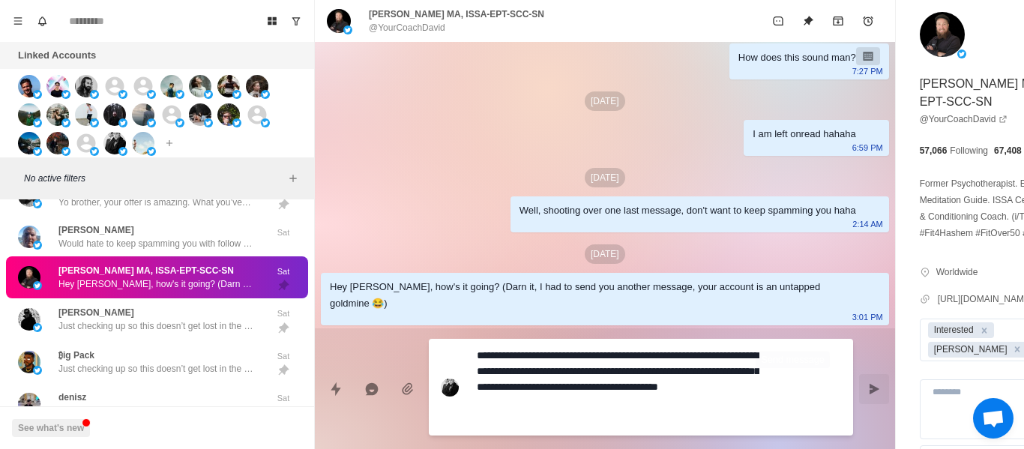
click at [859, 387] on button "Send message" at bounding box center [874, 389] width 30 height 30
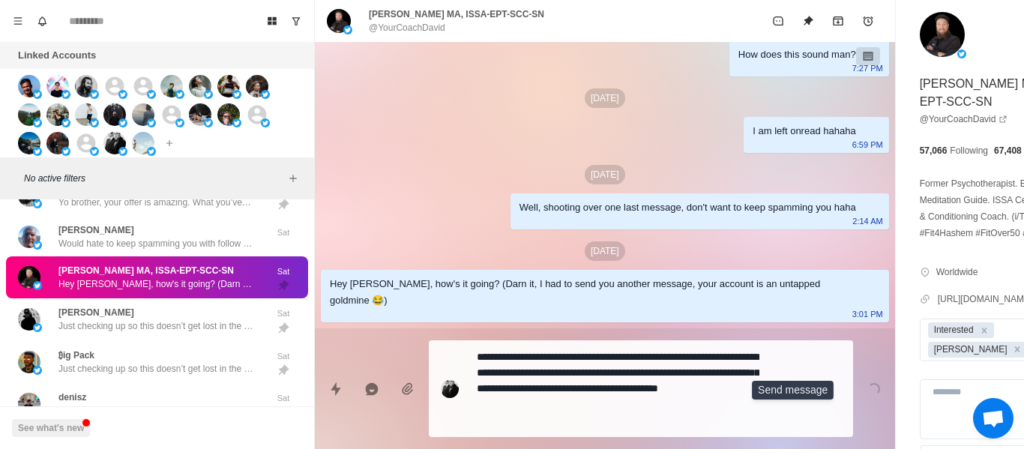
scroll to position [1717, 0]
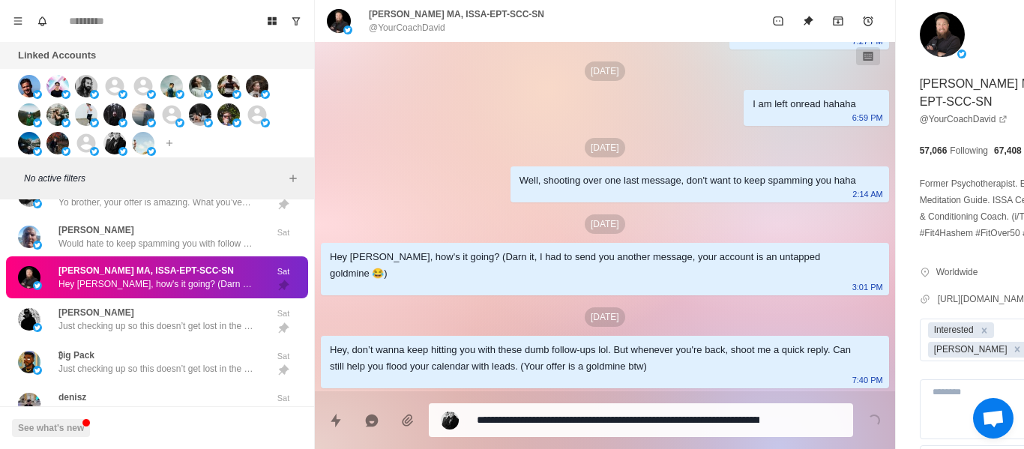
click at [420, 30] on p "@YourCoachDavid" at bounding box center [407, 27] width 76 height 13
drag, startPoint x: 420, startPoint y: 29, endPoint x: 557, endPoint y: 277, distance: 283.6
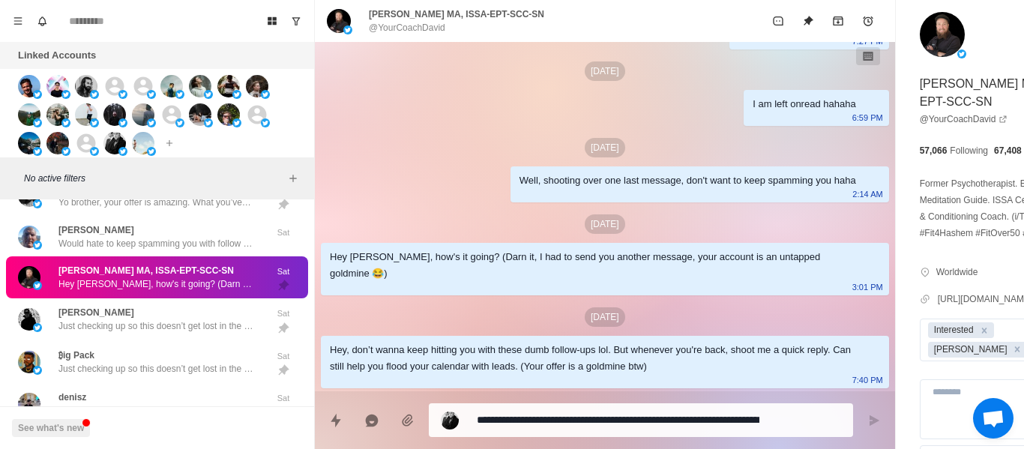
click at [556, 279] on div "Hey [PERSON_NAME], how's it going? (Darn it, I had to send you another message,…" at bounding box center [593, 265] width 526 height 33
click at [546, 425] on textarea "**********" at bounding box center [618, 420] width 283 height 22
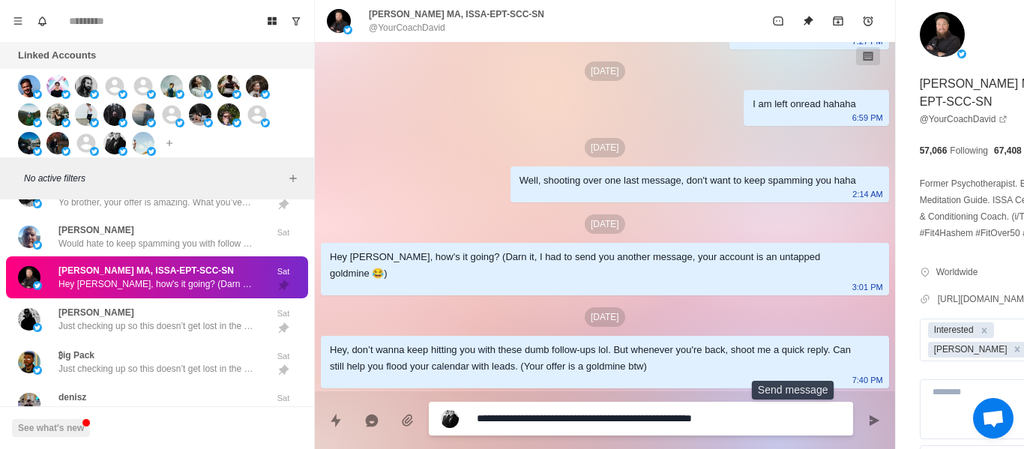
click at [868, 417] on icon "Send message" at bounding box center [874, 421] width 12 height 12
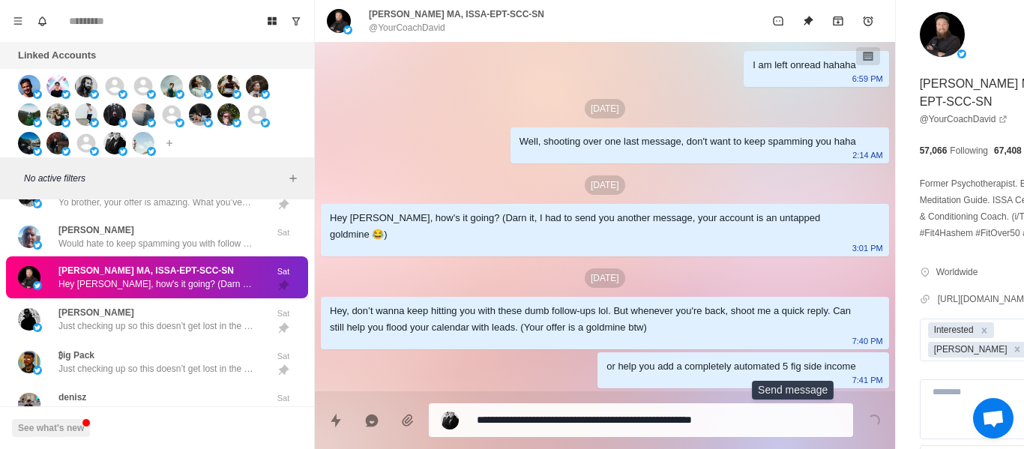
click at [585, 181] on p "[DATE]" at bounding box center [605, 184] width 40 height 19
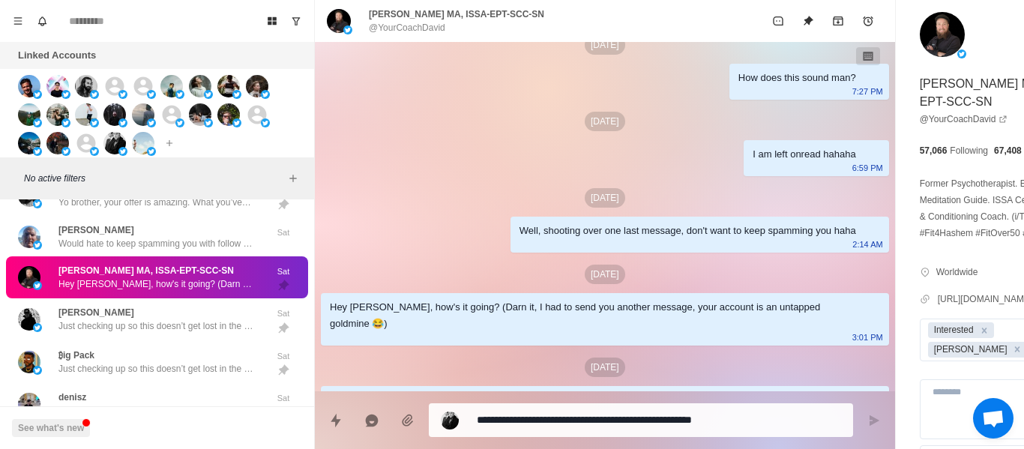
scroll to position [1756, 0]
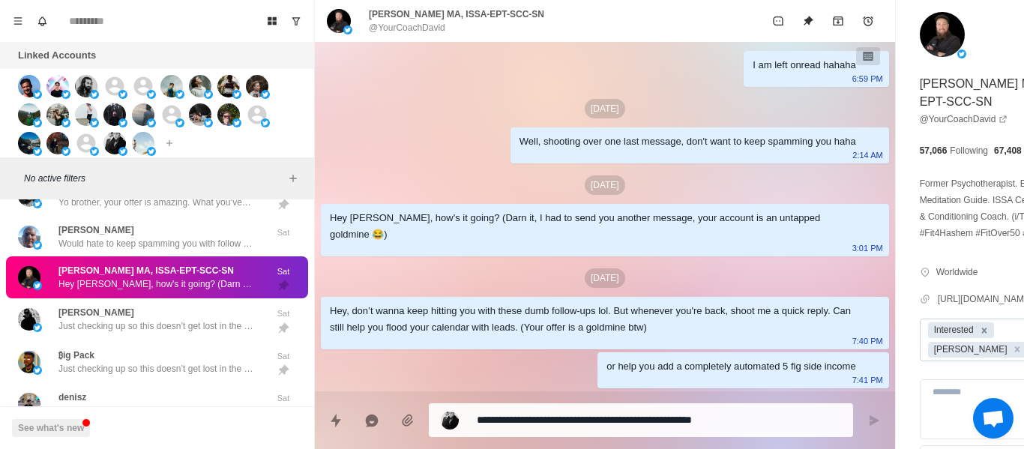
click at [976, 338] on div "Remove Interested" at bounding box center [984, 330] width 16 height 16
click at [1012, 338] on icon "Remove Andrew" at bounding box center [1017, 333] width 10 height 10
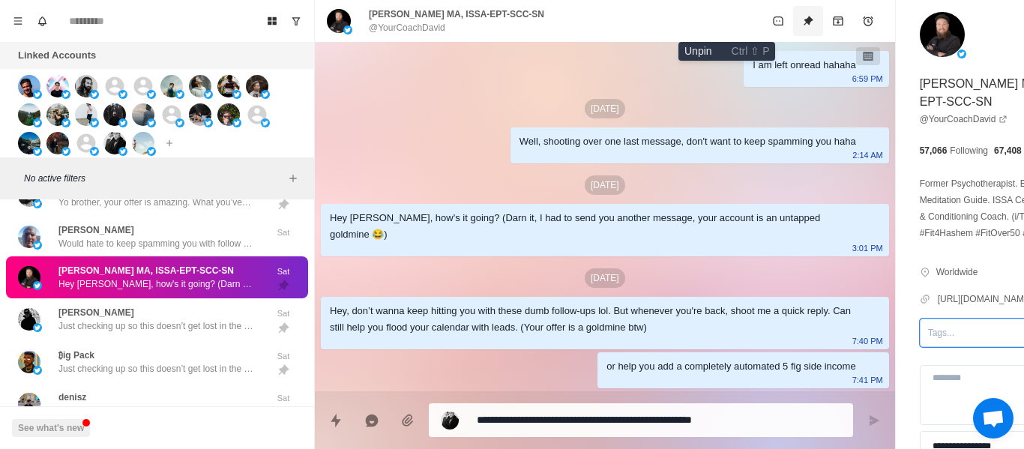
click at [802, 15] on icon "Unpin" at bounding box center [808, 21] width 12 height 12
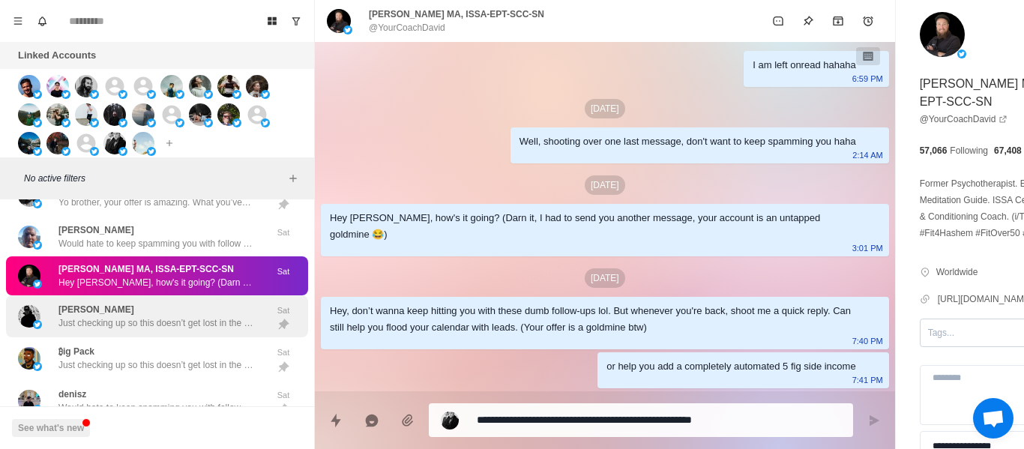
click at [147, 330] on p "Just checking up so this doesn’t get lost in the void of your inbox. Not sure i…" at bounding box center [155, 322] width 195 height 13
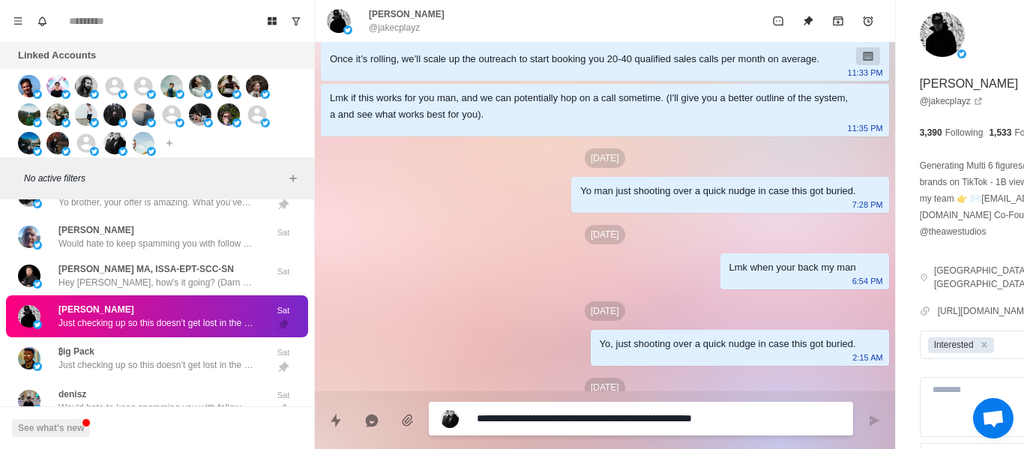
scroll to position [60, 0]
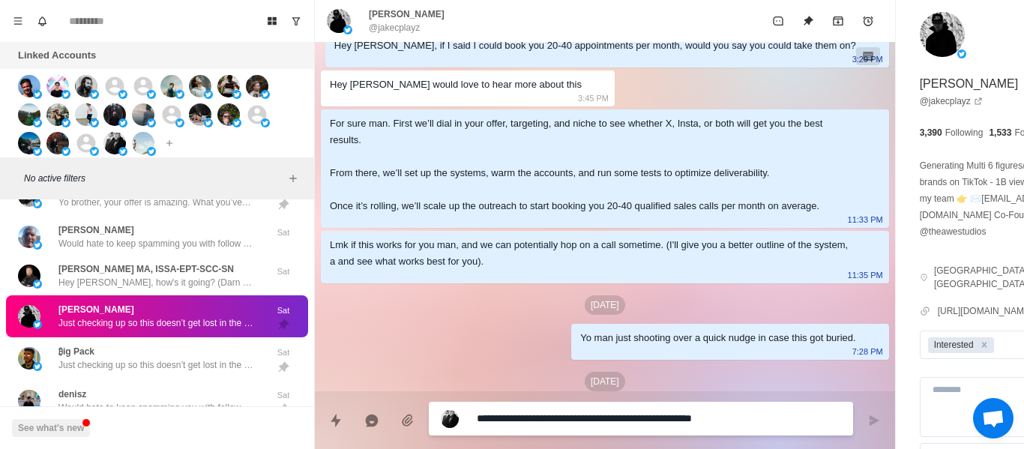
click at [403, 26] on p "@jakecplayz" at bounding box center [394, 27] width 51 height 13
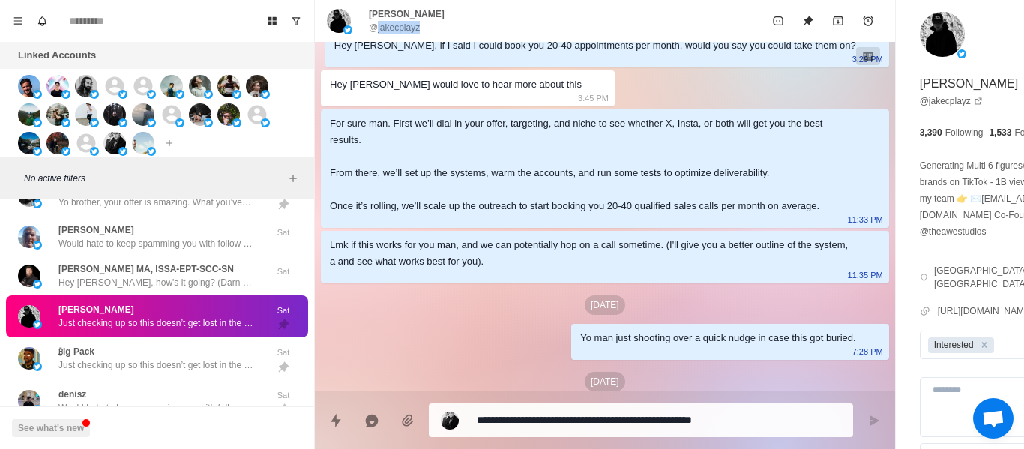
click at [403, 26] on p "@jakecplayz" at bounding box center [394, 27] width 51 height 13
click at [461, 127] on div "For sure man. First we’ll dial in your offer, targeting, and niche to see wheth…" at bounding box center [605, 168] width 568 height 118
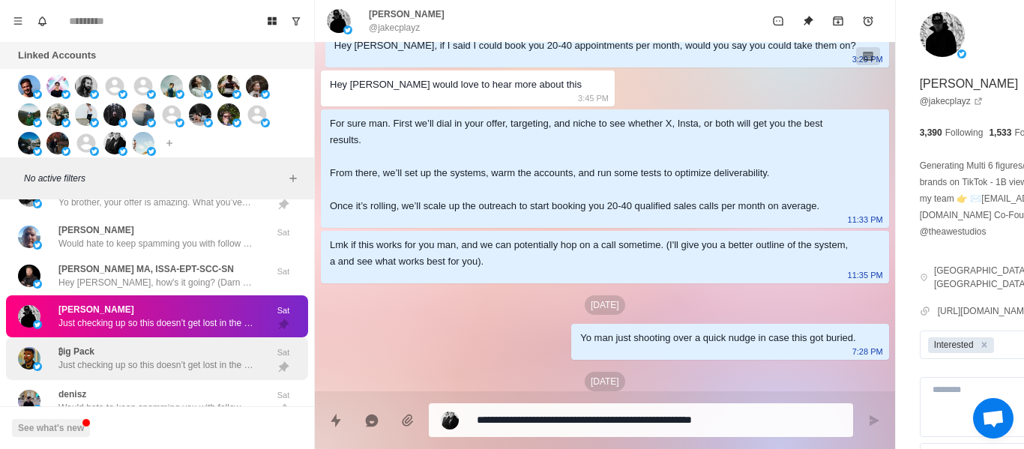
click at [134, 380] on div "₿ig Pack Just checking up so this doesn’t get lost in the void of your inbox. N…" at bounding box center [157, 358] width 302 height 43
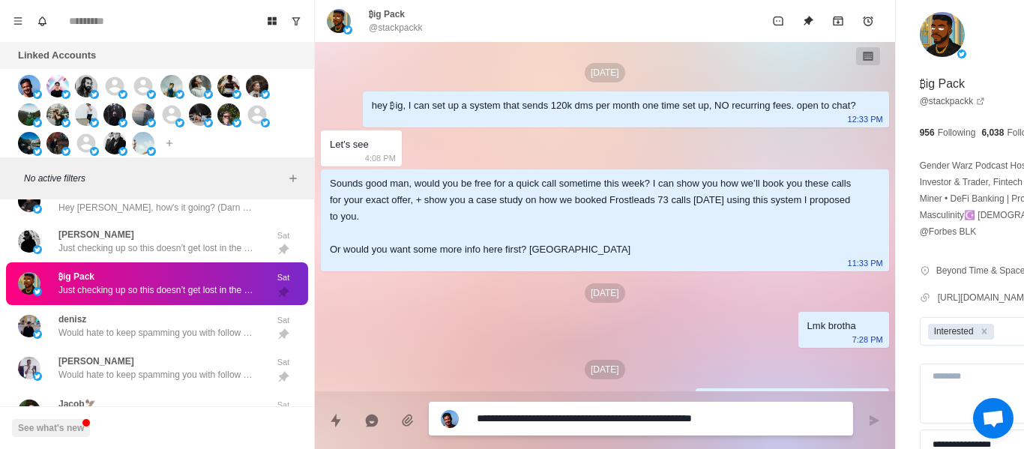
scroll to position [222, 0]
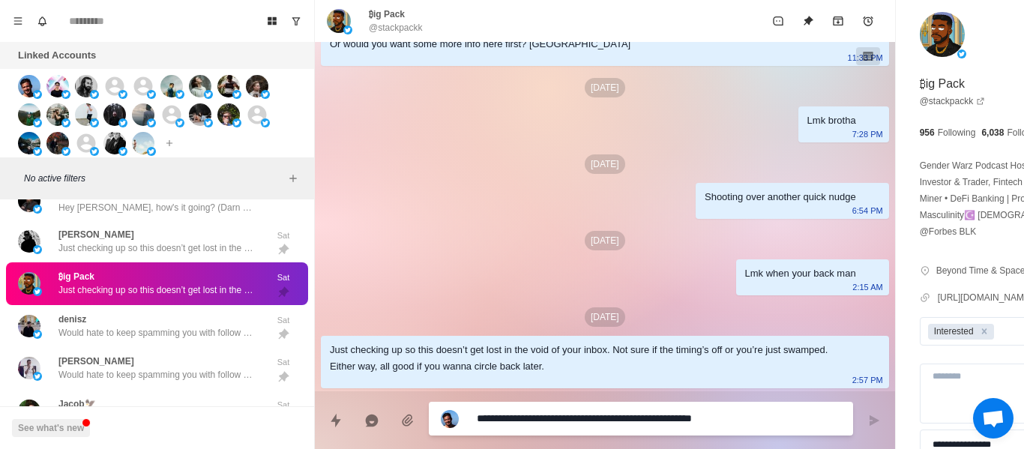
click at [390, 27] on p "@stackpackk" at bounding box center [396, 27] width 54 height 13
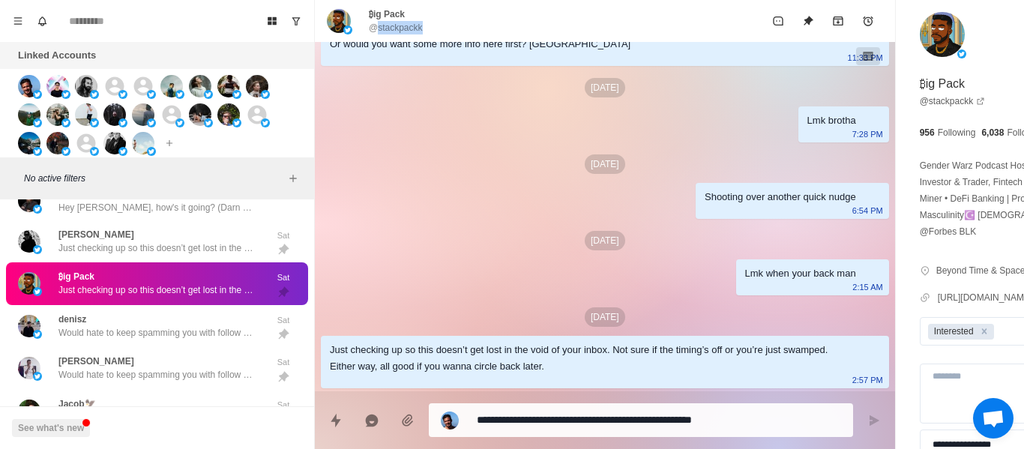
click at [390, 27] on p "@stackpackk" at bounding box center [396, 27] width 54 height 13
drag, startPoint x: 486, startPoint y: 192, endPoint x: 598, endPoint y: 442, distance: 273.9
click at [487, 196] on div "[DATE] hey ₿ig, I can set up a system that sends 120k dms per month one time se…" at bounding box center [605, 114] width 580 height 555
drag, startPoint x: 487, startPoint y: 407, endPoint x: 492, endPoint y: 415, distance: 9.2
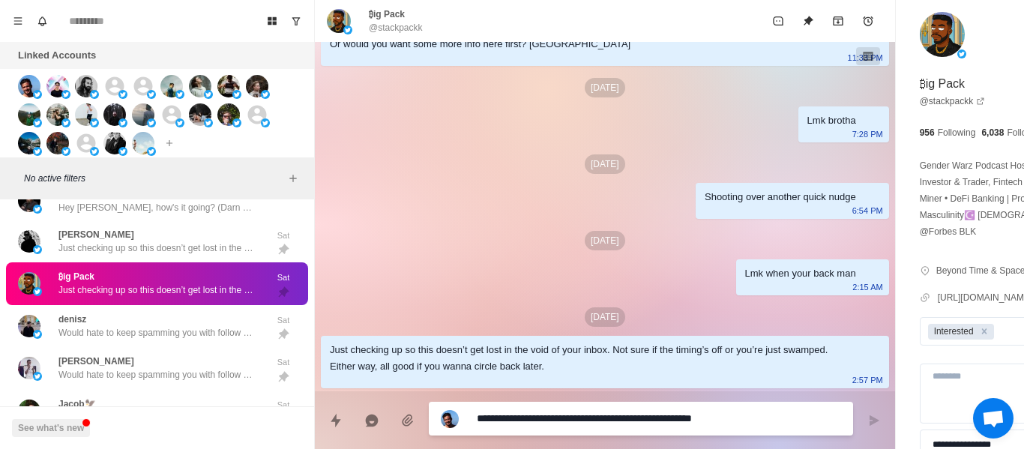
paste textarea "**********"
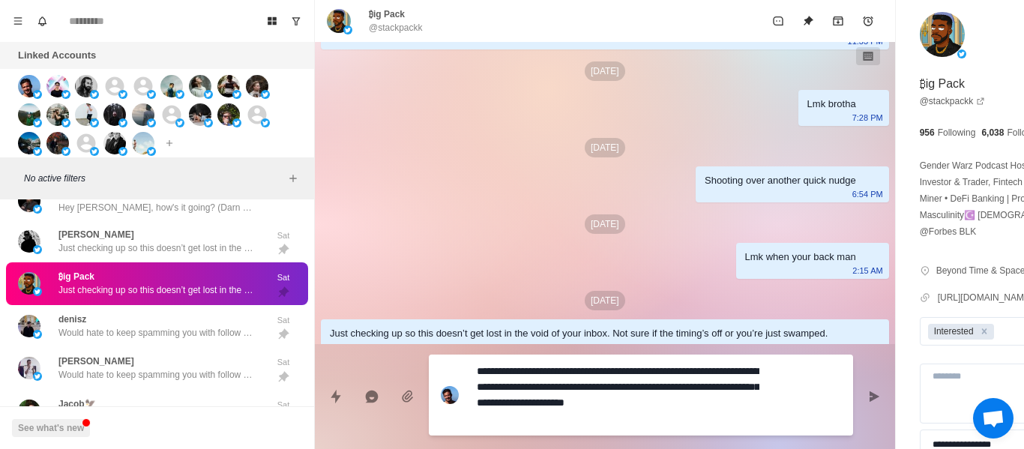
click at [532, 251] on div "[DATE] hey ₿ig, I can set up a system that sends 120k dms per month one time se…" at bounding box center [605, 97] width 580 height 555
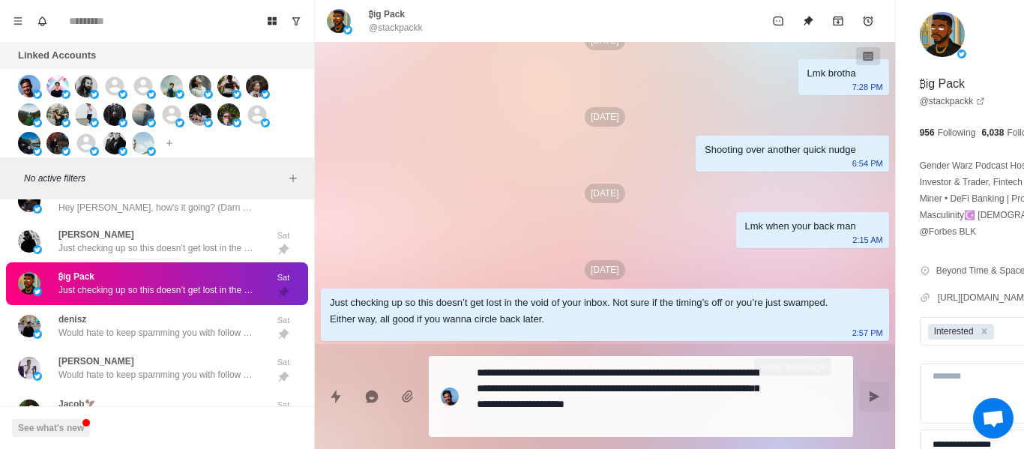
click at [859, 393] on button "Send message" at bounding box center [874, 397] width 30 height 30
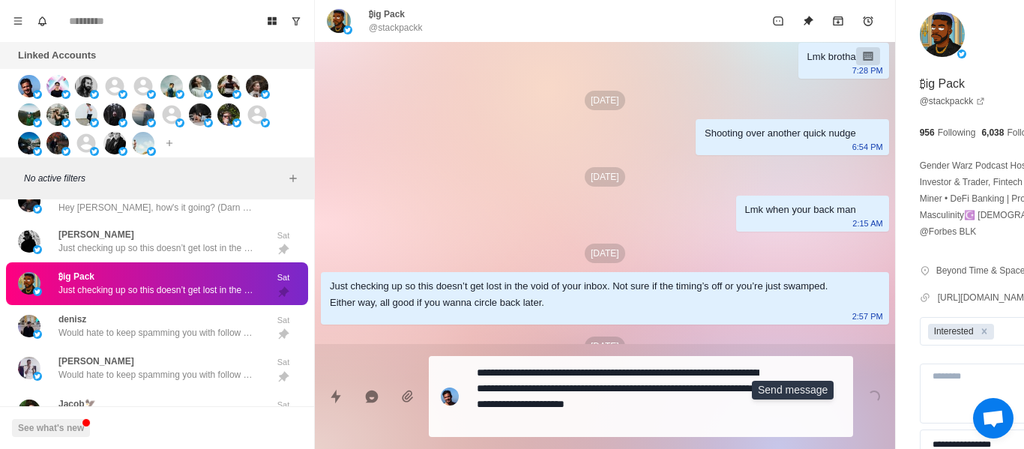
scroll to position [315, 0]
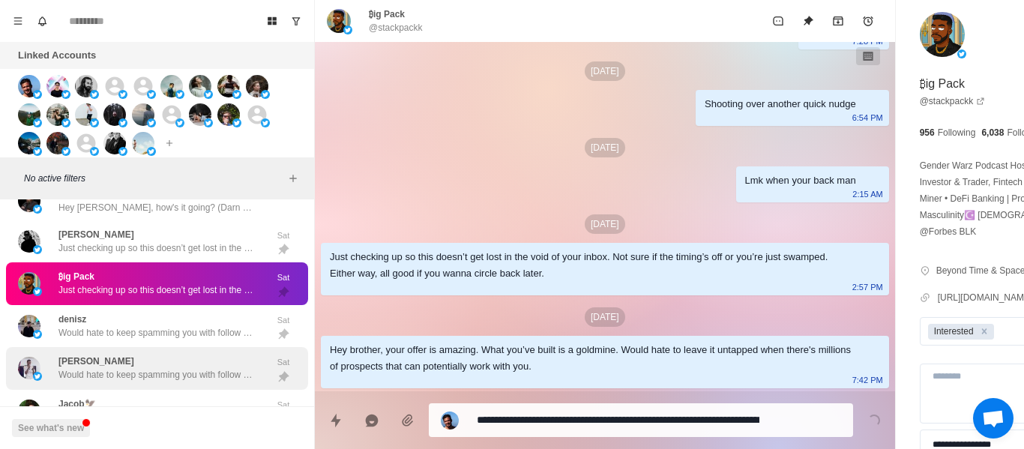
click at [190, 357] on div "[PERSON_NAME] Would hate to keep spamming you with follow ups, but can't stop😢s…" at bounding box center [157, 368] width 302 height 43
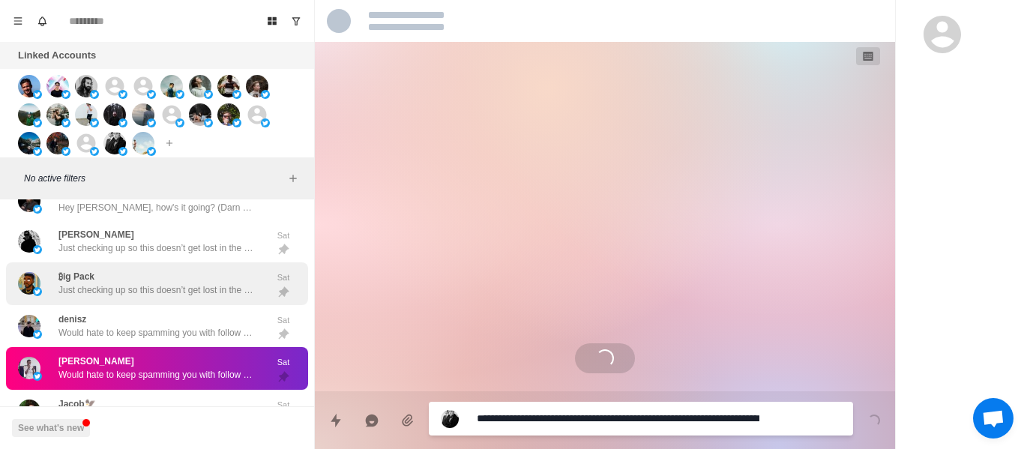
scroll to position [0, 0]
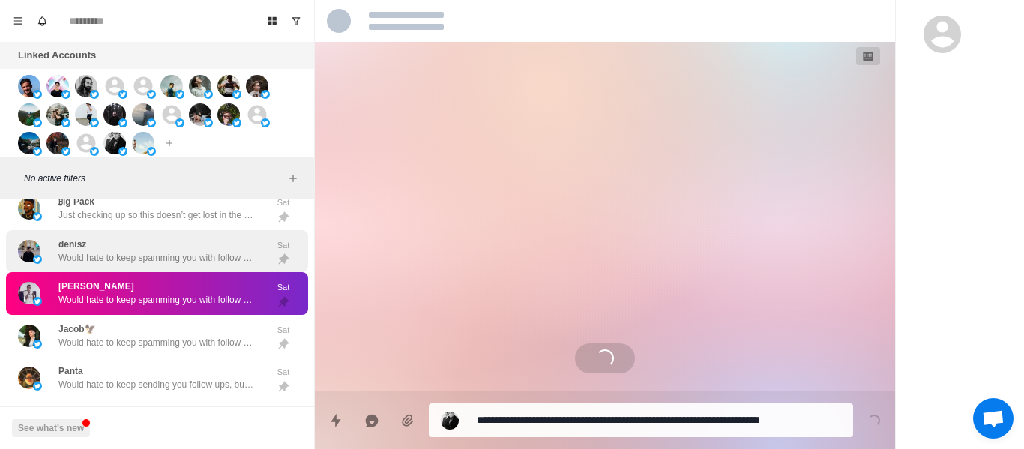
click at [191, 264] on p "Would hate to keep spamming you with follow ups, but can't stop😢since your offe…" at bounding box center [155, 257] width 195 height 13
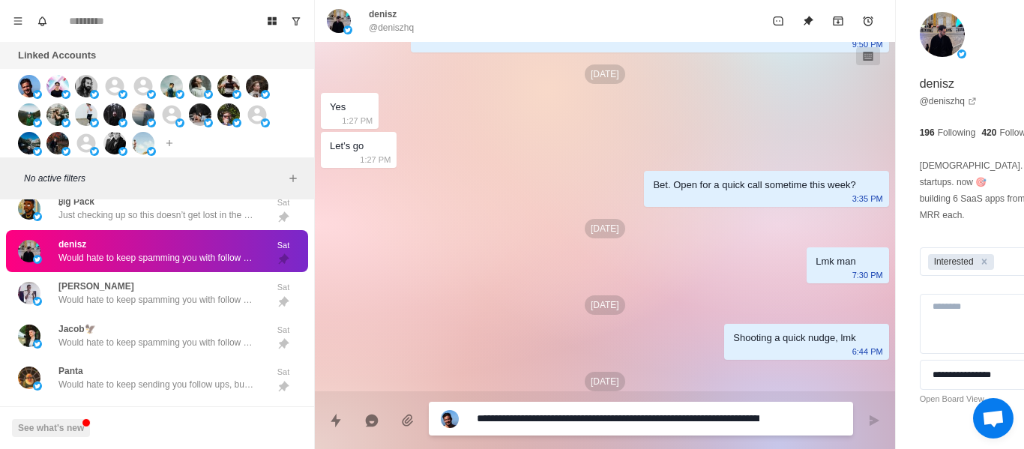
scroll to position [150, 0]
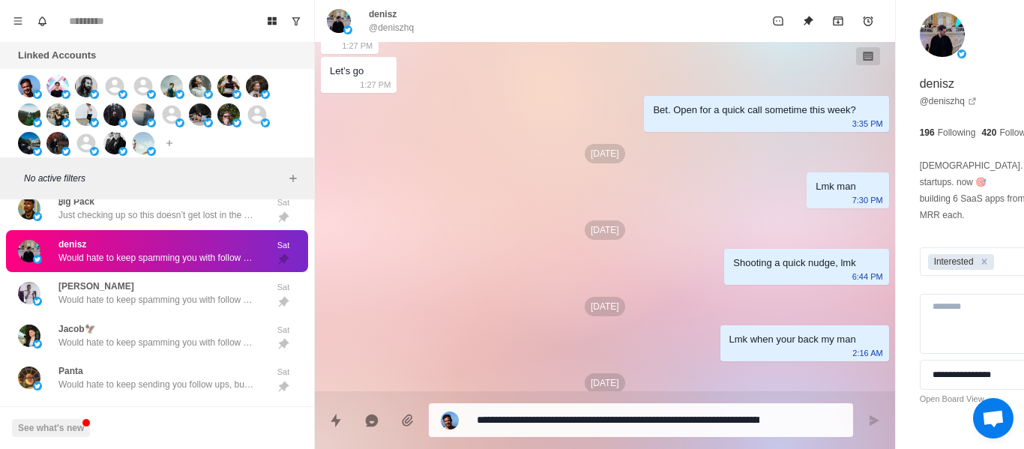
click at [397, 34] on div "denisz @deniszhq" at bounding box center [605, 21] width 580 height 42
click at [397, 34] on p "@deniszhq" at bounding box center [391, 27] width 45 height 13
click at [396, 33] on p "@deniszhq" at bounding box center [391, 27] width 45 height 13
drag, startPoint x: 508, startPoint y: 274, endPoint x: 523, endPoint y: 300, distance: 29.2
click at [508, 275] on div "[DATE][DEMOGRAPHIC_DATA] denisz would you be opposed if we get you 30+ appointm…" at bounding box center [605, 166] width 580 height 549
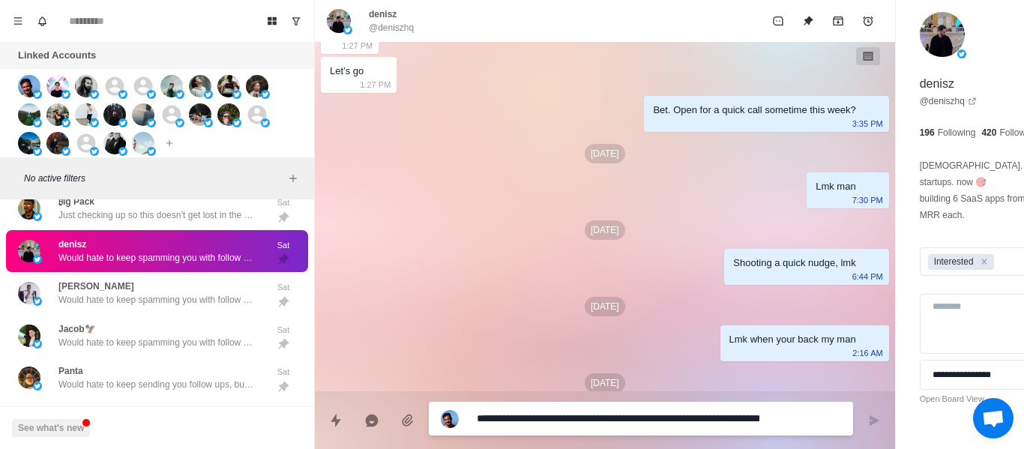
drag, startPoint x: 532, startPoint y: 430, endPoint x: 527, endPoint y: 420, distance: 11.7
paste textarea "***"
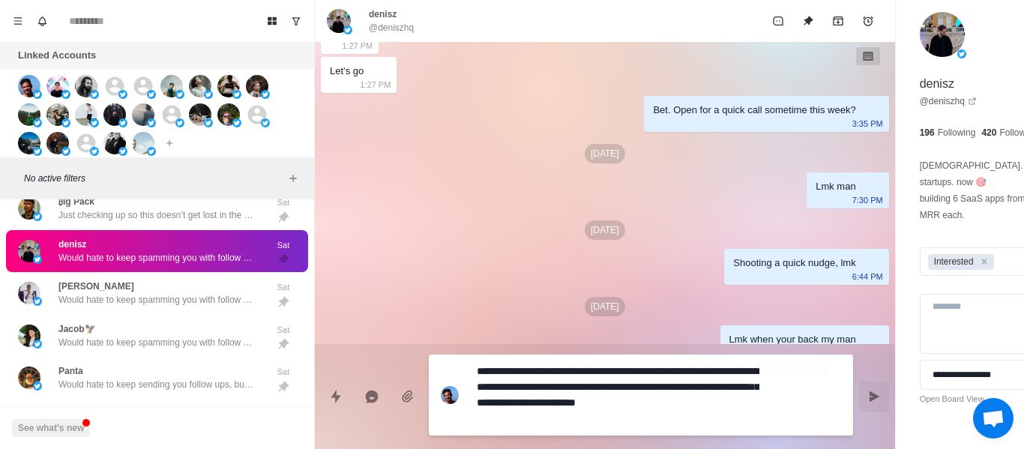
click at [859, 399] on button "Send message" at bounding box center [874, 397] width 30 height 30
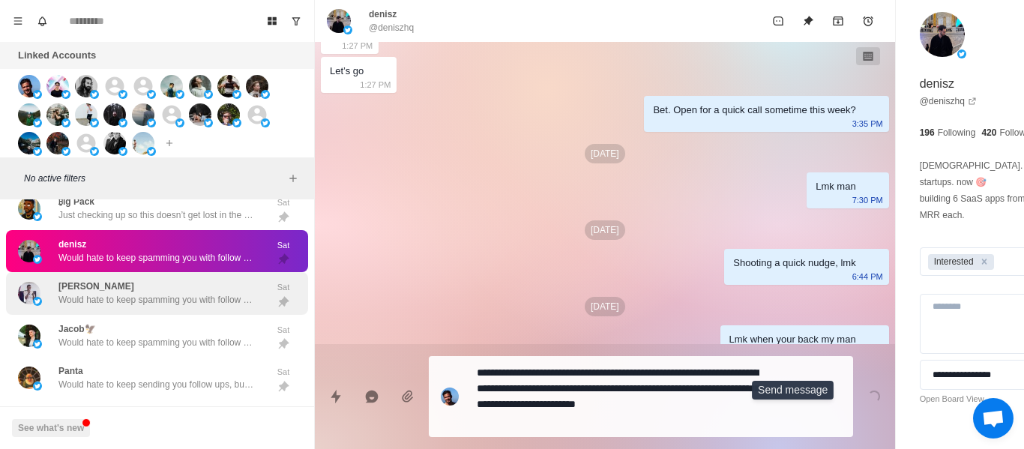
scroll to position [0, 0]
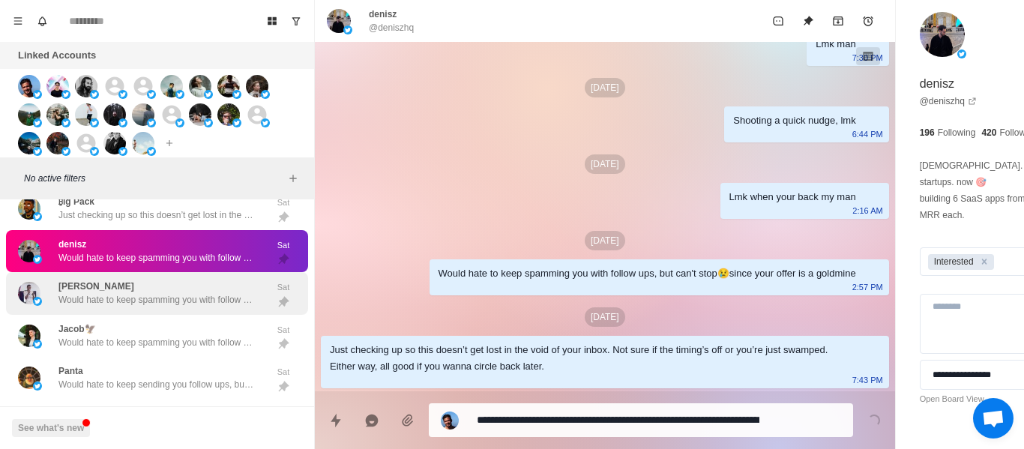
click at [171, 283] on div "[PERSON_NAME] Would hate to keep spamming you with follow ups, but can't stop😢s…" at bounding box center [157, 293] width 302 height 43
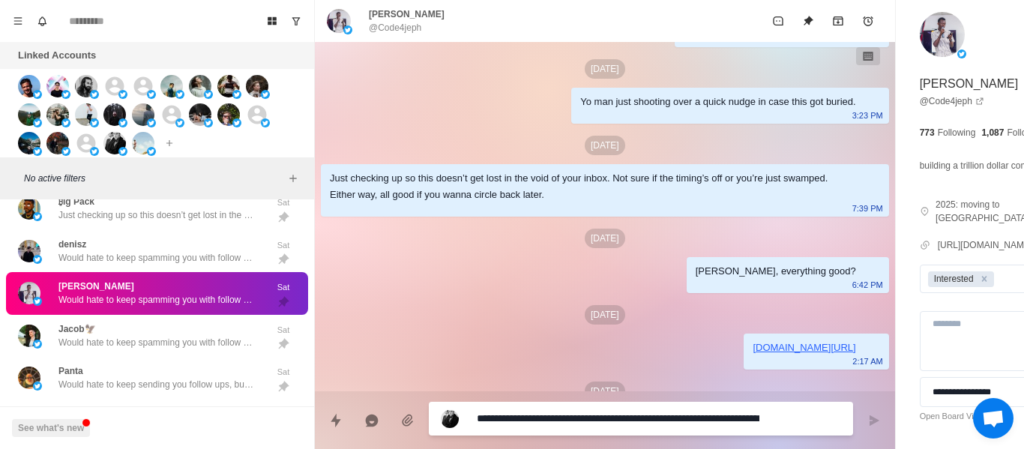
scroll to position [558, 0]
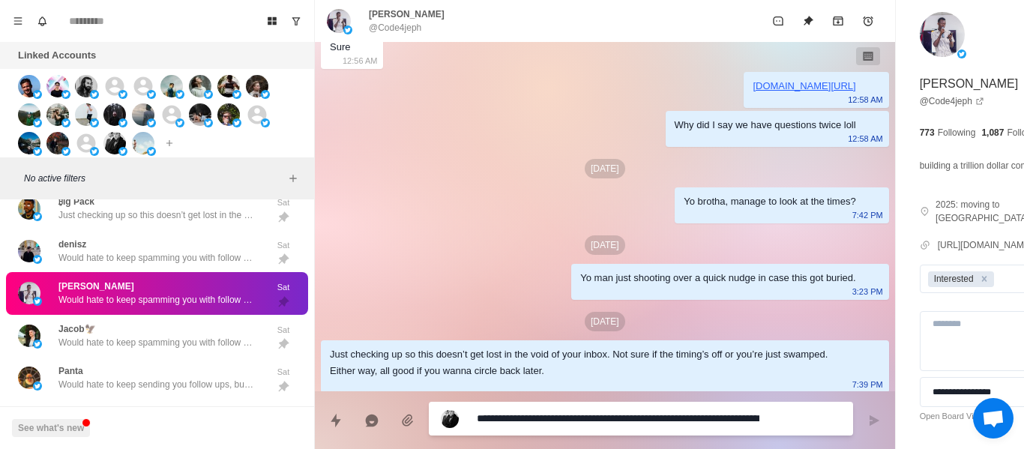
drag, startPoint x: 643, startPoint y: 265, endPoint x: 643, endPoint y: 249, distance: 15.7
click at [684, 210] on div "Yo brotha, manage to look at the times?" at bounding box center [770, 201] width 172 height 16
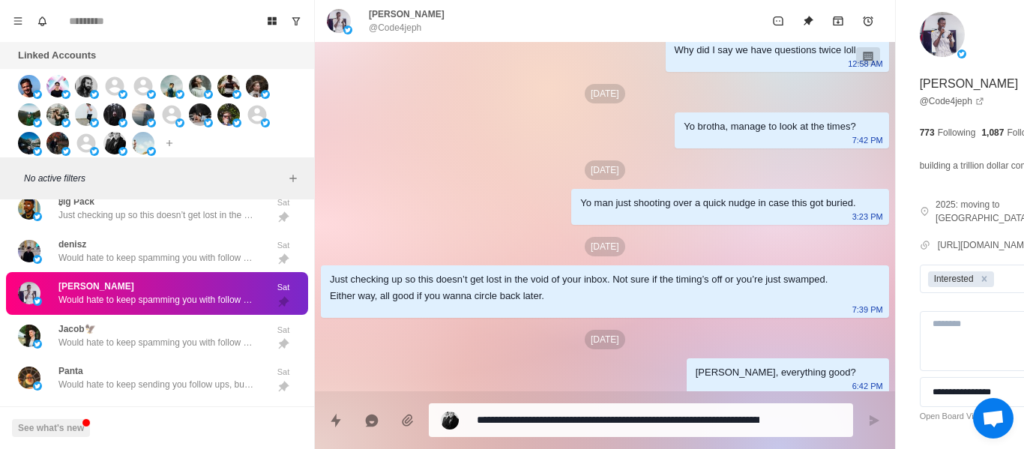
click at [531, 214] on div "[DATE] Hey [PERSON_NAME], if I said I could book you 20-40 appointments per mon…" at bounding box center [605, 54] width 580 height 991
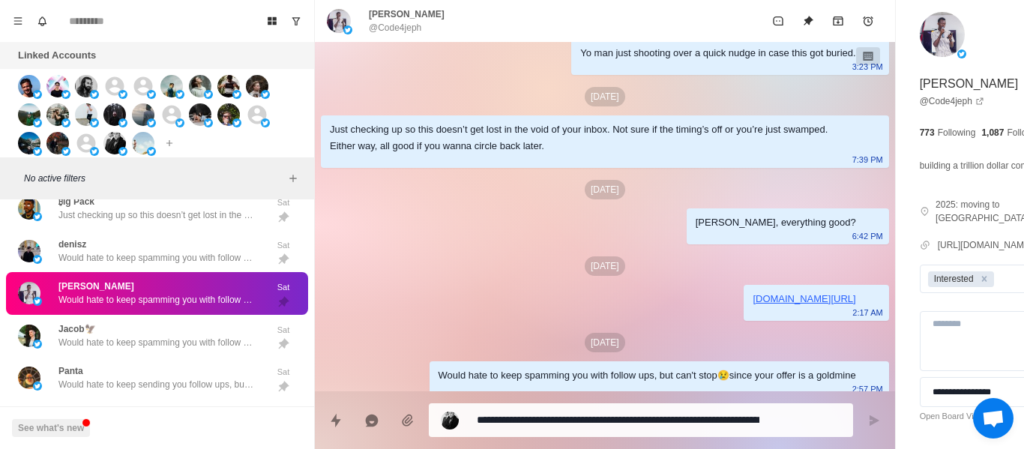
click at [476, 154] on div "Just checking up so this doesn’t get lost in the void of your inbox. Not sure i…" at bounding box center [593, 137] width 526 height 33
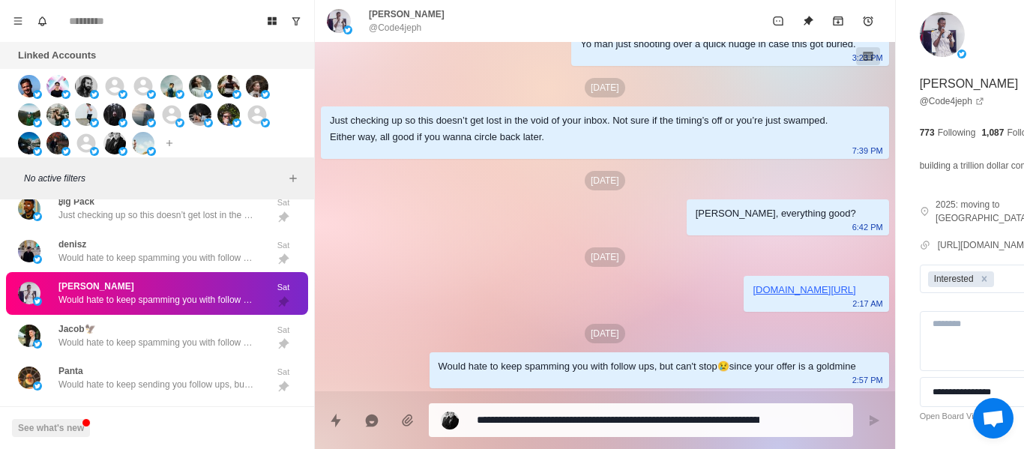
scroll to position [708, 0]
click at [508, 370] on div "Would hate to keep spamming you with follow ups, but can't stop😢since your offe…" at bounding box center [648, 366] width 418 height 16
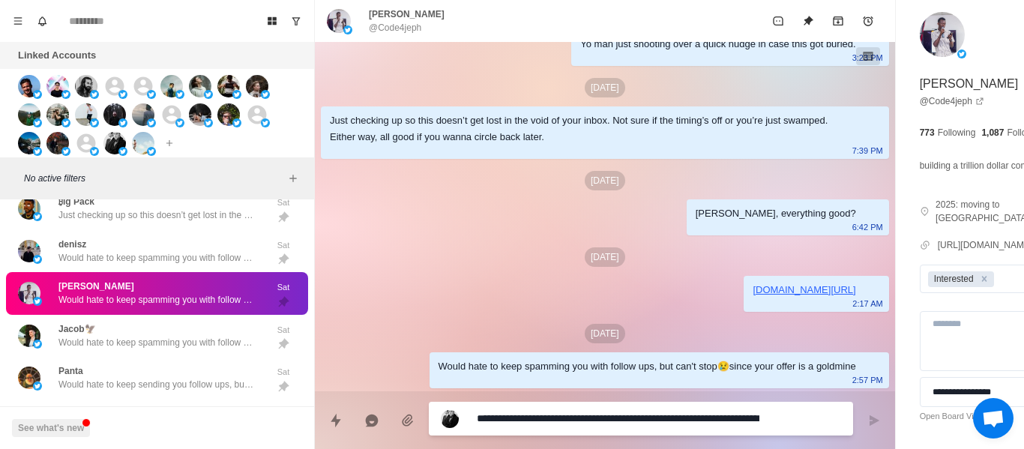
paste textarea "**********"
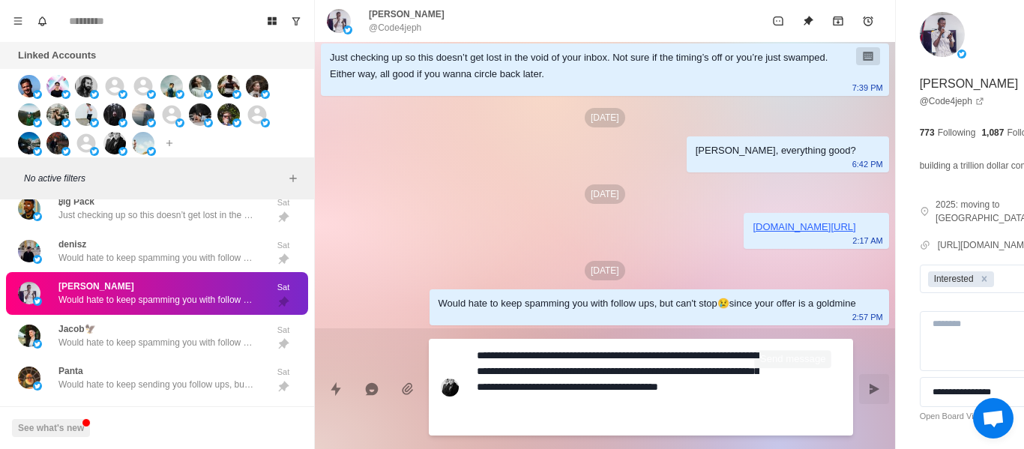
click at [870, 388] on icon "Send message" at bounding box center [875, 388] width 10 height 10
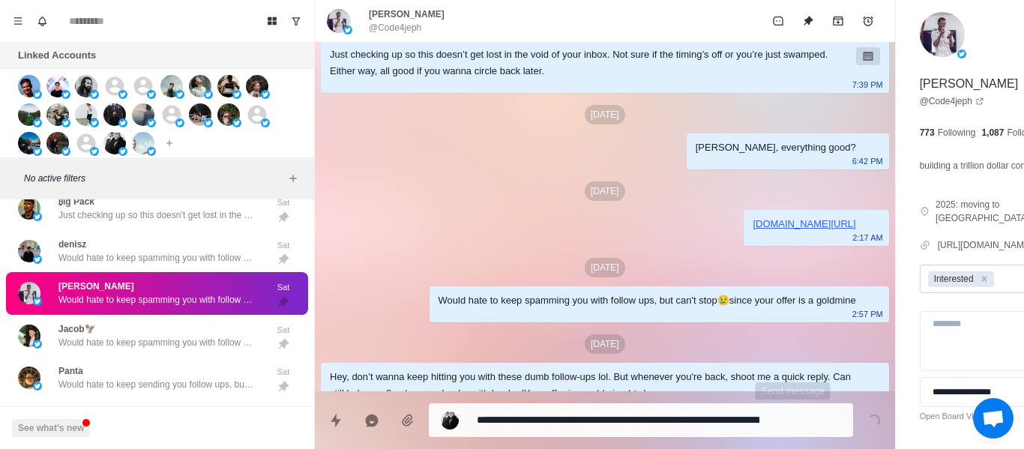
scroll to position [801, 0]
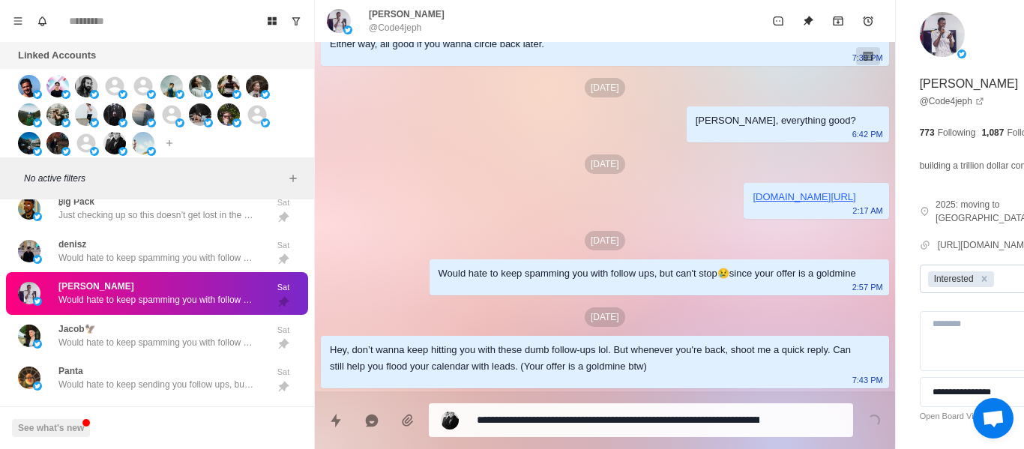
click at [976, 271] on div "Remove Interested" at bounding box center [984, 279] width 16 height 16
drag, startPoint x: 724, startPoint y: 32, endPoint x: 699, endPoint y: 353, distance: 321.9
click at [793, 32] on button "Unpin" at bounding box center [808, 21] width 30 height 30
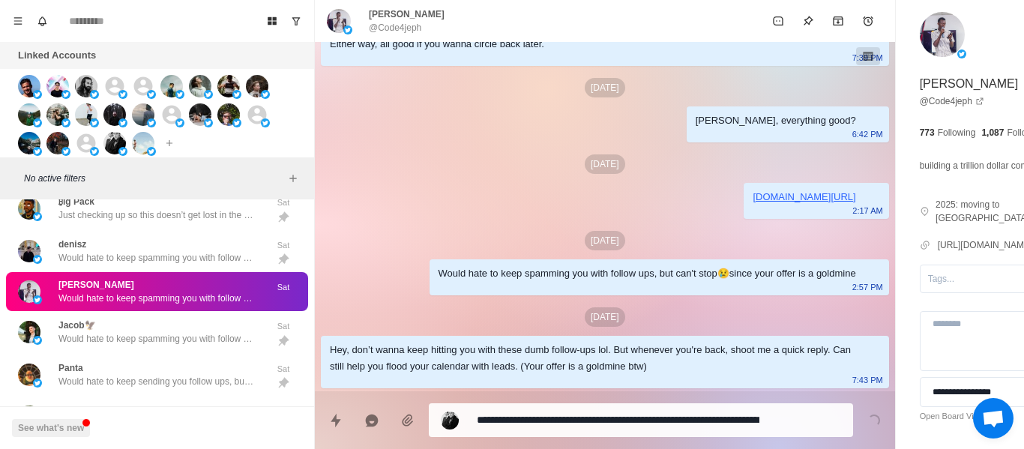
scroll to position [0, 0]
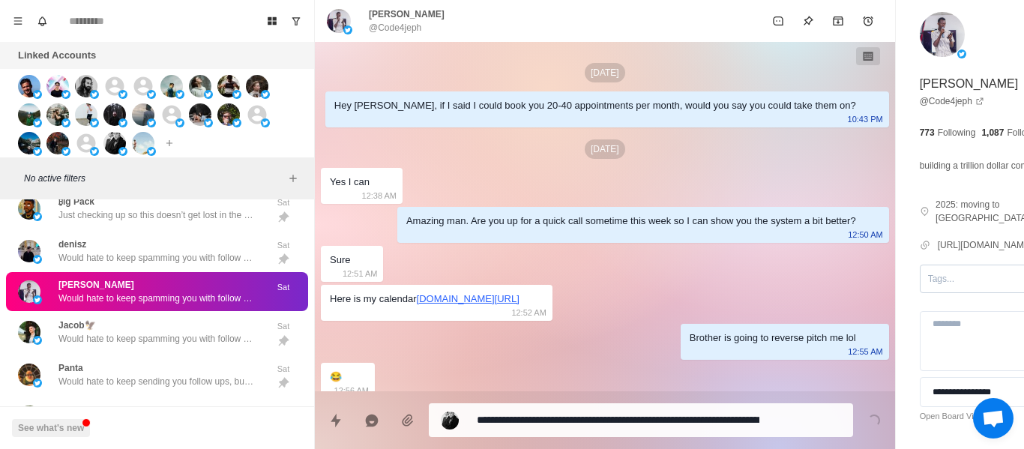
click at [928, 271] on div at bounding box center [990, 279] width 125 height 16
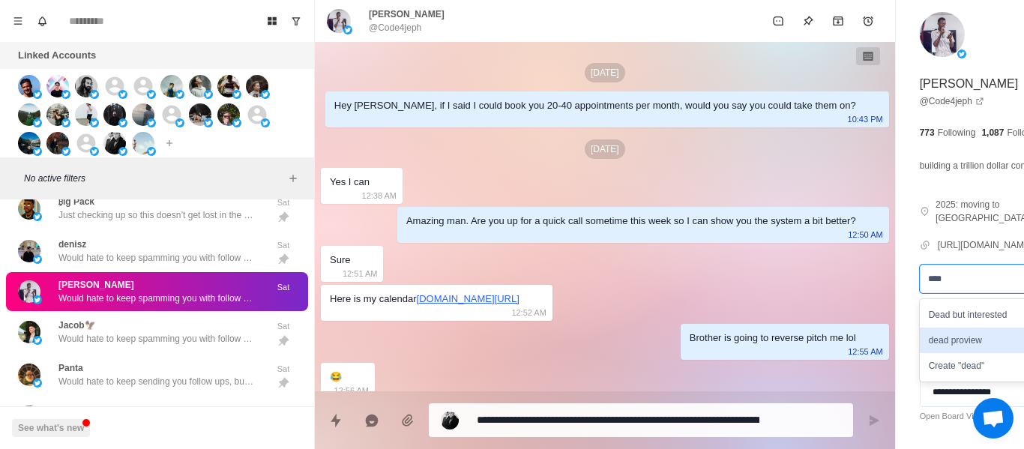
scroll to position [856, 0]
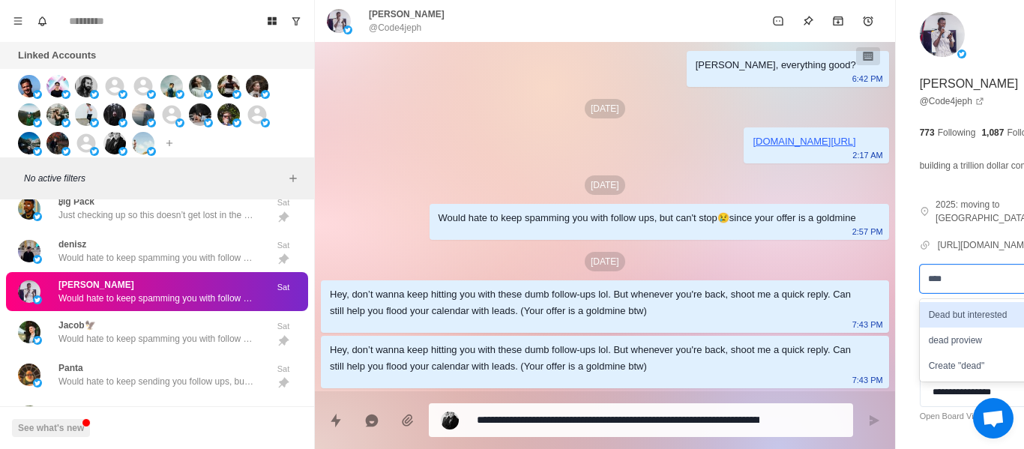
click at [920, 310] on div "Dead but interested" at bounding box center [1004, 314] width 169 height 25
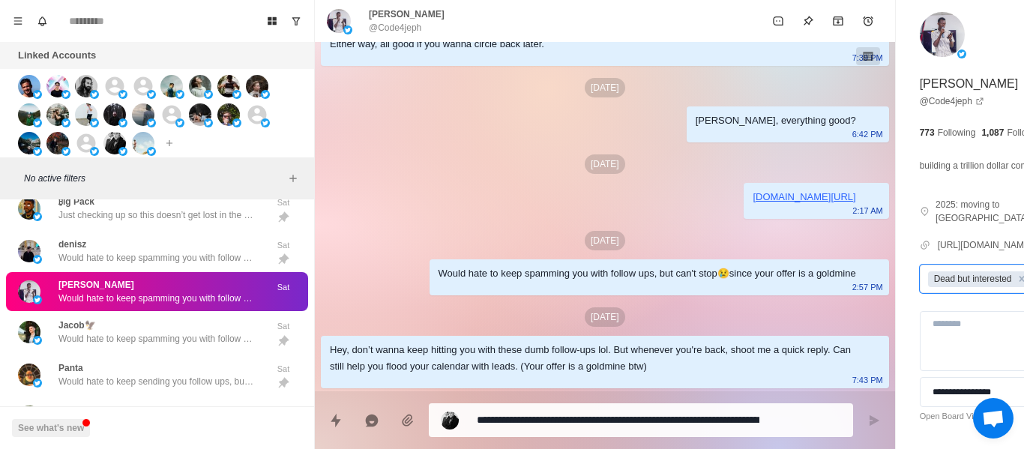
scroll to position [801, 0]
drag, startPoint x: 168, startPoint y: 346, endPoint x: 197, endPoint y: 304, distance: 51.2
click at [166, 345] on p "Would hate to keep spamming you with follow ups, but can't stop😢since your offe…" at bounding box center [155, 338] width 195 height 13
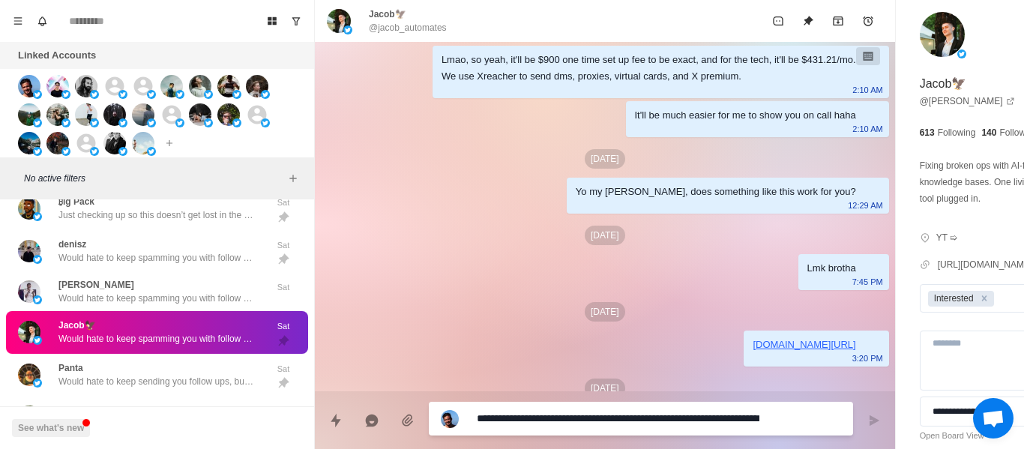
scroll to position [1114, 0]
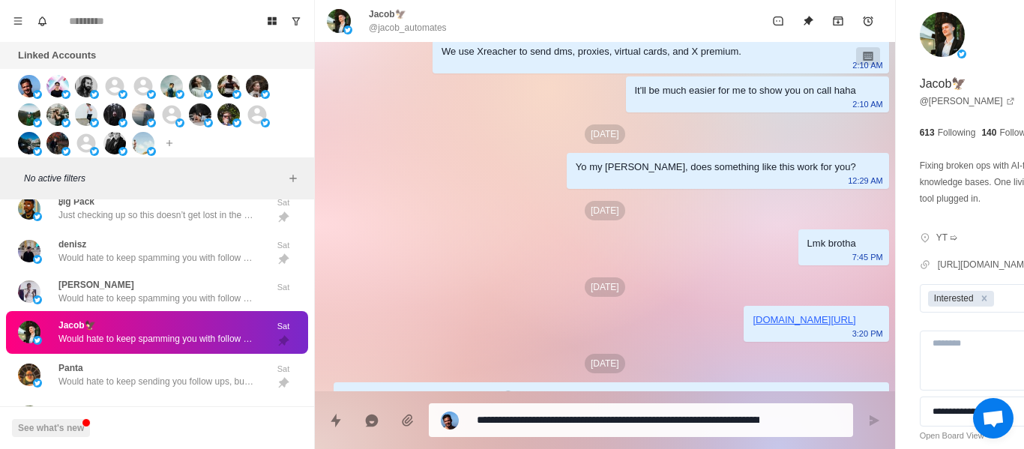
click at [612, 175] on div "Yo my [PERSON_NAME], does something like this work for you?" at bounding box center [716, 167] width 280 height 16
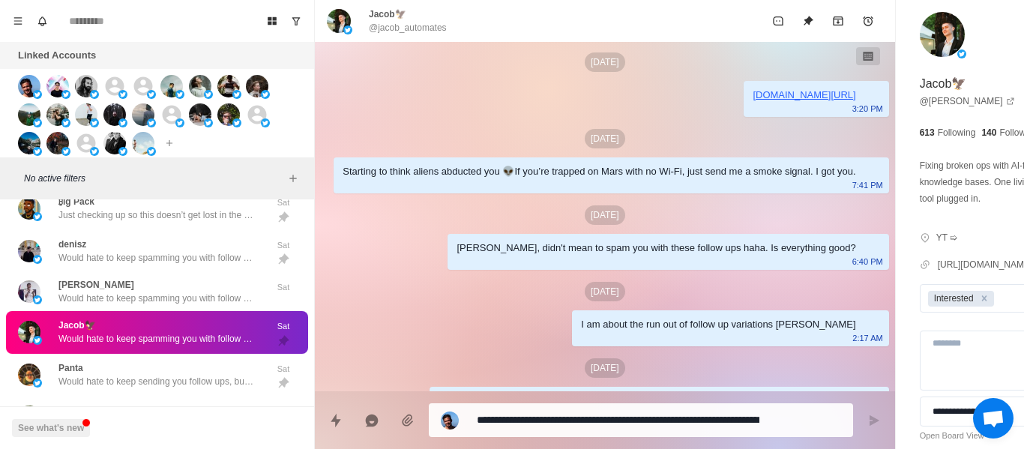
scroll to position [1489, 0]
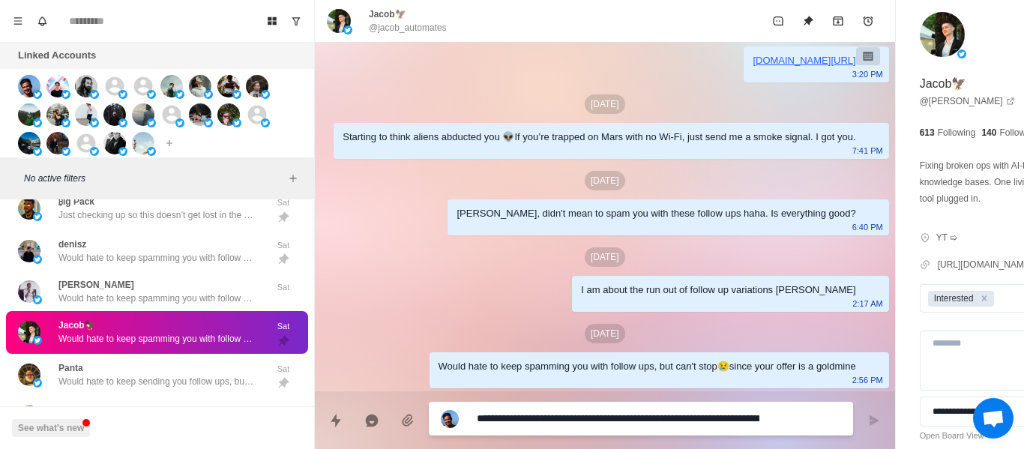
paste textarea
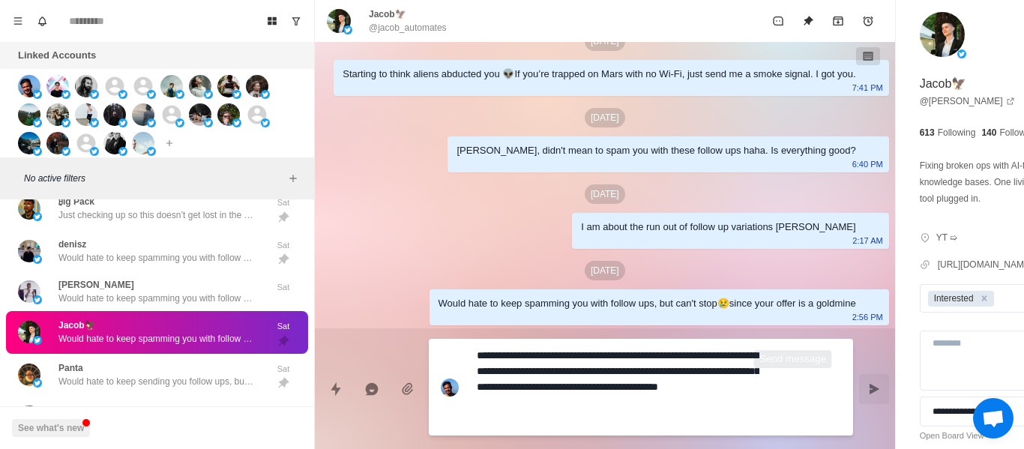
click at [859, 393] on button "Send message" at bounding box center [874, 389] width 30 height 30
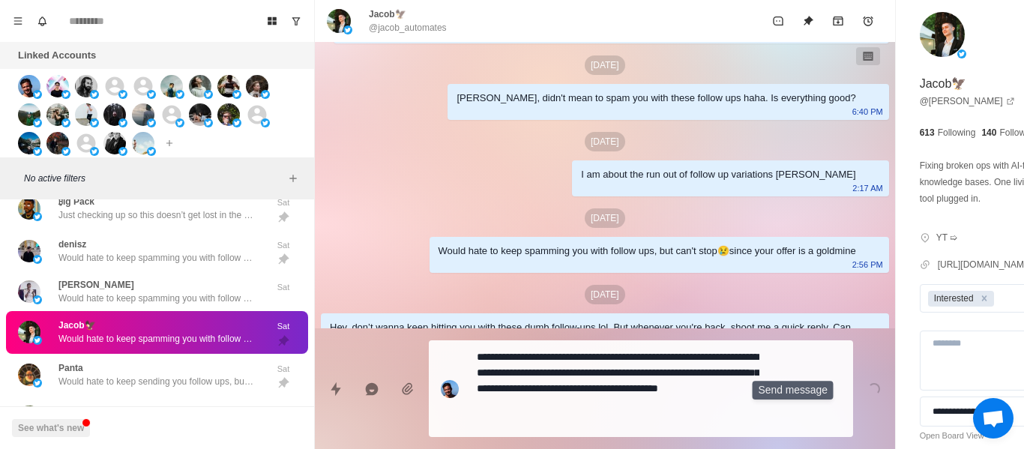
scroll to position [1582, 0]
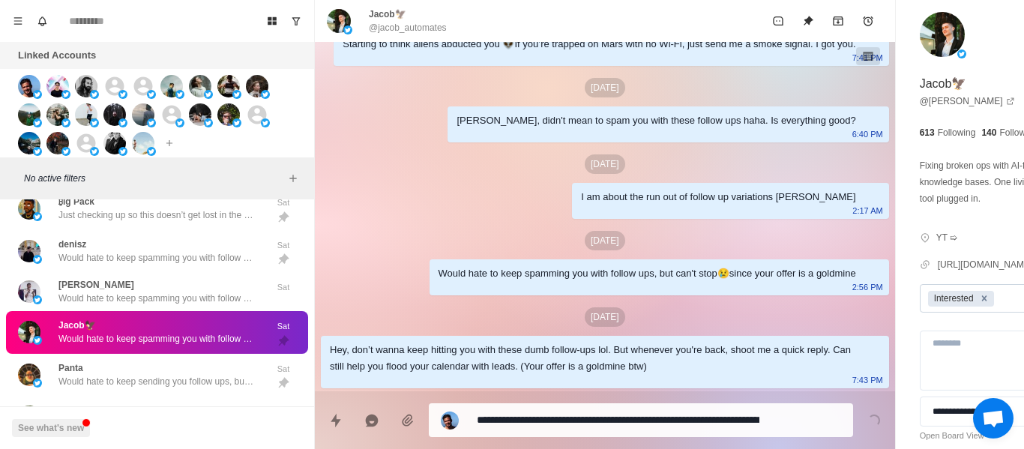
click at [979, 304] on icon "Remove Interested" at bounding box center [984, 298] width 10 height 10
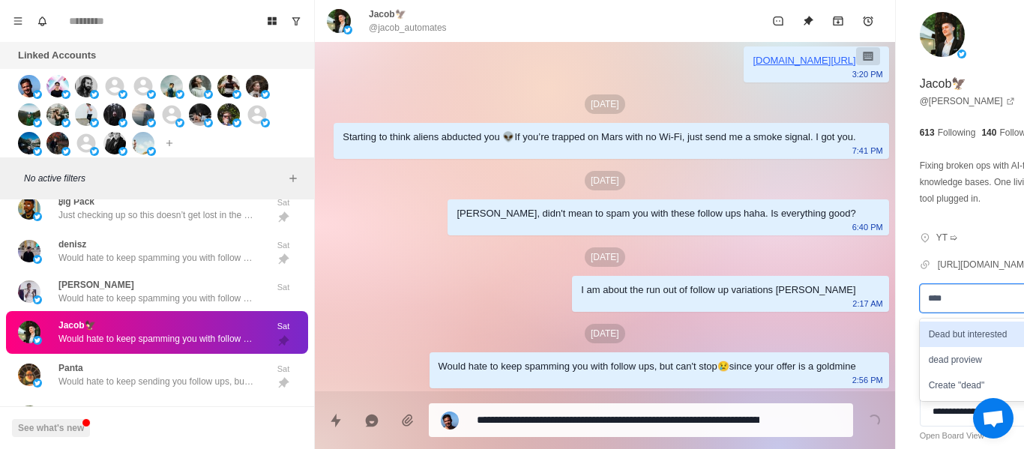
scroll to position [1489, 0]
click at [920, 341] on div "Dead but interested" at bounding box center [1004, 334] width 169 height 25
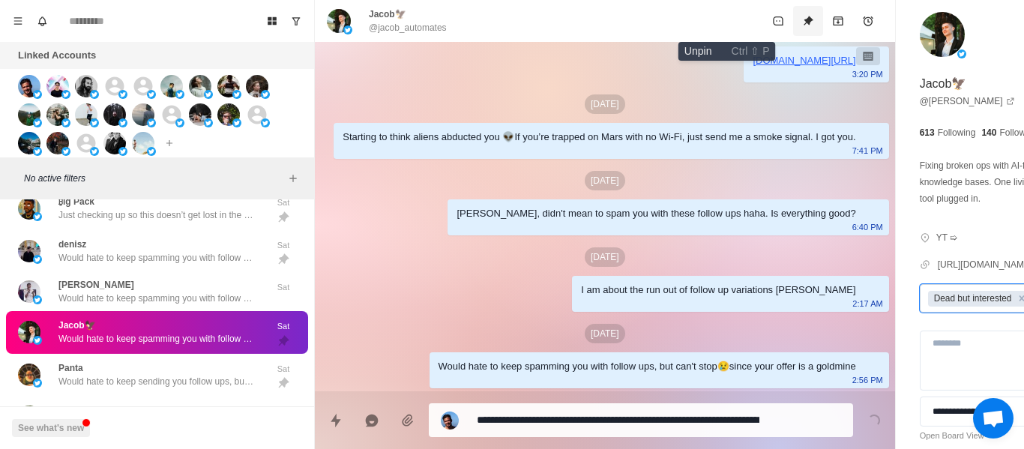
click at [804, 19] on icon "Unpin" at bounding box center [809, 21] width 10 height 10
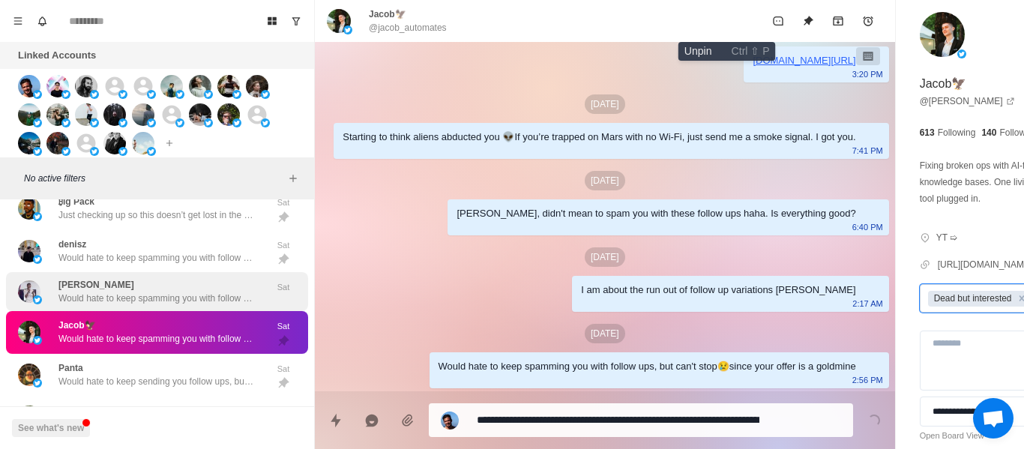
click at [168, 367] on div "Panta Would hate to keep sending you follow ups, but can't😢since your offer is …" at bounding box center [155, 374] width 195 height 27
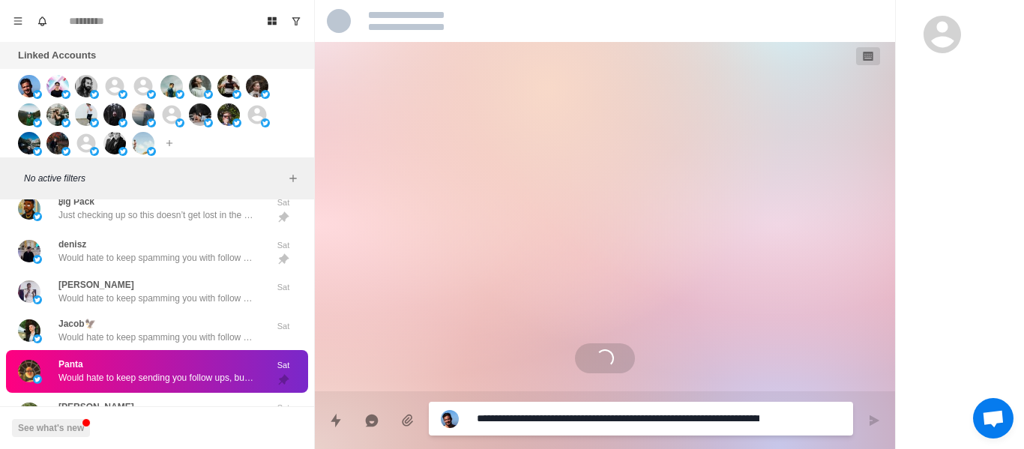
scroll to position [3758, 0]
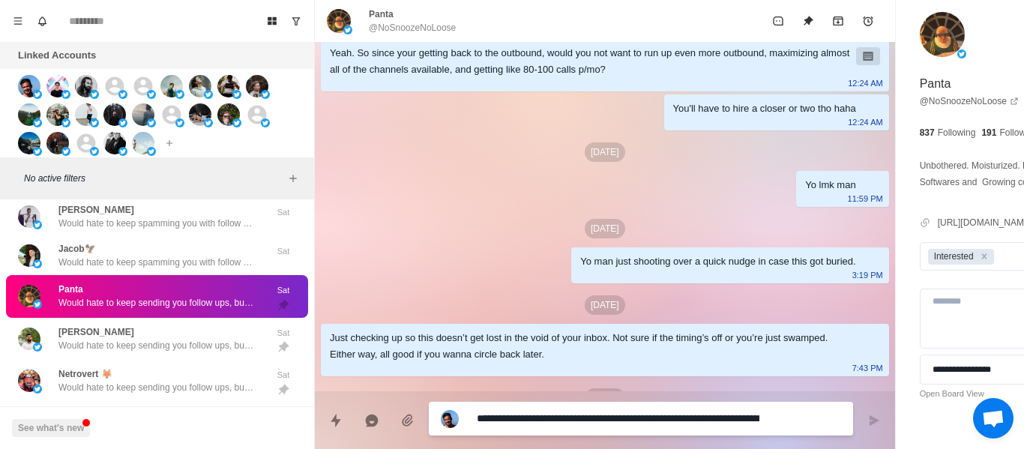
click at [719, 238] on div "[DATE]" at bounding box center [605, 228] width 568 height 19
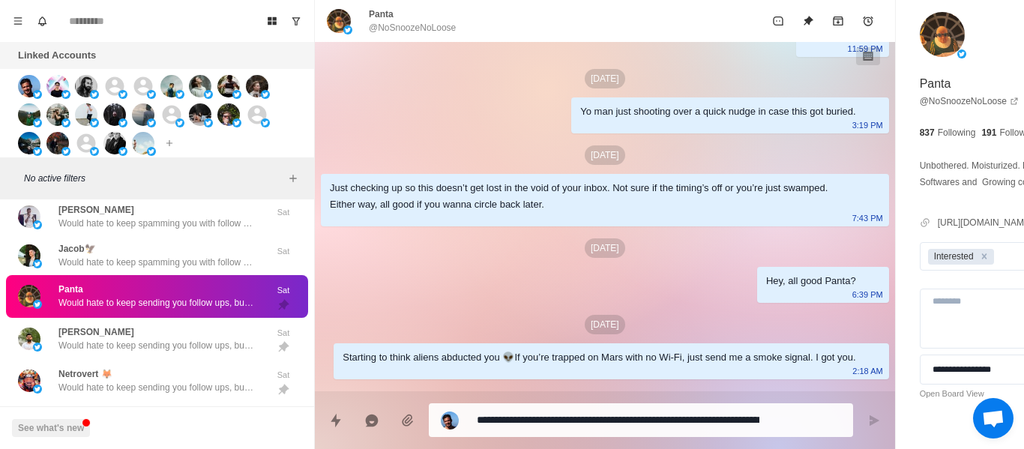
click at [571, 133] on div "Yo man just shooting over a quick nudge in case this got buried. 3:19 PM" at bounding box center [729, 115] width 317 height 36
click at [473, 165] on div "[DATE]" at bounding box center [605, 154] width 568 height 19
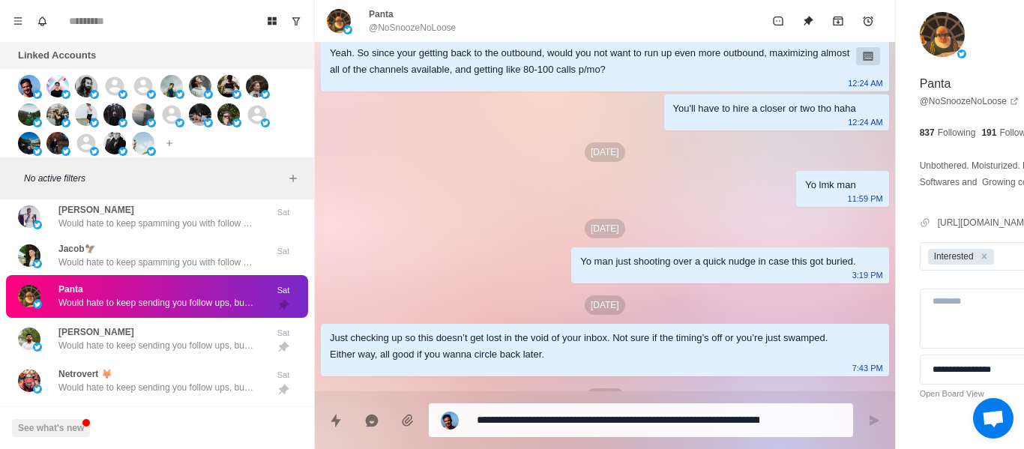
drag, startPoint x: 475, startPoint y: 288, endPoint x: 464, endPoint y: 268, distance: 22.1
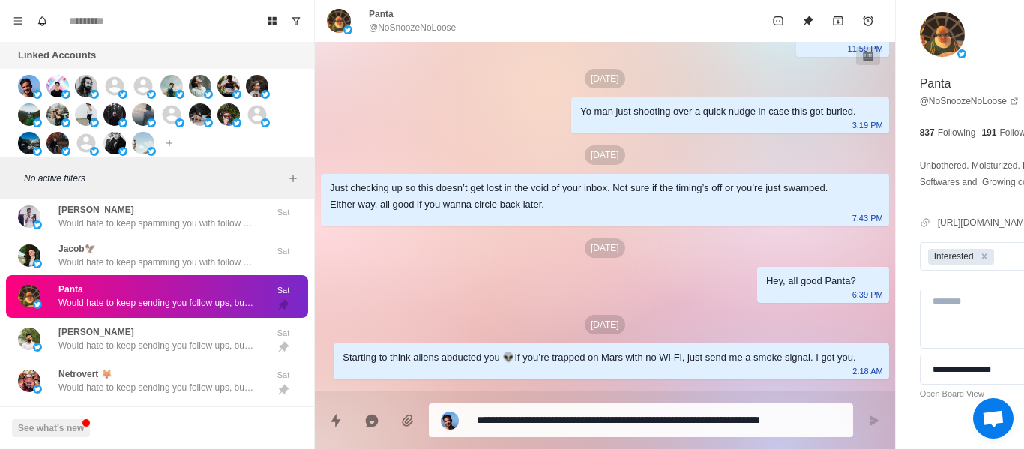
click at [457, 226] on div "Just checking up so this doesn’t get lost in the void of your inbox. Not sure i…" at bounding box center [605, 200] width 568 height 52
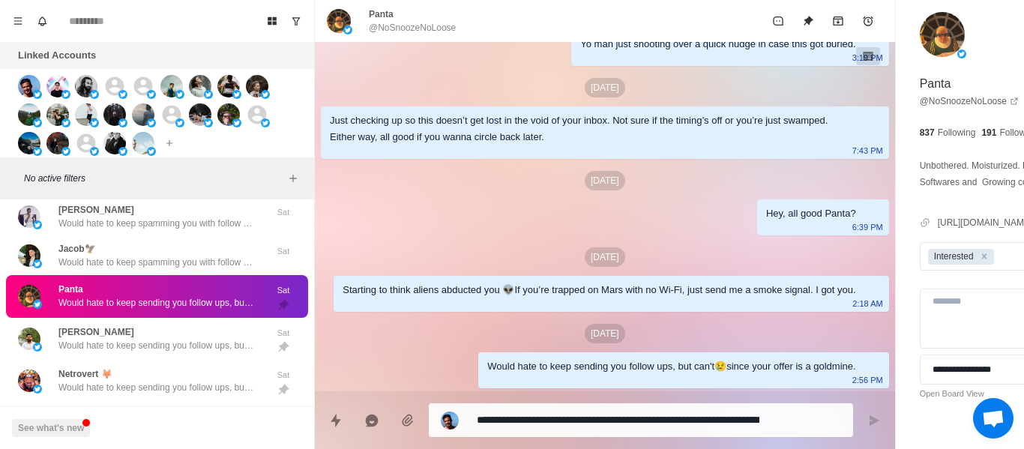
click at [757, 235] on div "Hey, all good Panta? 6:39 PM" at bounding box center [823, 217] width 132 height 36
click at [515, 282] on div "Starting to think aliens abducted you 👽If you’re trapped on Mars with no Wi-Fi,…" at bounding box center [599, 290] width 513 height 16
click at [535, 358] on div "Would hate to keep sending you follow ups, but can't😢since your offer is a gold…" at bounding box center [671, 366] width 368 height 16
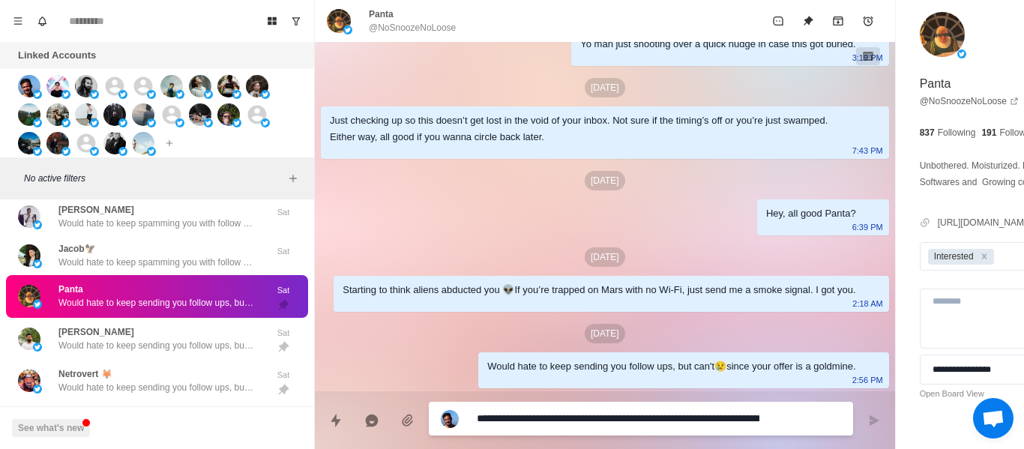
paste textarea
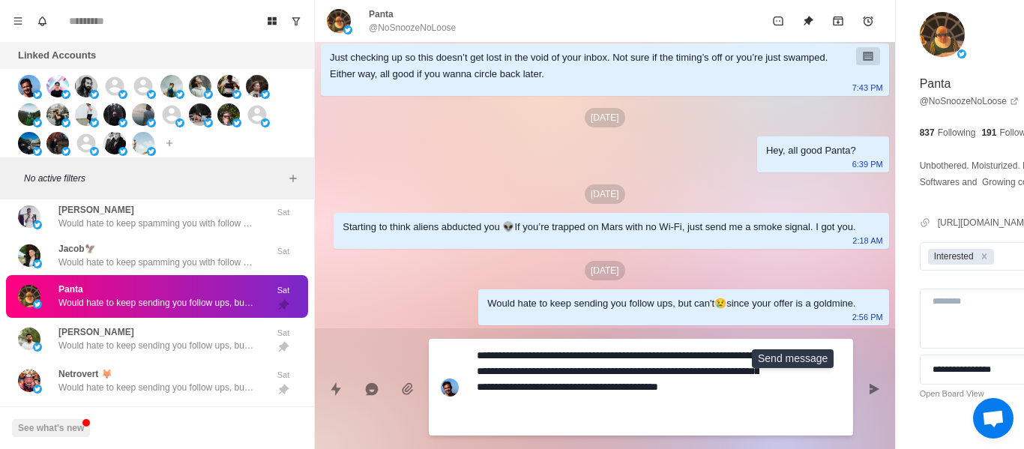
drag, startPoint x: 789, startPoint y: 402, endPoint x: 833, endPoint y: 242, distance: 165.7
click at [859, 401] on button "Send message" at bounding box center [874, 389] width 30 height 30
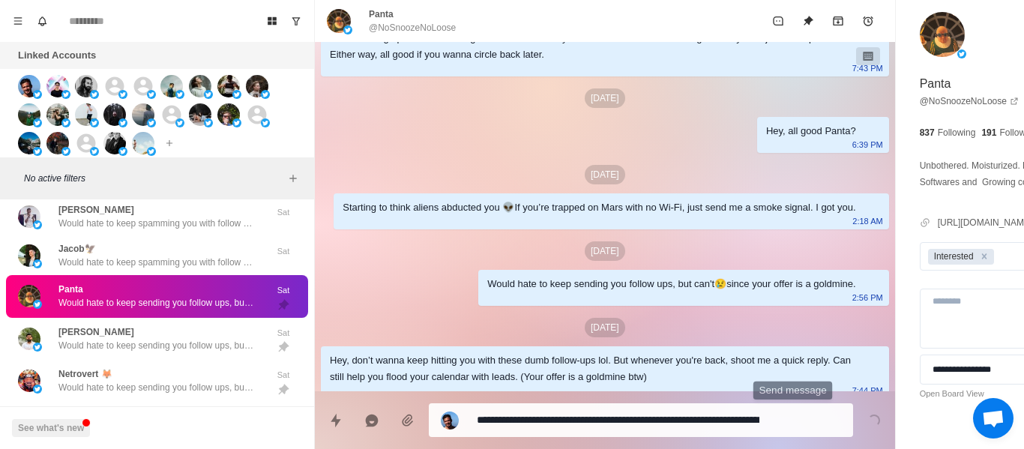
scroll to position [2151, 0]
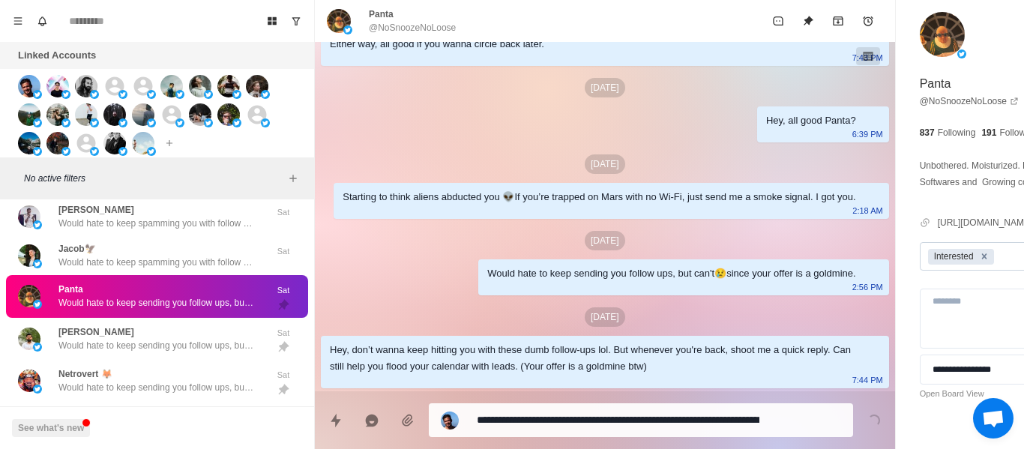
click at [979, 260] on icon "Remove Interested" at bounding box center [984, 256] width 10 height 10
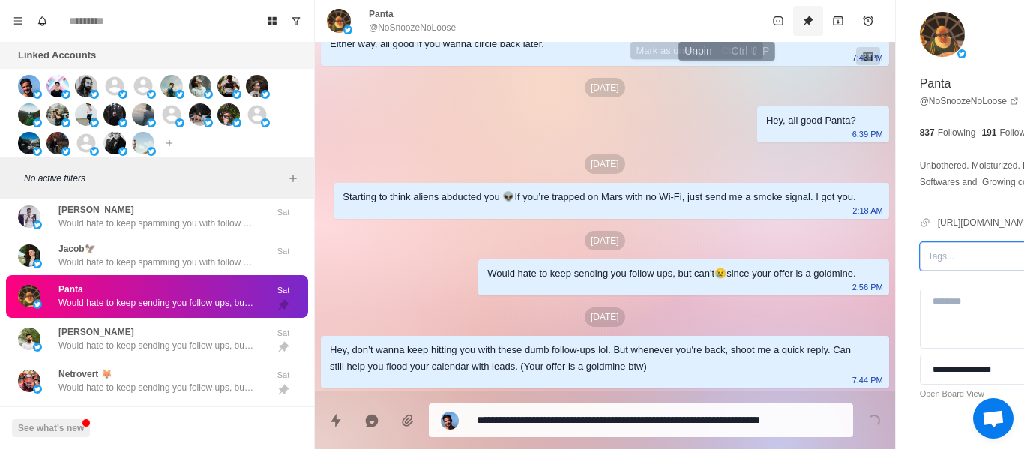
click at [793, 25] on button "Unpin" at bounding box center [808, 21] width 30 height 30
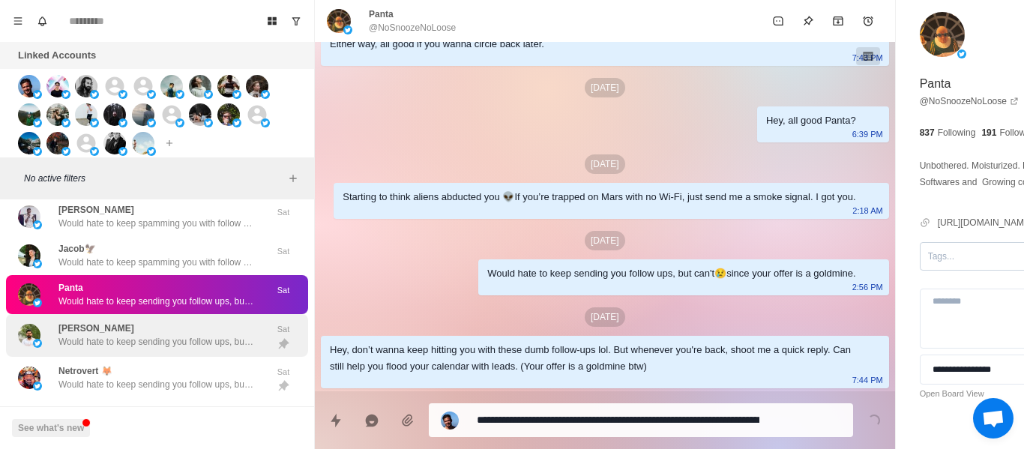
click at [163, 314] on div "Panta Would hate to keep sending you follow ups, but can't😢since your offer is …" at bounding box center [157, 294] width 302 height 39
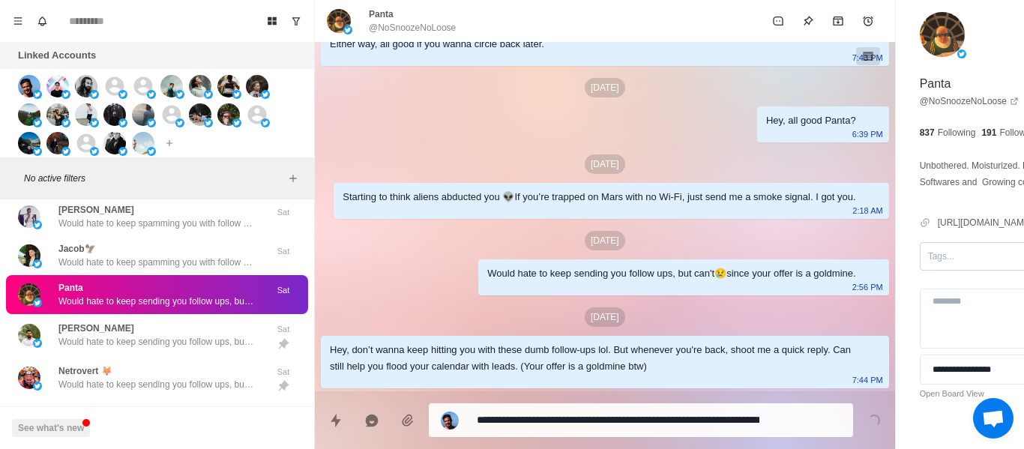
click at [142, 314] on div "Panta Would hate to keep sending you follow ups, but can't😢since your offer is …" at bounding box center [157, 294] width 302 height 39
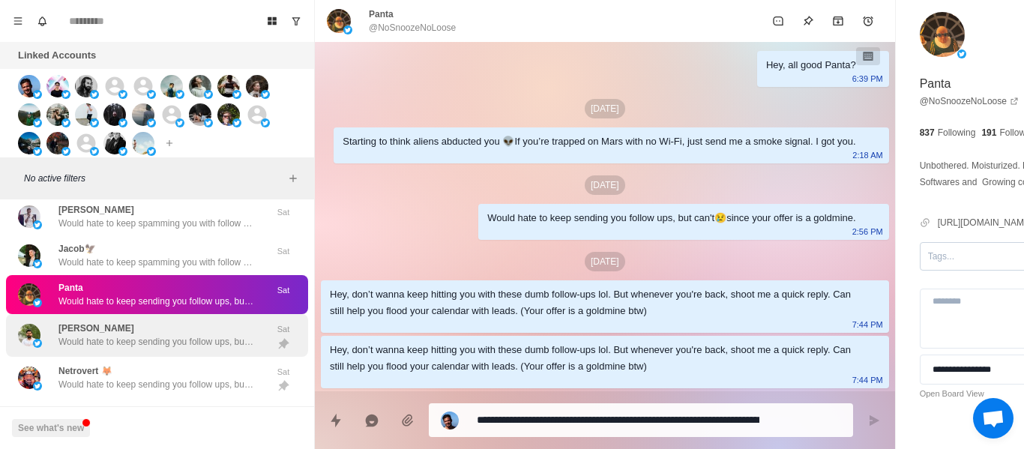
drag, startPoint x: 140, startPoint y: 331, endPoint x: 168, endPoint y: 292, distance: 48.5
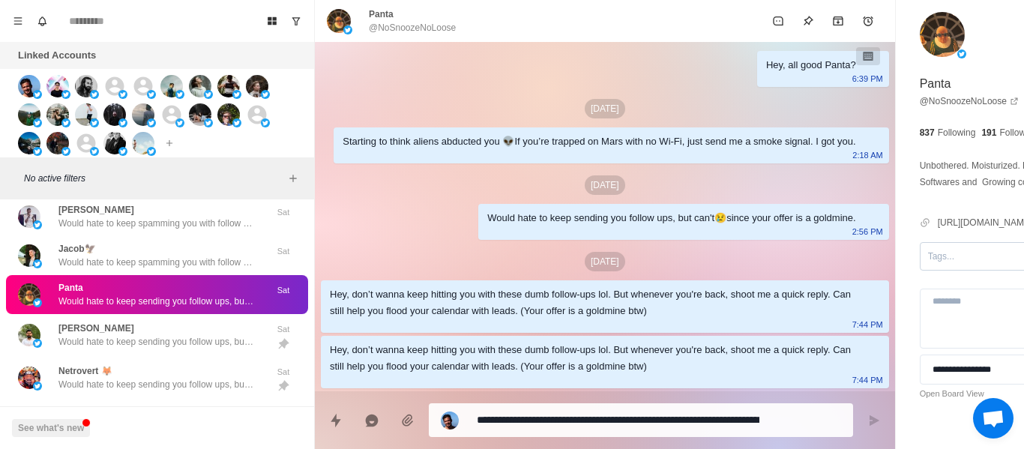
click at [140, 332] on div "[PERSON_NAME] Would hate to keep sending you follow ups, but can't😢since your o…" at bounding box center [155, 335] width 195 height 27
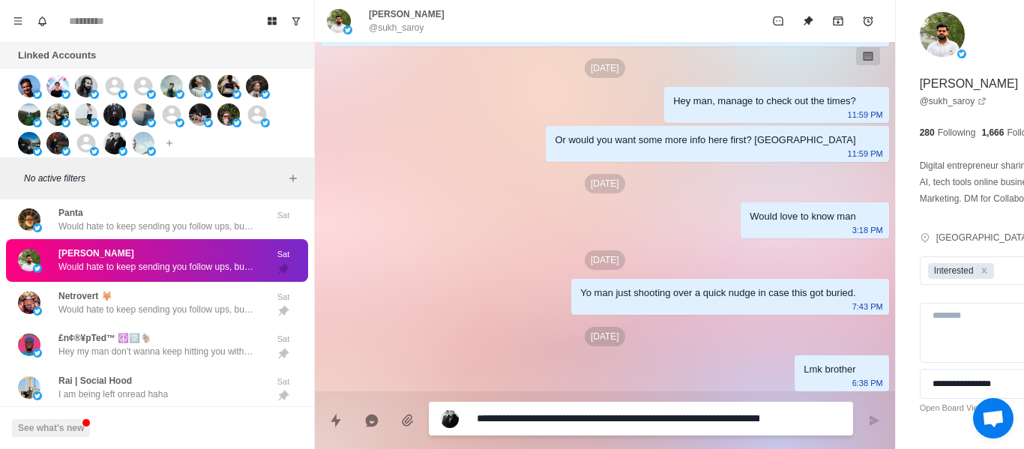
scroll to position [81, 0]
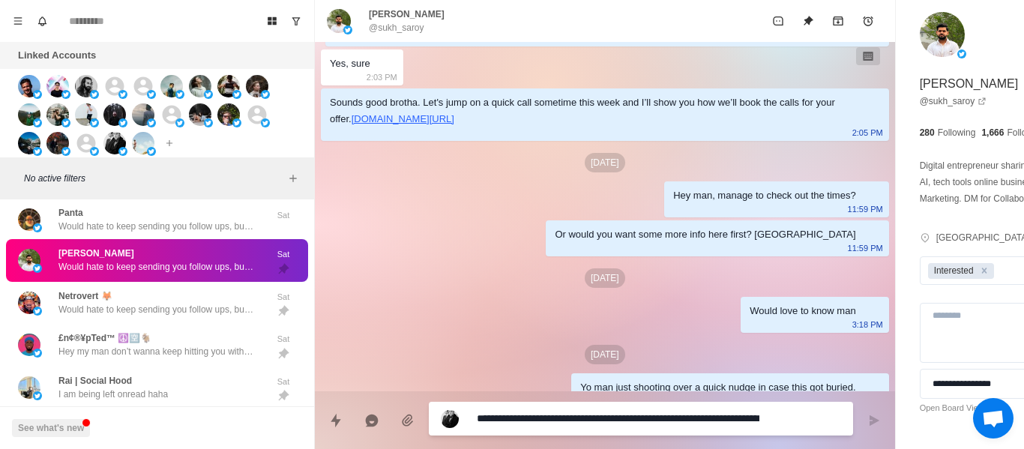
click at [664, 217] on div "Hey man, manage to check out the times? 11:59 PM" at bounding box center [776, 199] width 225 height 36
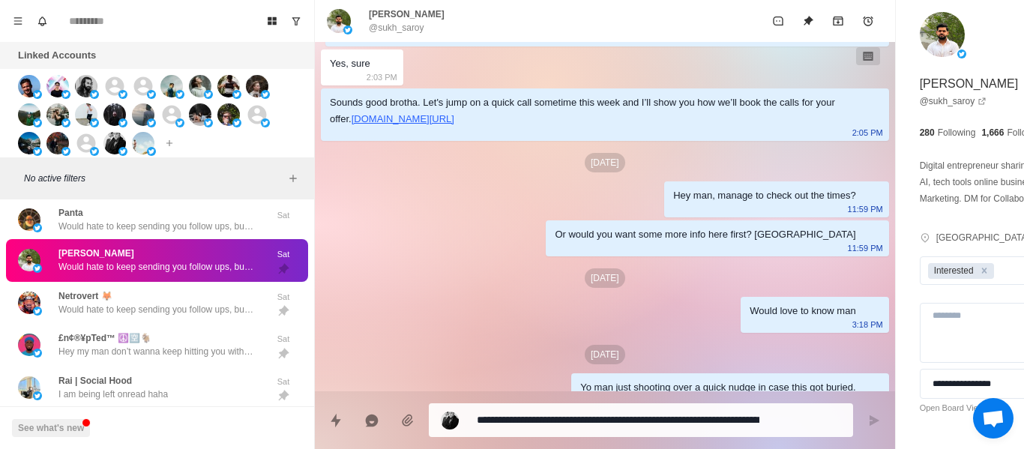
drag, startPoint x: 709, startPoint y: 295, endPoint x: 697, endPoint y: 260, distance: 36.5
click at [708, 288] on div "[DATE]" at bounding box center [605, 277] width 568 height 19
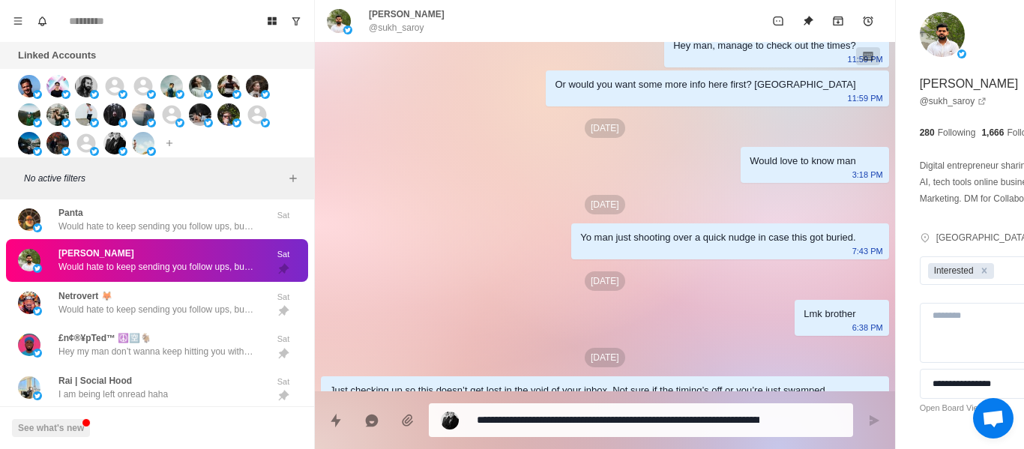
click at [636, 259] on div "Yo man just shooting over a quick nudge in case this got buried. 7:43 PM" at bounding box center [729, 241] width 317 height 36
click at [666, 281] on div "[DATE] Hey Sukh, if I said I could book you 20-40 appointments per month, would…" at bounding box center [605, 159] width 580 height 697
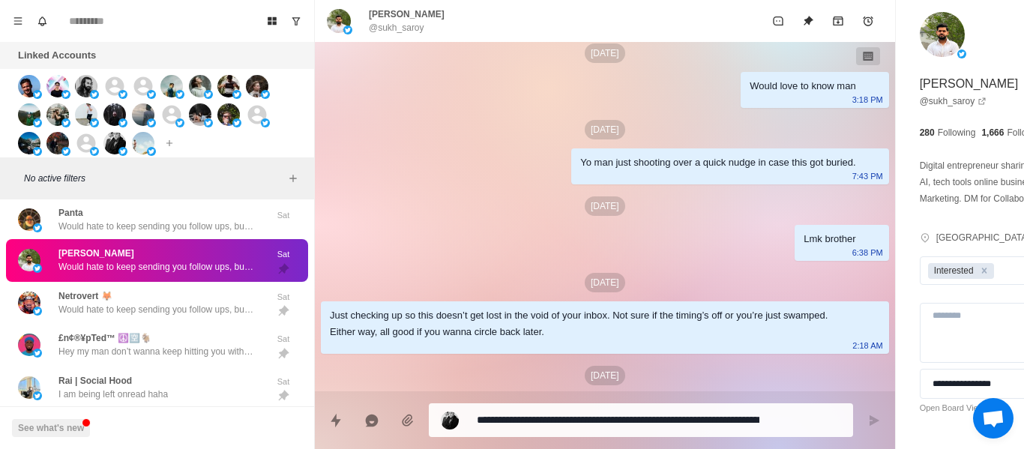
click at [522, 292] on div "[DATE]" at bounding box center [605, 282] width 568 height 19
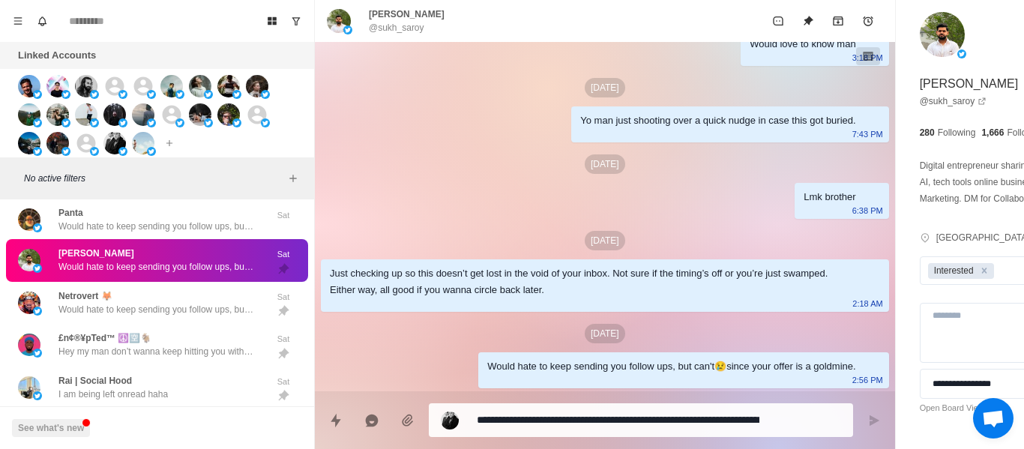
scroll to position [381, 0]
drag, startPoint x: 559, startPoint y: 323, endPoint x: 536, endPoint y: 379, distance: 60.6
click at [558, 327] on div "[DATE] Hey Sukh, if I said I could book you 20-40 appointments per month, would…" at bounding box center [605, 42] width 580 height 697
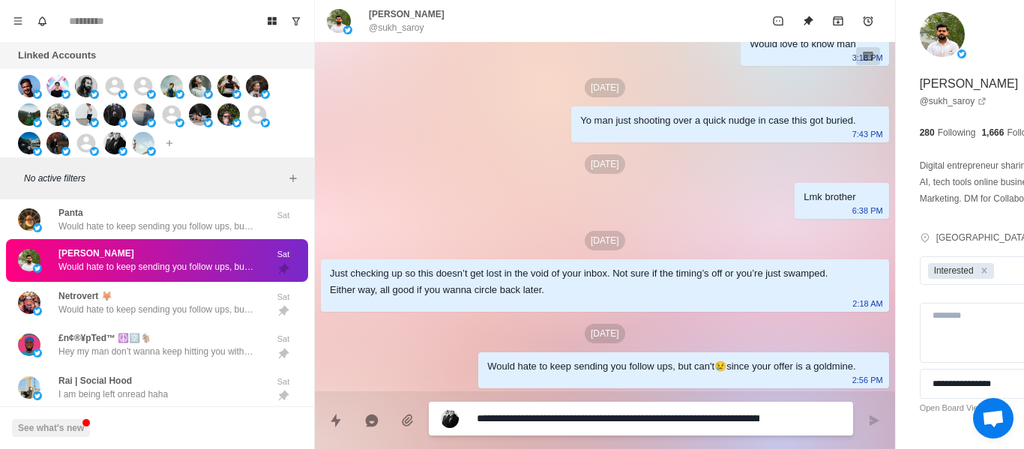
paste textarea
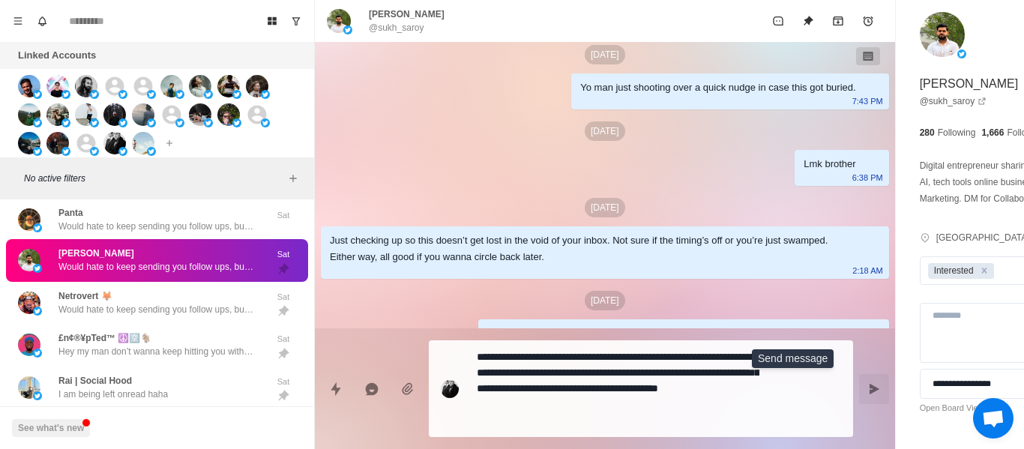
click at [859, 397] on button "Send message" at bounding box center [874, 389] width 30 height 30
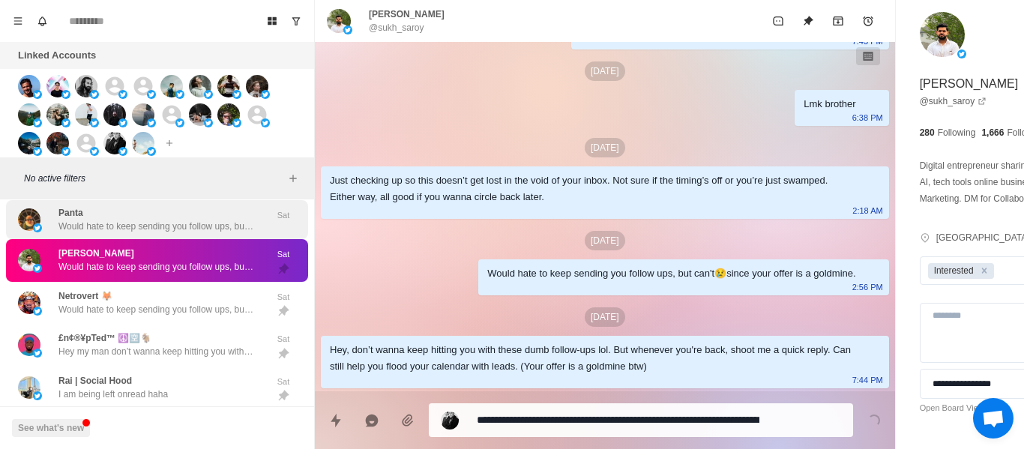
drag, startPoint x: 212, startPoint y: 225, endPoint x: 217, endPoint y: 233, distance: 9.4
click at [212, 226] on div "Panta Would hate to keep sending you follow ups, but can't😢since your offer is …" at bounding box center [155, 219] width 195 height 27
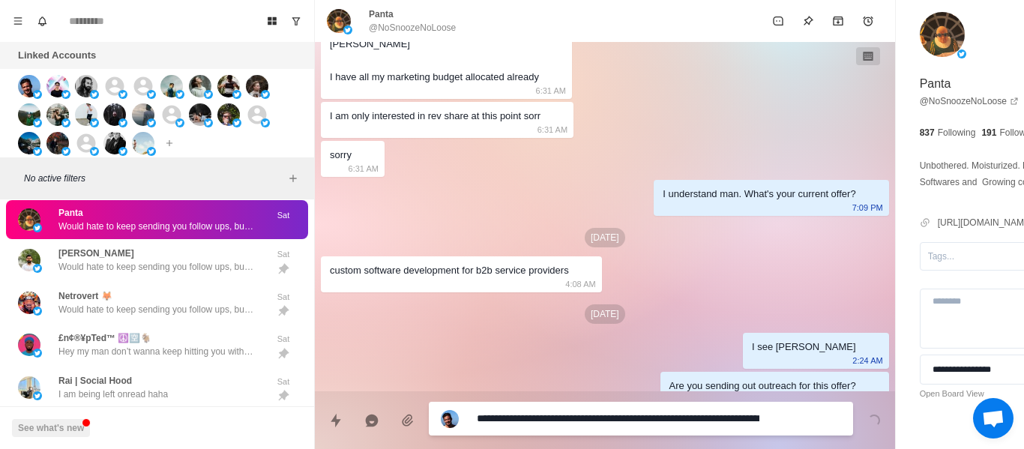
scroll to position [2206, 0]
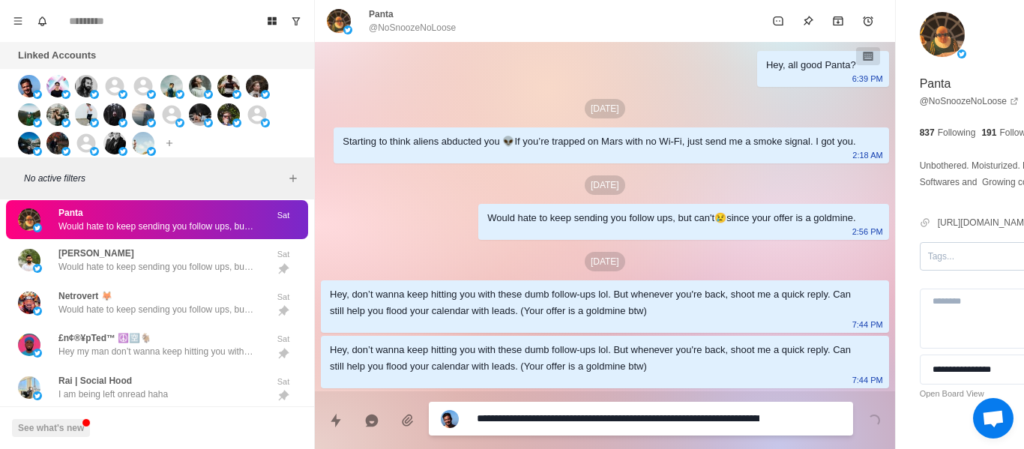
click at [920, 268] on div "Tags..." at bounding box center [1004, 256] width 169 height 28
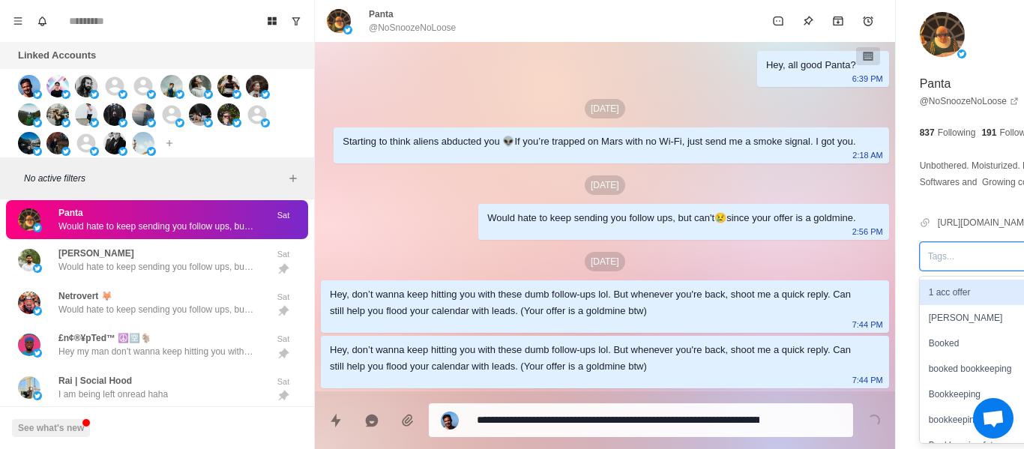
scroll to position [2151, 0]
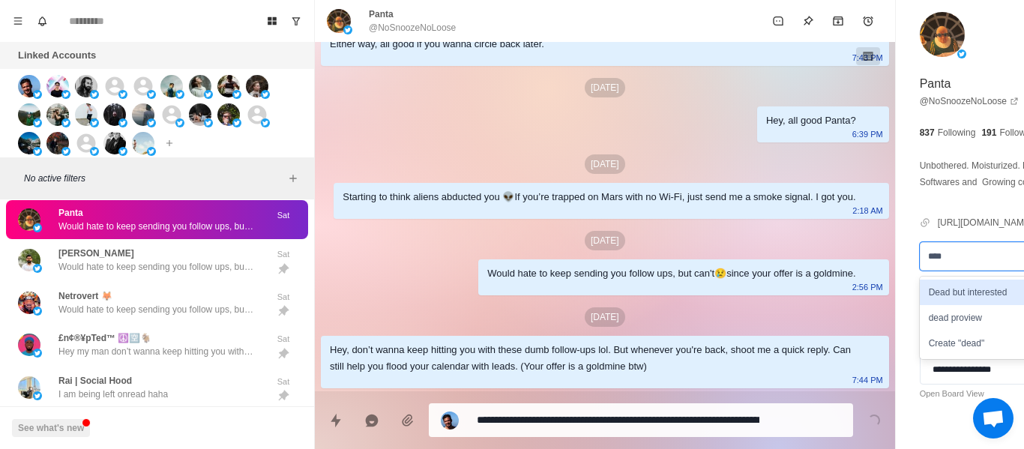
click at [920, 298] on div "Dead but interested" at bounding box center [1004, 292] width 169 height 25
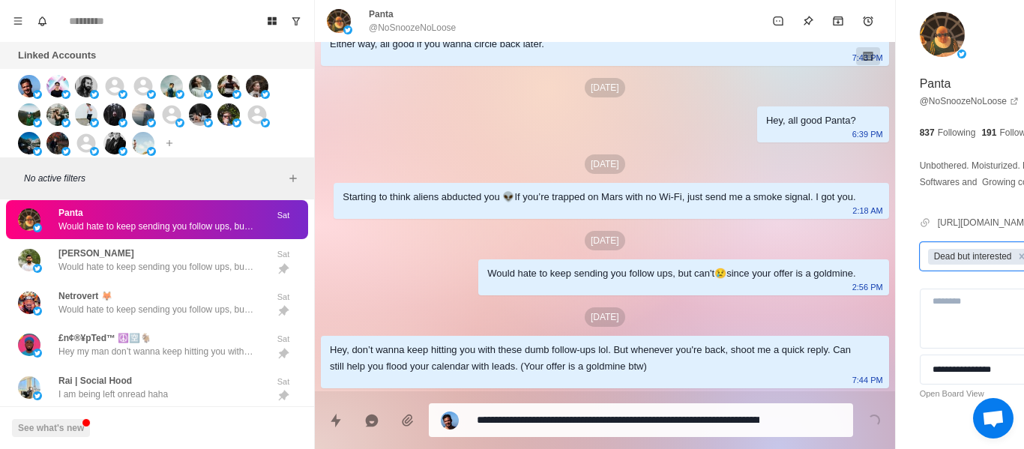
click at [192, 194] on p "Would hate to keep spamming you with follow ups, but can't stop😢since your offe…" at bounding box center [155, 187] width 195 height 13
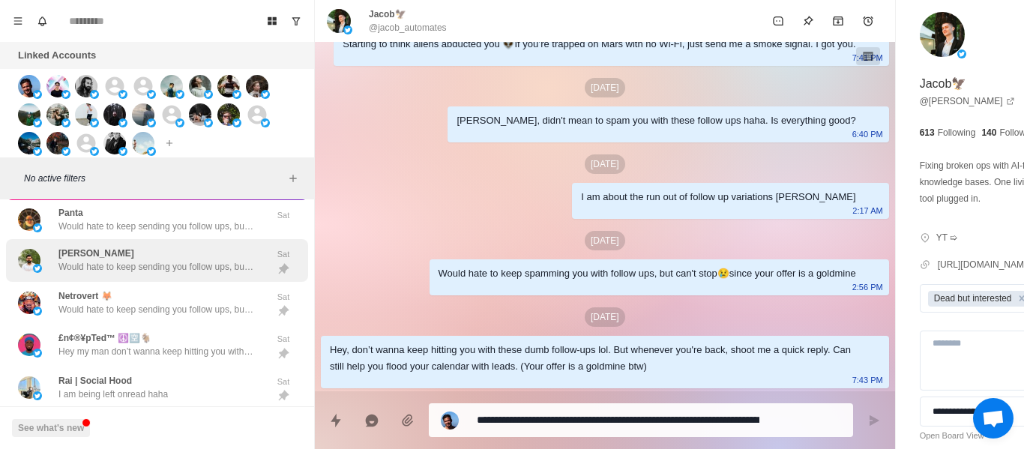
click at [142, 268] on div "[PERSON_NAME] Would hate to keep sending you follow ups, but can't😢since your o…" at bounding box center [155, 260] width 195 height 27
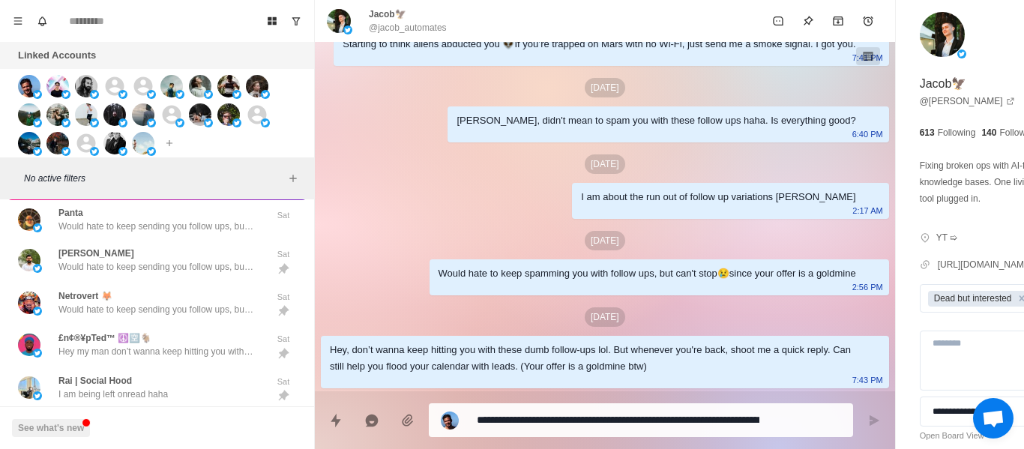
scroll to position [474, 0]
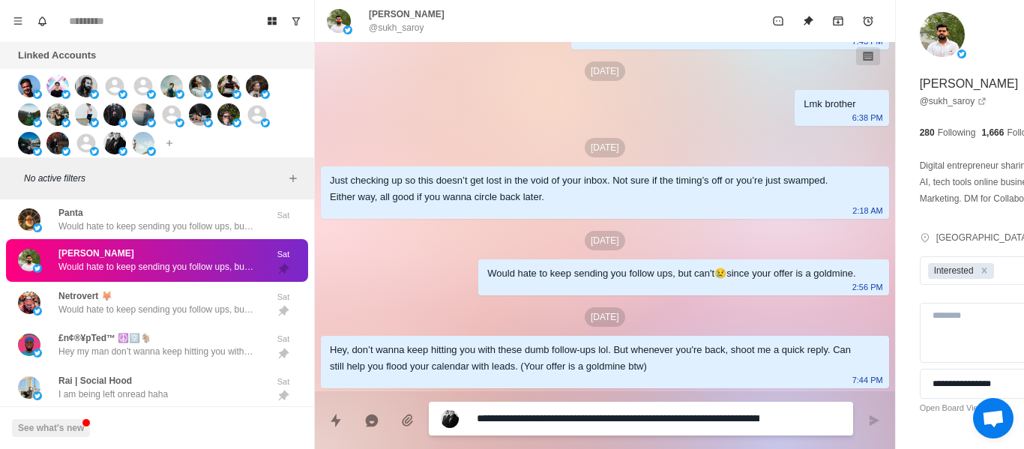
drag, startPoint x: 905, startPoint y: 269, endPoint x: 825, endPoint y: 306, distance: 88.2
click at [976, 271] on div "Remove Interested" at bounding box center [984, 271] width 16 height 16
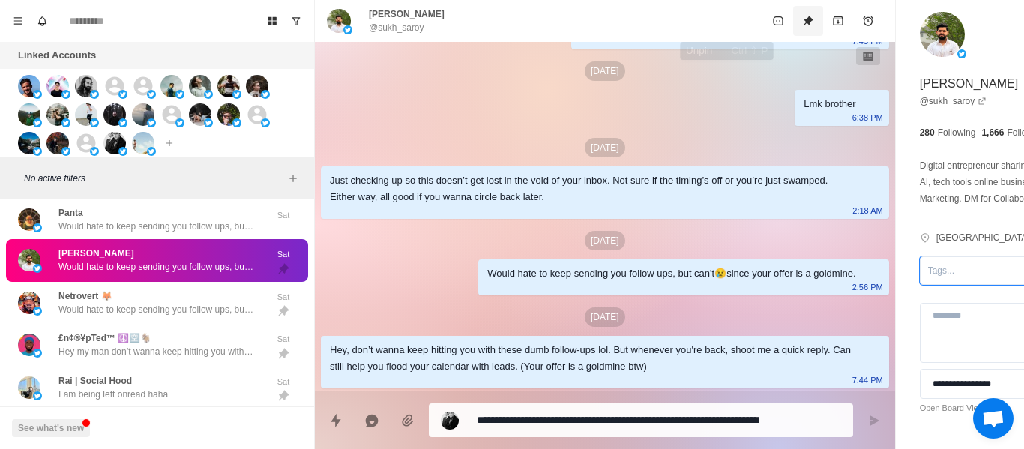
drag, startPoint x: 730, startPoint y: 19, endPoint x: 883, endPoint y: 272, distance: 295.8
click at [804, 20] on icon "Unpin" at bounding box center [809, 21] width 10 height 10
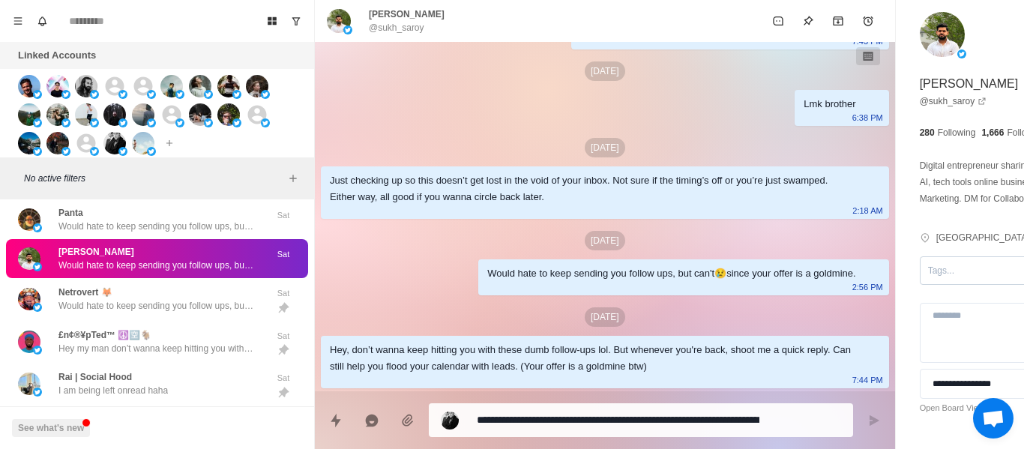
click at [928, 269] on div at bounding box center [990, 270] width 125 height 16
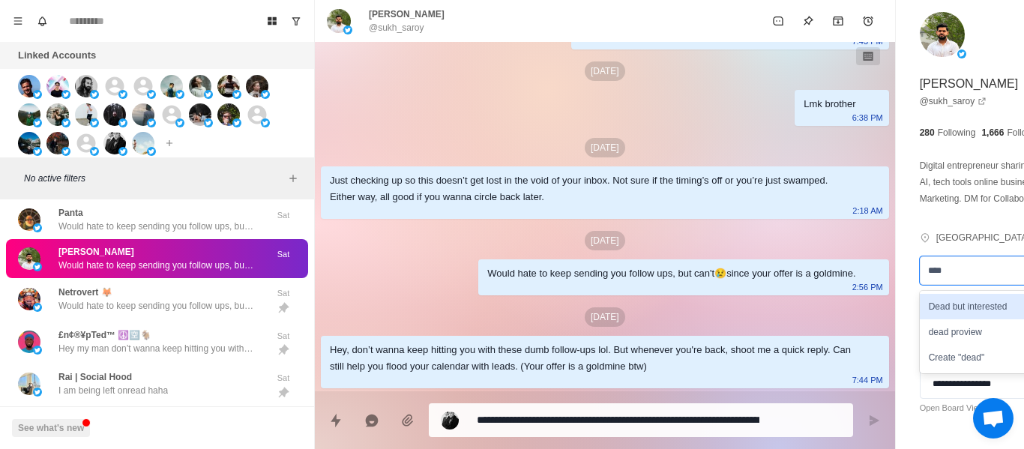
click at [920, 306] on div "Dead but interested" at bounding box center [1004, 306] width 169 height 25
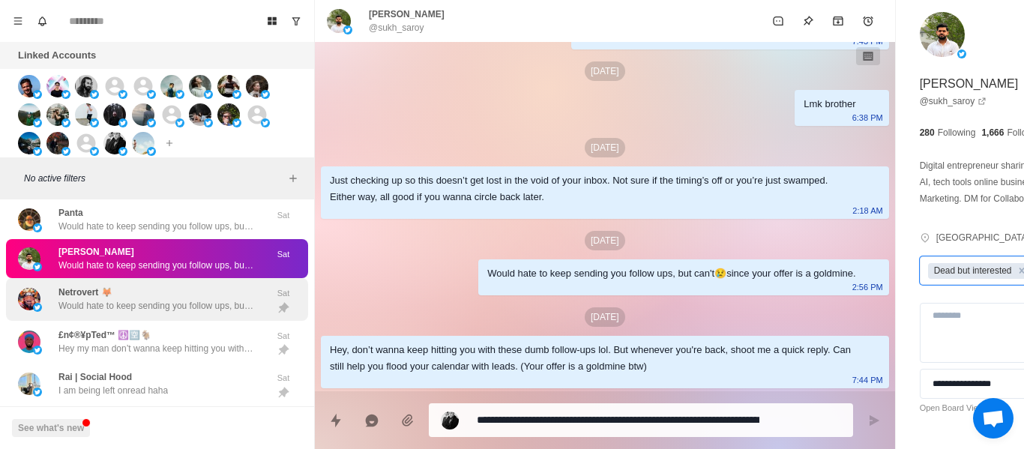
click at [176, 313] on p "Would hate to keep sending you follow ups, but can't😢since your offer is a gold…" at bounding box center [155, 305] width 195 height 13
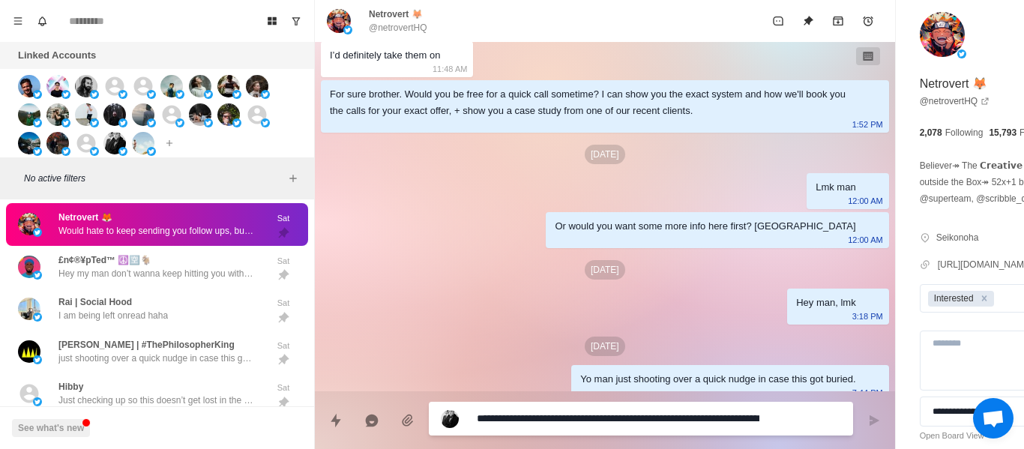
scroll to position [81, 0]
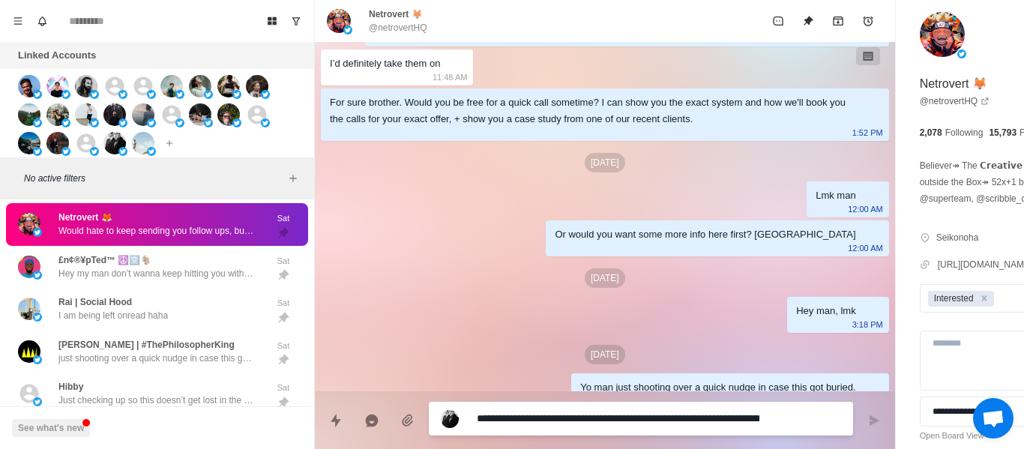
click at [816, 204] on div "Lmk man" at bounding box center [836, 195] width 40 height 16
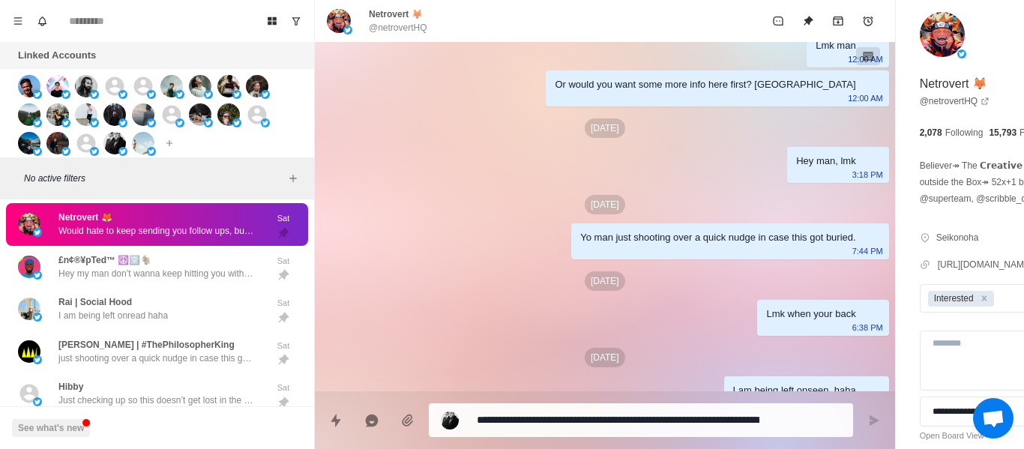
click at [720, 138] on div "[DATE]" at bounding box center [605, 127] width 568 height 19
click at [623, 214] on div "[DATE] Hey Netrovert, if I said I could book you 20-40 appointments per month, …" at bounding box center [605, 151] width 580 height 681
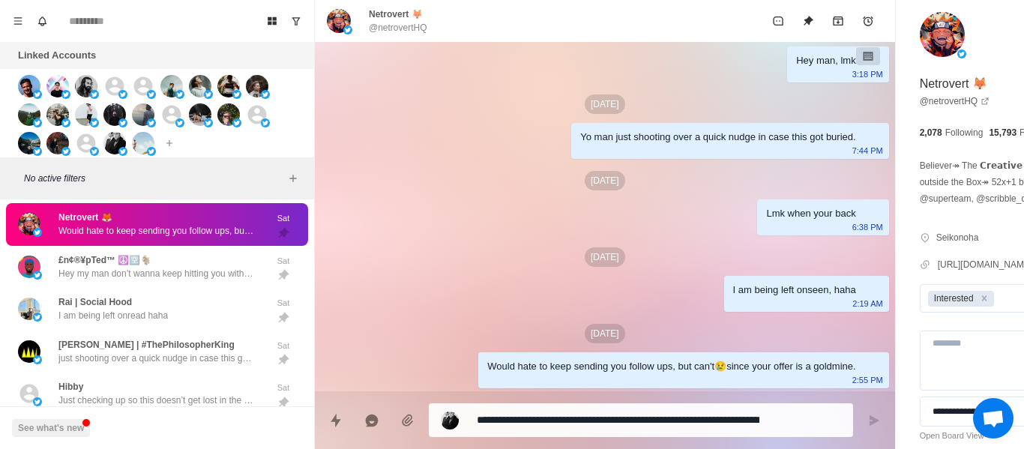
drag, startPoint x: 711, startPoint y: 215, endPoint x: 703, endPoint y: 223, distance: 11.1
click at [757, 216] on div "Lmk when your back 6:38 PM" at bounding box center [822, 217] width 131 height 36
click at [733, 282] on div "I am being left onseen, haha" at bounding box center [794, 290] width 123 height 16
click at [590, 331] on div "[DATE] Hey Netrovert, if I said I could book you 20-40 appointments per month, …" at bounding box center [605, 51] width 580 height 681
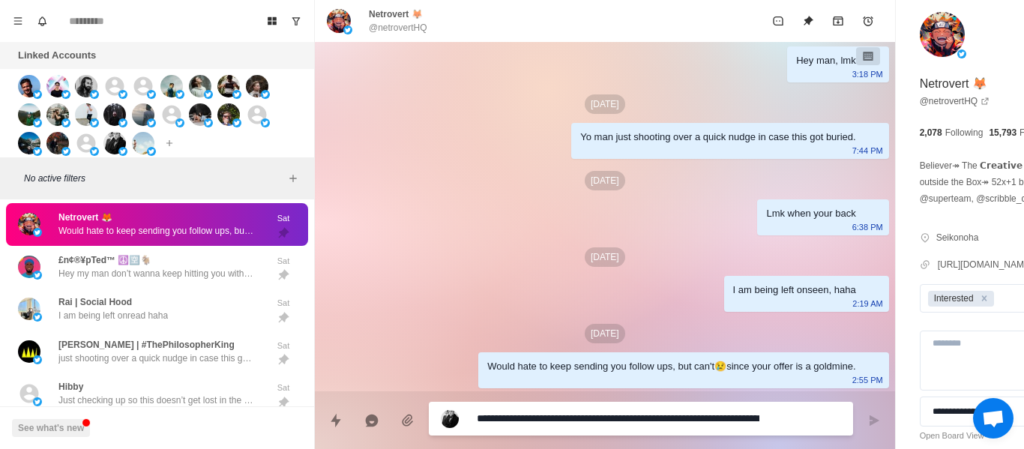
paste textarea
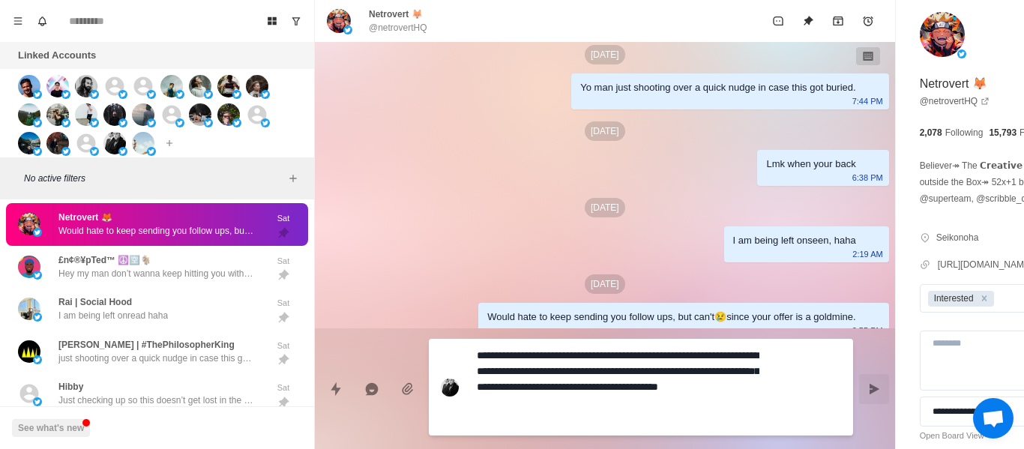
click at [870, 390] on icon "Send message" at bounding box center [875, 388] width 10 height 10
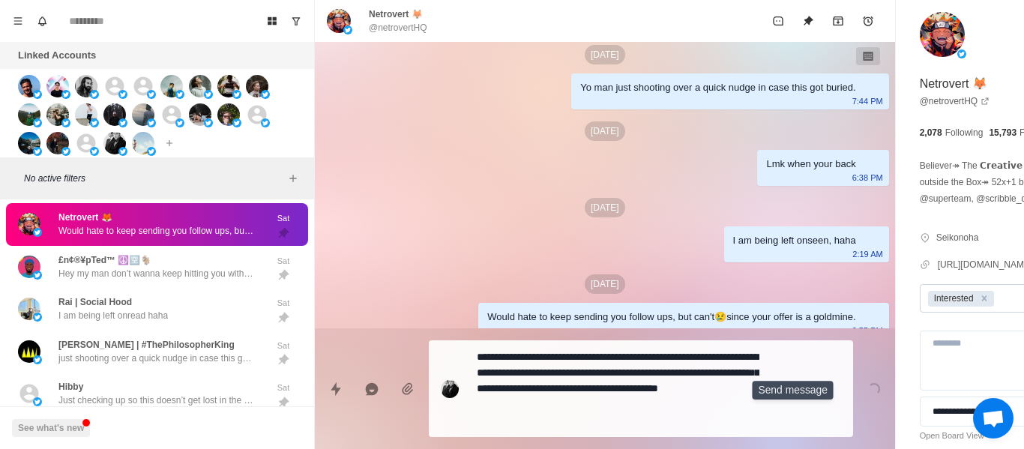
scroll to position [474, 0]
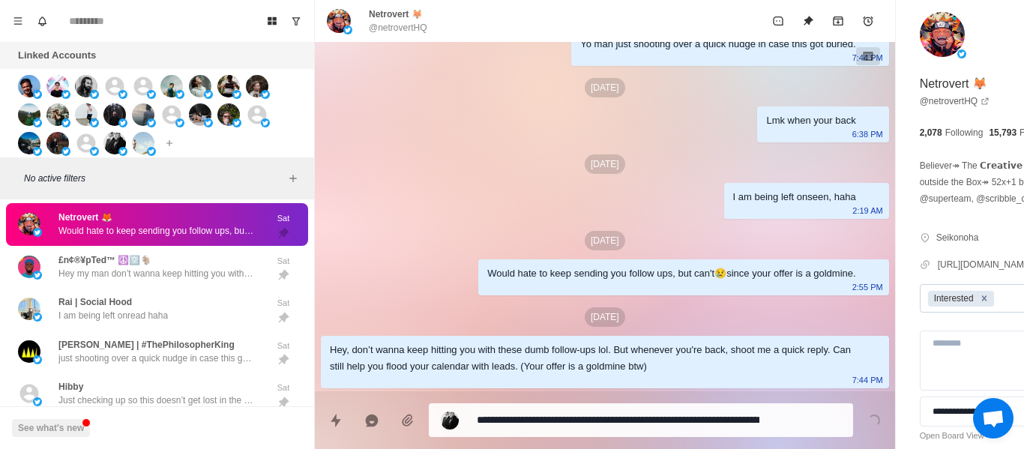
drag, startPoint x: 900, startPoint y: 294, endPoint x: 860, endPoint y: 283, distance: 41.3
click at [979, 294] on icon "Remove Interested" at bounding box center [984, 298] width 10 height 10
drag, startPoint x: 730, startPoint y: 14, endPoint x: 861, endPoint y: 281, distance: 297.4
click at [793, 13] on button "Unpin" at bounding box center [808, 21] width 30 height 30
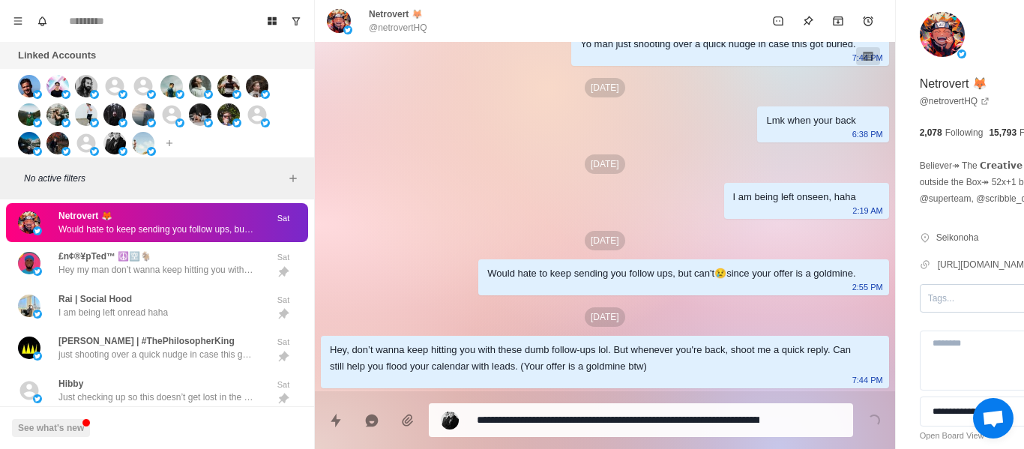
click at [896, 278] on div "**********" at bounding box center [1004, 254] width 217 height 508
click at [928, 295] on div at bounding box center [990, 298] width 125 height 16
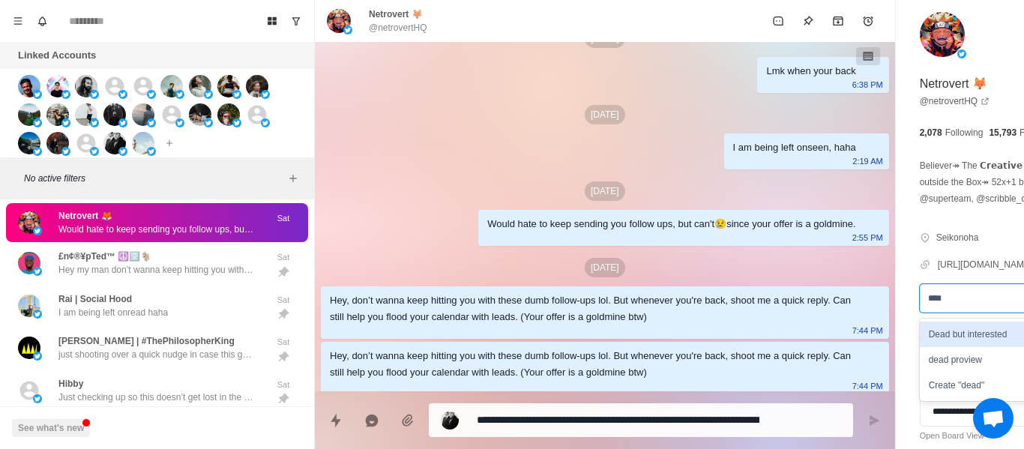
click at [920, 323] on div "Dead but interested" at bounding box center [1004, 334] width 169 height 25
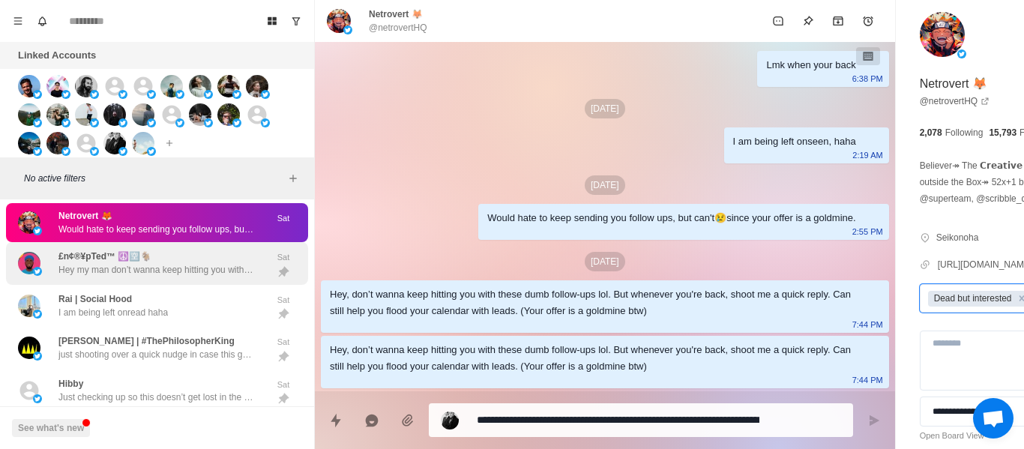
drag, startPoint x: 196, startPoint y: 250, endPoint x: 182, endPoint y: 274, distance: 27.3
click at [196, 242] on div "Netrovert 🦊 Would hate to keep sending you follow ups, but can't😢since your off…" at bounding box center [157, 222] width 302 height 39
click at [176, 277] on p "Hey my man don’t wanna keep hitting you with these dumb follow-ups lol. But whe…" at bounding box center [155, 269] width 195 height 13
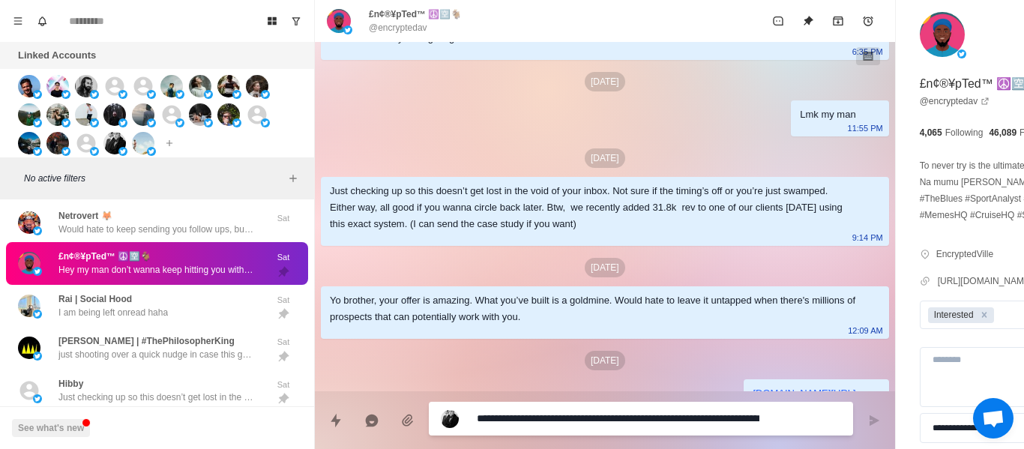
scroll to position [904, 0]
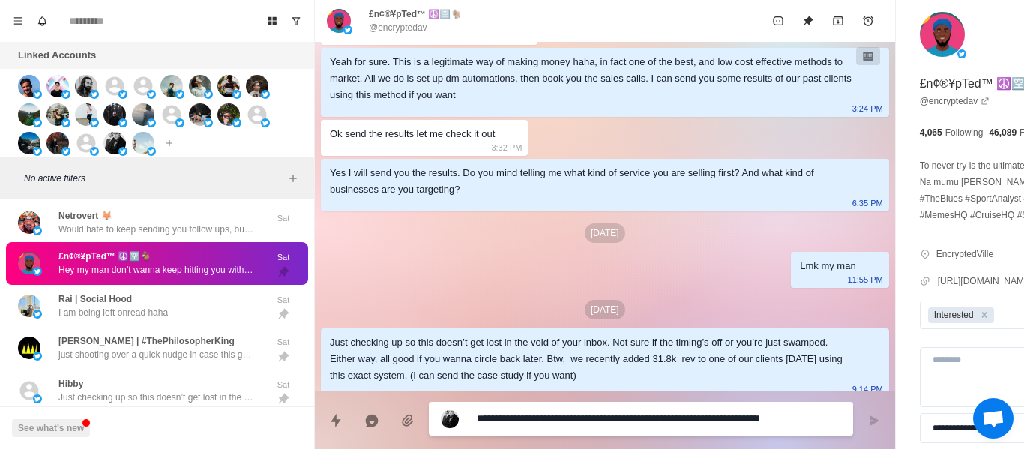
click at [719, 211] on div "Yes I will send you the results. Do you mind telling me what kind of service yo…" at bounding box center [605, 185] width 568 height 52
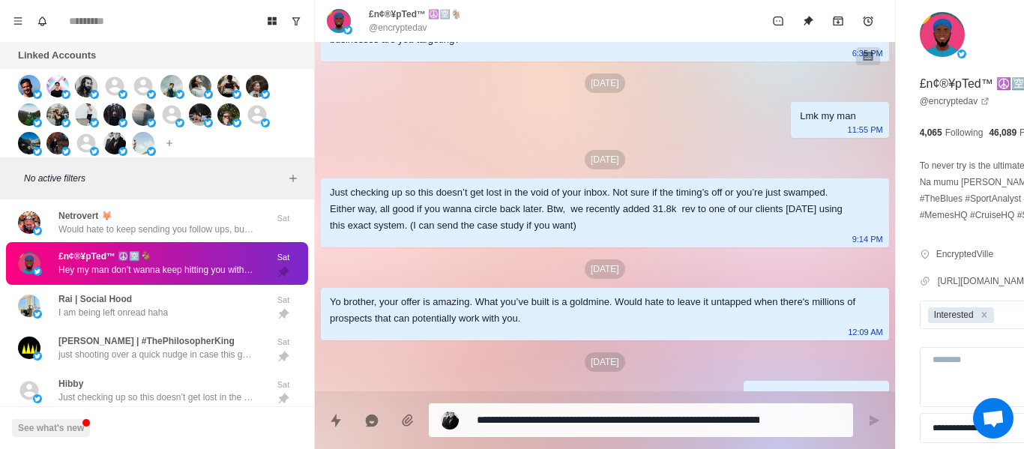
click at [442, 234] on div "Just checking up so this doesn’t get lost in the void of your inbox. Not sure i…" at bounding box center [593, 208] width 526 height 49
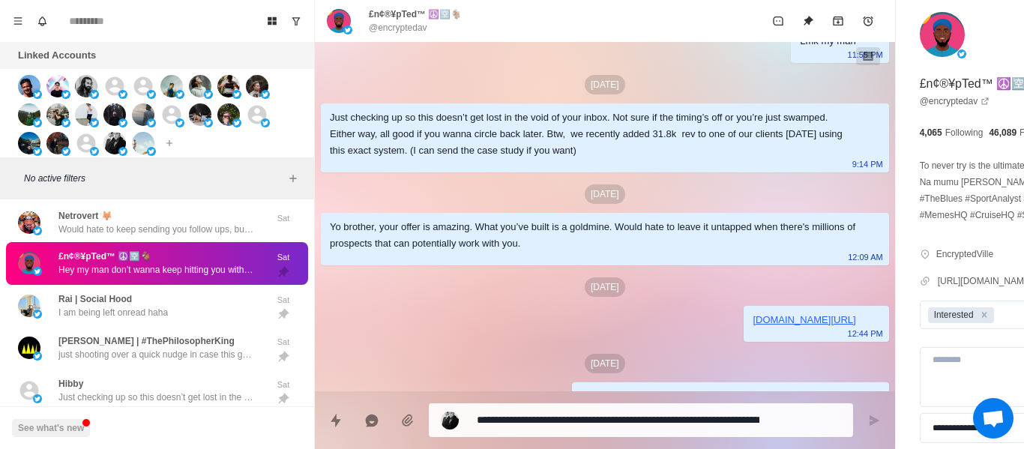
click at [406, 252] on div "Yo brother, your offer is amazing. What you’ve built is a goldmine. Would hate …" at bounding box center [593, 235] width 526 height 33
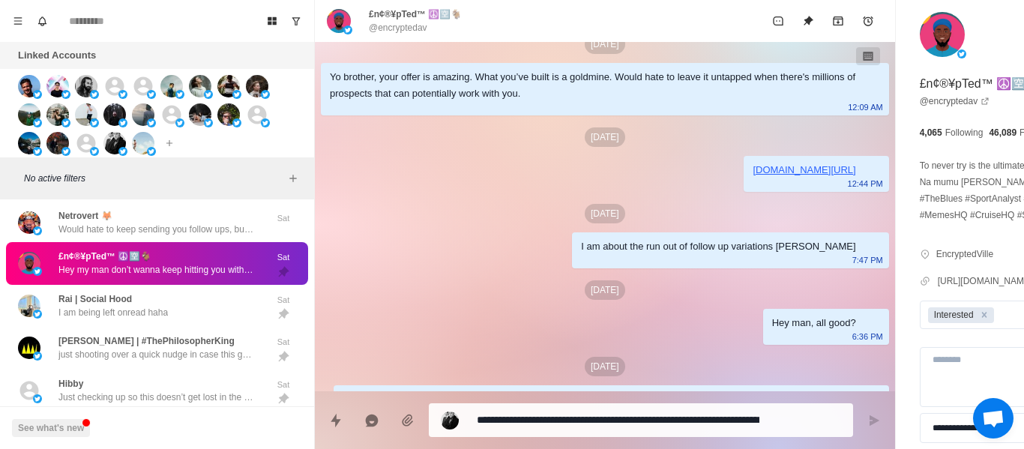
click at [388, 102] on div "Yo brother, your offer is amazing. What you’ve built is a goldmine. Would hate …" at bounding box center [593, 85] width 526 height 33
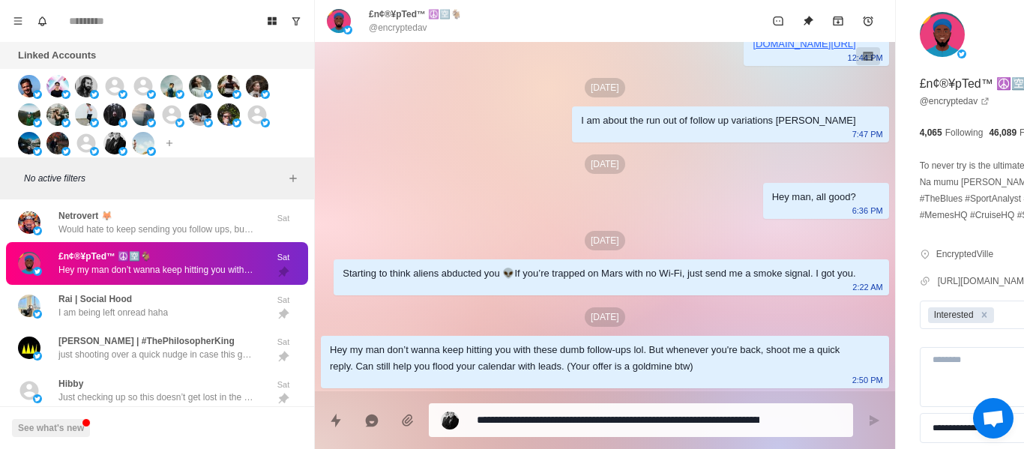
click at [467, 97] on div "[DATE]" at bounding box center [605, 87] width 568 height 19
click at [763, 219] on div "Hey man, all good? 6:36 PM" at bounding box center [826, 201] width 126 height 36
click at [501, 265] on div "Starting to think aliens abducted you 👽If you’re trapped on Mars with no Wi-Fi,…" at bounding box center [599, 273] width 513 height 16
click at [503, 307] on div "[DATE]" at bounding box center [605, 316] width 568 height 19
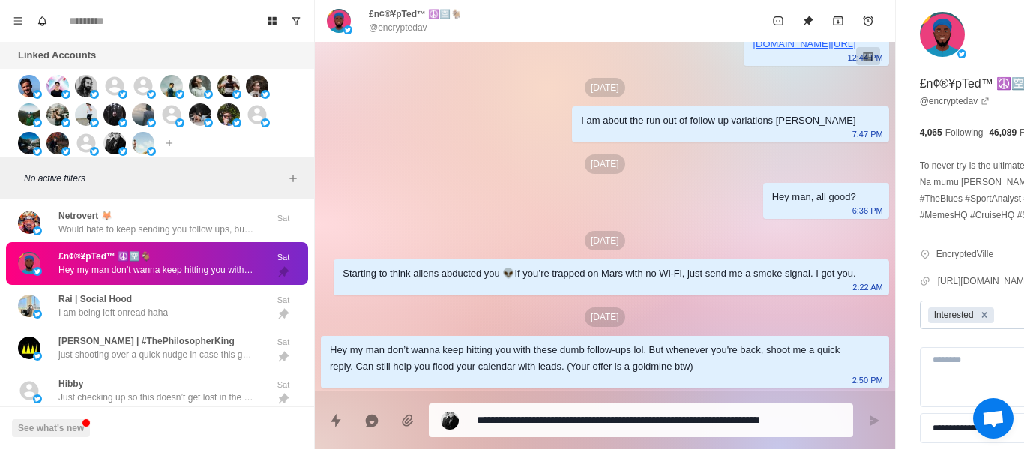
click at [979, 318] on icon "Remove Interested" at bounding box center [984, 315] width 10 height 10
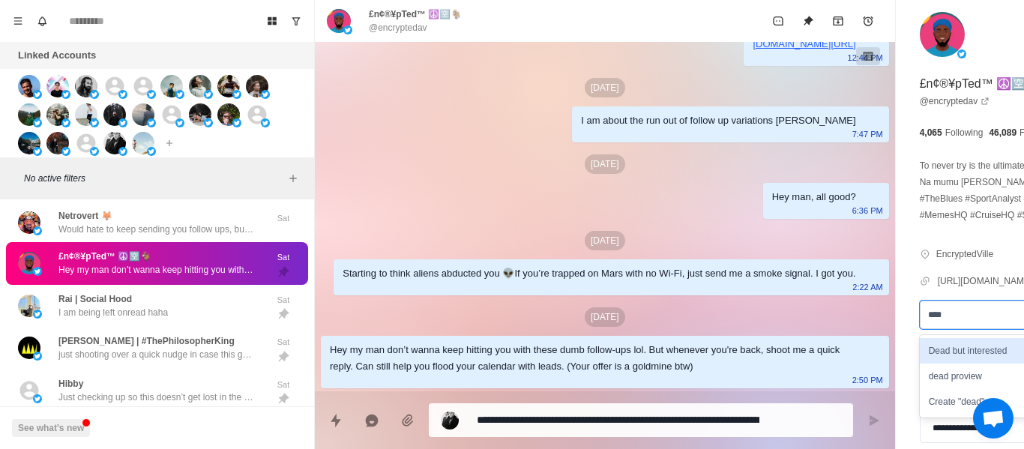
click at [920, 347] on div "Dead but interested" at bounding box center [1004, 350] width 169 height 25
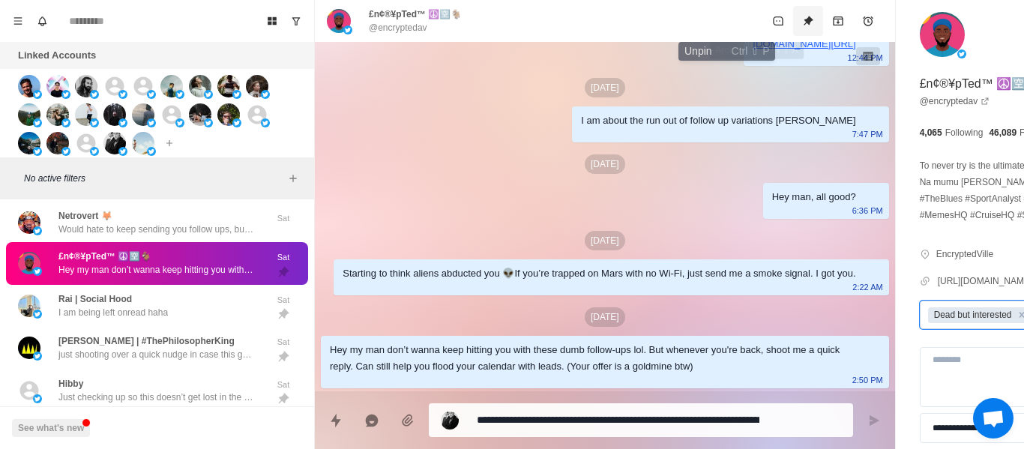
click at [802, 23] on icon "Unpin" at bounding box center [808, 21] width 12 height 12
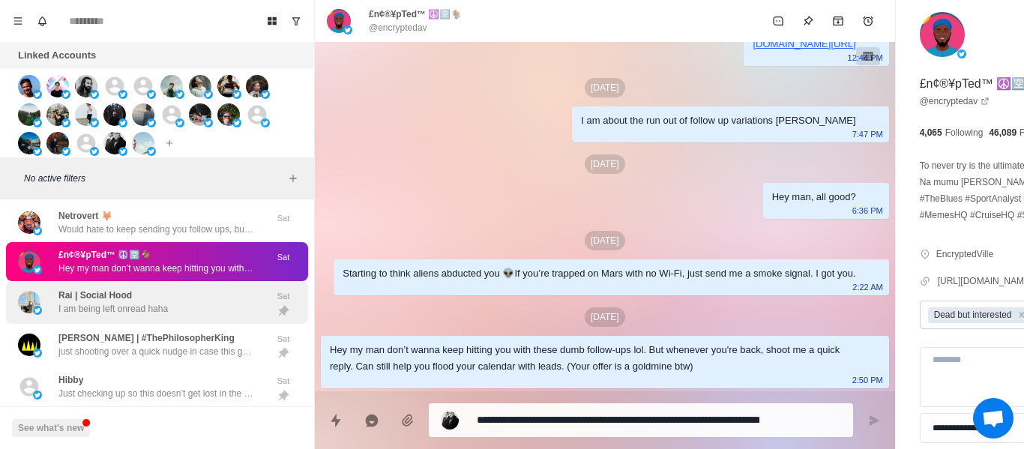
click at [172, 306] on div "Rai | Social Hood I am being left onread haha" at bounding box center [141, 302] width 247 height 31
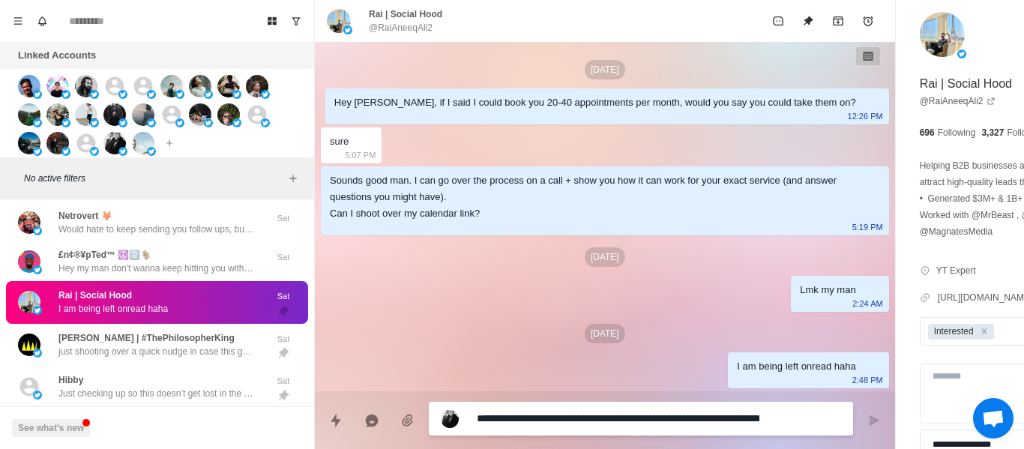
scroll to position [36, 0]
paste textarea
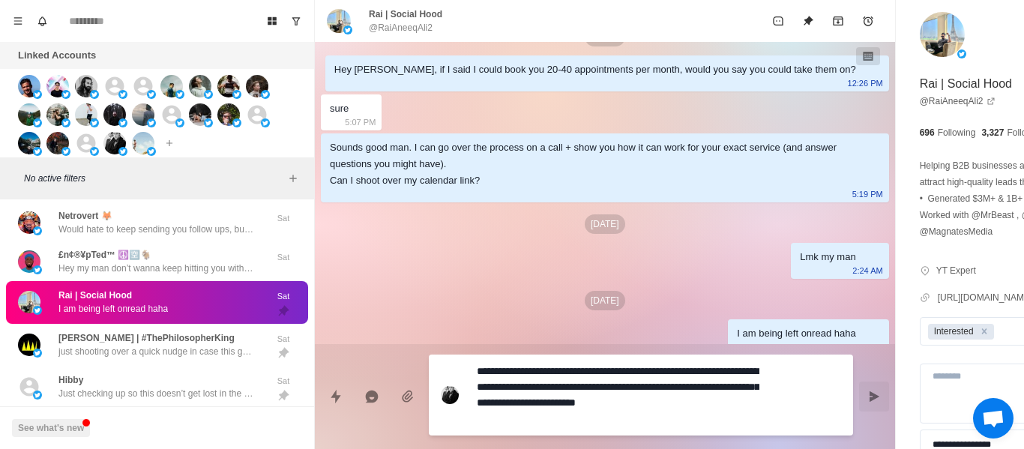
scroll to position [0, 0]
click at [868, 398] on icon "Send message" at bounding box center [874, 397] width 12 height 12
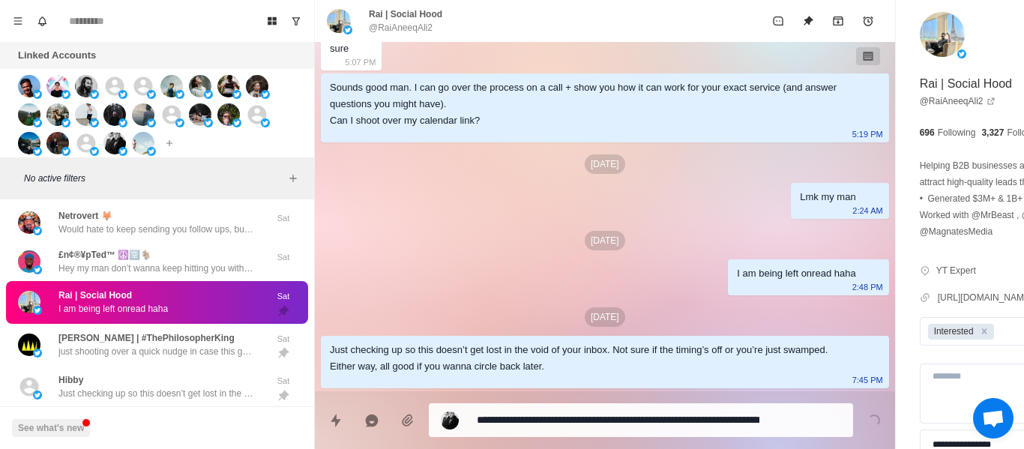
drag, startPoint x: 200, startPoint y: 347, endPoint x: 166, endPoint y: 330, distance: 37.9
click at [197, 345] on p "[PERSON_NAME] | #ThePhilosopherKing" at bounding box center [146, 337] width 176 height 13
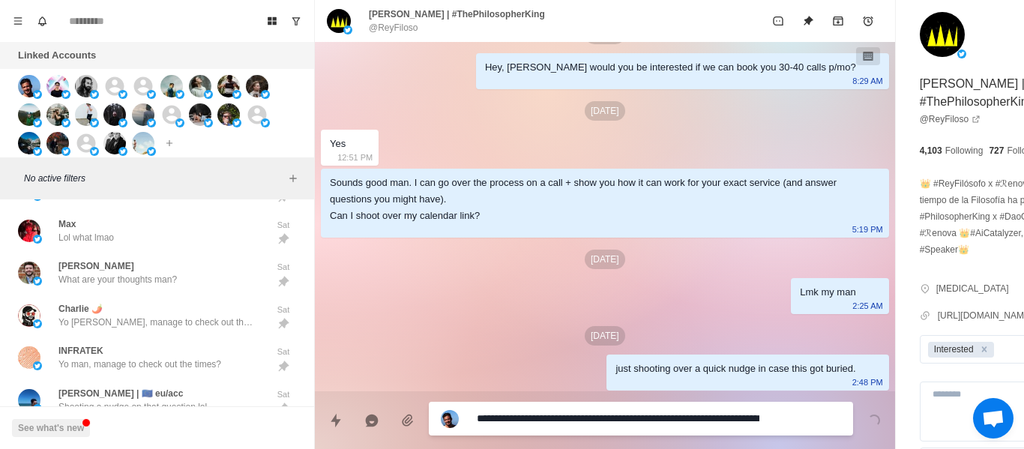
scroll to position [57, 0]
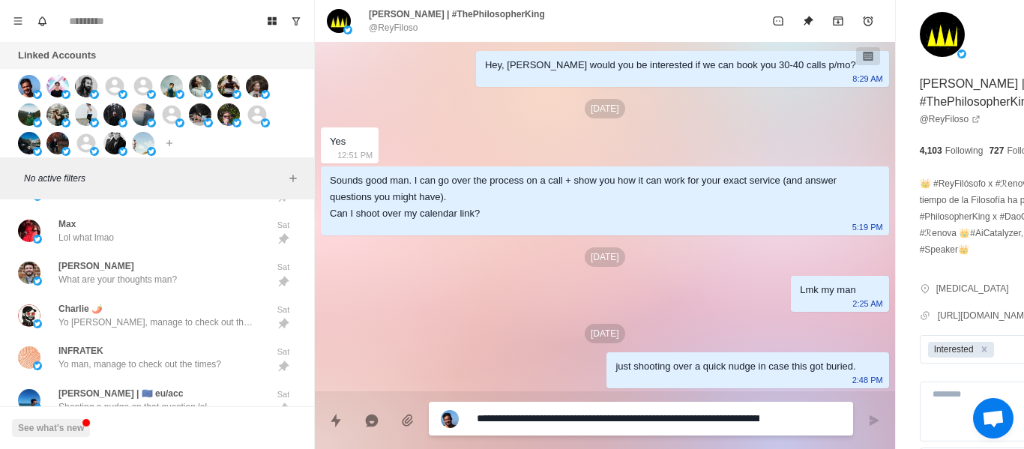
paste textarea
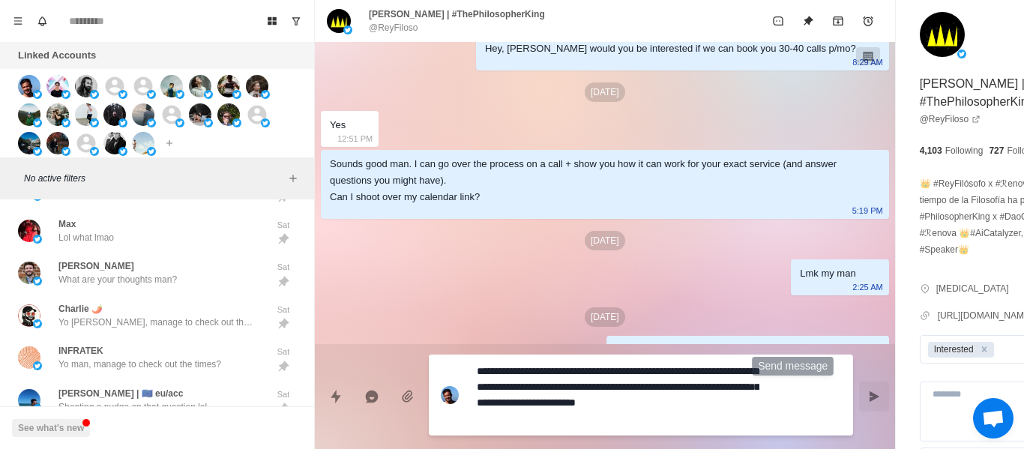
click at [859, 385] on button "Send message" at bounding box center [874, 397] width 30 height 30
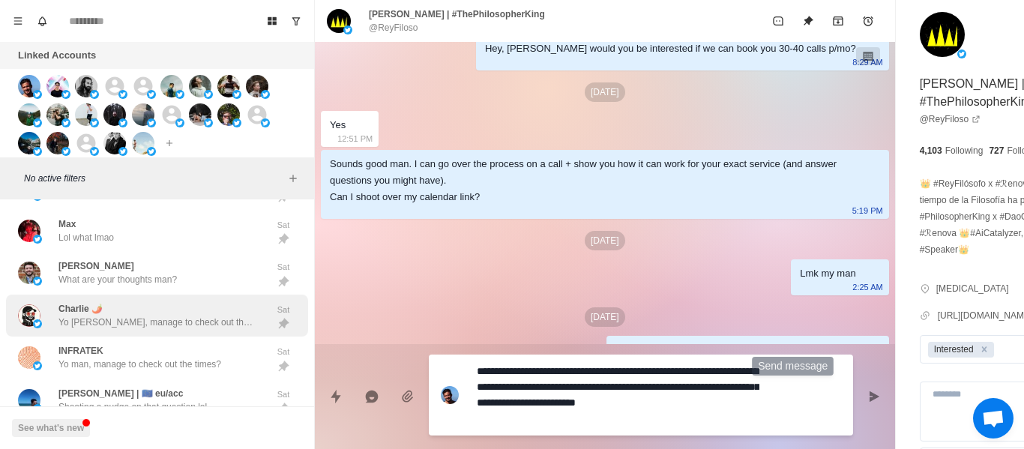
scroll to position [150, 0]
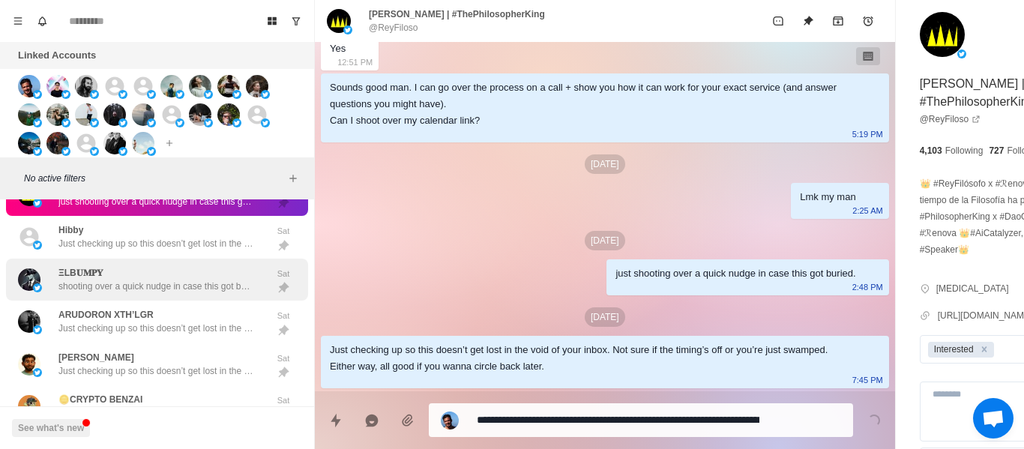
drag, startPoint x: 187, startPoint y: 244, endPoint x: 253, endPoint y: 268, distance: 69.5
click at [187, 243] on div "Hibby Just checking up so this doesn’t get lost in the void of your inbox. Not …" at bounding box center [155, 236] width 195 height 27
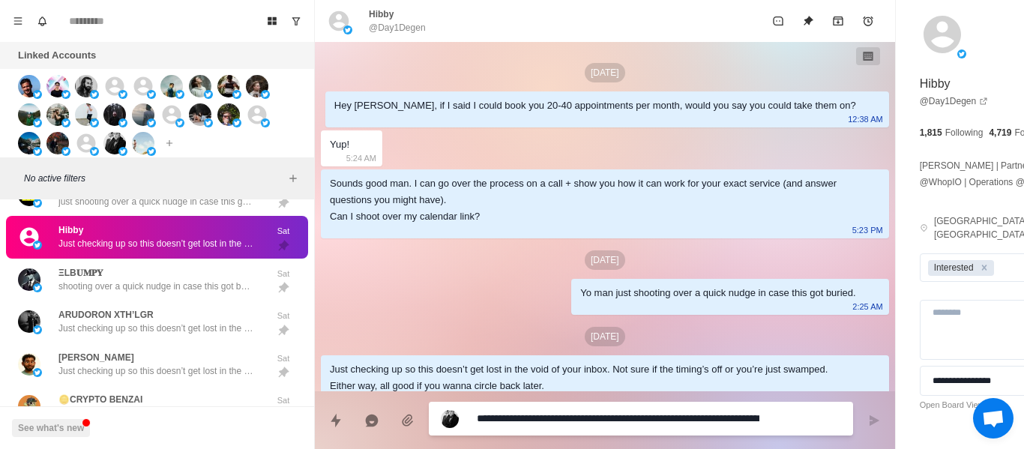
click at [438, 238] on div "Sounds good man. I can go over the process on a call + show you how it can work…" at bounding box center [605, 203] width 568 height 69
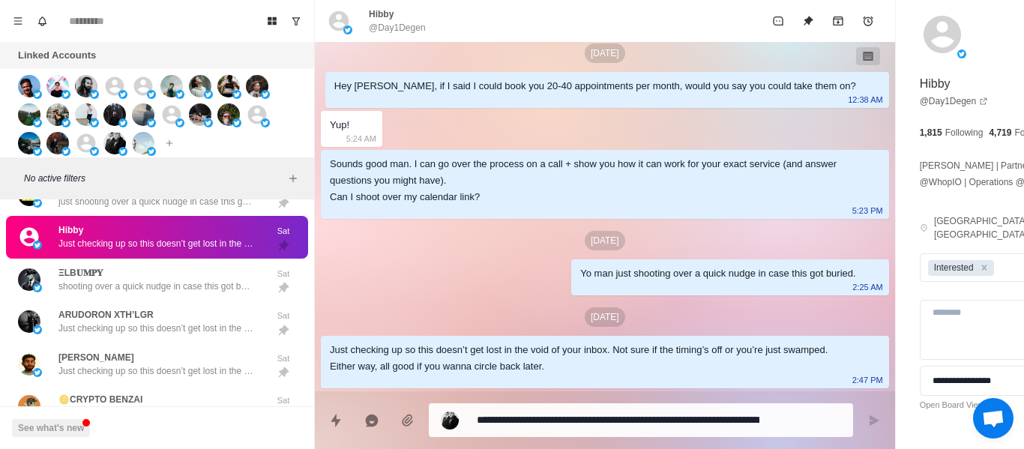
click at [571, 283] on div "Yo man just shooting over a quick nudge in case this got buried. 2:25 AM" at bounding box center [729, 277] width 317 height 36
click at [417, 27] on p "@Day1Degen" at bounding box center [397, 27] width 57 height 13
click at [416, 27] on p "@Day1Degen" at bounding box center [397, 27] width 57 height 13
click at [498, 188] on div "Sounds good man. I can go over the process on a call + show you how it can work…" at bounding box center [593, 180] width 526 height 49
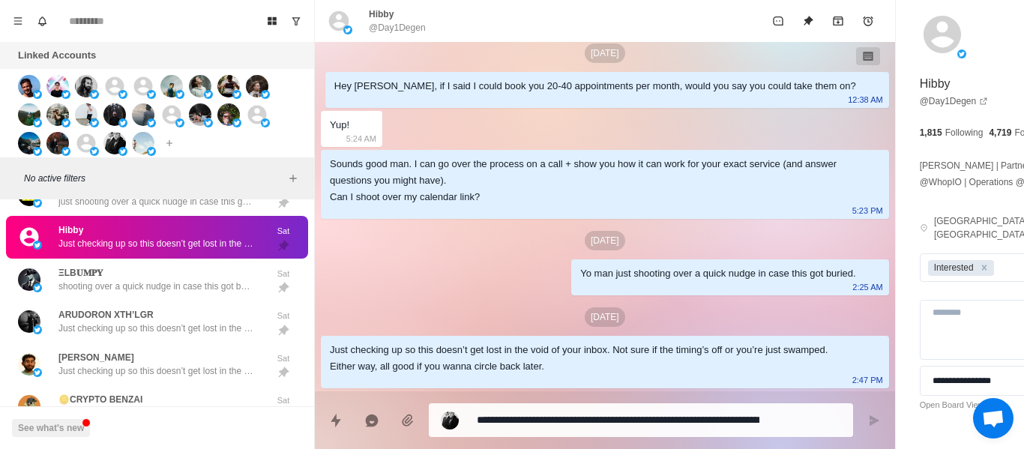
click at [548, 413] on textarea "**********" at bounding box center [618, 420] width 283 height 22
click at [550, 418] on textarea "**********" at bounding box center [618, 420] width 283 height 22
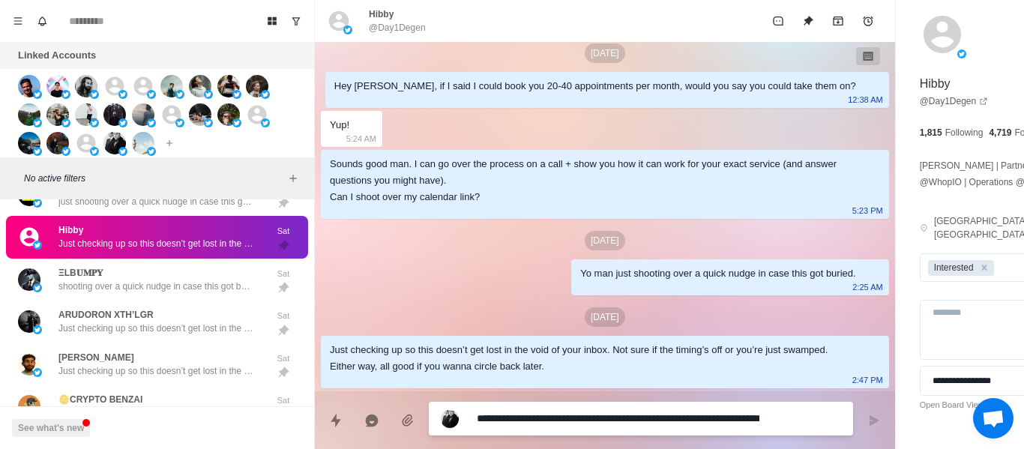
click at [550, 418] on textarea "**********" at bounding box center [618, 419] width 283 height 22
click at [551, 419] on textarea "**********" at bounding box center [618, 419] width 283 height 22
click at [551, 421] on textarea "**********" at bounding box center [618, 419] width 283 height 22
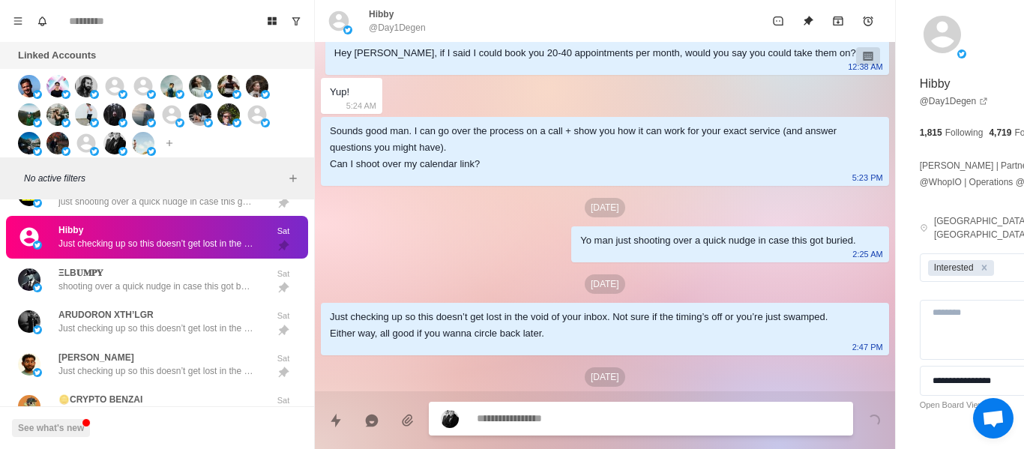
scroll to position [129, 0]
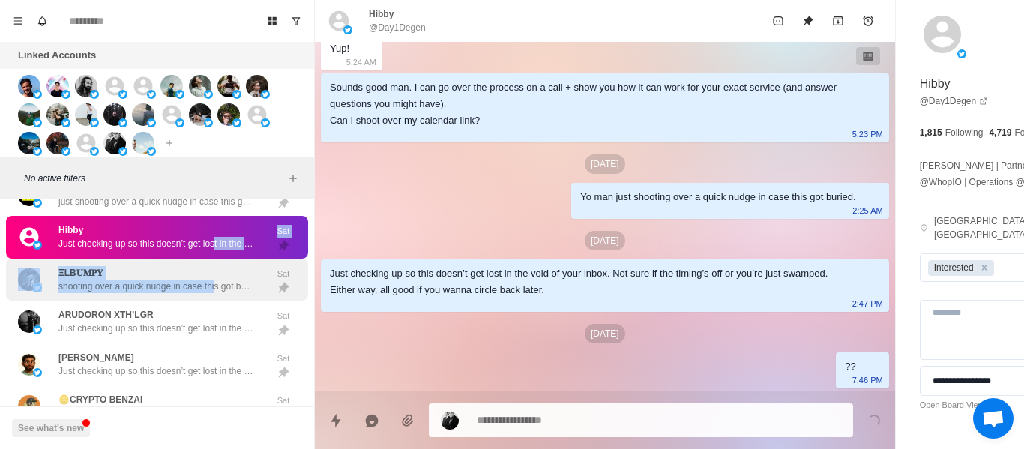
click at [210, 280] on div "ΞLB𝐔𝐌𝐏𝐘 shooting over a quick nudge in case this got buried." at bounding box center [155, 279] width 195 height 27
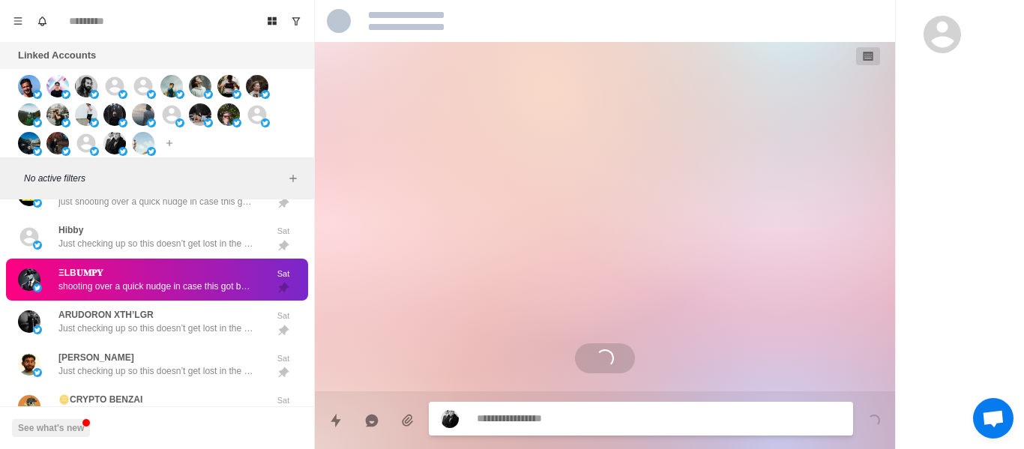
scroll to position [78, 0]
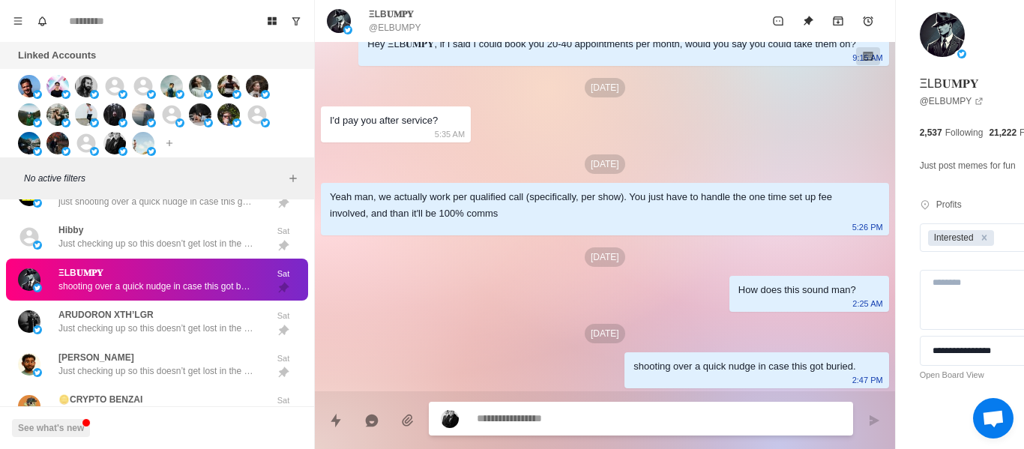
paste textarea "**********"
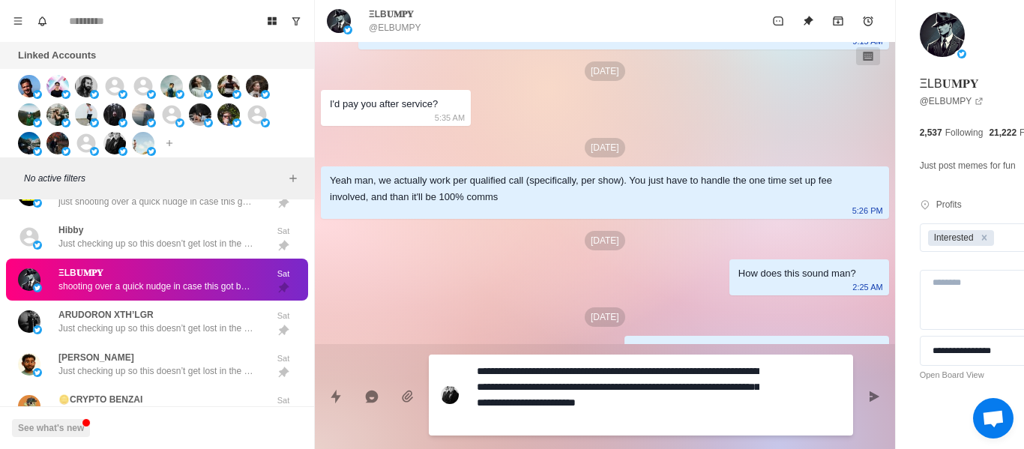
click at [773, 390] on div "**********" at bounding box center [605, 390] width 580 height 93
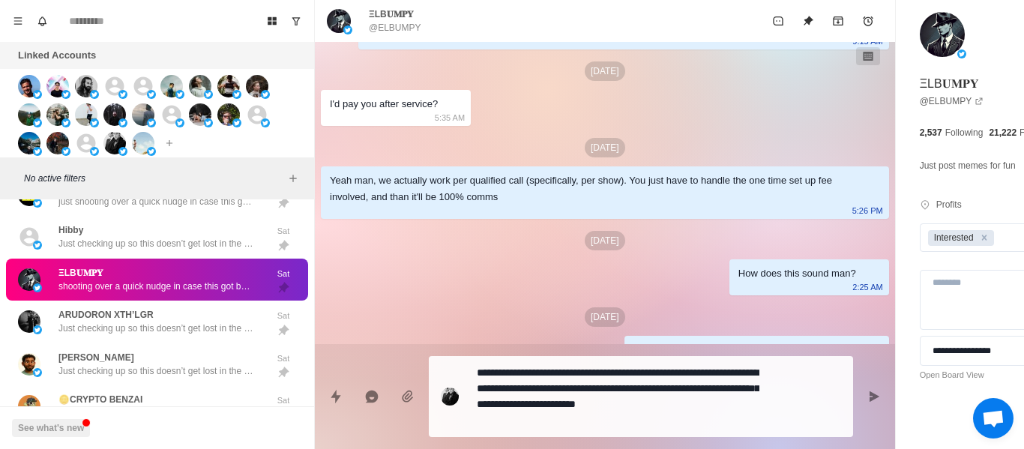
click at [859, 398] on button "Send message" at bounding box center [874, 397] width 30 height 30
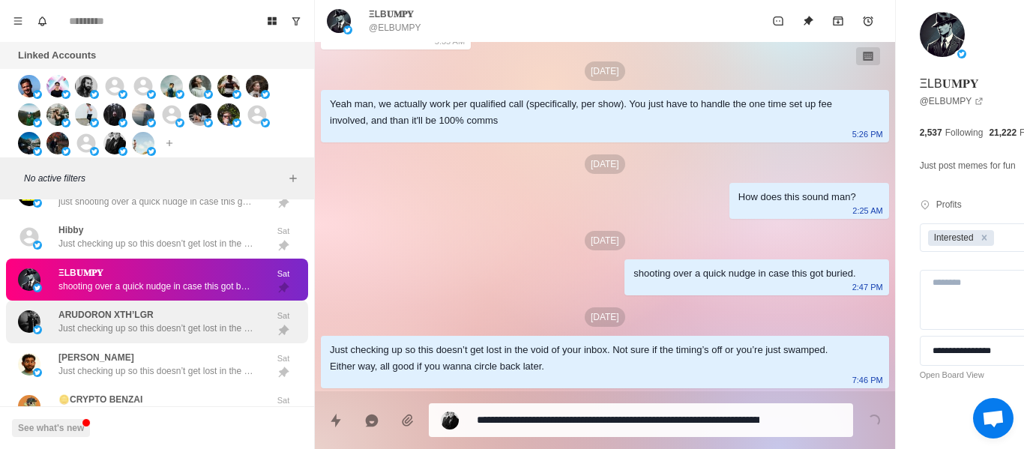
click at [118, 335] on p "Just checking up so this doesn’t get lost in the void of your inbox. Not sure i…" at bounding box center [155, 328] width 195 height 13
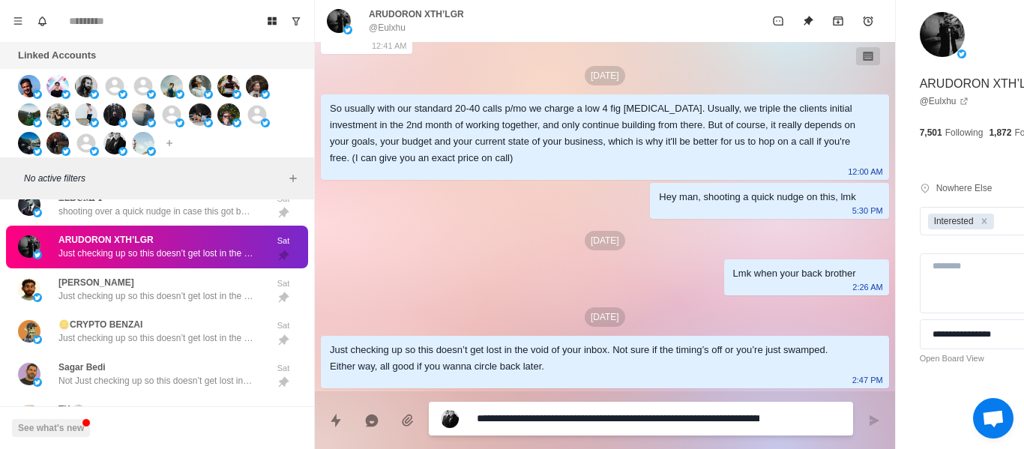
scroll to position [1741, 0]
drag, startPoint x: 521, startPoint y: 407, endPoint x: 506, endPoint y: 421, distance: 20.2
paste textarea
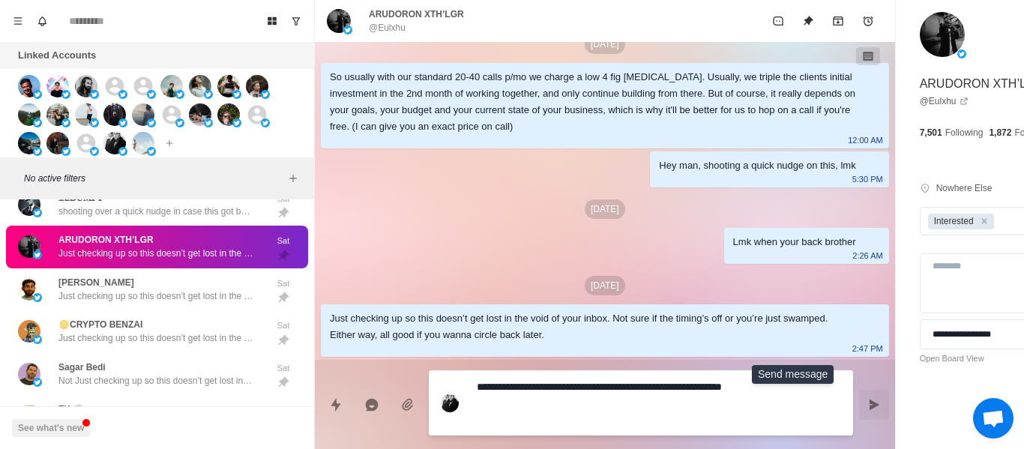
click at [859, 411] on button "Send message" at bounding box center [874, 405] width 30 height 30
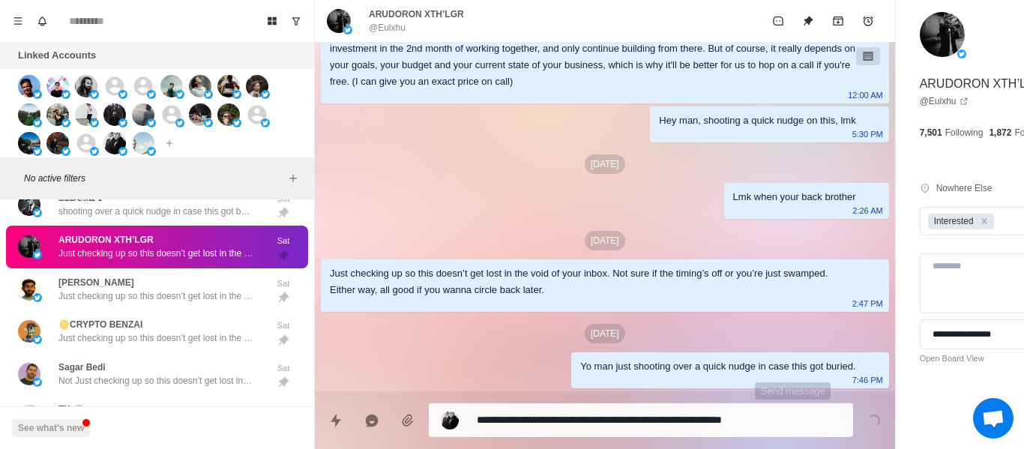
scroll to position [1818, 0]
click at [960, 97] on icon at bounding box center [964, 101] width 9 height 9
click at [160, 289] on div "[PERSON_NAME] Just checking up so this doesn’t get lost in the void of your inb…" at bounding box center [155, 289] width 195 height 27
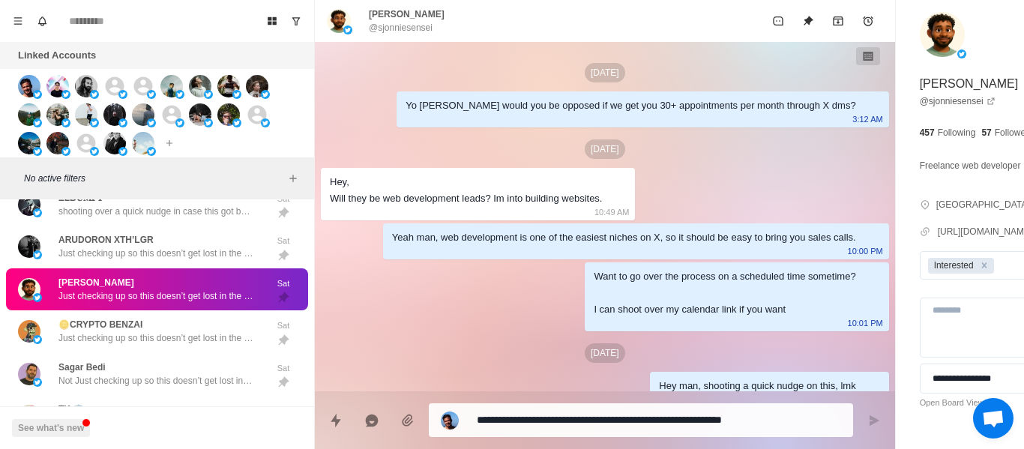
scroll to position [205, 0]
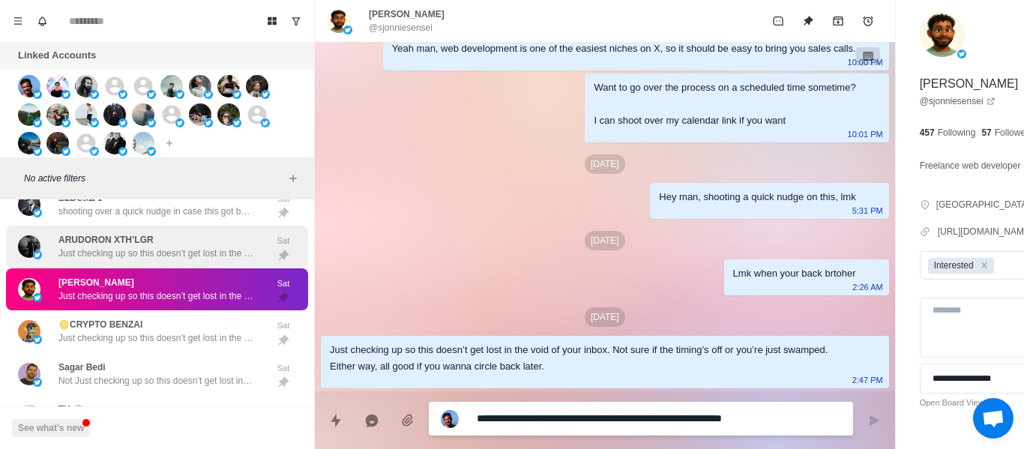
click at [99, 260] on p "Just checking up so this doesn’t get lost in the void of your inbox. Not sure i…" at bounding box center [155, 253] width 195 height 13
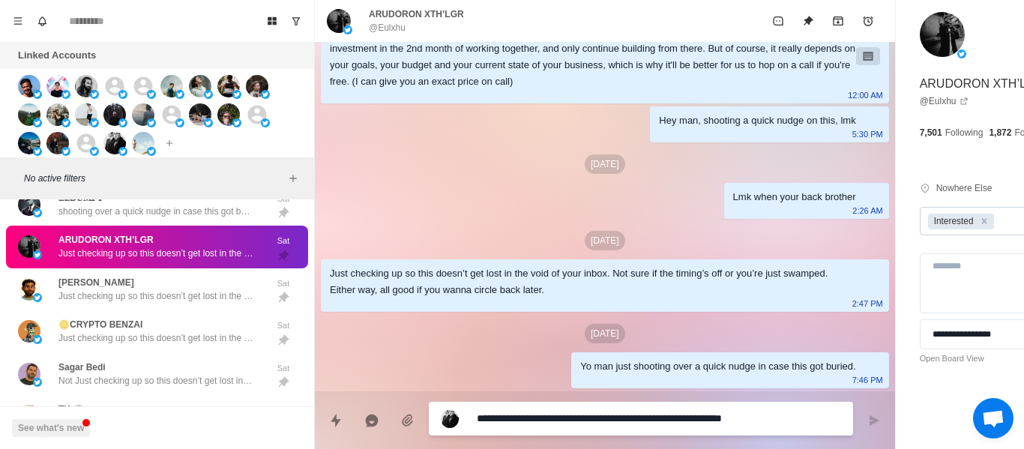
scroll to position [1818, 0]
click at [979, 218] on icon "Remove Interested" at bounding box center [984, 221] width 10 height 10
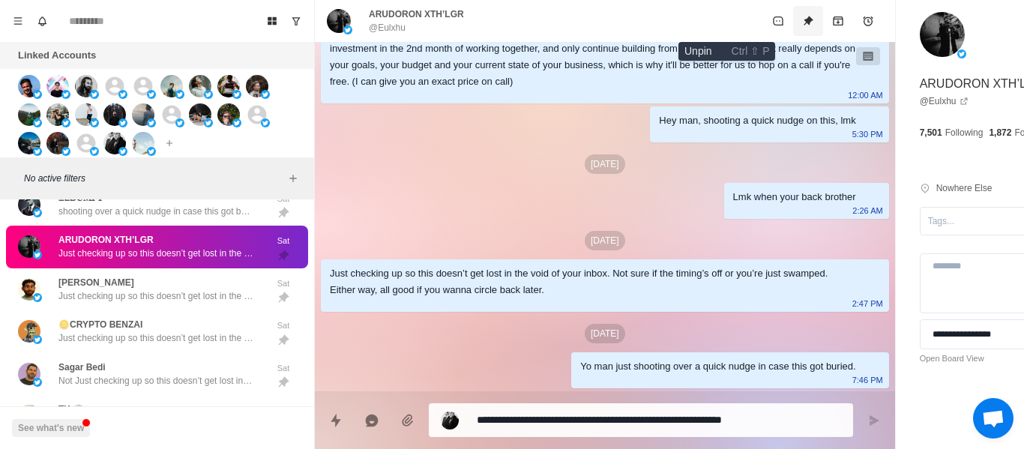
click at [804, 19] on icon "Unpin" at bounding box center [809, 21] width 10 height 10
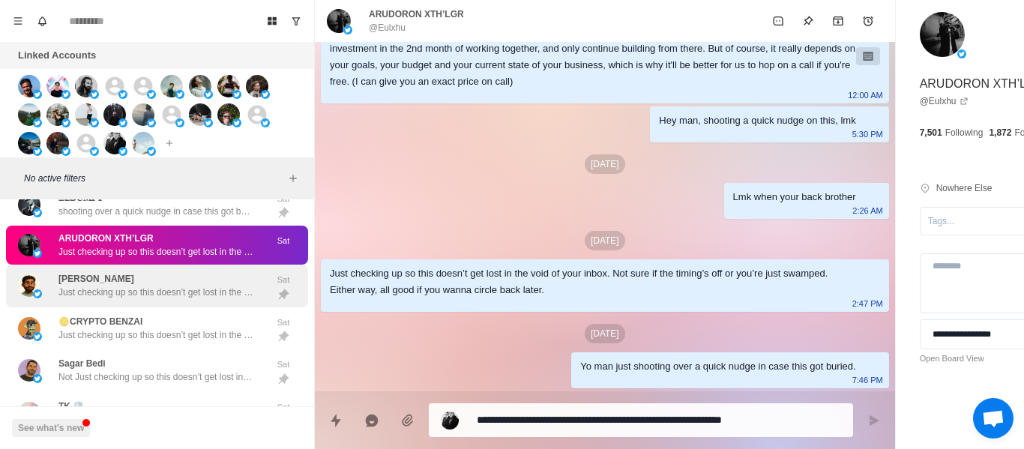
click at [176, 295] on p "Just checking up so this doesn’t get lost in the void of your inbox. Not sure i…" at bounding box center [155, 292] width 195 height 13
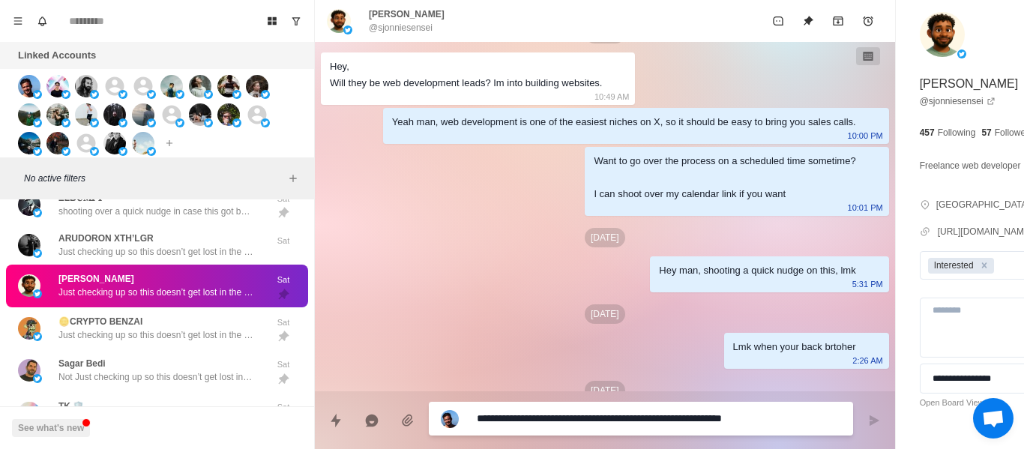
scroll to position [205, 0]
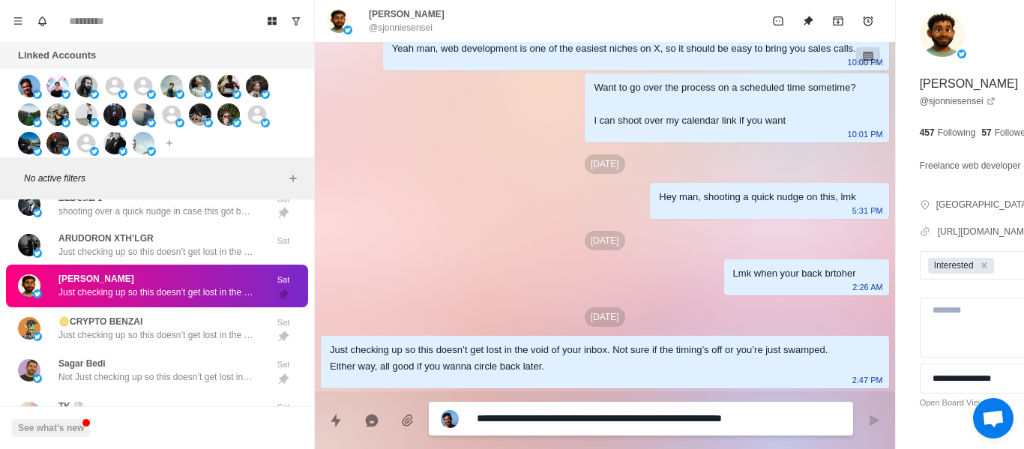
click at [621, 377] on div "Just checking up so this doesn’t get lost in the void of your inbox. Not sure i…" at bounding box center [605, 362] width 568 height 52
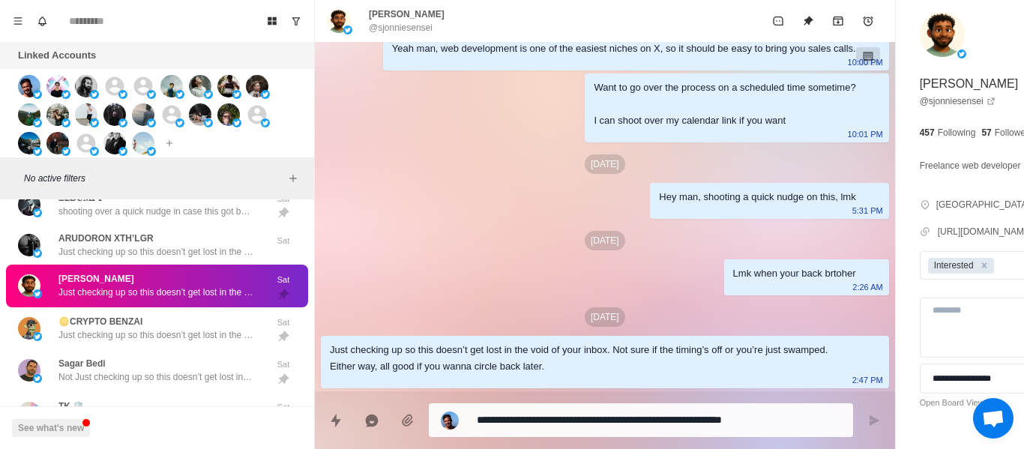
click at [633, 364] on div "Just checking up so this doesn’t get lost in the void of your inbox. Not sure i…" at bounding box center [593, 358] width 526 height 33
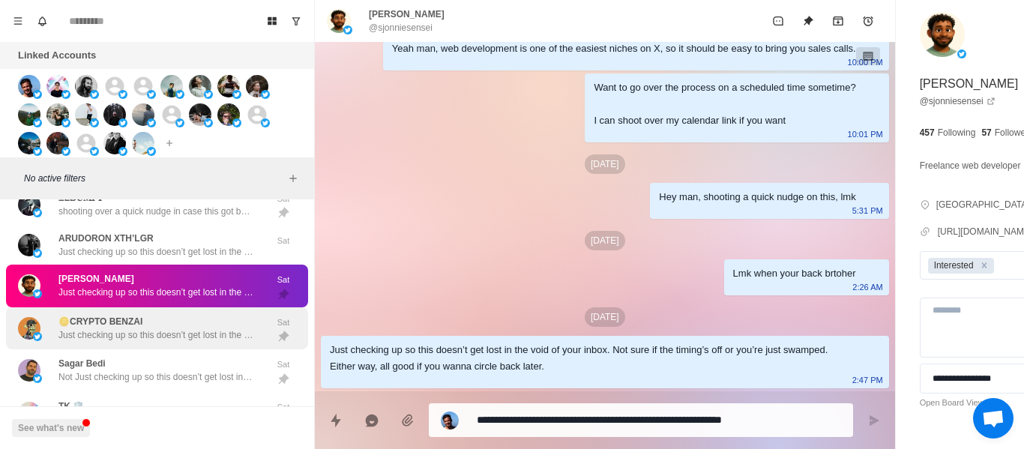
drag, startPoint x: 644, startPoint y: 371, endPoint x: 292, endPoint y: 328, distance: 355.1
click at [292, 328] on div "Board View Tools Archived Chats Mark many as read Keyboard shortcuts Team Setti…" at bounding box center [512, 224] width 1024 height 449
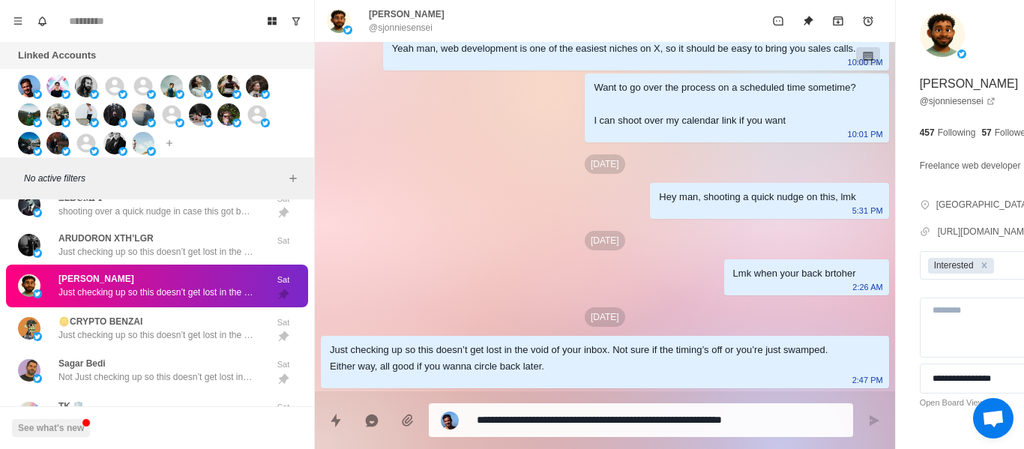
click at [384, 66] on div "Yeah man, web development is one of the easiest niches on X, so it should be ea…" at bounding box center [636, 52] width 506 height 36
click at [508, 227] on div "[DATE][DEMOGRAPHIC_DATA] [PERSON_NAME] would you be opposed if we get you 30+ a…" at bounding box center [605, 122] width 580 height 538
click at [509, 235] on div "[DATE]" at bounding box center [605, 240] width 568 height 19
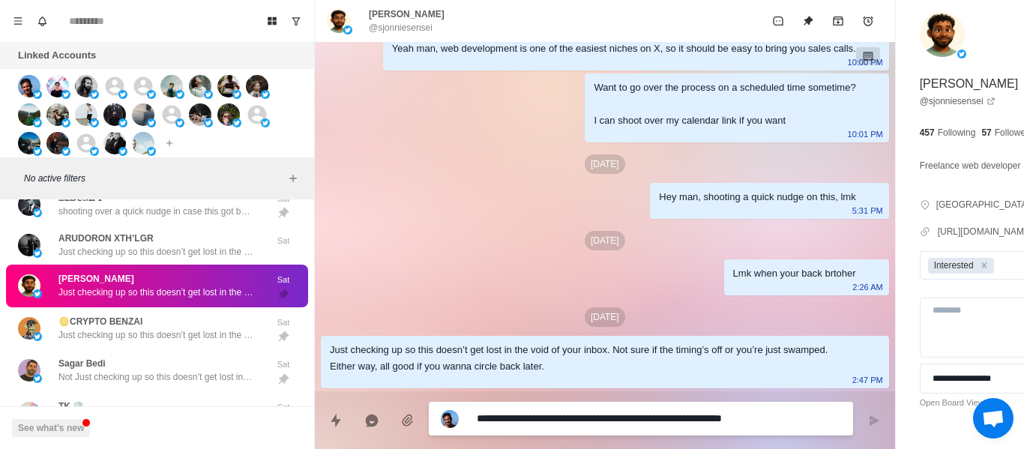
drag, startPoint x: 522, startPoint y: 412, endPoint x: 514, endPoint y: 413, distance: 8.4
paste textarea "**********"
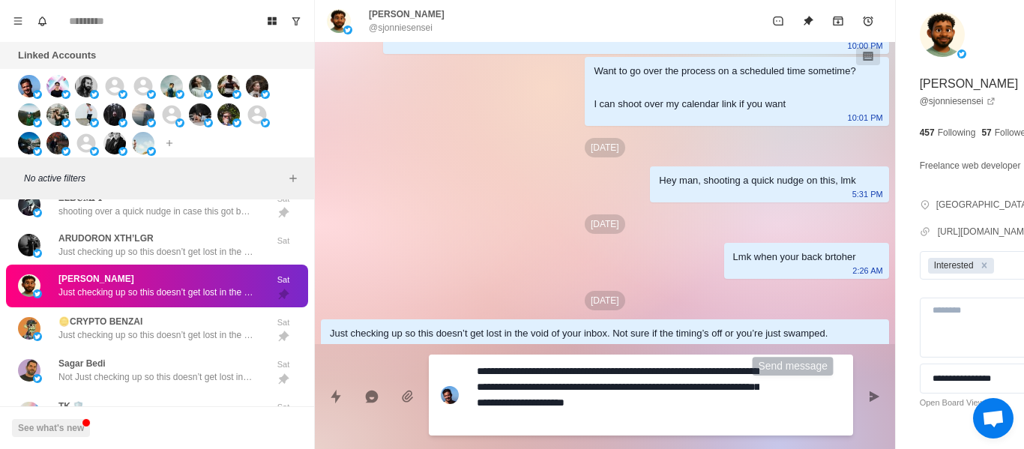
drag, startPoint x: 798, startPoint y: 389, endPoint x: 747, endPoint y: 391, distance: 51.0
click at [859, 390] on button "Send message" at bounding box center [874, 397] width 30 height 30
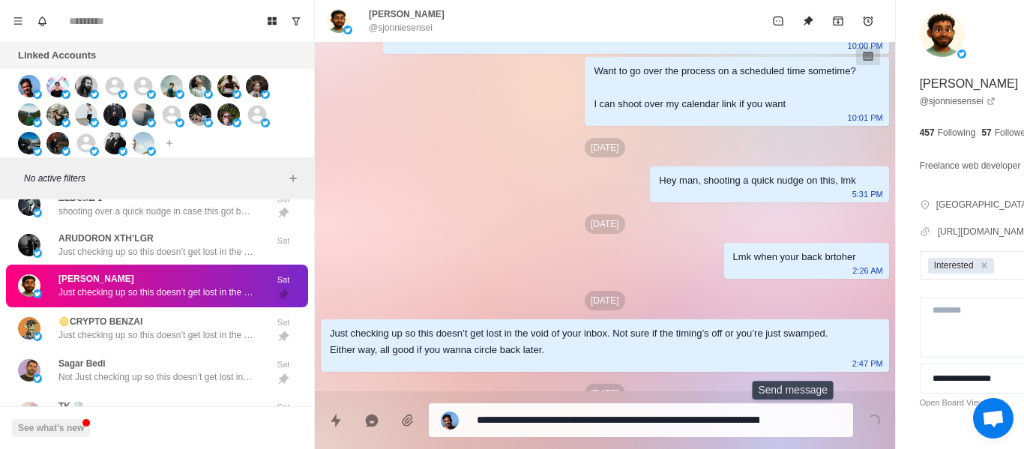
scroll to position [298, 0]
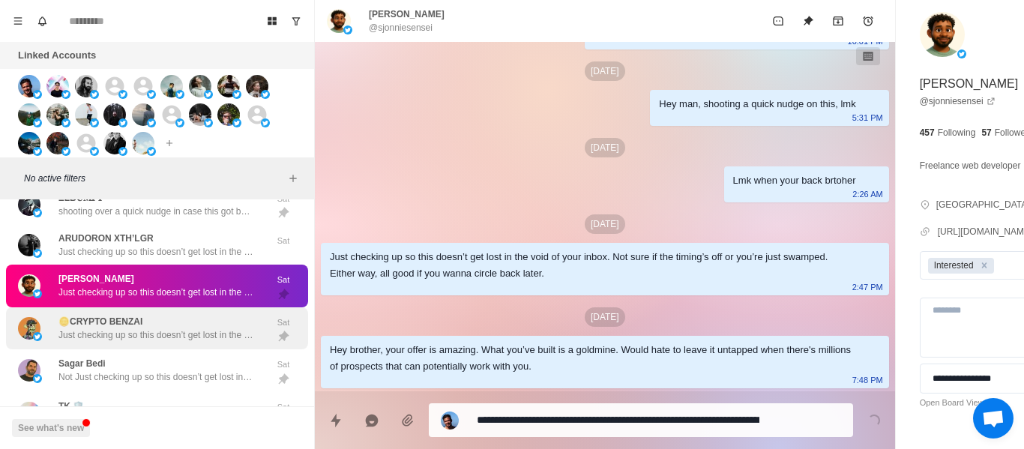
click at [221, 321] on div "🪙CRYPTO BENZAI Just checking up so this doesn’t get lost in the void of your in…" at bounding box center [157, 328] width 302 height 43
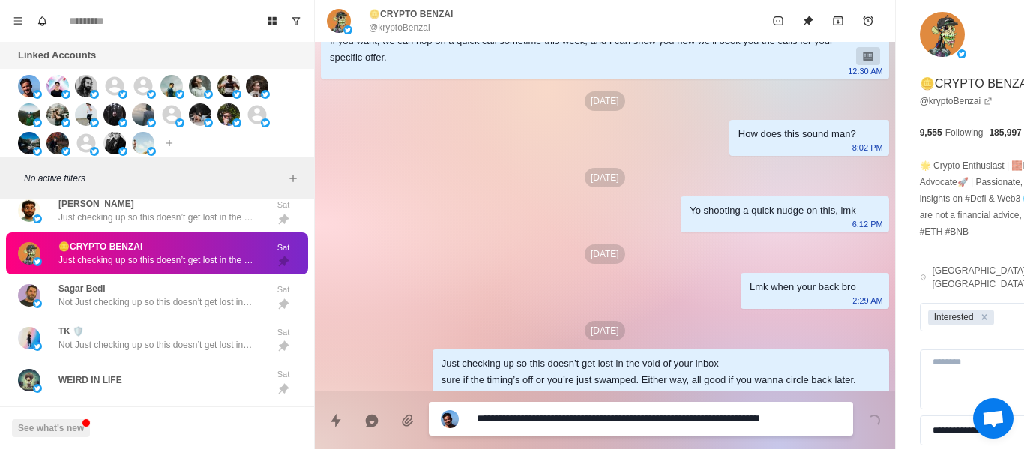
scroll to position [502, 0]
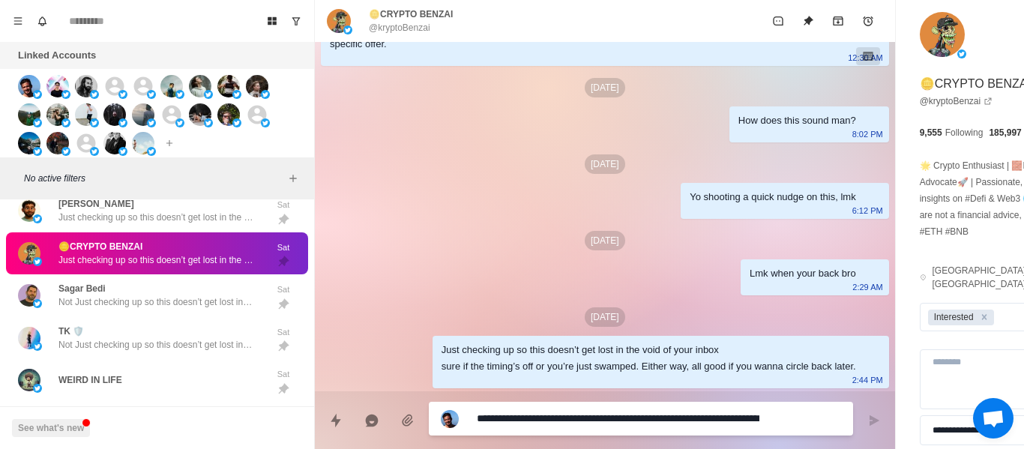
paste textarea
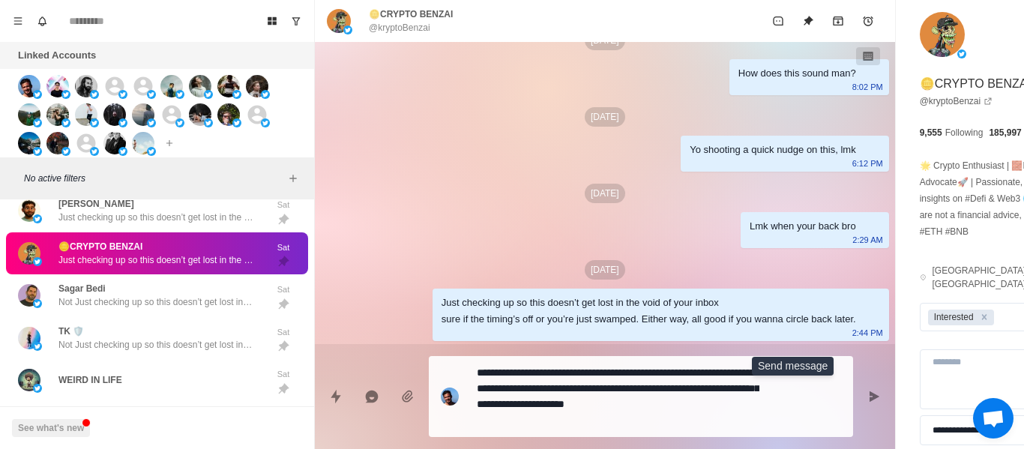
drag, startPoint x: 793, startPoint y: 395, endPoint x: 542, endPoint y: 328, distance: 259.4
click at [870, 394] on icon "Send message" at bounding box center [875, 396] width 10 height 10
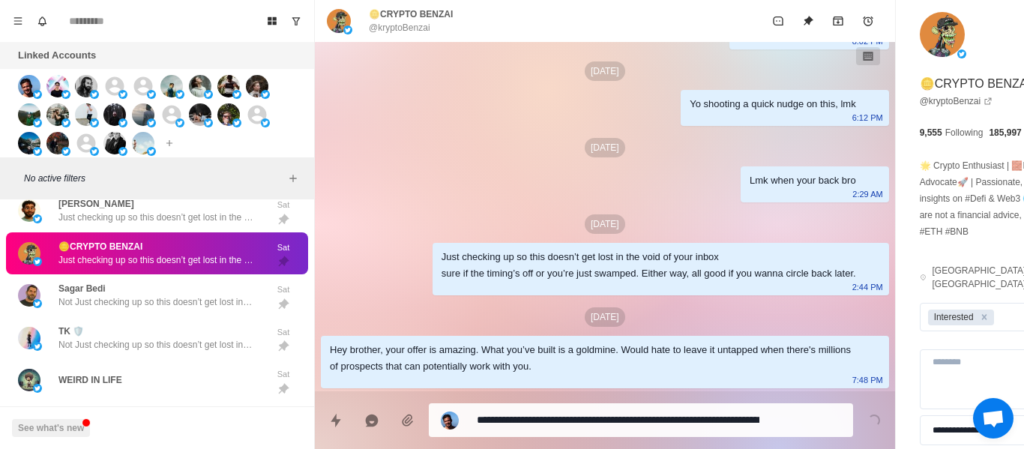
click at [167, 298] on div "Sagar Bedi Not Just checking up so this doesn’t get lost in the void of your in…" at bounding box center [155, 295] width 195 height 27
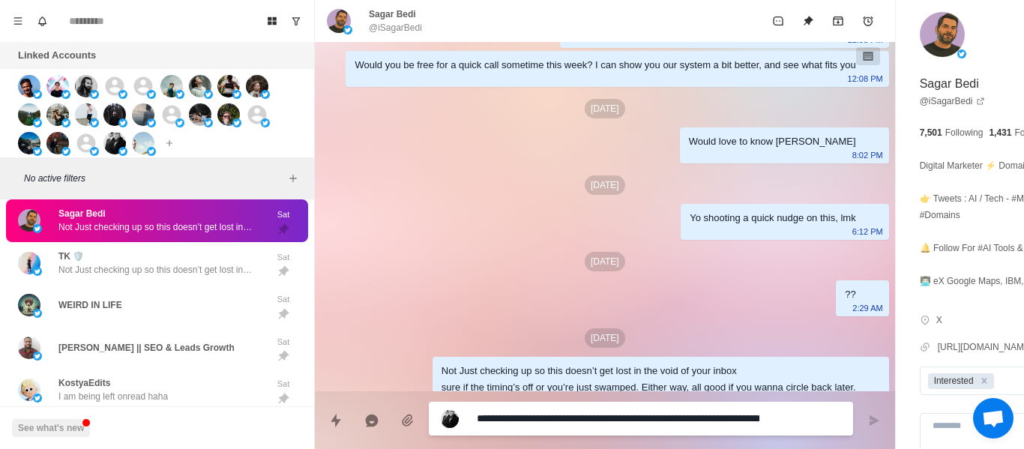
scroll to position [288, 0]
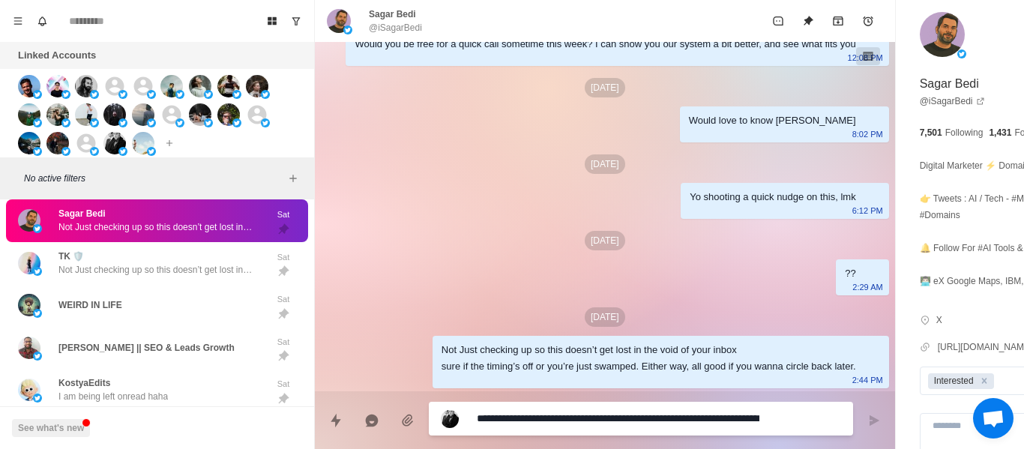
click at [381, 31] on p "@iSagarBedi" at bounding box center [395, 27] width 53 height 13
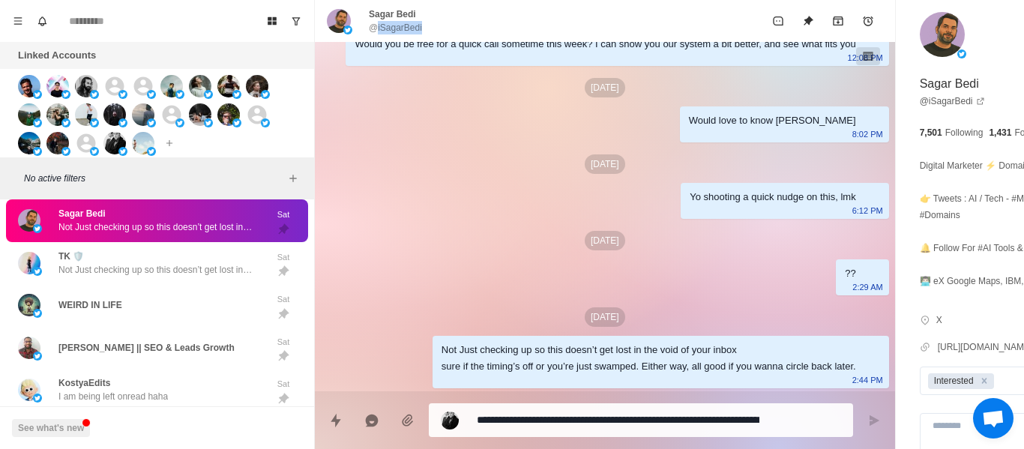
click at [381, 31] on p "@iSagarBedi" at bounding box center [395, 27] width 53 height 13
drag, startPoint x: 427, startPoint y: 225, endPoint x: 459, endPoint y: 283, distance: 66.4
click at [427, 226] on div "[DATE] Hey Sagar, if I said I could book you 20-40 appointments per month, woul…" at bounding box center [605, 89] width 580 height 604
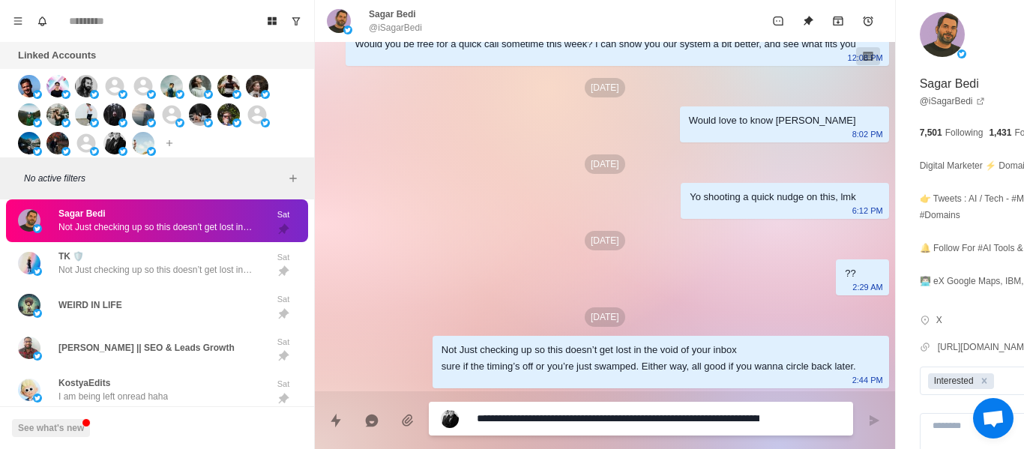
paste textarea
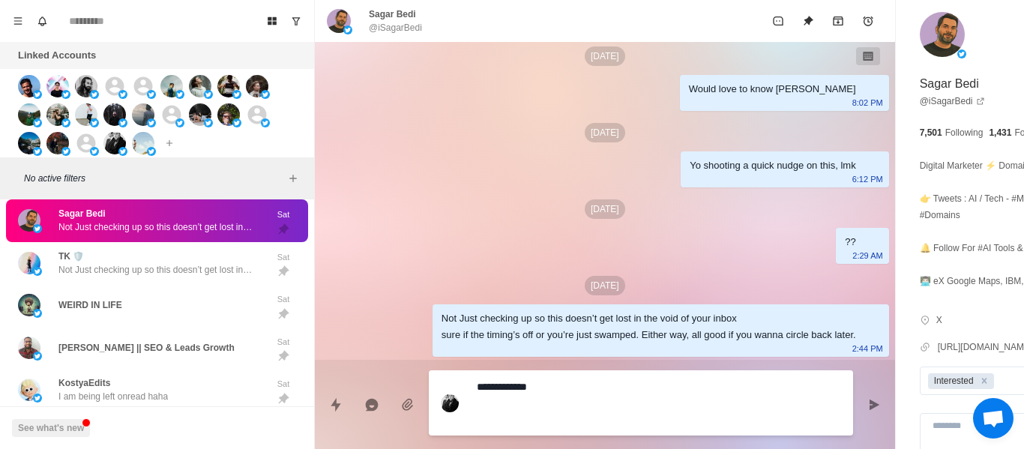
scroll to position [319, 0]
click at [524, 387] on textarea "**********" at bounding box center [618, 402] width 283 height 53
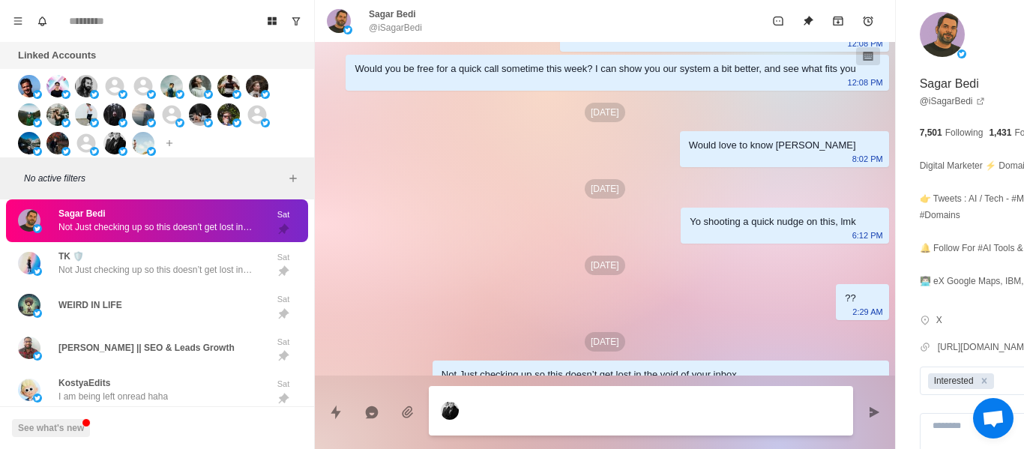
scroll to position [304, 0]
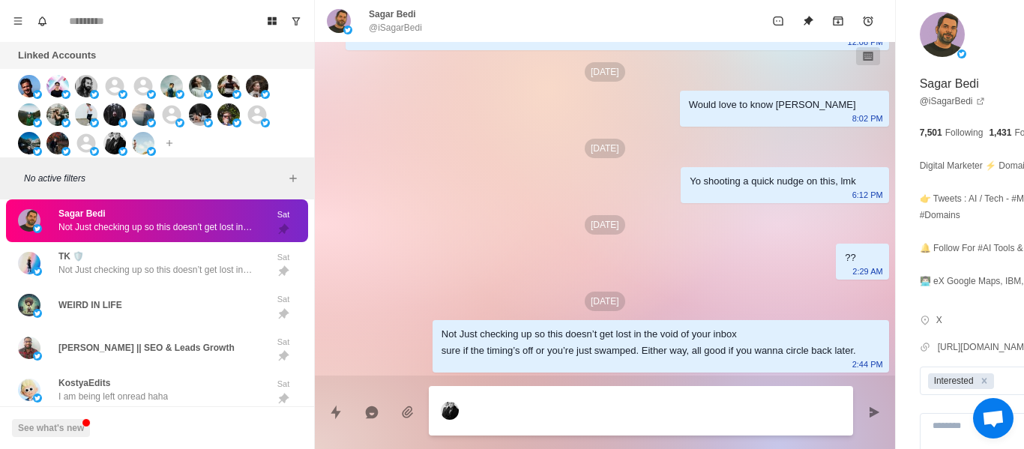
paste textarea "**********"
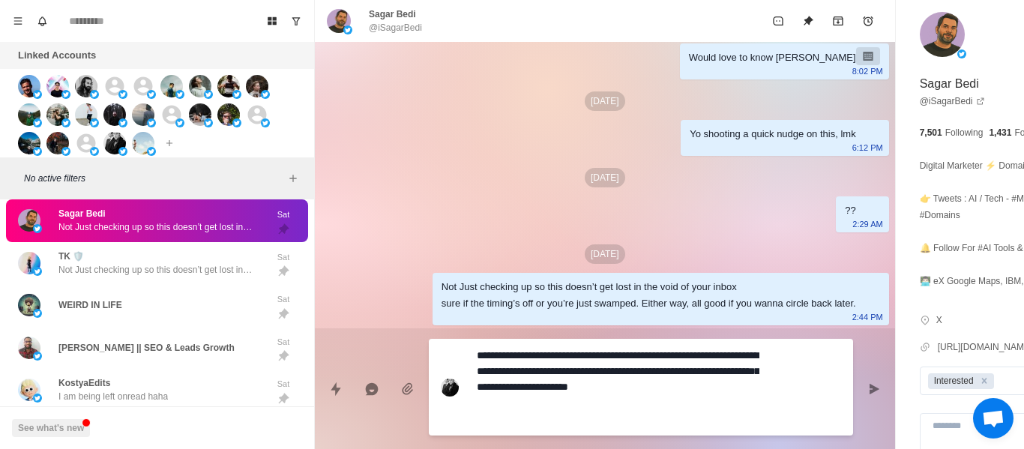
click at [859, 395] on button "Send message" at bounding box center [874, 389] width 30 height 30
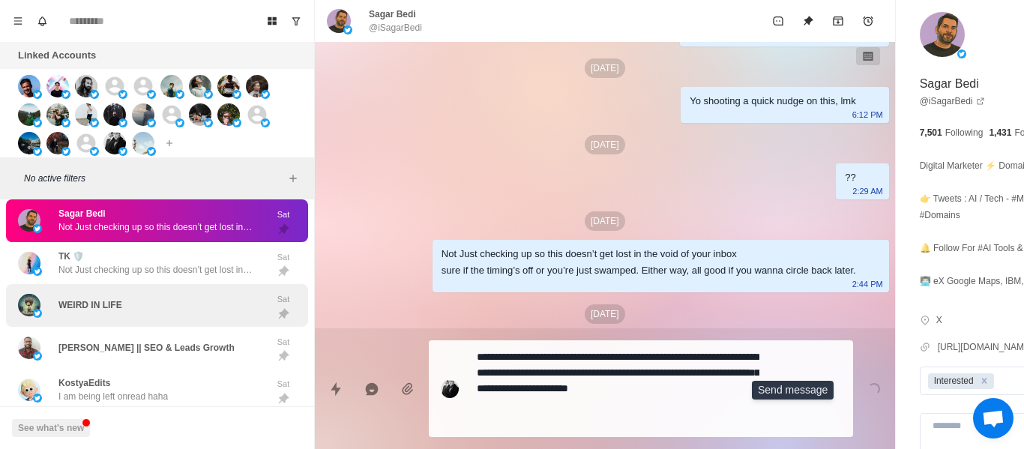
scroll to position [397, 0]
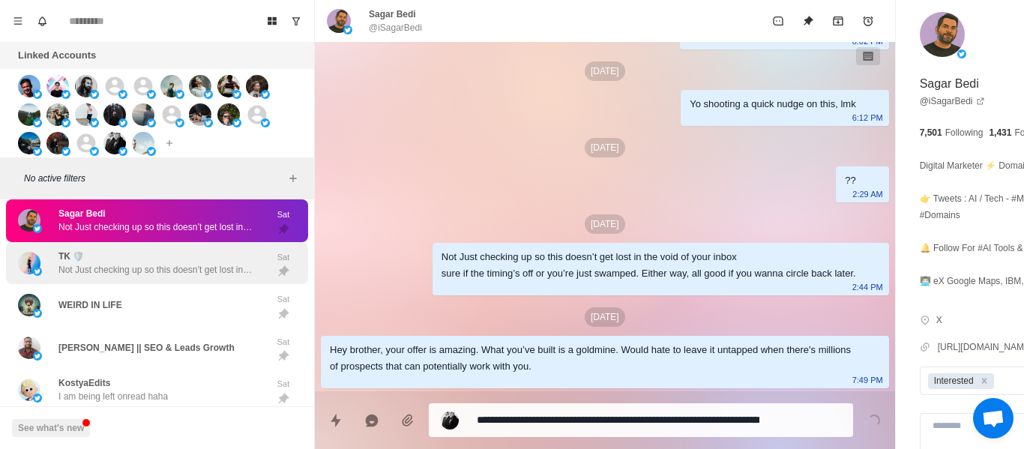
drag, startPoint x: 180, startPoint y: 298, endPoint x: 159, endPoint y: 288, distance: 23.1
click at [174, 298] on div "WEIRD IN LIFE Sat" at bounding box center [157, 305] width 302 height 43
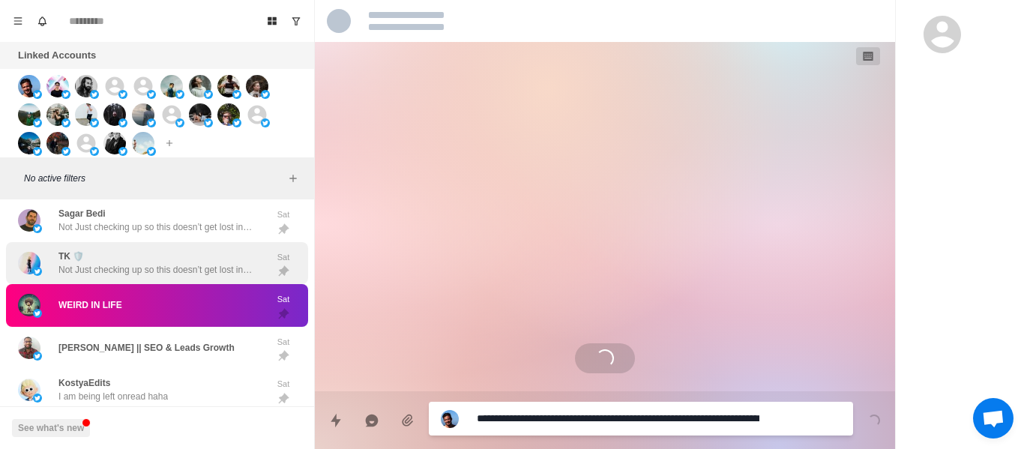
scroll to position [0, 0]
click at [159, 279] on div "TK 🛡️ Not Just checking up so this doesn’t get lost in the void of your inbox s…" at bounding box center [141, 263] width 247 height 31
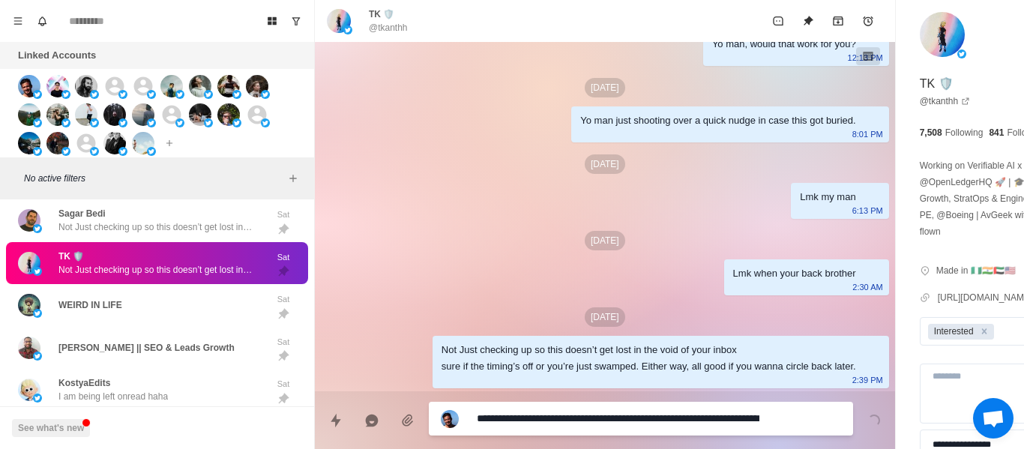
scroll to position [453, 0]
drag, startPoint x: 586, startPoint y: 405, endPoint x: 519, endPoint y: 418, distance: 68.1
paste textarea
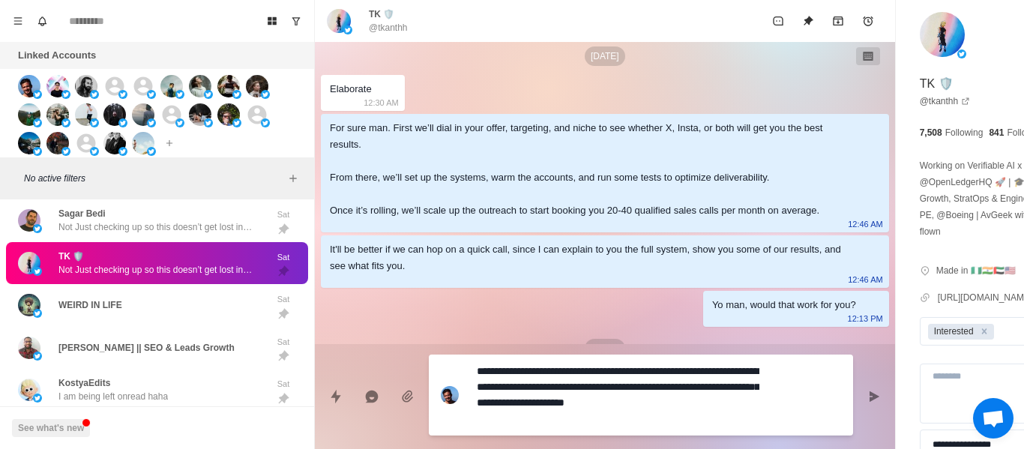
scroll to position [0, 0]
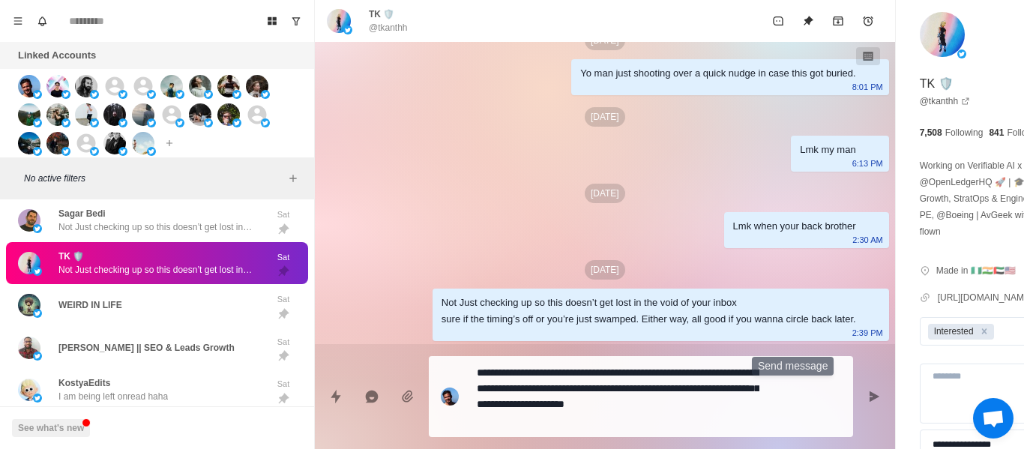
drag, startPoint x: 787, startPoint y: 400, endPoint x: 794, endPoint y: 400, distance: 7.5
click at [868, 400] on icon "Send message" at bounding box center [874, 397] width 12 height 12
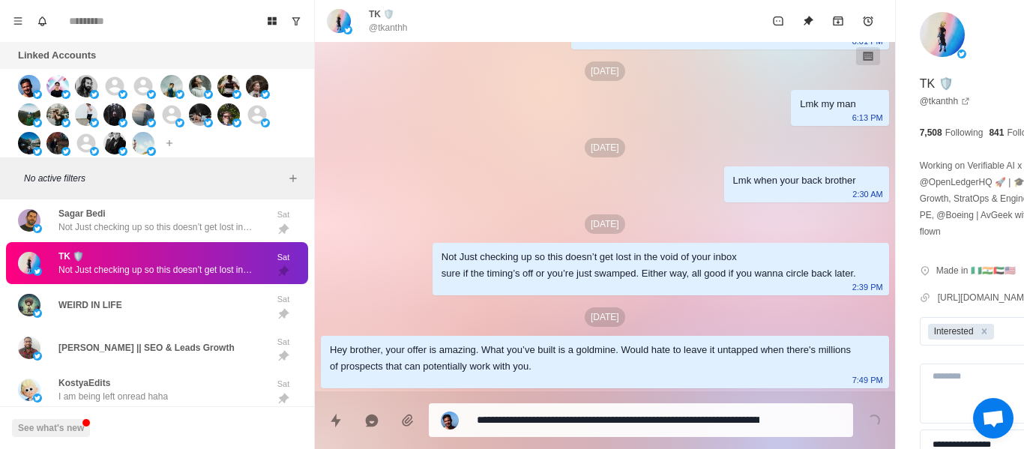
click at [202, 321] on div "WEIRD IN LIFE" at bounding box center [141, 305] width 247 height 31
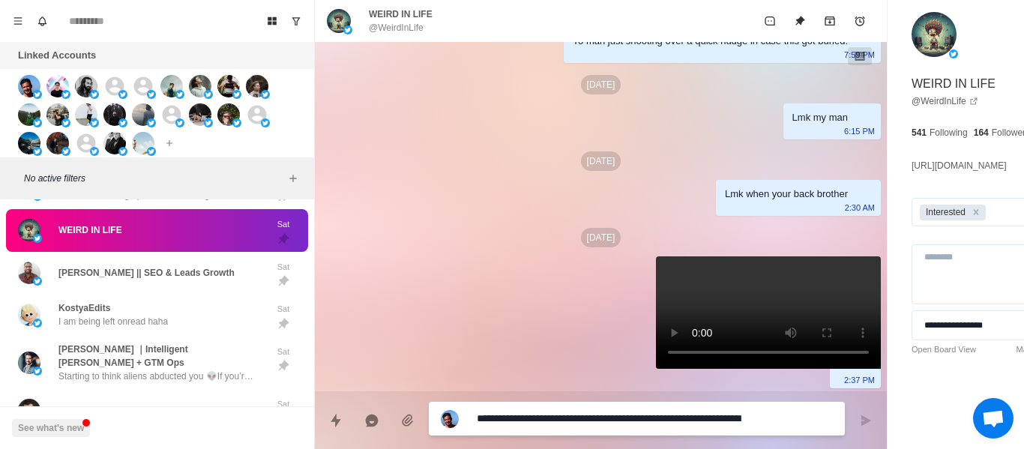
scroll to position [517, 0]
paste textarea "***"
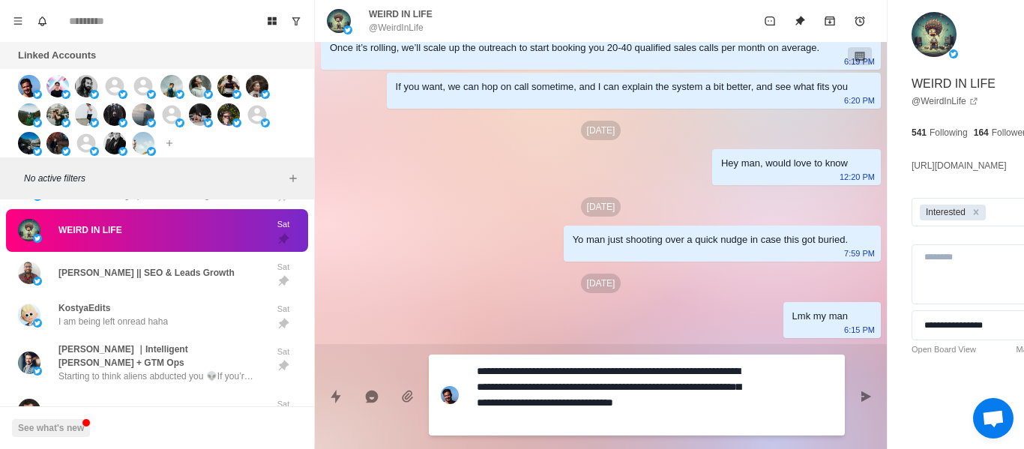
scroll to position [0, 0]
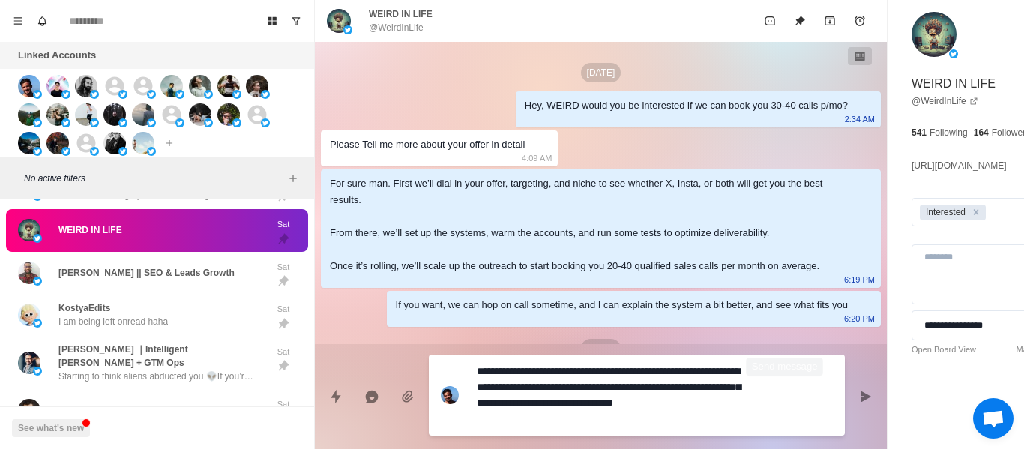
click at [851, 393] on button "Send message" at bounding box center [866, 397] width 30 height 30
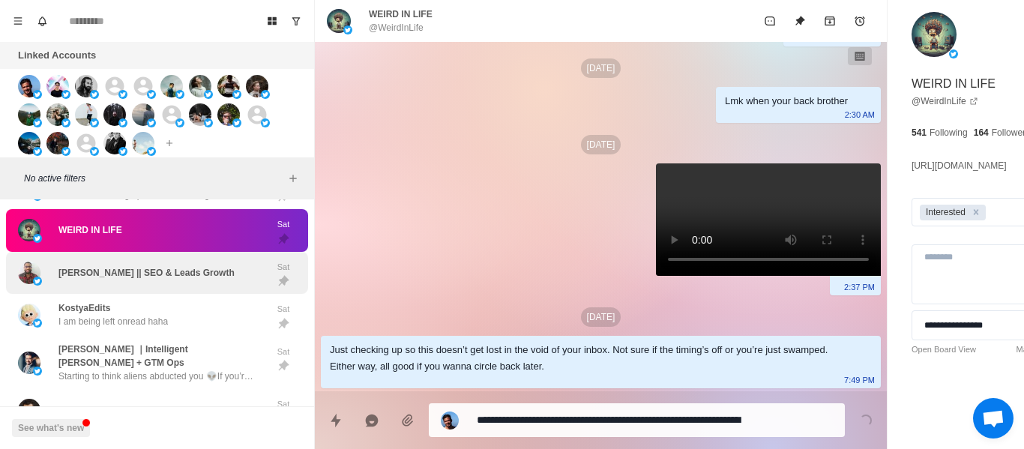
click at [85, 264] on div "[PERSON_NAME] || SEO & Leads Growth Sat" at bounding box center [157, 273] width 302 height 43
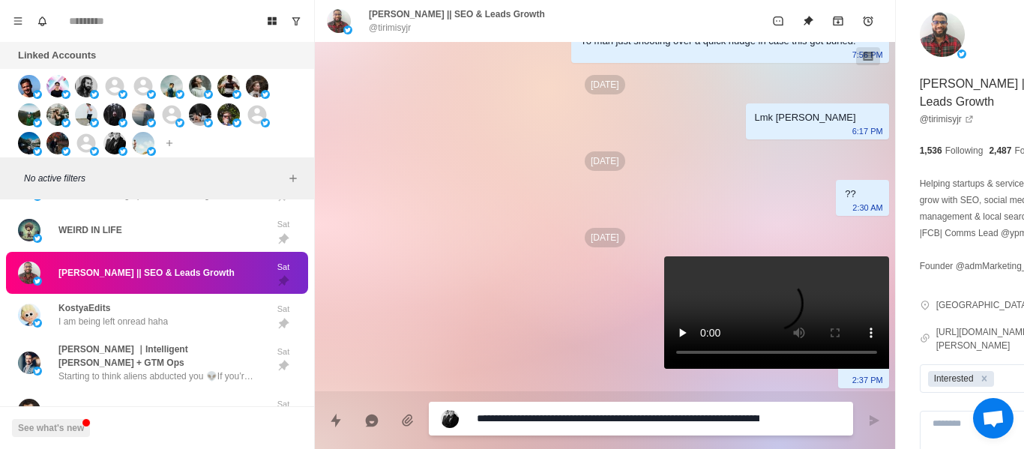
scroll to position [697, 0]
paste textarea
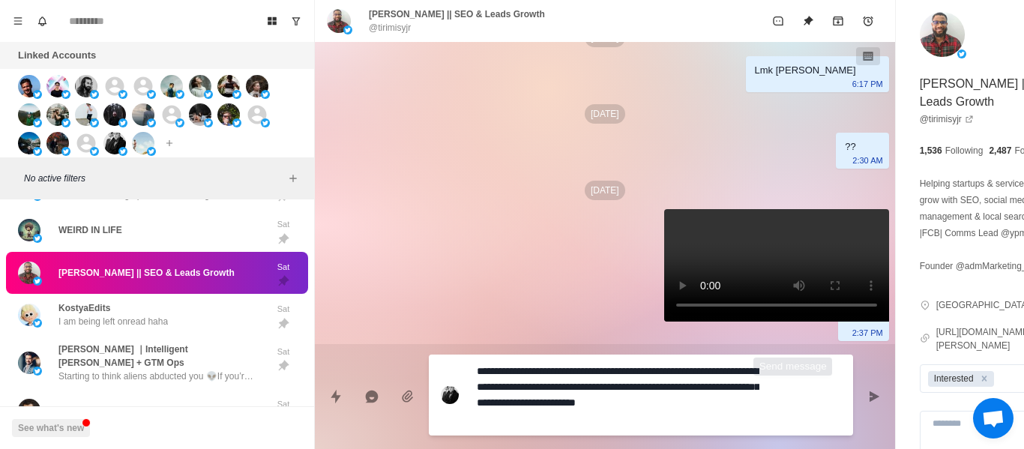
click at [859, 393] on button "Send message" at bounding box center [874, 397] width 30 height 30
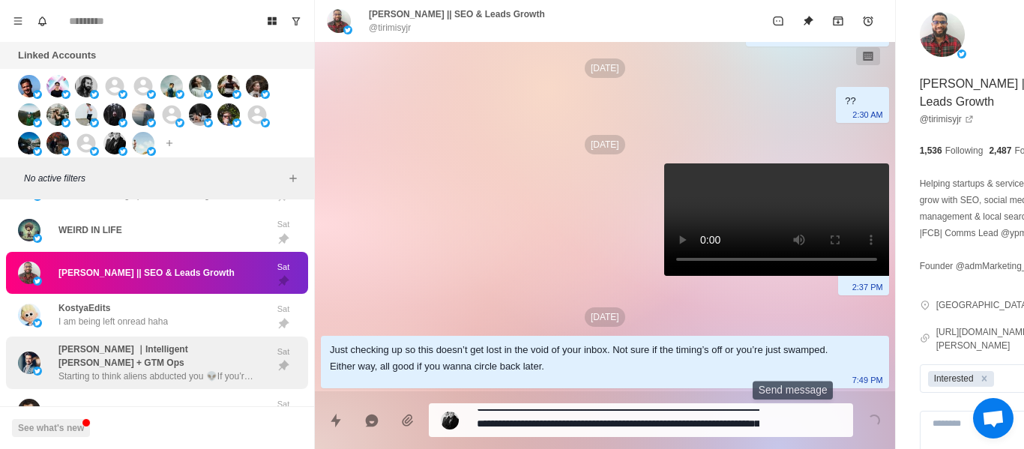
scroll to position [0, 0]
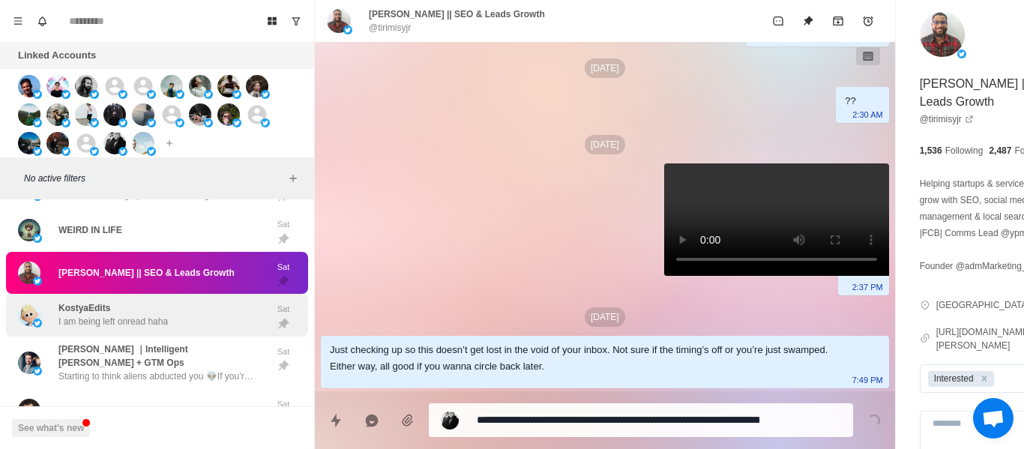
drag, startPoint x: 266, startPoint y: 340, endPoint x: 187, endPoint y: 318, distance: 82.4
click at [265, 331] on div at bounding box center [283, 323] width 37 height 13
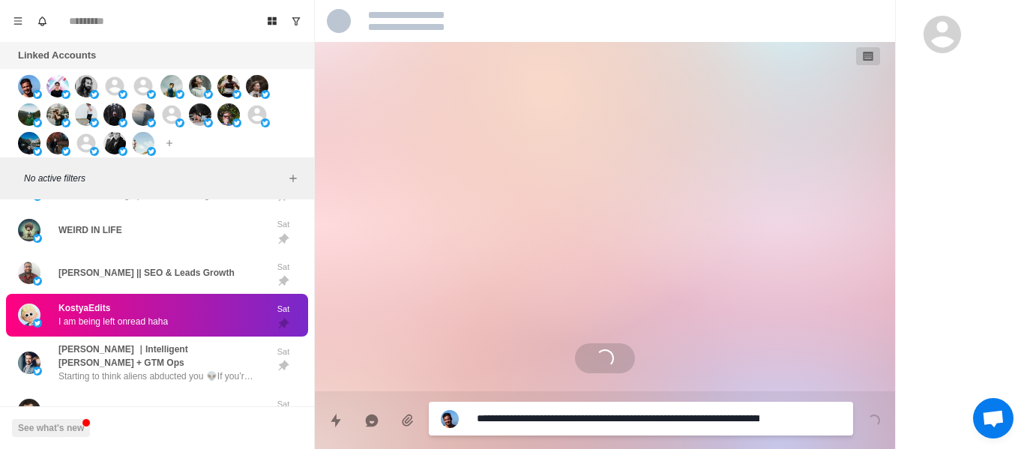
scroll to position [4433, 0]
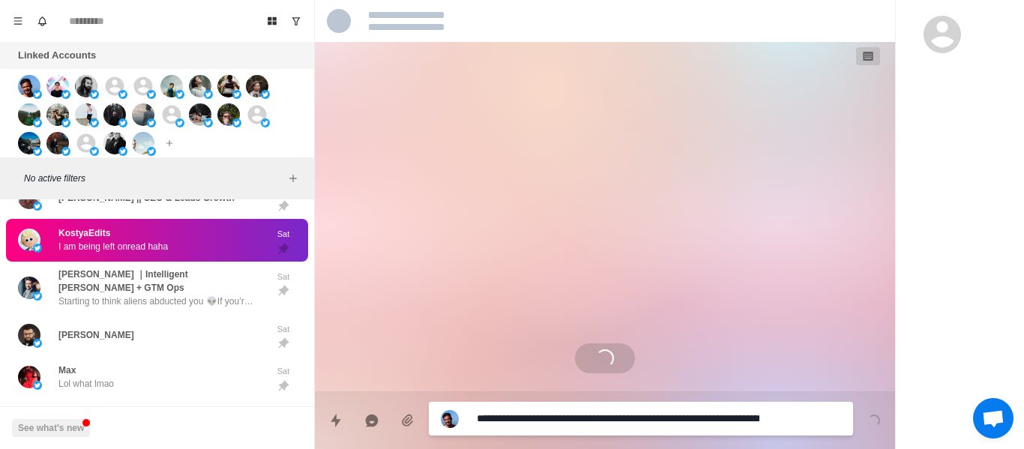
click at [515, 422] on textarea "**********" at bounding box center [618, 419] width 283 height 22
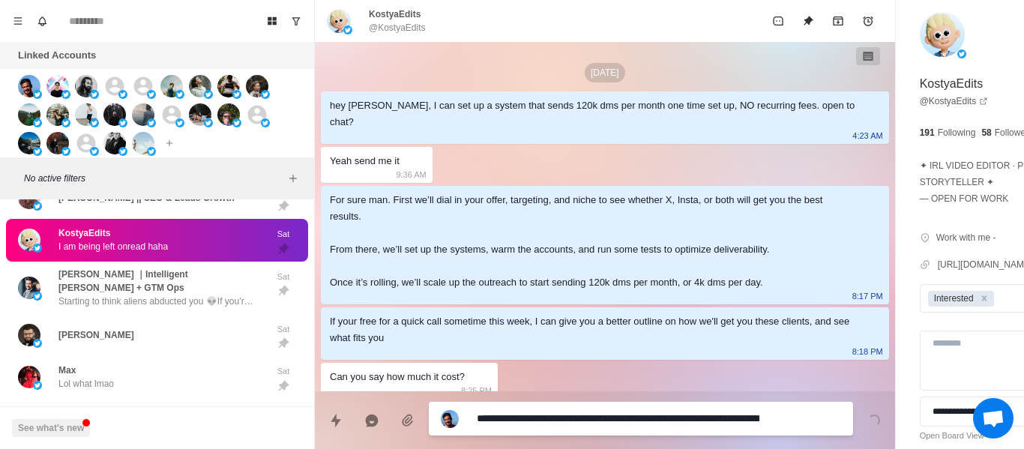
scroll to position [777, 0]
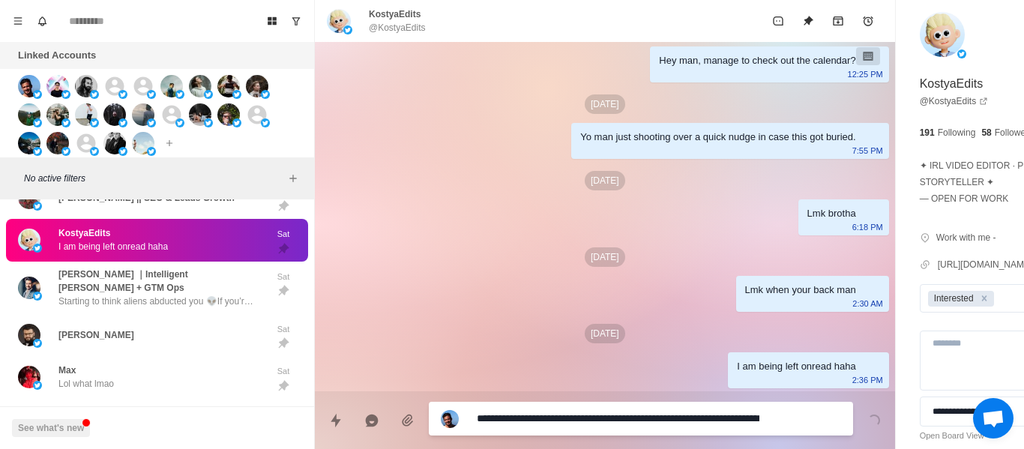
paste textarea
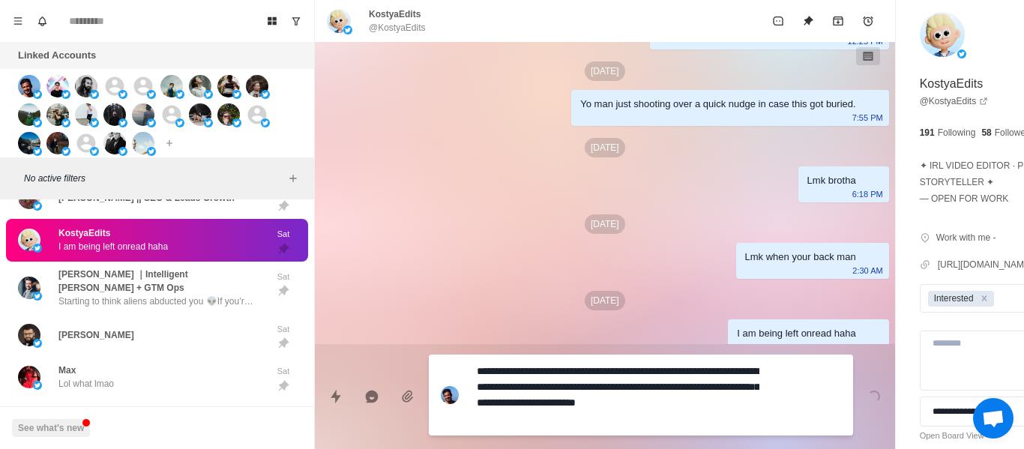
scroll to position [12, 0]
click at [859, 389] on button "Send message" at bounding box center [874, 397] width 30 height 30
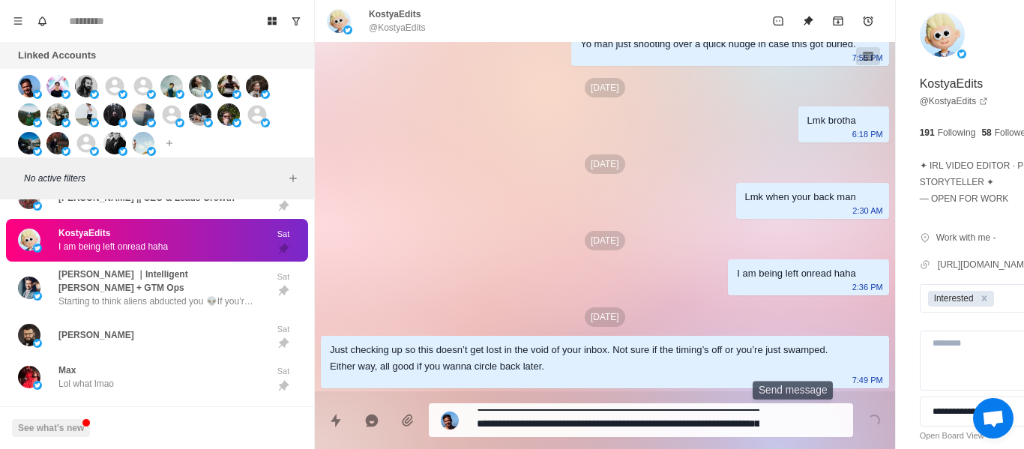
scroll to position [0, 0]
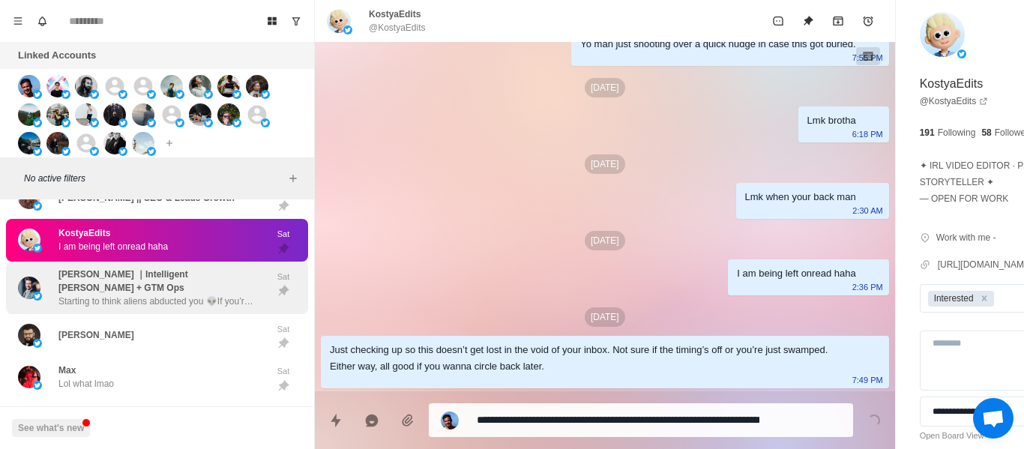
drag, startPoint x: 100, startPoint y: 288, endPoint x: 184, endPoint y: 286, distance: 84.0
click at [102, 288] on p "[PERSON_NAME] ｜Intelligent [PERSON_NAME] + GTM Ops" at bounding box center [161, 281] width 206 height 27
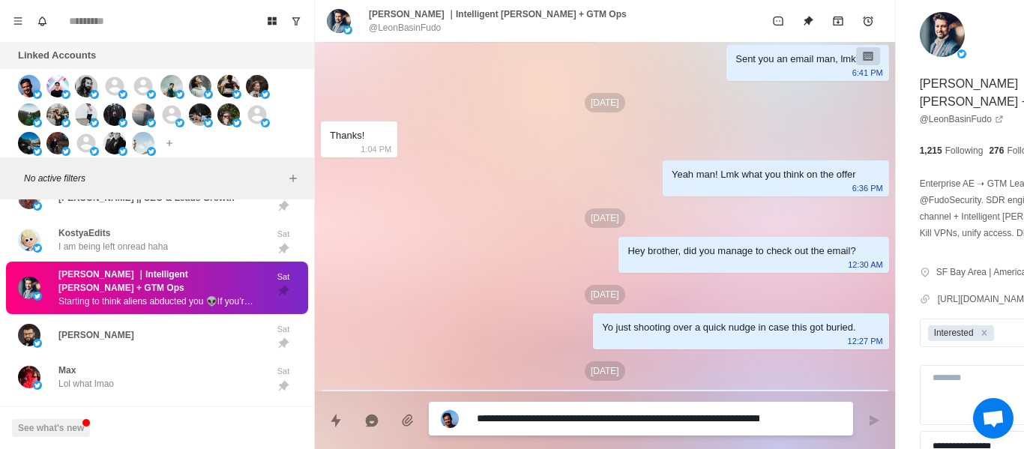
click at [628, 248] on div "Hey brother, did you manage to check out the email?" at bounding box center [742, 251] width 228 height 16
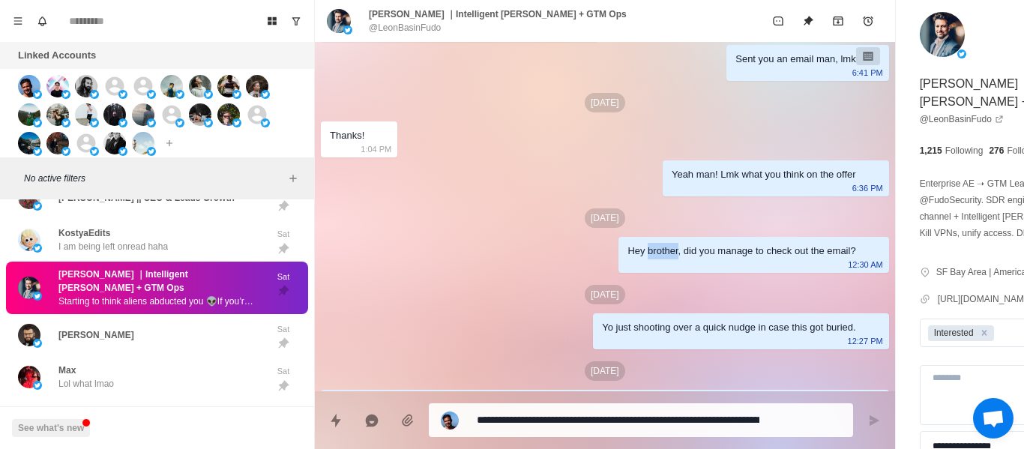
click at [628, 247] on div "Hey brother, did you manage to check out the email?" at bounding box center [742, 251] width 228 height 16
click at [672, 177] on div "Yeah man! Lmk what you think on the offer" at bounding box center [764, 174] width 184 height 16
click at [628, 249] on div "Hey brother, did you manage to check out the email?" at bounding box center [742, 251] width 228 height 16
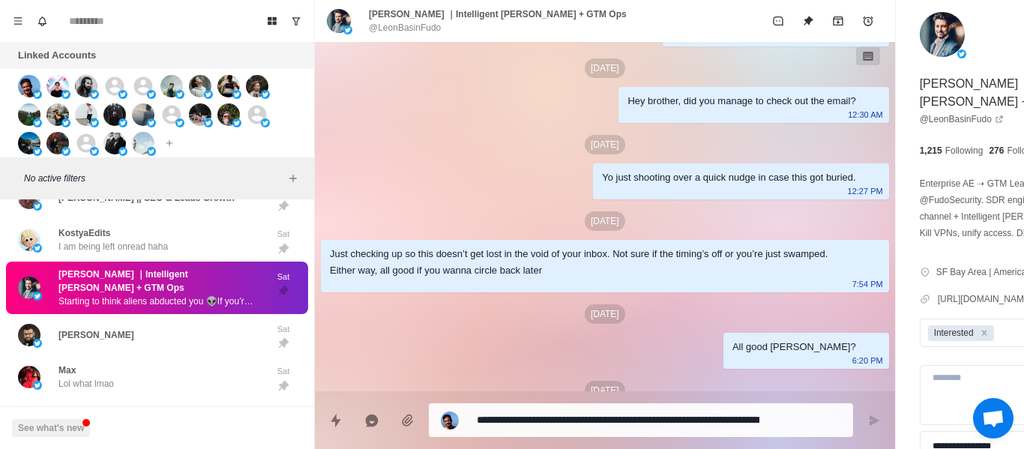
click at [598, 198] on div "Yo just shooting over a quick nudge in case this got buried. 12:27 PM" at bounding box center [740, 181] width 295 height 36
click at [527, 247] on div "Just checking up so this doesn’t get lost in the void of your inbox. Not sure i…" at bounding box center [593, 262] width 526 height 33
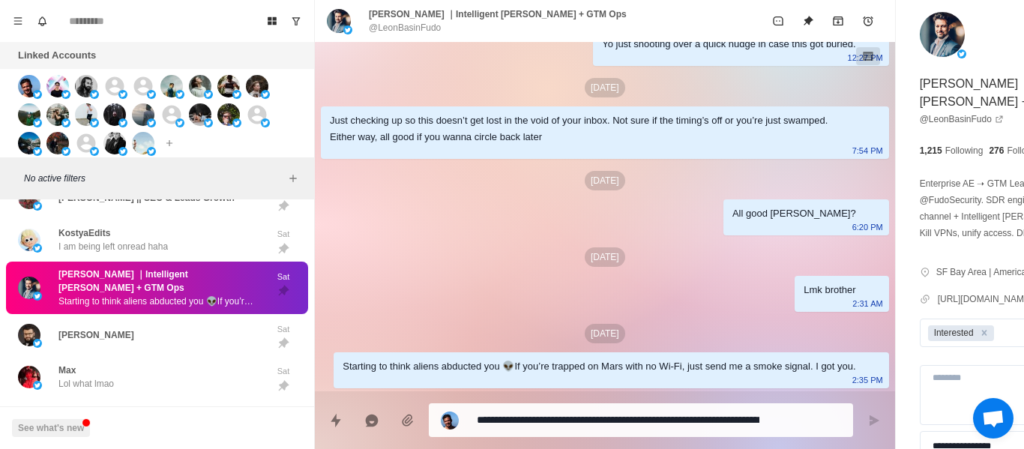
drag, startPoint x: 771, startPoint y: 181, endPoint x: 764, endPoint y: 261, distance: 79.8
drag, startPoint x: 764, startPoint y: 261, endPoint x: 705, endPoint y: 224, distance: 69.7
click at [795, 276] on div "Lmk brother [DEMOGRAPHIC_DATA]:31 AM" at bounding box center [842, 294] width 94 height 36
drag, startPoint x: 565, startPoint y: 313, endPoint x: 494, endPoint y: 118, distance: 207.6
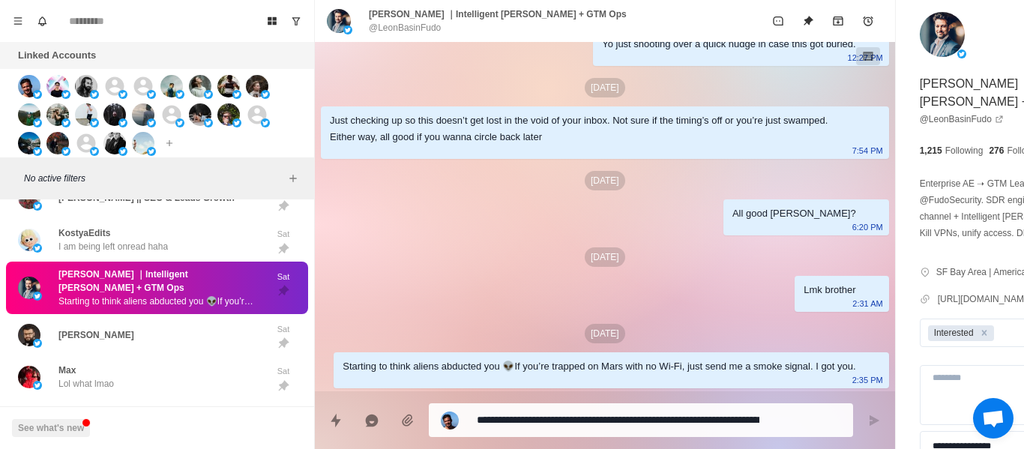
click at [585, 324] on p "[DATE]" at bounding box center [605, 333] width 40 height 19
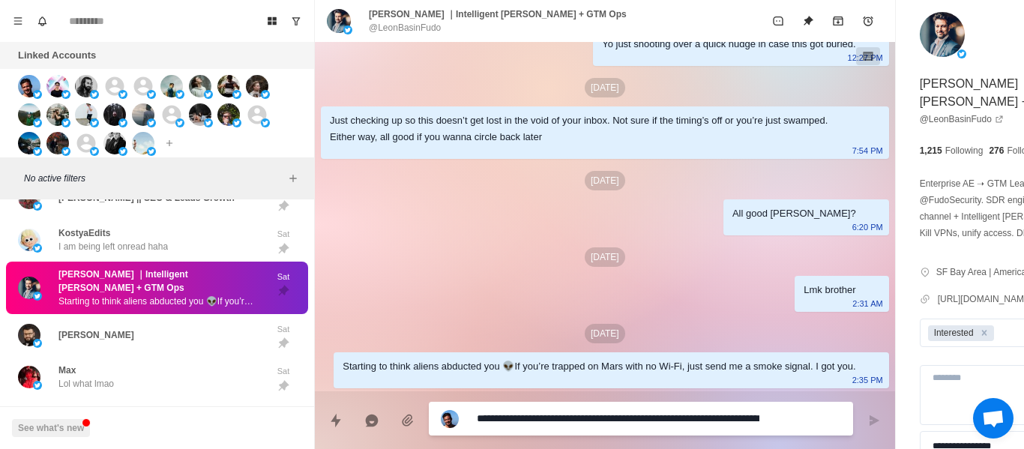
paste textarea "**********"
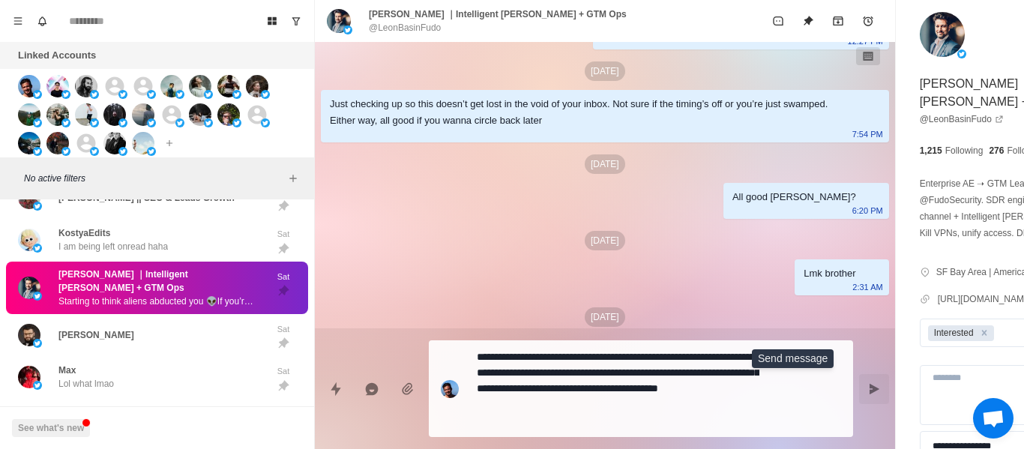
click at [868, 385] on icon "Send message" at bounding box center [874, 389] width 12 height 12
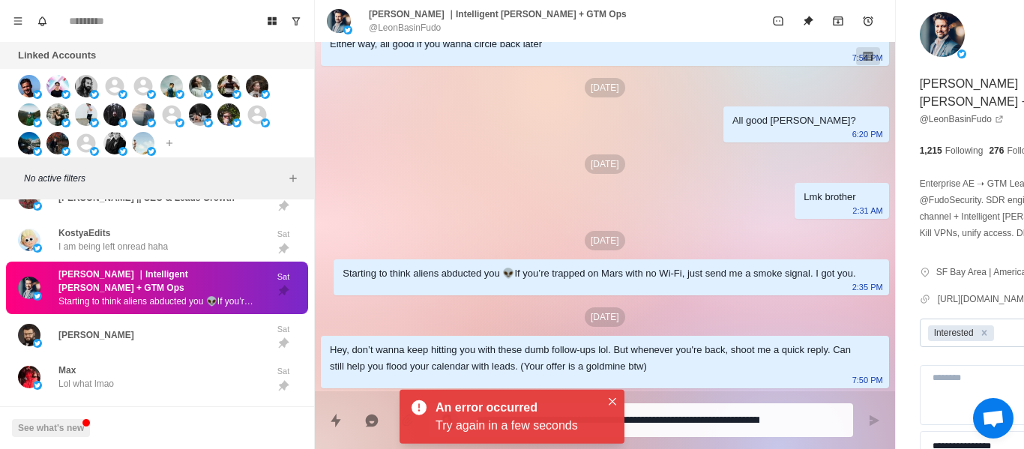
click at [982, 331] on icon "Remove Interested" at bounding box center [984, 332] width 5 height 5
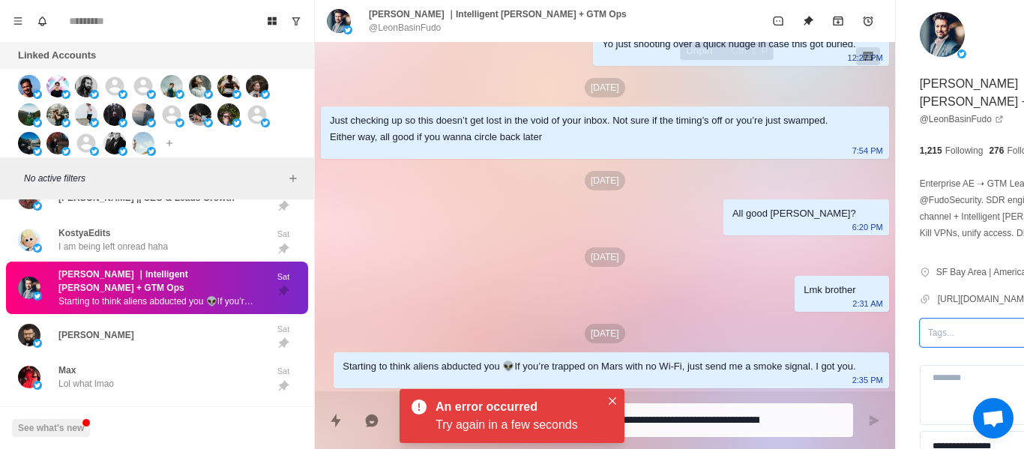
click at [793, 12] on button "Unpin" at bounding box center [808, 21] width 30 height 30
click at [613, 397] on button "Close" at bounding box center [613, 401] width 18 height 18
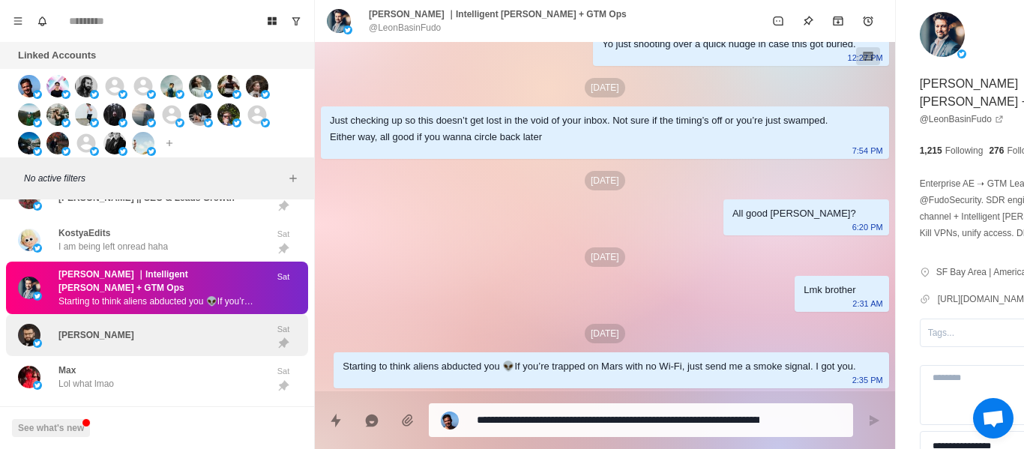
click at [204, 348] on div "[PERSON_NAME]" at bounding box center [157, 335] width 302 height 43
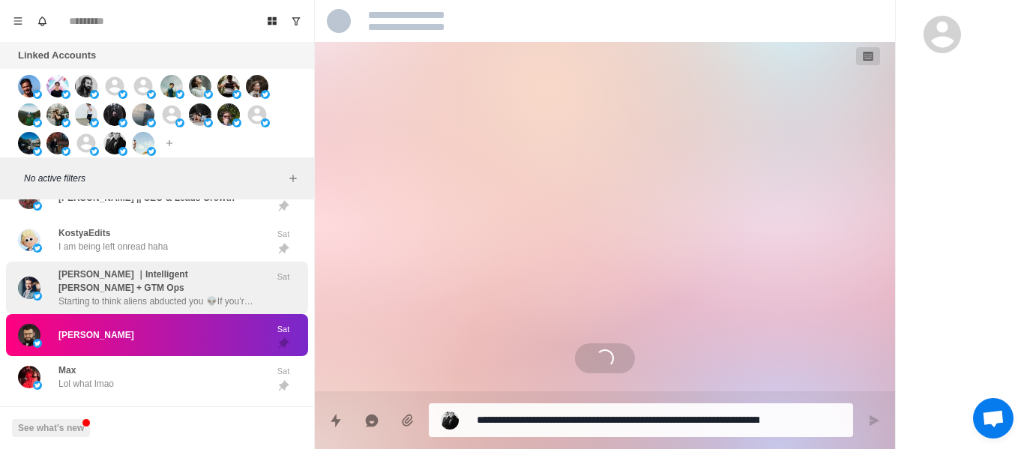
click at [156, 307] on div "[PERSON_NAME] ｜Intelligent [PERSON_NAME] + GTM Ops Starting to think aliens abd…" at bounding box center [157, 288] width 302 height 52
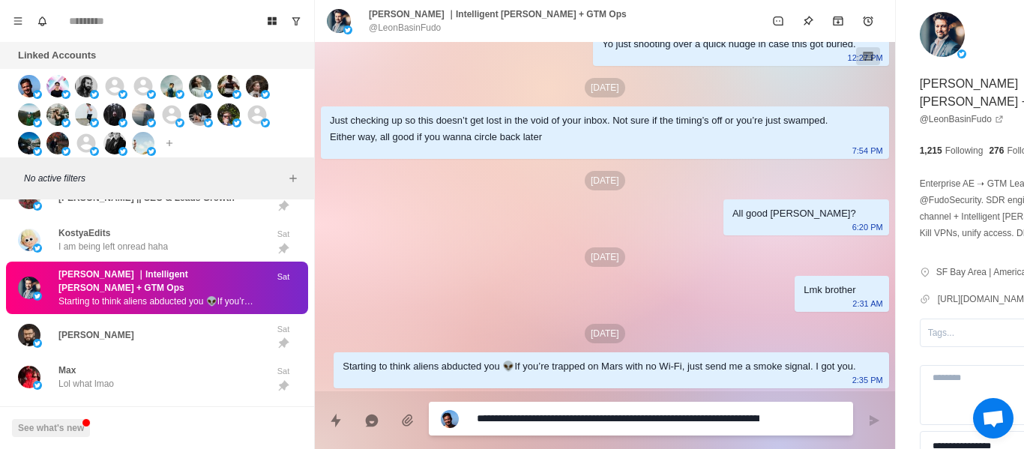
click at [421, 22] on p "@LeonBasinFudo" at bounding box center [405, 27] width 72 height 13
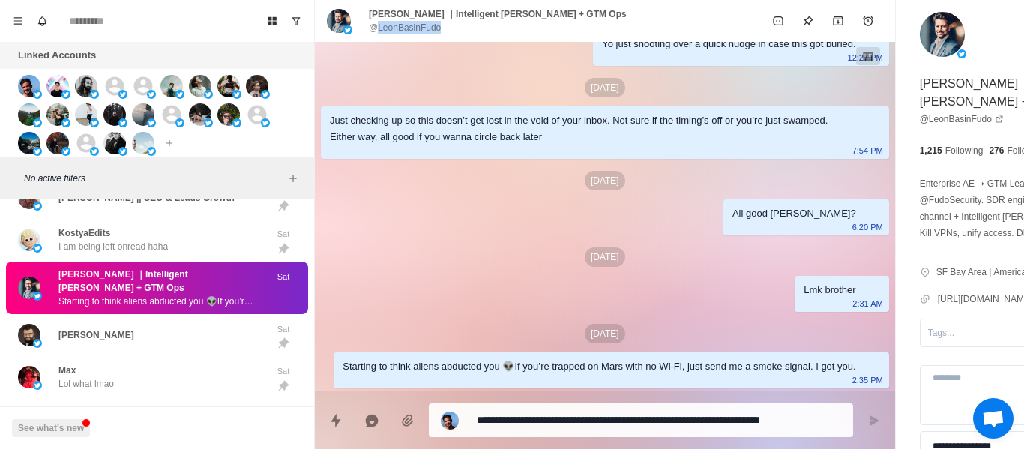
click at [421, 22] on p "@LeonBasinFudo" at bounding box center [405, 27] width 72 height 13
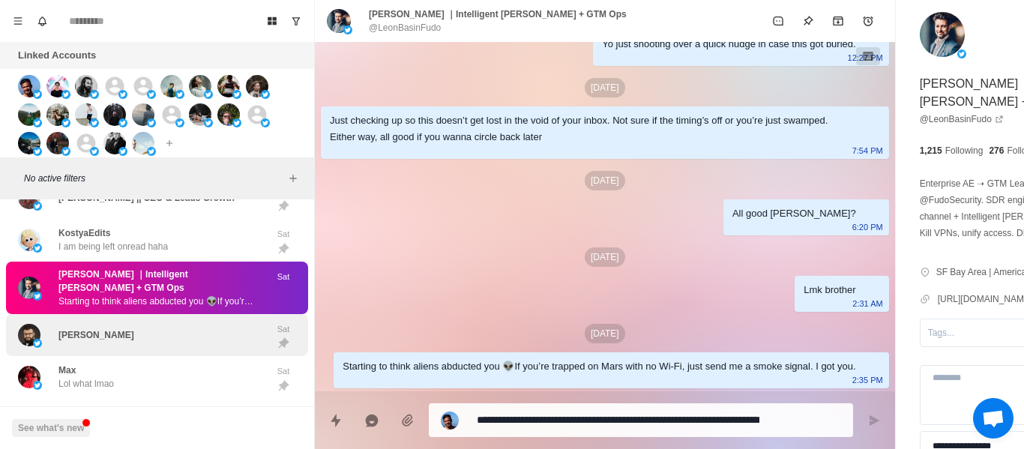
click at [135, 336] on div "[PERSON_NAME]" at bounding box center [141, 335] width 247 height 31
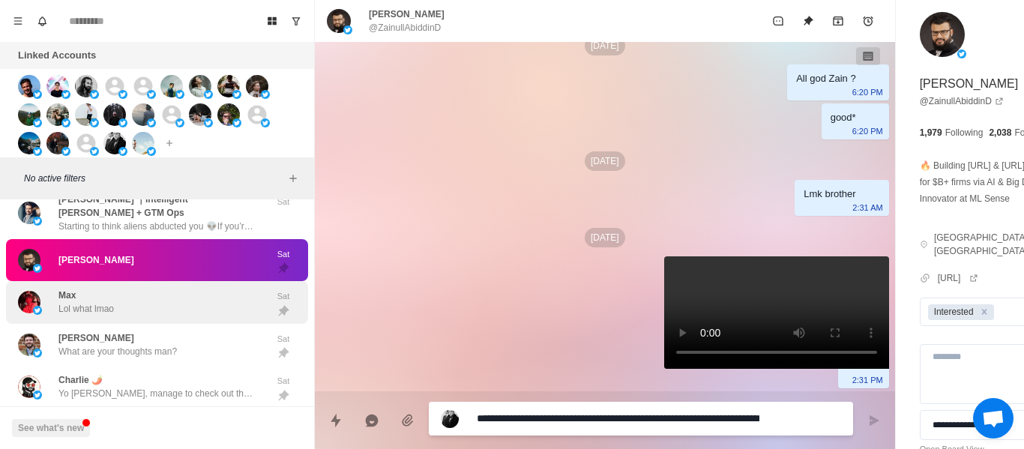
drag, startPoint x: 154, startPoint y: 286, endPoint x: 151, endPoint y: 322, distance: 35.4
click at [154, 287] on div "Max Lol what lmao Sat" at bounding box center [157, 302] width 302 height 43
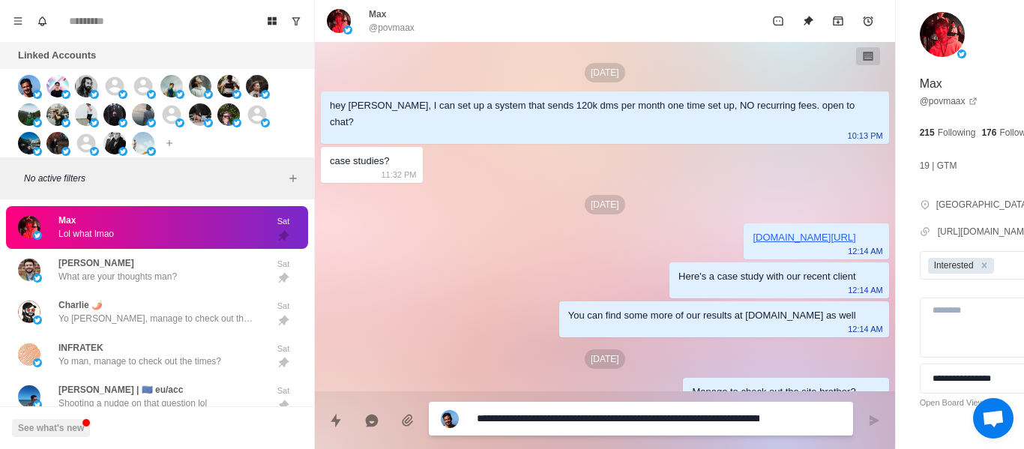
scroll to position [103, 0]
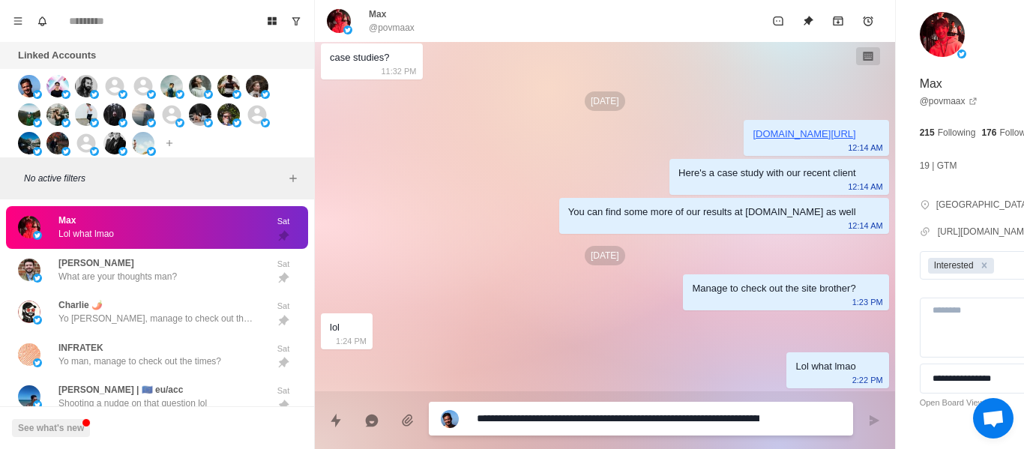
click at [553, 427] on textarea "**********" at bounding box center [618, 419] width 283 height 22
click at [552, 425] on textarea "**********" at bounding box center [618, 419] width 283 height 22
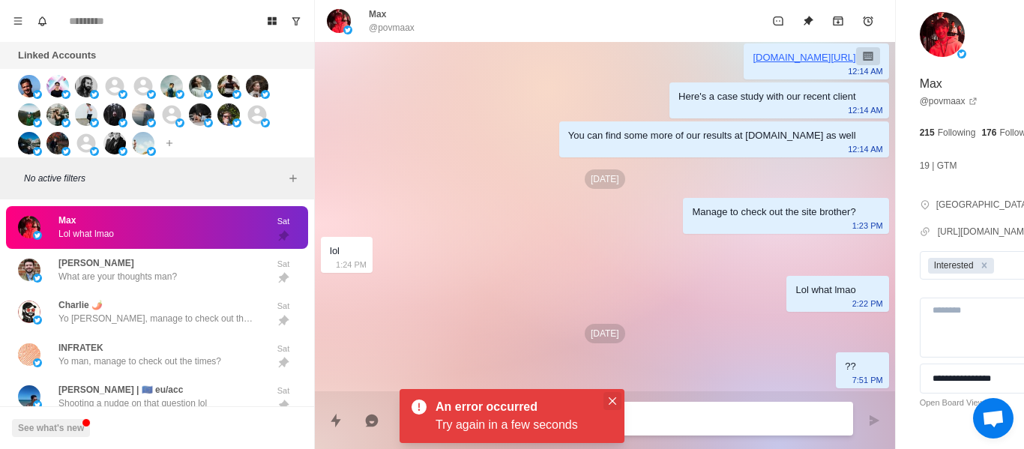
click at [619, 400] on button "Close" at bounding box center [613, 401] width 18 height 18
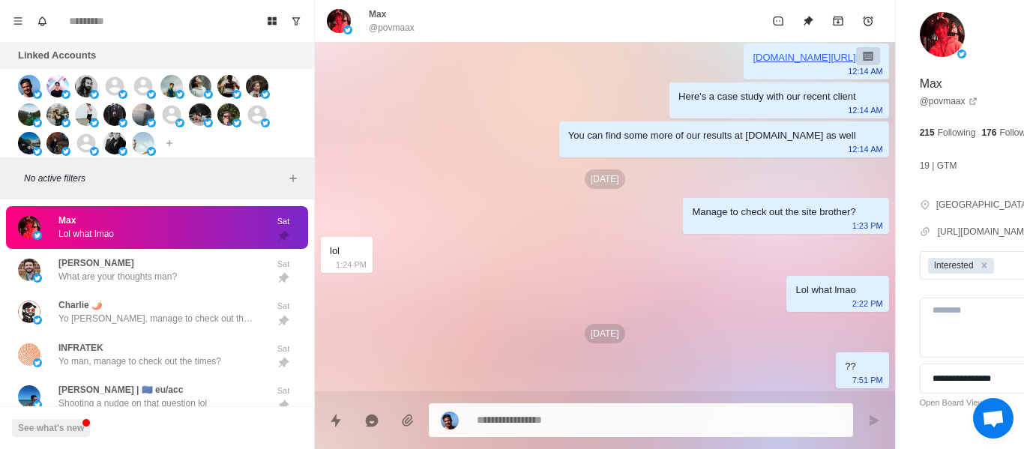
click at [400, 32] on p "@povmaax" at bounding box center [392, 27] width 46 height 13
click at [400, 31] on p "@povmaax" at bounding box center [392, 27] width 46 height 13
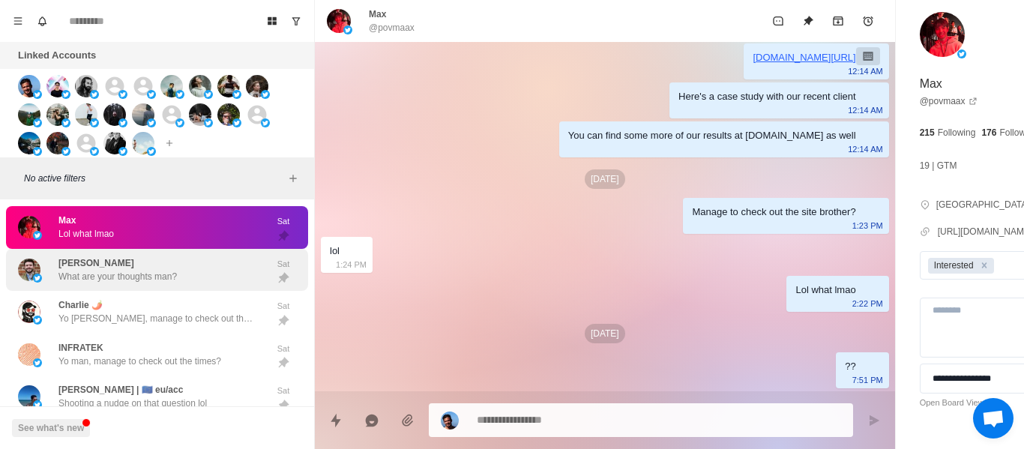
click at [137, 270] on p "What are your thoughts man?" at bounding box center [117, 276] width 118 height 13
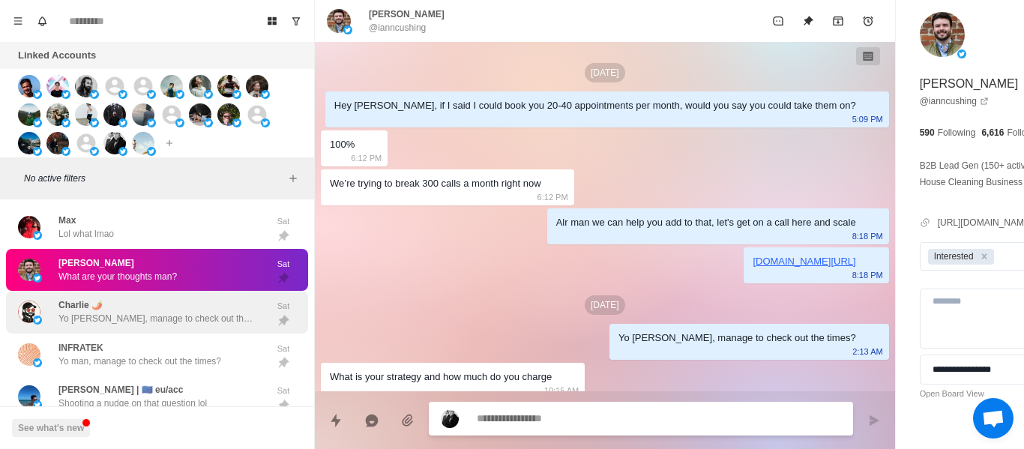
scroll to position [330, 0]
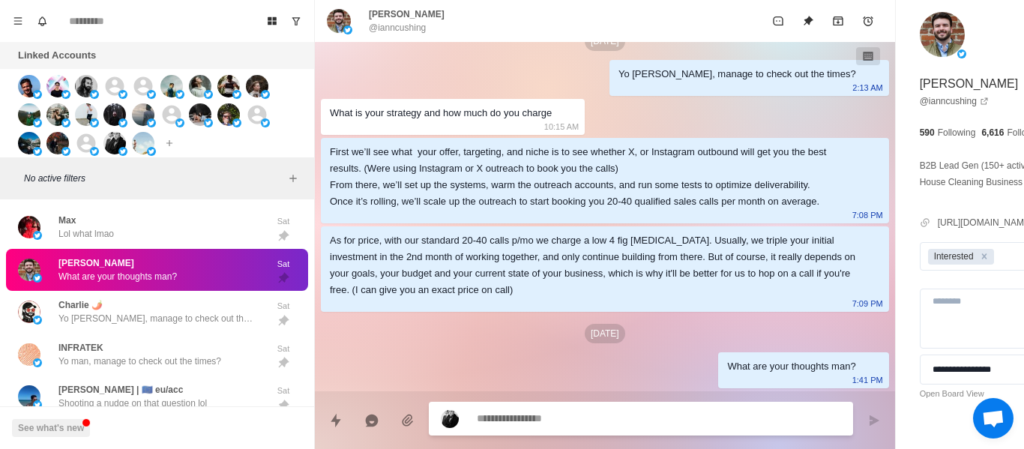
click at [408, 22] on p "@ianncushing" at bounding box center [397, 27] width 57 height 13
click at [409, 31] on p "@ianncushing" at bounding box center [397, 27] width 57 height 13
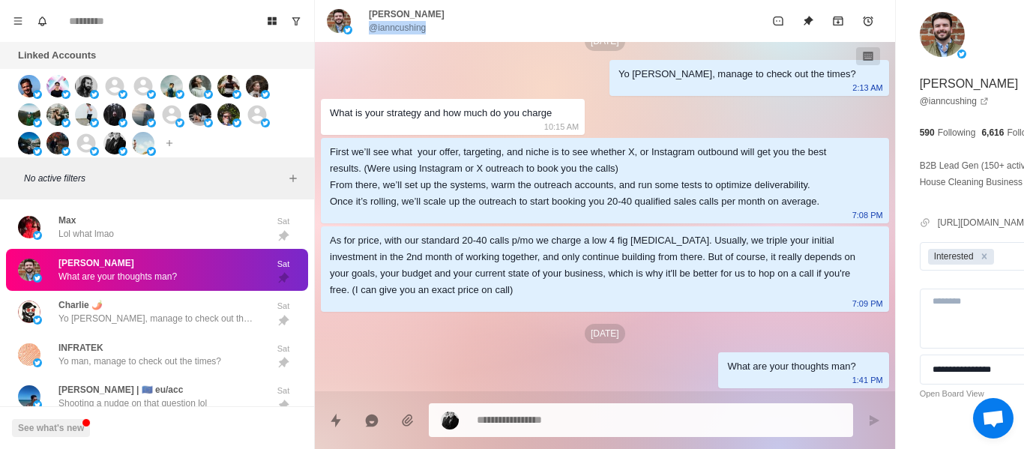
click at [409, 31] on p "@ianncushing" at bounding box center [397, 27] width 57 height 13
click at [527, 275] on div "As for price, with our standard 20-40 calls p/mo we charge a low 4 fig [MEDICAL…" at bounding box center [593, 265] width 526 height 66
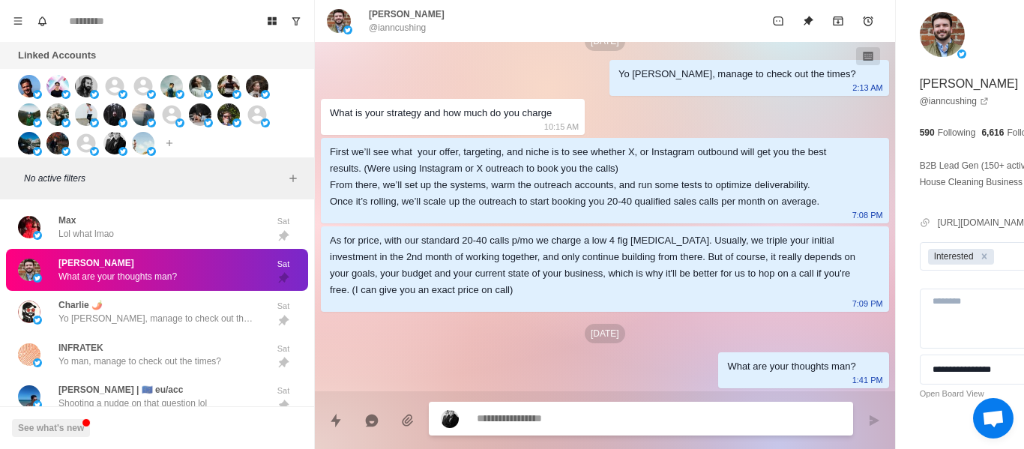
paste textarea "**********"
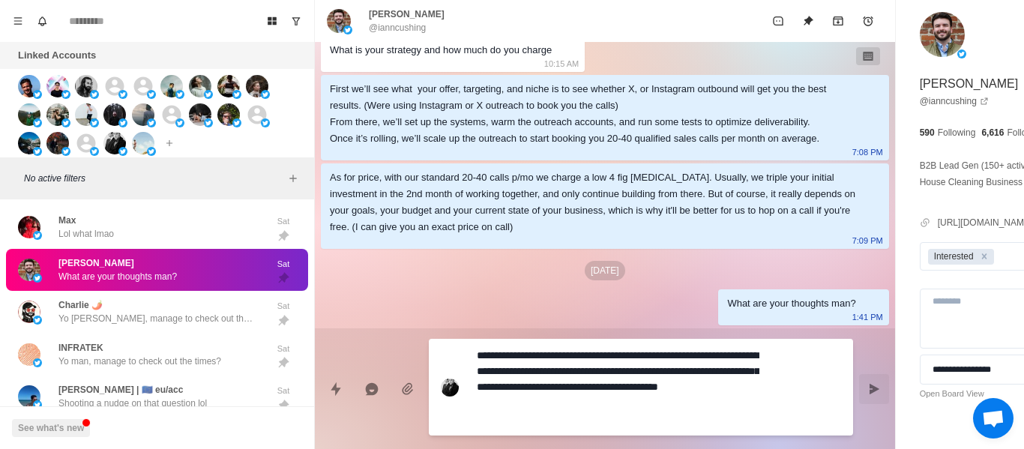
scroll to position [393, 0]
click at [585, 385] on textarea "**********" at bounding box center [618, 387] width 283 height 85
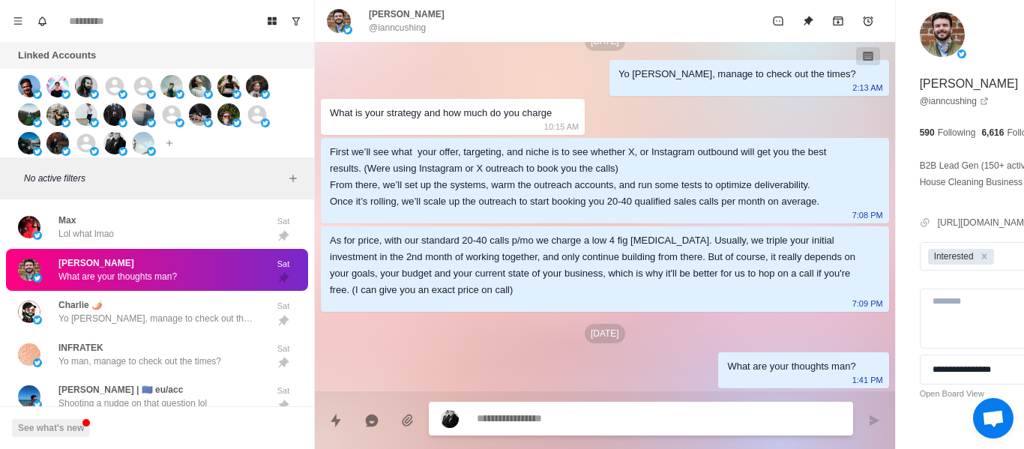
scroll to position [330, 0]
paste textarea "**********"
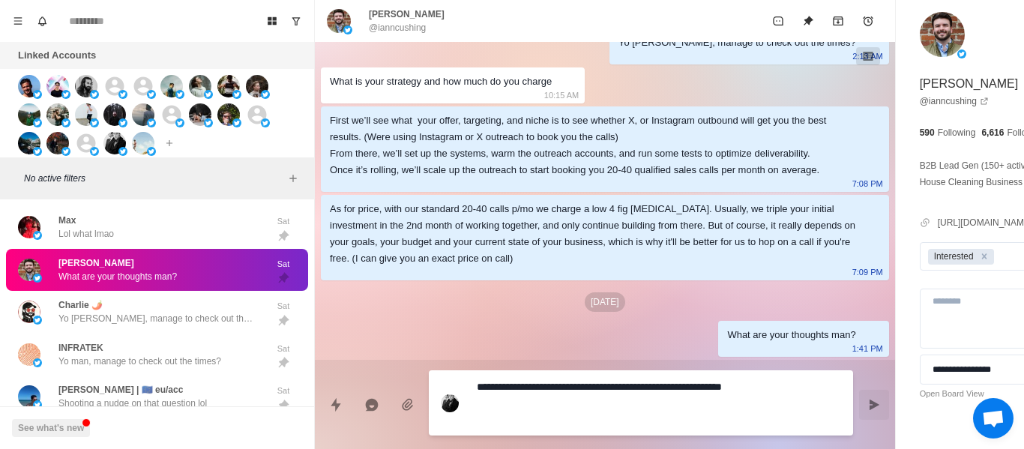
click at [870, 404] on icon "Send message" at bounding box center [875, 404] width 10 height 10
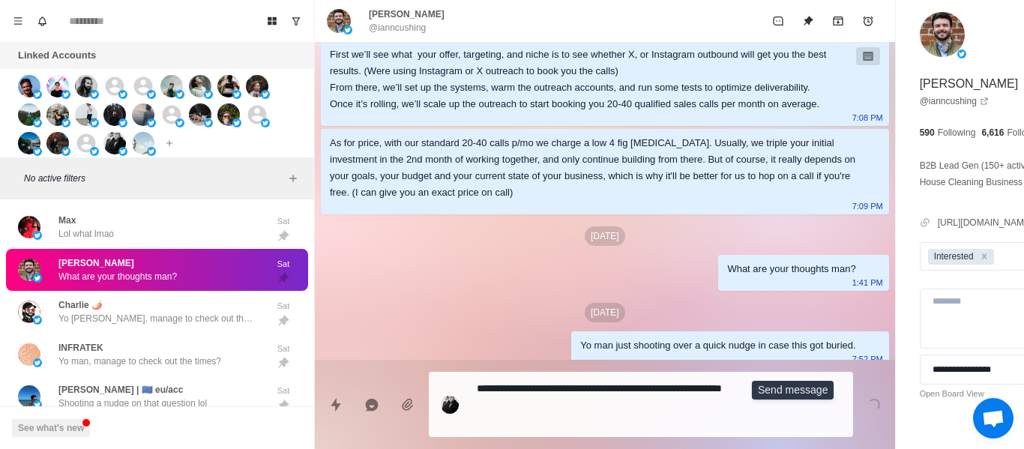
scroll to position [406, 0]
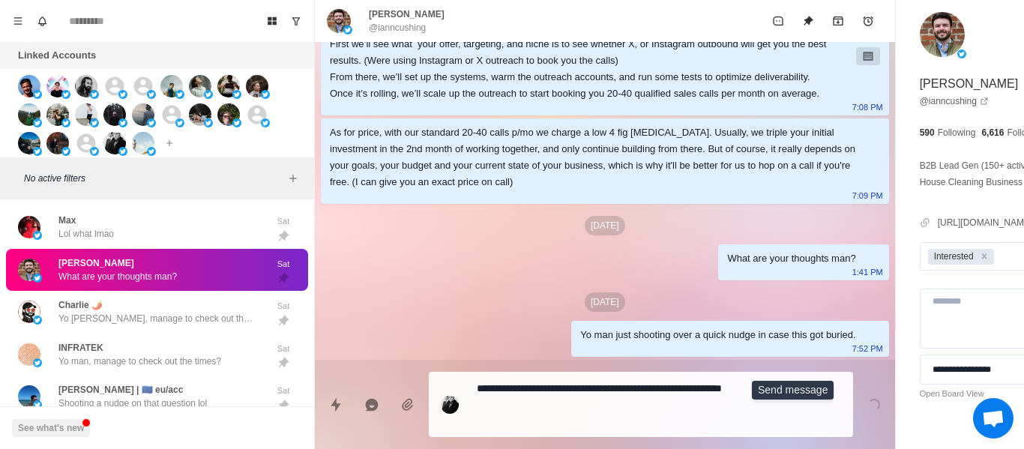
click at [527, 235] on div "[DATE]" at bounding box center [605, 225] width 568 height 19
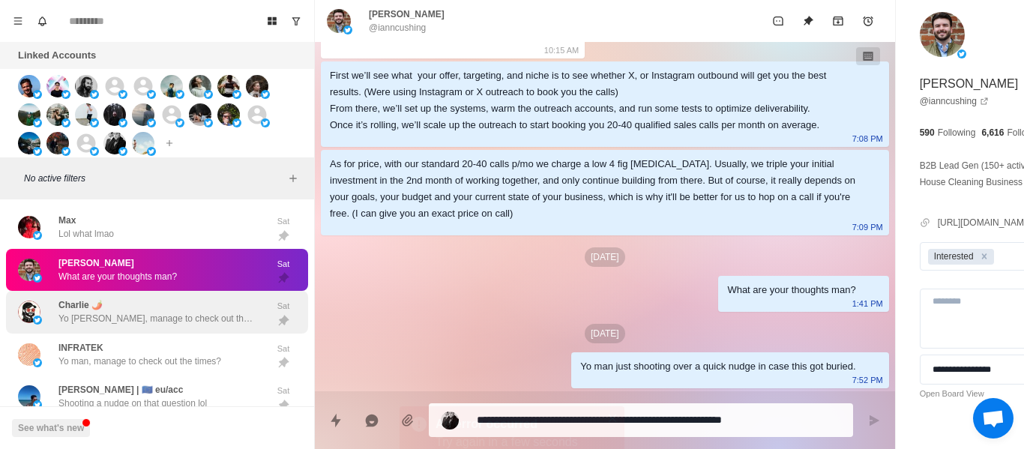
drag, startPoint x: 103, startPoint y: 269, endPoint x: 106, endPoint y: 302, distance: 33.1
click at [102, 278] on p "What are your thoughts man?" at bounding box center [117, 276] width 118 height 13
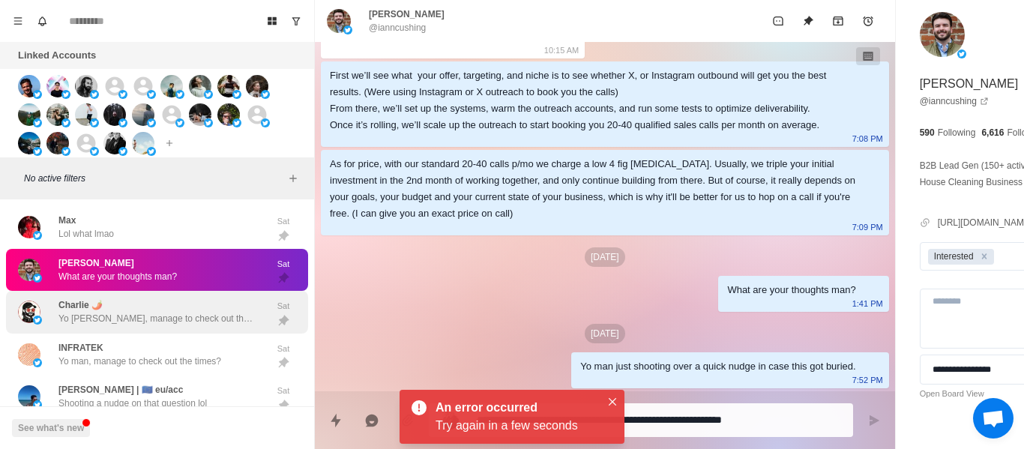
click at [106, 302] on div "[PERSON_NAME] 🌶️ Yo [PERSON_NAME], manage to check out the times to see if they…" at bounding box center [155, 311] width 195 height 27
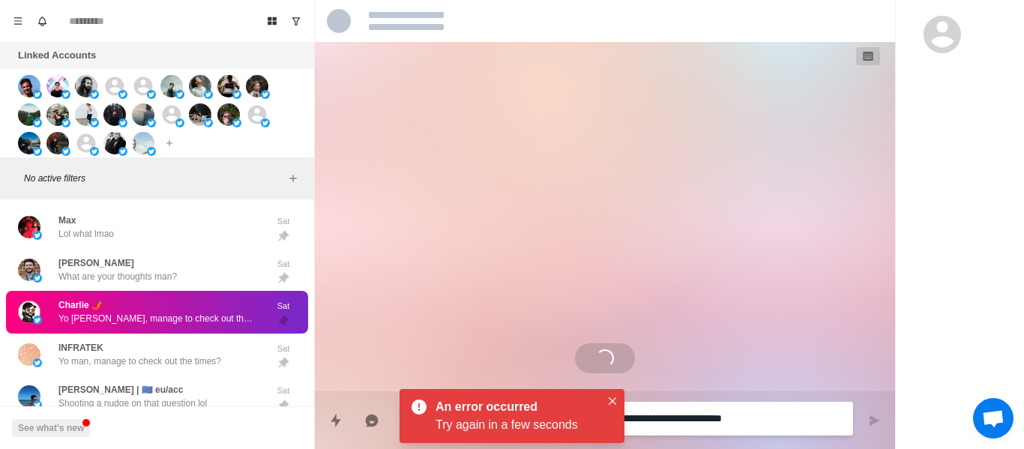
click at [229, 277] on div "[PERSON_NAME] What are your thoughts man?" at bounding box center [141, 270] width 247 height 31
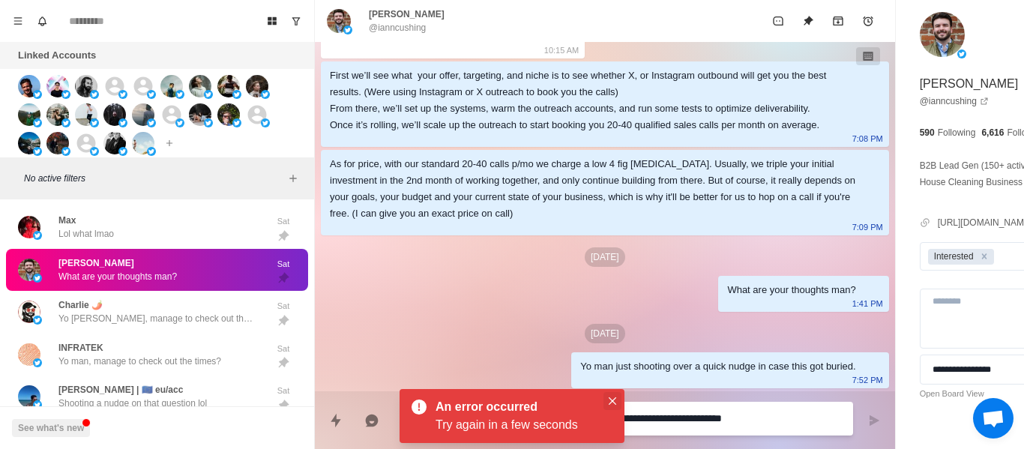
scroll to position [330, 0]
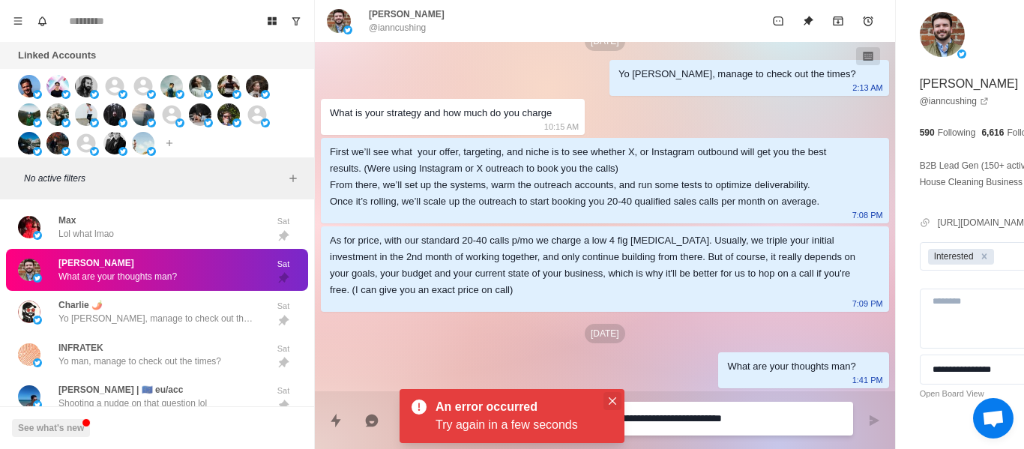
drag, startPoint x: 618, startPoint y: 397, endPoint x: 622, endPoint y: 448, distance: 50.4
click at [617, 397] on button "Close" at bounding box center [613, 401] width 18 height 18
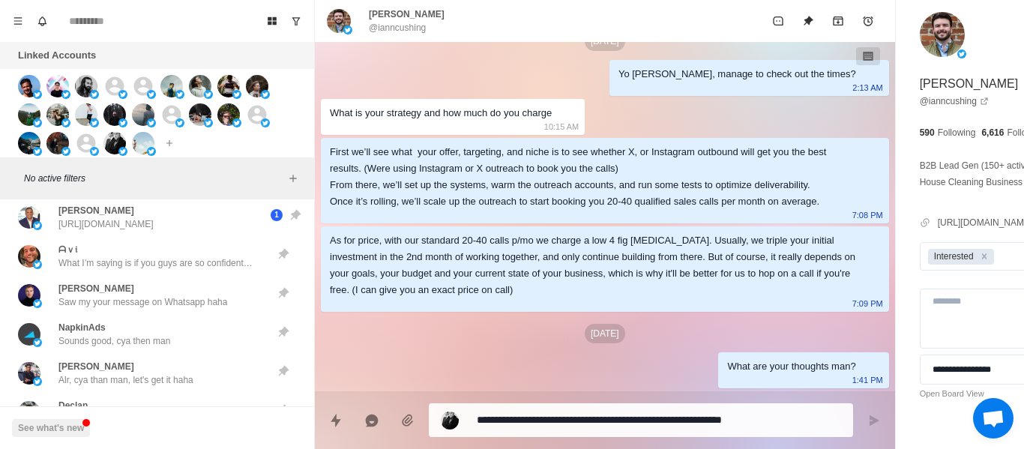
scroll to position [4037, 0]
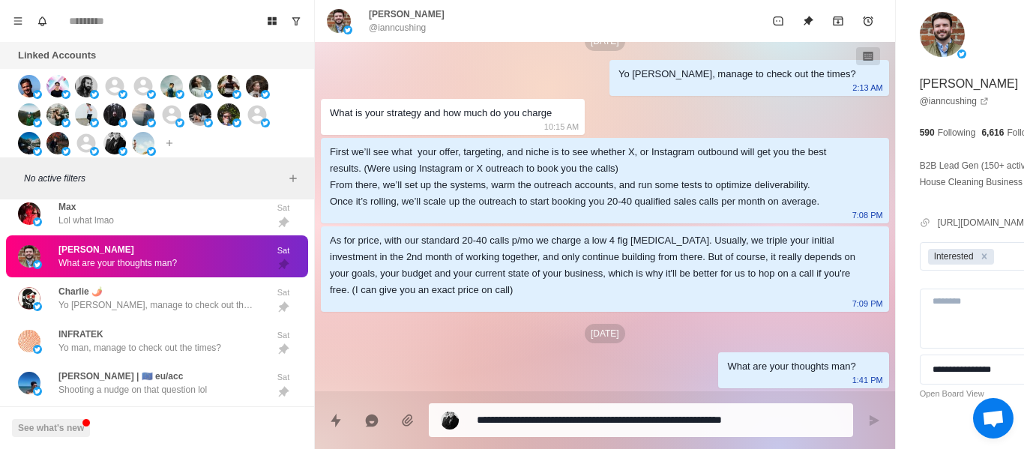
drag, startPoint x: 105, startPoint y: 319, endPoint x: 287, endPoint y: 282, distance: 186.0
click at [106, 312] on p "Yo [PERSON_NAME], manage to check out the times to see if they work?" at bounding box center [155, 304] width 195 height 13
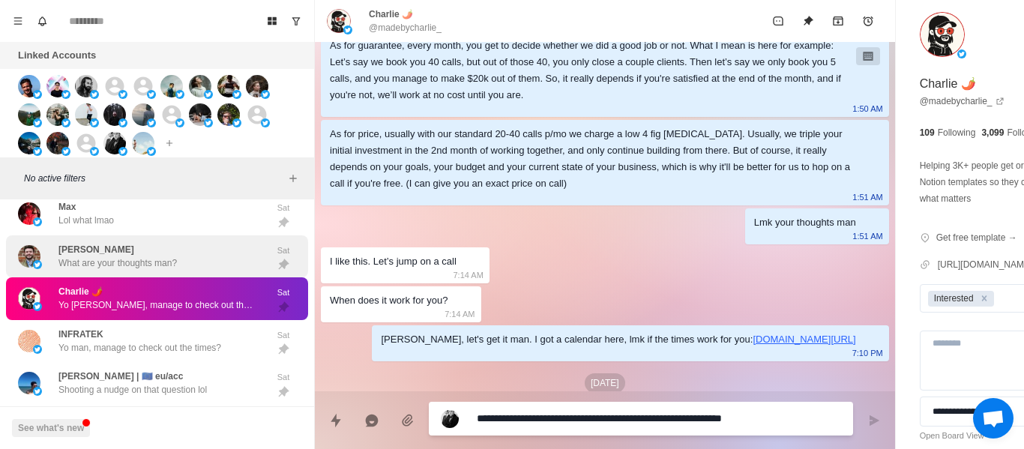
scroll to position [445, 0]
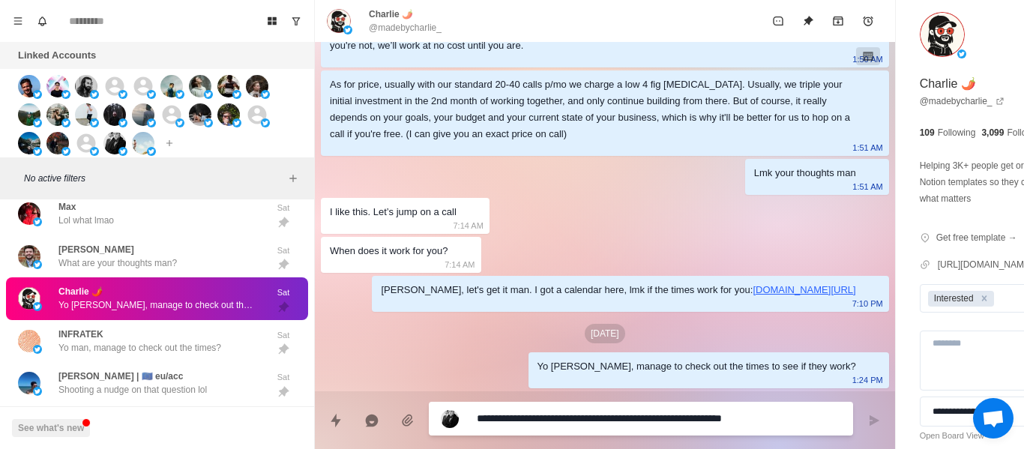
click at [413, 31] on p "@madebycharlie_" at bounding box center [405, 27] width 73 height 13
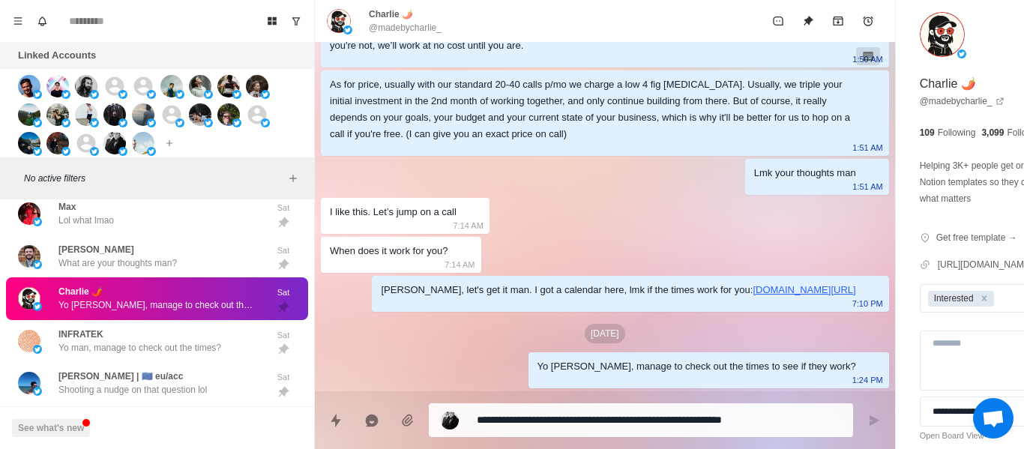
click at [413, 29] on p "@madebycharlie_" at bounding box center [405, 27] width 73 height 13
click at [417, 30] on p "@madebycharlie_" at bounding box center [405, 27] width 73 height 13
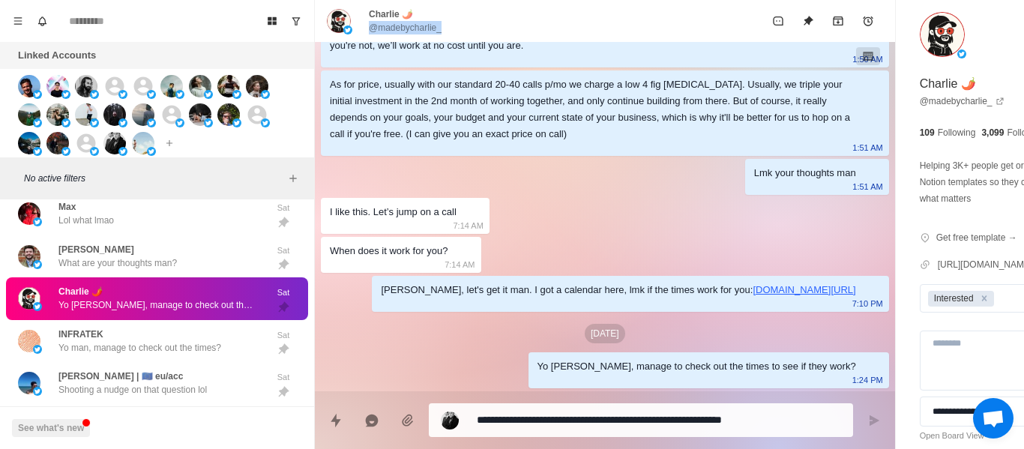
click at [417, 30] on p "@madebycharlie_" at bounding box center [405, 27] width 73 height 13
drag, startPoint x: 466, startPoint y: 173, endPoint x: 465, endPoint y: 193, distance: 20.3
click at [465, 184] on div "[DATE] Hey [PERSON_NAME], if I said I could book you 20-40 appointments per mon…" at bounding box center [605, 27] width 580 height 729
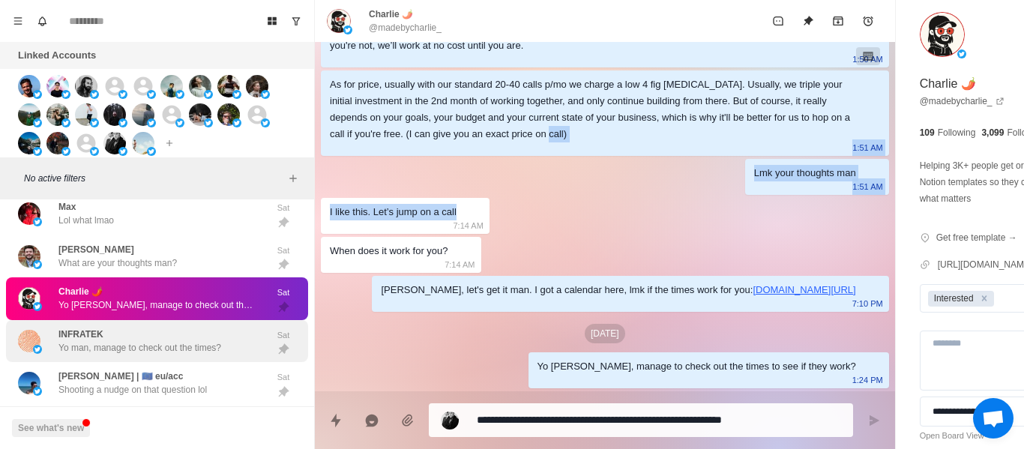
click at [108, 338] on div "INFRATEK Yo man, manage to check out the times?" at bounding box center [139, 341] width 163 height 27
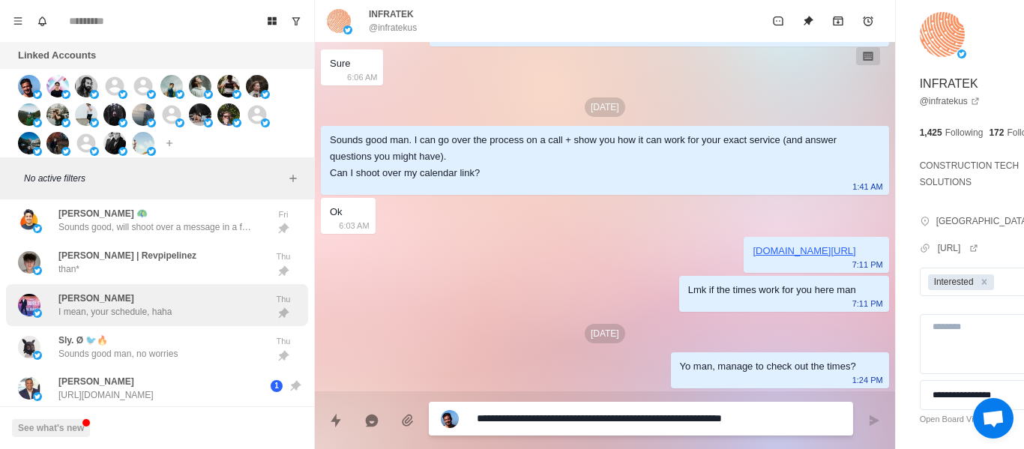
scroll to position [4337, 0]
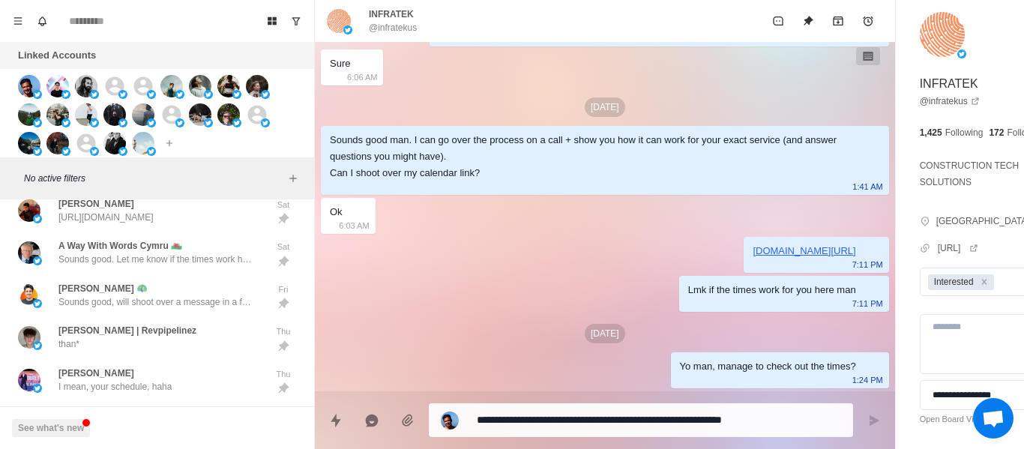
click at [410, 28] on p "@infratekus" at bounding box center [393, 27] width 48 height 13
click at [511, 264] on div "[DATE][DEMOGRAPHIC_DATA] INFRATEK would you be opposed if we get you 30+ appoin…" at bounding box center [605, 176] width 580 height 430
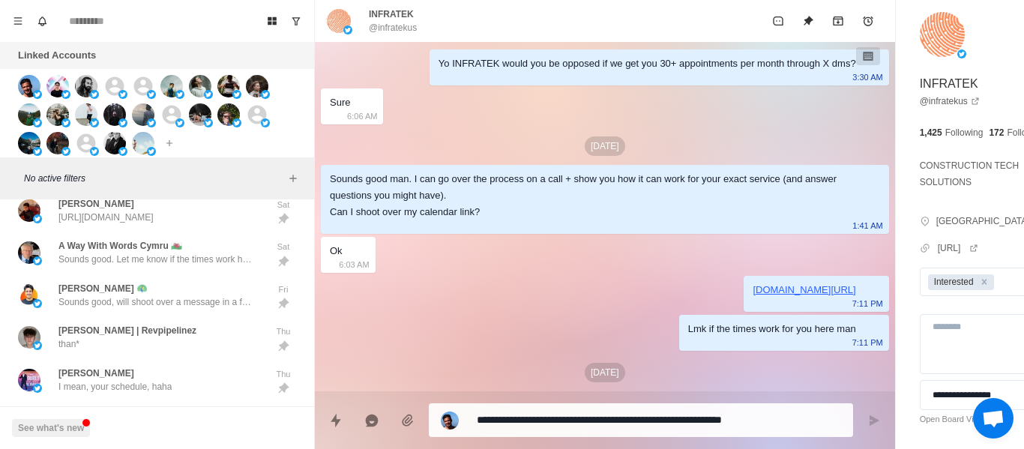
scroll to position [81, 0]
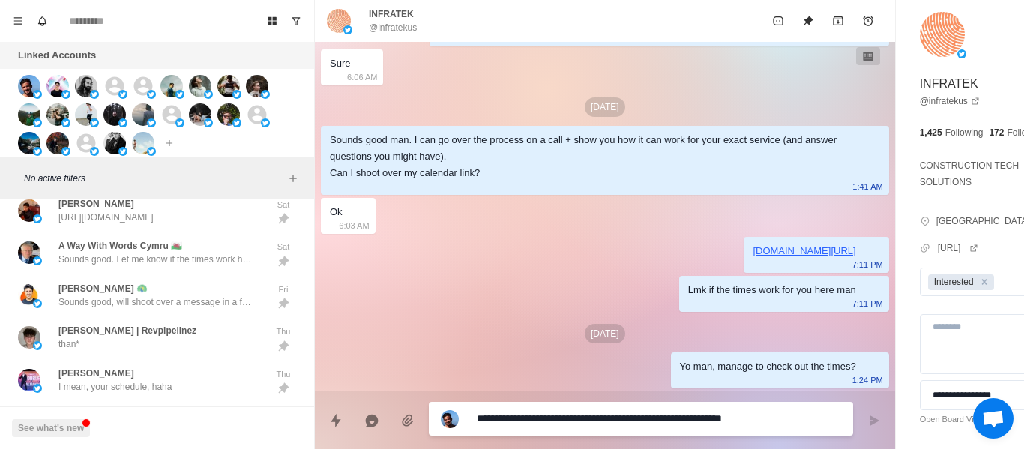
paste textarea
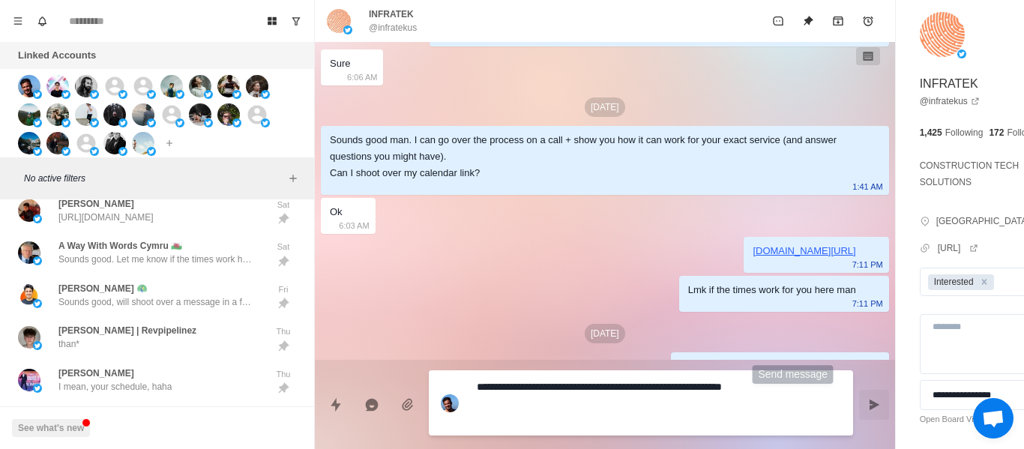
click at [859, 405] on button "Send message" at bounding box center [874, 405] width 30 height 30
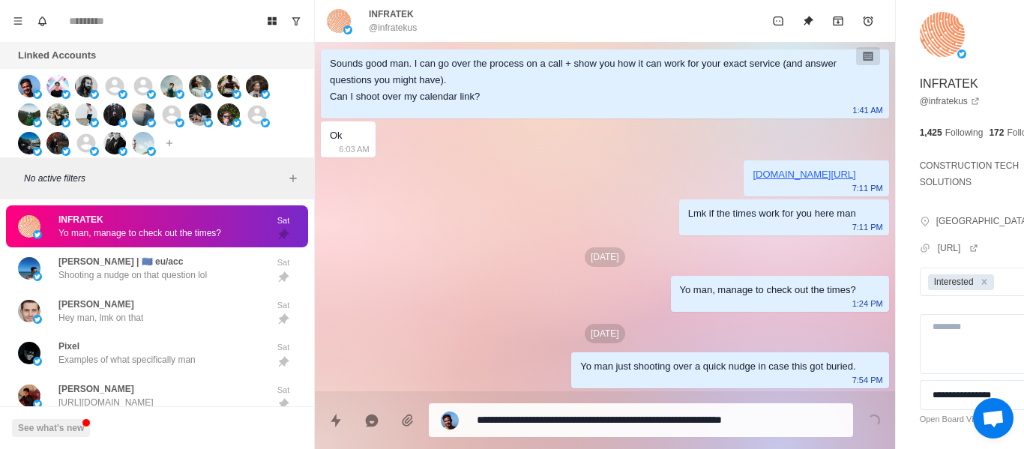
scroll to position [4187, 0]
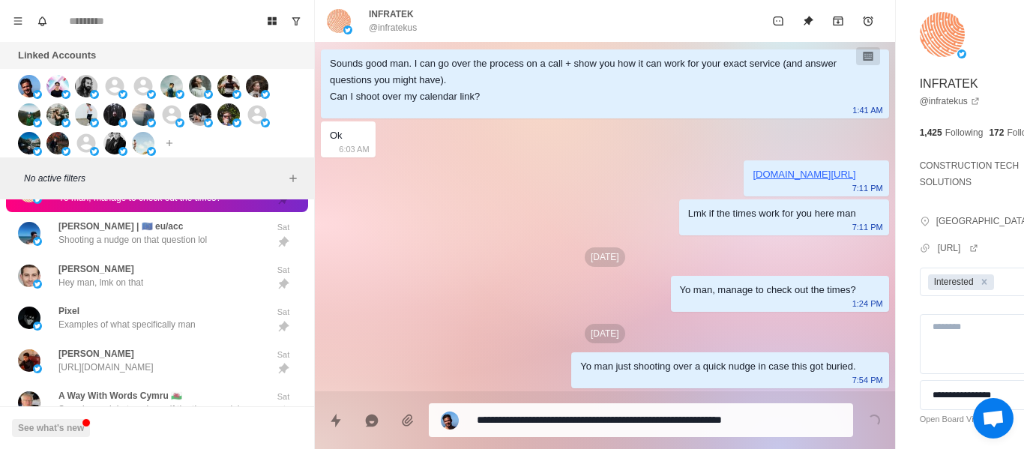
click at [132, 247] on p "Shooting a nudge on that question lol" at bounding box center [132, 239] width 148 height 13
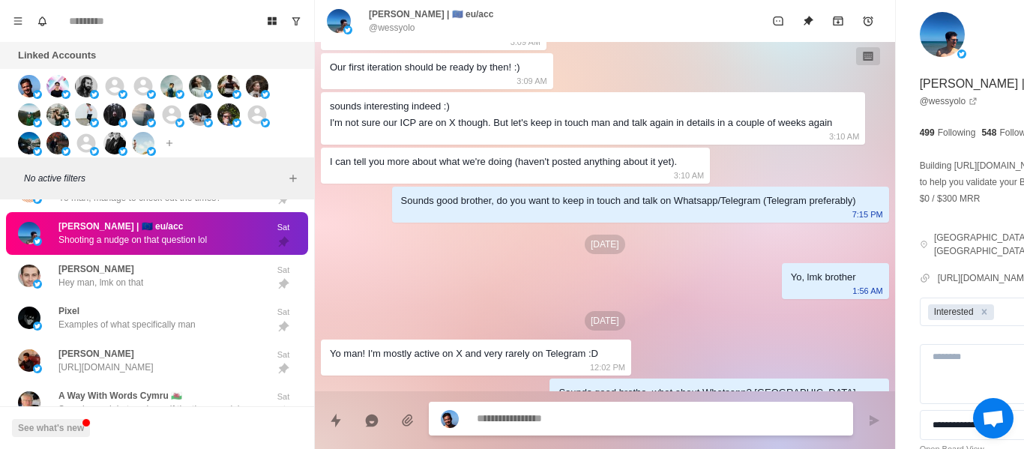
scroll to position [550, 0]
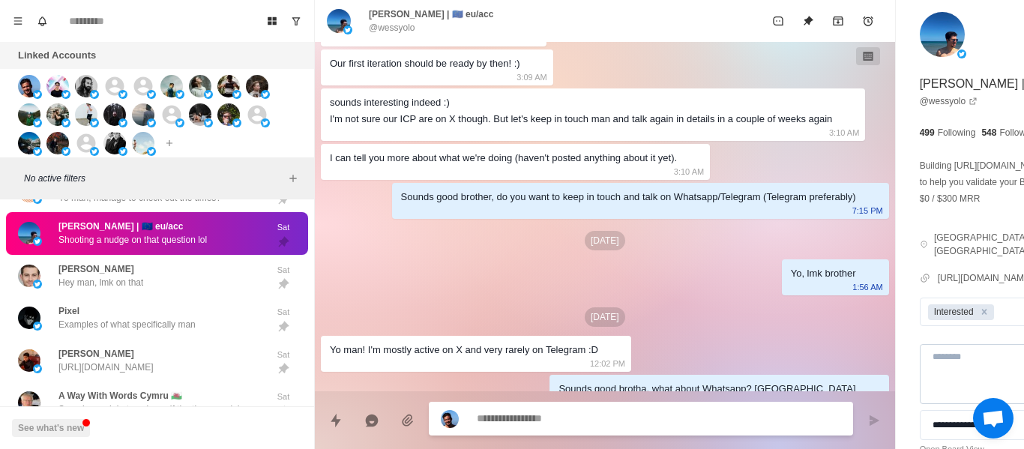
click at [920, 390] on textarea at bounding box center [1004, 374] width 169 height 60
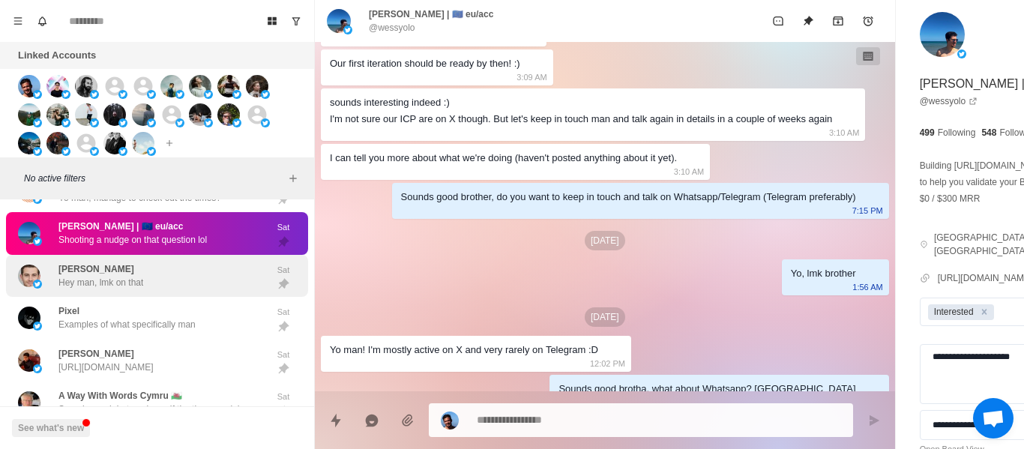
click at [130, 284] on div "[PERSON_NAME] man, lmk on that" at bounding box center [100, 275] width 85 height 27
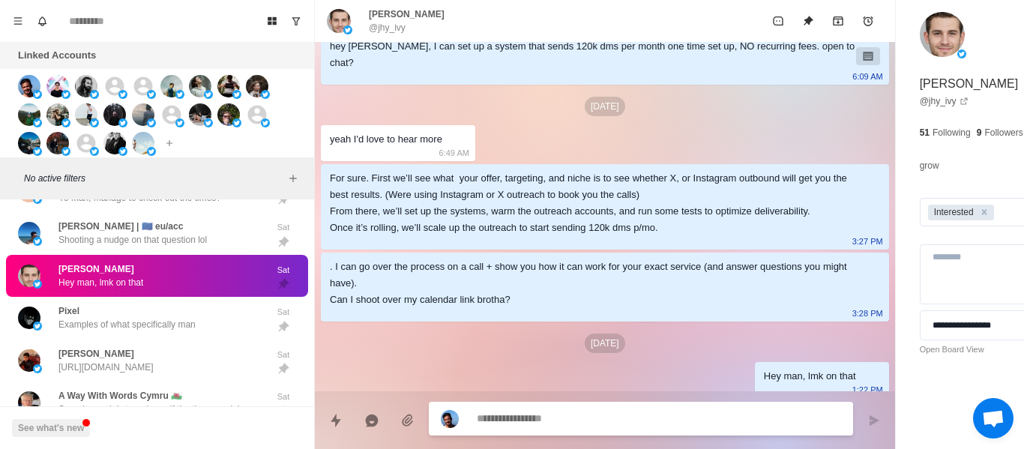
scroll to position [85, 0]
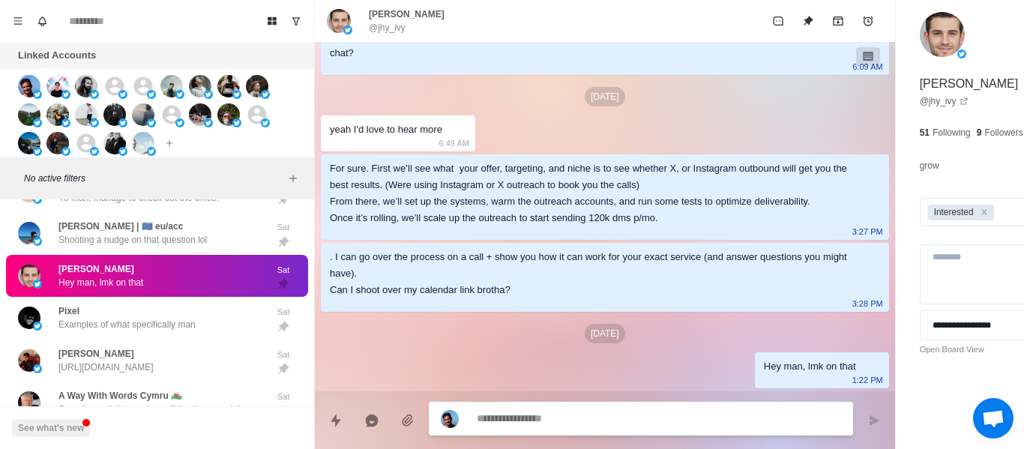
paste textarea "**********"
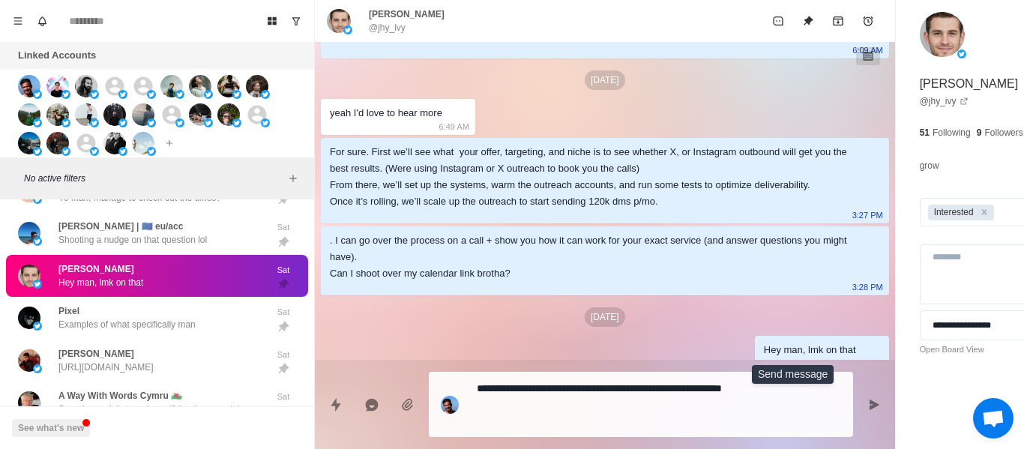
drag, startPoint x: 793, startPoint y: 399, endPoint x: 727, endPoint y: 401, distance: 65.3
click at [868, 399] on icon "Send message" at bounding box center [874, 405] width 12 height 12
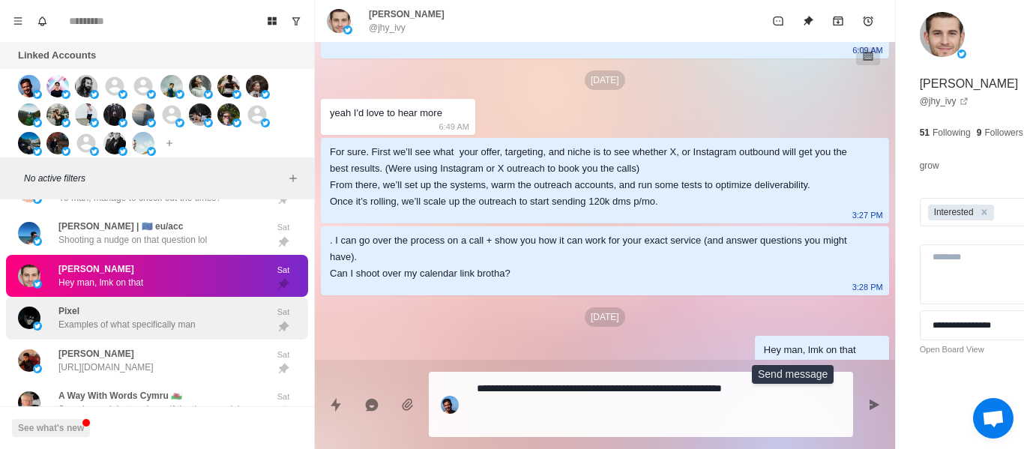
scroll to position [162, 0]
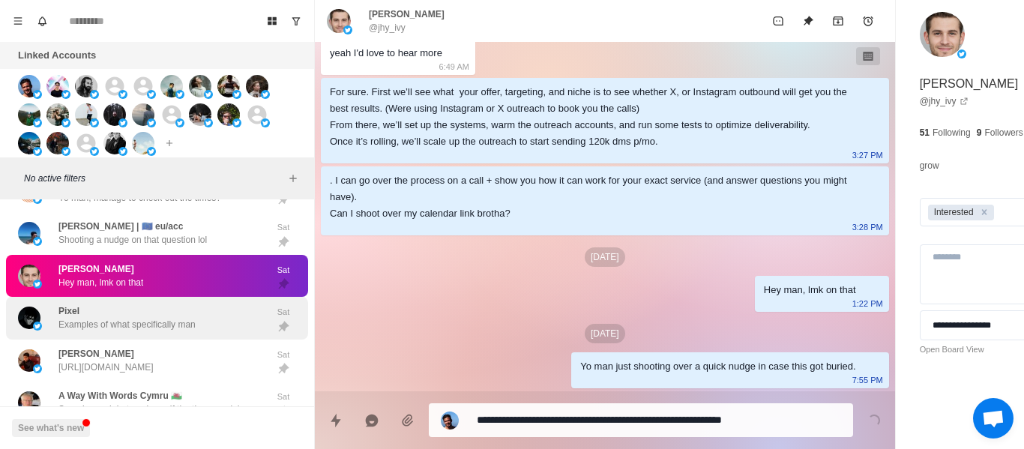
click at [71, 329] on p "Examples of what specifically man" at bounding box center [126, 324] width 137 height 13
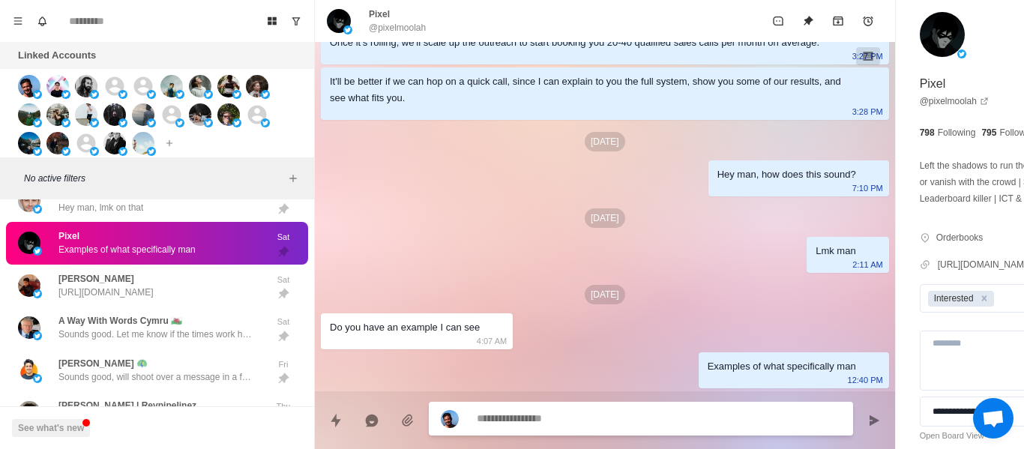
scroll to position [442, 0]
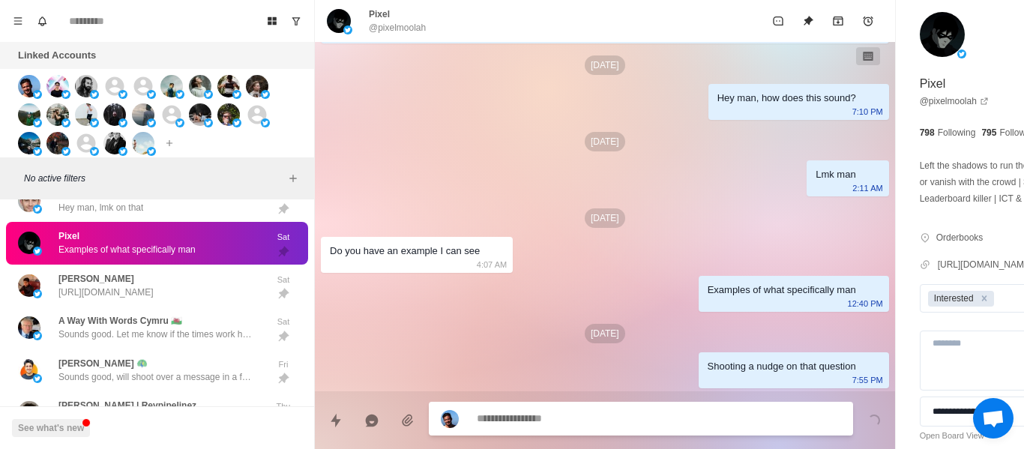
click at [131, 256] on p "Examples of what specifically man" at bounding box center [126, 249] width 137 height 13
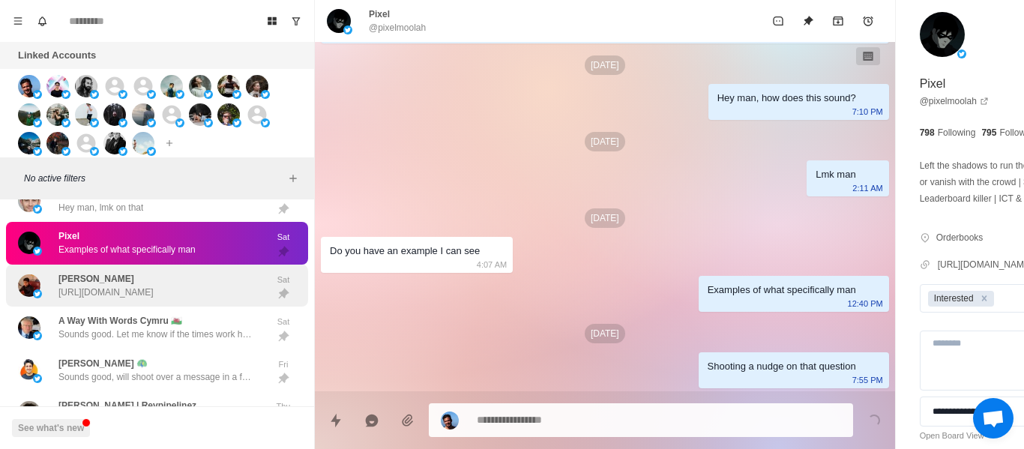
click at [134, 290] on div "[PERSON_NAME] [URL][DOMAIN_NAME]" at bounding box center [105, 285] width 95 height 27
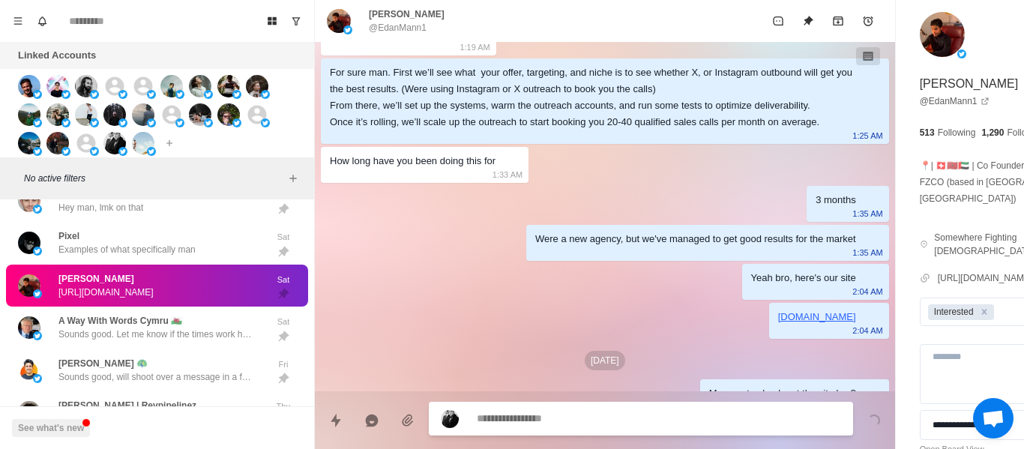
scroll to position [336, 0]
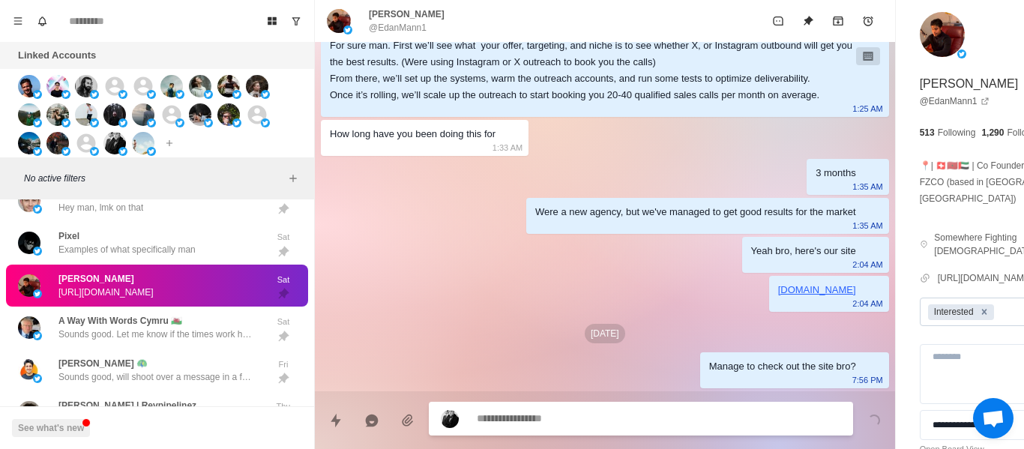
click at [976, 304] on div "Remove Interested" at bounding box center [984, 312] width 16 height 16
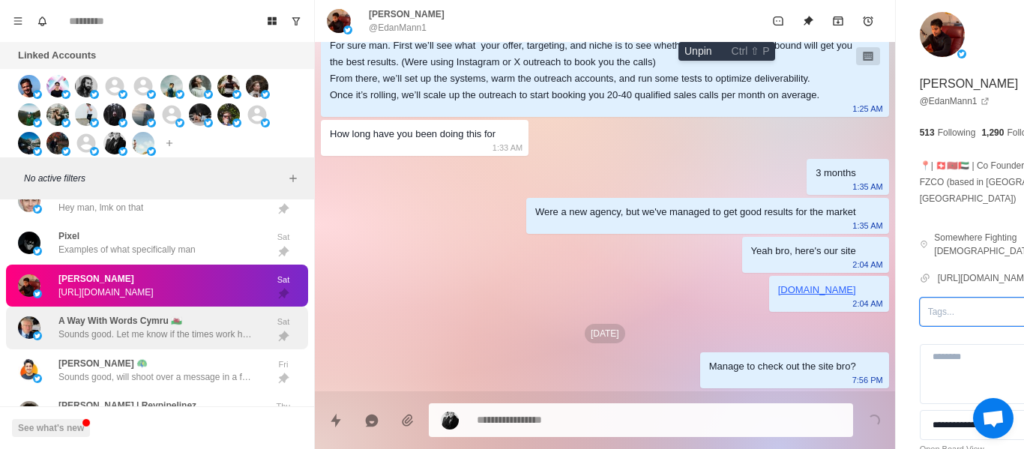
drag, startPoint x: 733, startPoint y: 22, endPoint x: 147, endPoint y: 331, distance: 661.8
click at [793, 22] on button "Unpin" at bounding box center [808, 21] width 30 height 30
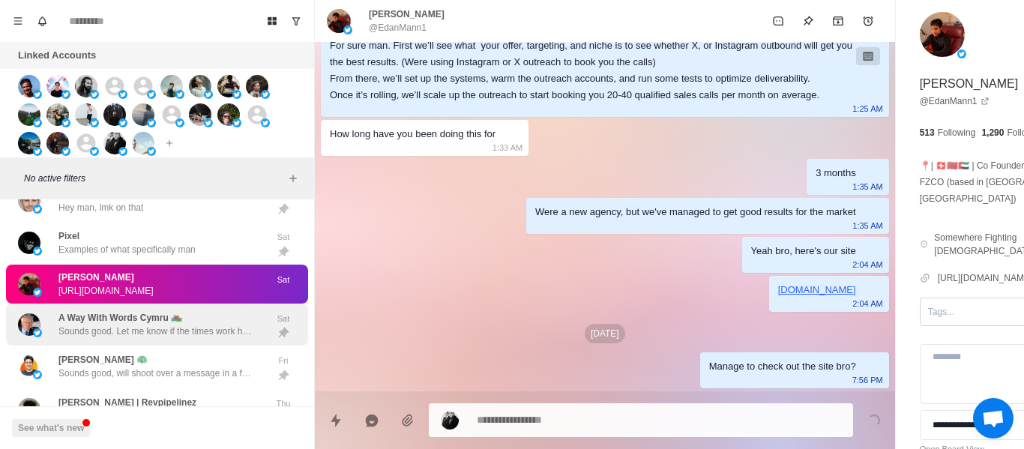
click at [148, 325] on p "A Way With Words Cymru 🏴󠁧󠁢󠁷󠁬󠁳󠁿" at bounding box center [120, 317] width 124 height 13
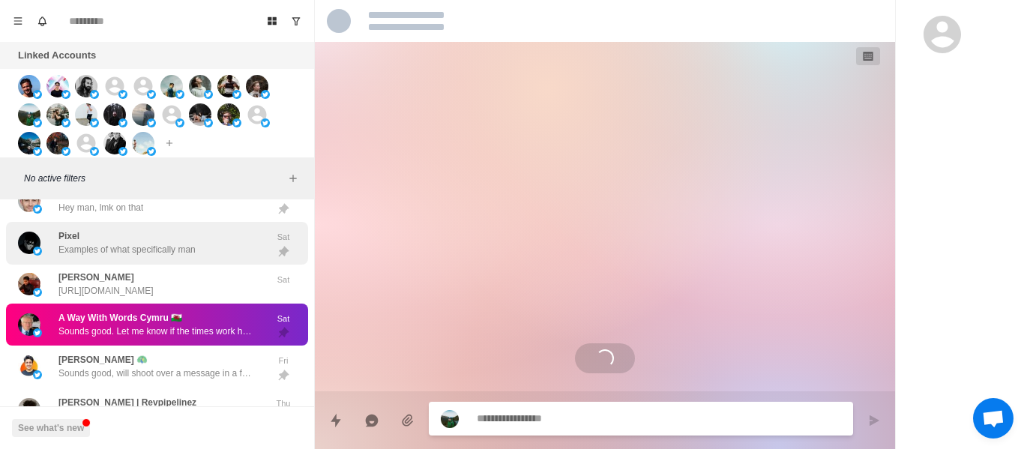
scroll to position [0, 0]
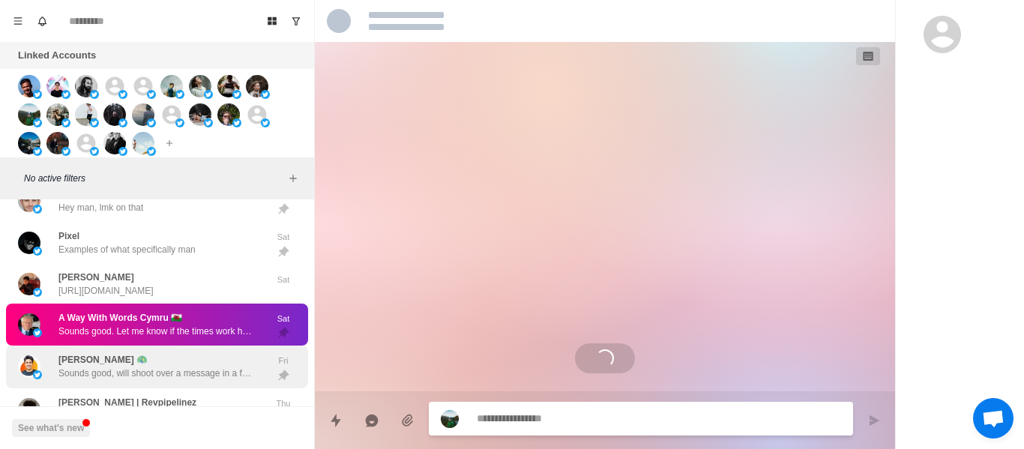
click at [109, 250] on div "Pixel Examples of what specifically man" at bounding box center [126, 242] width 137 height 27
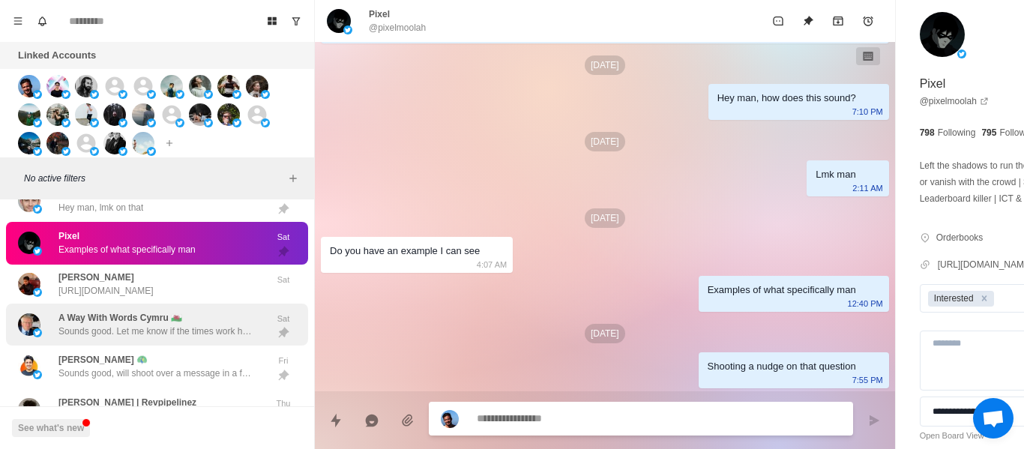
drag, startPoint x: 205, startPoint y: 353, endPoint x: 170, endPoint y: 338, distance: 37.6
click at [202, 346] on div "A Way With Words Cymru 🏴󠁧󠁢󠁷󠁬󠁳󠁿 Sounds good. Let me know if the times work here:…" at bounding box center [157, 325] width 302 height 43
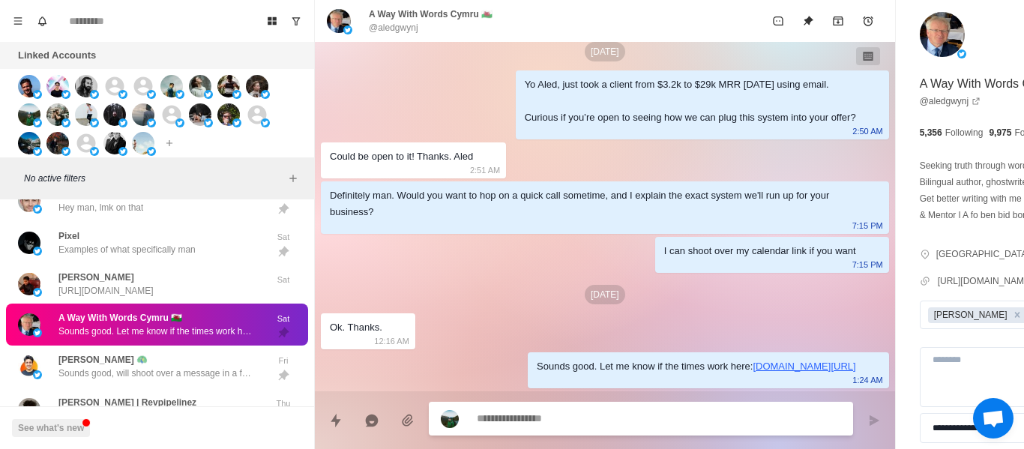
click at [170, 338] on p "Sounds good. Let me know if the times work here: [URL][DOMAIN_NAME]" at bounding box center [155, 331] width 195 height 13
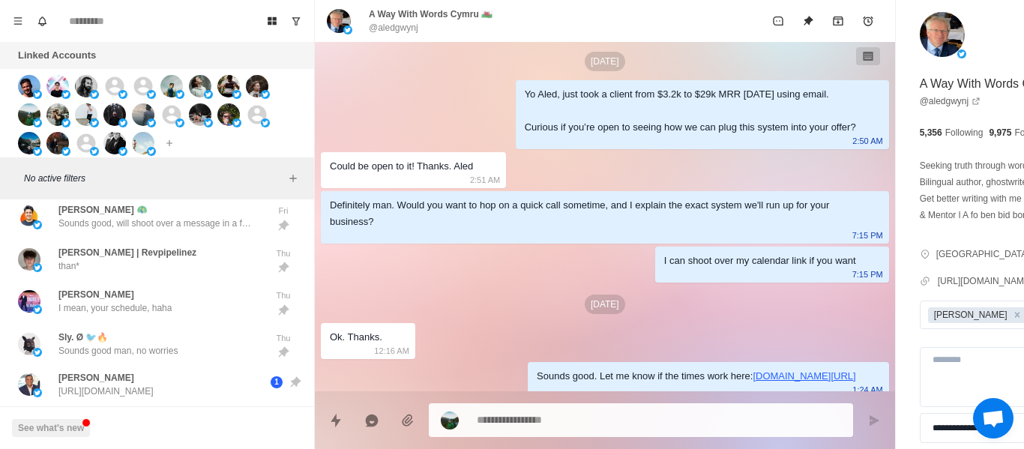
scroll to position [21, 0]
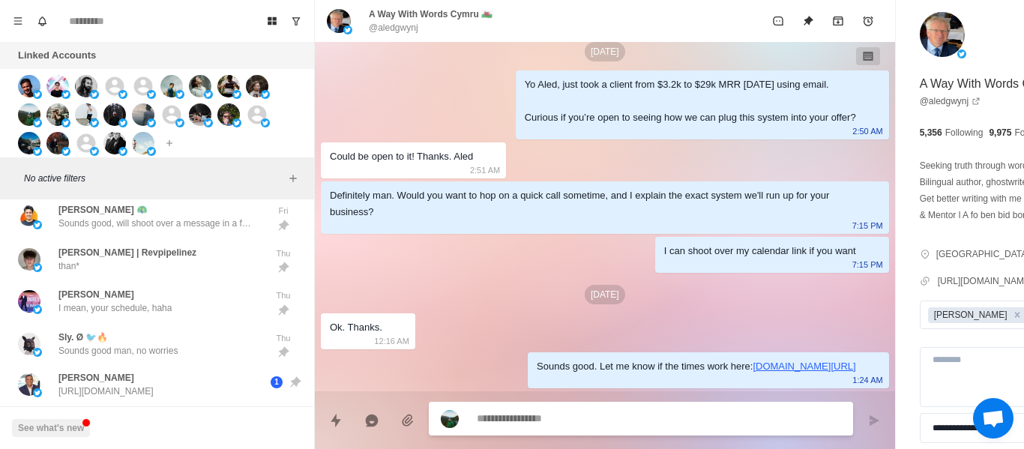
click at [502, 427] on textarea at bounding box center [618, 419] width 283 height 22
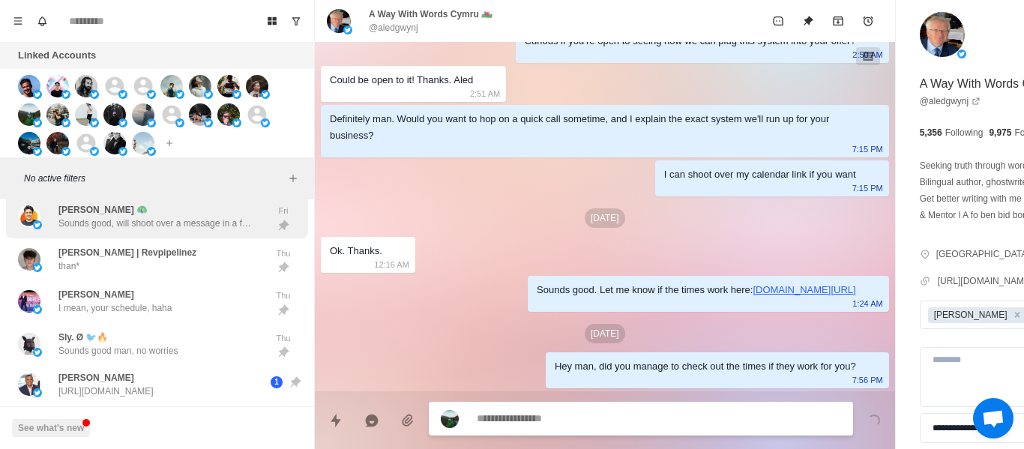
click at [117, 230] on p "Sounds good, will shoot over a message in a few days" at bounding box center [155, 223] width 195 height 13
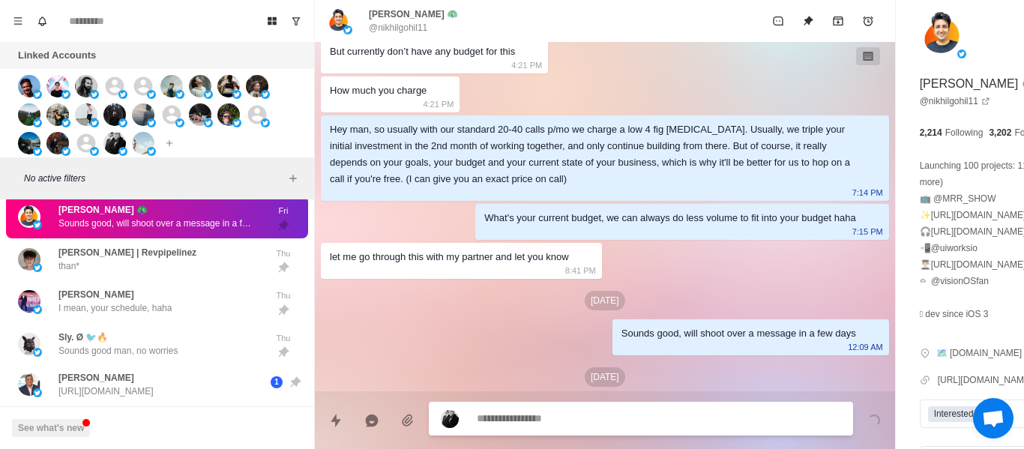
scroll to position [208, 0]
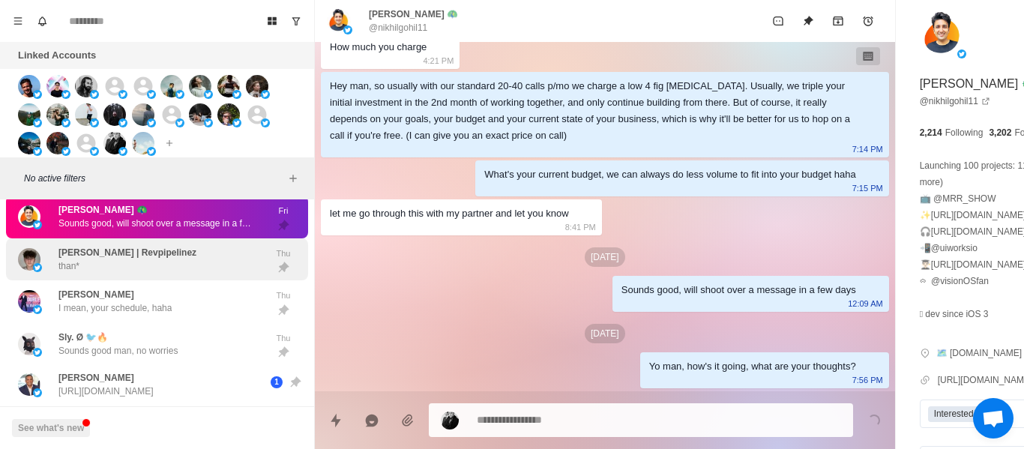
drag, startPoint x: 28, startPoint y: 257, endPoint x: 124, endPoint y: 259, distance: 96.0
click at [29, 255] on div "[PERSON_NAME] | Revpipelinez than*" at bounding box center [141, 259] width 247 height 31
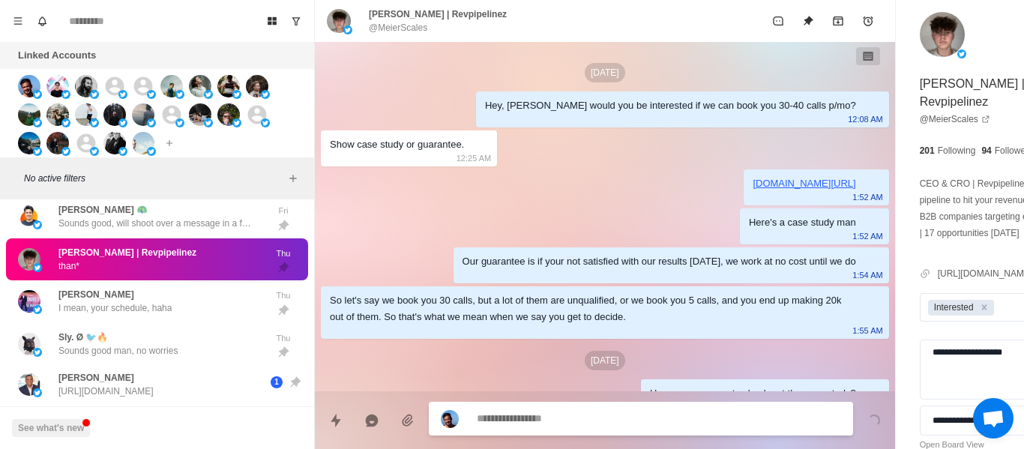
scroll to position [771, 0]
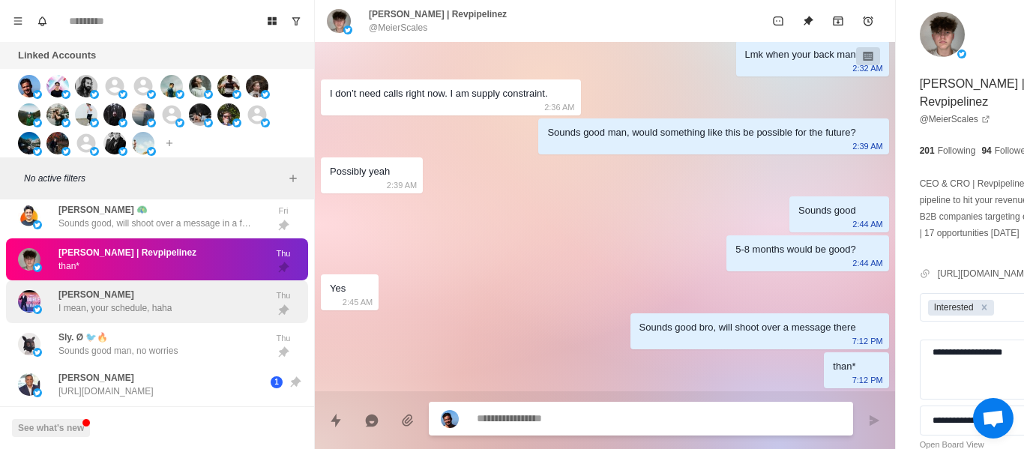
drag, startPoint x: 145, startPoint y: 310, endPoint x: 213, endPoint y: 241, distance: 97.6
click at [145, 310] on div "[PERSON_NAME] I mean, your schedule, haha" at bounding box center [114, 301] width 113 height 27
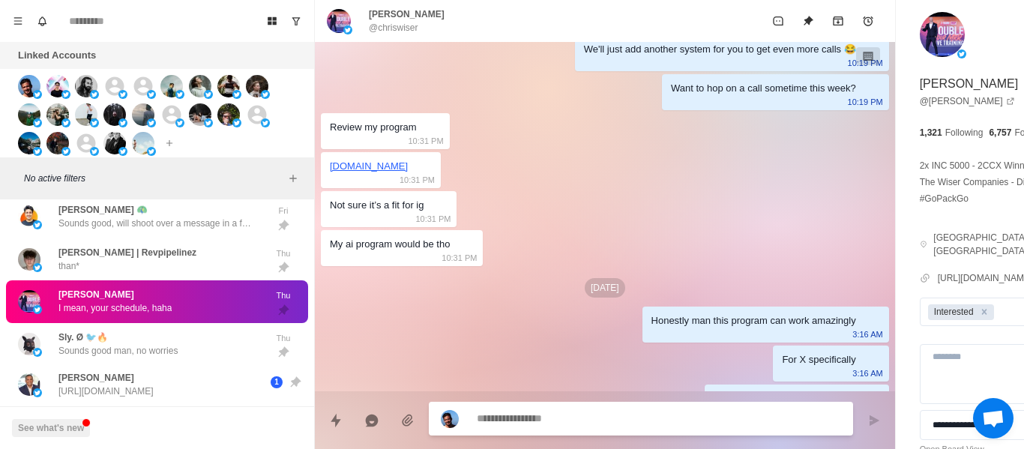
scroll to position [900, 0]
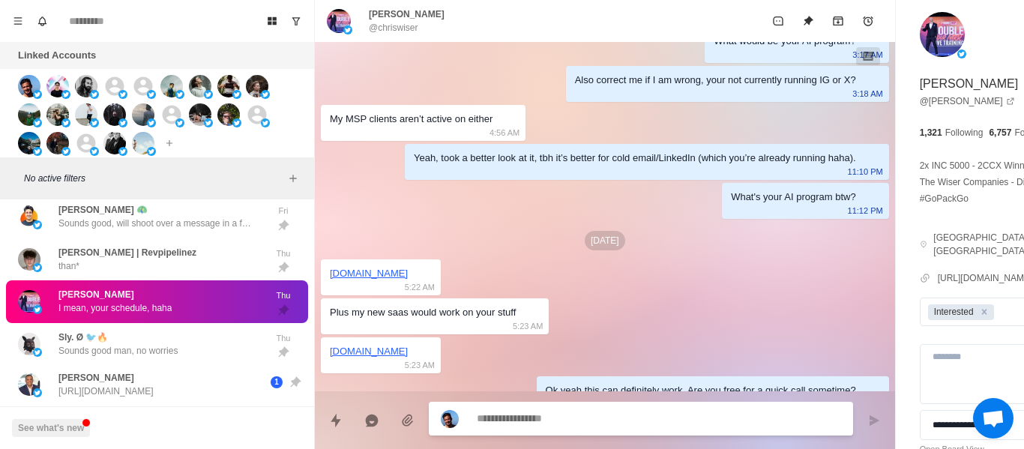
paste textarea "**********"
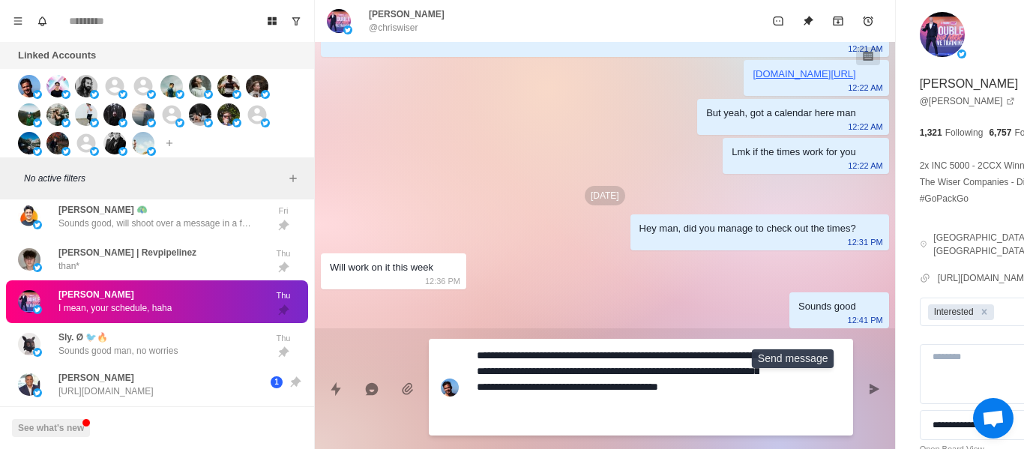
drag, startPoint x: 793, startPoint y: 385, endPoint x: 518, endPoint y: 278, distance: 294.6
click at [868, 383] on icon "Send message" at bounding box center [874, 389] width 12 height 12
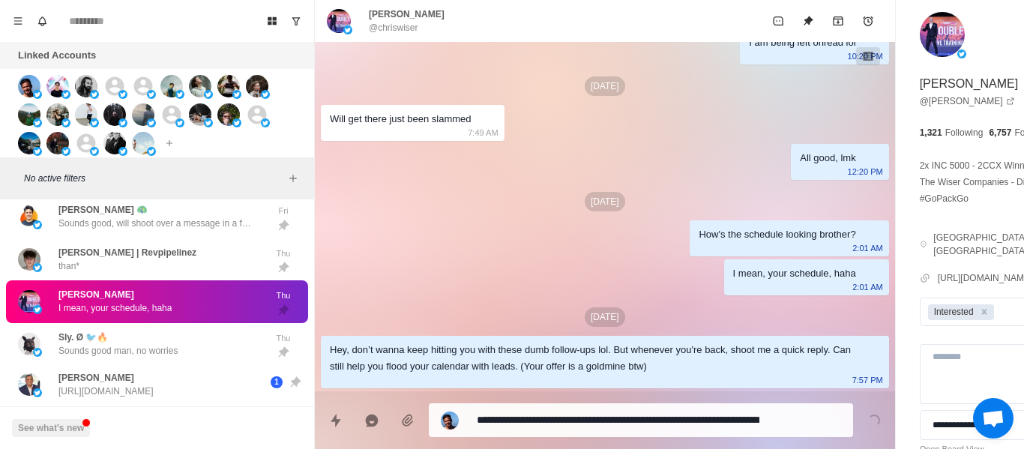
drag, startPoint x: 187, startPoint y: 335, endPoint x: 119, endPoint y: 320, distance: 69.1
click at [185, 335] on div "Sly. Ø 🐦🔥 Sounds good man, no worries Thu" at bounding box center [157, 344] width 302 height 43
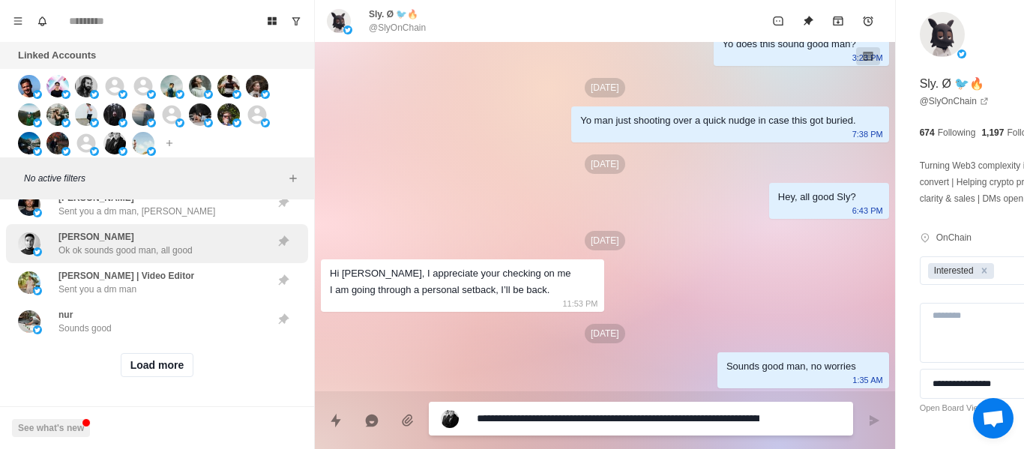
scroll to position [5445, 0]
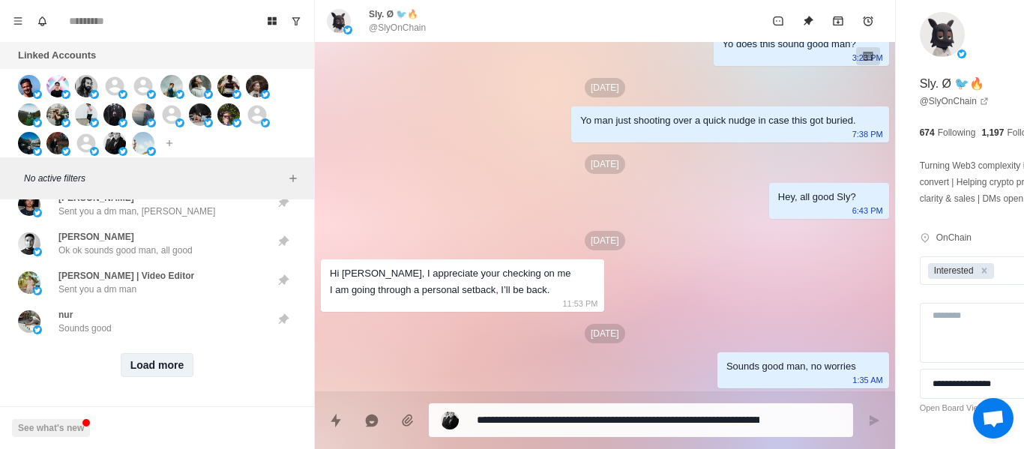
click at [148, 362] on button "Load more" at bounding box center [157, 365] width 73 height 24
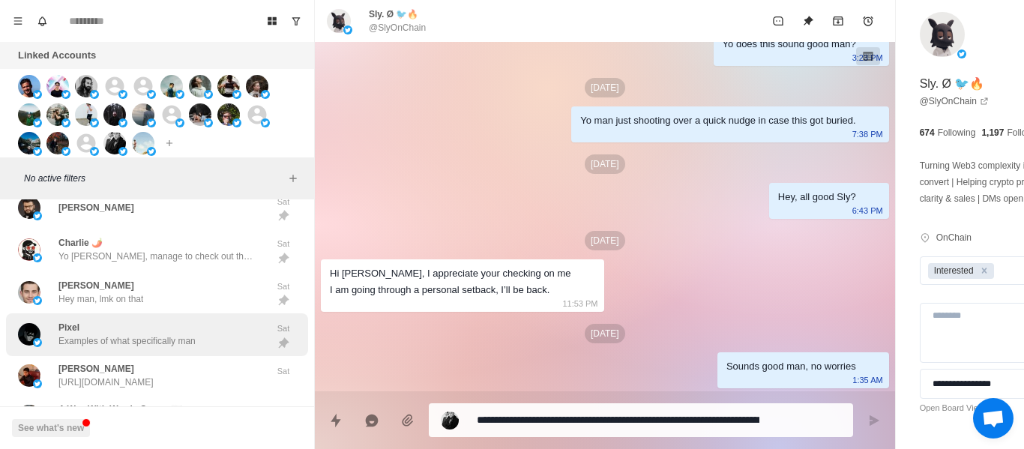
scroll to position [4321, 0]
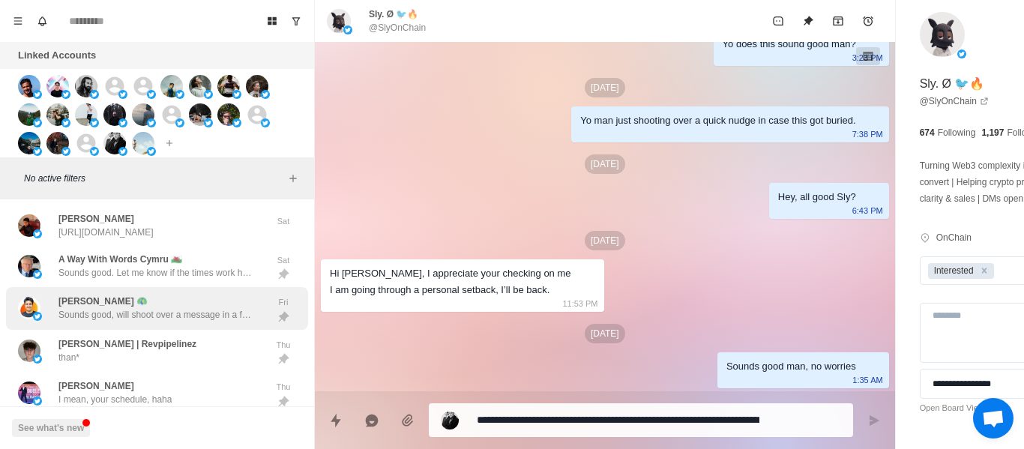
click at [189, 310] on div "[PERSON_NAME] 🦚 Sounds good, will shoot over a message in a few days" at bounding box center [155, 308] width 195 height 27
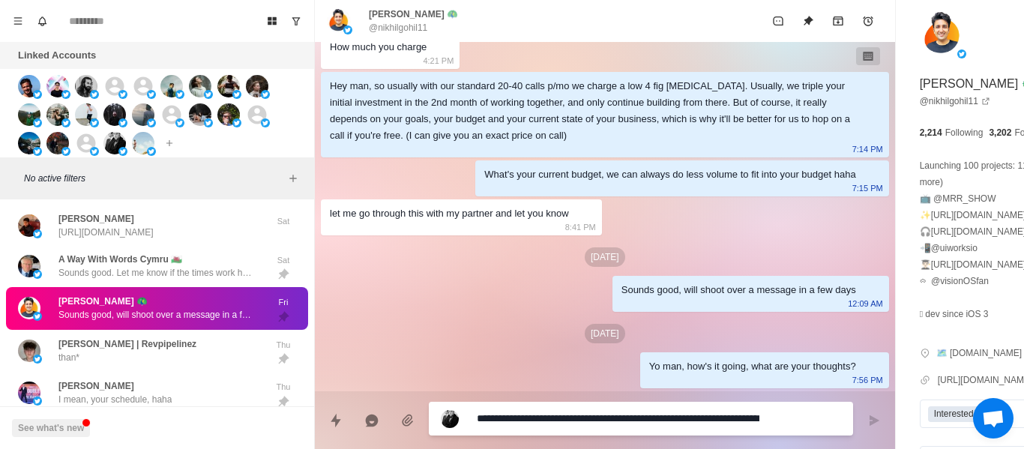
scroll to position [4470, 0]
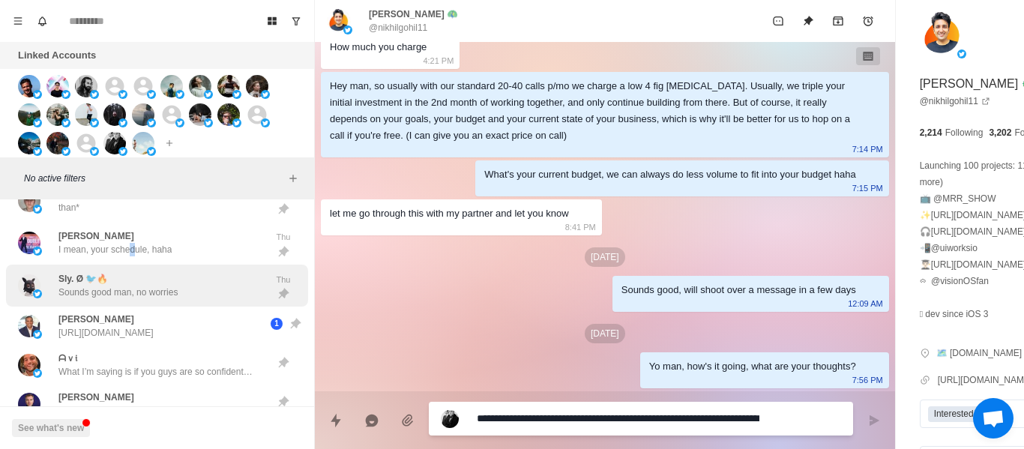
click at [130, 235] on div "[PERSON_NAME] I mean, your schedule, haha Thu" at bounding box center [157, 243] width 302 height 43
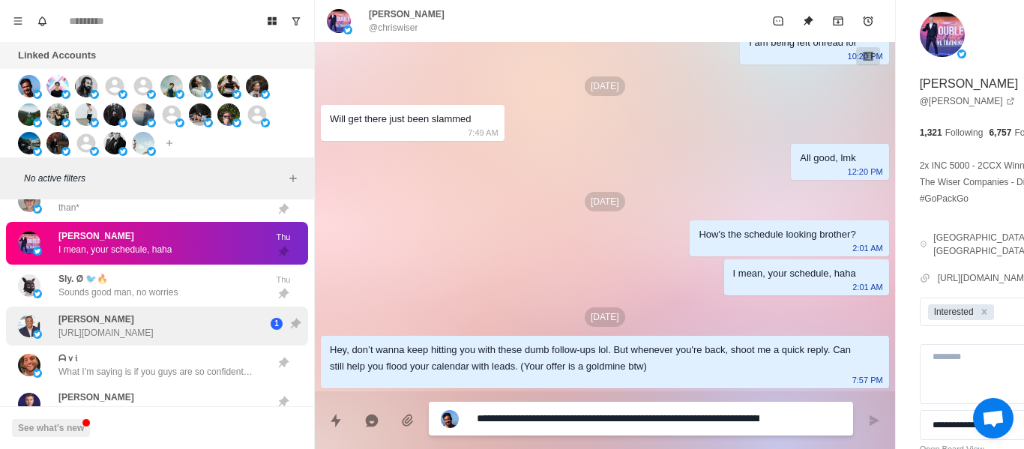
click at [138, 291] on div "Sly. Ø 🐦🔥 Sounds good man, no worries" at bounding box center [117, 285] width 119 height 27
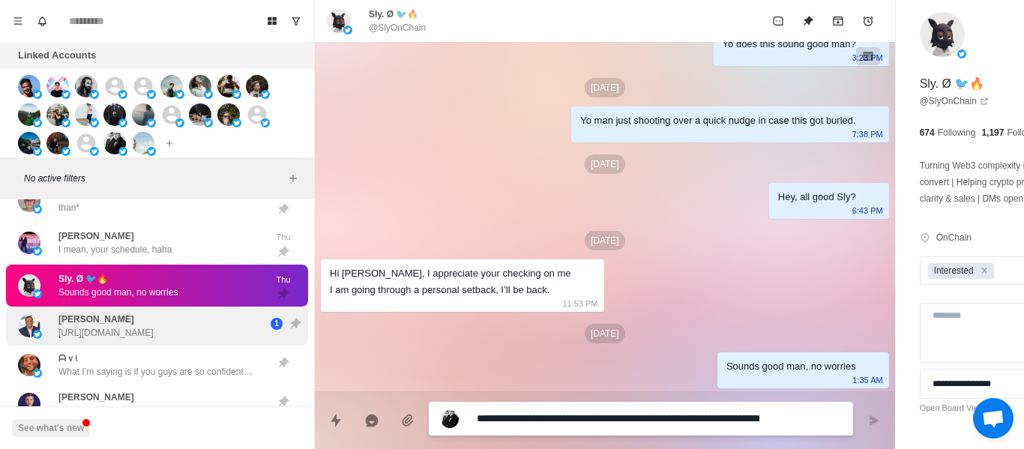
scroll to position [1023, 0]
click at [154, 322] on div "[PERSON_NAME] [URL][DOMAIN_NAME]" at bounding box center [105, 326] width 95 height 27
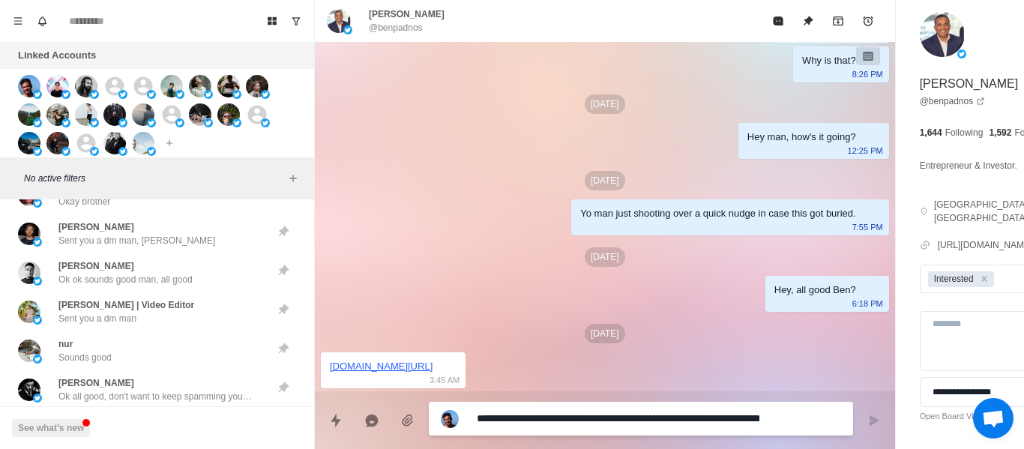
scroll to position [5459, 0]
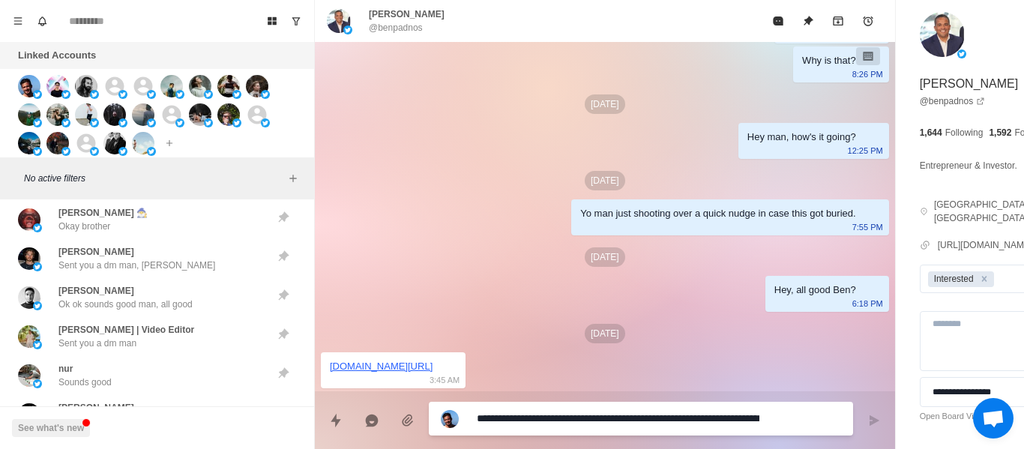
click at [299, 37] on div "Board View Tools Archived Chats Mark many as read Keyboard shortcuts Team Setti…" at bounding box center [157, 21] width 314 height 42
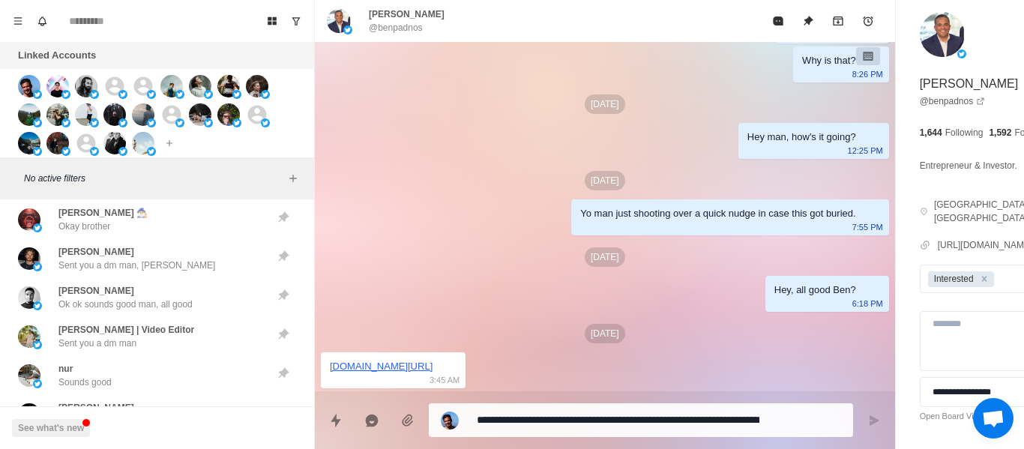
click at [301, 34] on div "Board View Tools Archived Chats Mark many as read Keyboard shortcuts Team Setti…" at bounding box center [157, 21] width 314 height 42
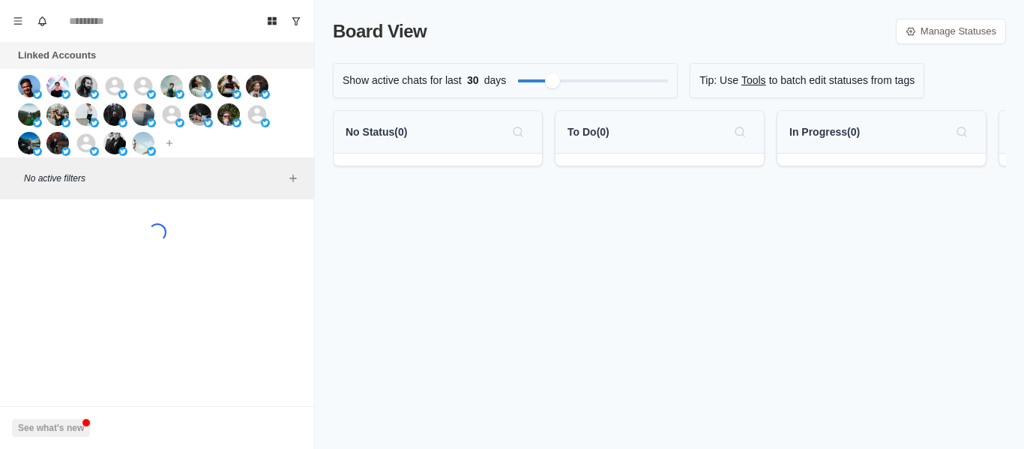
drag, startPoint x: 292, startPoint y: 27, endPoint x: 356, endPoint y: 118, distance: 111.9
click at [292, 26] on button "Show unread conversations" at bounding box center [296, 21] width 24 height 24
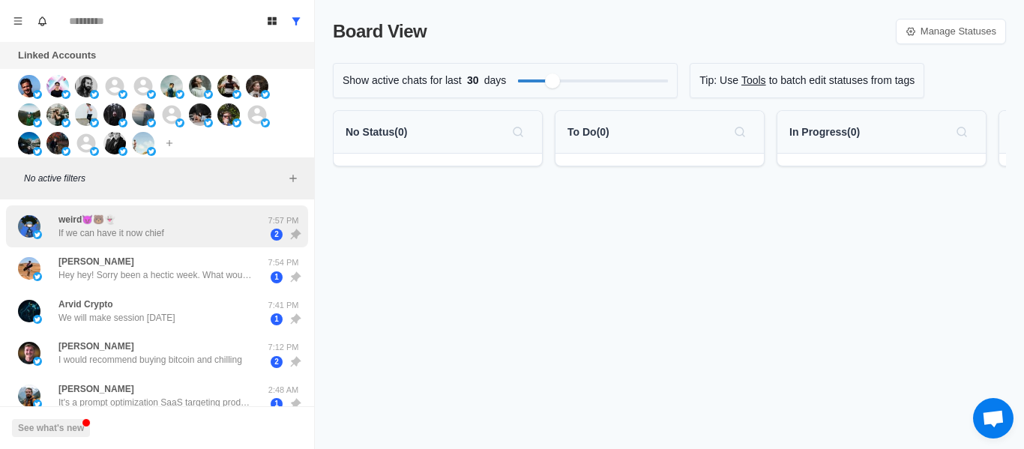
click at [175, 227] on div "weird😈🐻👻 If we can have it now chief" at bounding box center [141, 226] width 247 height 31
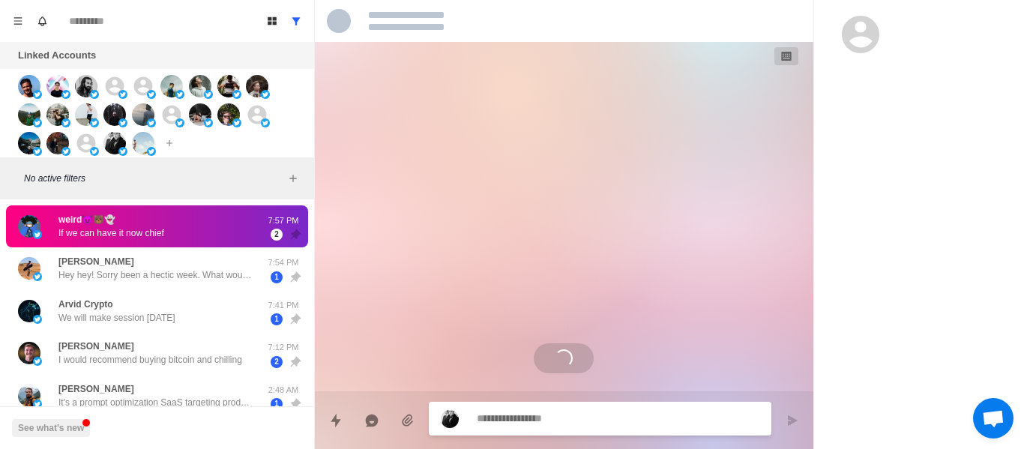
click at [508, 308] on div "Loading..." at bounding box center [564, 216] width 499 height 349
click at [511, 309] on div "Loading..." at bounding box center [564, 216] width 499 height 349
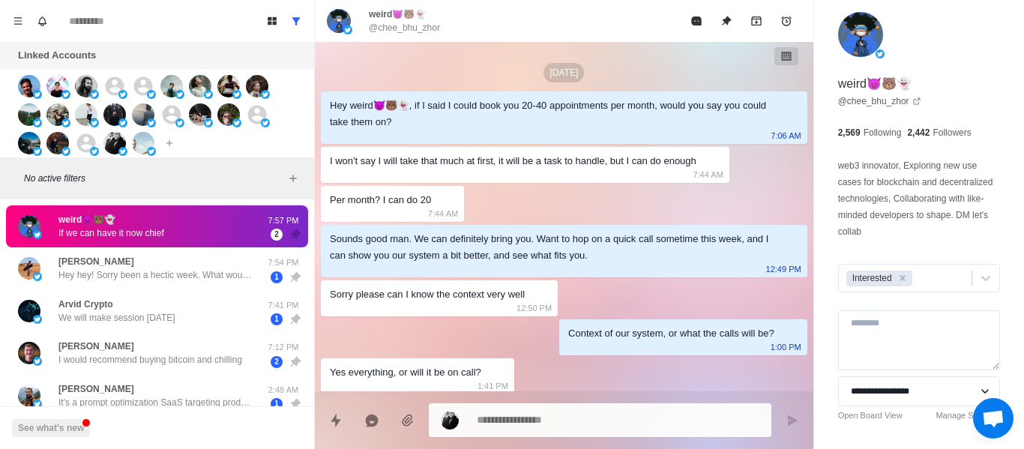
scroll to position [1230, 0]
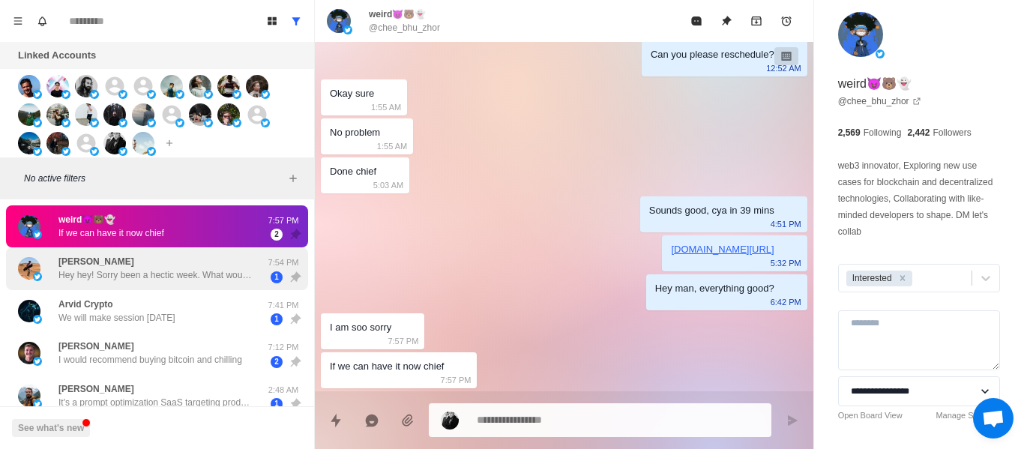
click at [130, 281] on p "Hey hey! Sorry been a hectic week. What would this look like on your end" at bounding box center [155, 274] width 195 height 13
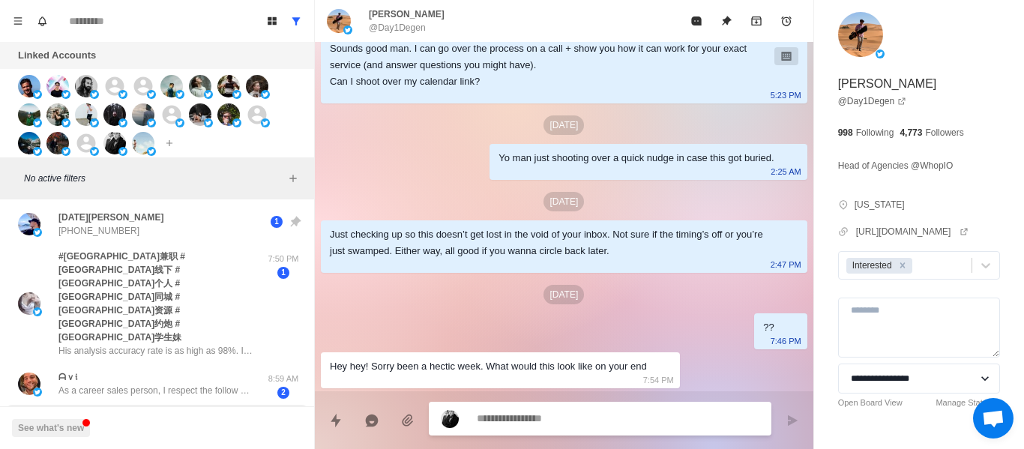
scroll to position [203, 0]
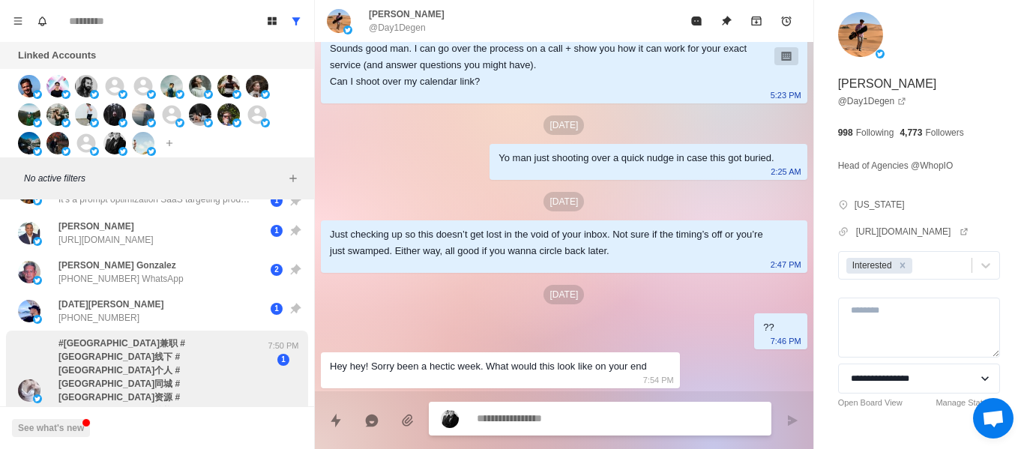
click at [131, 343] on p "#邯郸兼职 #邯郸线下 #邯郸个人 #邯郸同城 #邯郸资源 #邯郸约炮 #邯郸学生妹" at bounding box center [161, 384] width 206 height 94
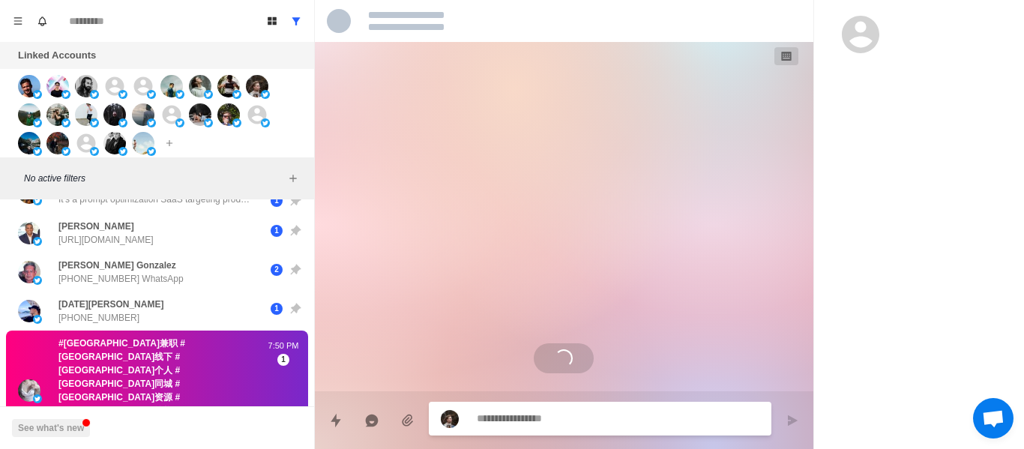
scroll to position [0, 0]
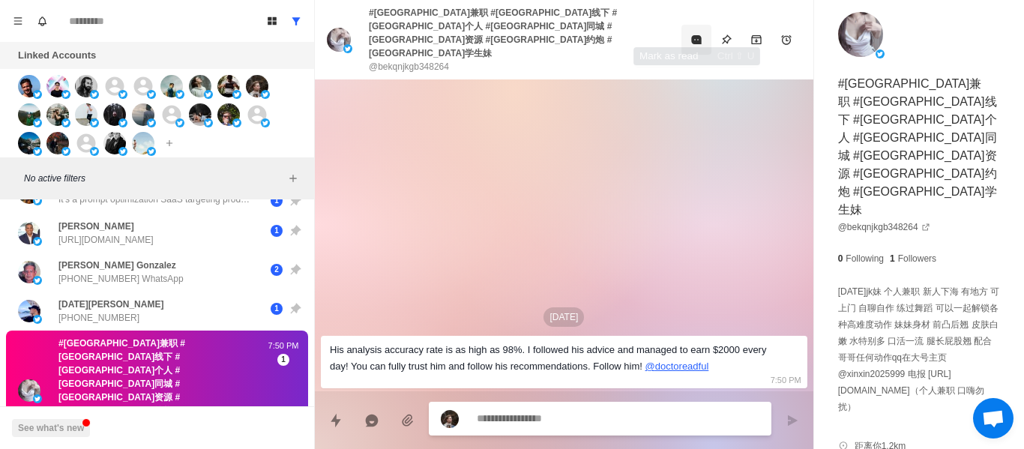
click at [690, 37] on button "Mark as read" at bounding box center [697, 40] width 30 height 30
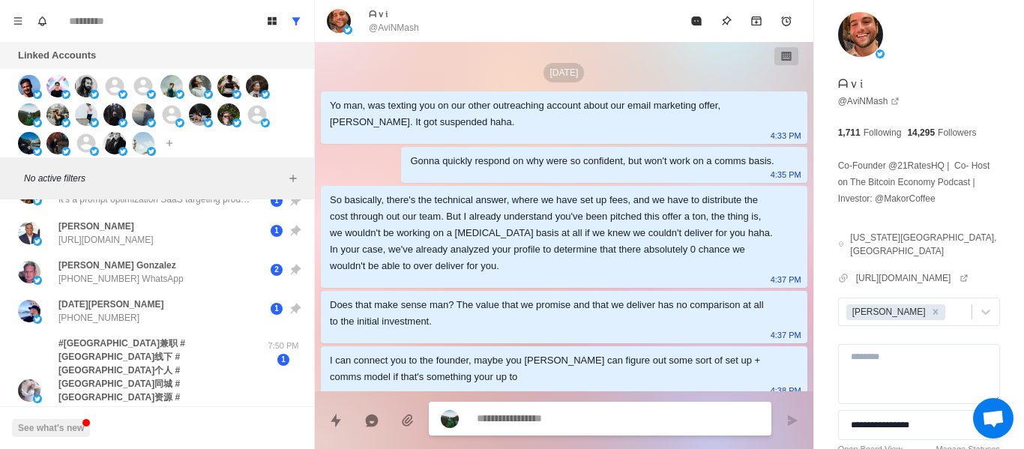
scroll to position [252, 0]
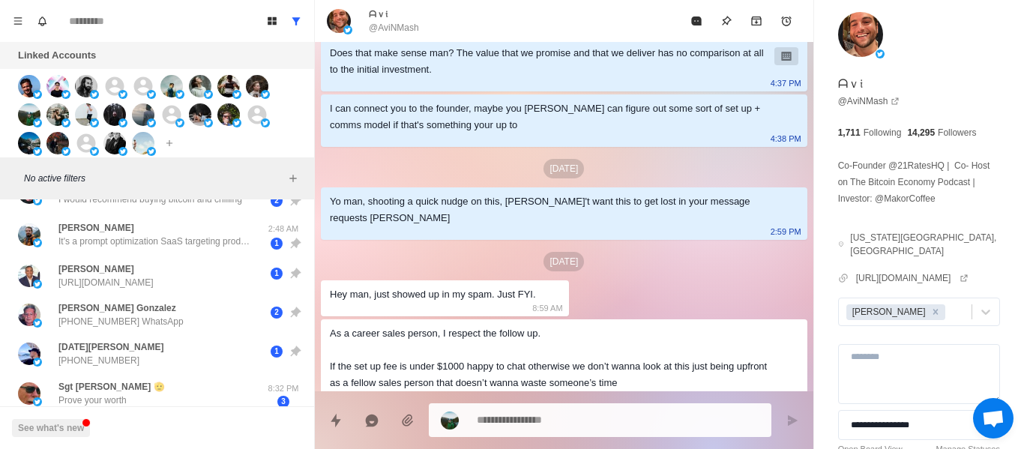
type textarea "*"
